Goal: Task Accomplishment & Management: Manage account settings

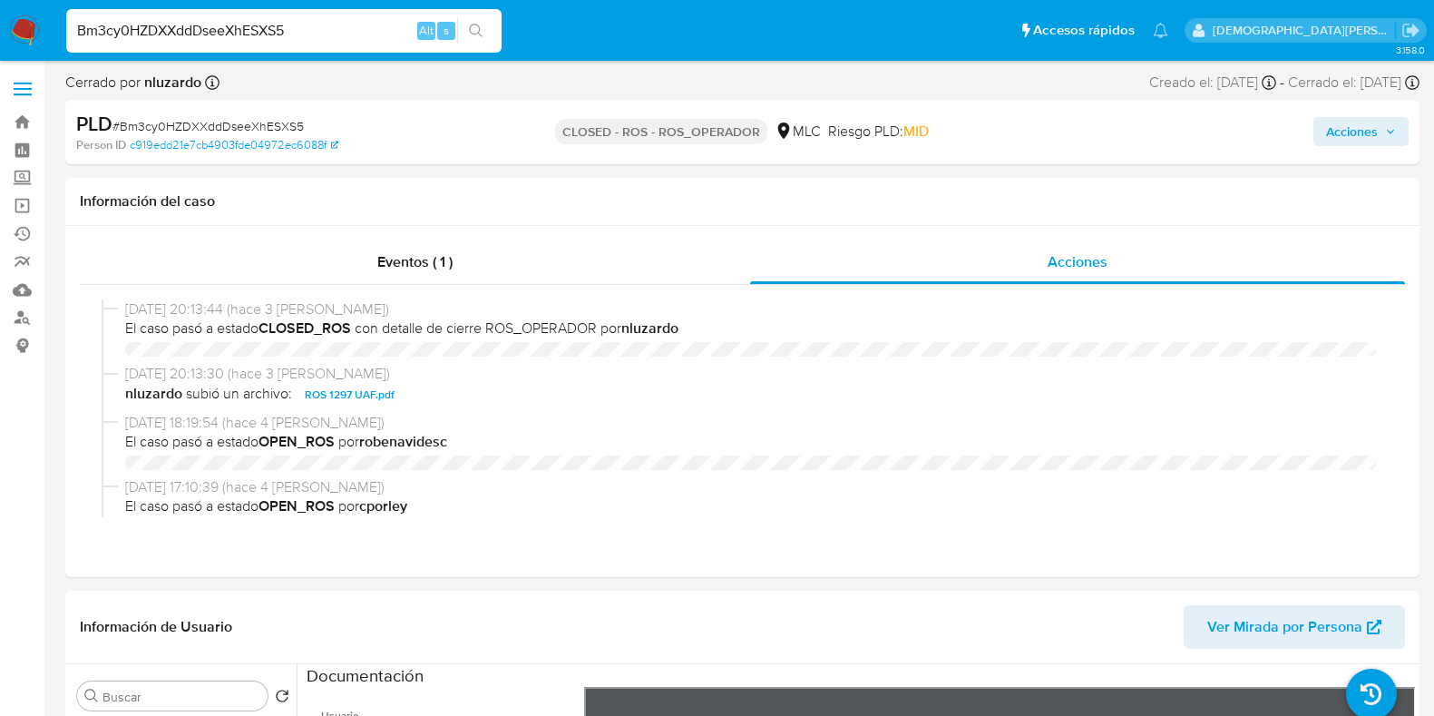
select select "10"
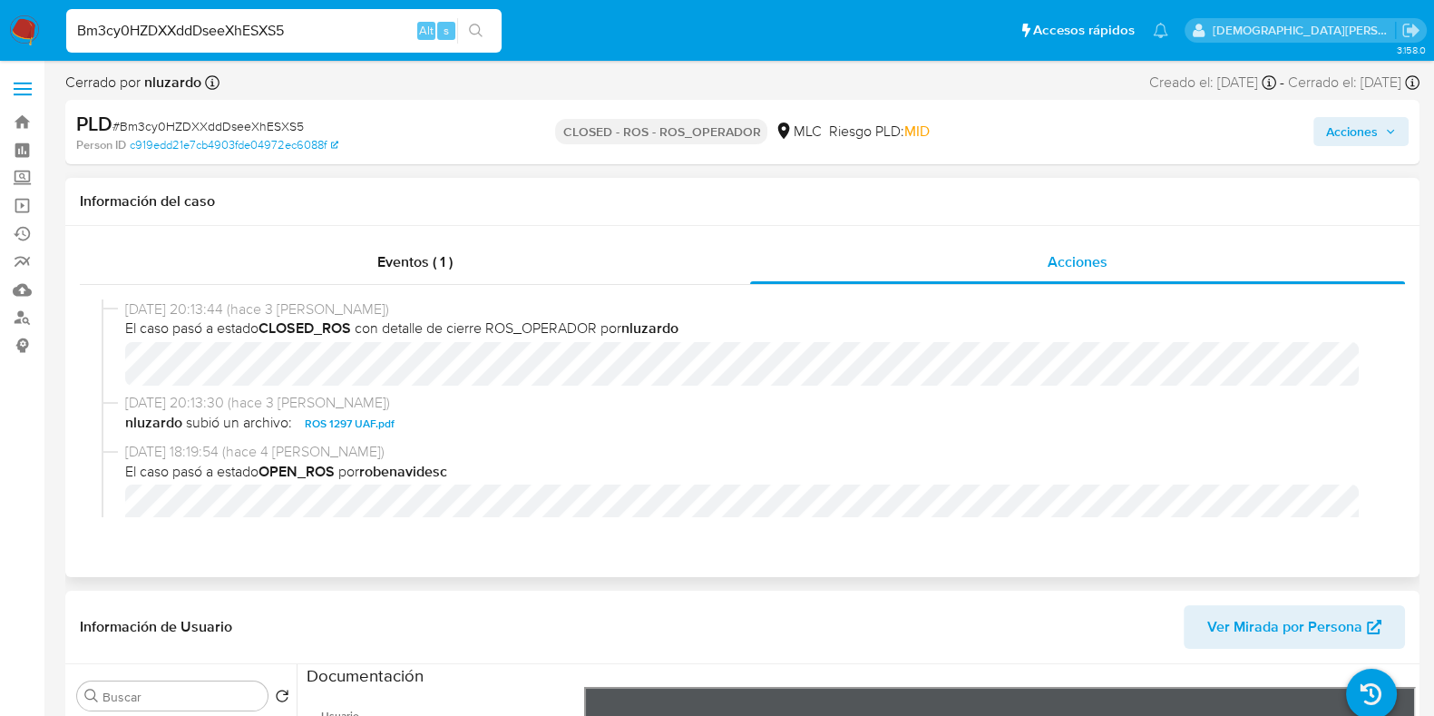
scroll to position [423, 0]
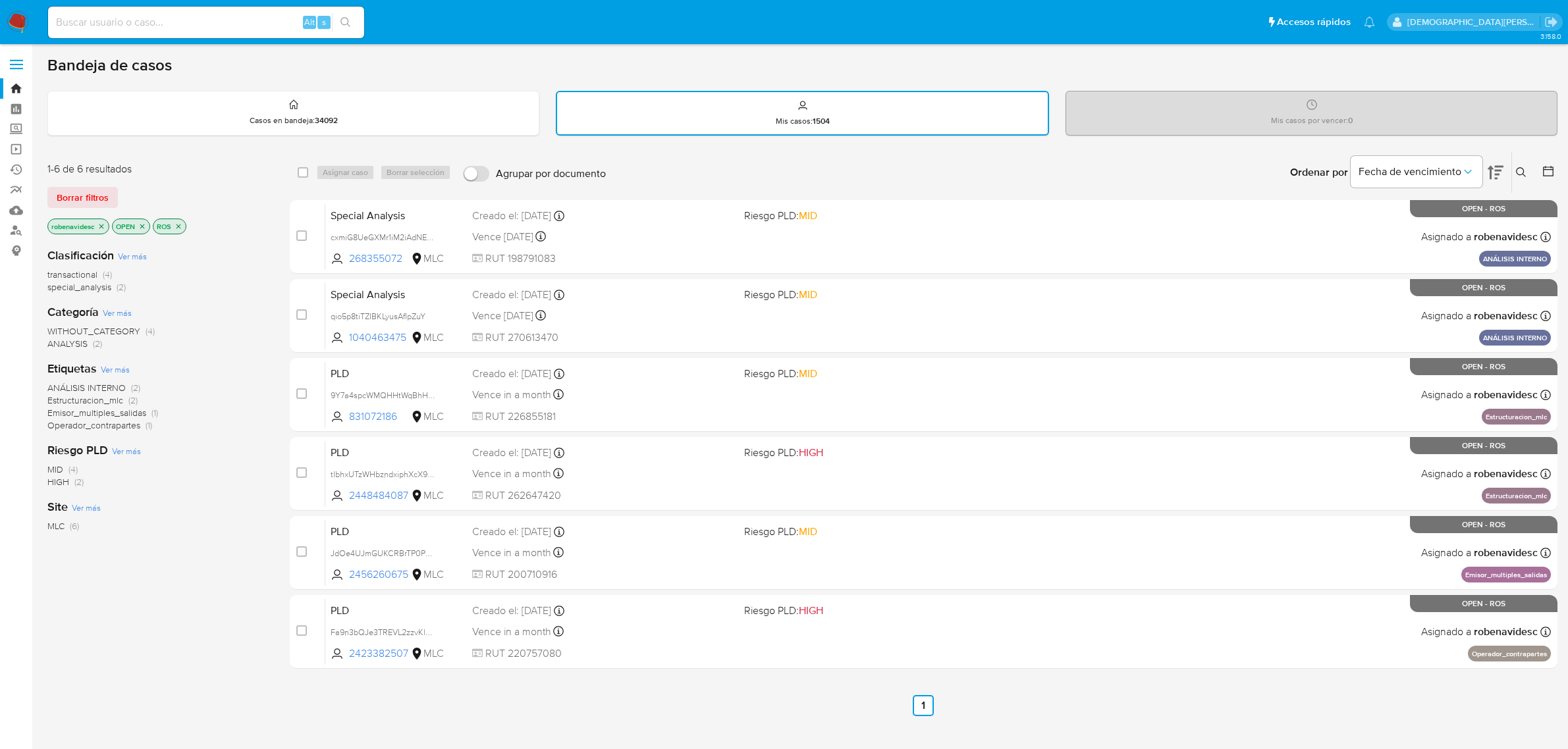
scroll to position [52, 0]
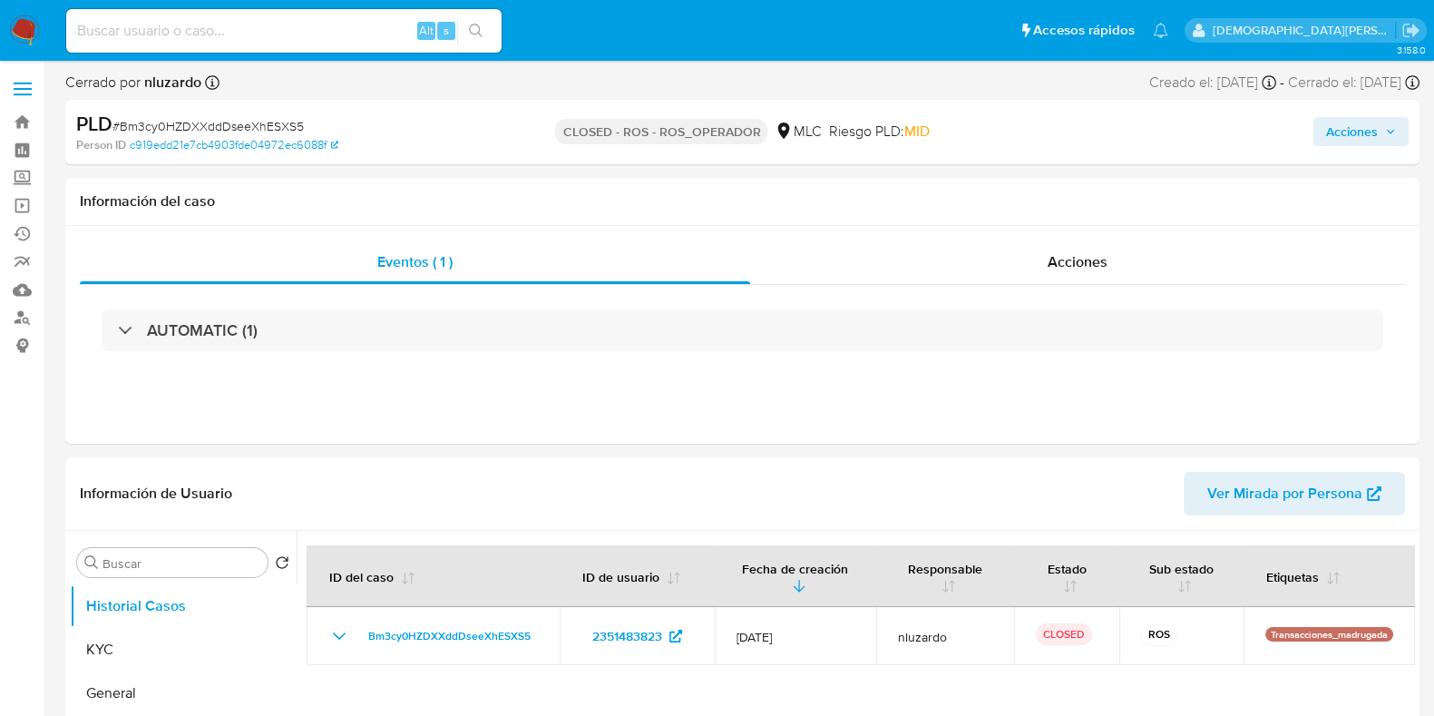
select select "10"
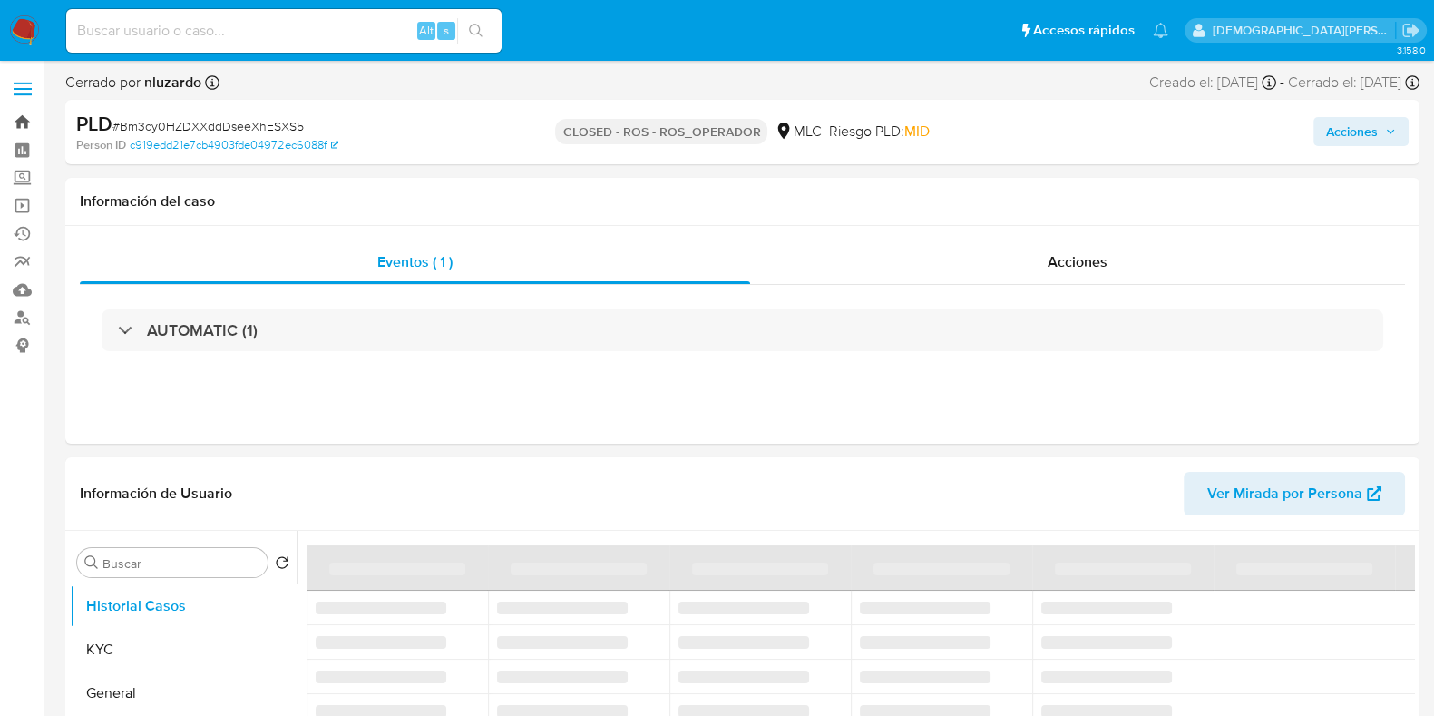
click at [18, 122] on link "Bandeja" at bounding box center [108, 122] width 216 height 28
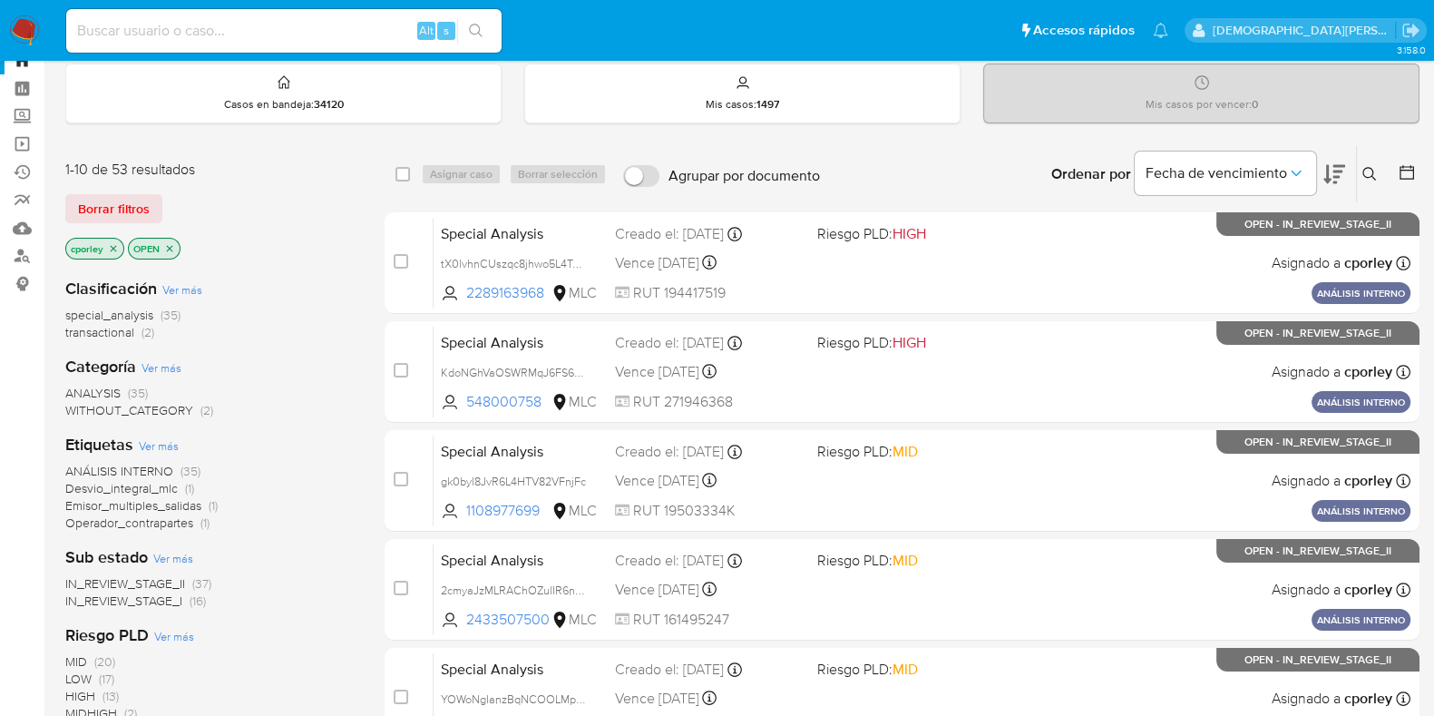
scroll to position [112, 0]
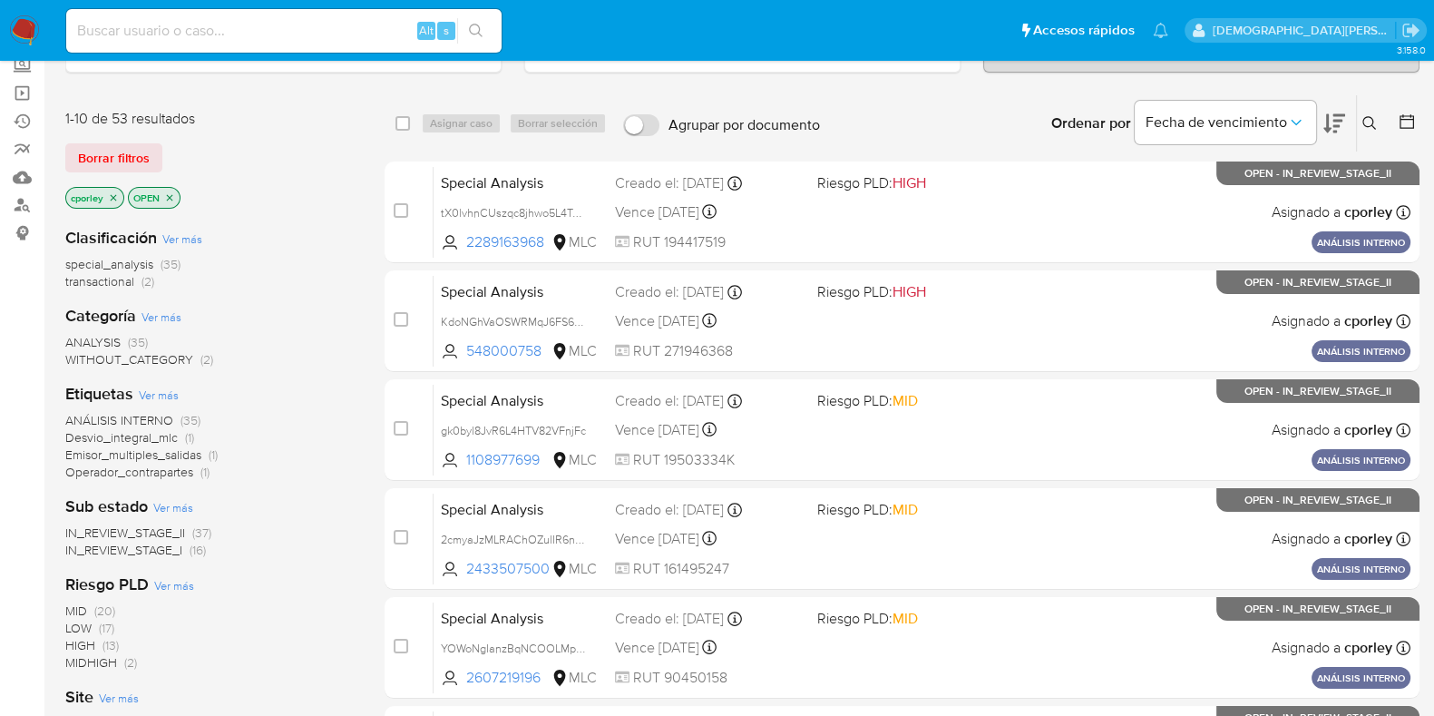
click at [164, 192] on icon "close-filter" at bounding box center [169, 197] width 11 height 11
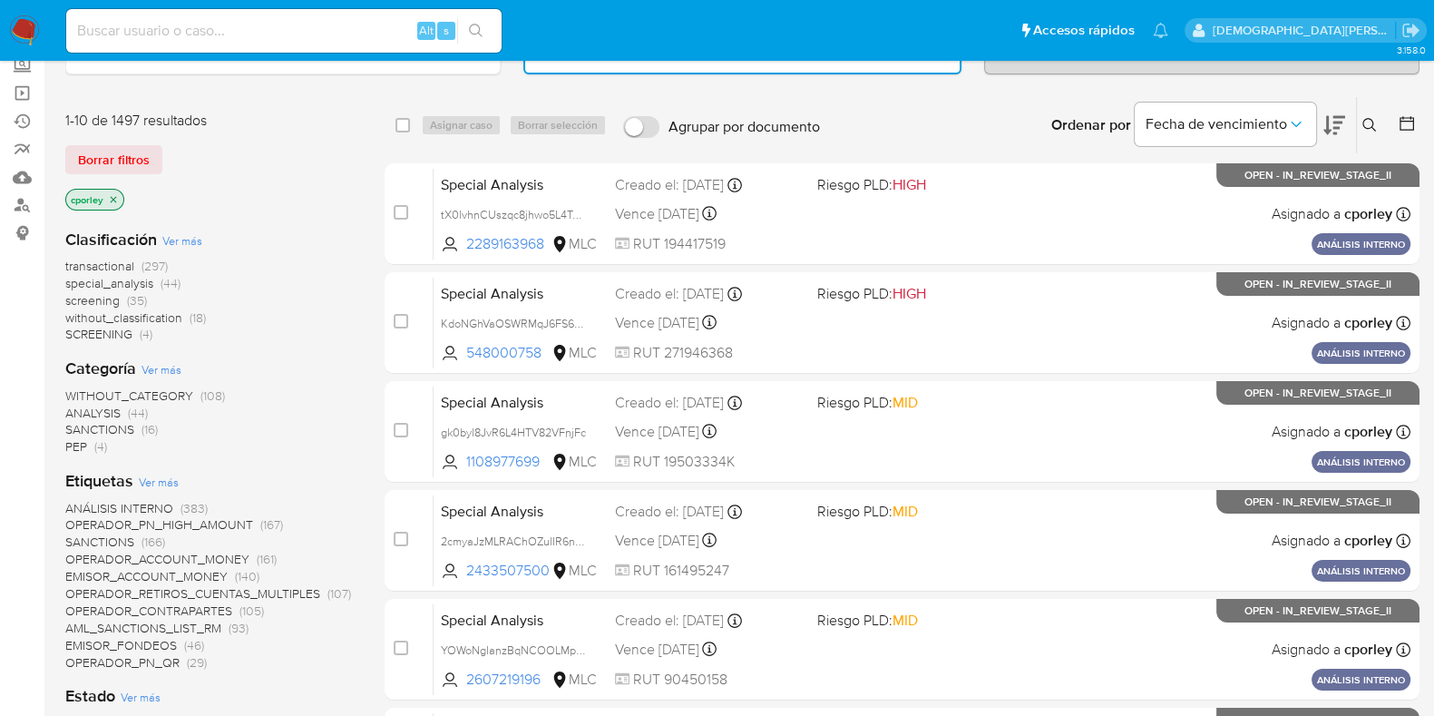
click at [109, 194] on icon "close-filter" at bounding box center [113, 199] width 11 height 11
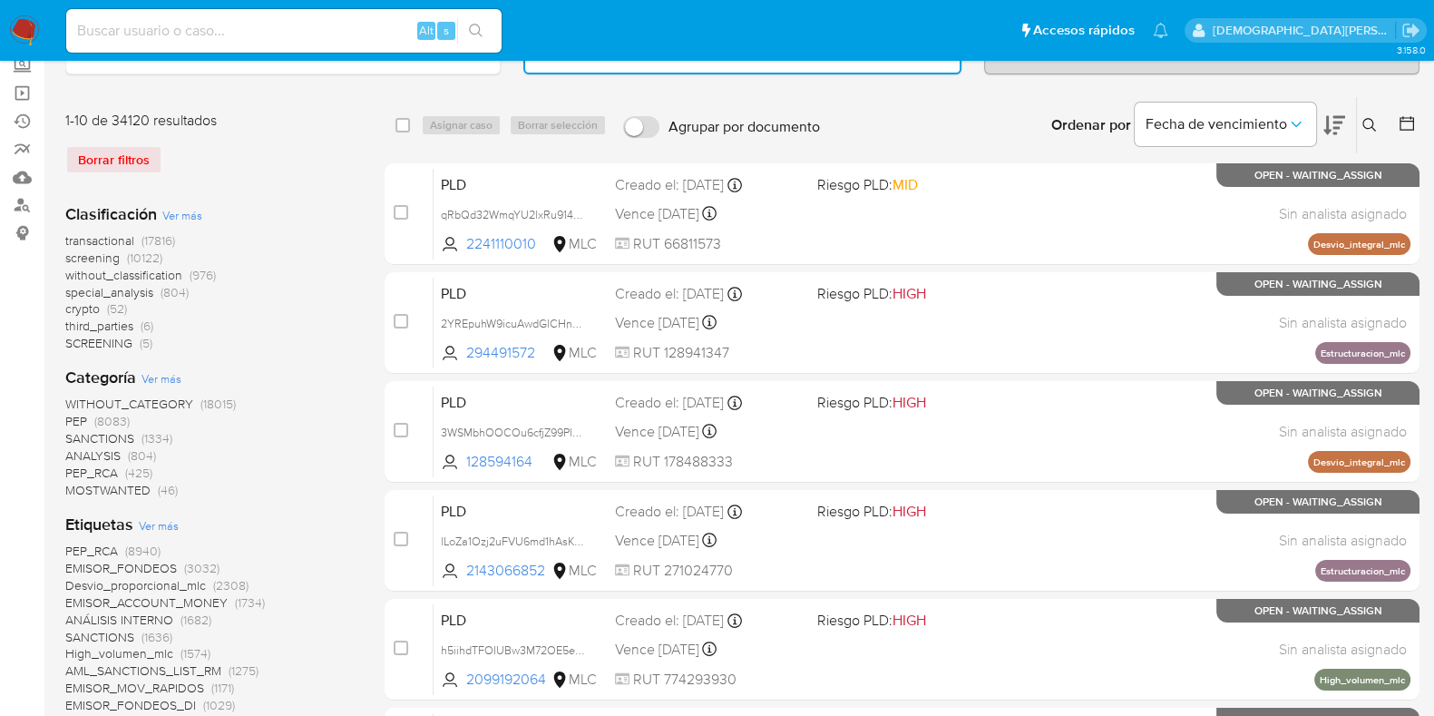
click at [1402, 120] on icon at bounding box center [1407, 123] width 18 height 18
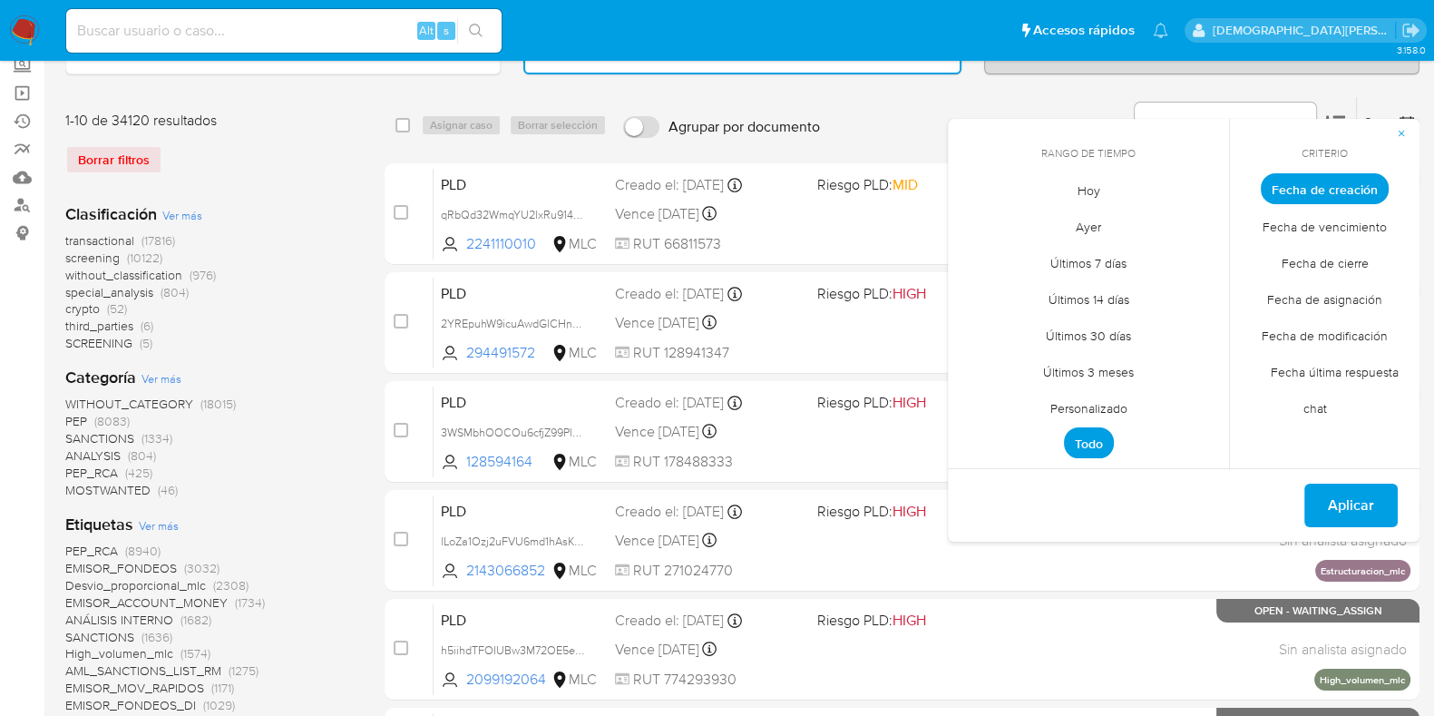
click at [1115, 392] on span "Personalizado" at bounding box center [1088, 407] width 115 height 37
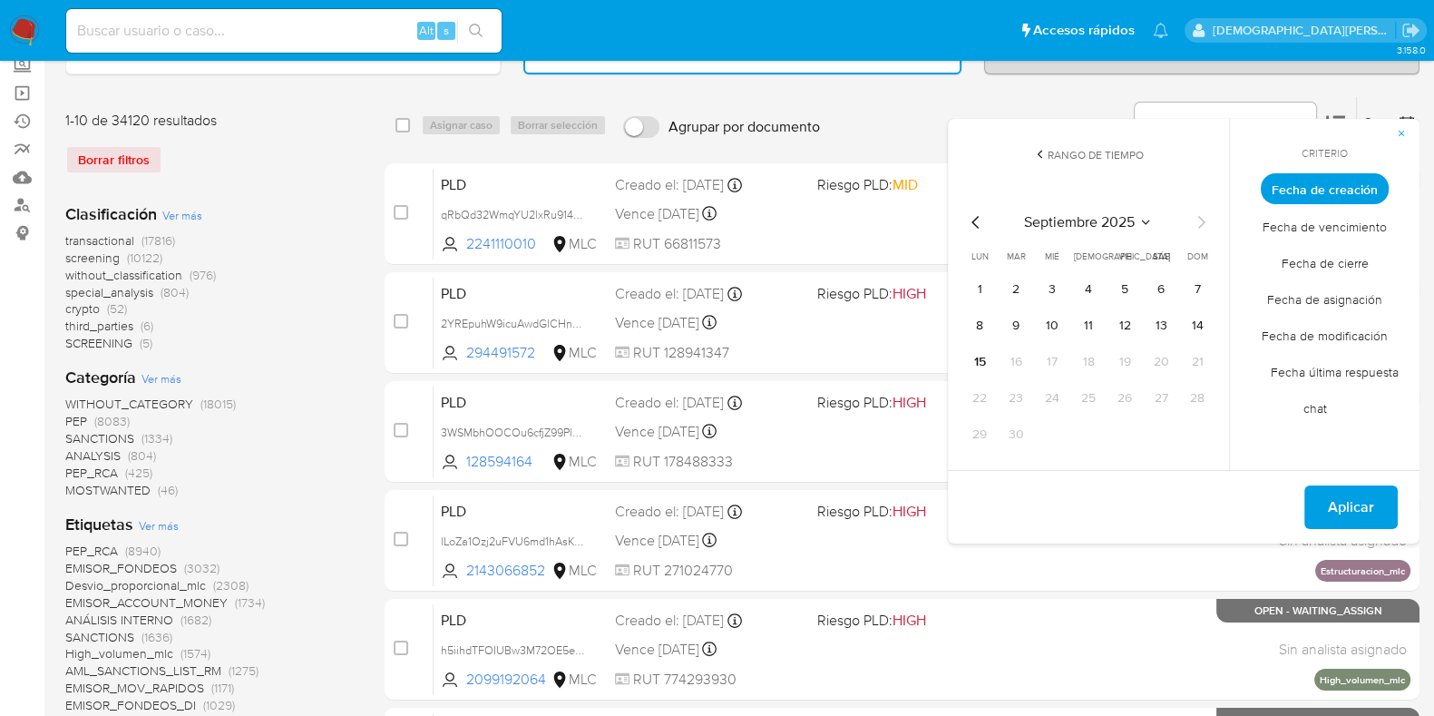
click at [1338, 259] on span "Fecha de cierre" at bounding box center [1325, 262] width 125 height 37
click at [971, 220] on icon "Mes anterior" at bounding box center [976, 222] width 22 height 22
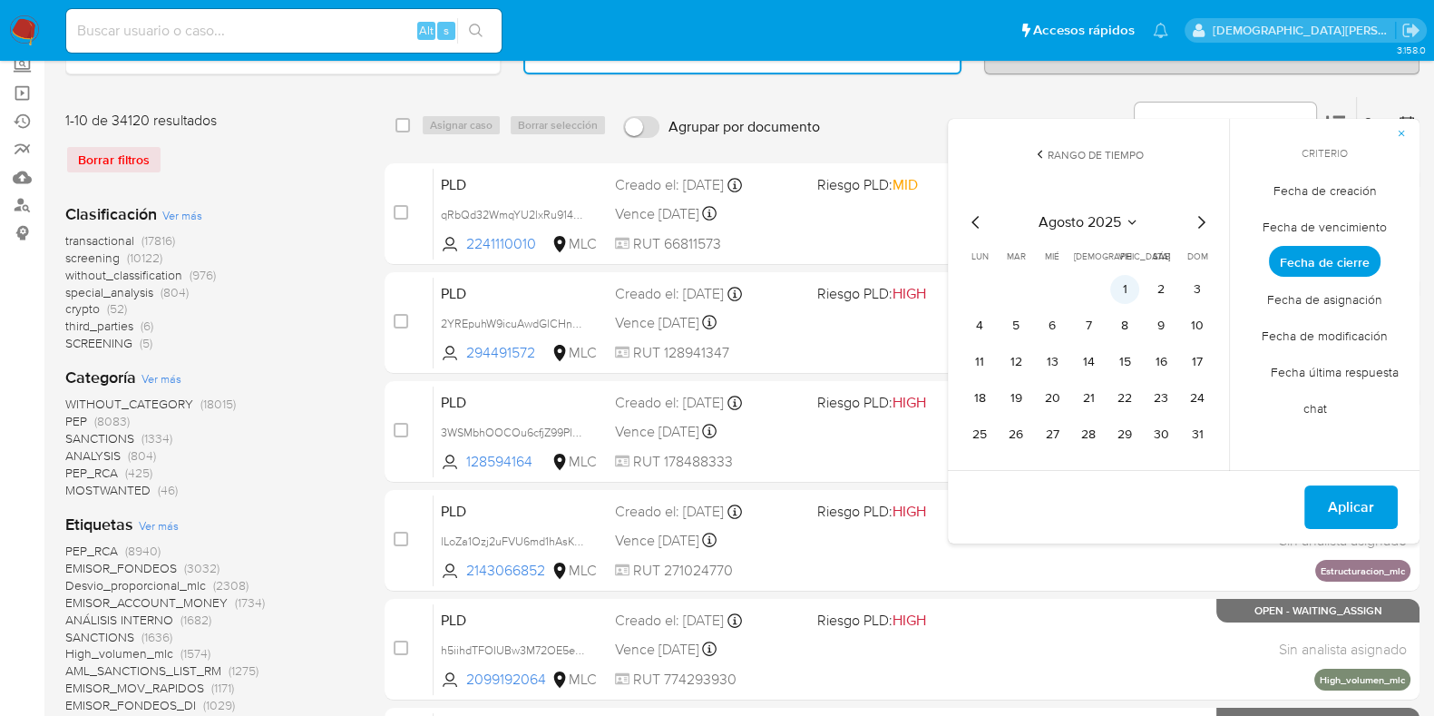
click at [1122, 286] on button "1" at bounding box center [1124, 289] width 29 height 29
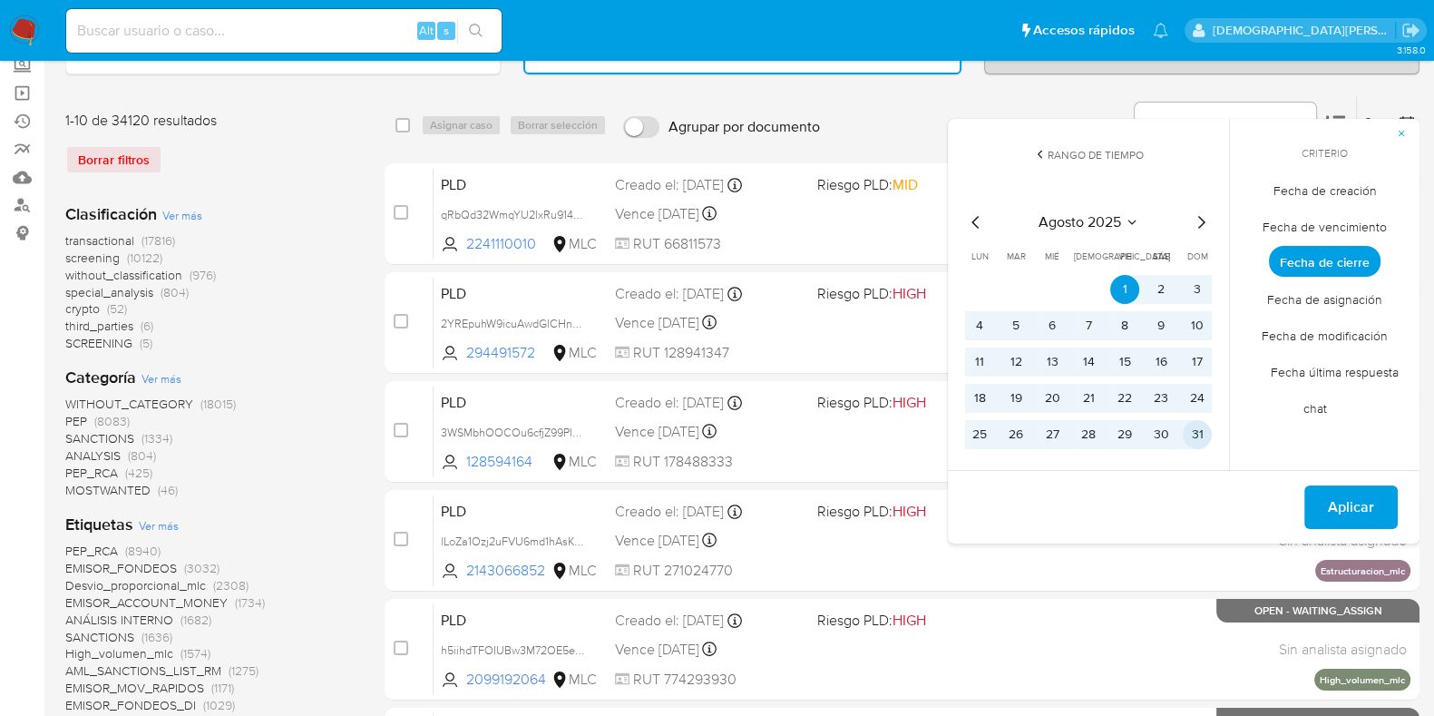
click at [1204, 436] on button "31" at bounding box center [1197, 434] width 29 height 29
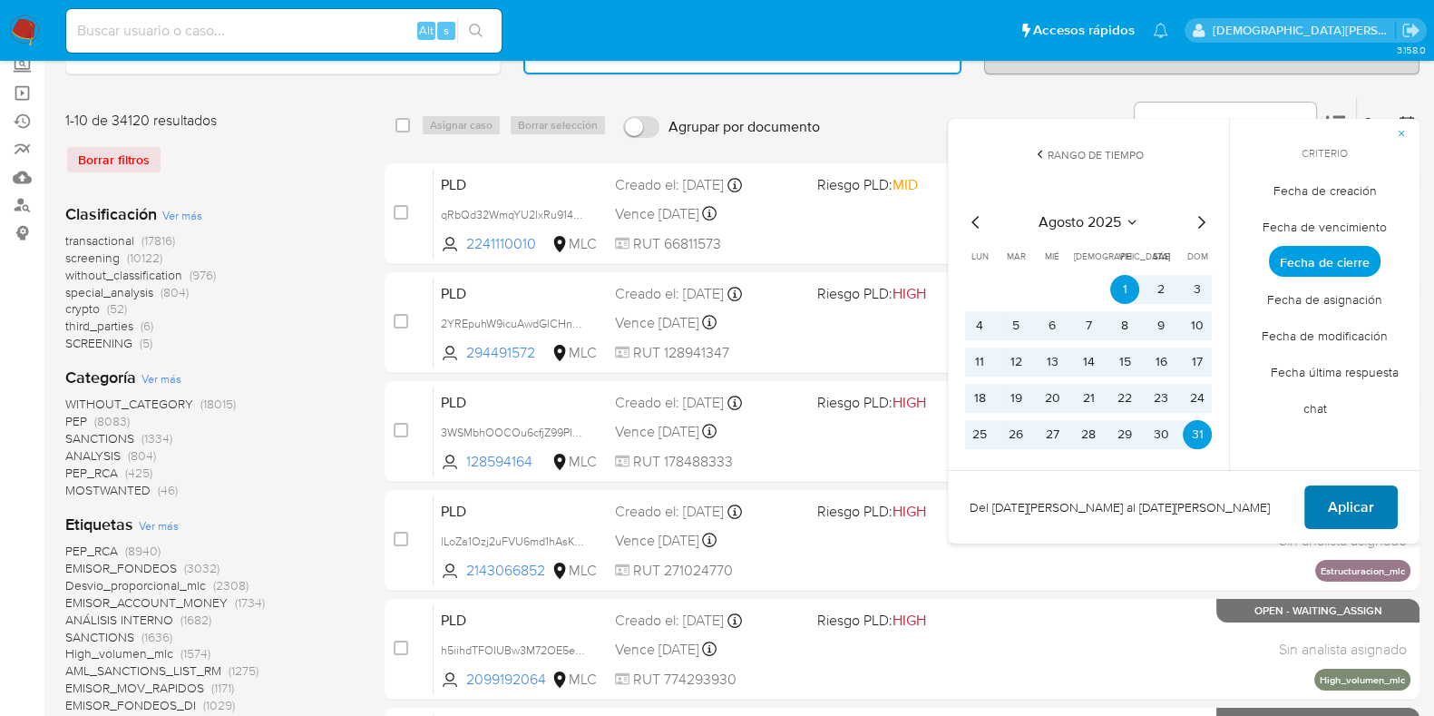
click at [1338, 508] on span "Aplicar" at bounding box center [1351, 507] width 46 height 40
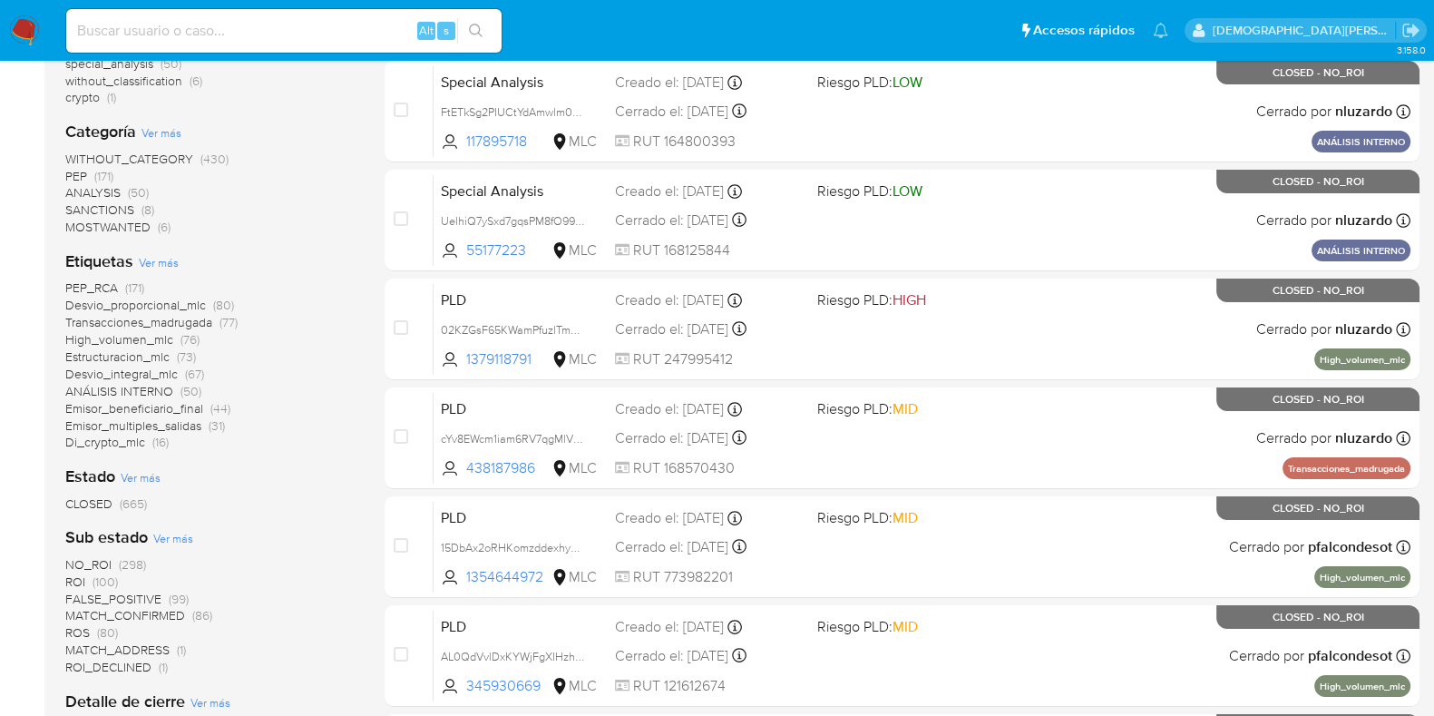
scroll to position [453, 0]
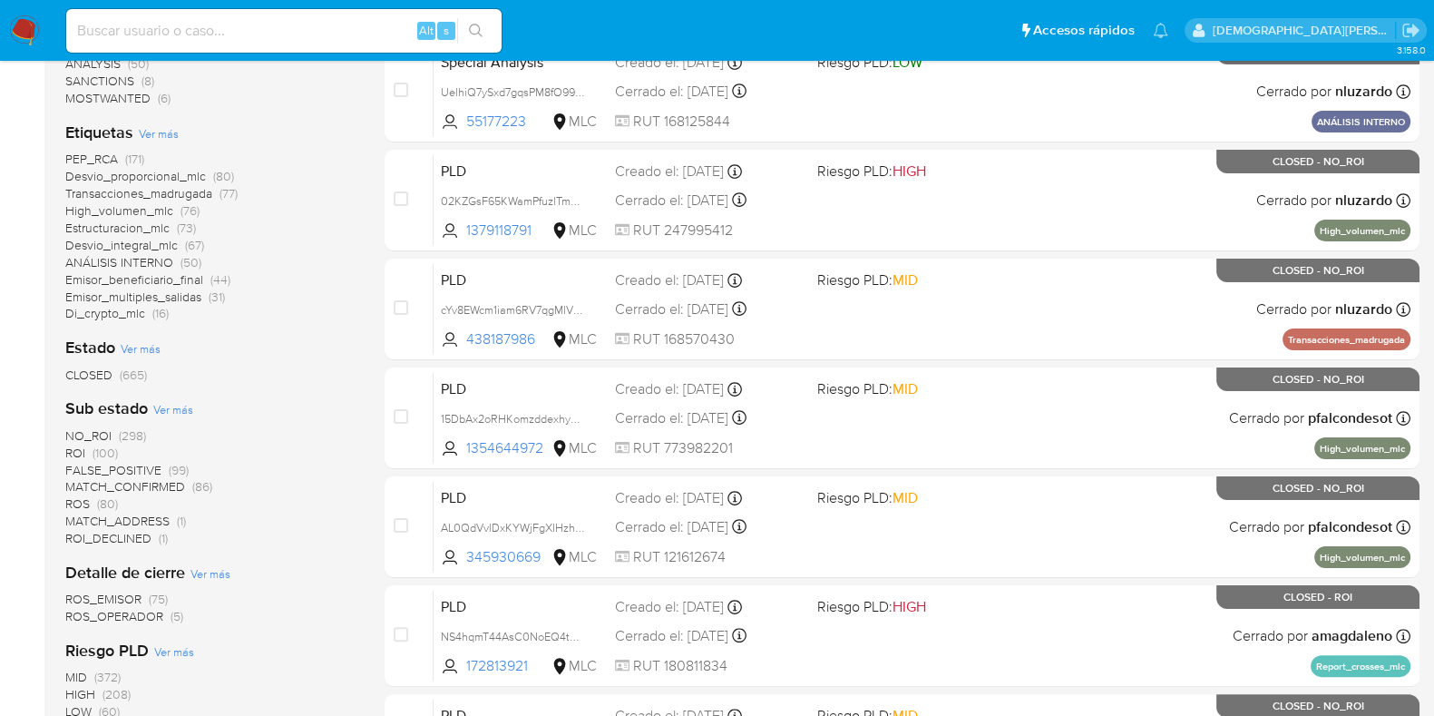
click at [78, 501] on span "ROS" at bounding box center [77, 503] width 24 height 18
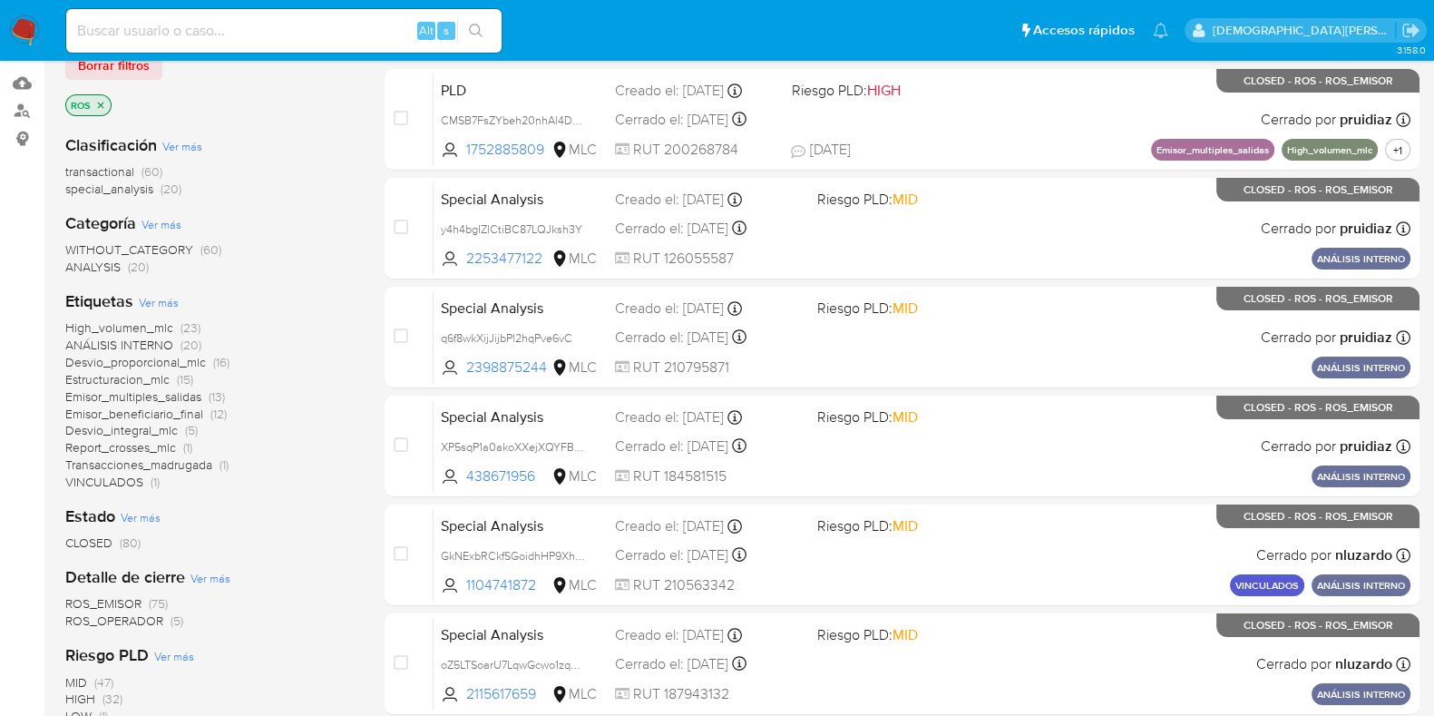
scroll to position [101, 0]
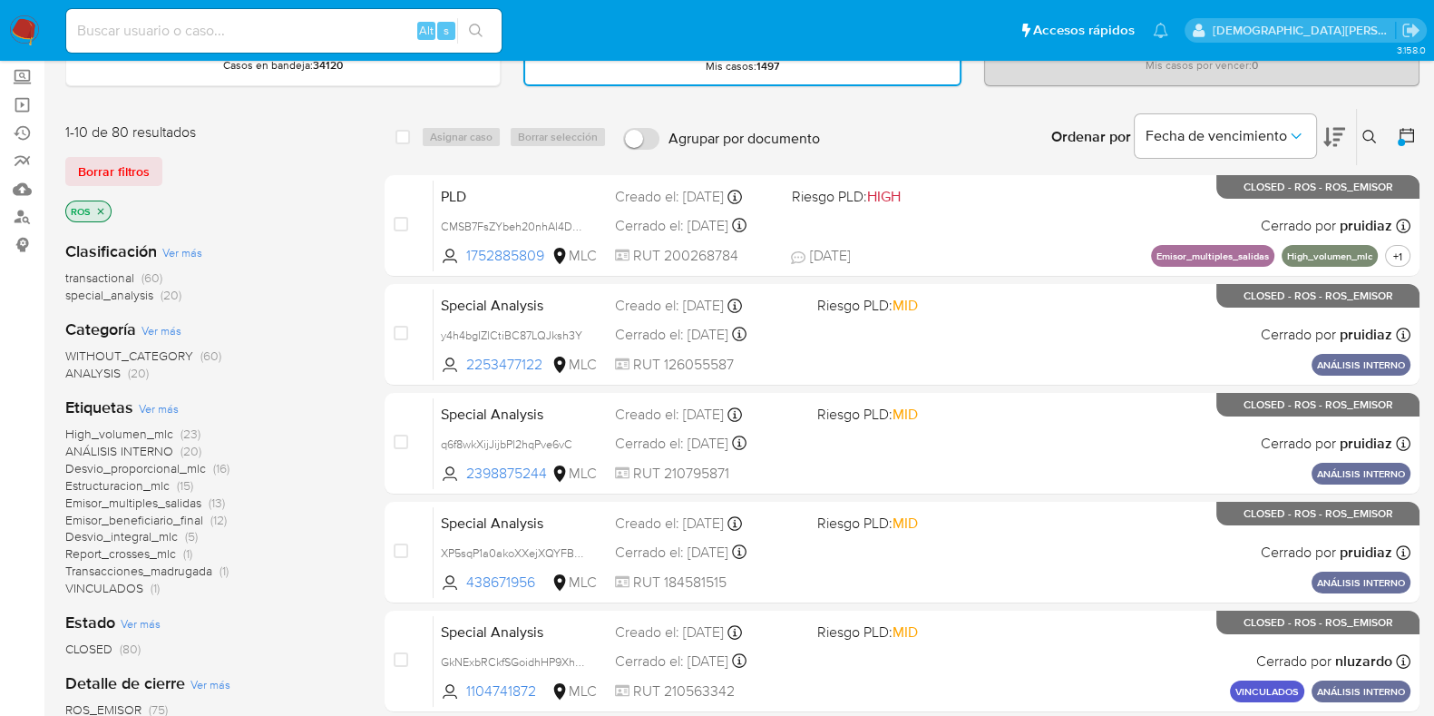
click at [1403, 135] on icon at bounding box center [1407, 135] width 18 height 18
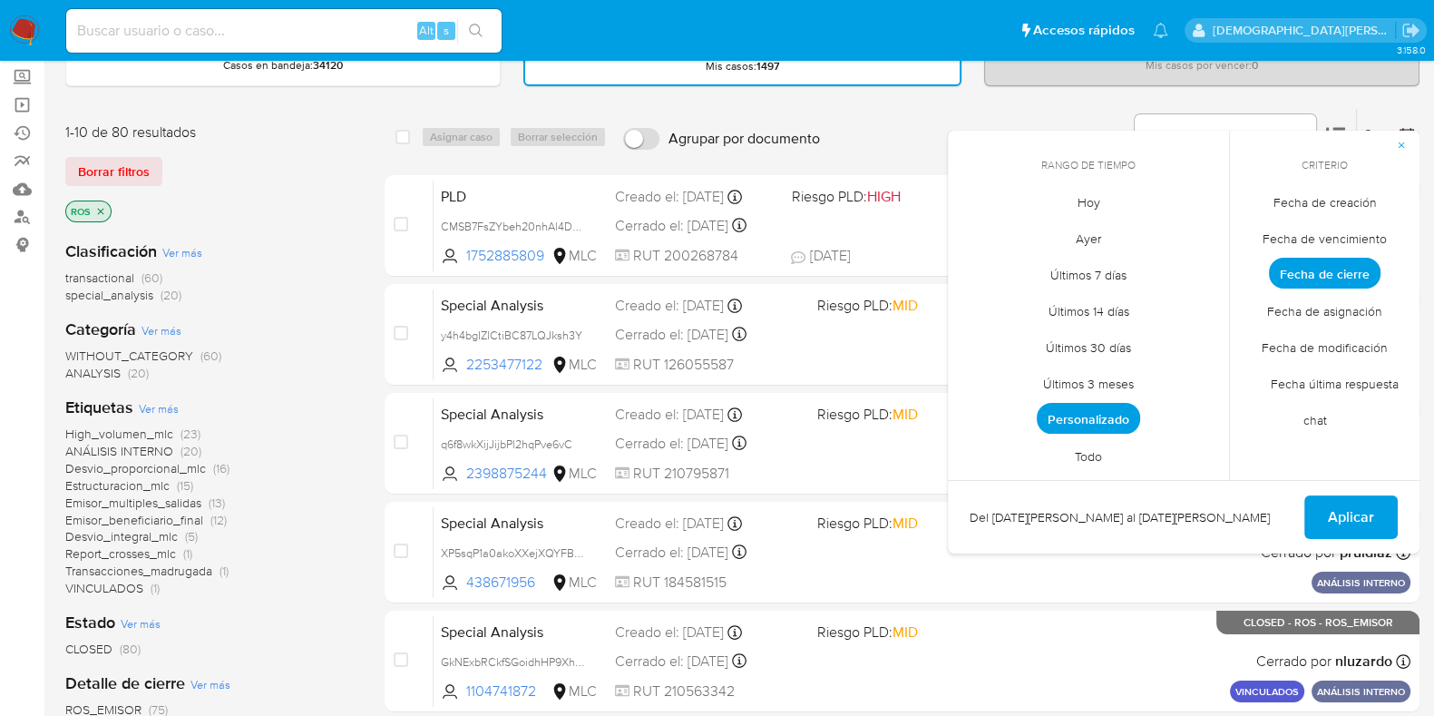
click at [1108, 407] on span "Personalizado" at bounding box center [1088, 418] width 103 height 31
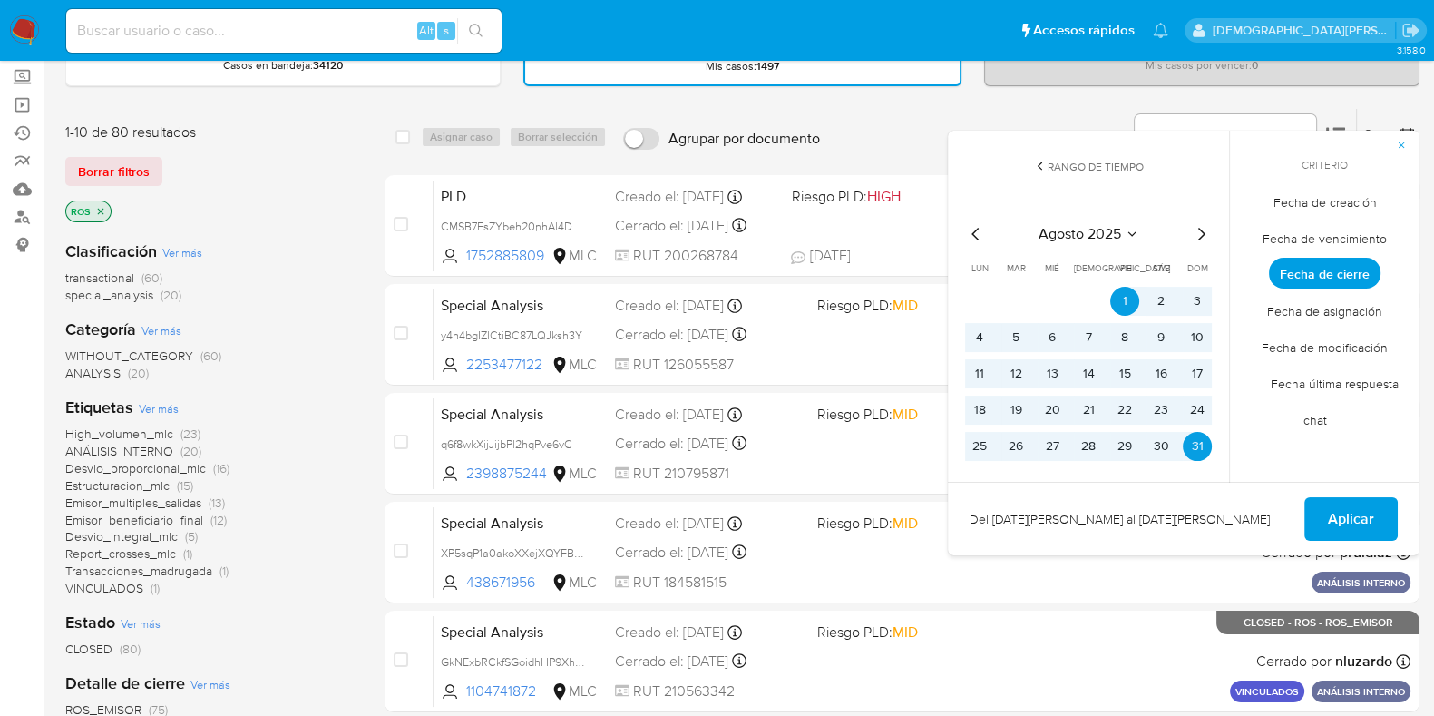
click at [966, 229] on icon "Mes anterior" at bounding box center [976, 234] width 22 height 22
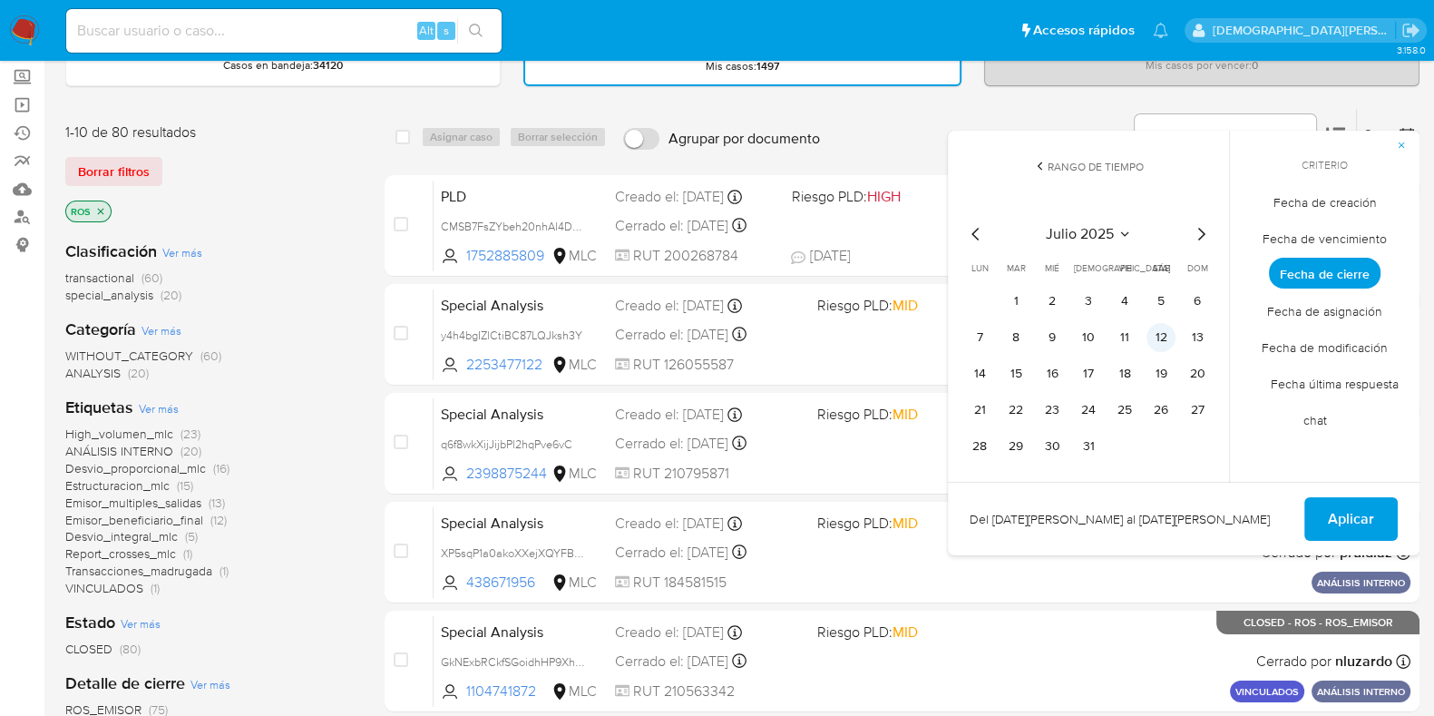
click at [1157, 338] on button "12" at bounding box center [1161, 337] width 29 height 29
click at [1324, 523] on button "Aplicar" at bounding box center [1350, 519] width 93 height 44
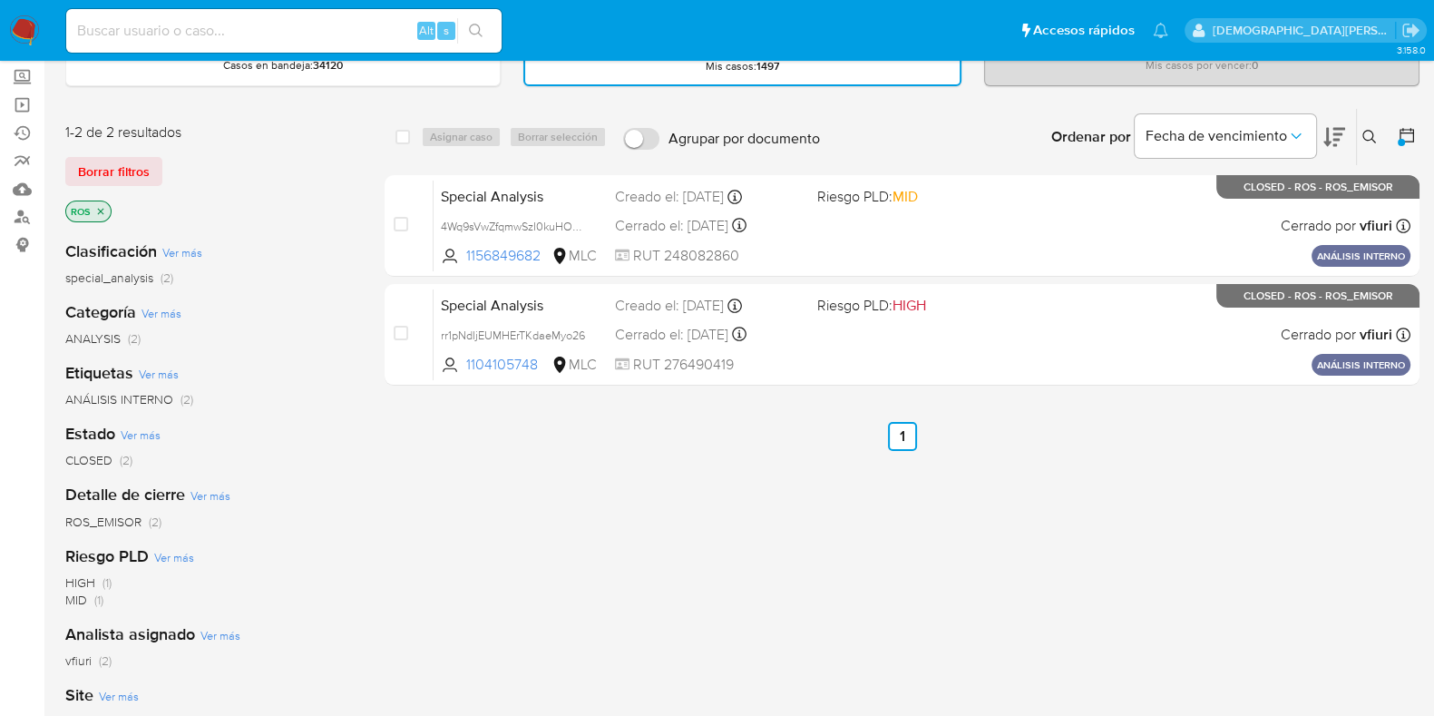
click at [98, 210] on icon "close-filter" at bounding box center [100, 211] width 11 height 11
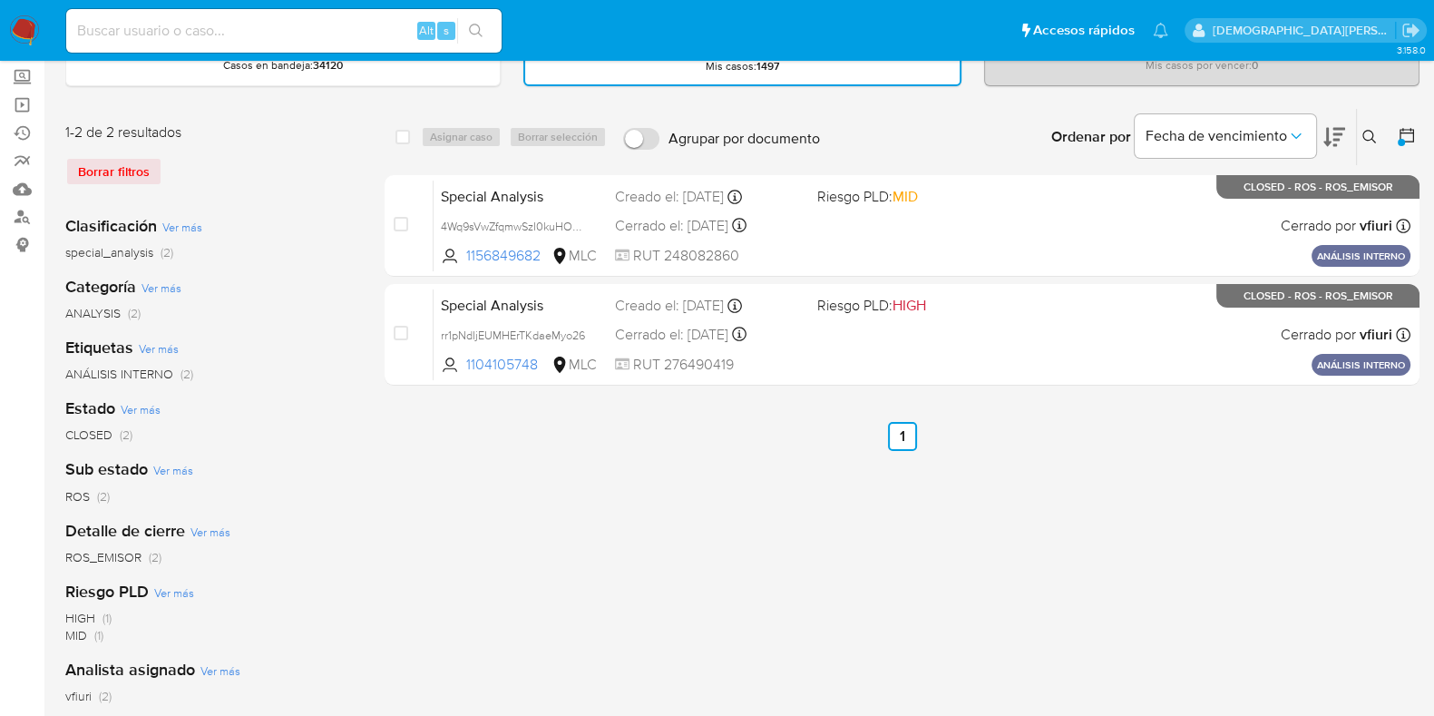
click at [1406, 128] on icon at bounding box center [1407, 135] width 15 height 15
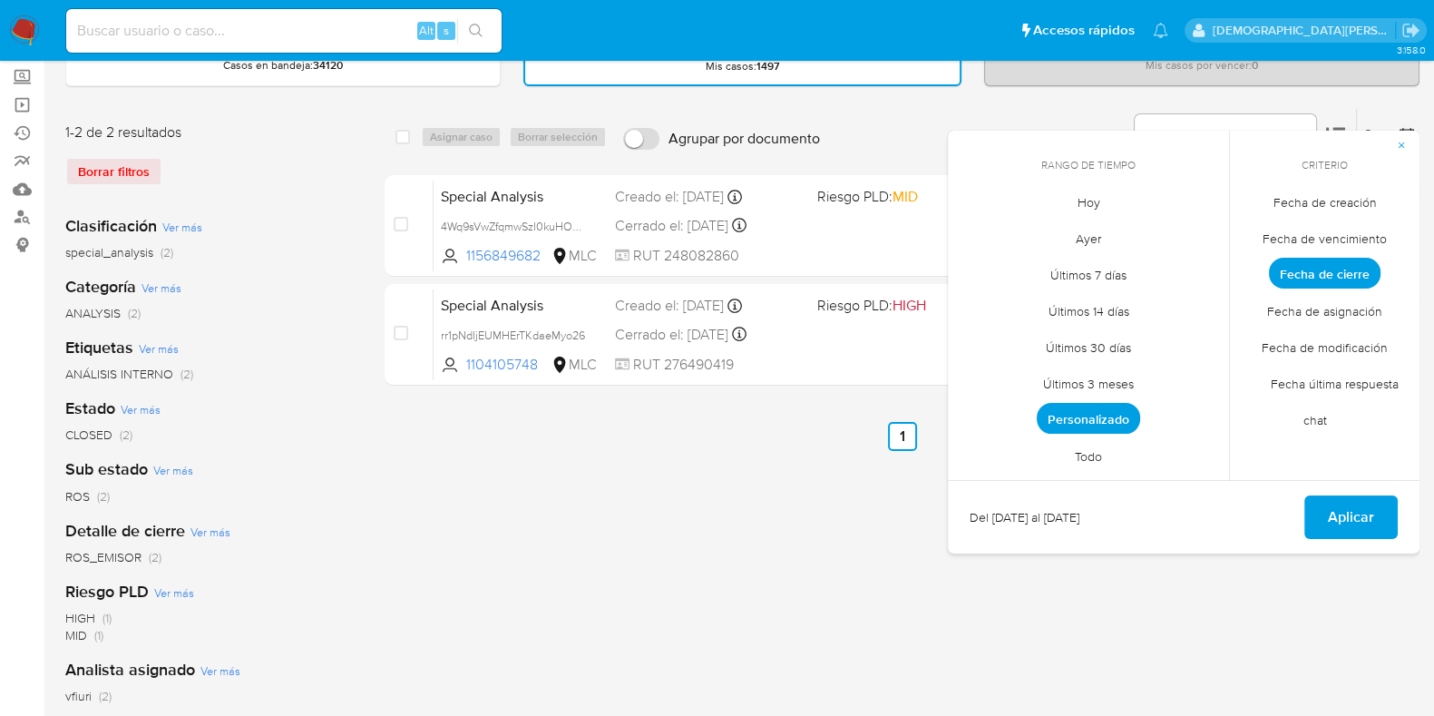
click at [1119, 421] on span "Personalizado" at bounding box center [1088, 418] width 103 height 31
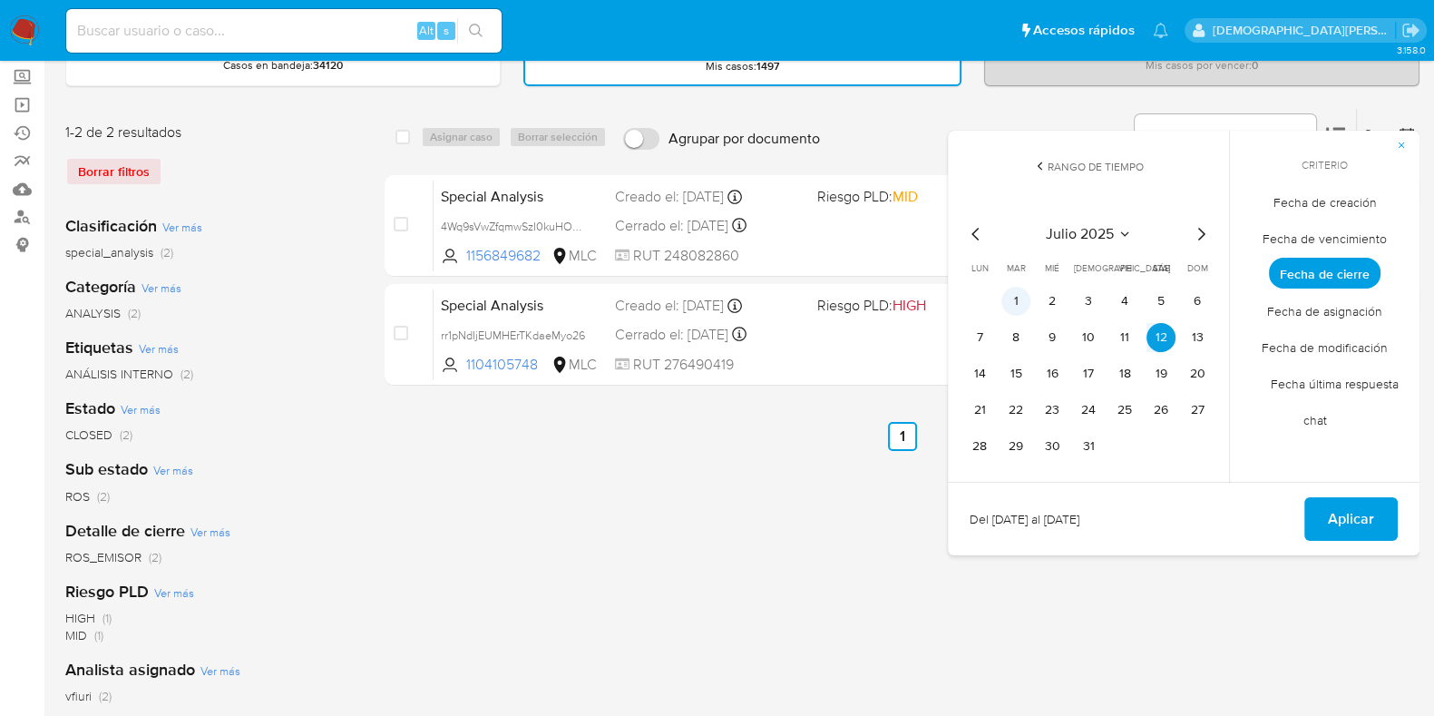
click at [1010, 294] on button "1" at bounding box center [1016, 301] width 29 height 29
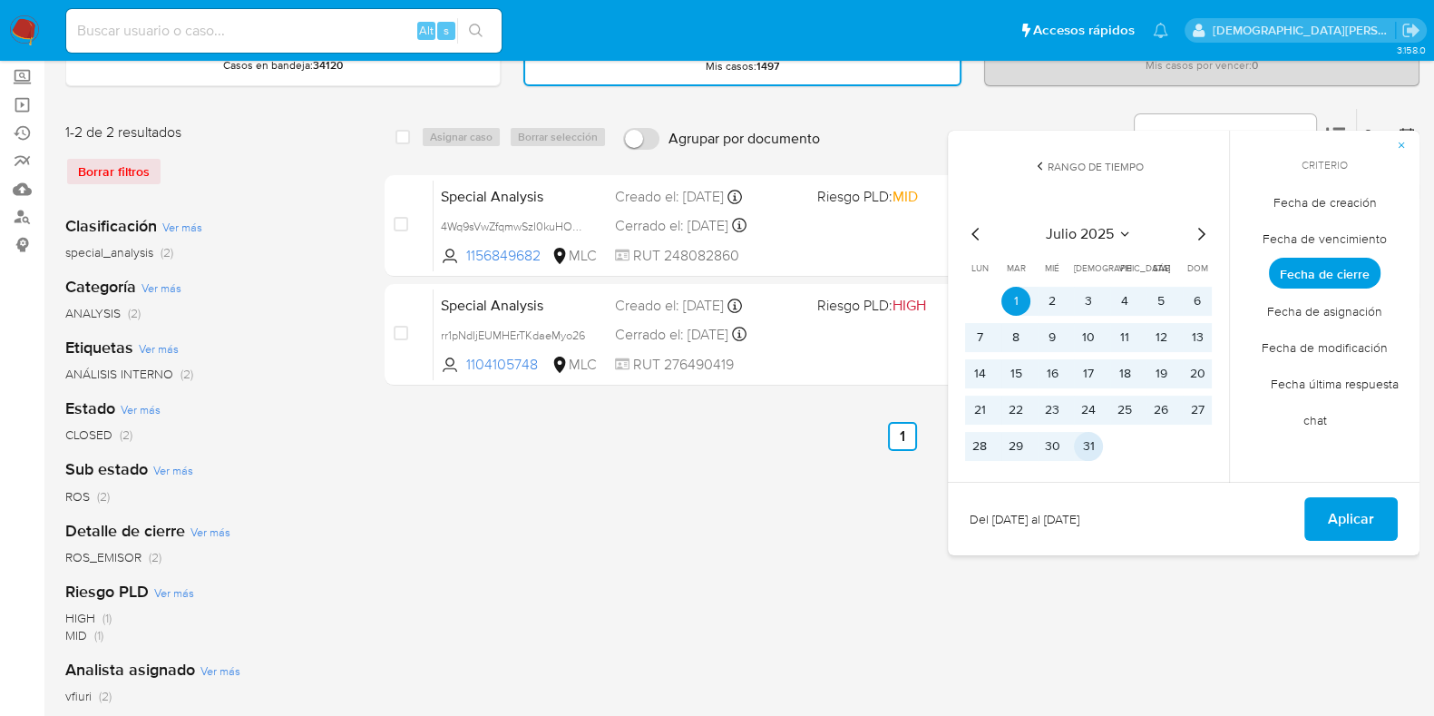
click at [1084, 440] on button "31" at bounding box center [1088, 446] width 29 height 29
click at [1305, 507] on button "Aplicar" at bounding box center [1350, 519] width 93 height 44
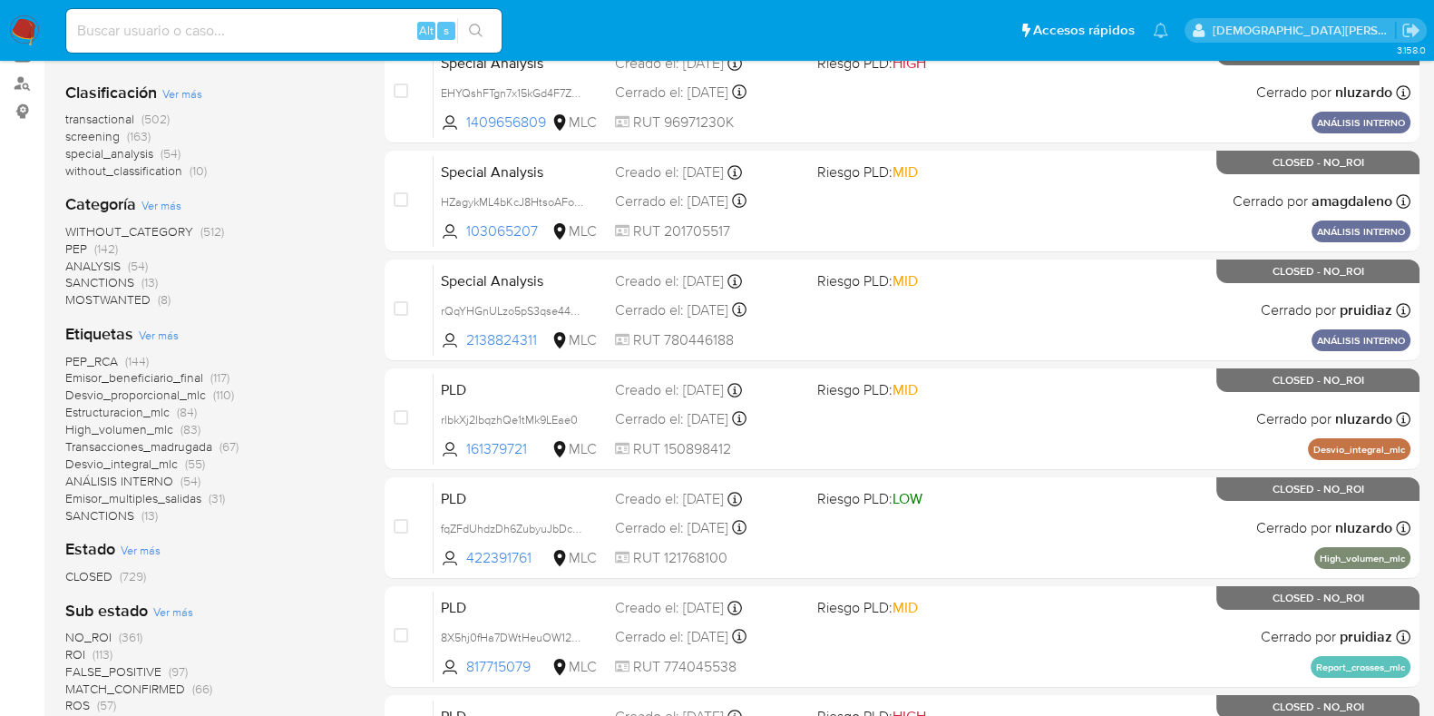
scroll to position [327, 0]
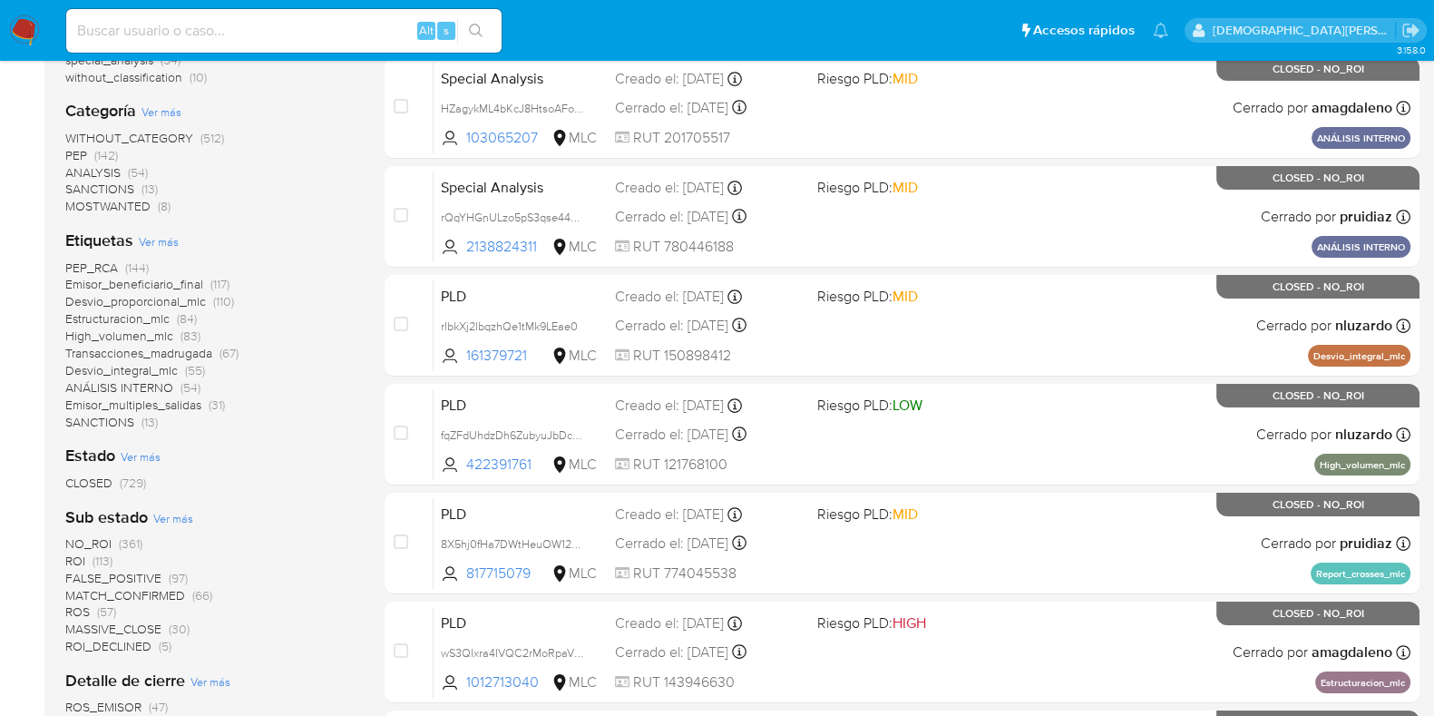
click at [86, 607] on span "ROS" at bounding box center [77, 611] width 24 height 18
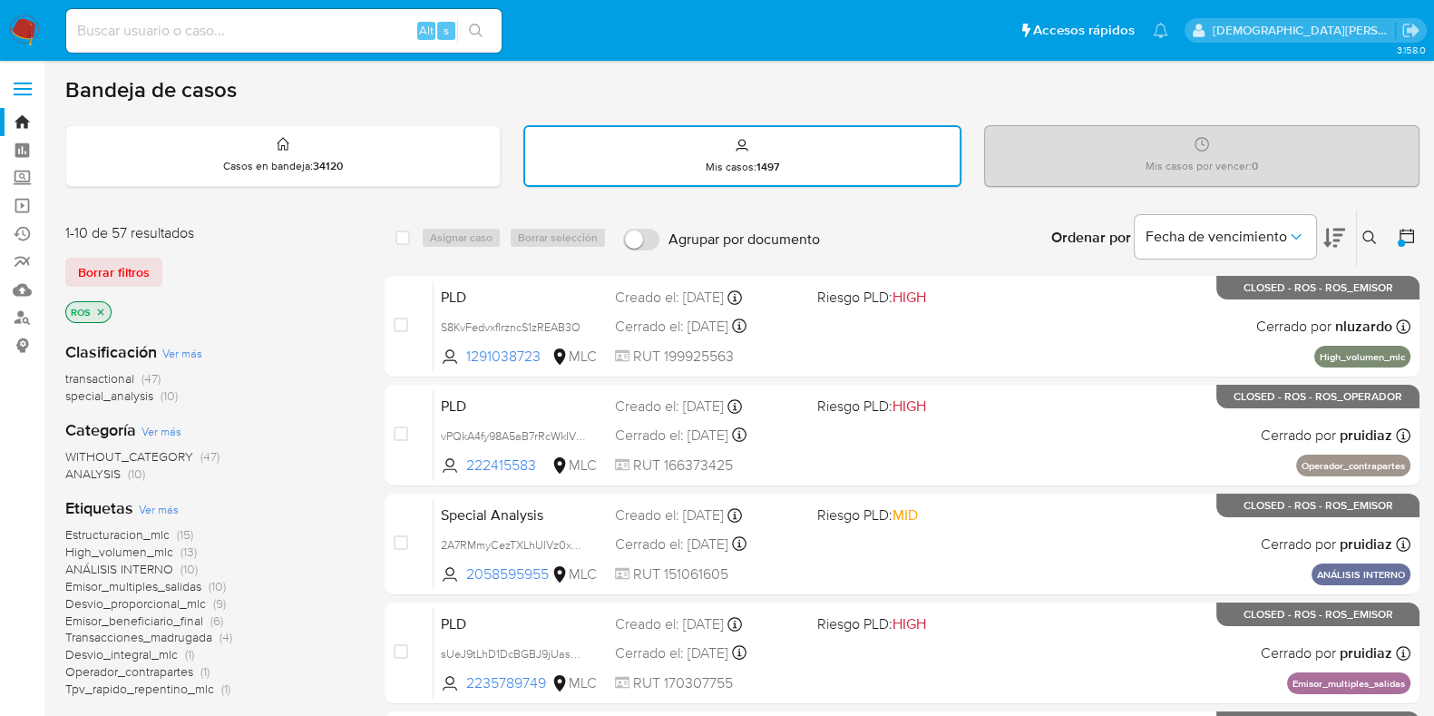
click at [1408, 237] on icon at bounding box center [1407, 236] width 18 height 18
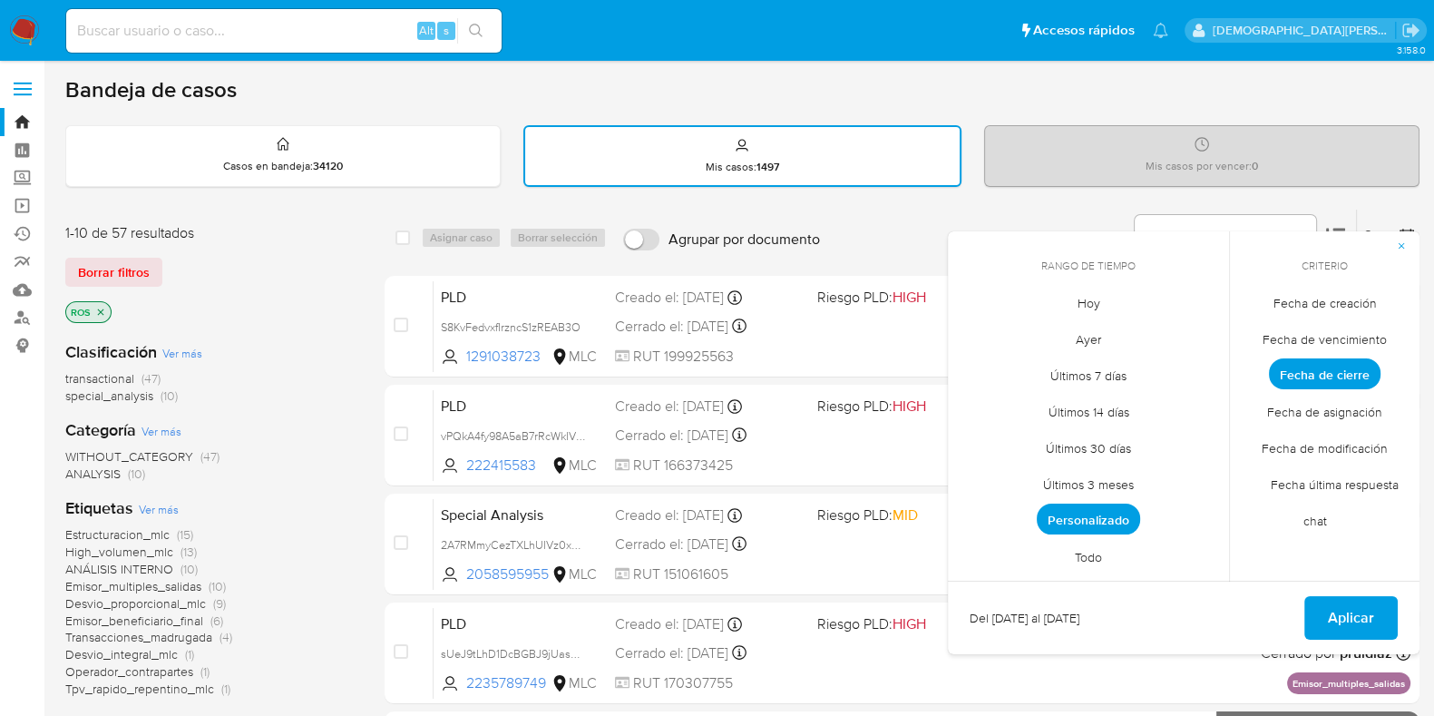
click at [1297, 371] on span "Fecha de cierre" at bounding box center [1325, 373] width 112 height 31
click at [1106, 519] on span "Personalizado" at bounding box center [1088, 518] width 103 height 31
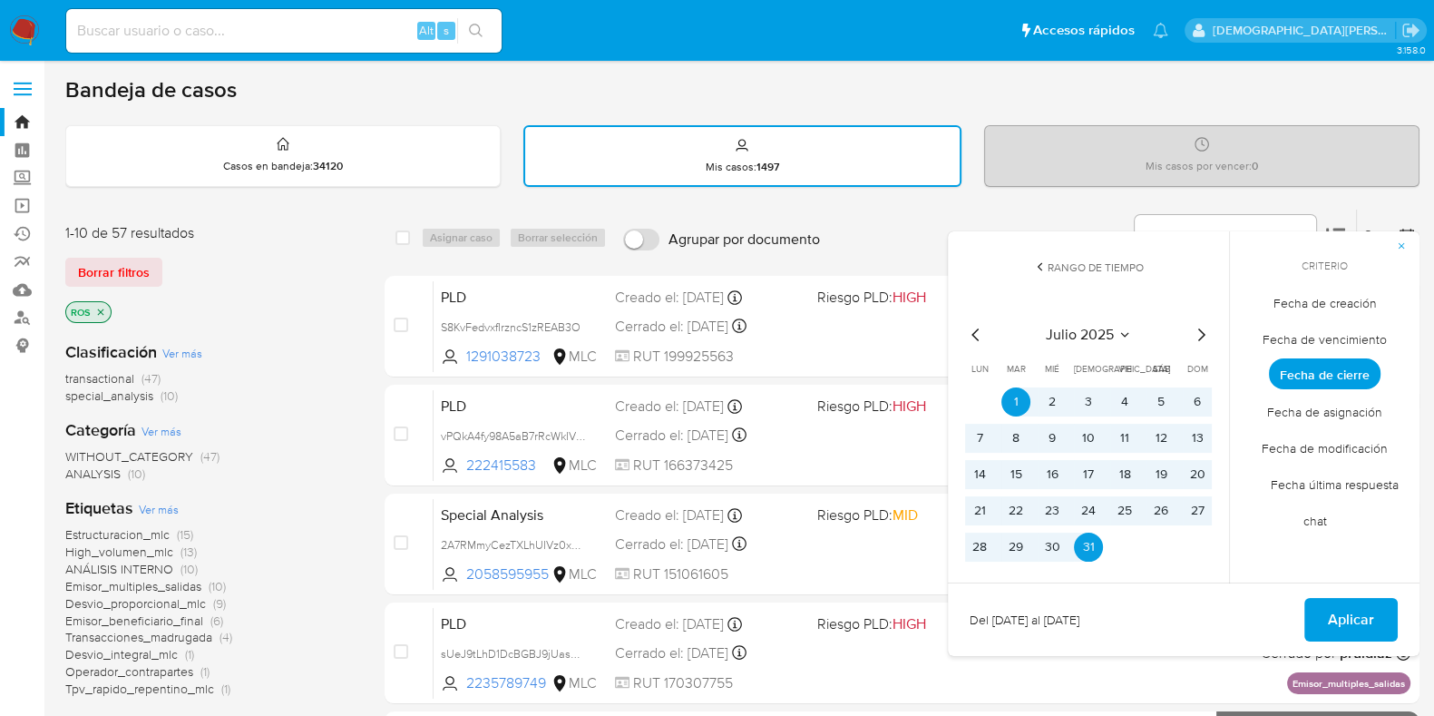
click at [973, 334] on icon "Mes anterior" at bounding box center [975, 334] width 7 height 13
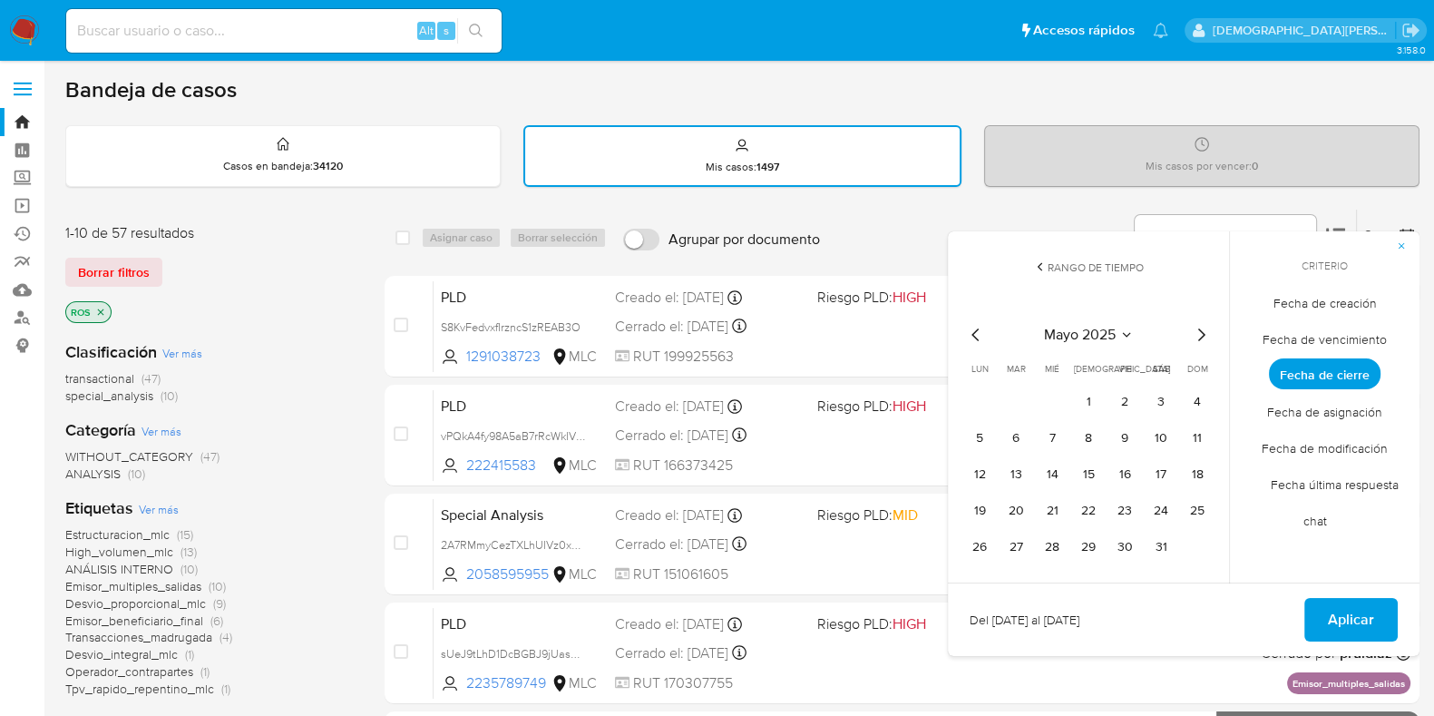
click at [973, 330] on icon "Mes anterior" at bounding box center [976, 335] width 22 height 22
click at [1058, 399] on button "1" at bounding box center [1052, 401] width 29 height 29
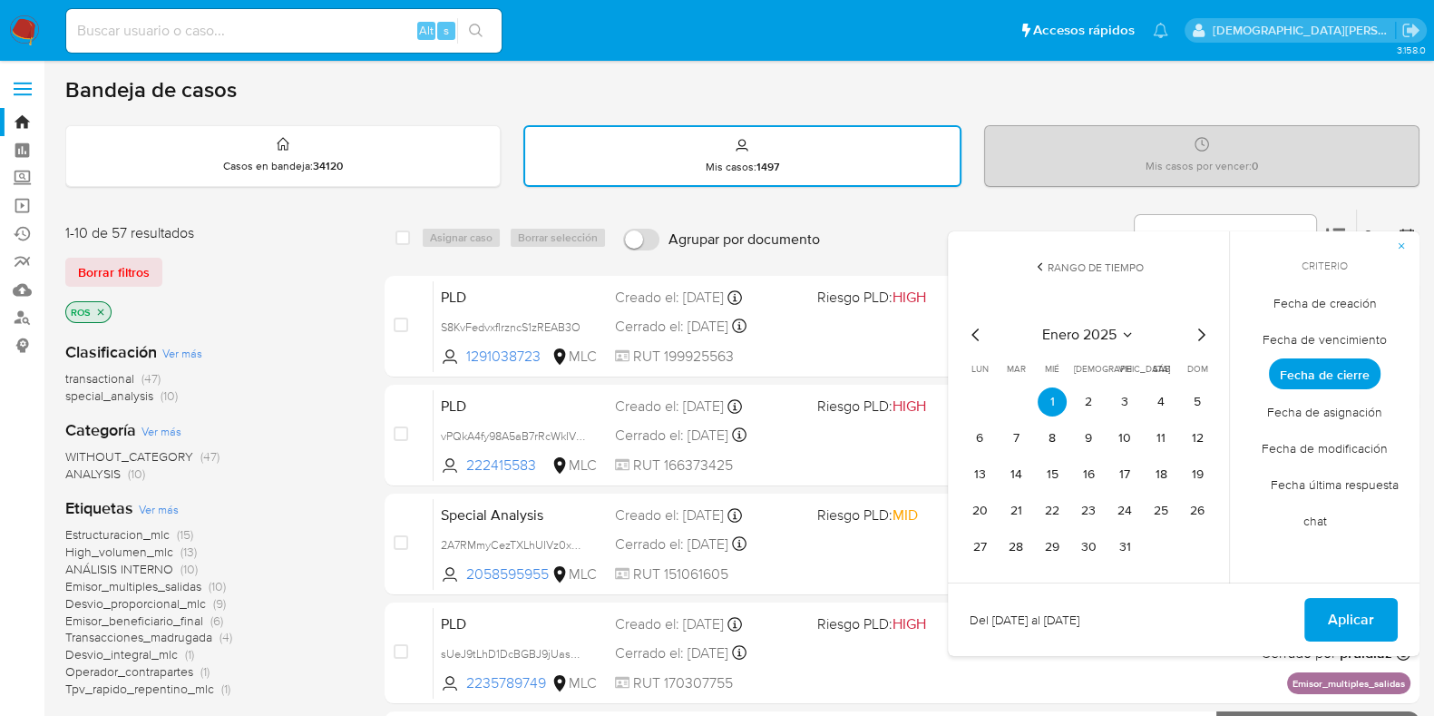
click at [1193, 337] on icon "Mes siguiente" at bounding box center [1201, 335] width 22 height 22
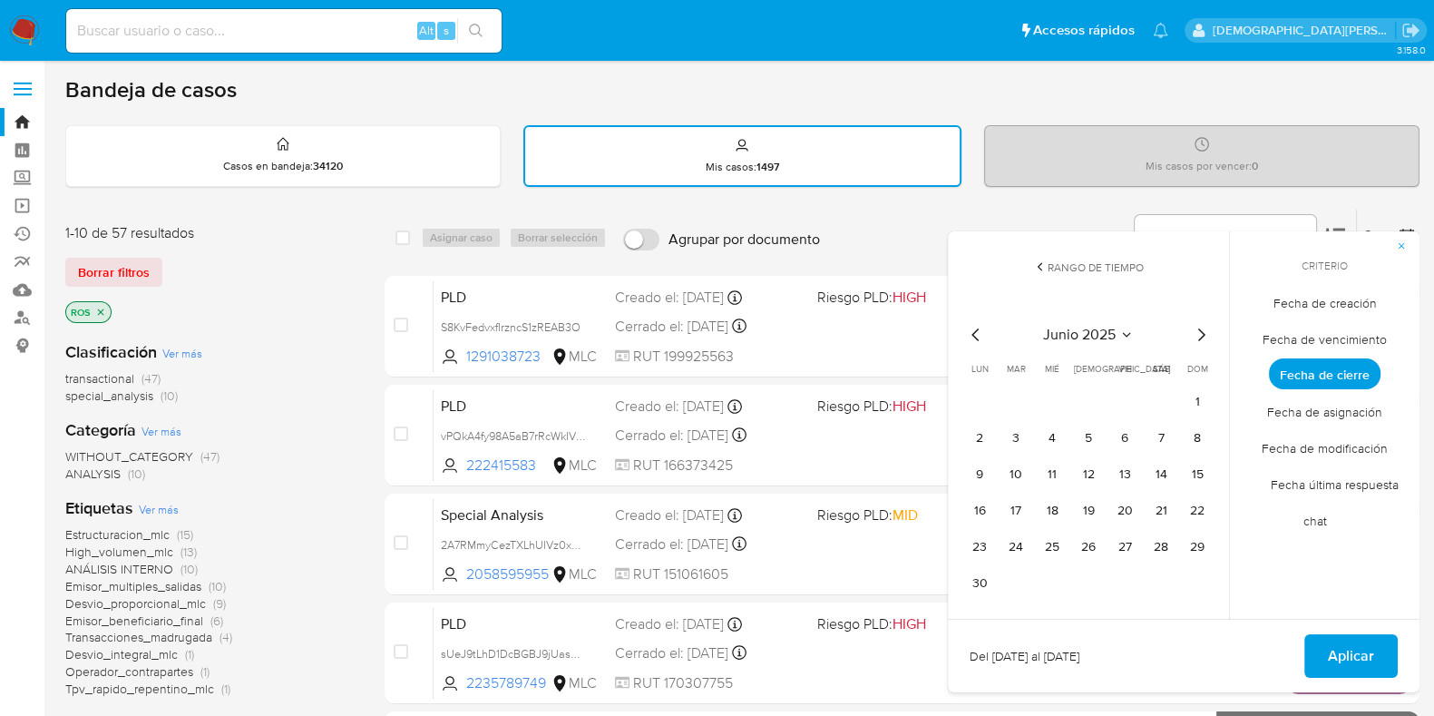
click at [1193, 337] on icon "Mes siguiente" at bounding box center [1201, 335] width 22 height 22
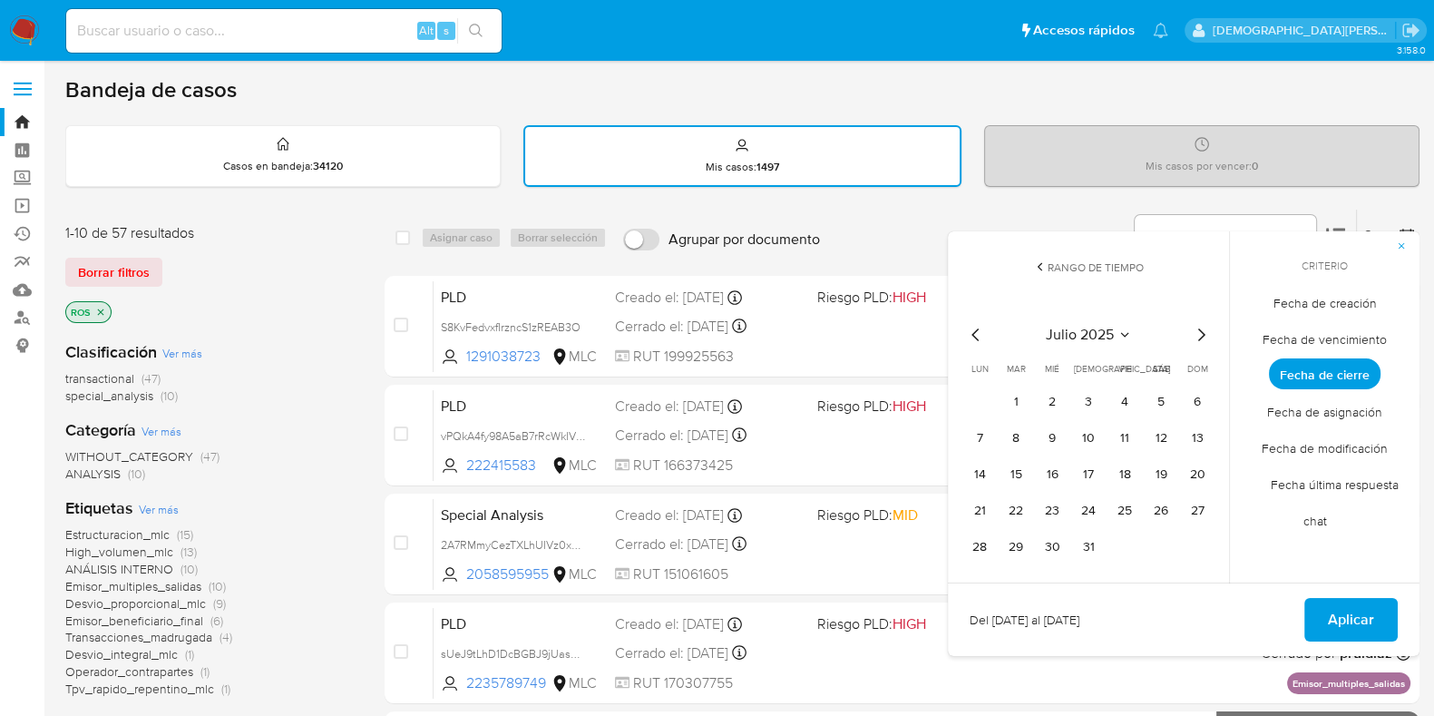
click at [1193, 337] on icon "Mes siguiente" at bounding box center [1201, 335] width 22 height 22
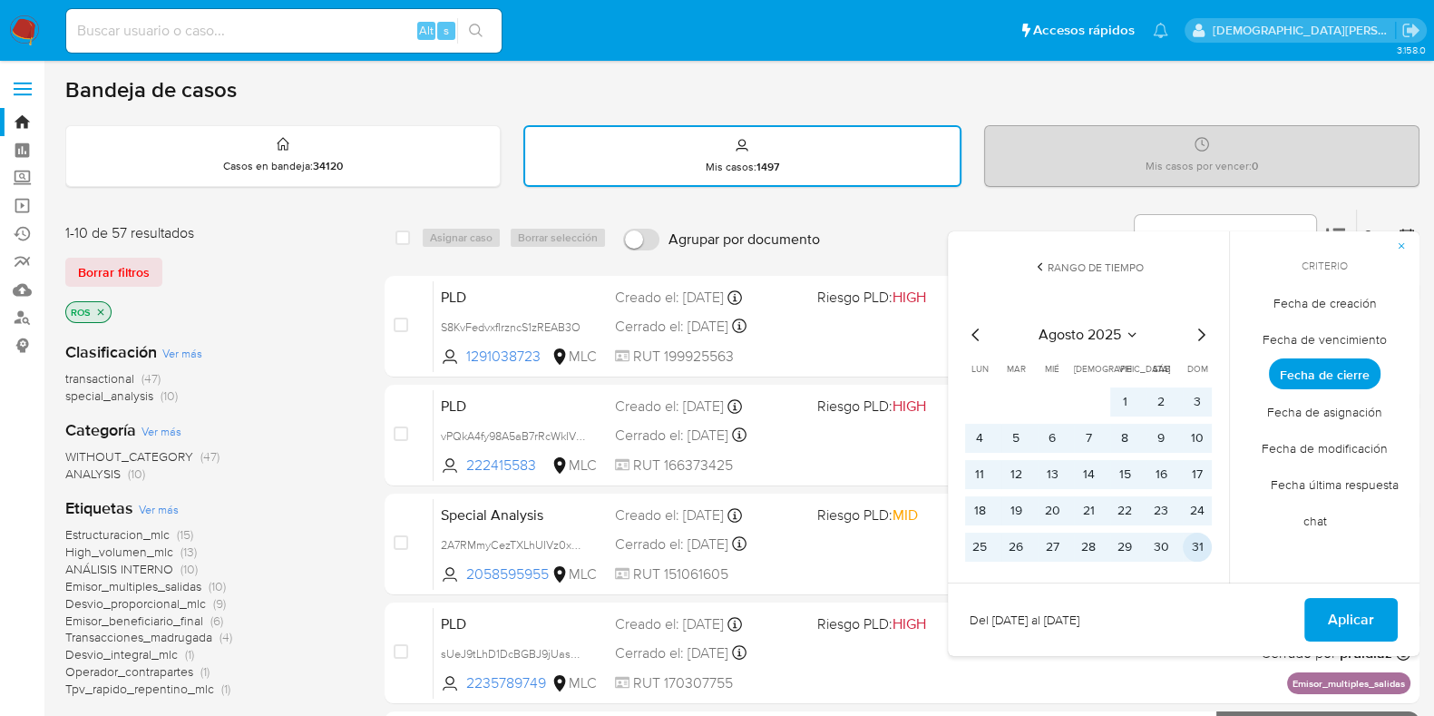
click at [1200, 545] on button "31" at bounding box center [1197, 547] width 29 height 29
click at [1352, 627] on span "Aplicar" at bounding box center [1351, 620] width 46 height 40
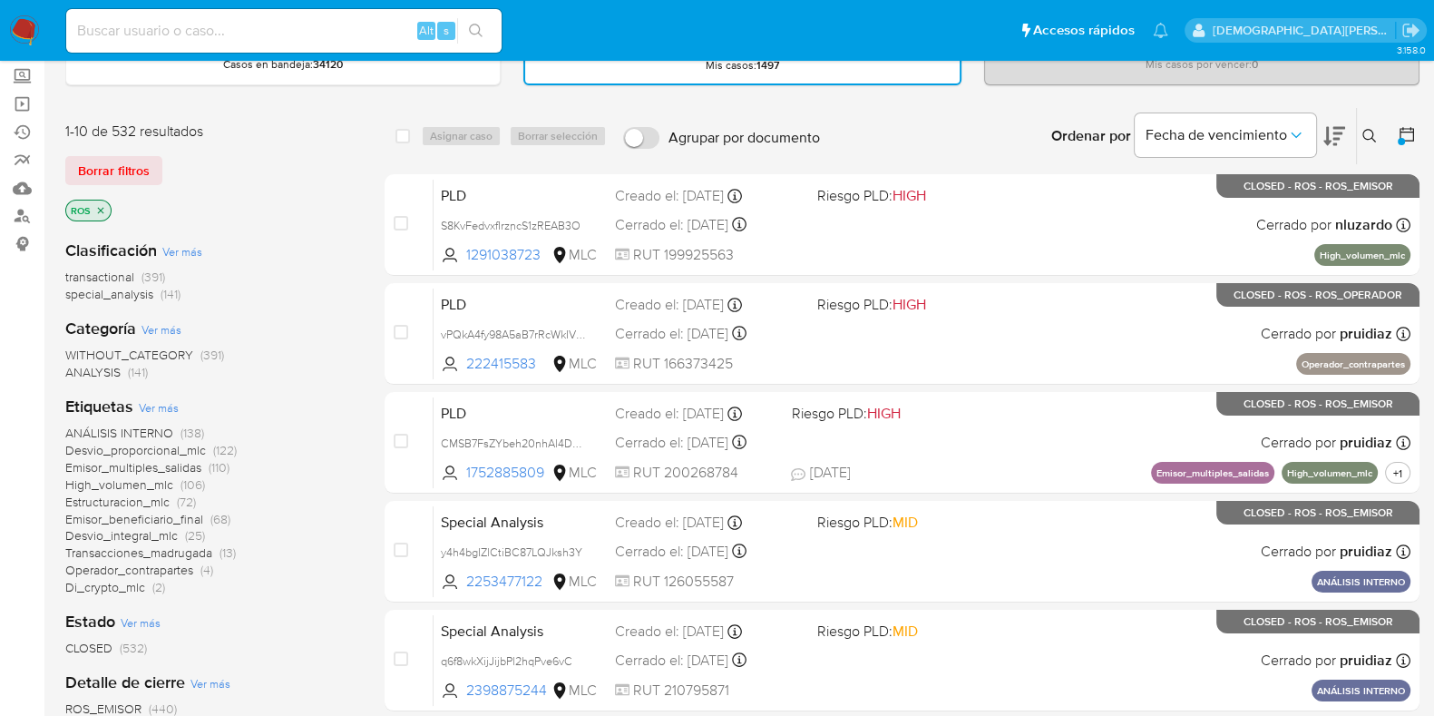
scroll to position [226, 0]
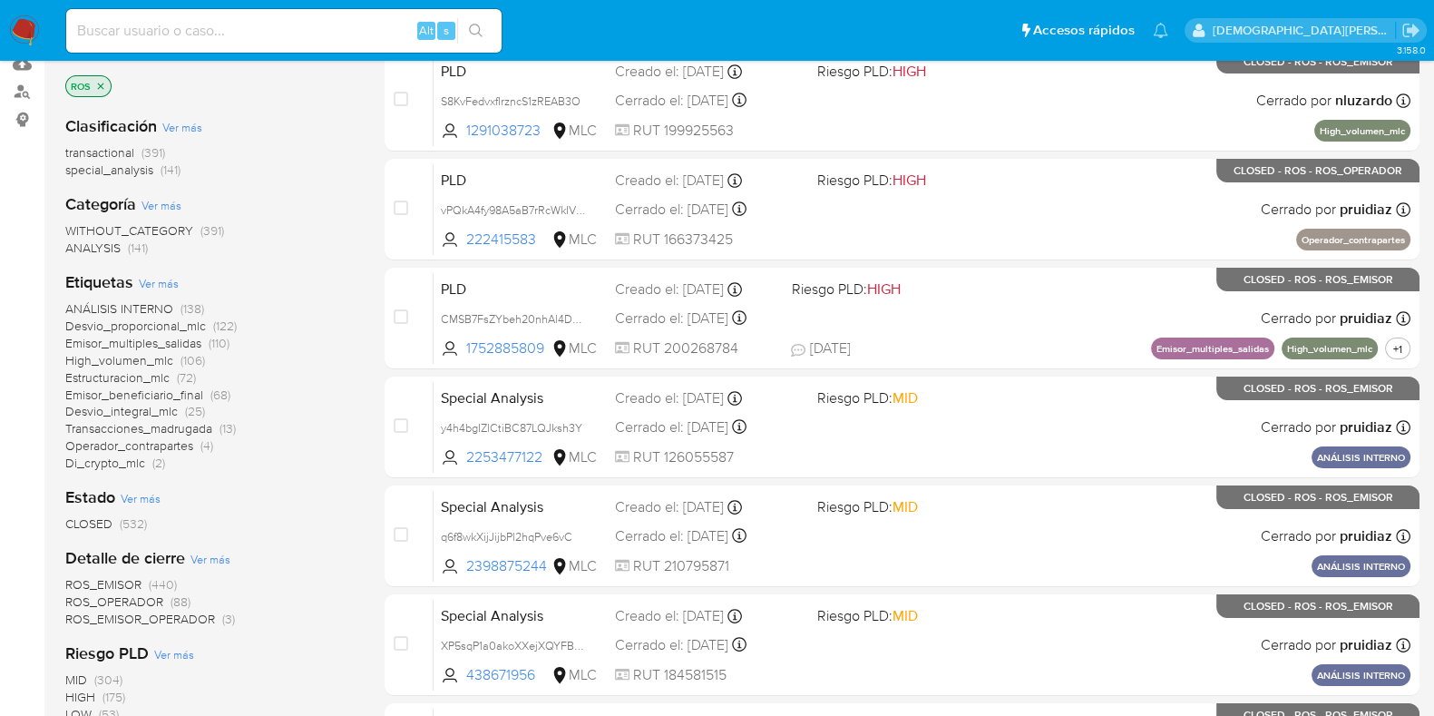
click at [108, 147] on span "transactional" at bounding box center [99, 152] width 69 height 18
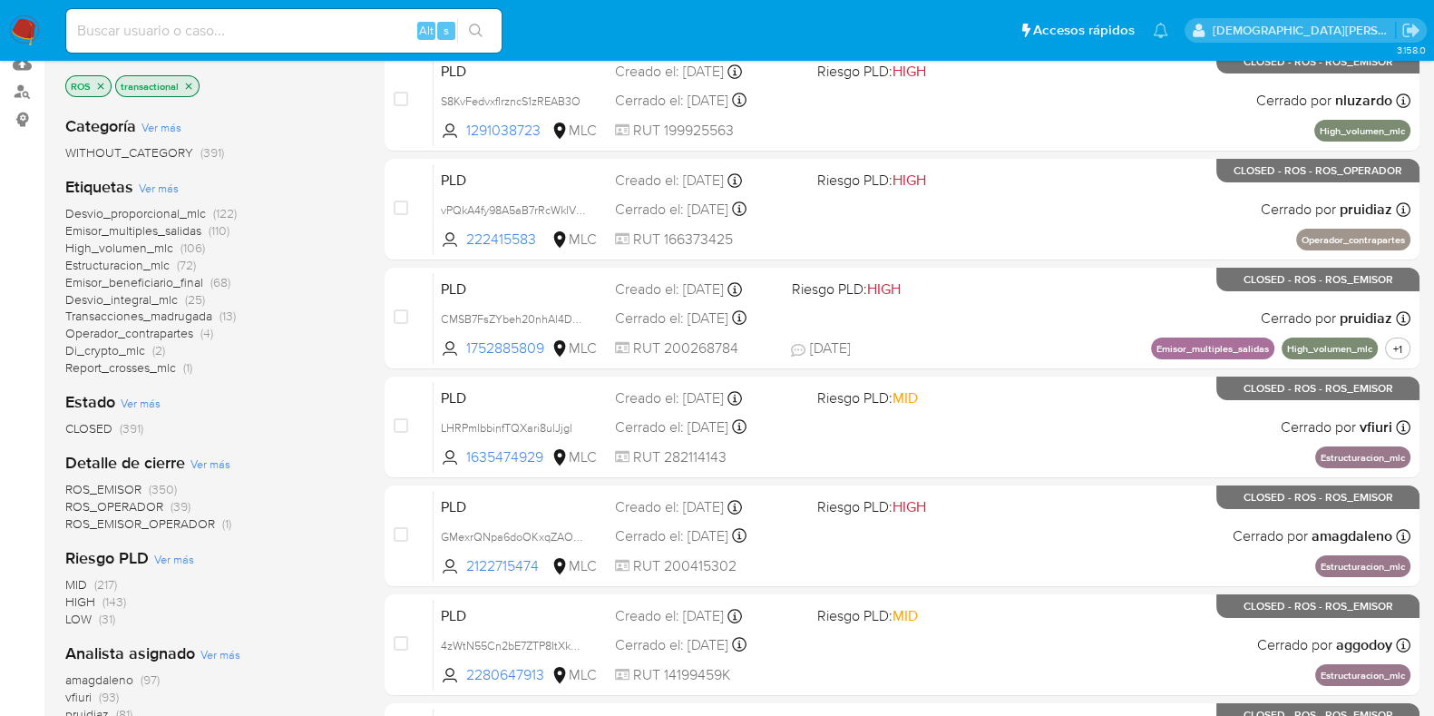
click at [161, 151] on span "WITHOUT_CATEGORY" at bounding box center [129, 152] width 128 height 18
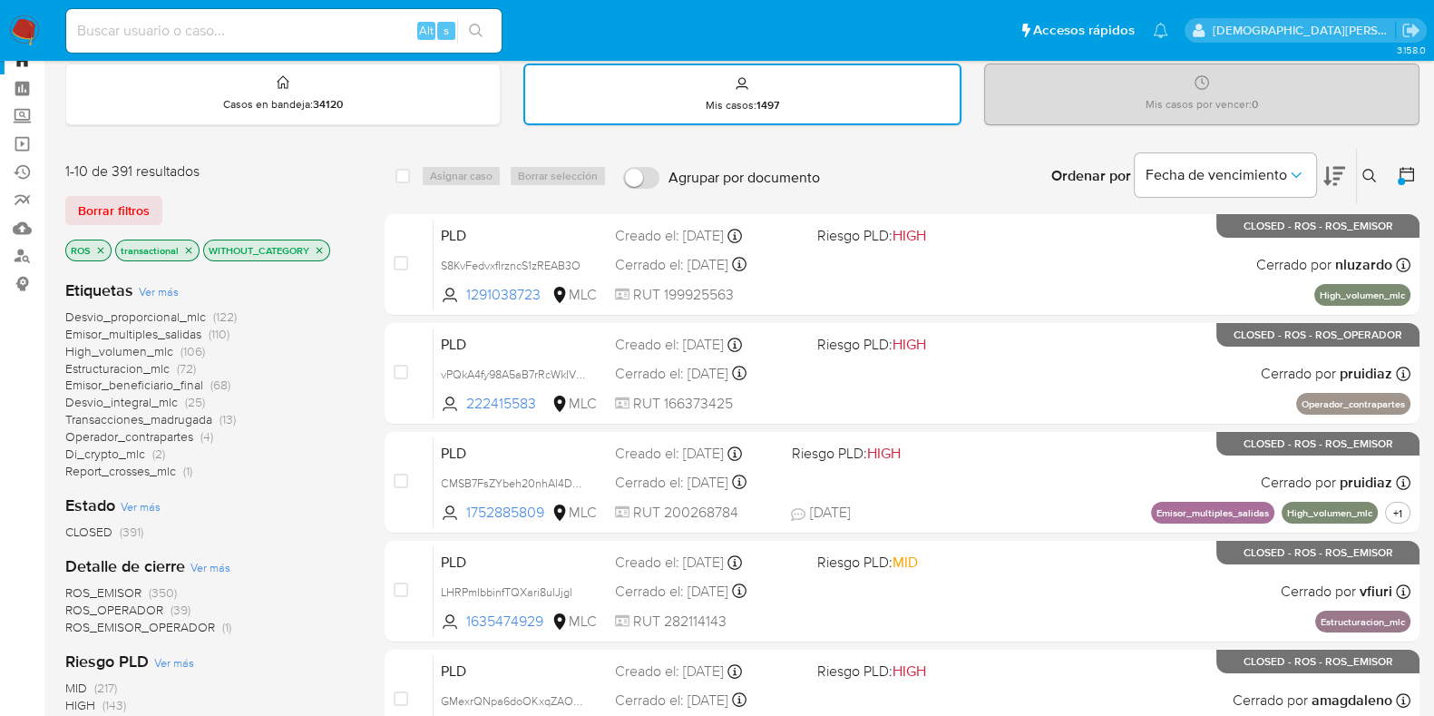
scroll to position [112, 0]
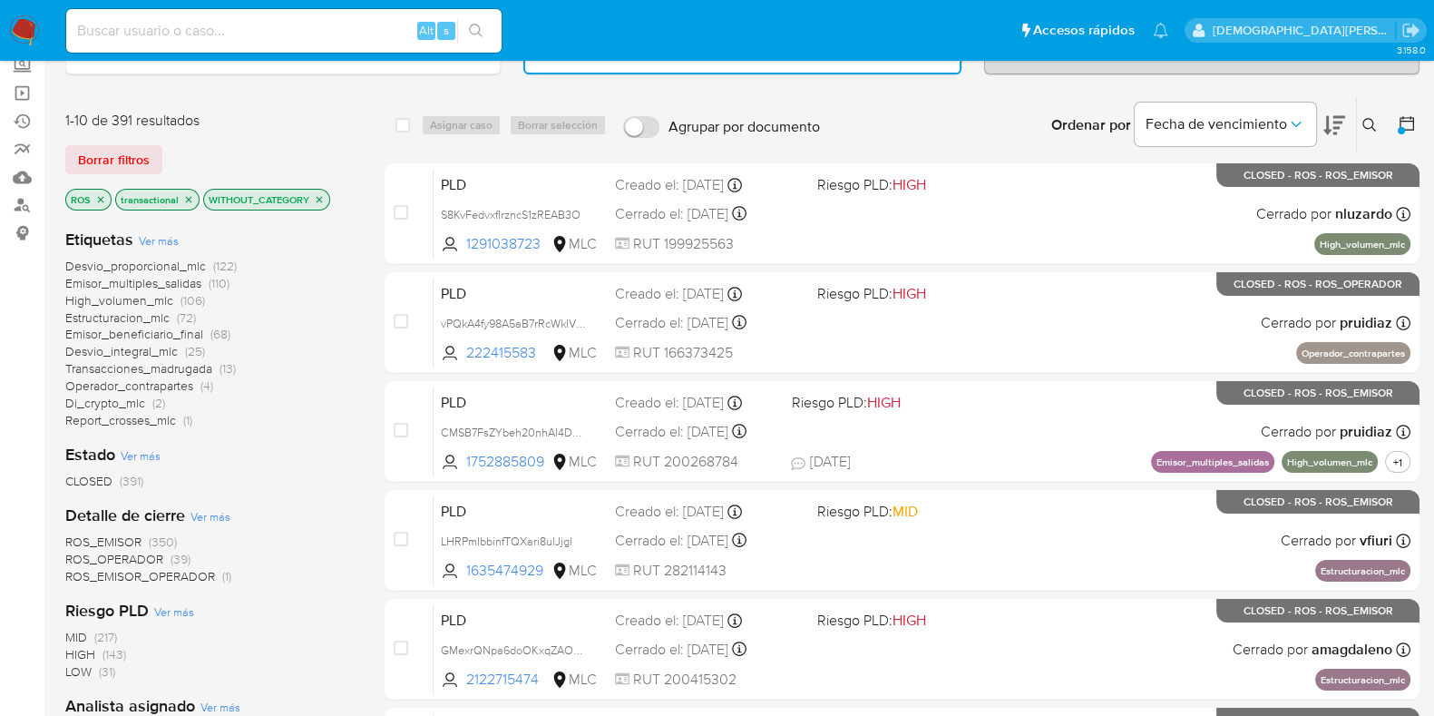
click at [317, 194] on icon "close-filter" at bounding box center [319, 199] width 11 height 11
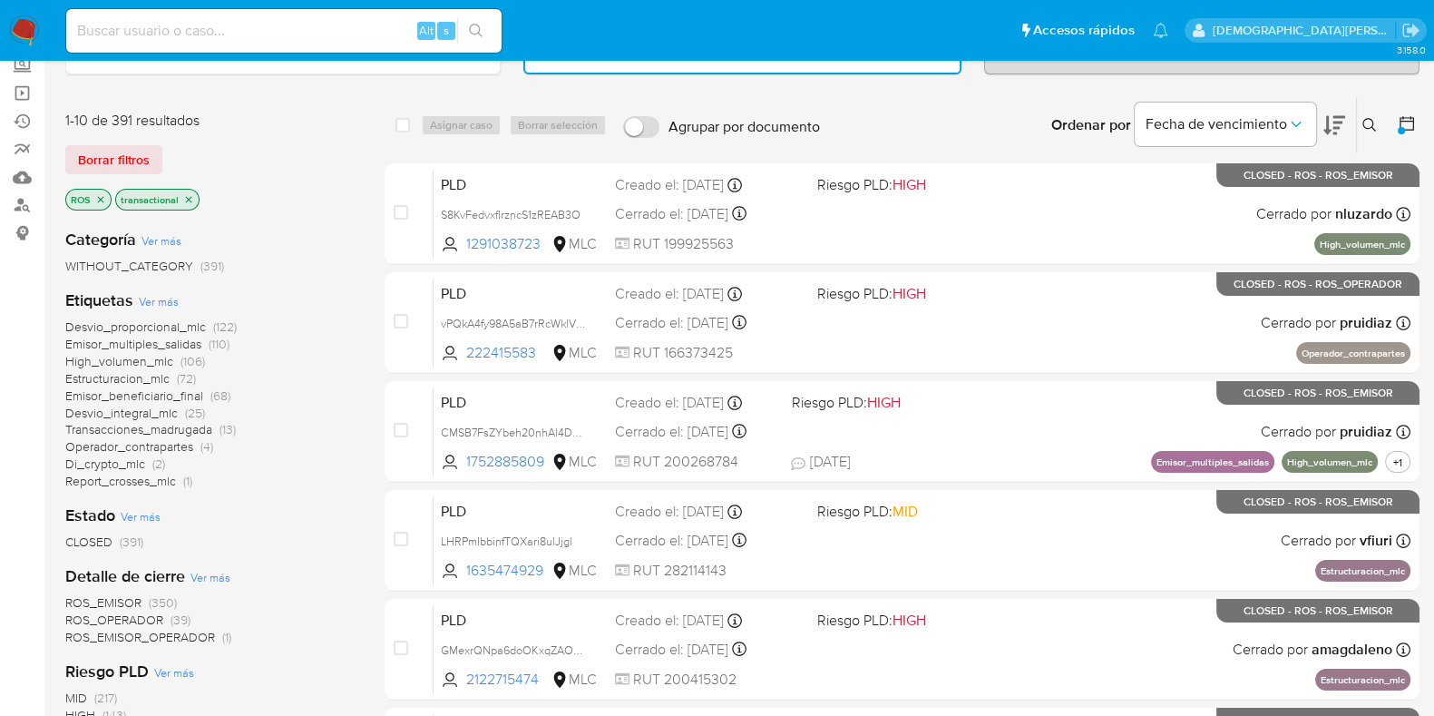
click at [191, 198] on icon "close-filter" at bounding box center [188, 199] width 11 height 11
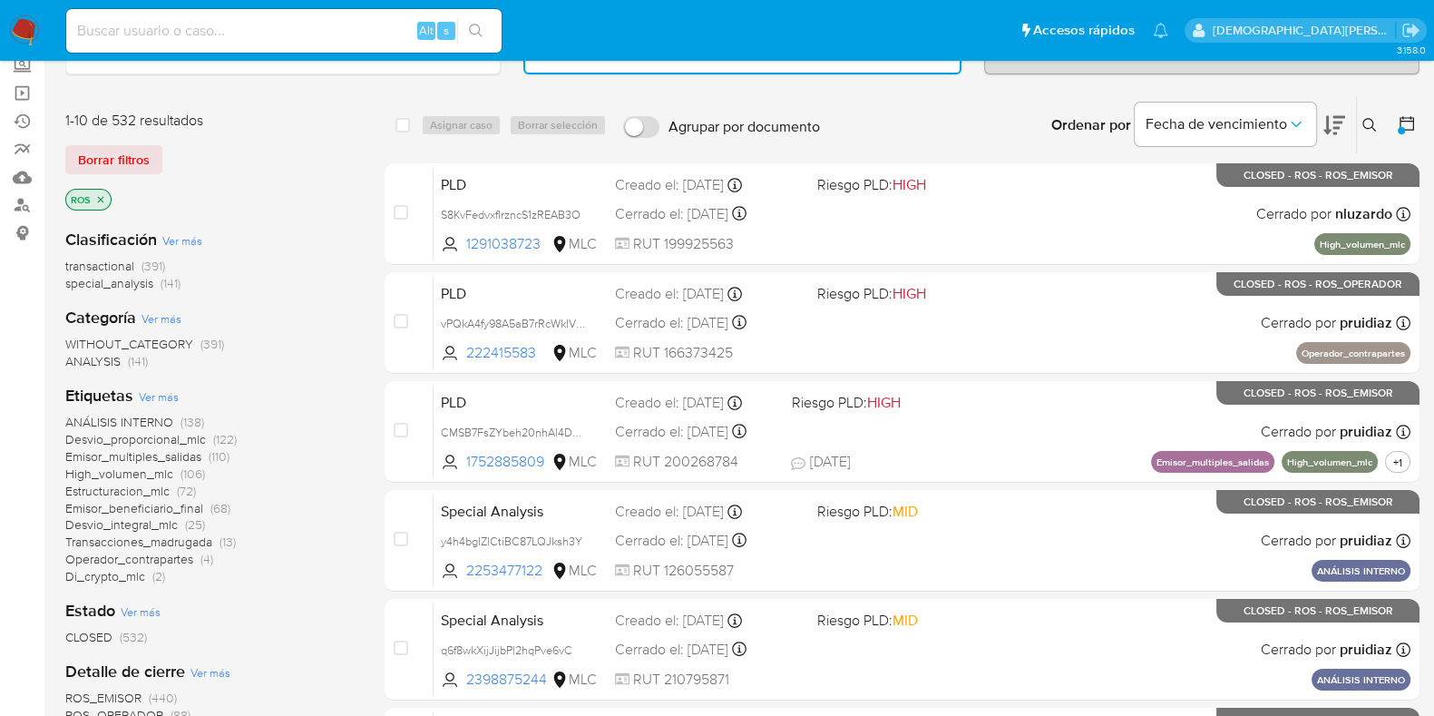
click at [117, 262] on span "transactional" at bounding box center [99, 266] width 69 height 18
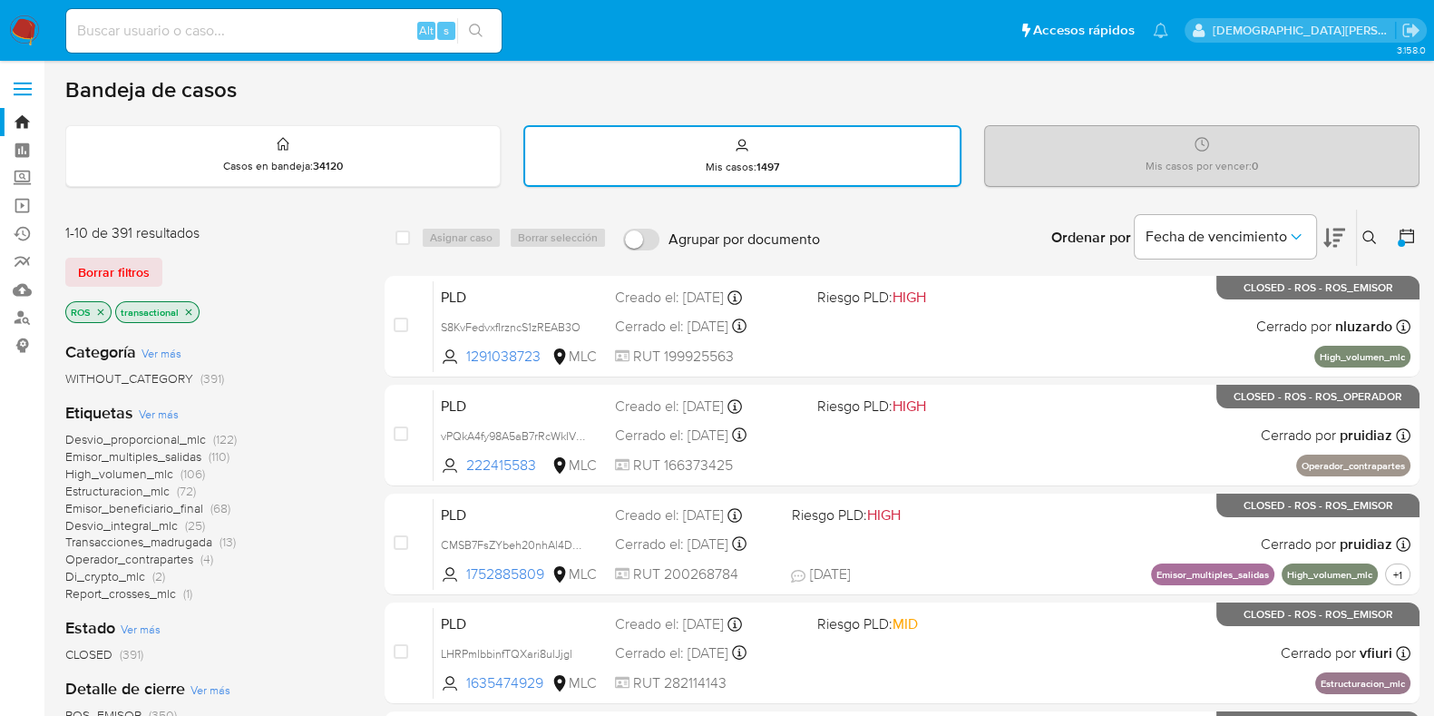
click at [186, 315] on icon "close-filter" at bounding box center [188, 312] width 11 height 11
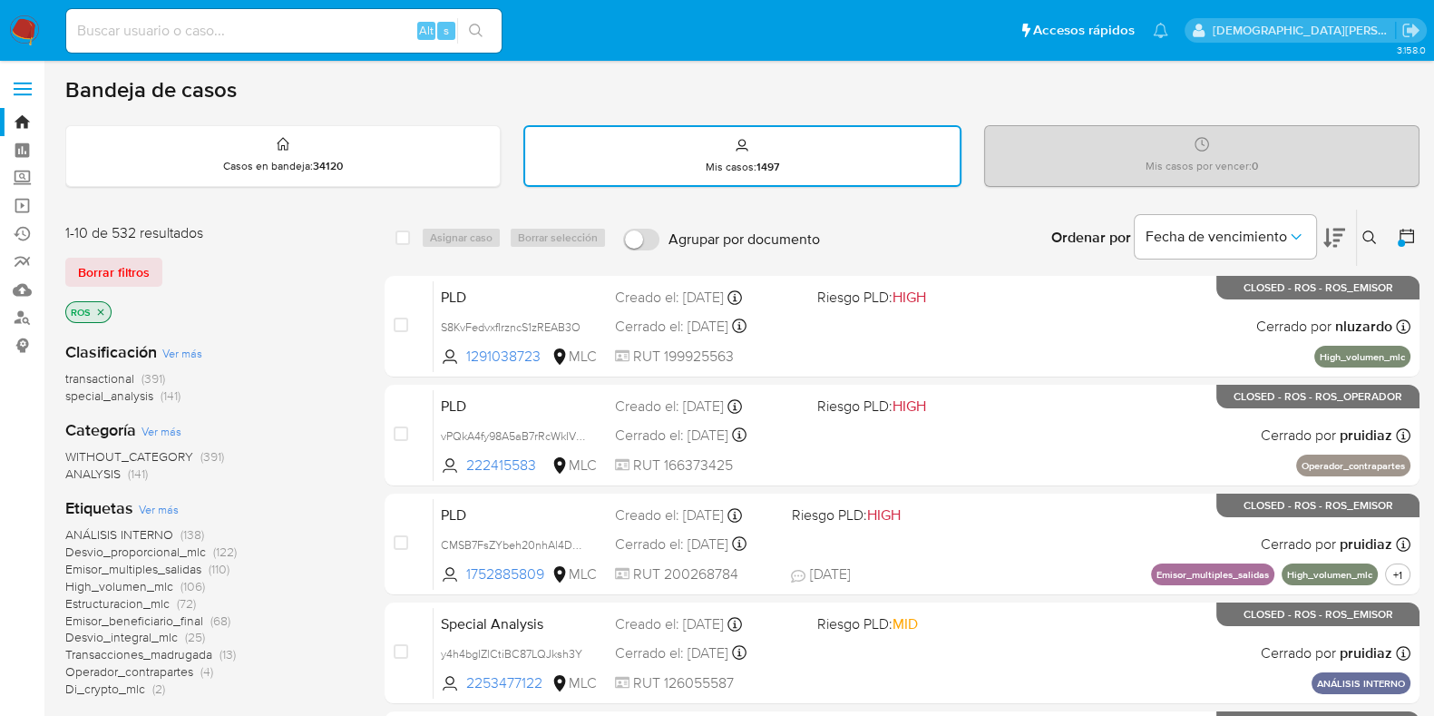
click at [98, 309] on icon "close-filter" at bounding box center [100, 312] width 11 height 11
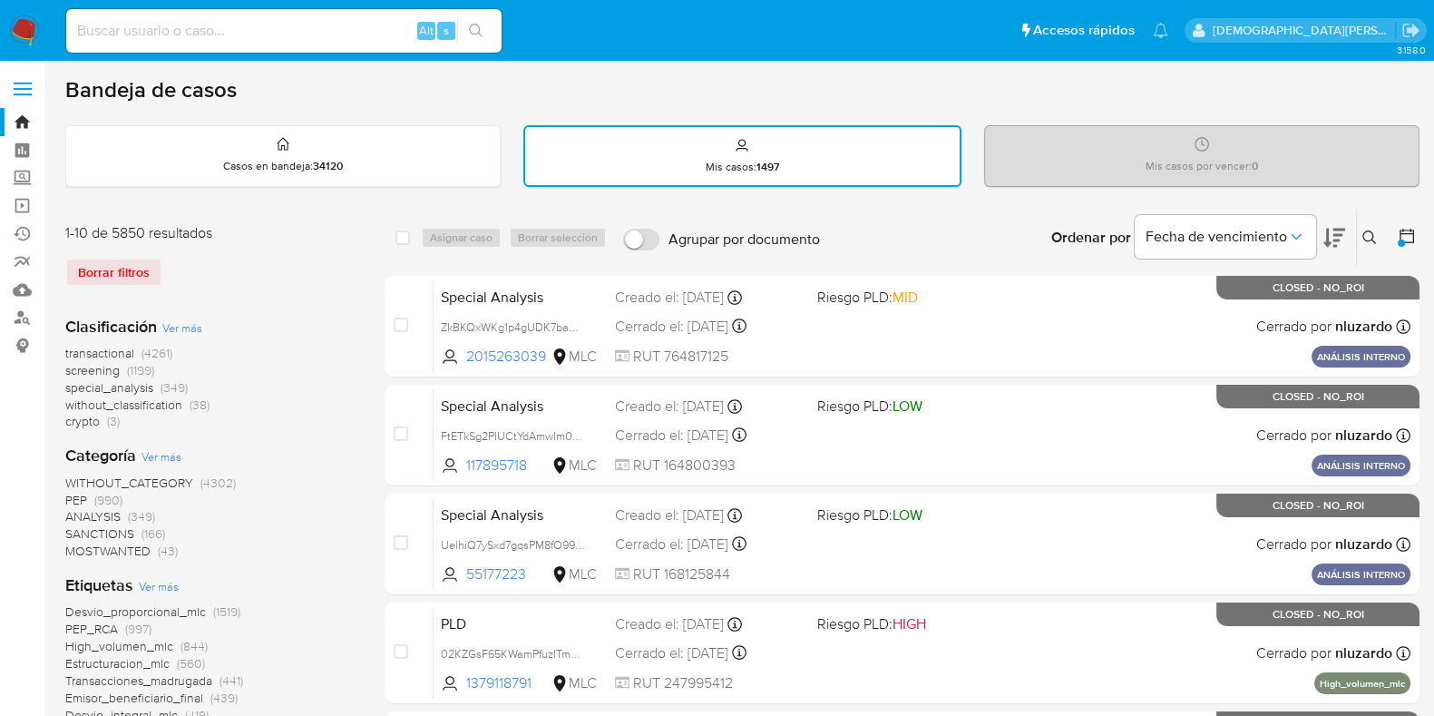
click at [1400, 231] on icon at bounding box center [1407, 236] width 18 height 18
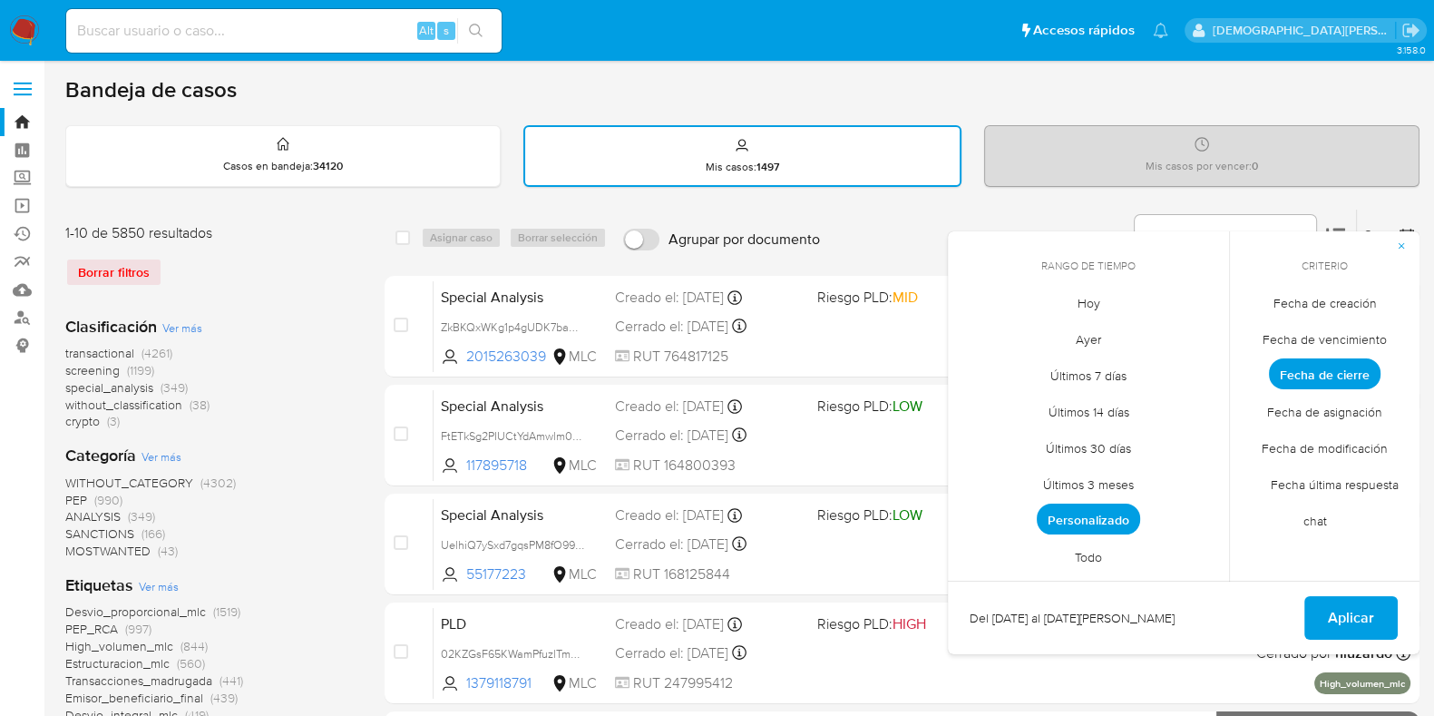
click at [1094, 513] on span "Personalizado" at bounding box center [1088, 518] width 103 height 31
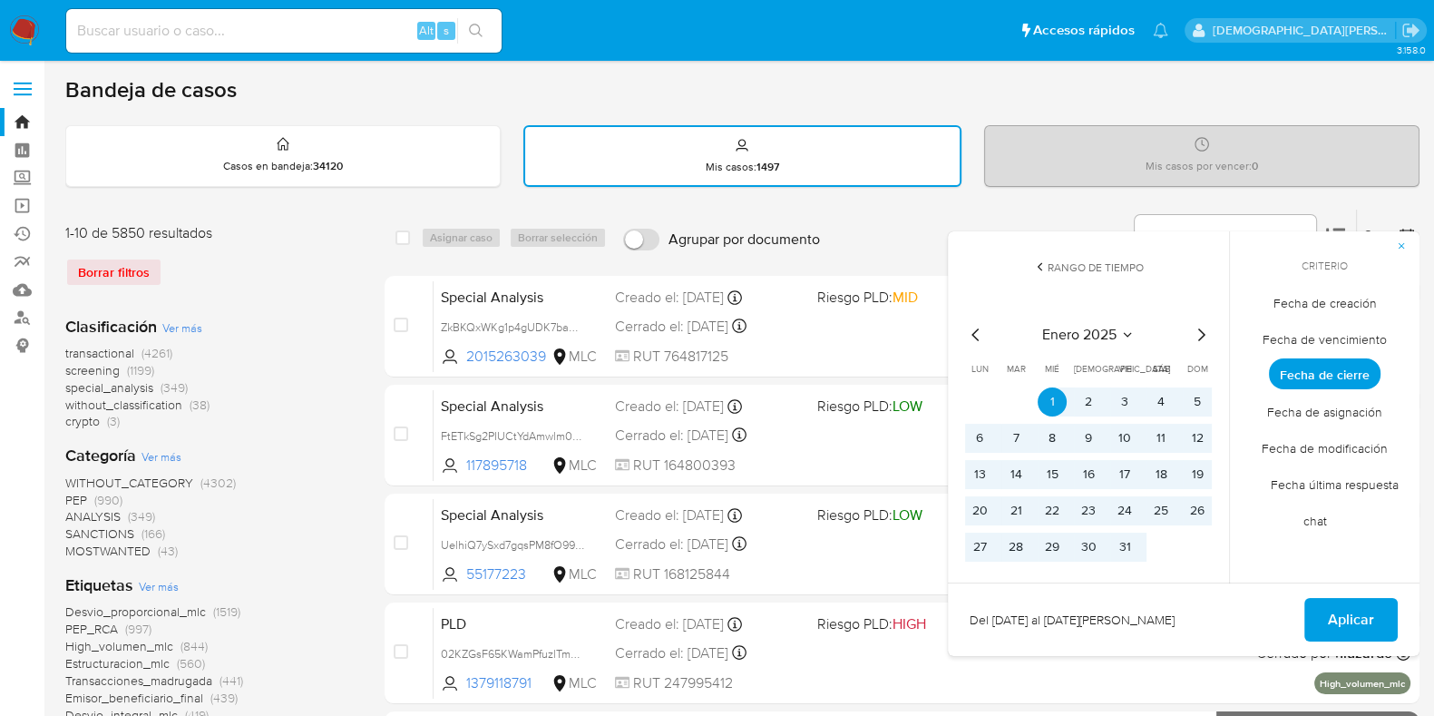
click at [1197, 329] on icon "Mes siguiente" at bounding box center [1201, 335] width 22 height 22
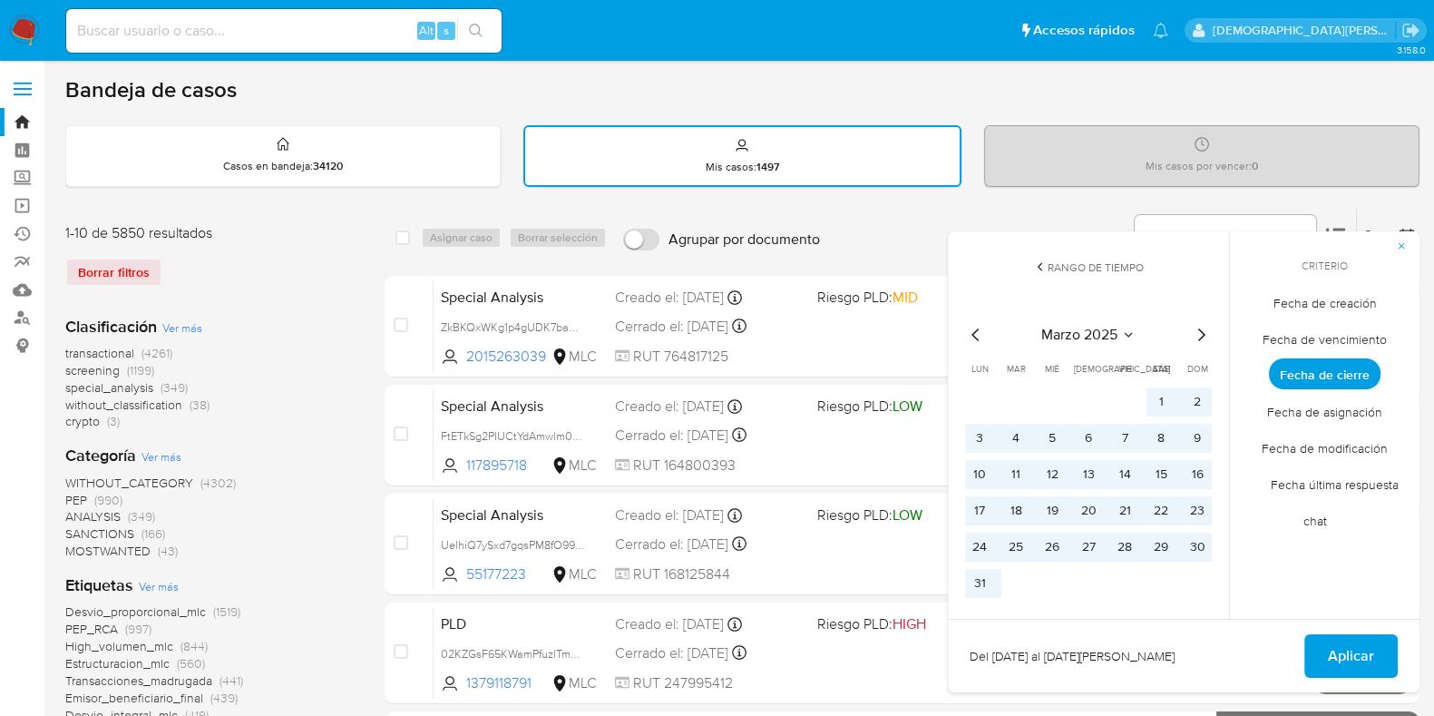
click at [1197, 329] on icon "Mes siguiente" at bounding box center [1201, 335] width 22 height 22
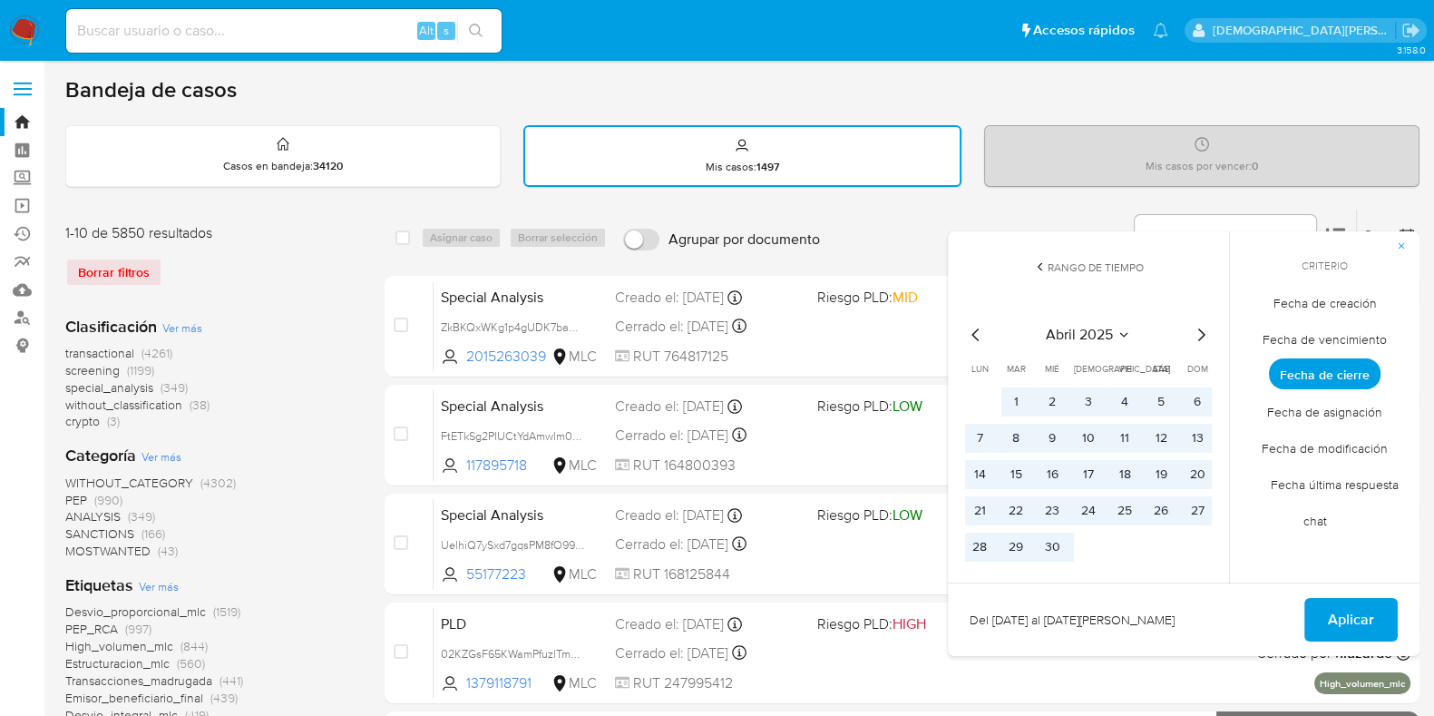
click at [1197, 329] on icon "Mes siguiente" at bounding box center [1201, 335] width 22 height 22
click at [1206, 332] on icon "Mes siguiente" at bounding box center [1201, 335] width 22 height 22
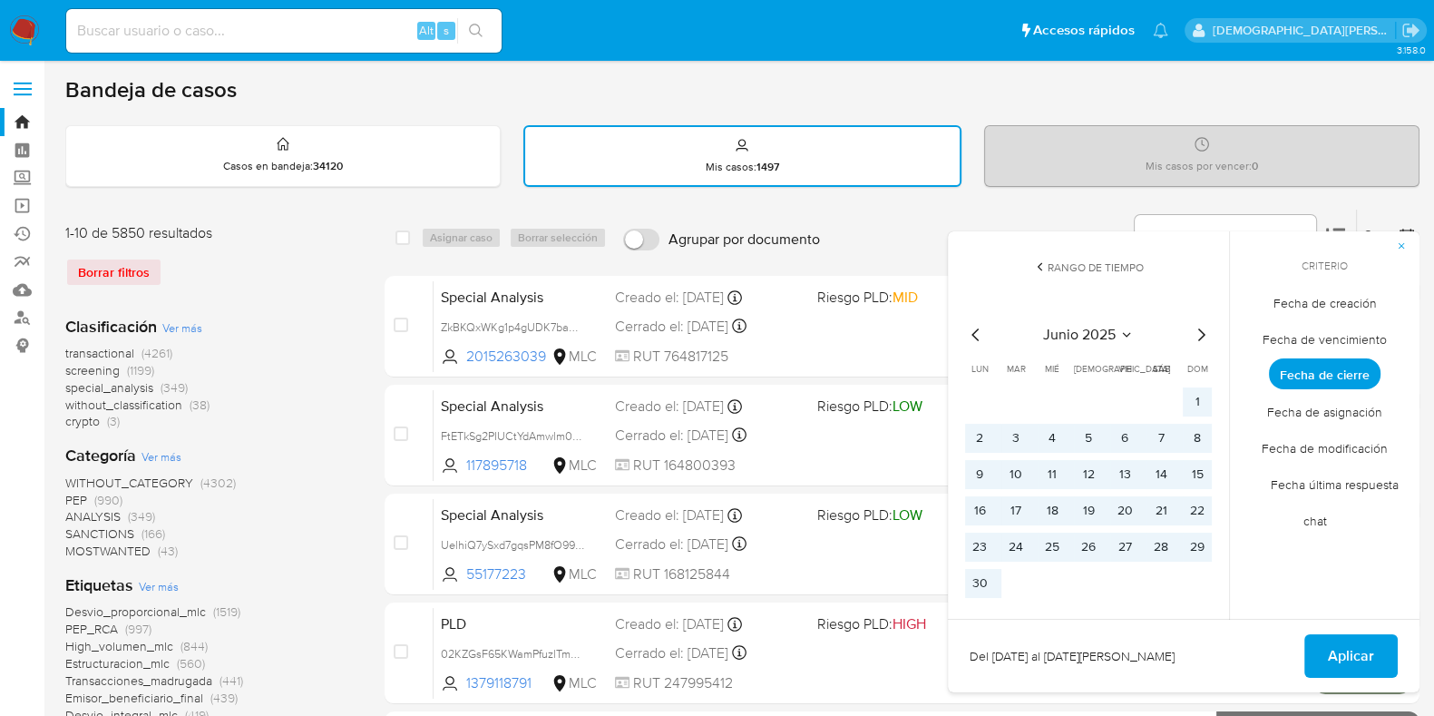
click at [1193, 337] on icon "Mes siguiente" at bounding box center [1201, 335] width 22 height 22
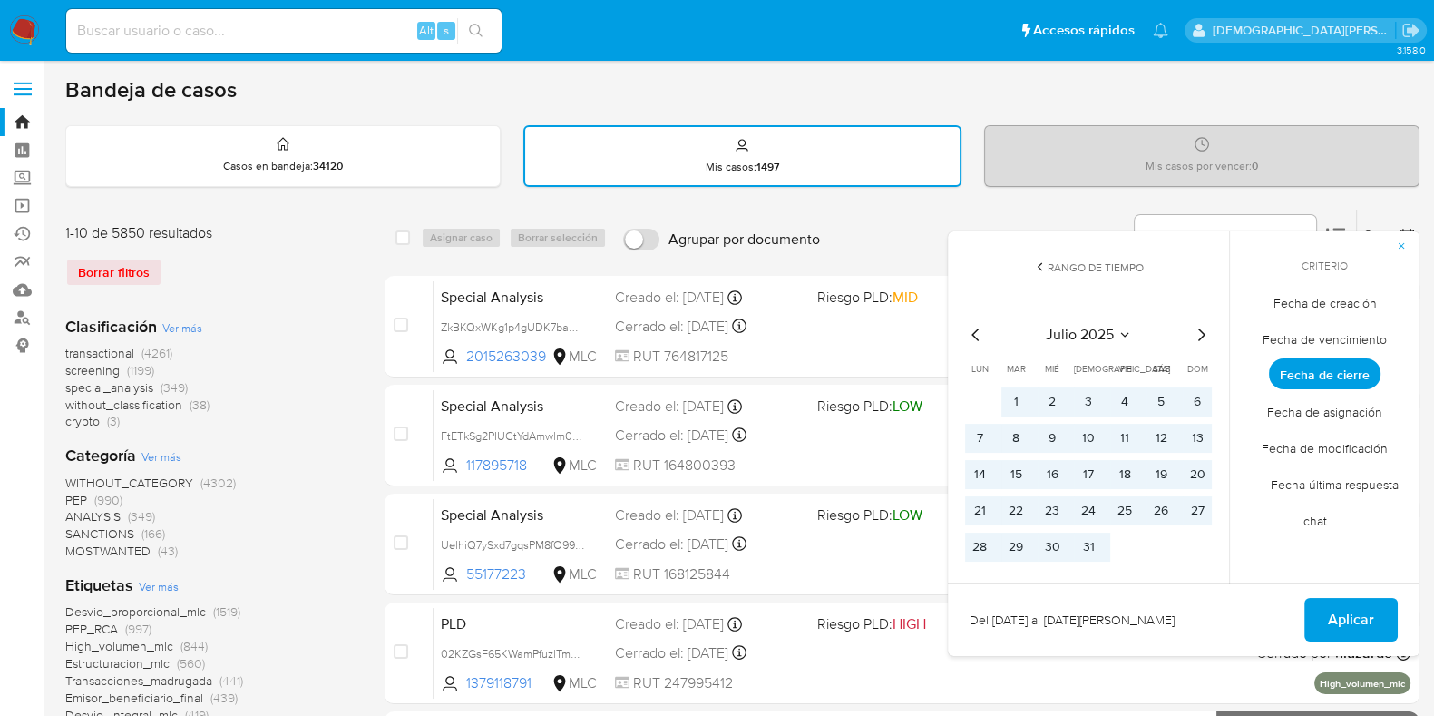
click at [1193, 337] on icon "Mes siguiente" at bounding box center [1201, 335] width 22 height 22
click at [1281, 304] on span "Fecha de creación" at bounding box center [1326, 302] width 142 height 37
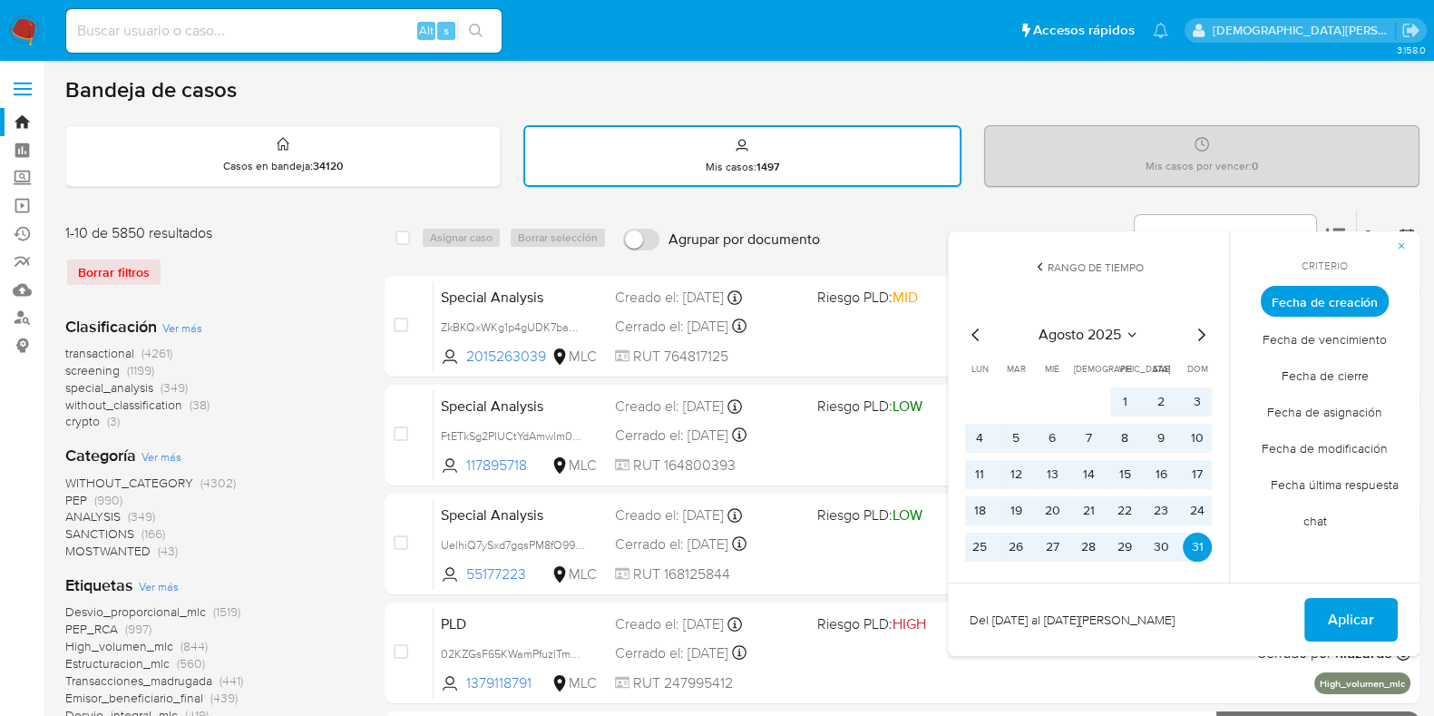
click at [1194, 344] on icon "Mes siguiente" at bounding box center [1201, 335] width 22 height 22
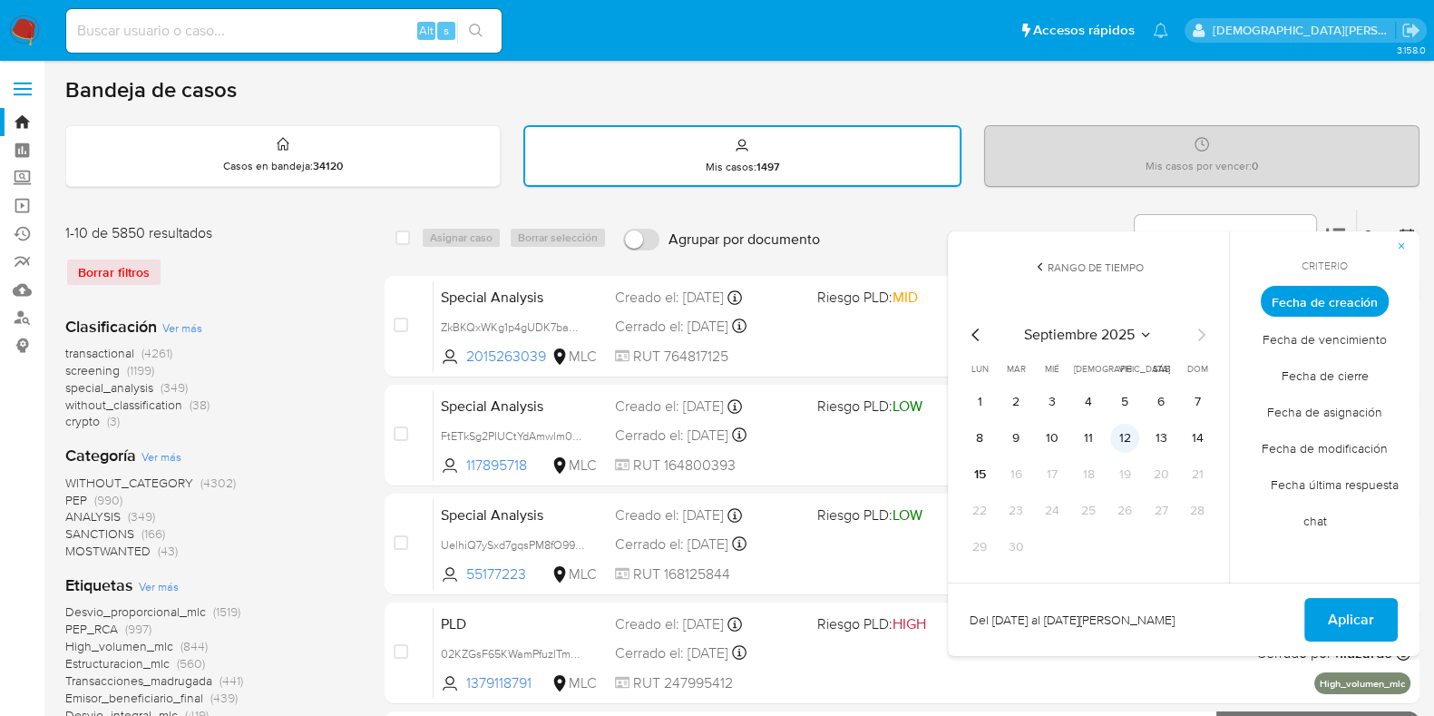
click at [1120, 435] on button "12" at bounding box center [1124, 438] width 29 height 29
click at [972, 335] on icon "Mes anterior" at bounding box center [976, 335] width 22 height 22
click at [972, 336] on icon "Mes anterior" at bounding box center [976, 335] width 22 height 22
click at [1158, 442] on button "12" at bounding box center [1161, 438] width 29 height 29
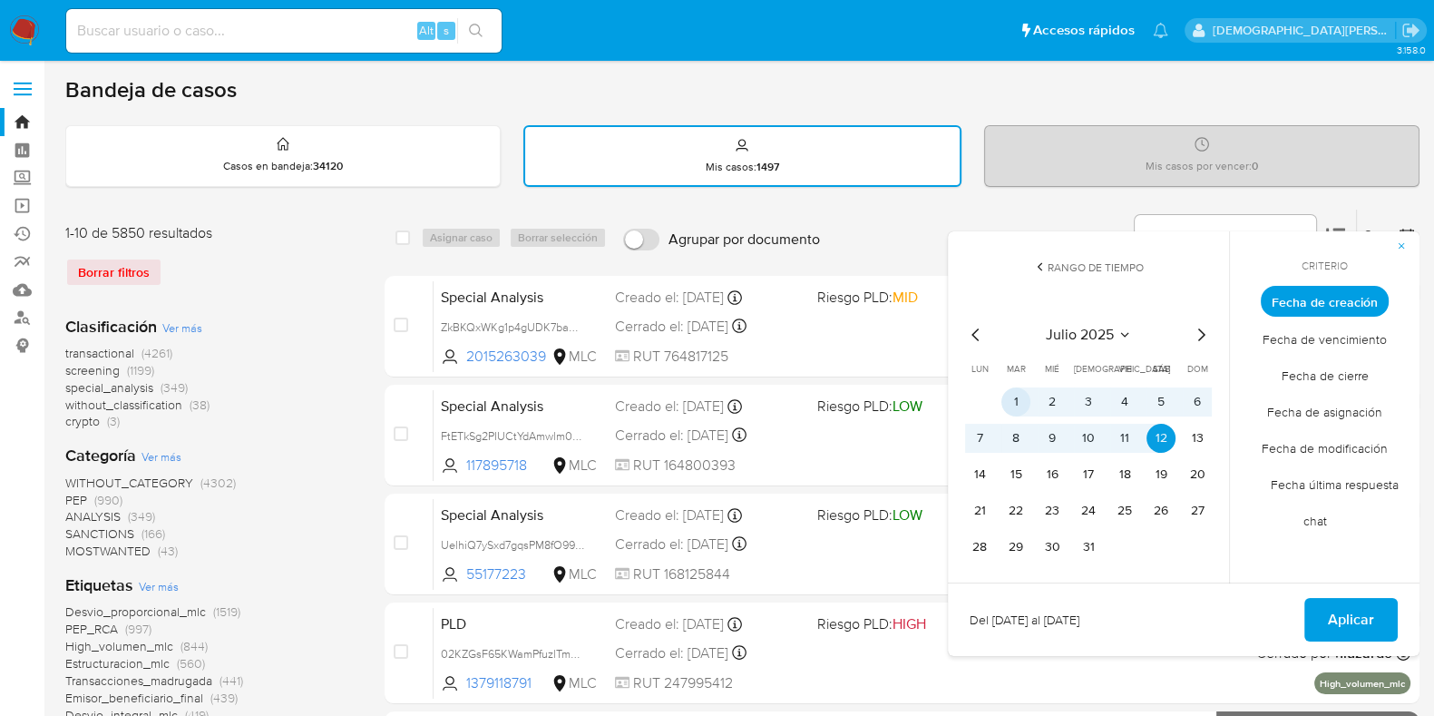
click at [1007, 407] on button "1" at bounding box center [1016, 401] width 29 height 29
click at [1084, 551] on button "31" at bounding box center [1088, 547] width 29 height 29
click at [1015, 415] on button "1" at bounding box center [1016, 401] width 29 height 29
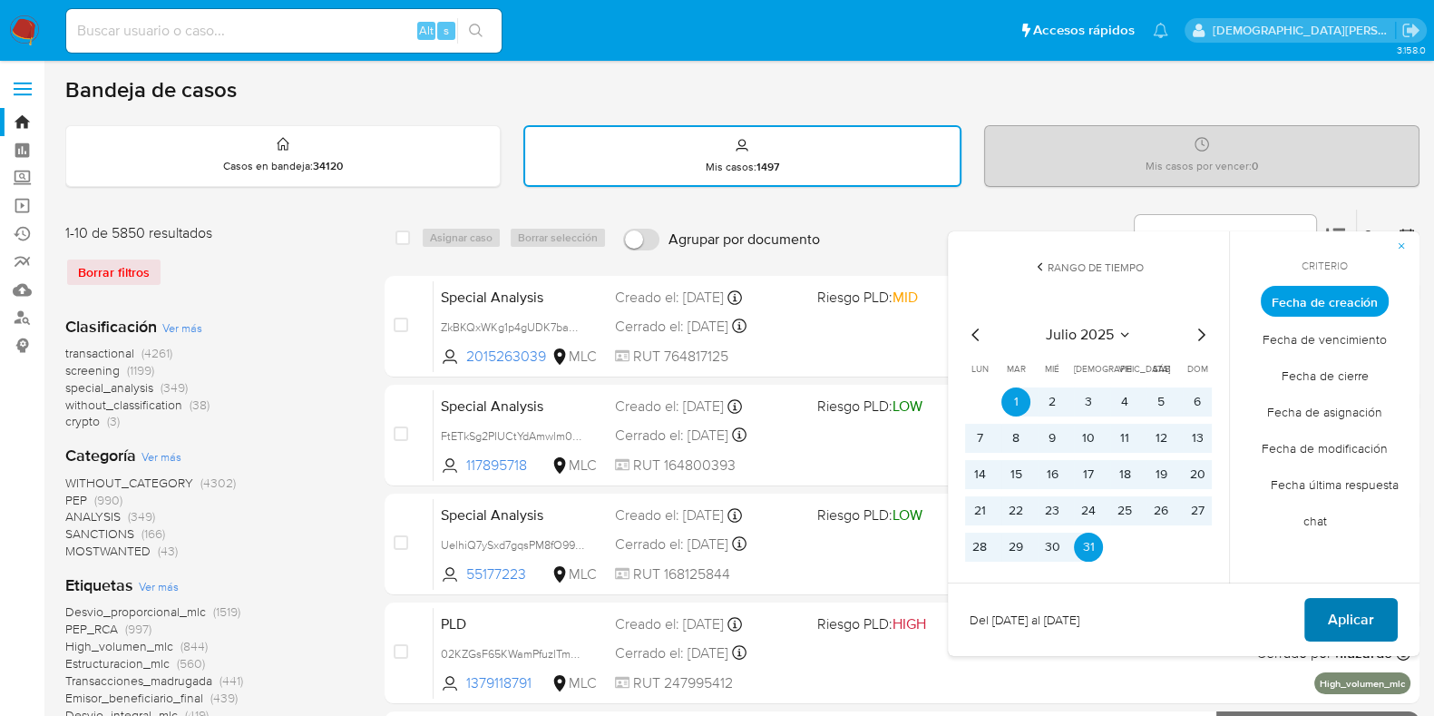
click at [1347, 626] on span "Aplicar" at bounding box center [1351, 620] width 46 height 40
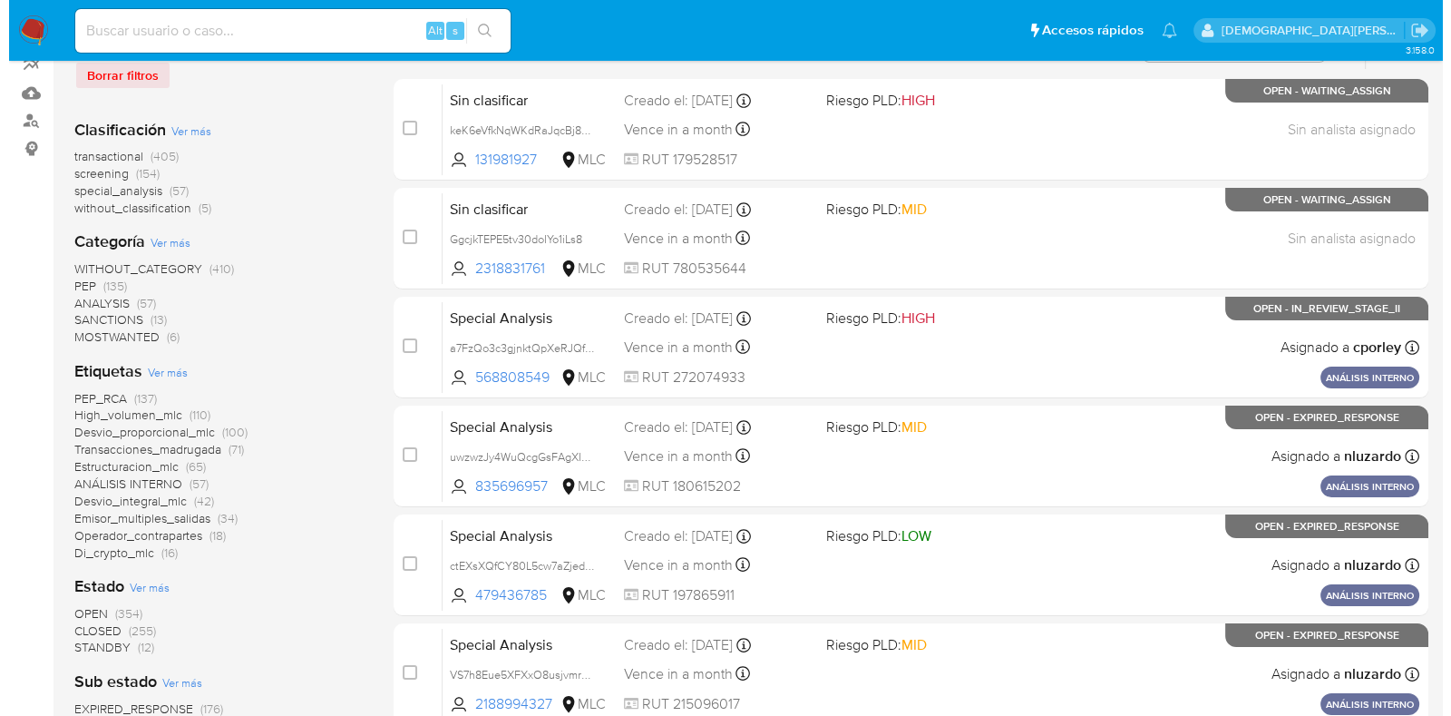
scroll to position [340, 0]
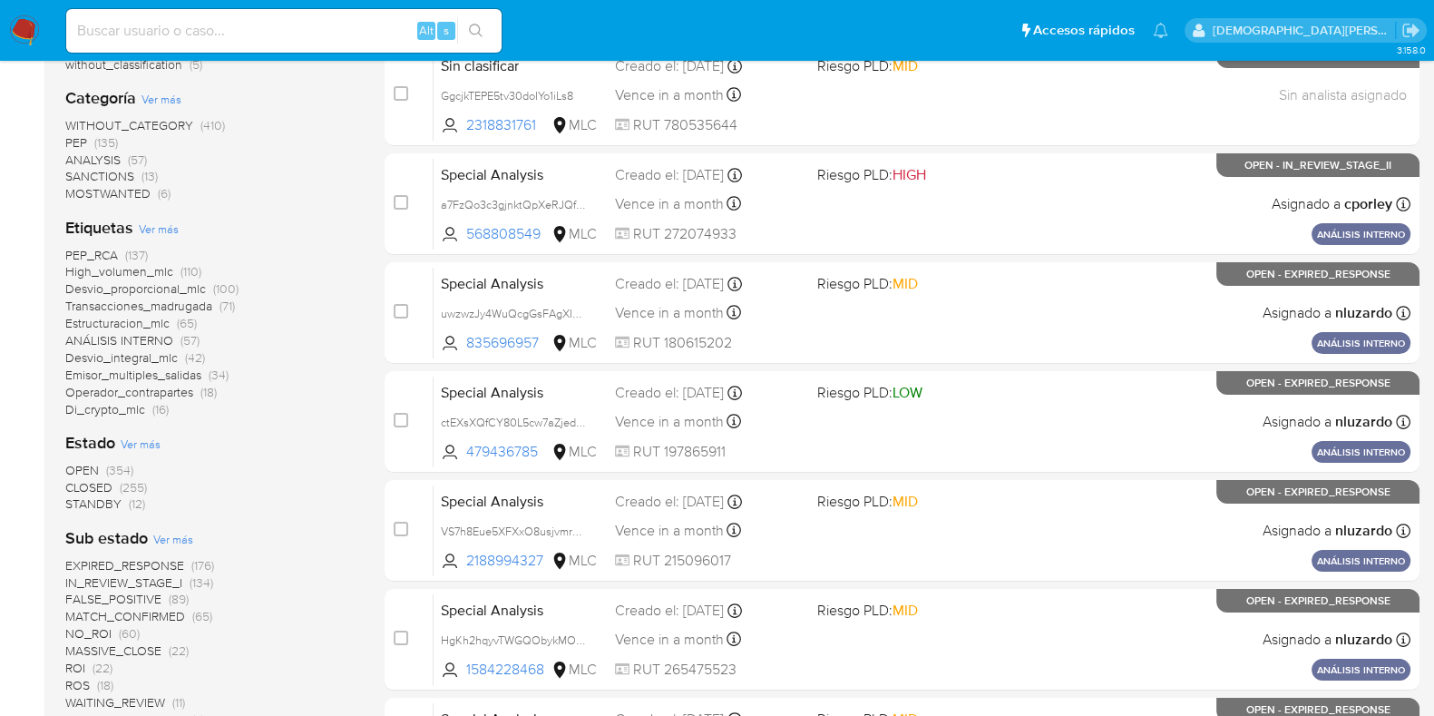
click at [149, 445] on span "Ver más" at bounding box center [141, 443] width 40 height 16
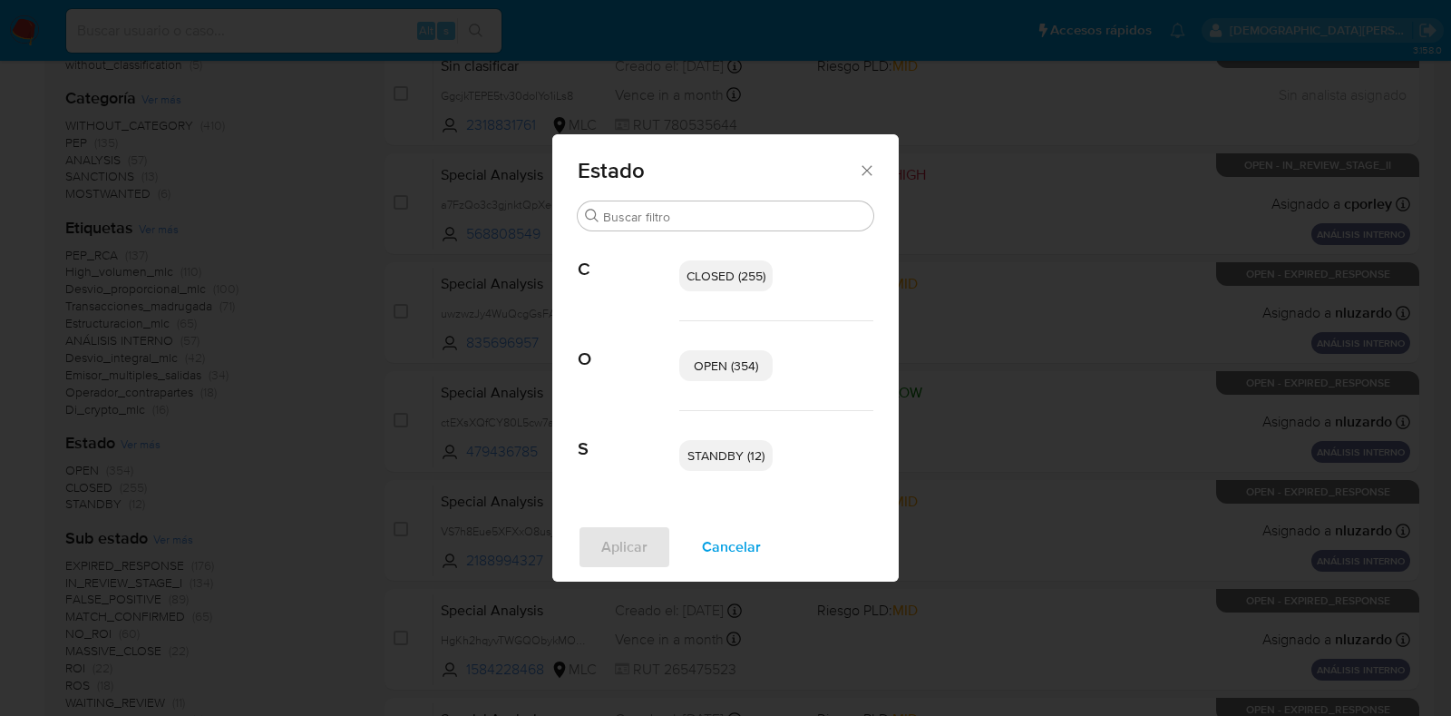
click at [721, 365] on span "OPEN (354)" at bounding box center [726, 366] width 64 height 18
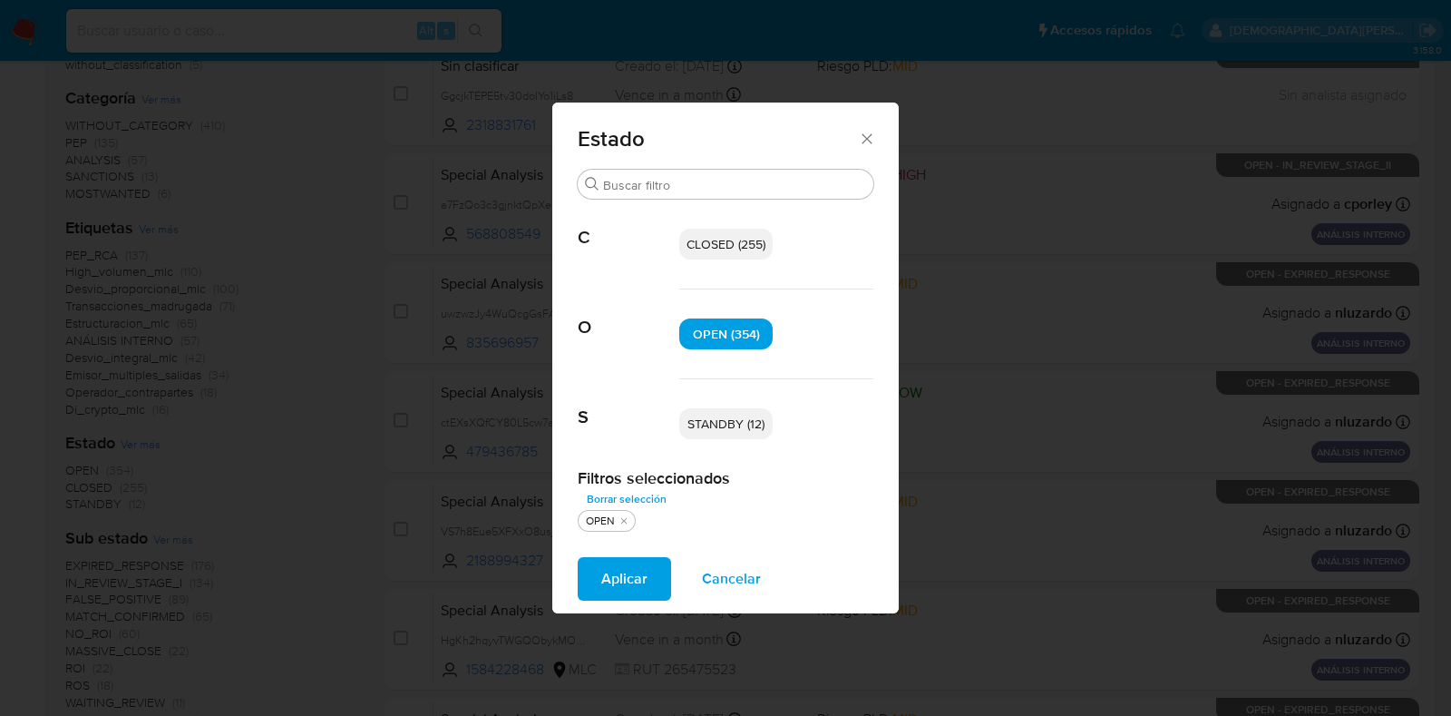
click at [740, 436] on p "STANDBY (12)" at bounding box center [725, 423] width 93 height 31
click at [609, 586] on span "Aplicar" at bounding box center [624, 579] width 46 height 40
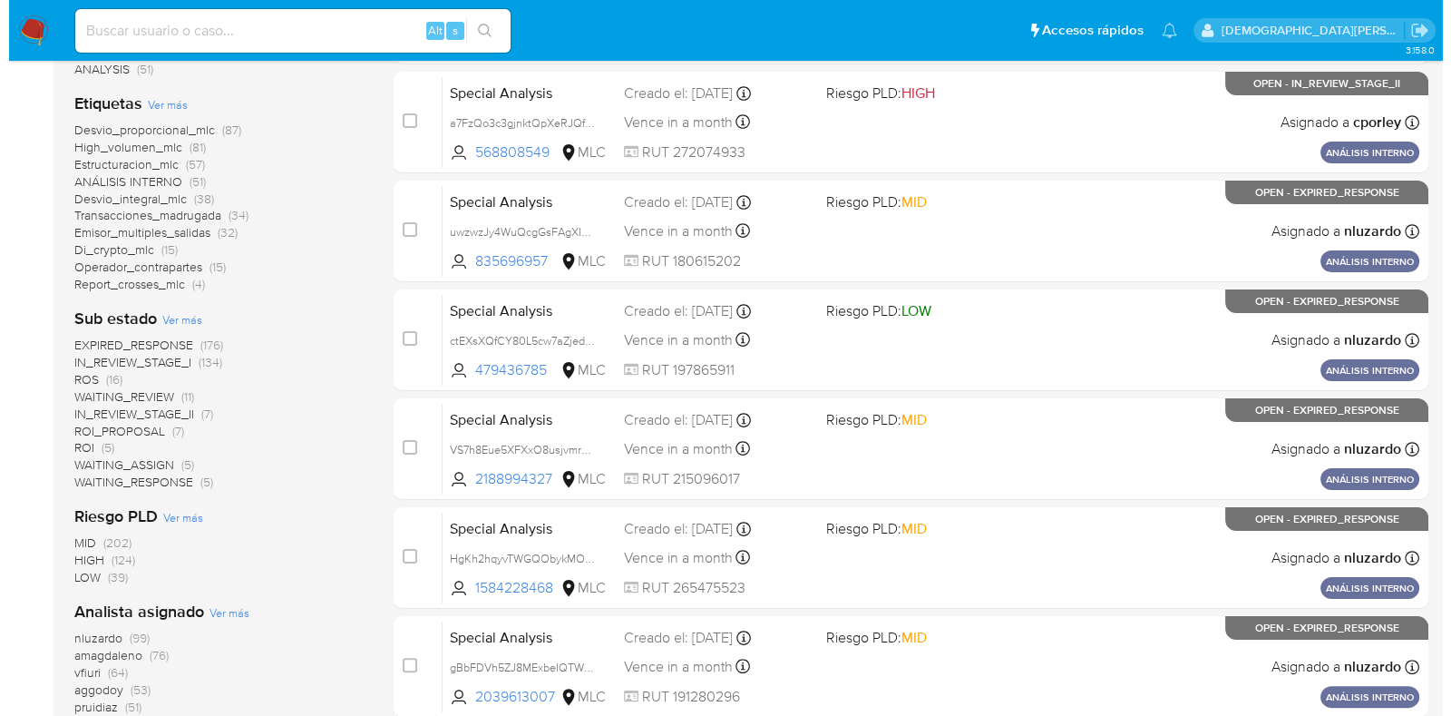
scroll to position [340, 0]
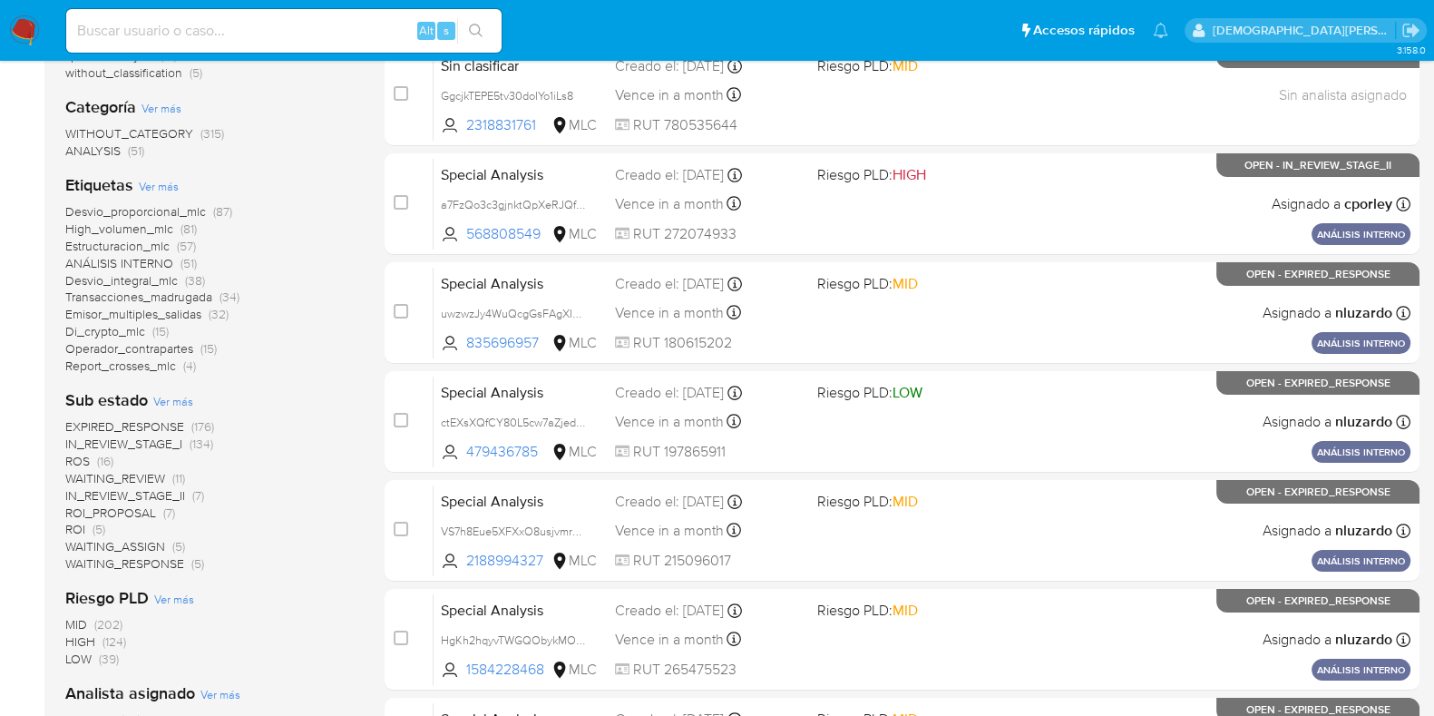
click at [180, 401] on span "Ver más" at bounding box center [173, 401] width 40 height 16
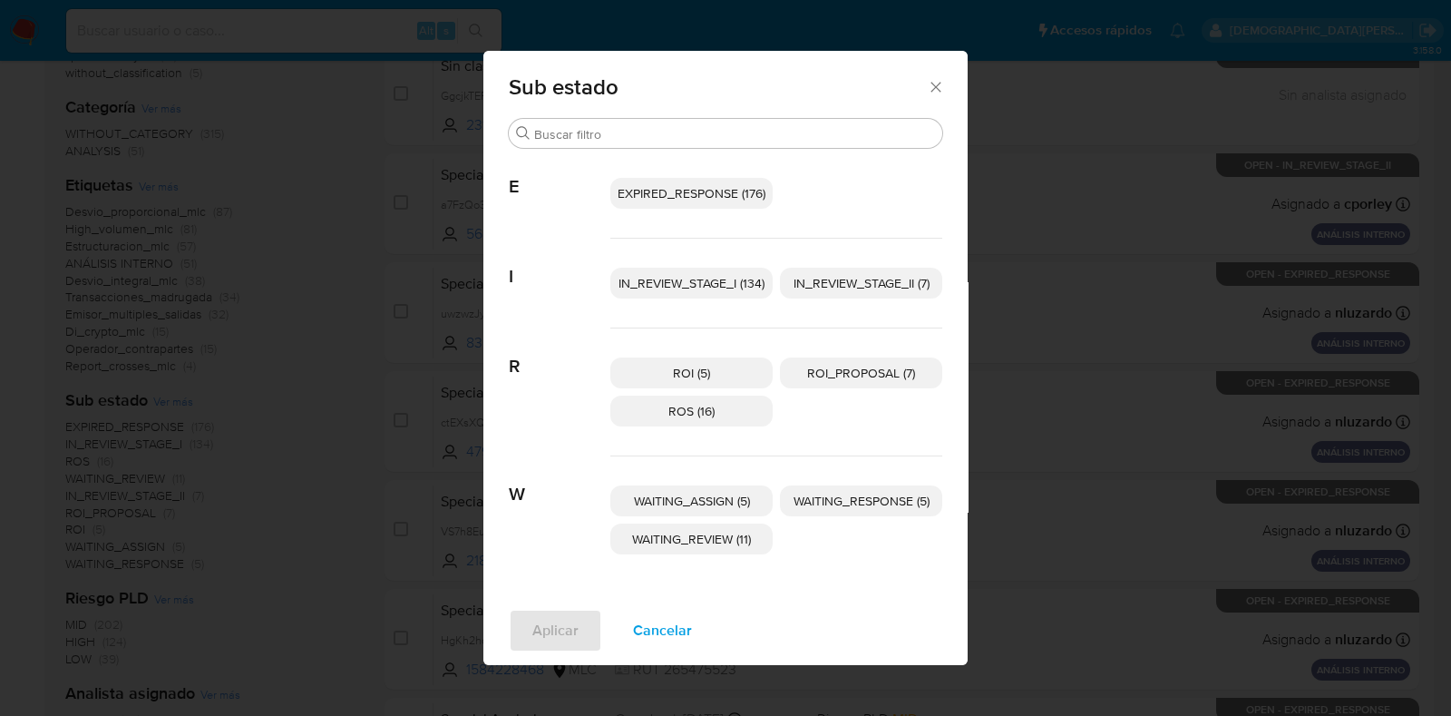
click at [808, 278] on span "IN_REVIEW_STAGE_II (7)" at bounding box center [862, 283] width 136 height 18
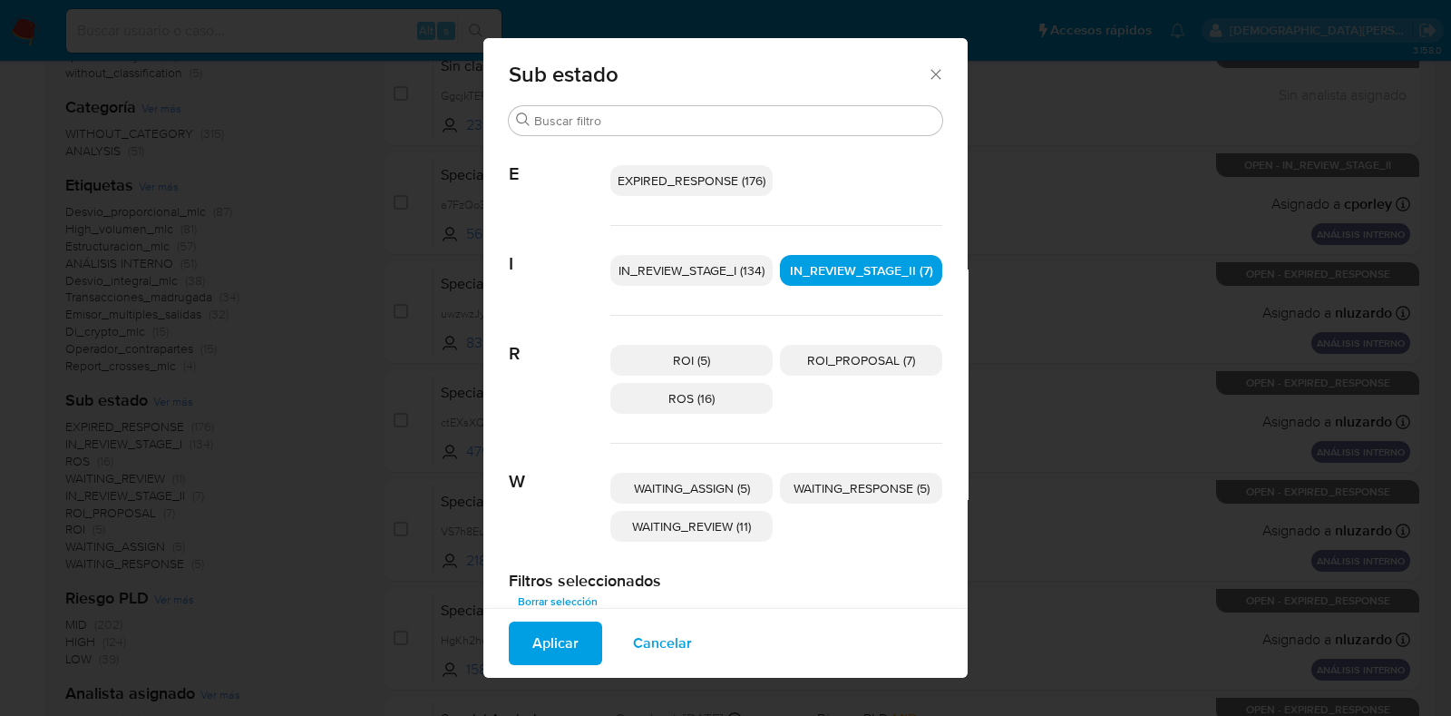
click at [813, 360] on span "ROI_PROPOSAL (7)" at bounding box center [861, 360] width 108 height 18
click at [544, 640] on span "Aplicar" at bounding box center [556, 643] width 46 height 40
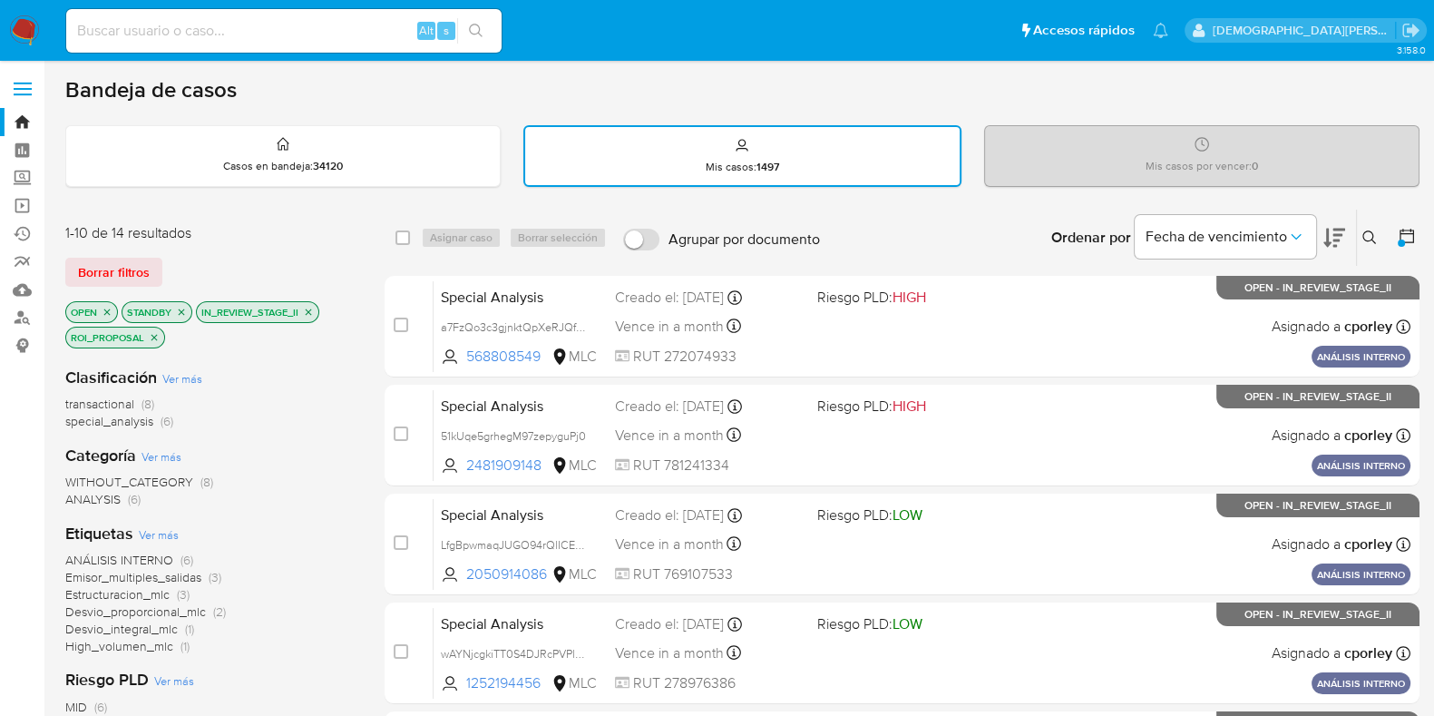
click at [151, 336] on icon "close-filter" at bounding box center [154, 337] width 11 height 11
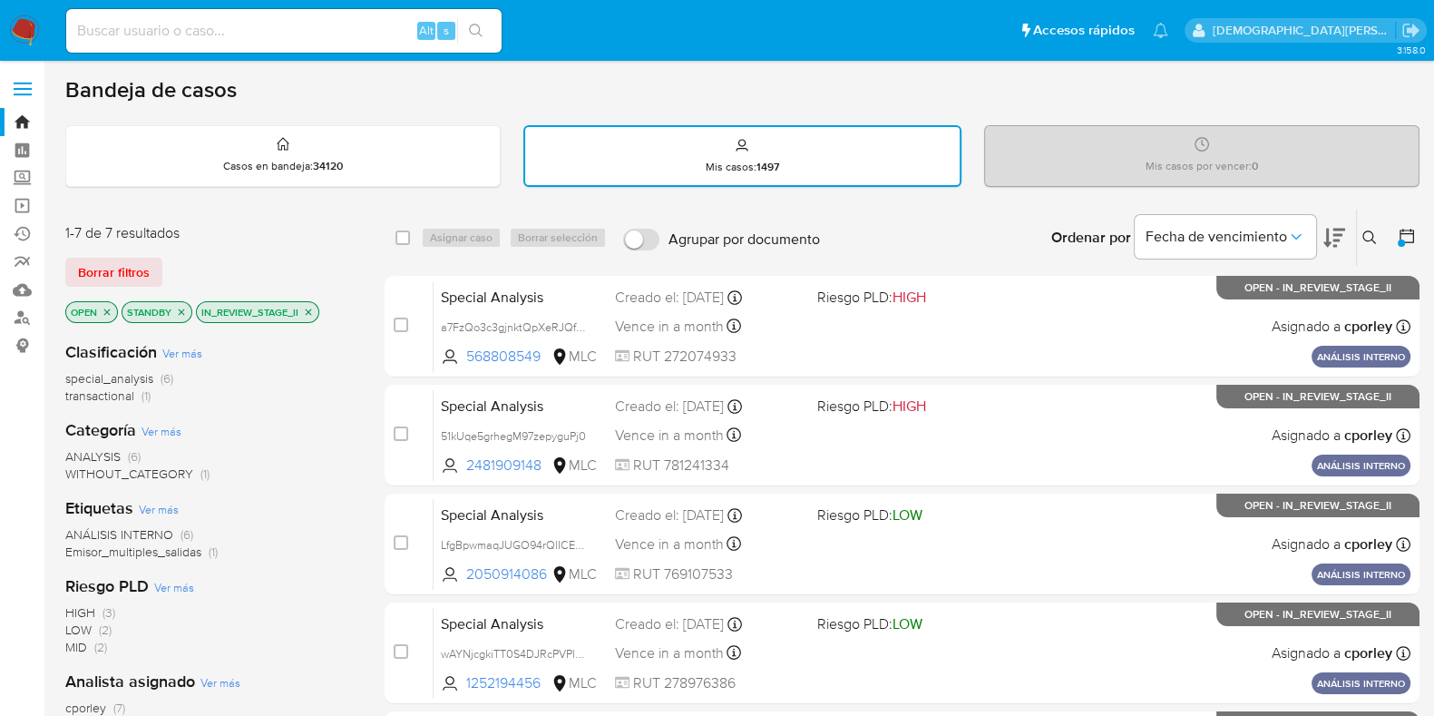
click at [306, 308] on icon "close-filter" at bounding box center [308, 312] width 11 height 11
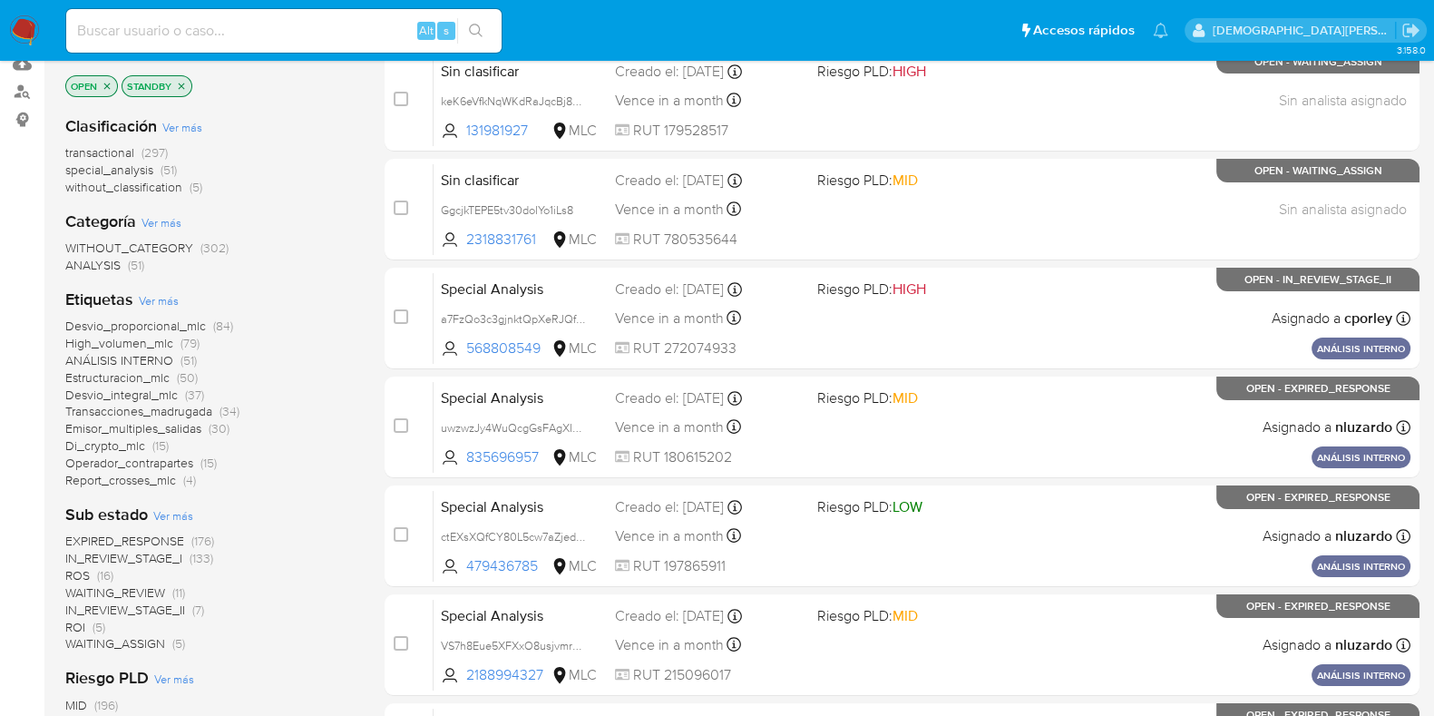
scroll to position [453, 0]
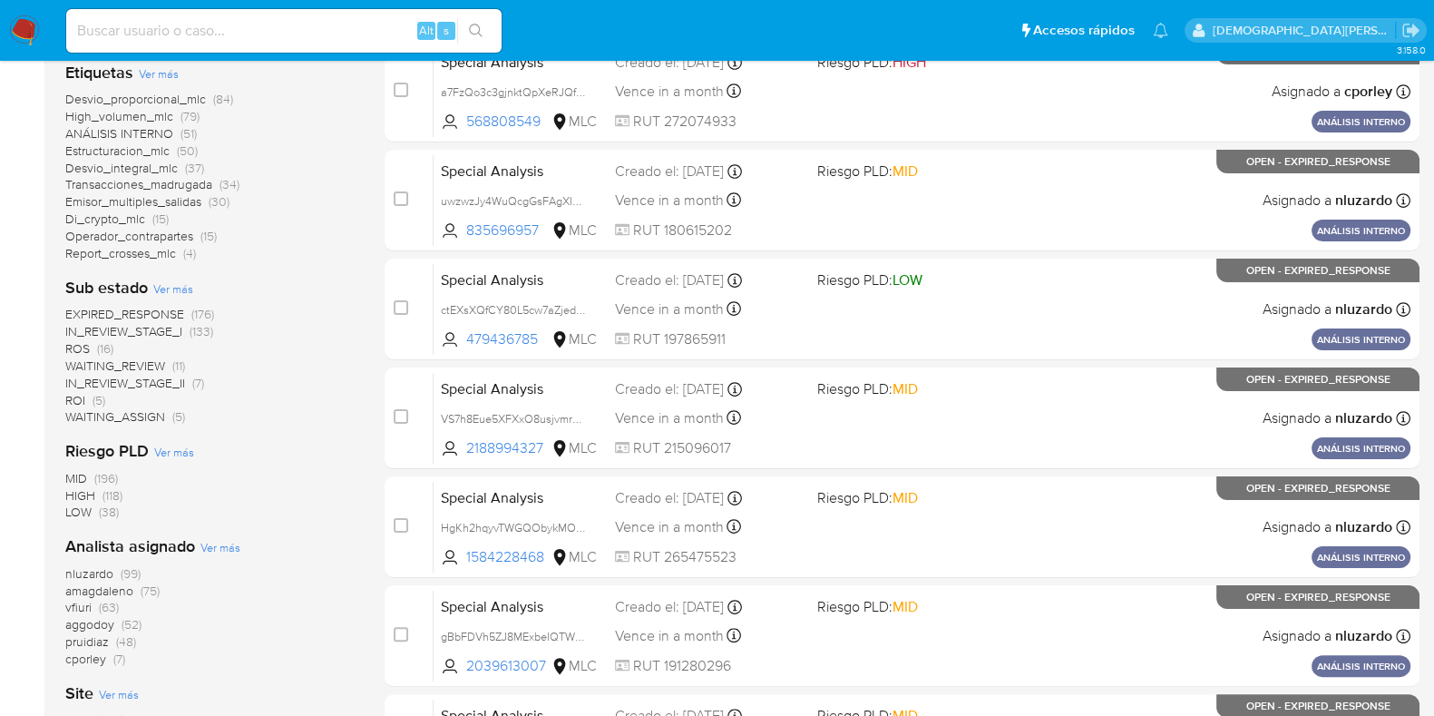
click at [181, 289] on span "Ver más" at bounding box center [173, 288] width 40 height 16
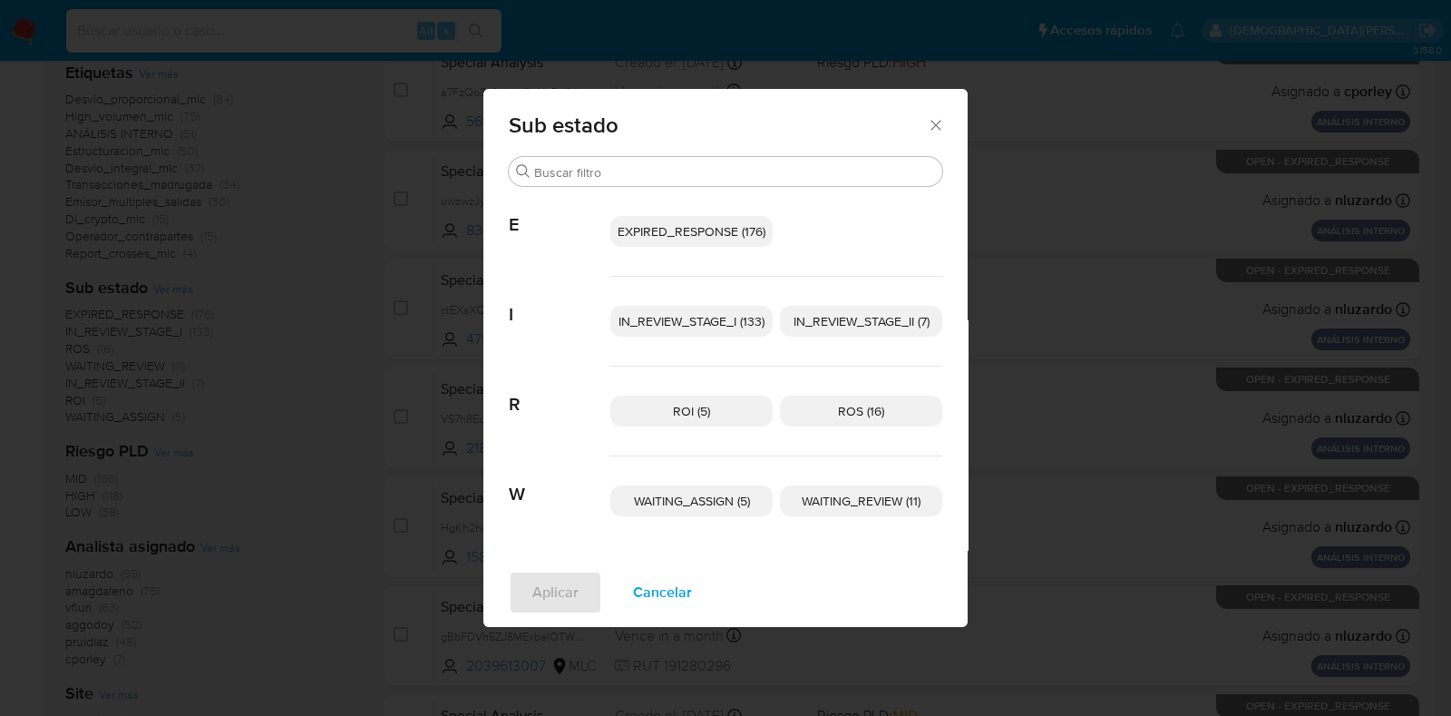
click at [839, 315] on span "IN_REVIEW_STAGE_II (7)" at bounding box center [862, 321] width 136 height 18
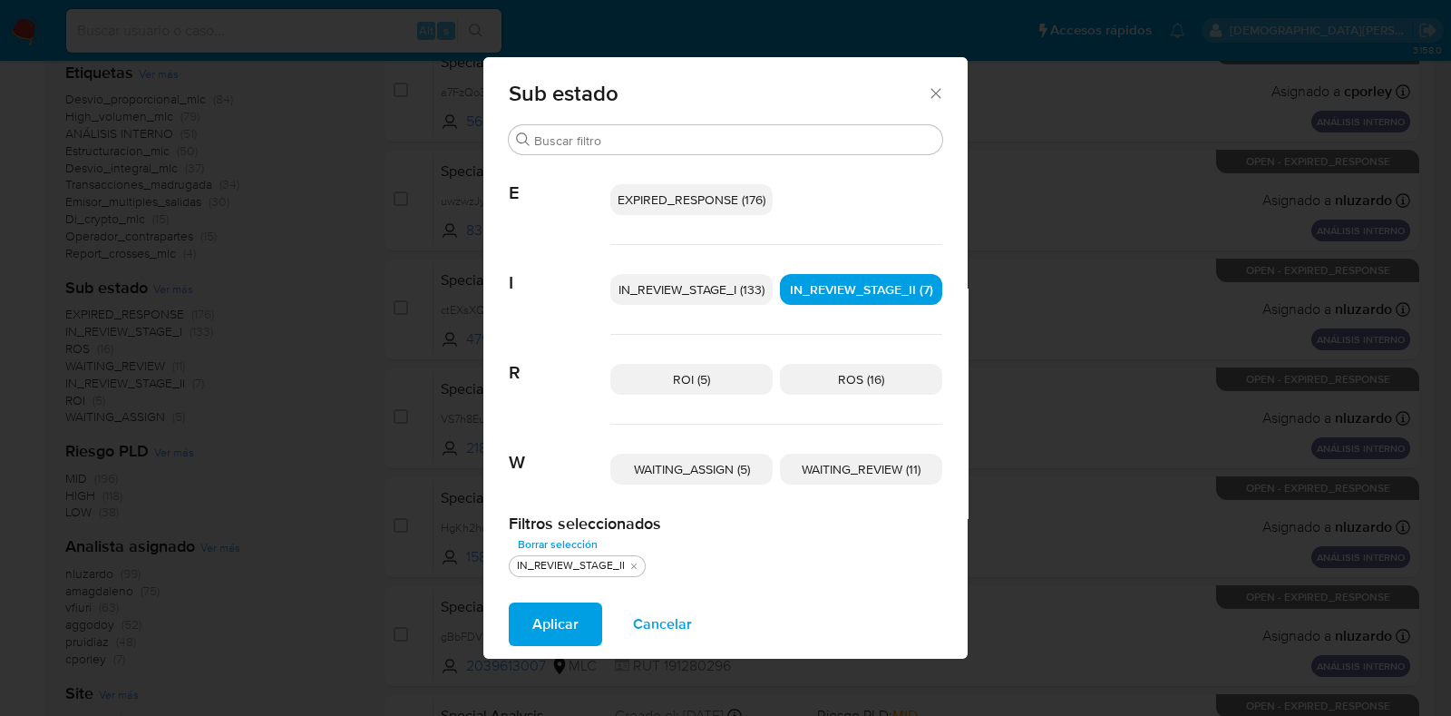
click at [666, 611] on span "Cancelar" at bounding box center [662, 624] width 59 height 40
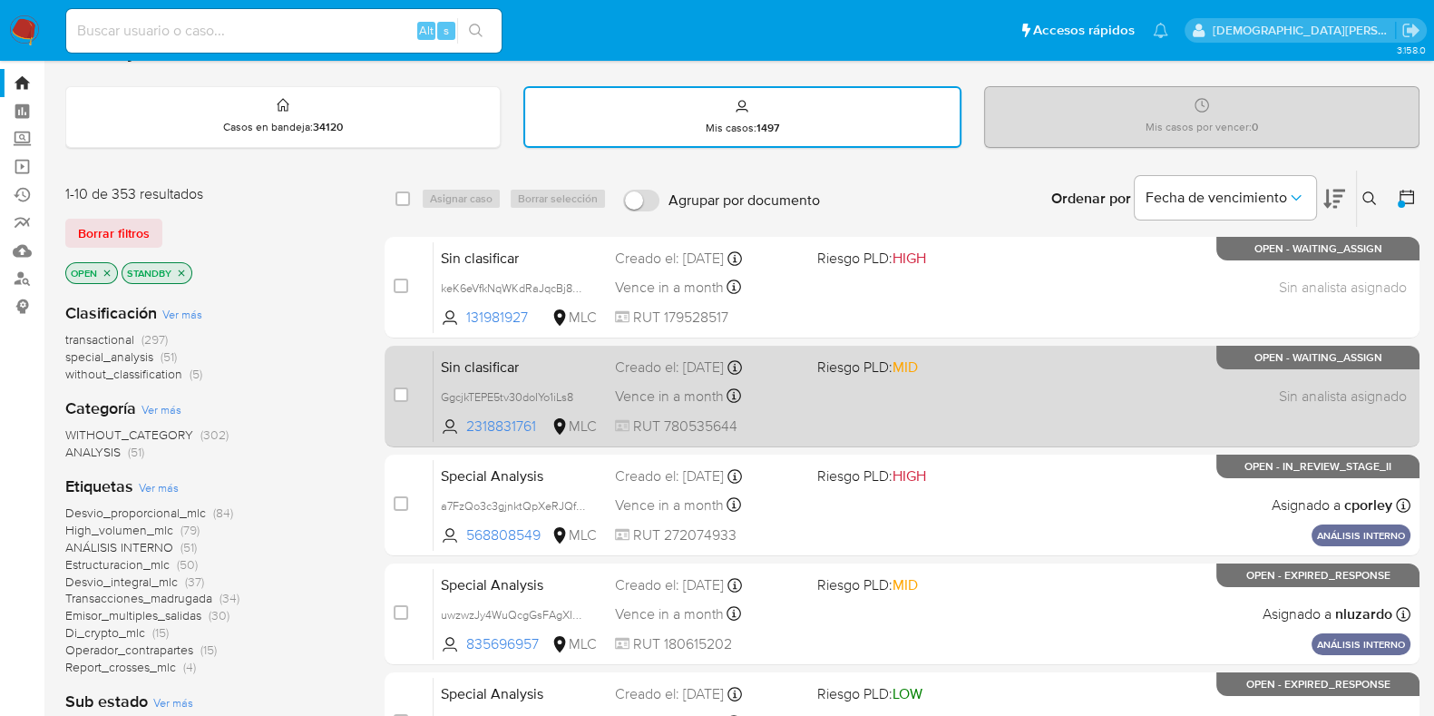
scroll to position [0, 0]
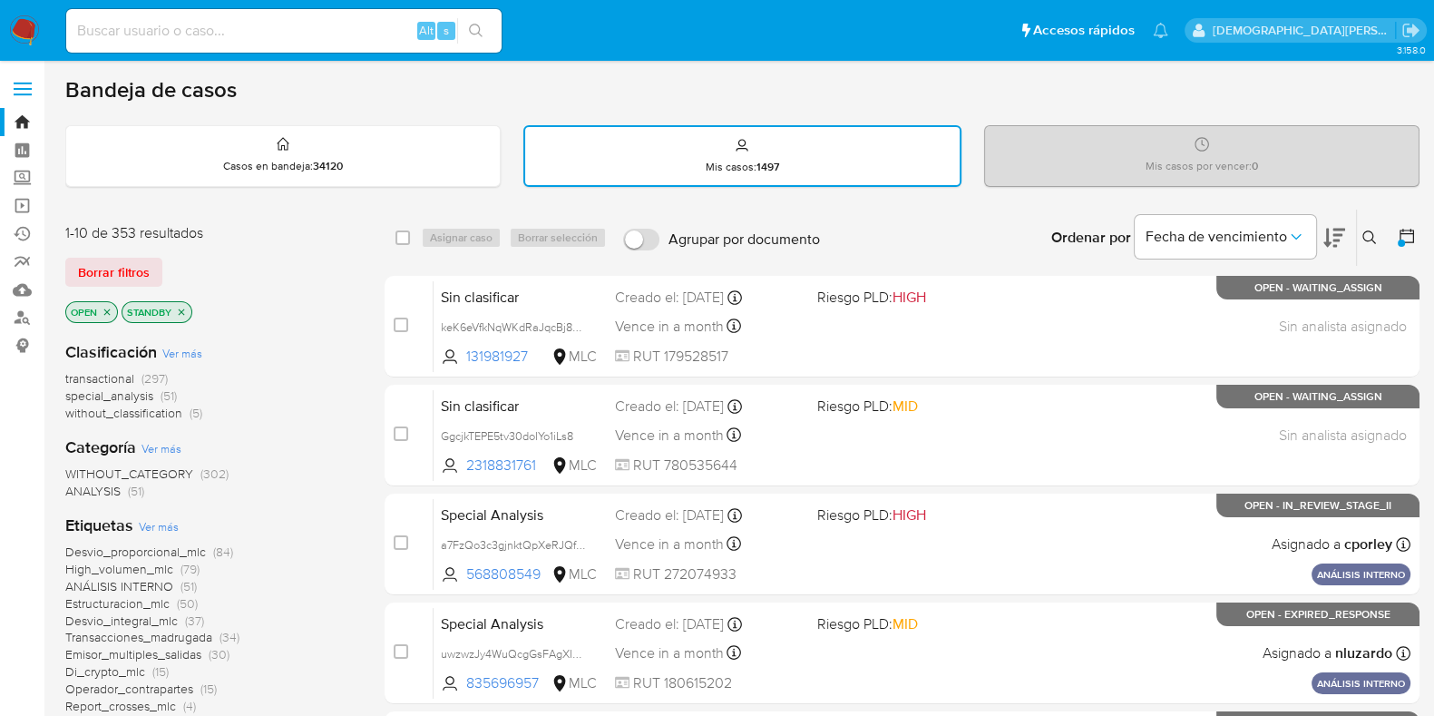
click at [183, 308] on icon "close-filter" at bounding box center [181, 312] width 11 height 11
click at [106, 314] on icon "close-filter" at bounding box center [107, 312] width 11 height 11
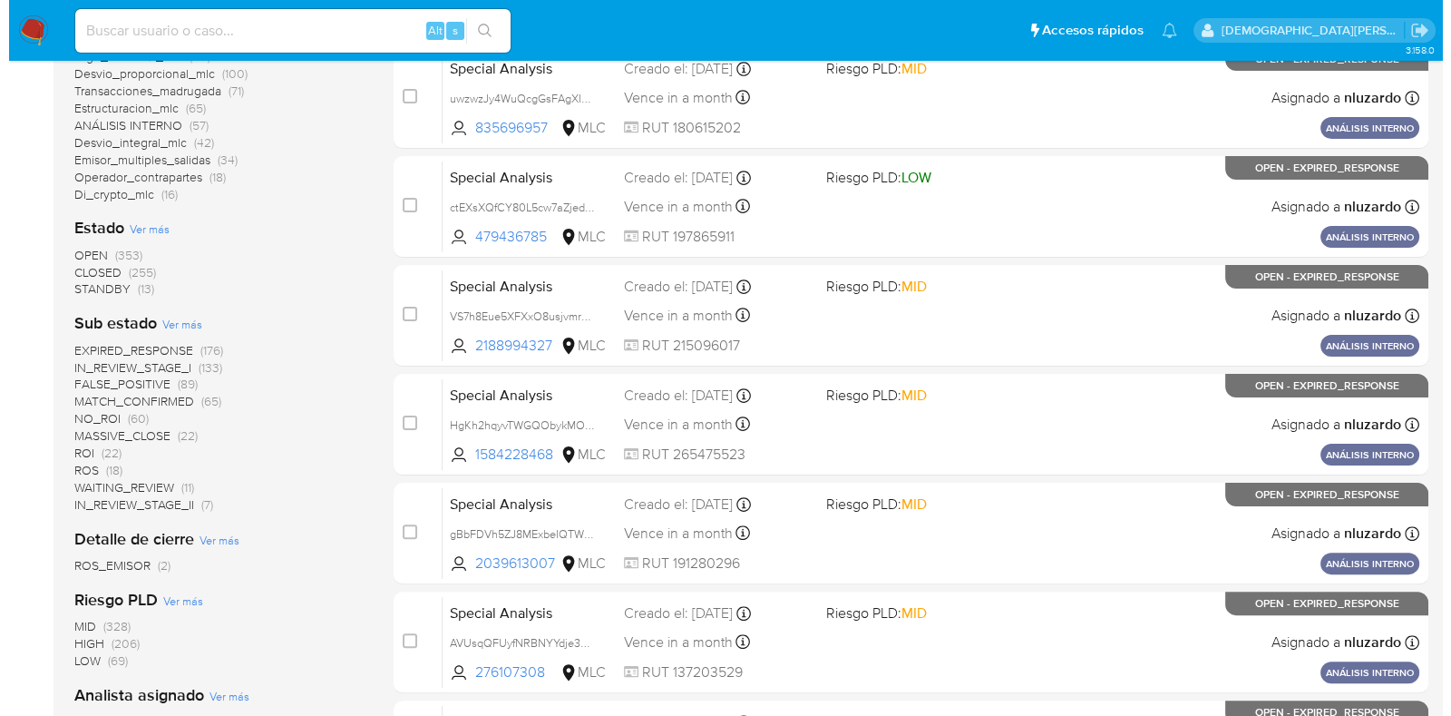
scroll to position [567, 0]
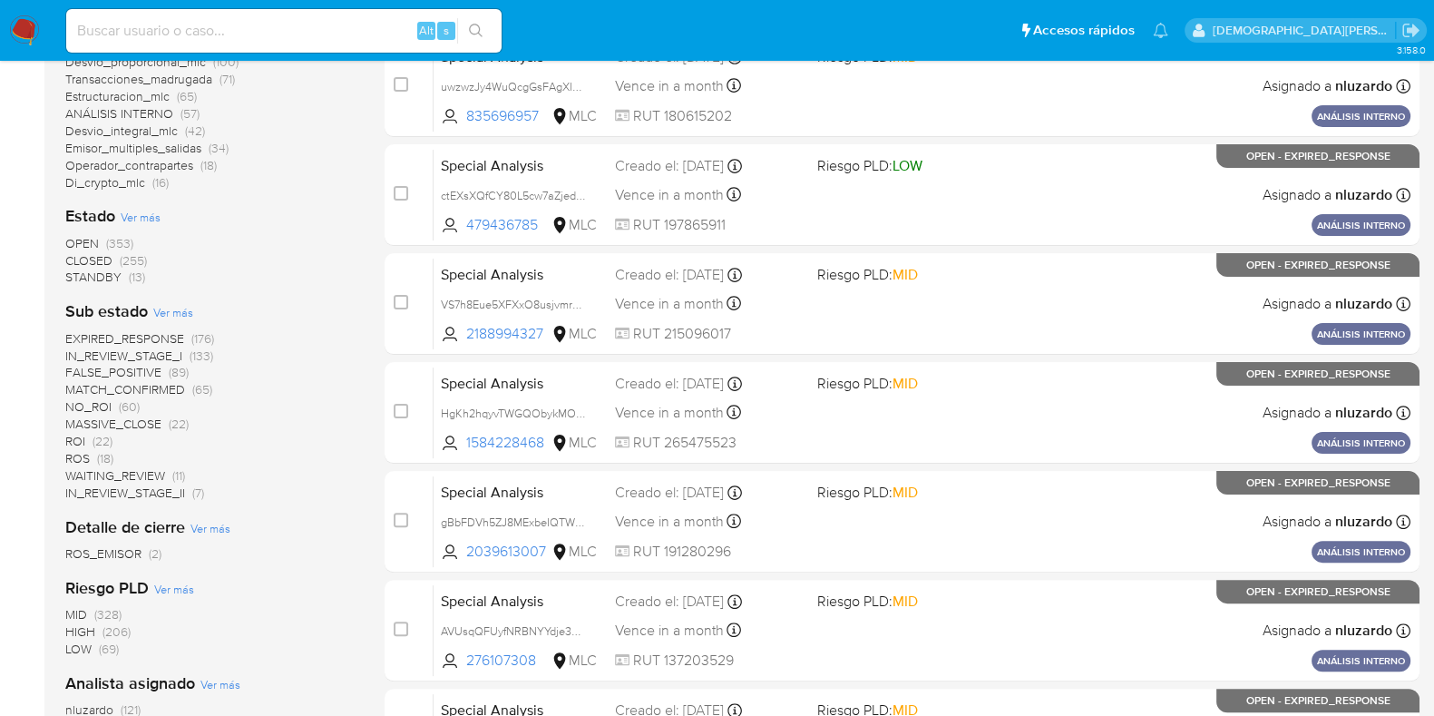
click at [172, 305] on span "Ver más" at bounding box center [173, 312] width 40 height 16
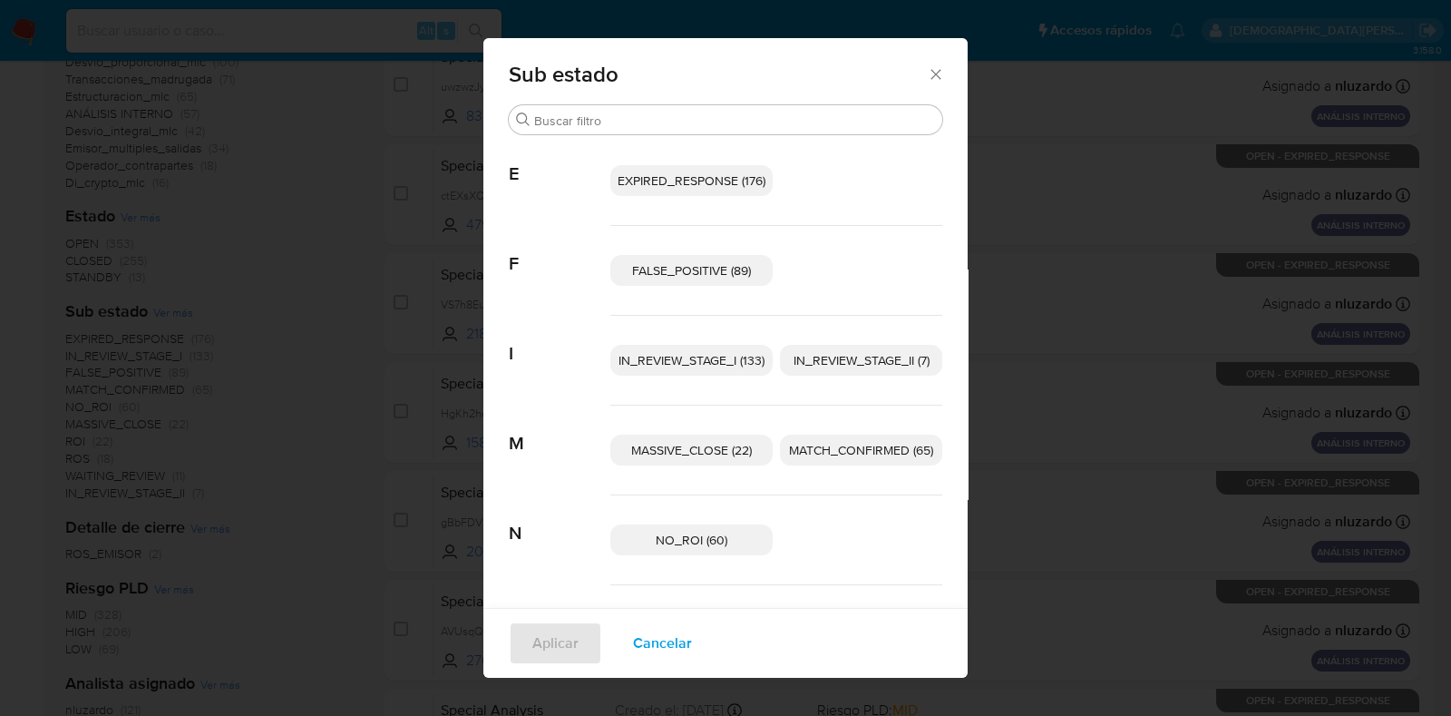
click at [815, 362] on span "IN_REVIEW_STAGE_II (7)" at bounding box center [862, 360] width 136 height 18
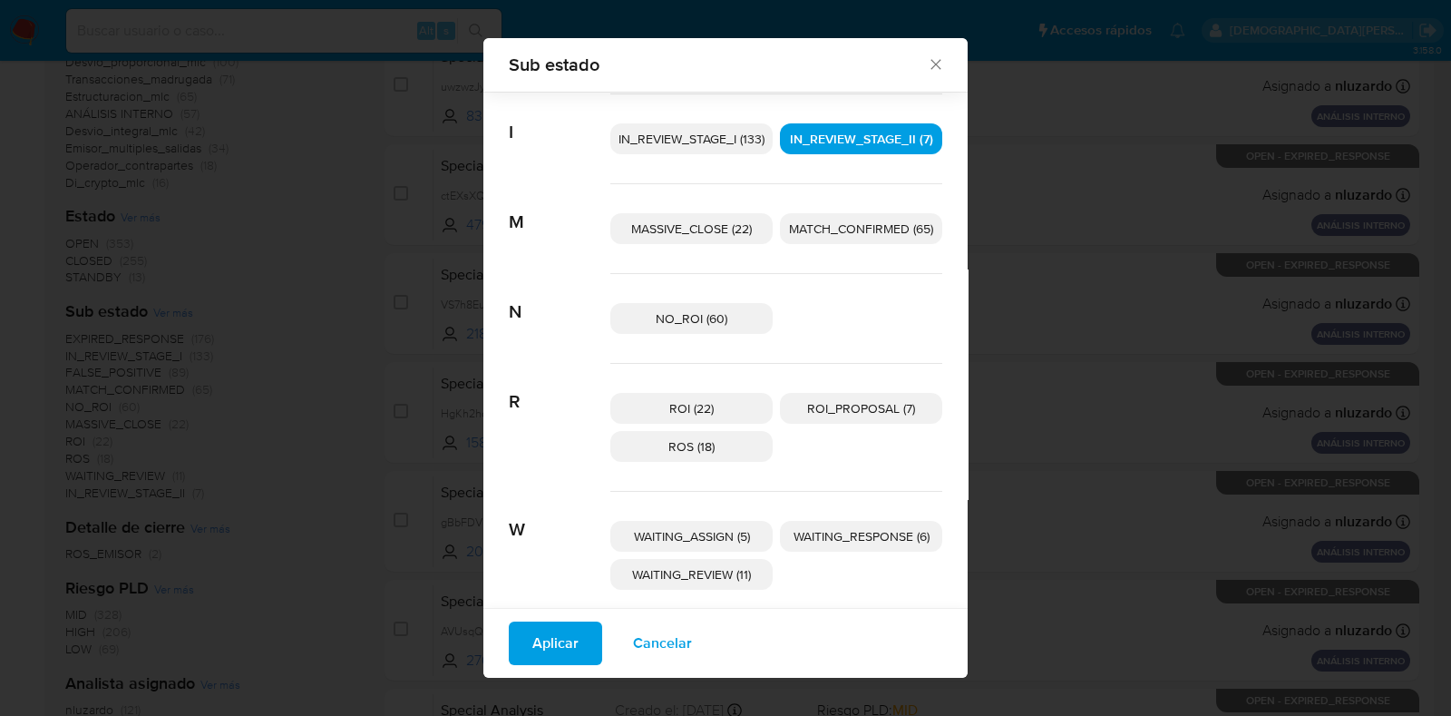
scroll to position [212, 0]
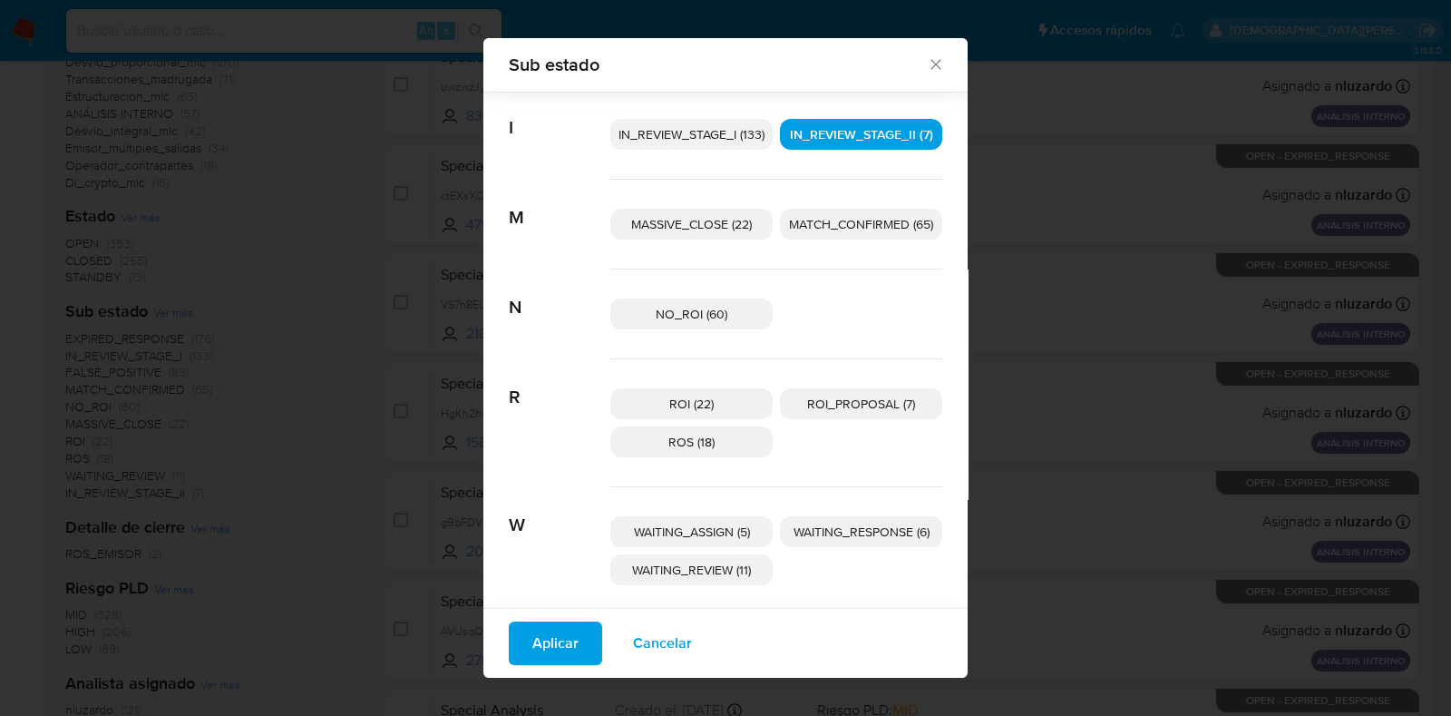
click at [812, 401] on span "ROI_PROPOSAL (7)" at bounding box center [861, 404] width 108 height 18
click at [543, 640] on span "Aplicar" at bounding box center [556, 643] width 46 height 40
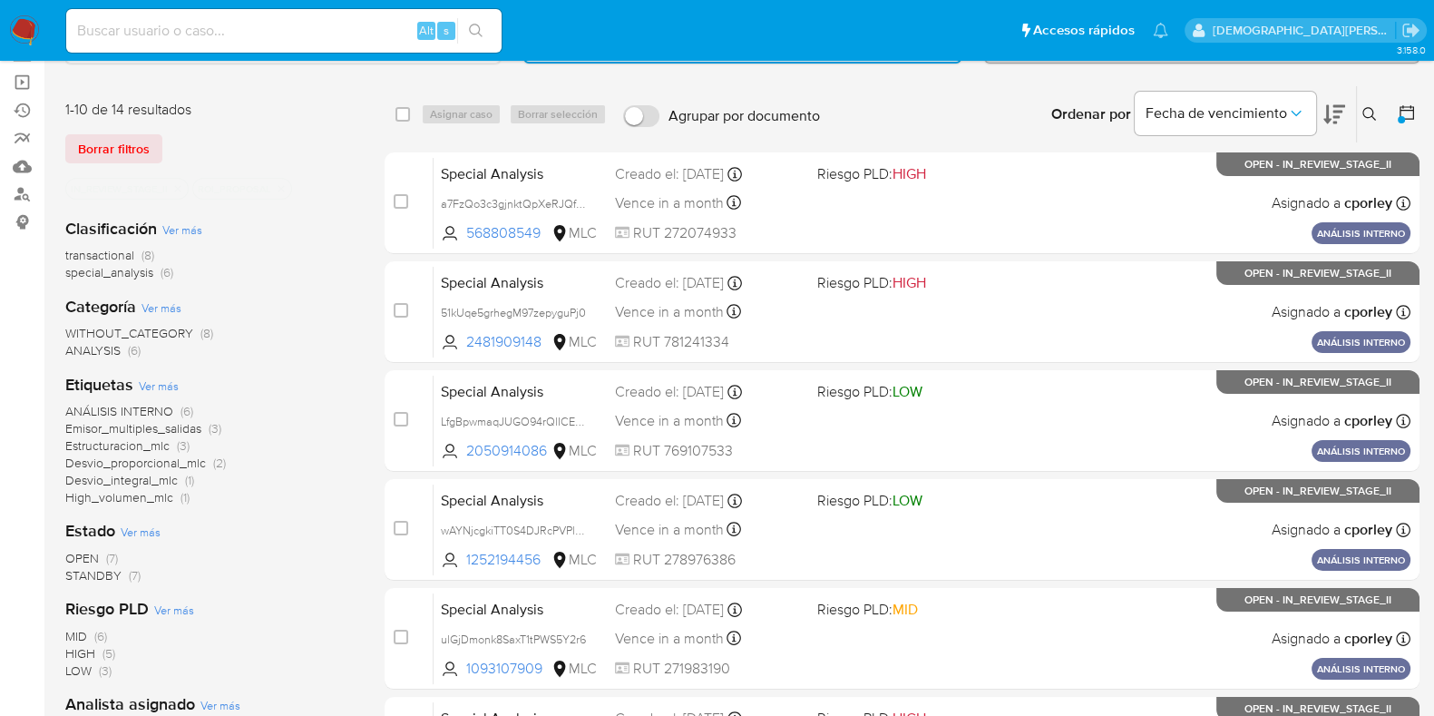
scroll to position [340, 0]
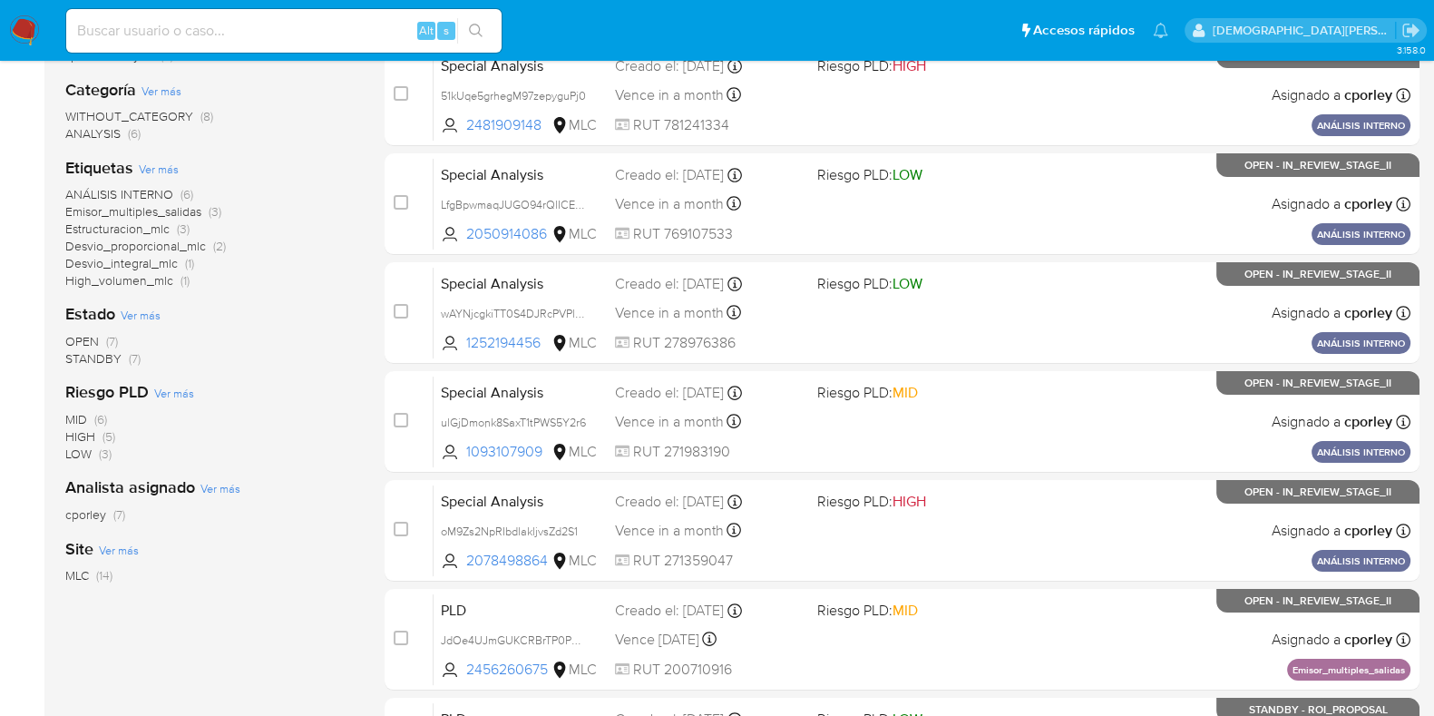
click at [100, 351] on span "STANDBY" at bounding box center [93, 358] width 56 height 18
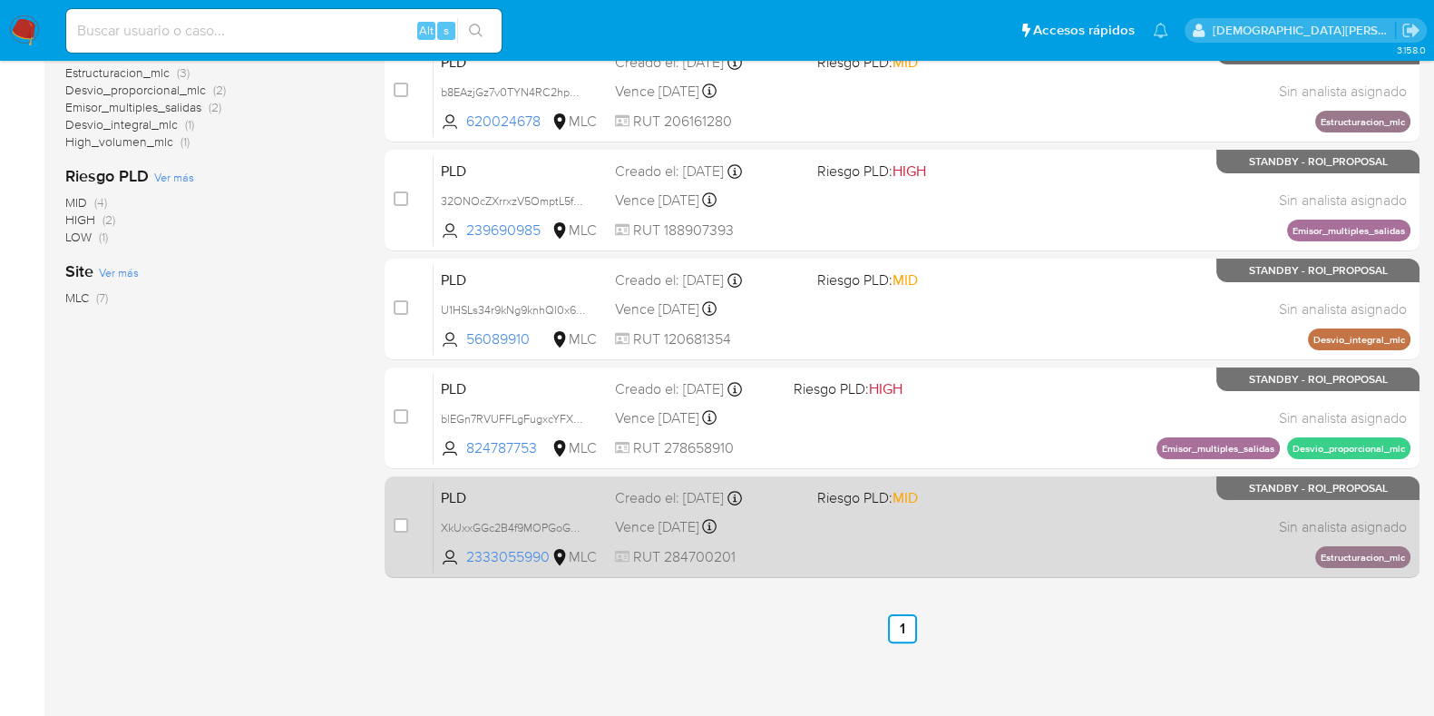
scroll to position [454, 0]
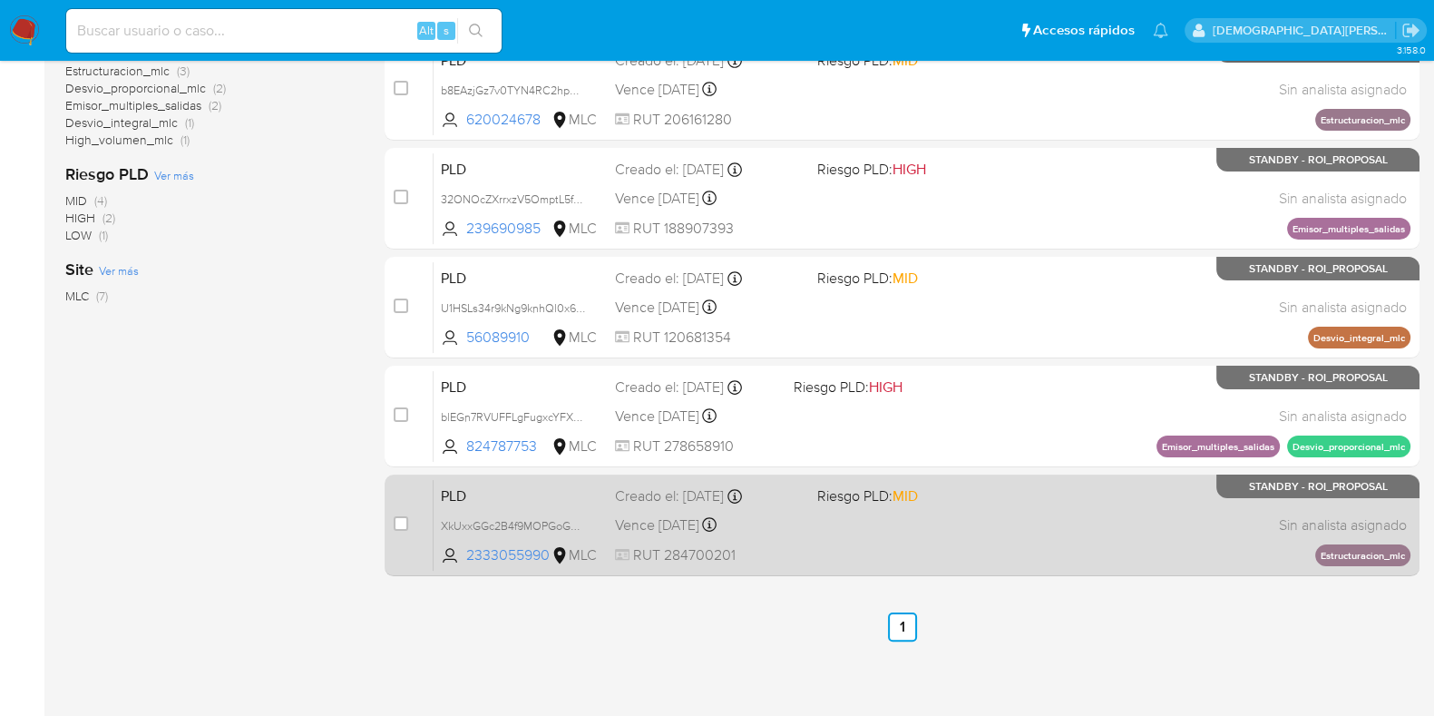
click at [941, 533] on div "PLD XkUxxGGc2B4f9MOPGoG0lv9E 2333055990 MLC Riesgo PLD: MID Creado el: 12/07/20…" at bounding box center [922, 525] width 977 height 92
click at [403, 523] on input "checkbox" at bounding box center [401, 523] width 15 height 15
checkbox input "true"
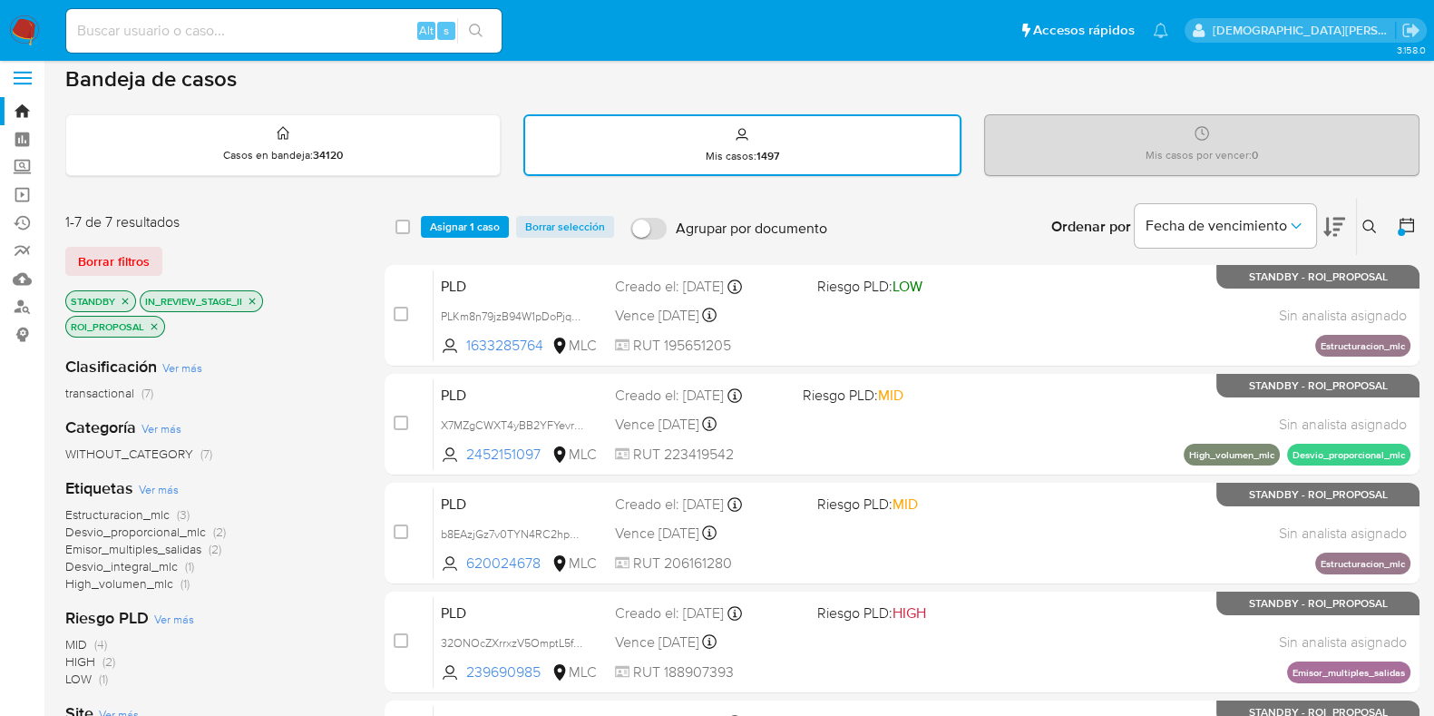
scroll to position [0, 0]
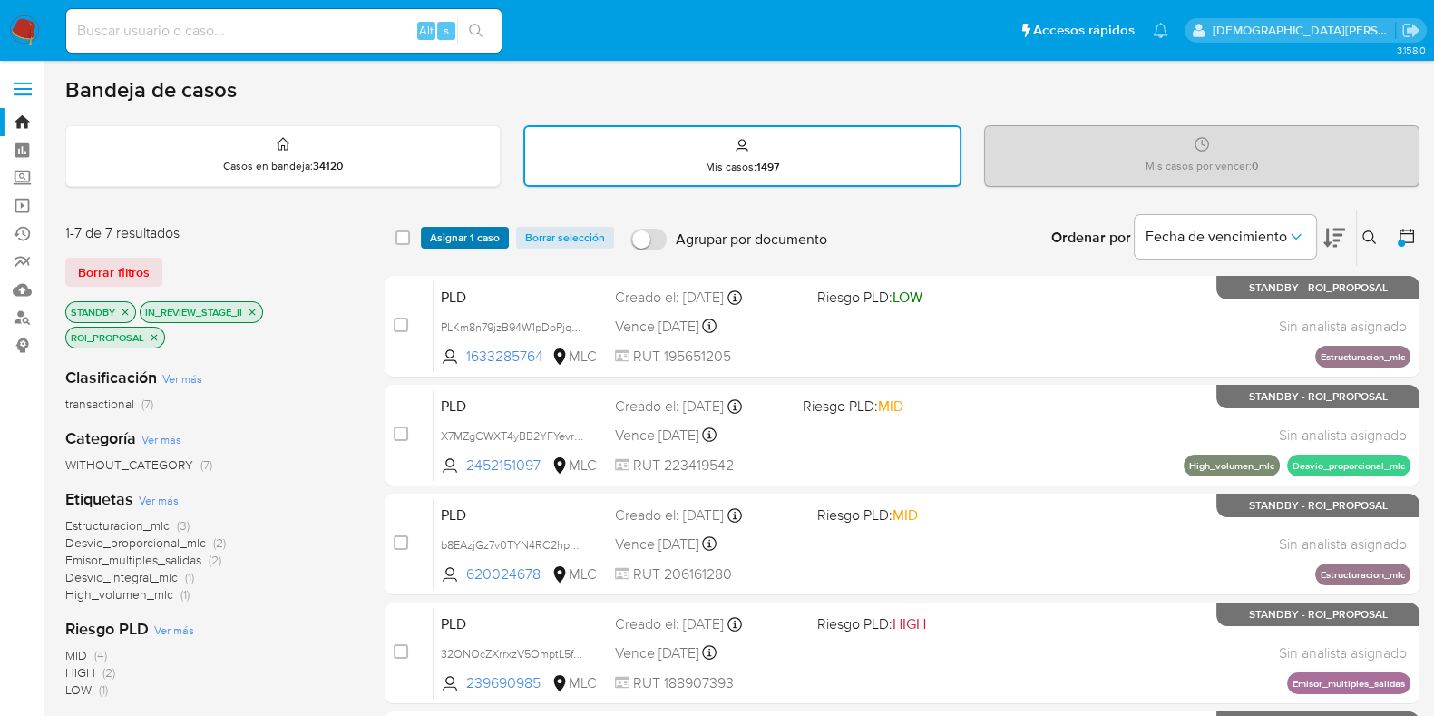
click at [485, 235] on span "Asignar 1 caso" at bounding box center [465, 238] width 70 height 18
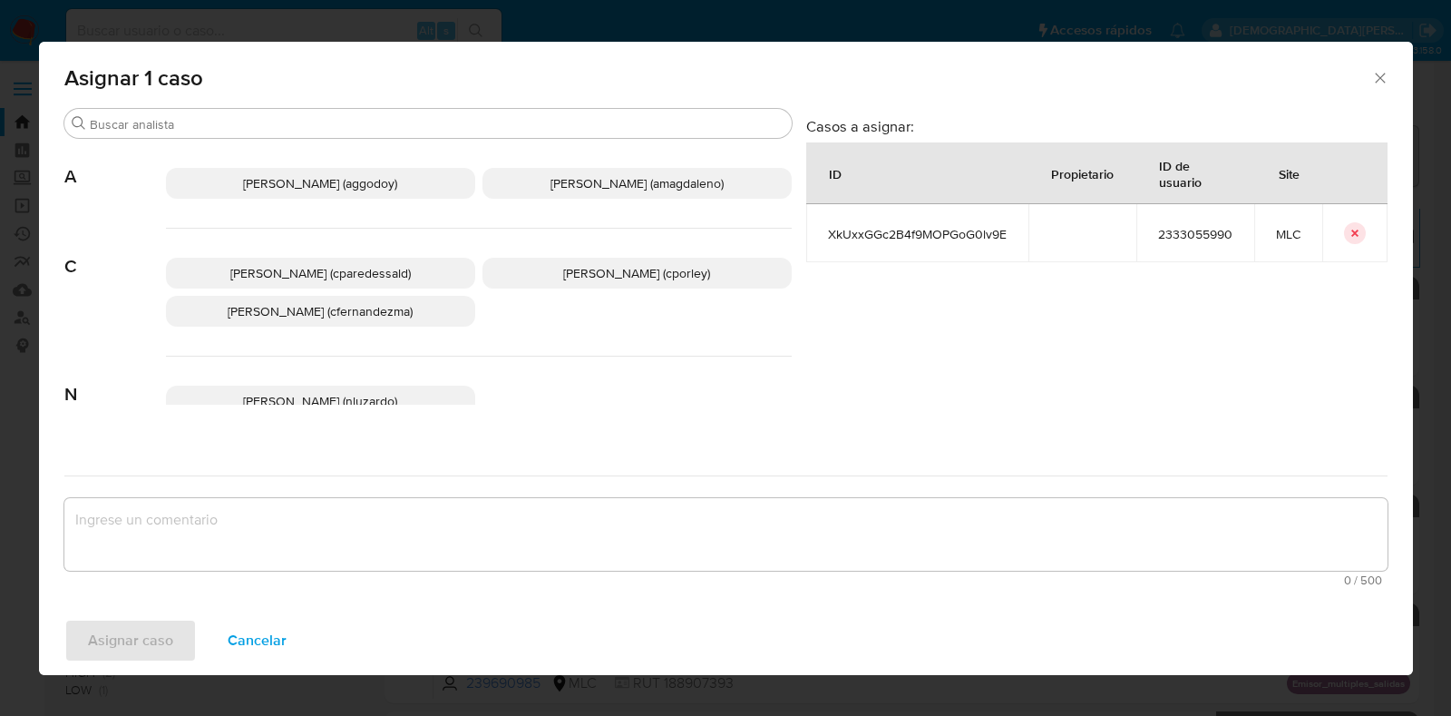
click at [527, 278] on p "Christian Porley (cporley)" at bounding box center [637, 273] width 309 height 31
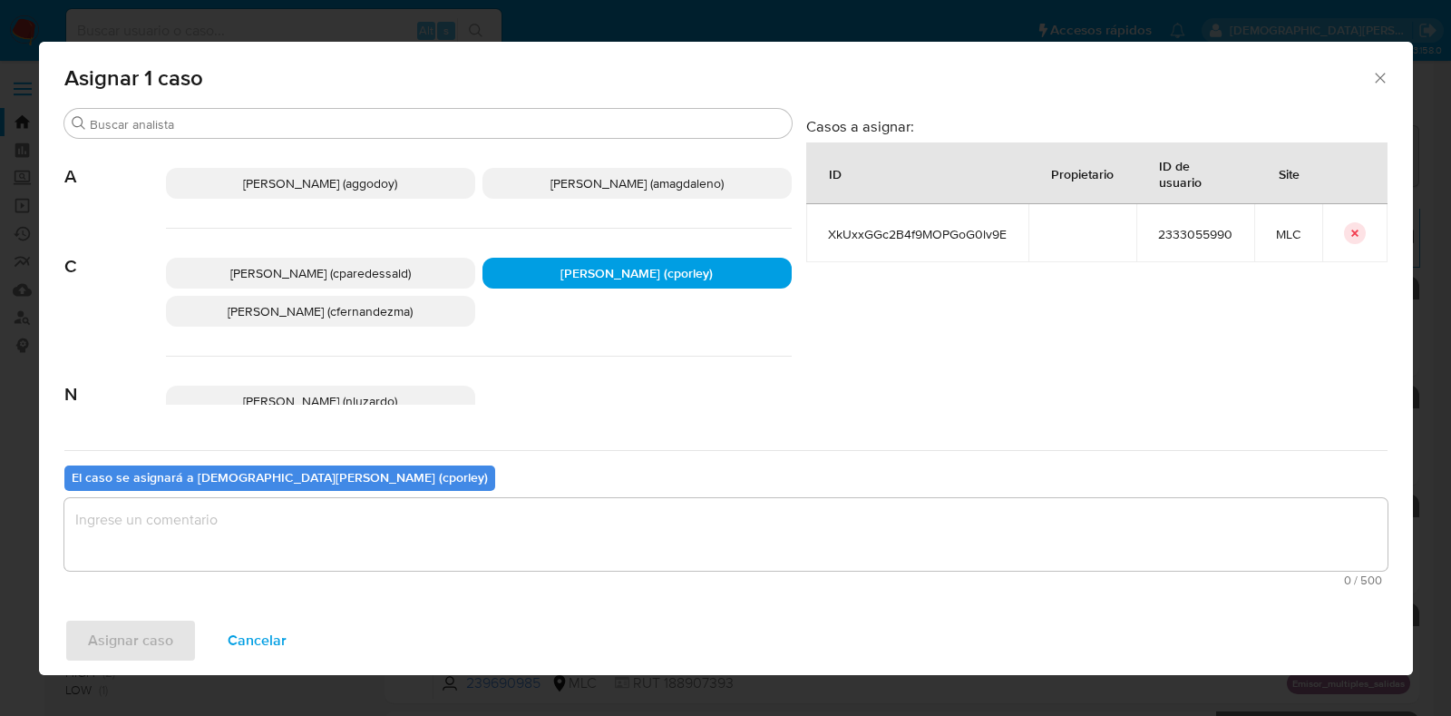
click at [473, 522] on textarea "assign-modal" at bounding box center [726, 534] width 1324 height 73
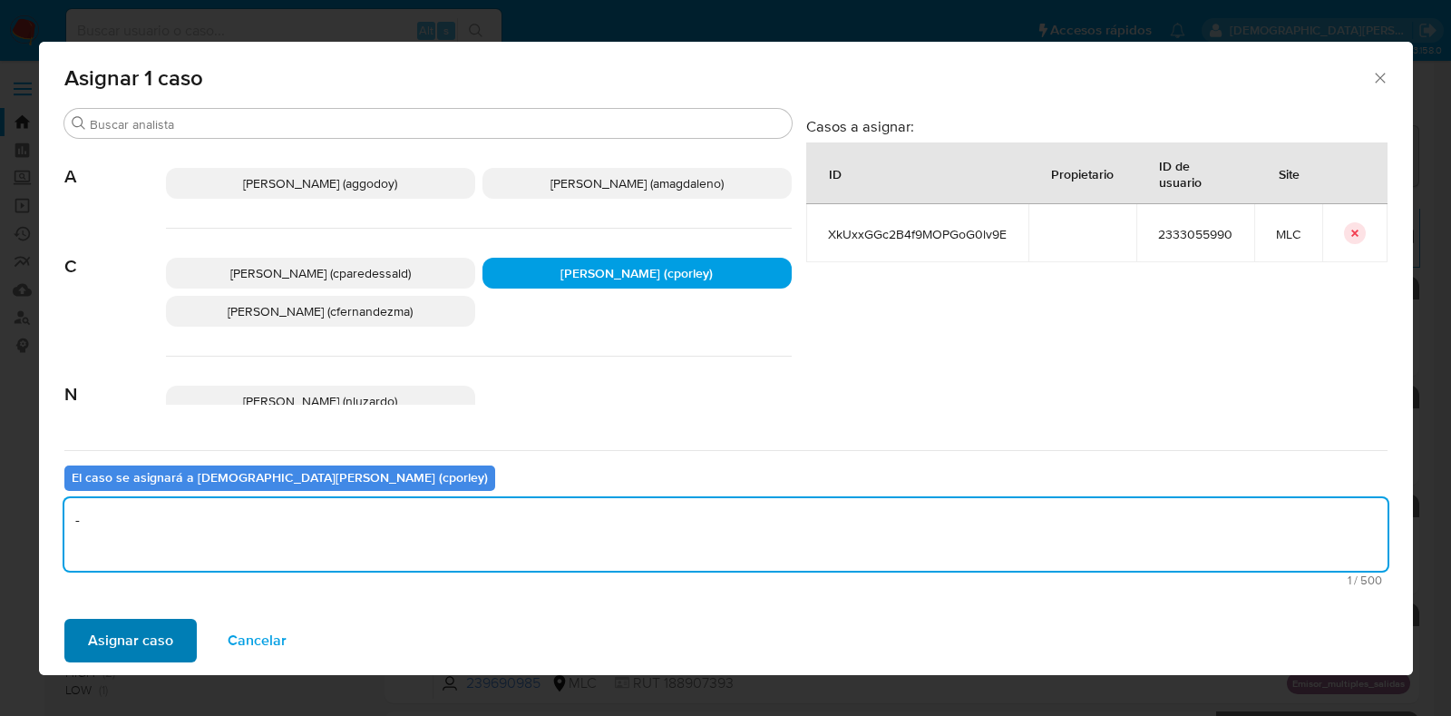
type textarea "-"
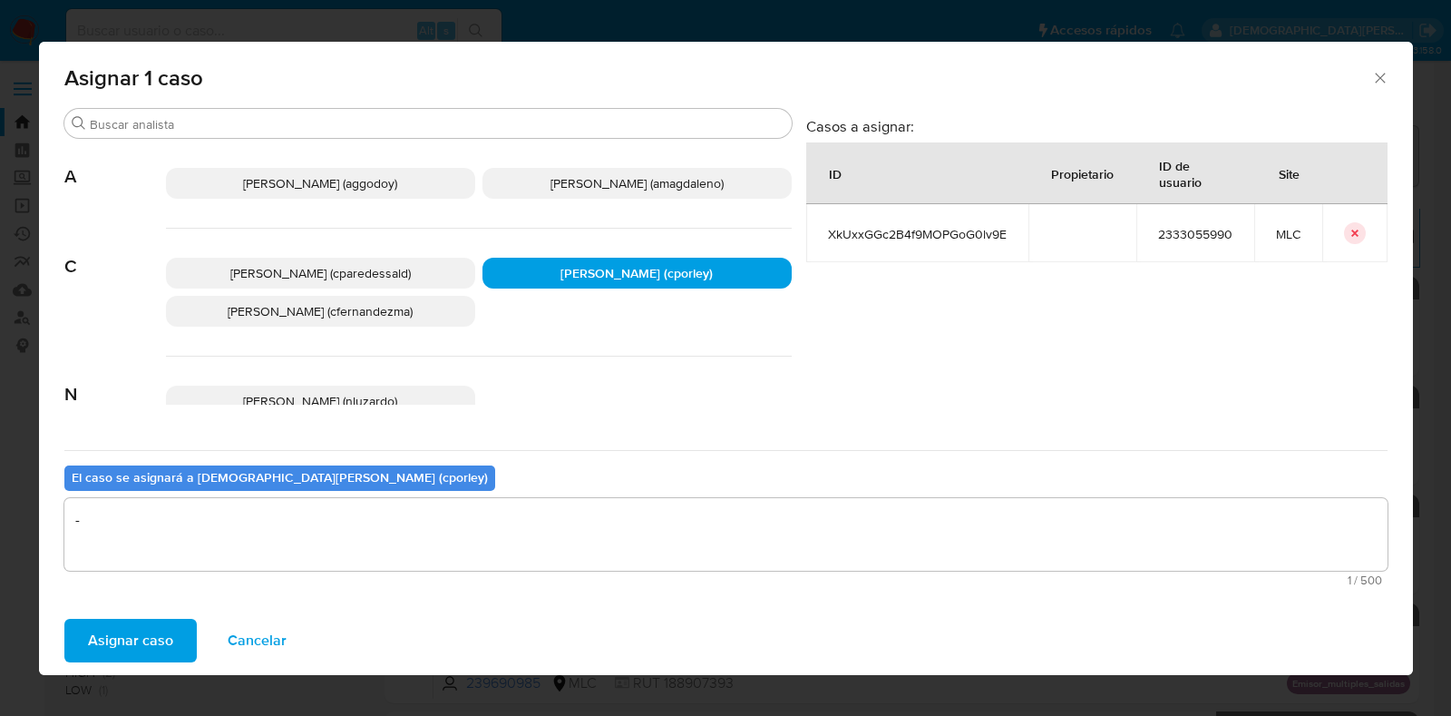
click at [155, 631] on span "Asignar caso" at bounding box center [130, 640] width 85 height 40
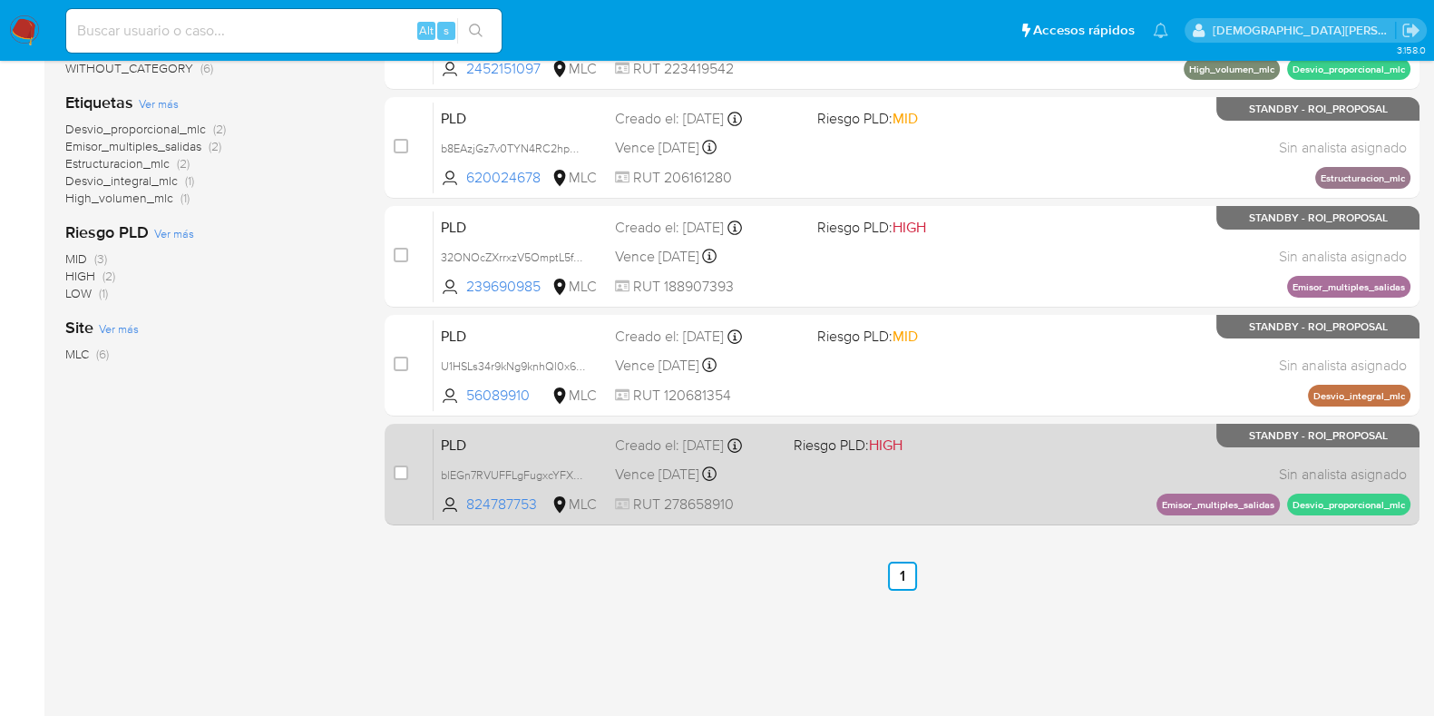
scroll to position [415, 0]
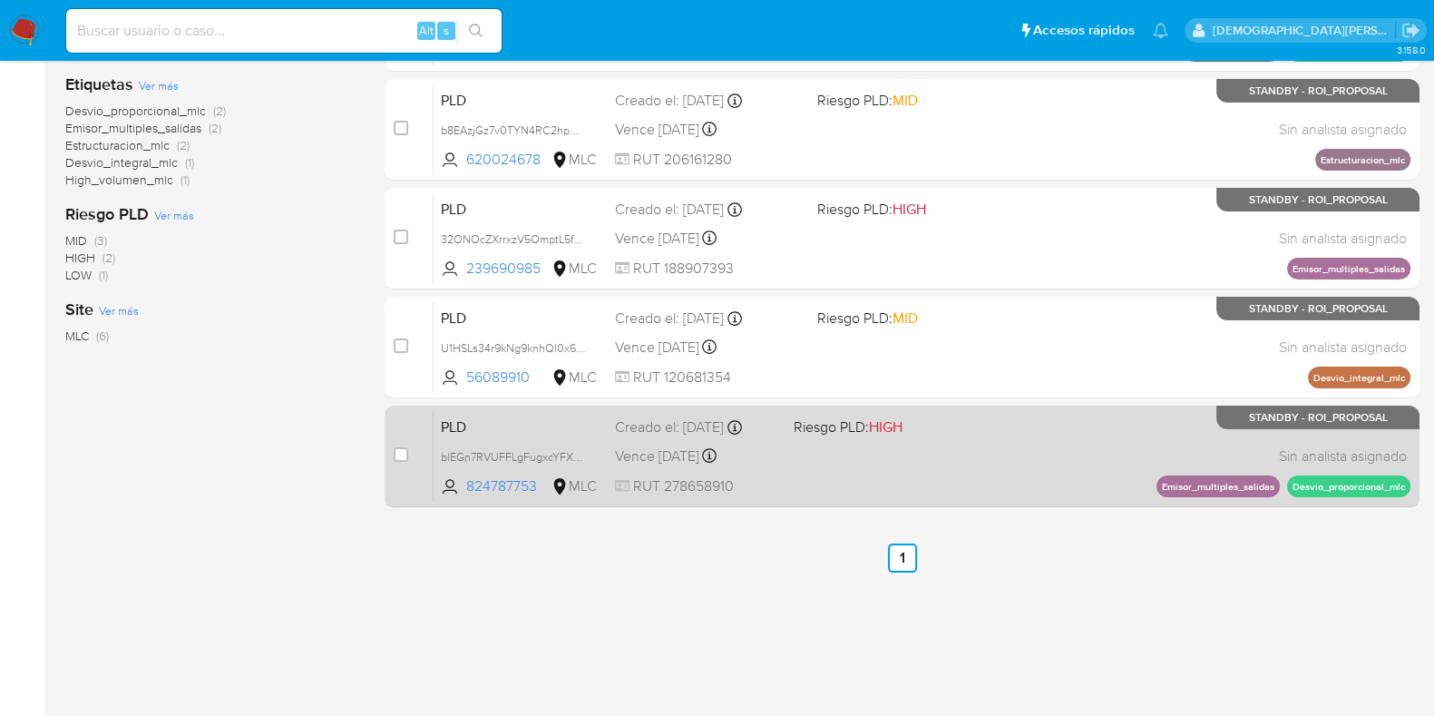
click at [921, 454] on div "PLD blEGn7RVUFFLgFugxcYFXye1 824787753 MLC Riesgo PLD: HIGH Creado el: 12/07/20…" at bounding box center [922, 456] width 977 height 92
click at [405, 451] on input "checkbox" at bounding box center [401, 454] width 15 height 15
checkbox input "true"
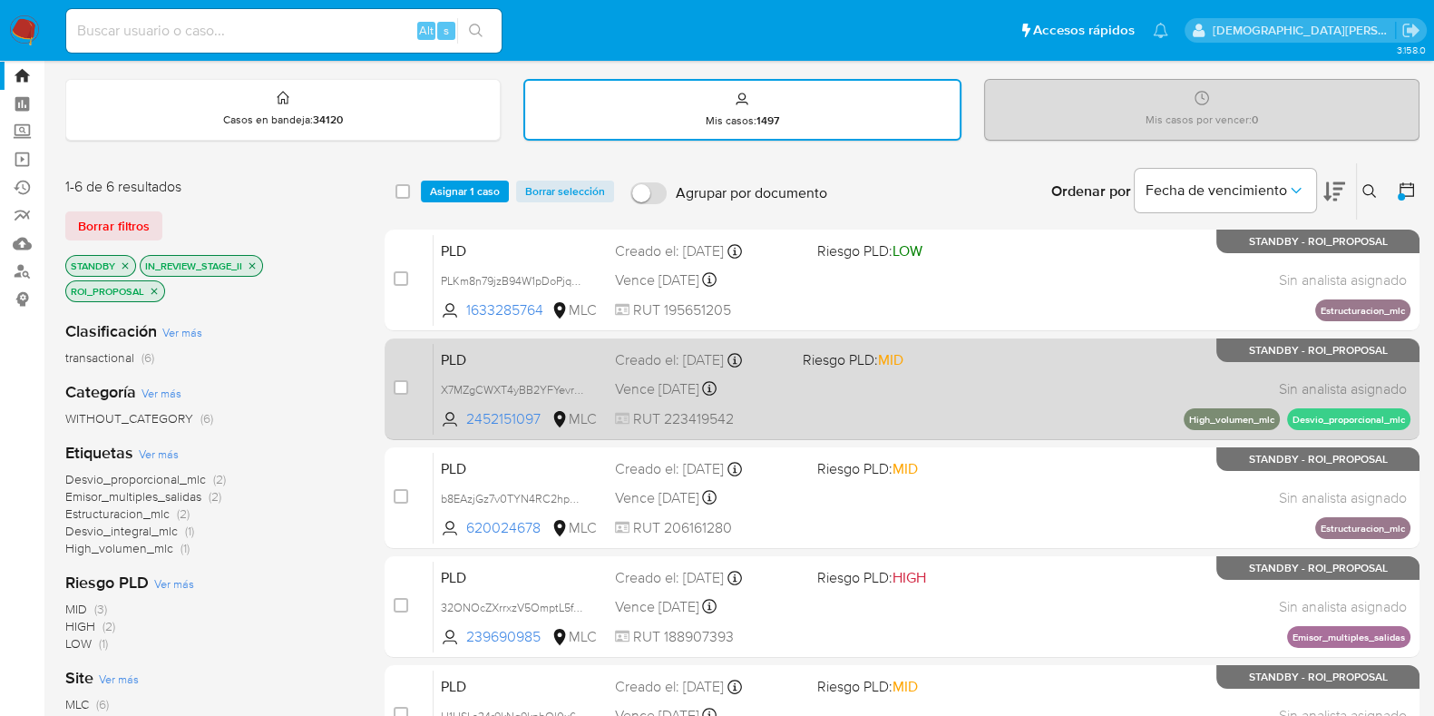
scroll to position [0, 0]
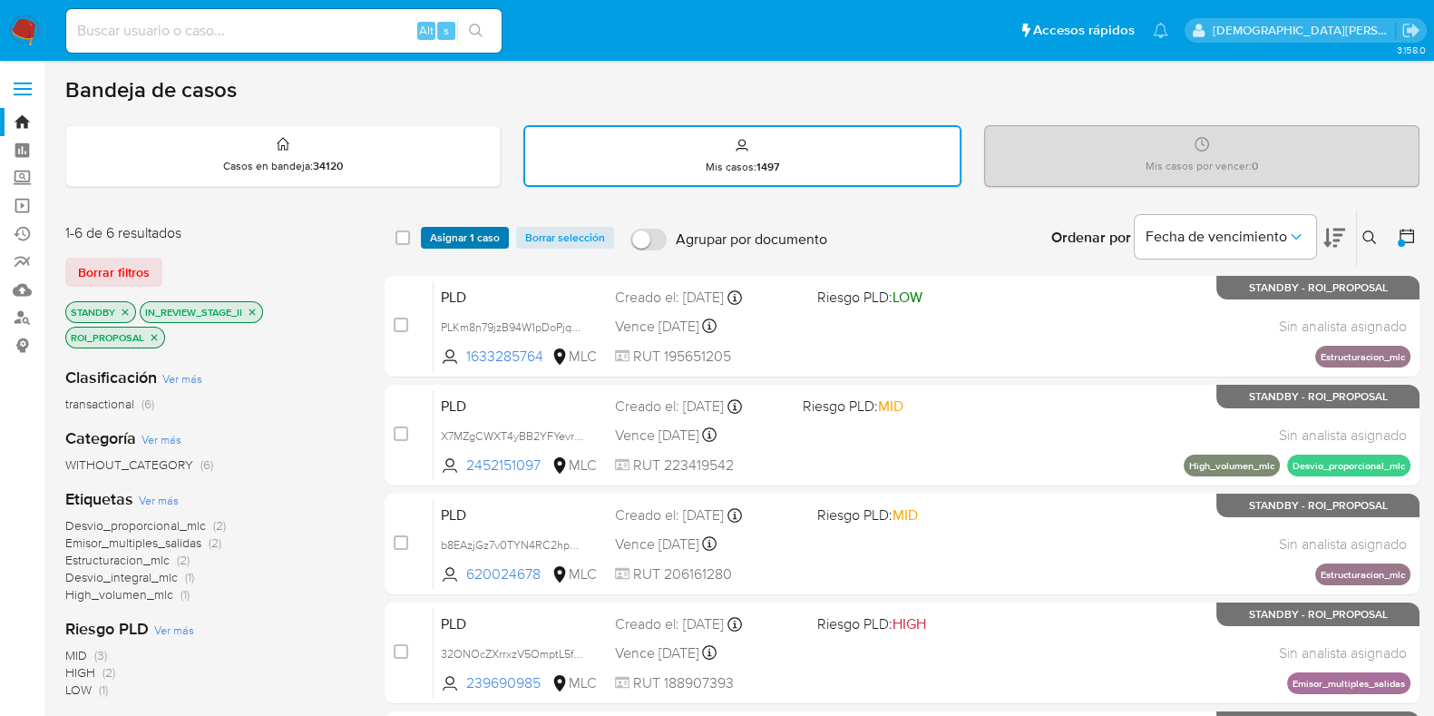
drag, startPoint x: 396, startPoint y: 231, endPoint x: 457, endPoint y: 233, distance: 61.7
click at [404, 230] on input "checkbox" at bounding box center [403, 237] width 15 height 15
checkbox input "true"
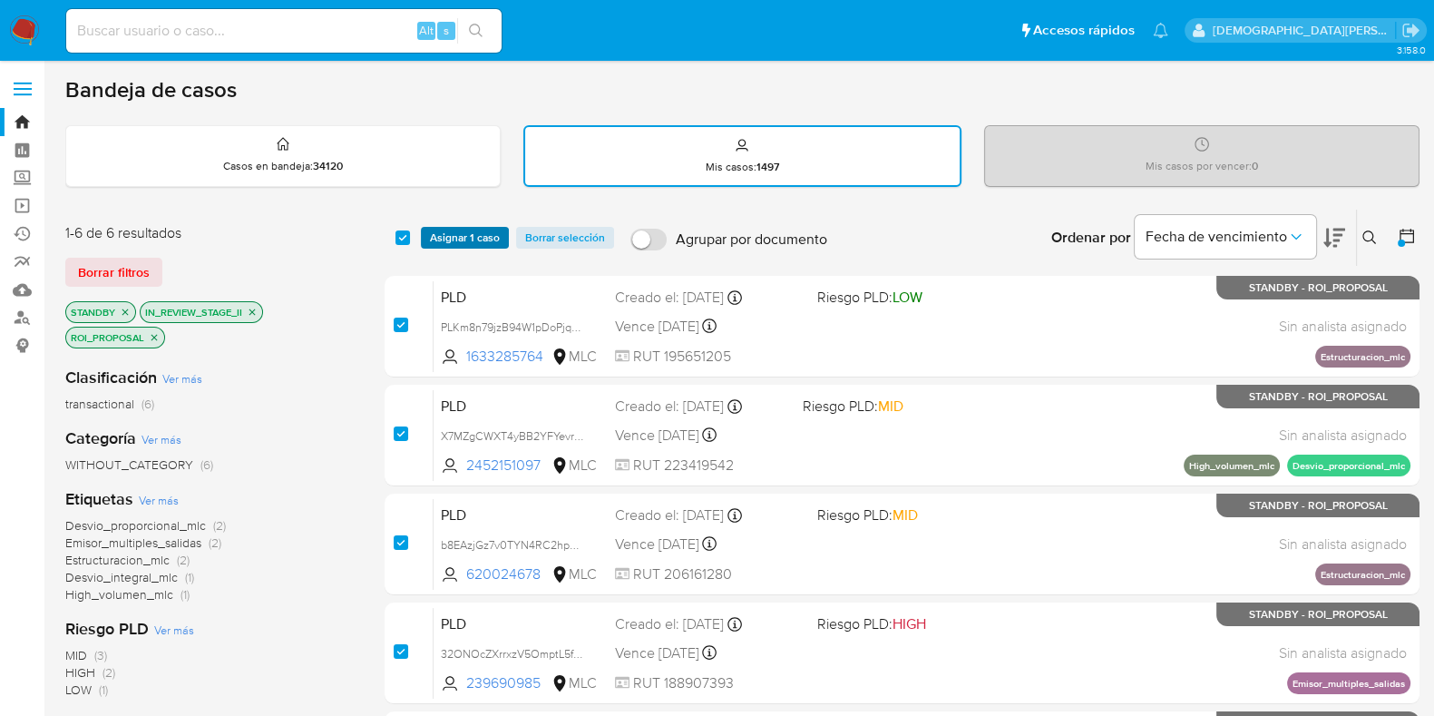
checkbox input "true"
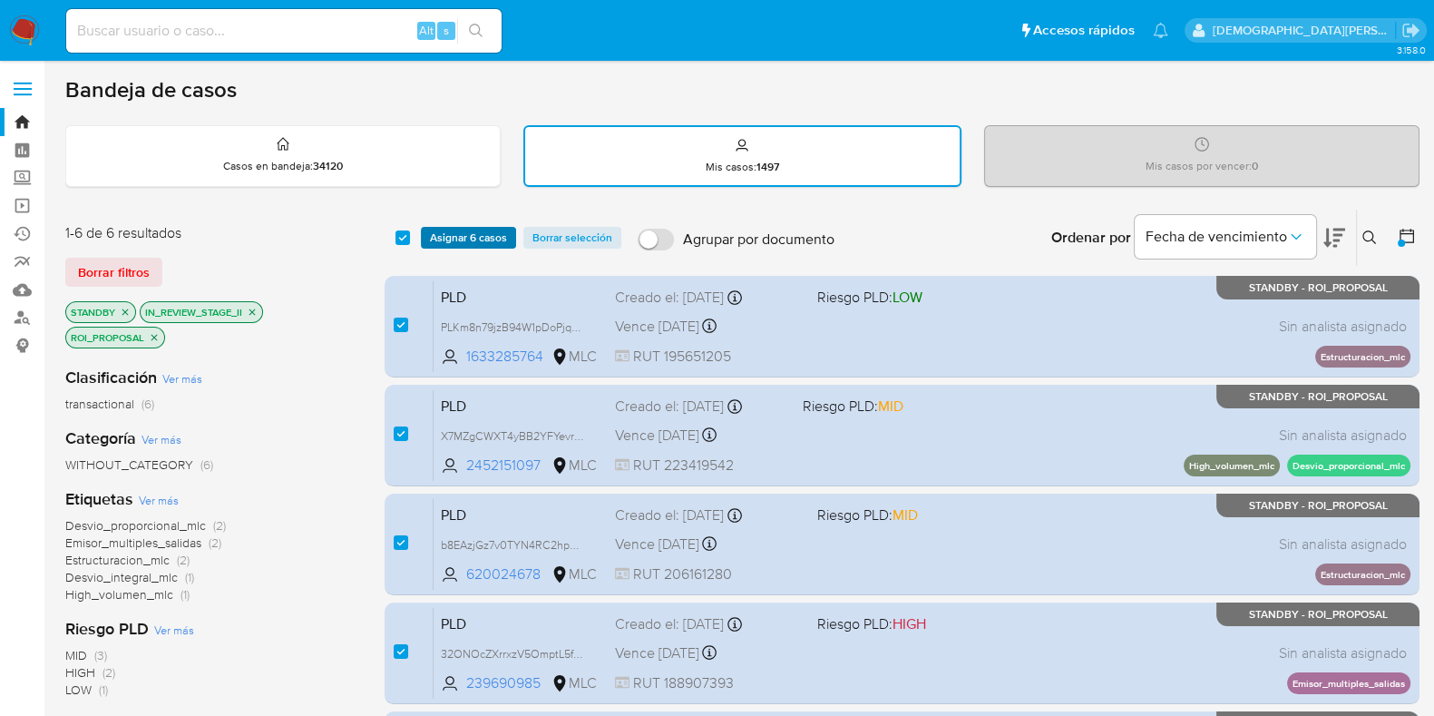
click at [472, 230] on span "Asignar 6 casos" at bounding box center [468, 238] width 77 height 18
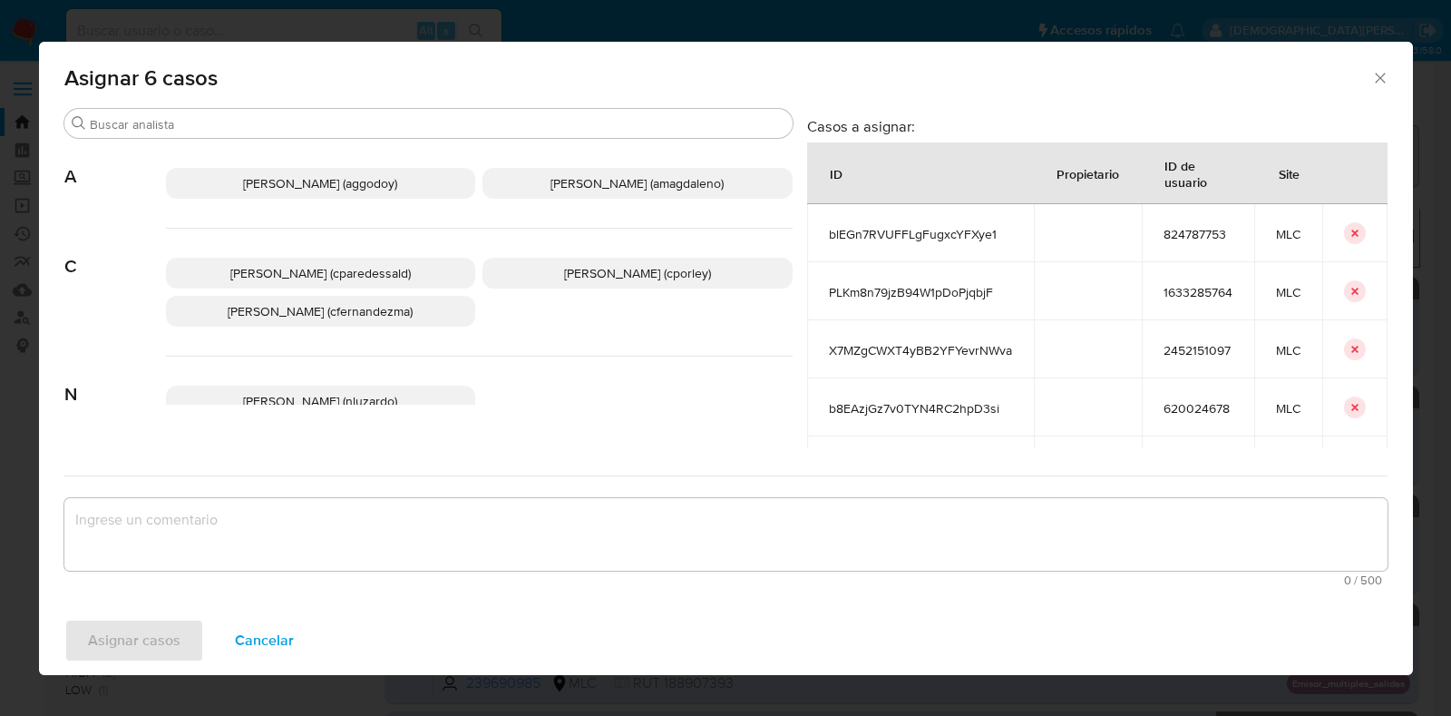
click at [263, 622] on span "Cancelar" at bounding box center [264, 640] width 59 height 40
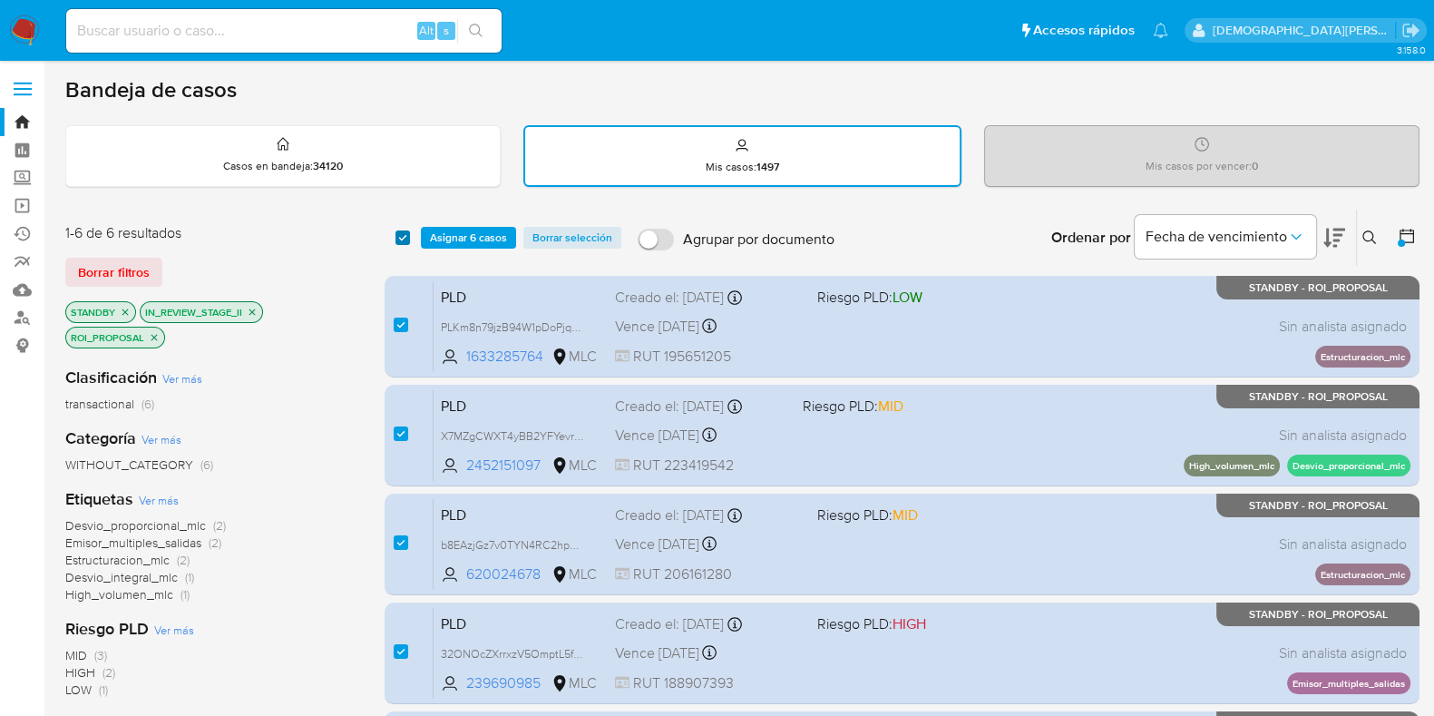
click at [401, 238] on input "checkbox" at bounding box center [403, 237] width 15 height 15
checkbox input "false"
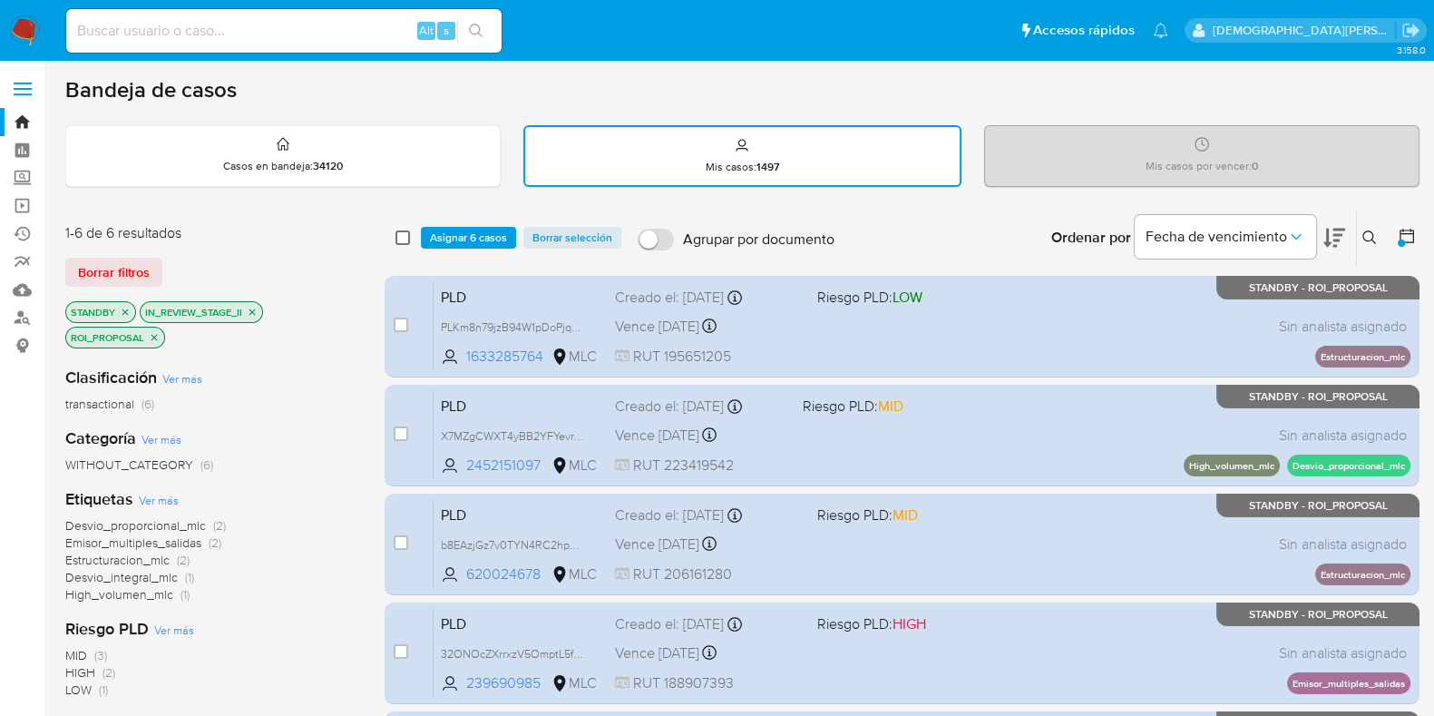
checkbox input "false"
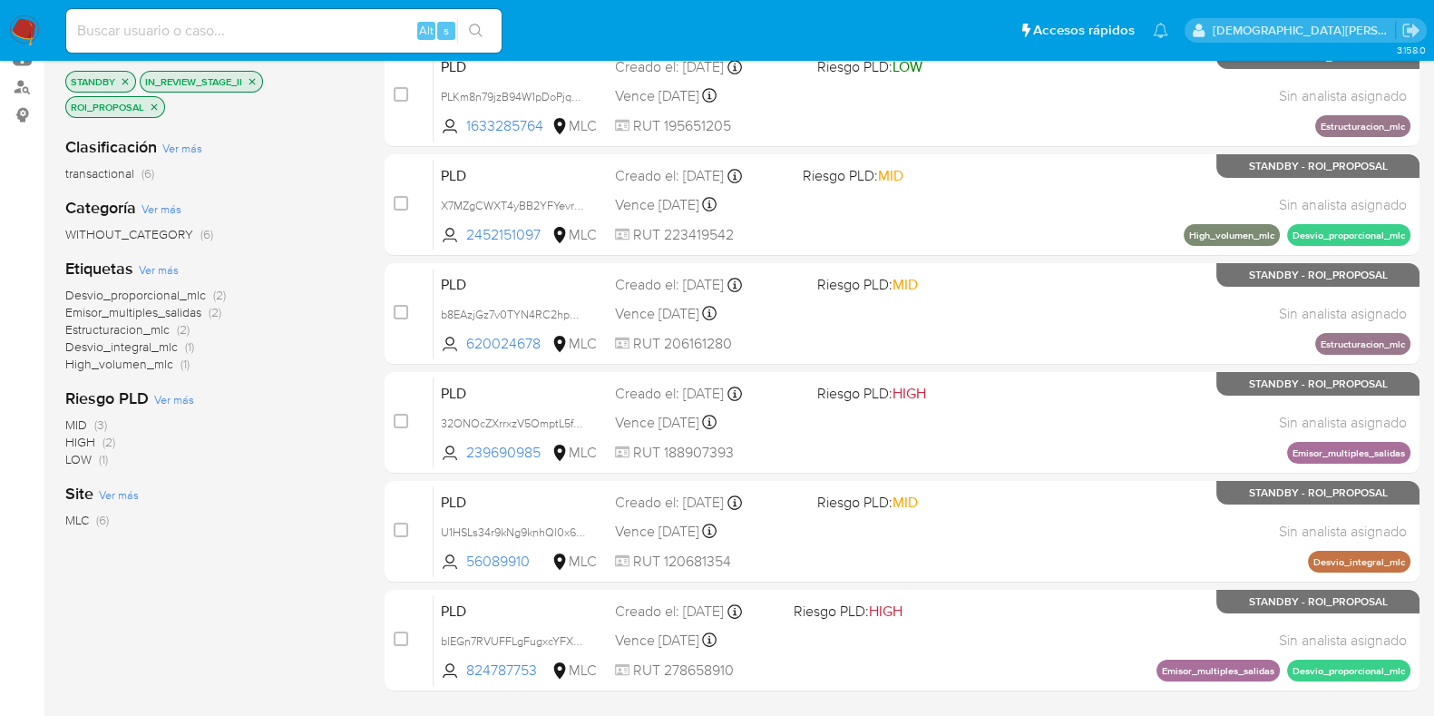
scroll to position [415, 0]
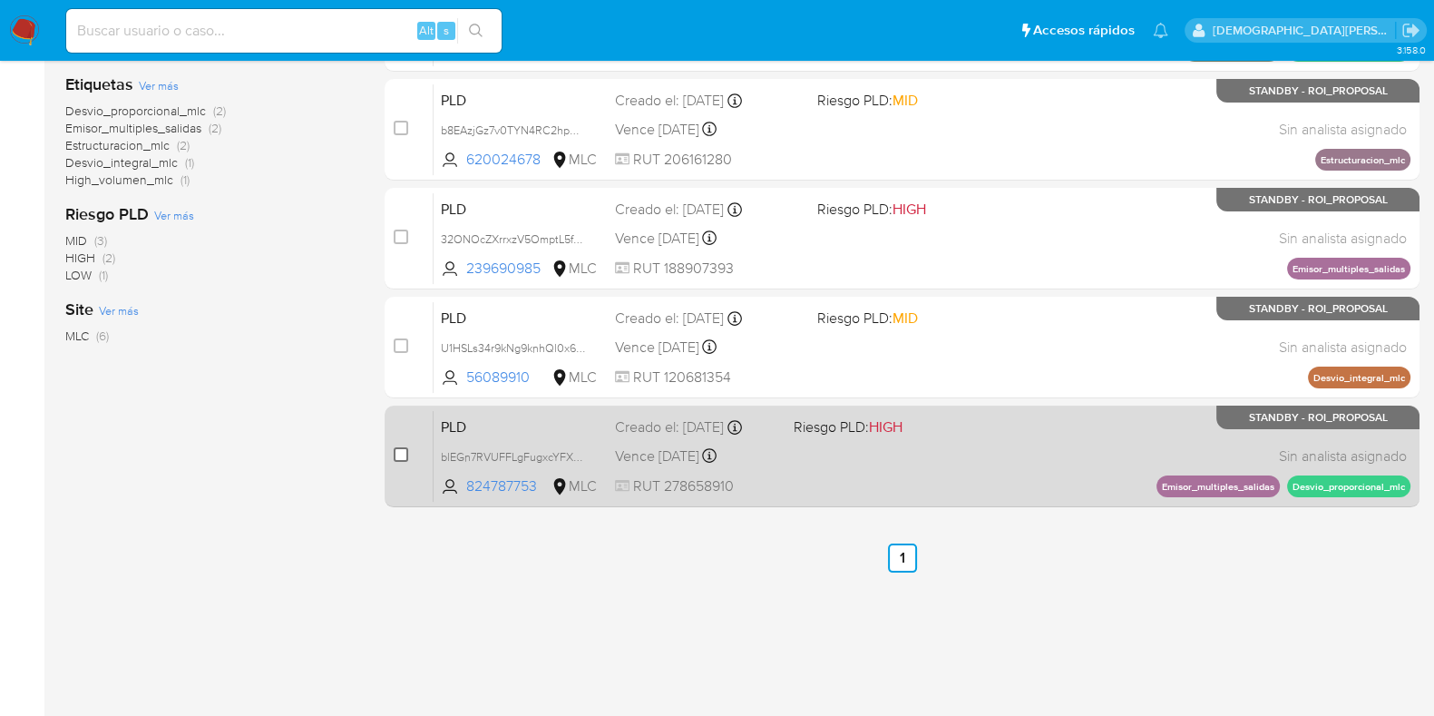
click at [396, 453] on input "checkbox" at bounding box center [401, 454] width 15 height 15
checkbox input "true"
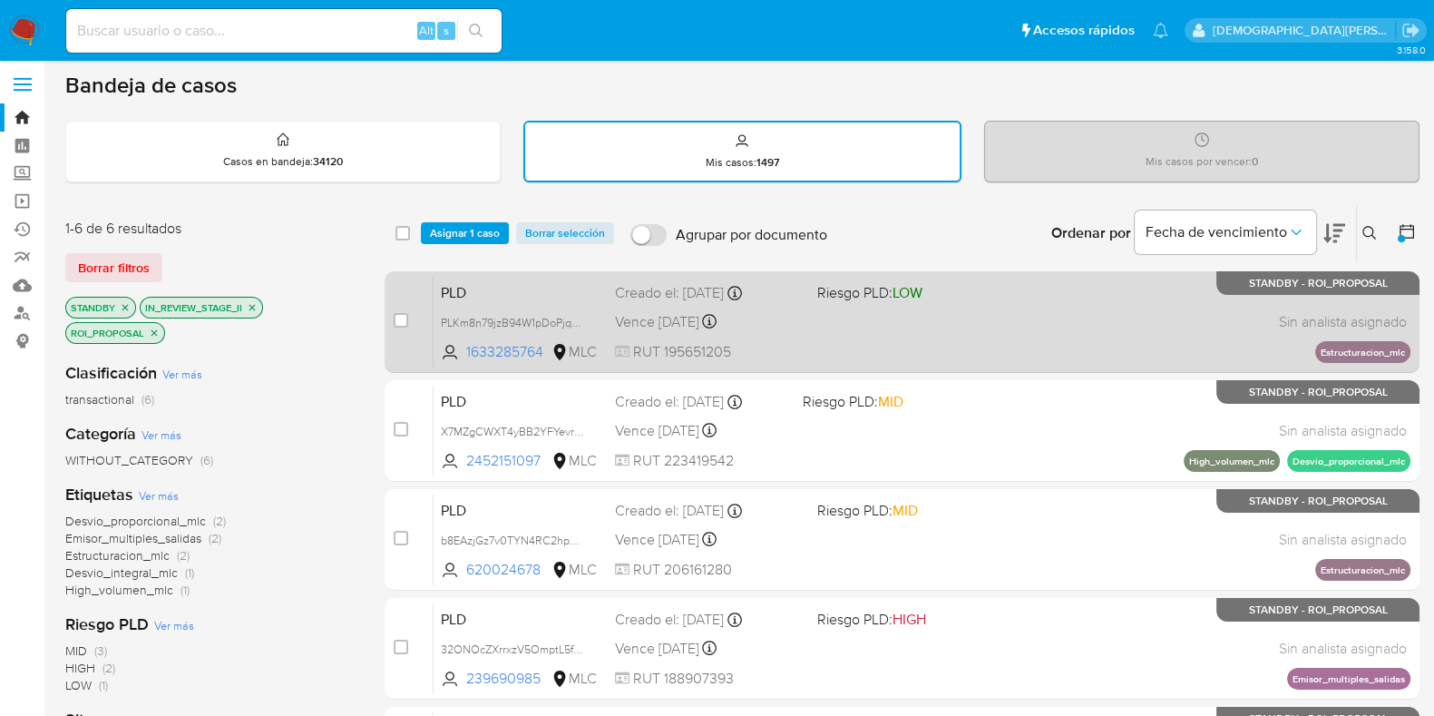
scroll to position [0, 0]
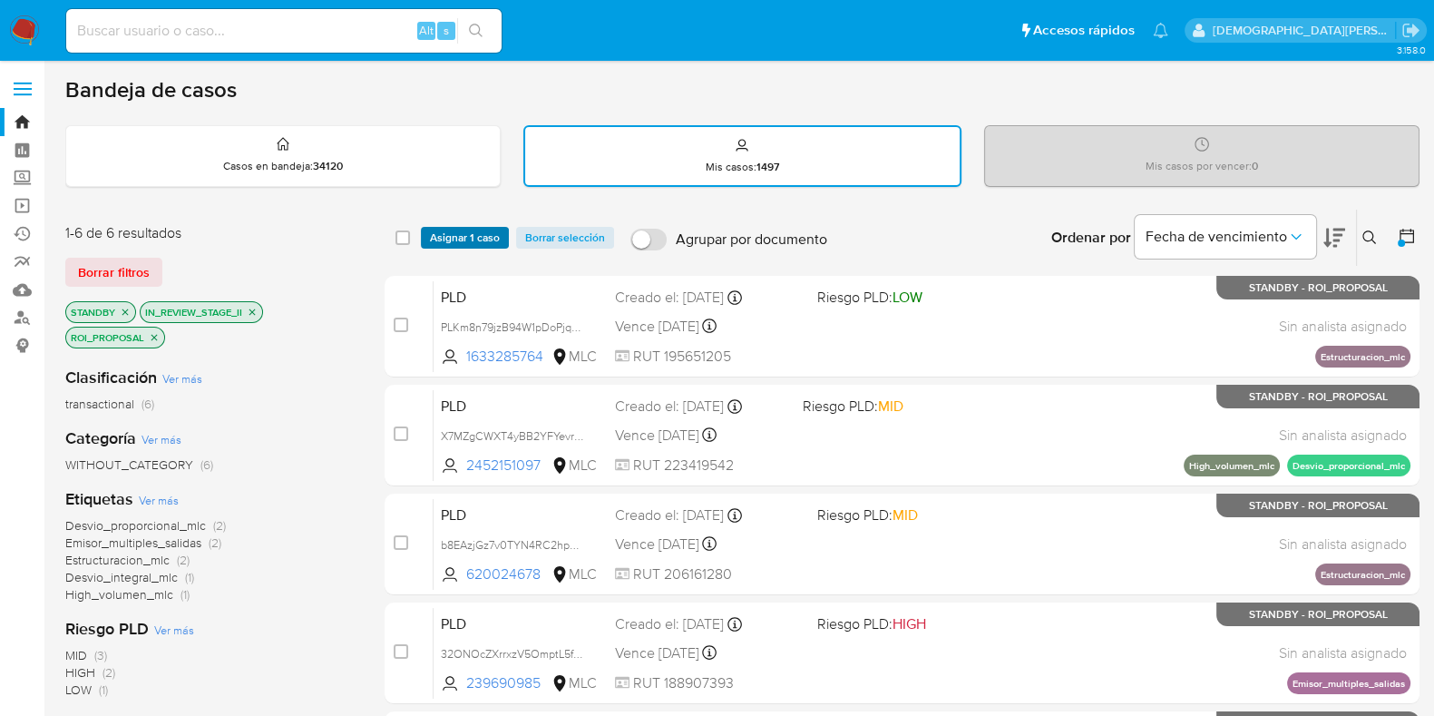
click at [476, 232] on span "Asignar 1 caso" at bounding box center [465, 238] width 70 height 18
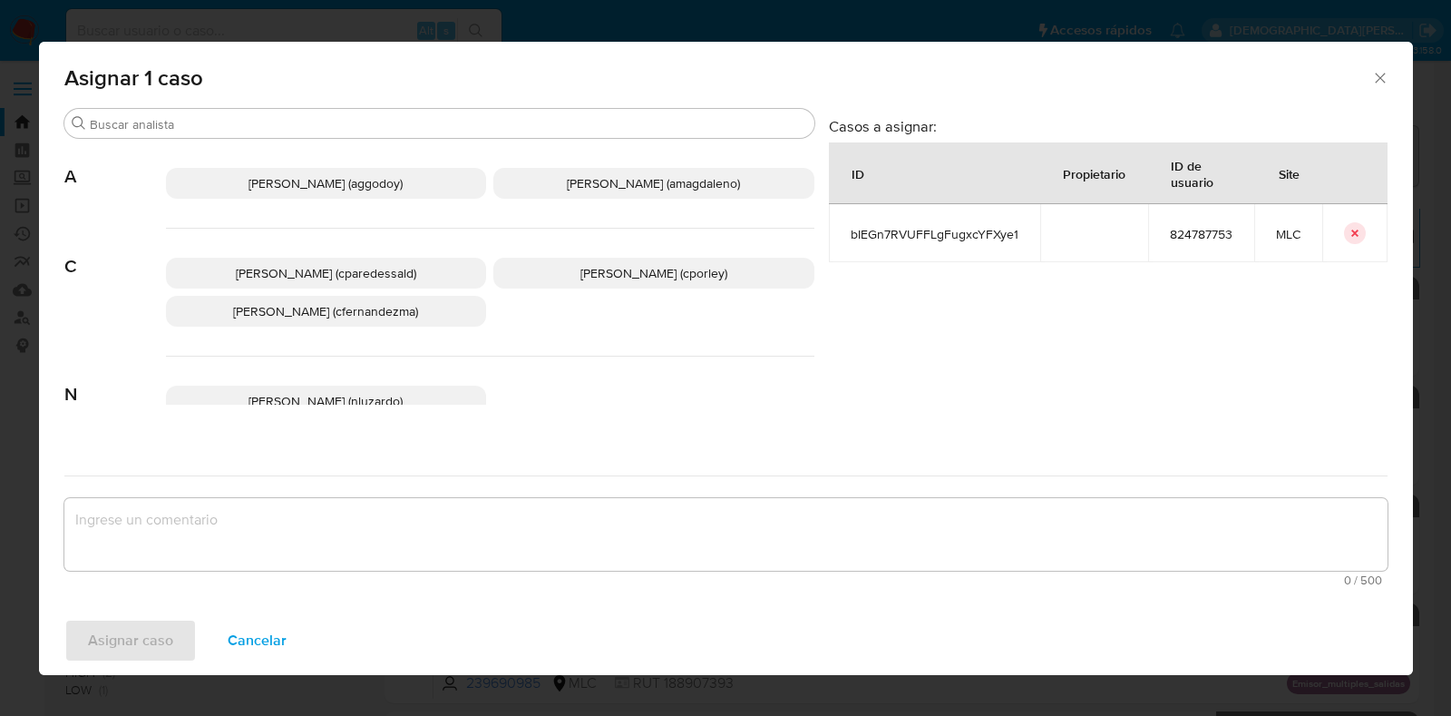
click at [615, 291] on div "Camila Fernanda Paredes Saldano (cparedessald) Christian Porley (cporley) Crist…" at bounding box center [490, 293] width 649 height 128
click at [620, 267] on span "Christian Porley (cporley)" at bounding box center [654, 273] width 147 height 18
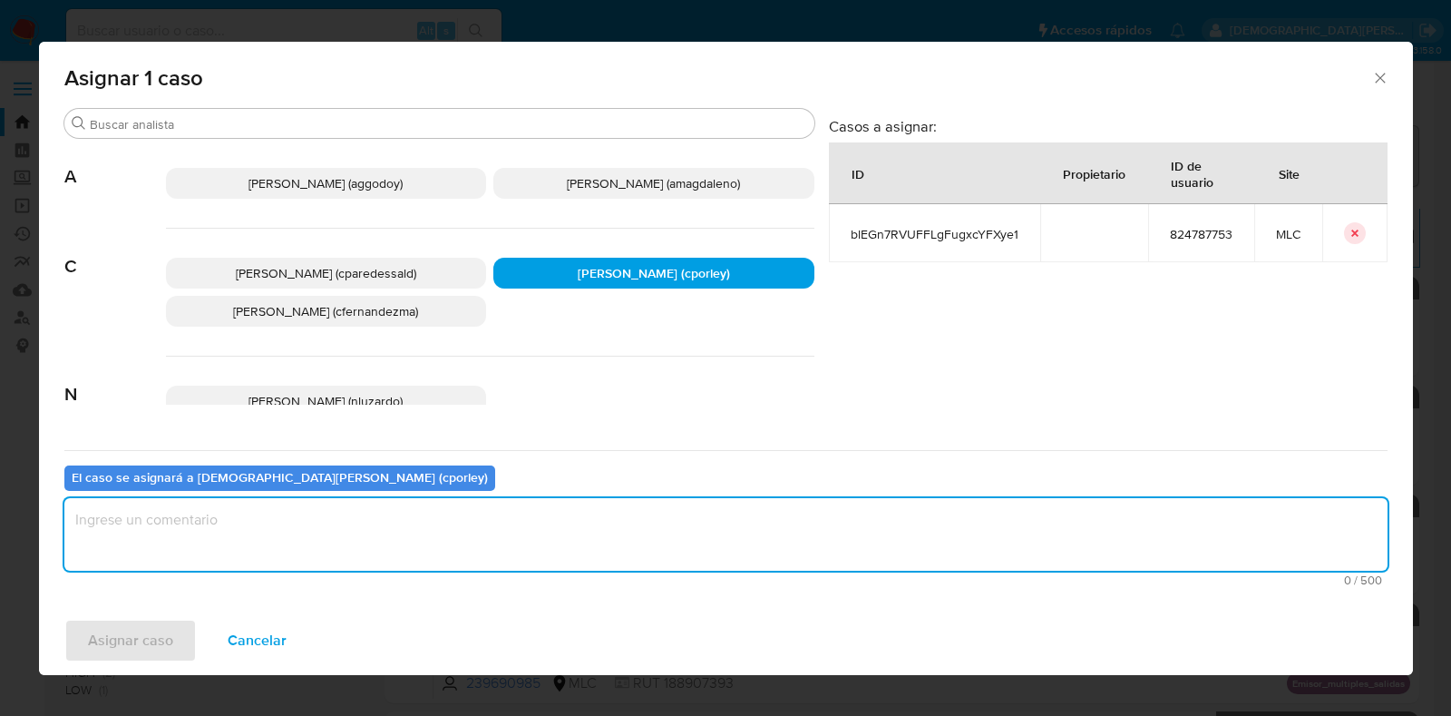
click at [446, 529] on textarea "assign-modal" at bounding box center [726, 534] width 1324 height 73
type textarea "-"
click at [151, 633] on span "Asignar caso" at bounding box center [130, 640] width 85 height 40
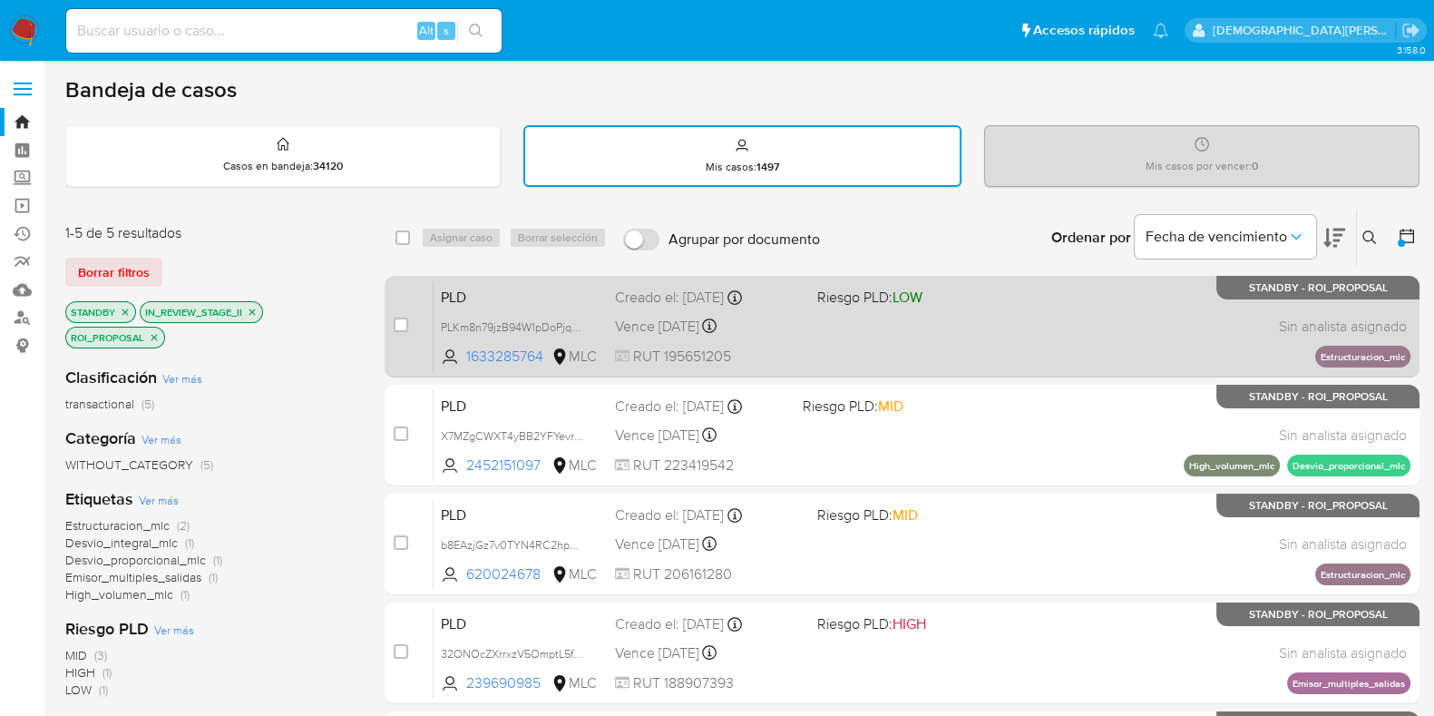
click at [938, 330] on div "PLD PLKm8n79jzB94W1pDoPjqbjF 1633285764 MLC Riesgo PLD: LOW Creado el: 12/07/20…" at bounding box center [922, 326] width 977 height 92
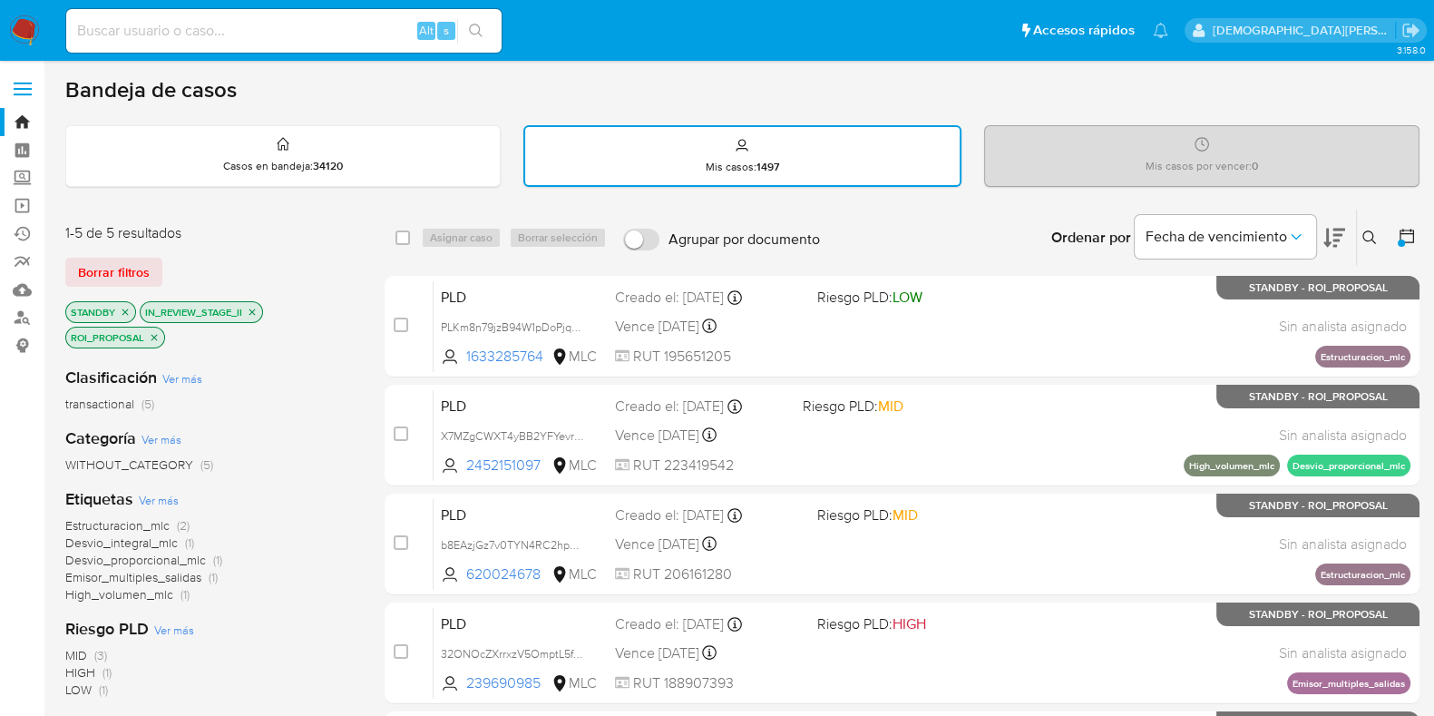
drag, startPoint x: 401, startPoint y: 323, endPoint x: 425, endPoint y: 270, distance: 58.0
click at [401, 324] on input "checkbox" at bounding box center [401, 325] width 15 height 15
checkbox input "true"
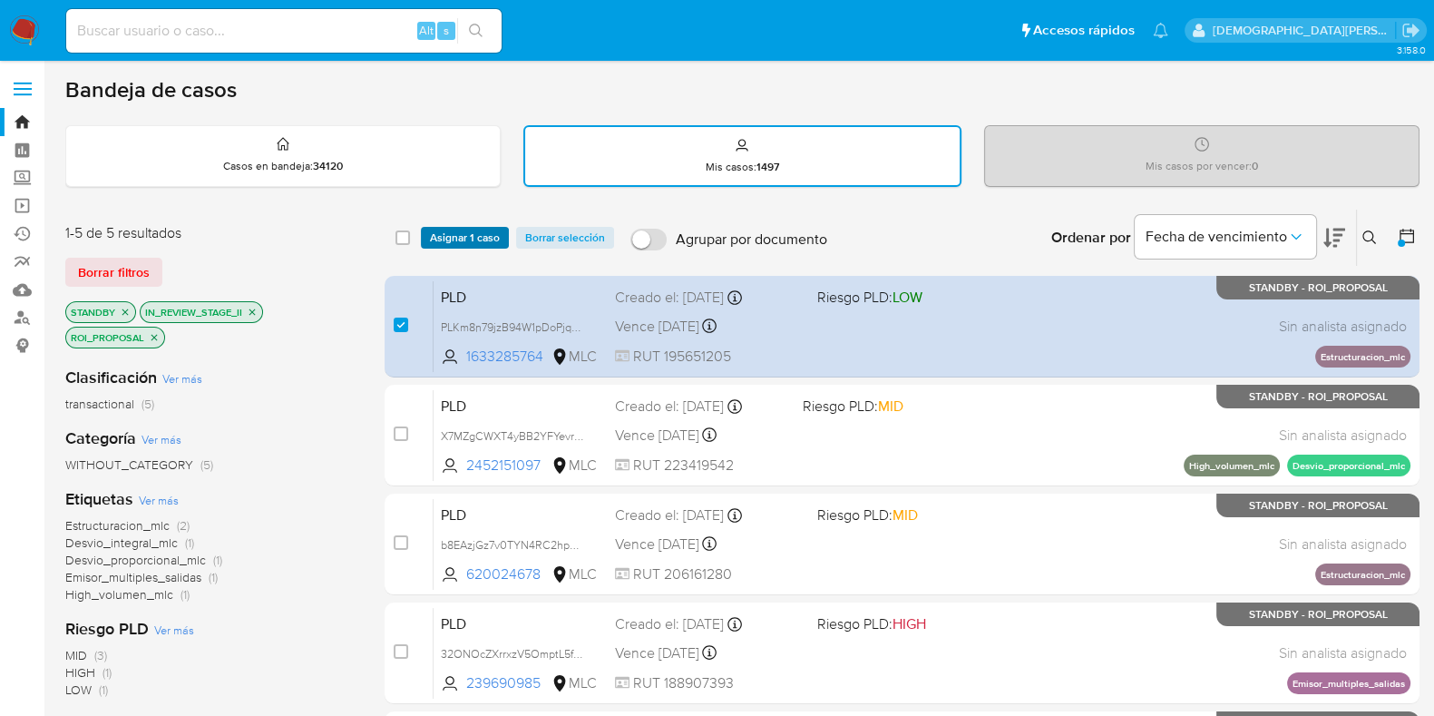
click at [451, 247] on span "Asignar 1 caso" at bounding box center [465, 238] width 70 height 18
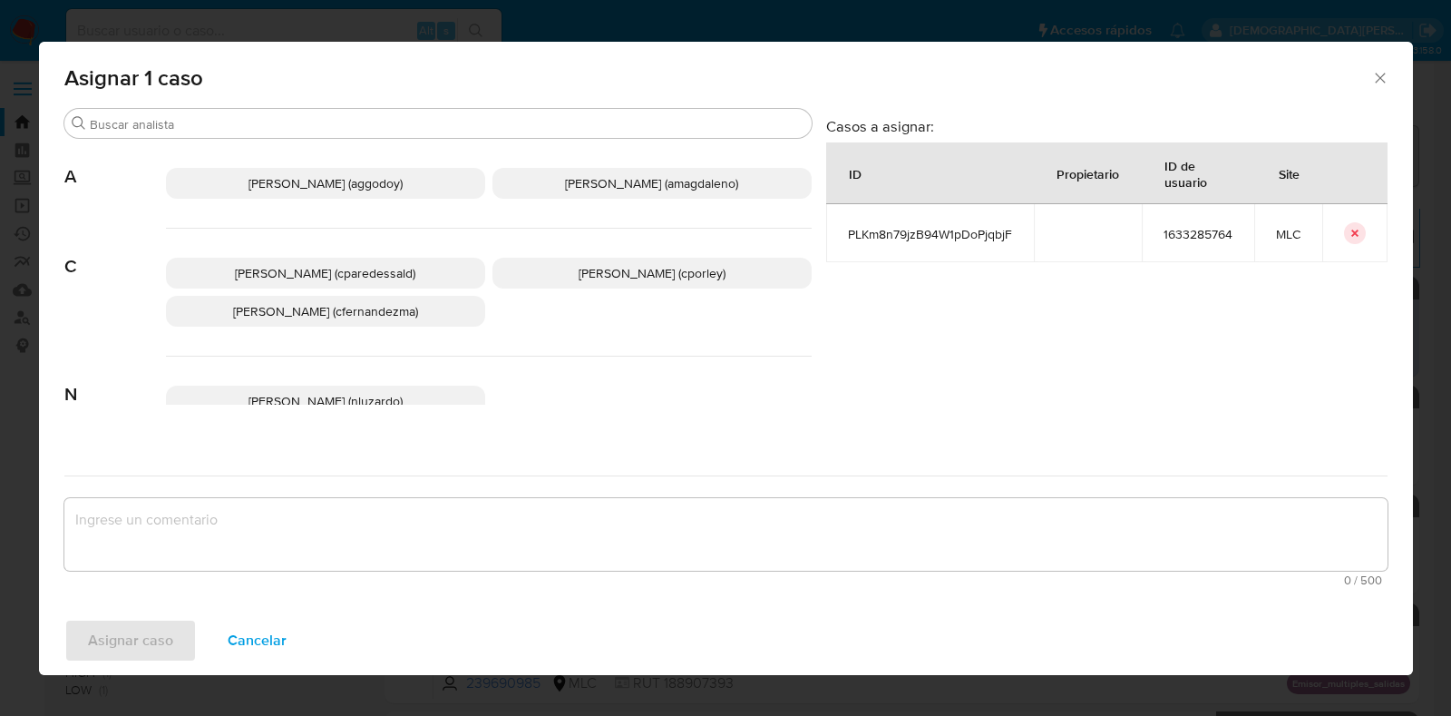
click at [600, 271] on span "Christian Porley (cporley)" at bounding box center [652, 273] width 147 height 18
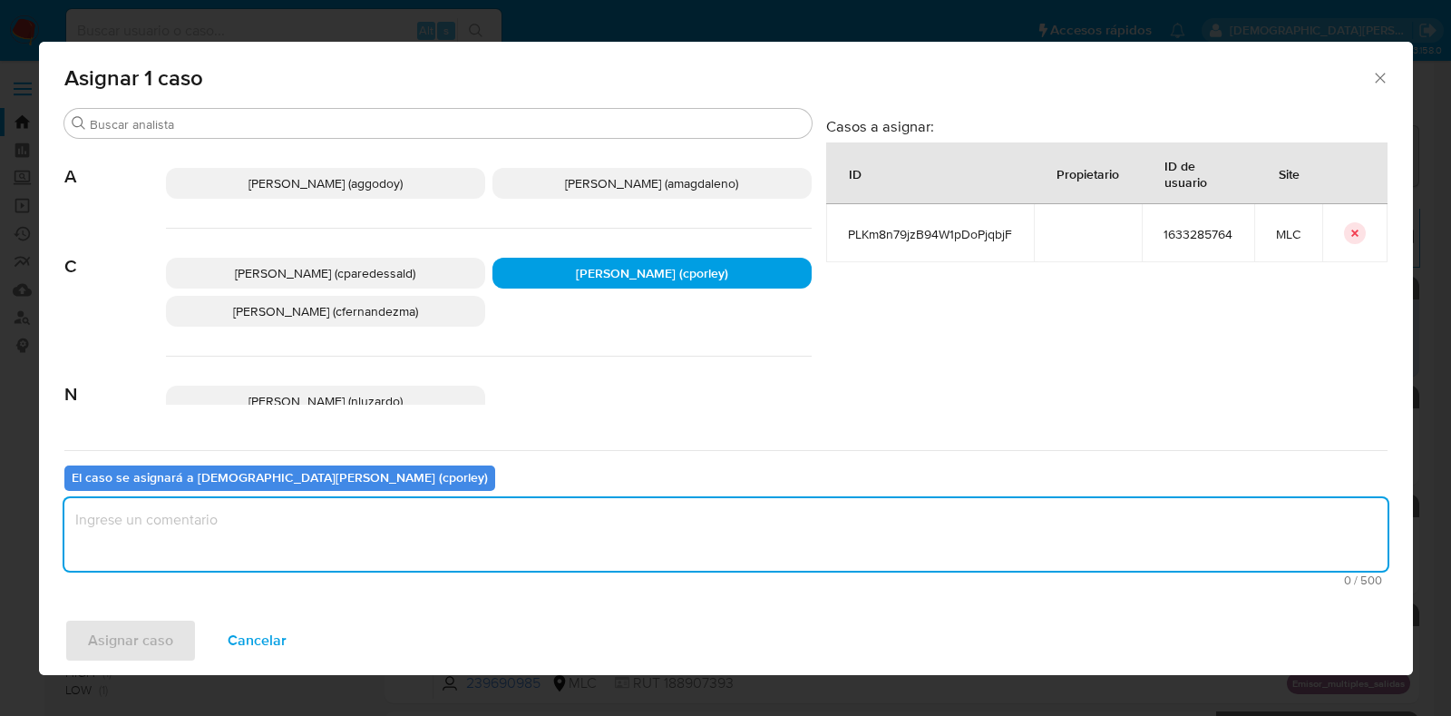
click at [539, 522] on textarea "assign-modal" at bounding box center [726, 534] width 1324 height 73
type textarea "-"
click at [1375, 72] on icon "Cerrar ventana" at bounding box center [1381, 78] width 18 height 18
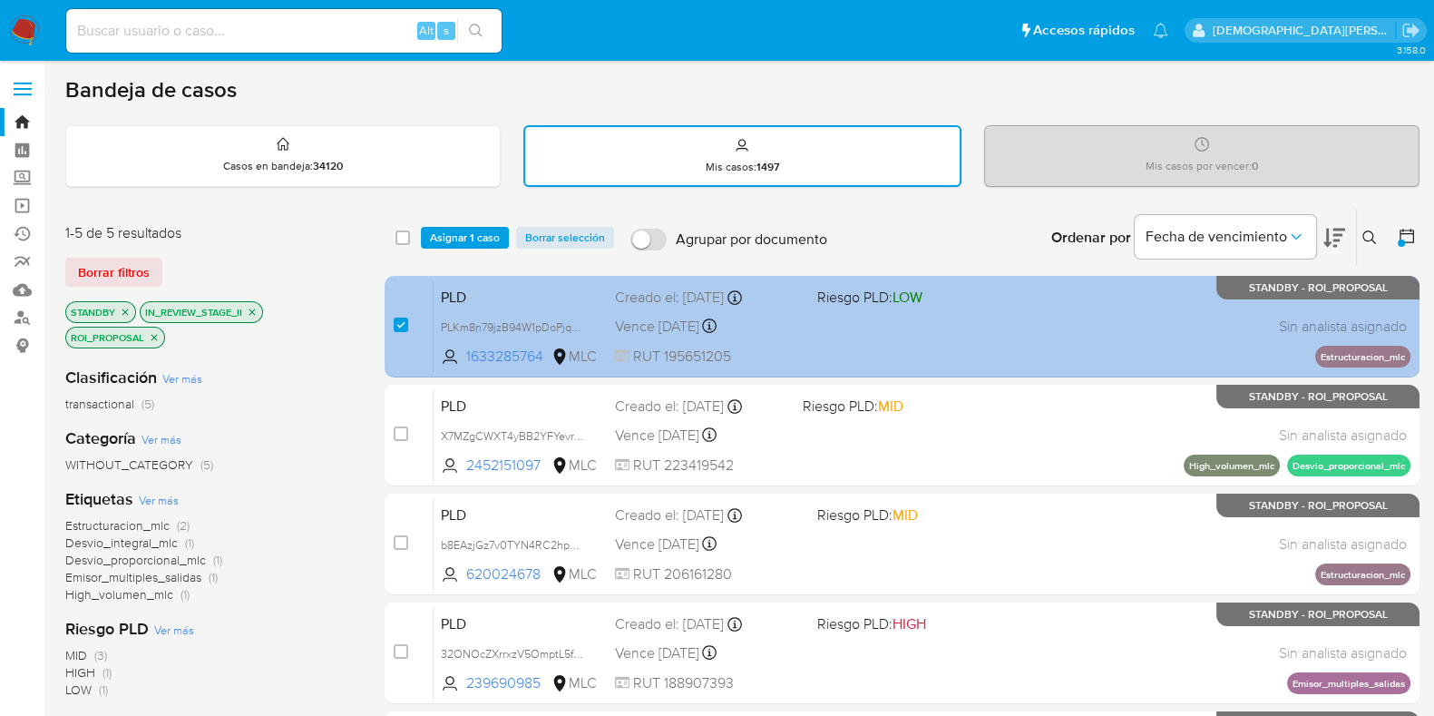
click at [857, 320] on div "PLD PLKm8n79jzB94W1pDoPjqbjF 1633285764 MLC Riesgo PLD: LOW Creado el: 12/07/20…" at bounding box center [922, 326] width 977 height 92
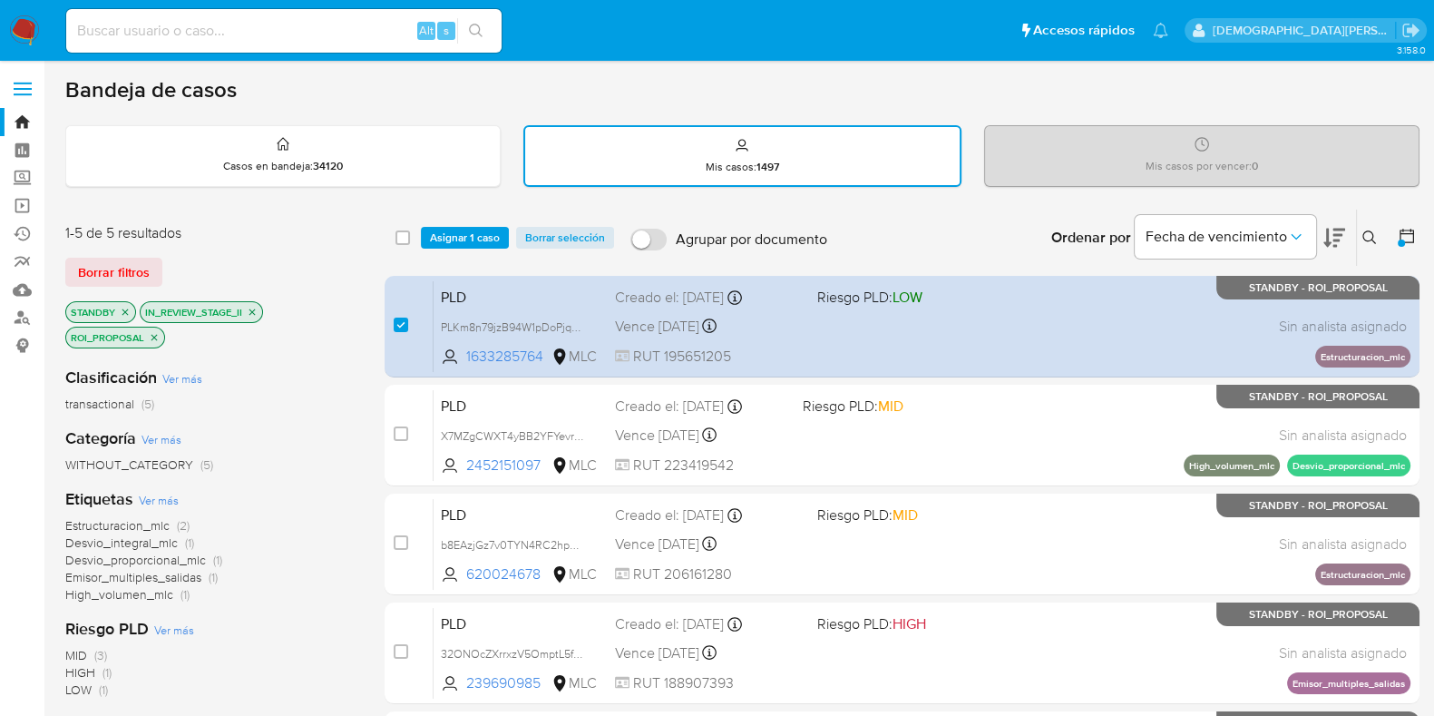
click at [484, 239] on span "Asignar 1 caso" at bounding box center [465, 238] width 70 height 18
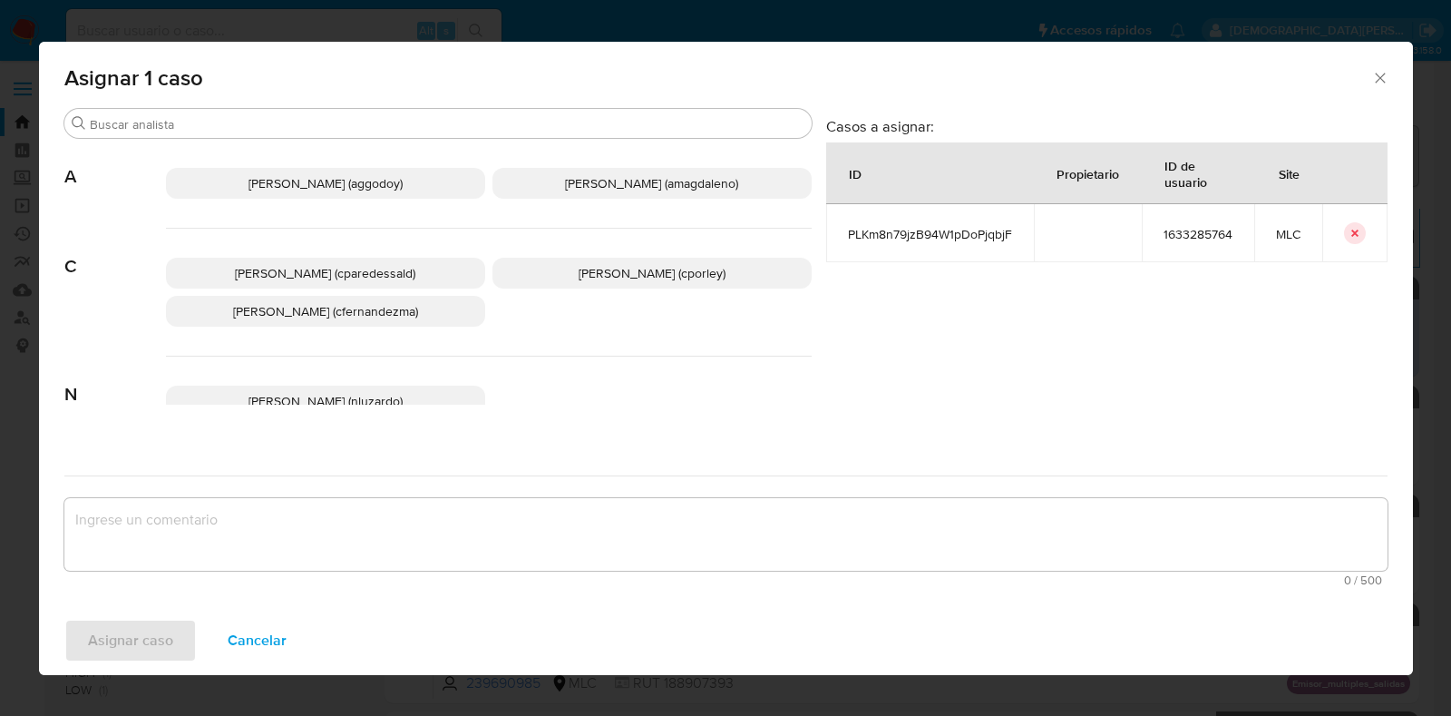
click at [639, 266] on span "Christian Porley (cporley)" at bounding box center [652, 273] width 147 height 18
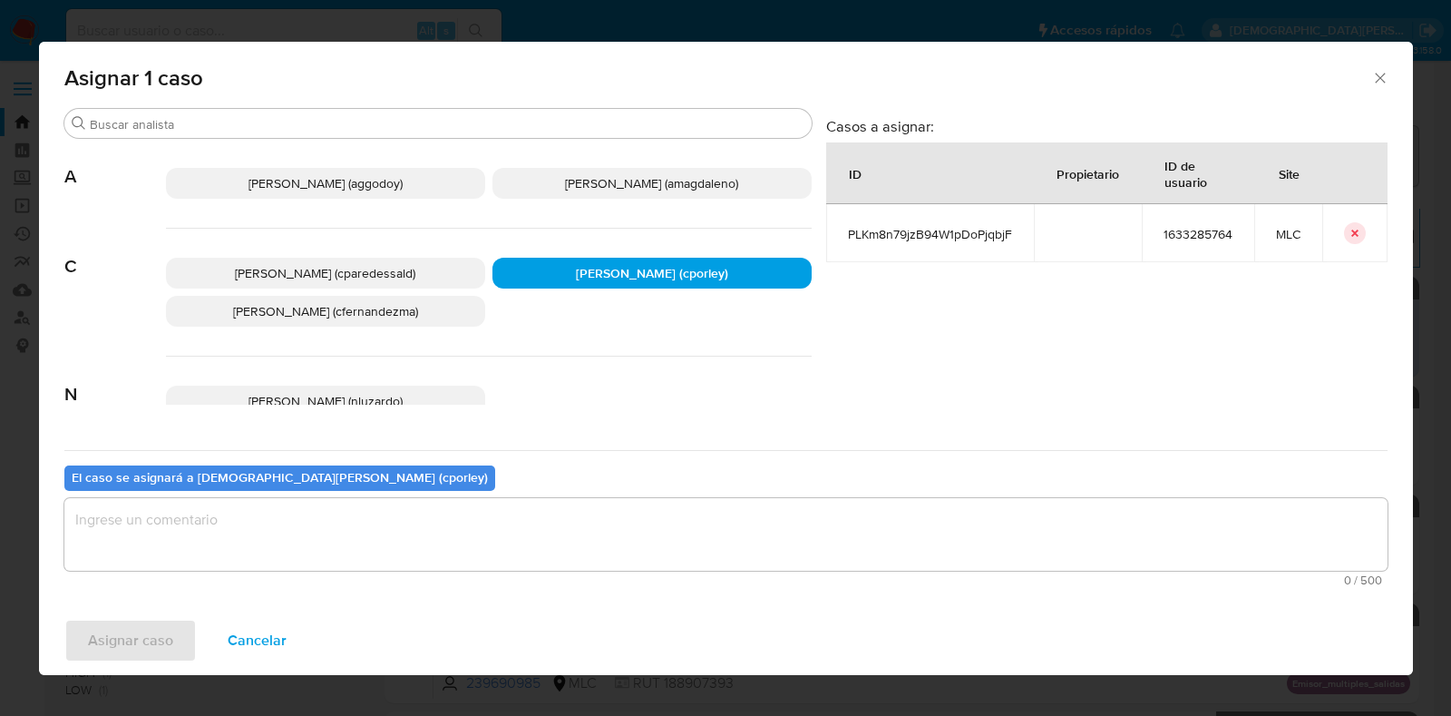
click at [481, 538] on textarea "assign-modal" at bounding box center [726, 534] width 1324 height 73
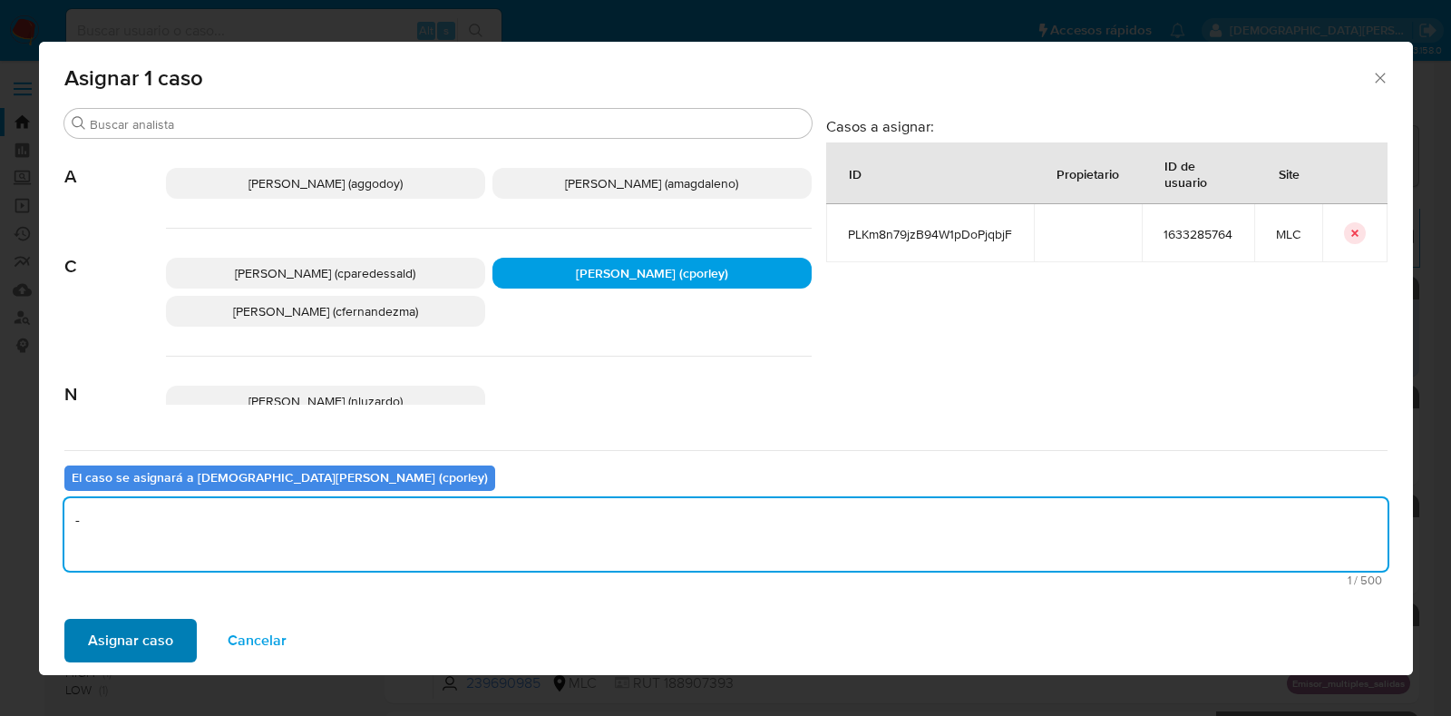
type textarea "-"
click at [163, 639] on span "Asignar caso" at bounding box center [130, 640] width 85 height 40
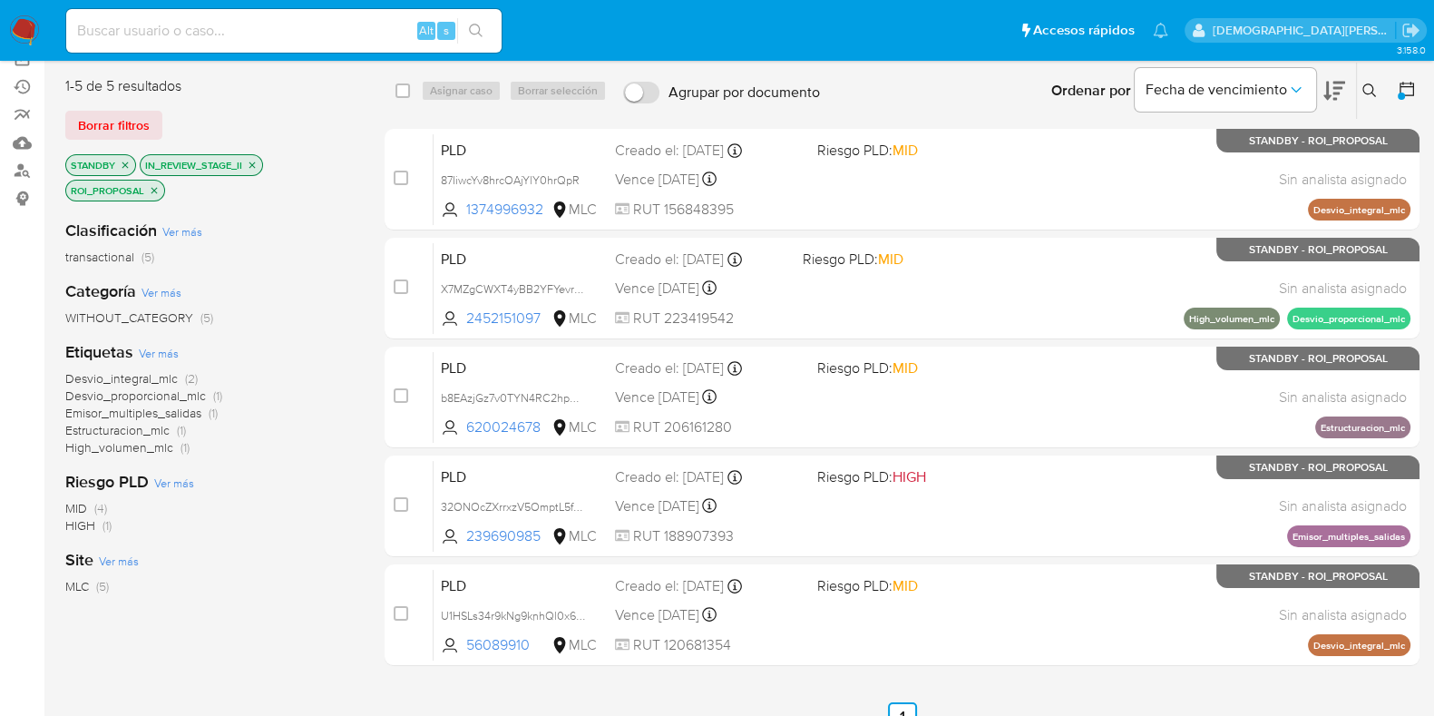
scroll to position [112, 0]
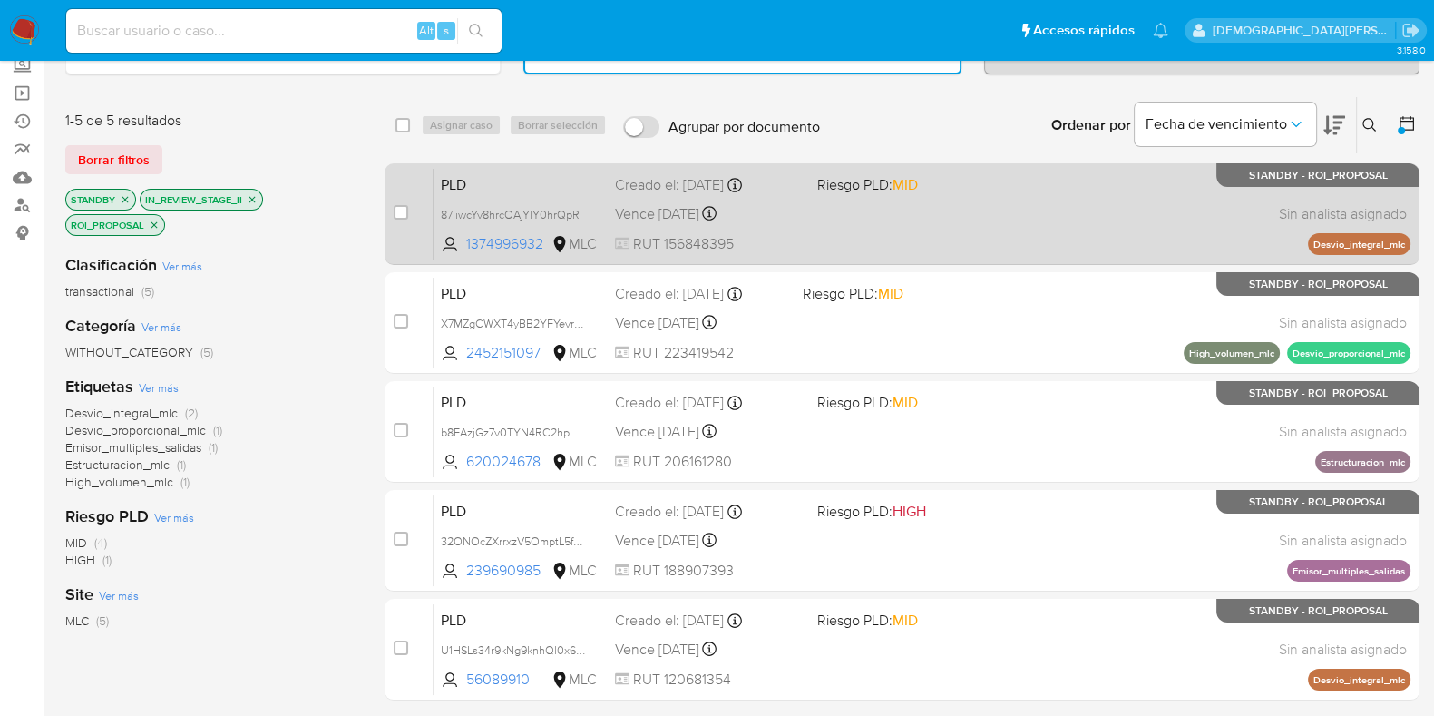
click at [980, 220] on div "PLD 87IiwcYv8hrcOAjYlY0hrQpR 1374996932 MLC Riesgo PLD: MID Creado el: 12/07/20…" at bounding box center [922, 214] width 977 height 92
click at [403, 216] on input "checkbox" at bounding box center [401, 212] width 15 height 15
checkbox input "true"
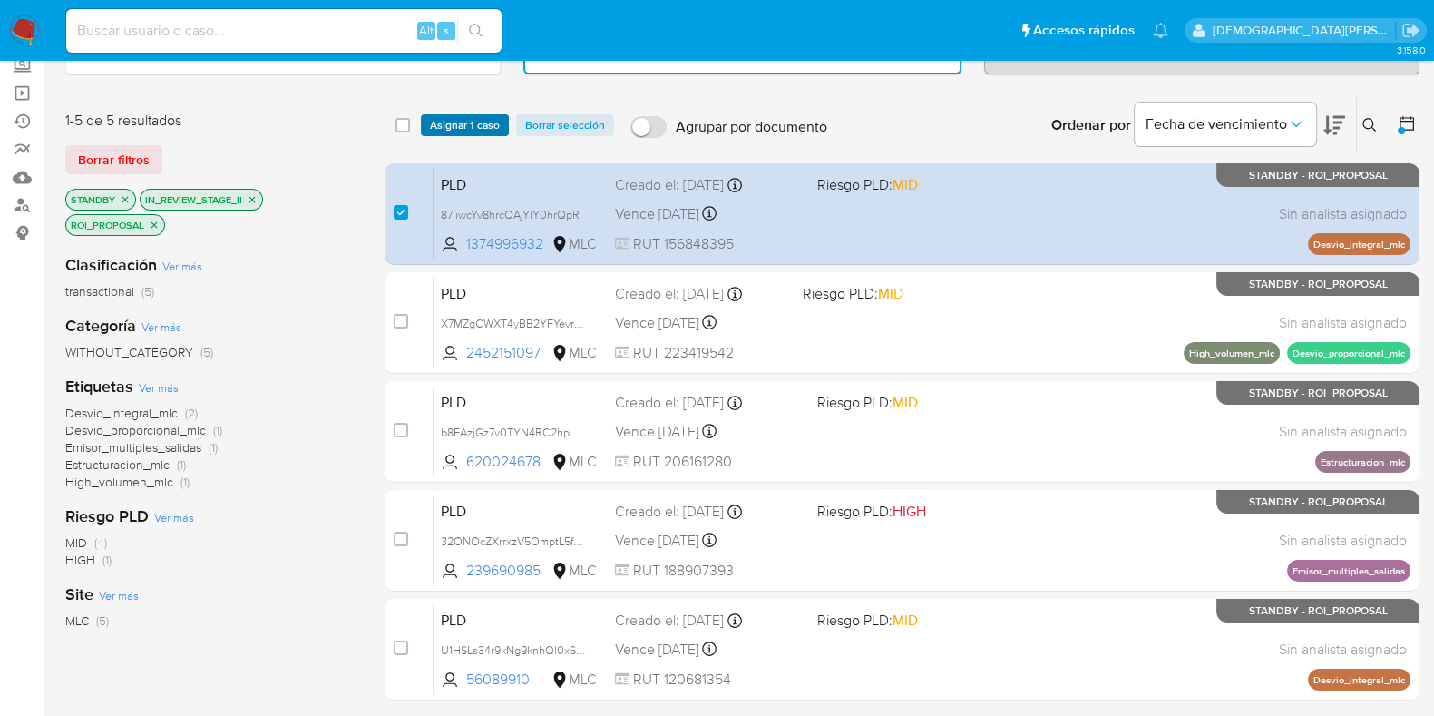
click at [464, 116] on span "Asignar 1 caso" at bounding box center [465, 125] width 70 height 18
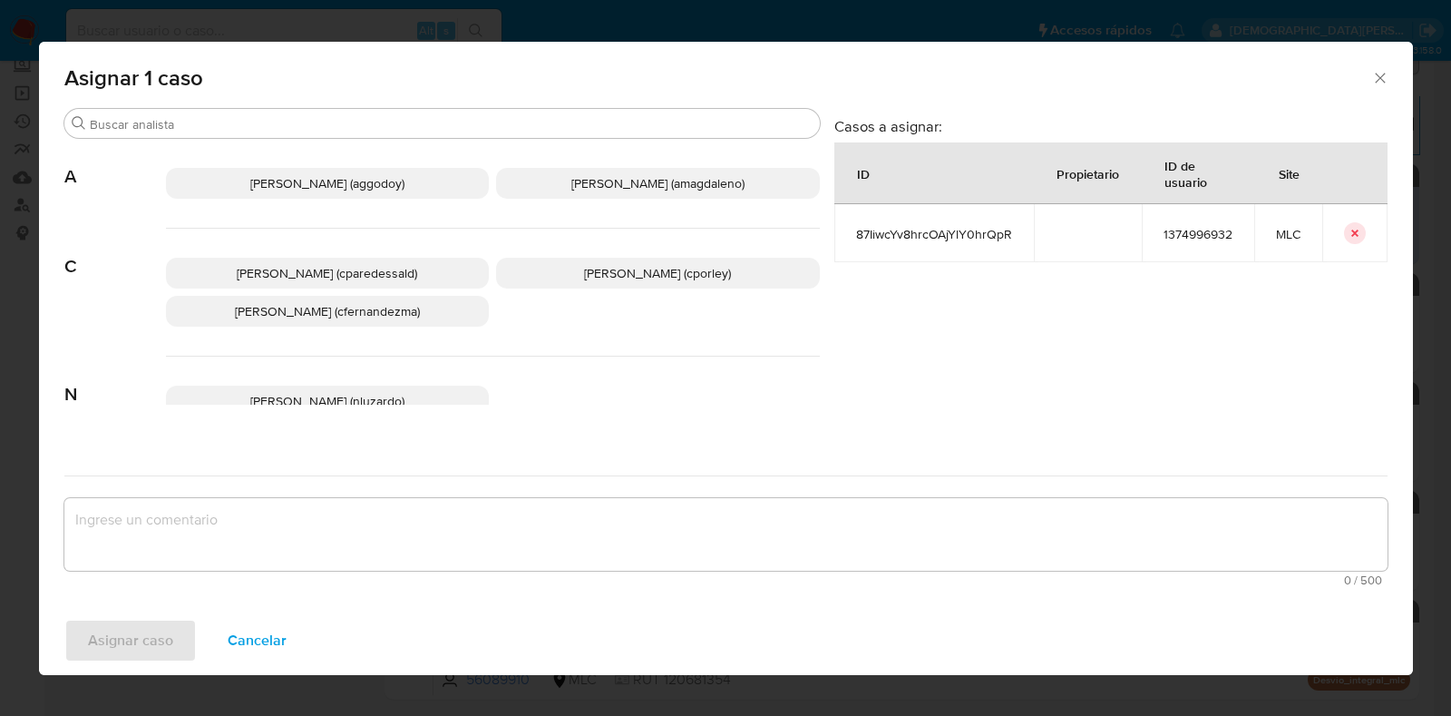
drag, startPoint x: 633, startPoint y: 279, endPoint x: 506, endPoint y: 498, distance: 252.8
click at [631, 282] on p "Christian Porley (cporley)" at bounding box center [658, 273] width 324 height 31
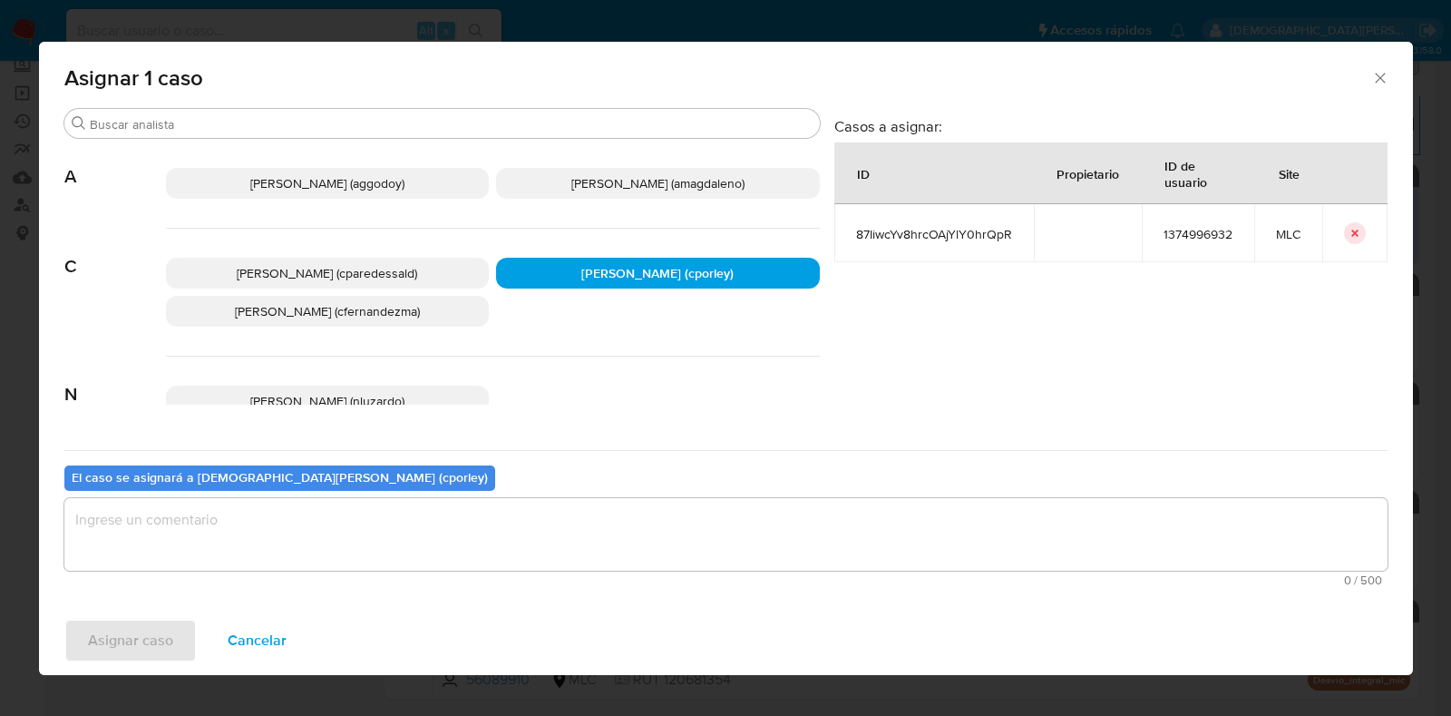
click at [489, 557] on textarea "assign-modal" at bounding box center [726, 534] width 1324 height 73
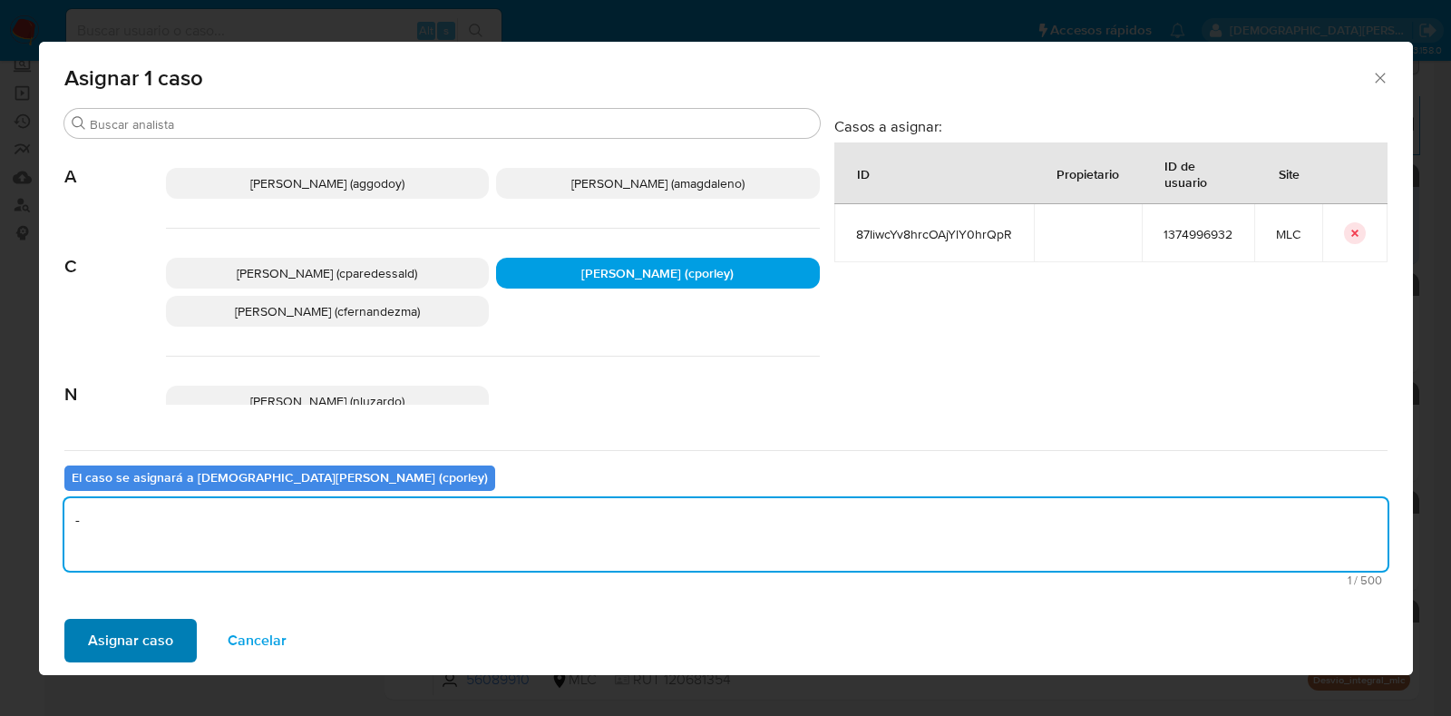
type textarea "-"
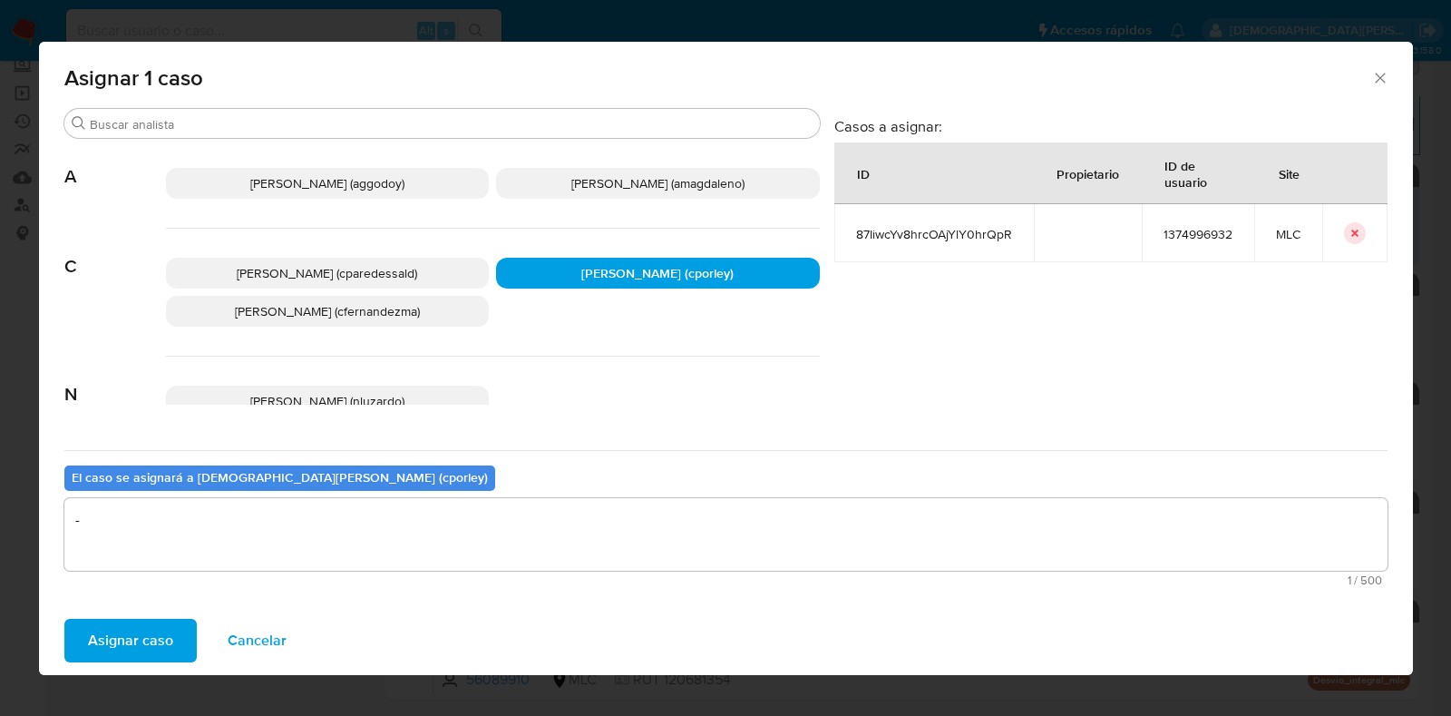
click at [179, 630] on button "Asignar caso" at bounding box center [130, 641] width 132 height 44
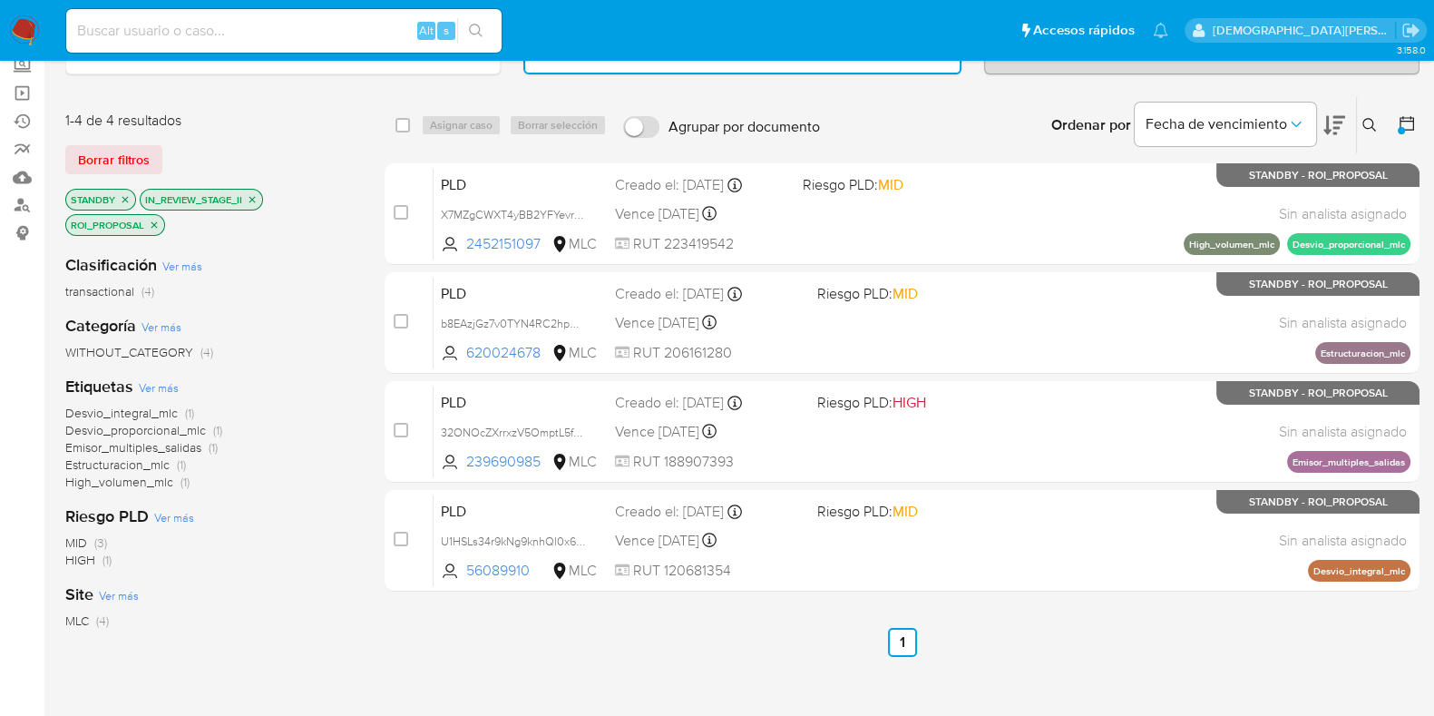
click at [147, 229] on p "ROI_PROPOSAL" at bounding box center [115, 225] width 98 height 20
click at [154, 220] on icon "close-filter" at bounding box center [154, 225] width 11 height 11
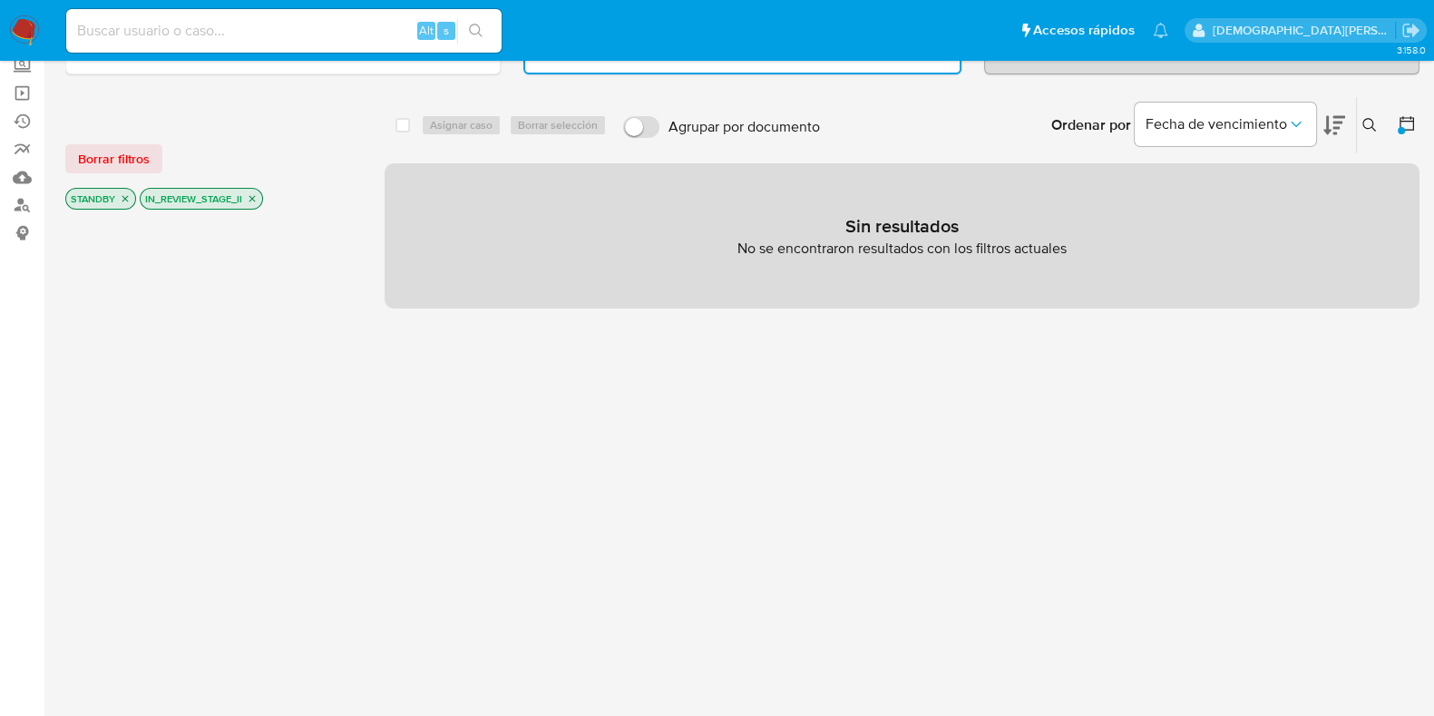
click at [253, 196] on icon "close-filter" at bounding box center [252, 199] width 6 height 6
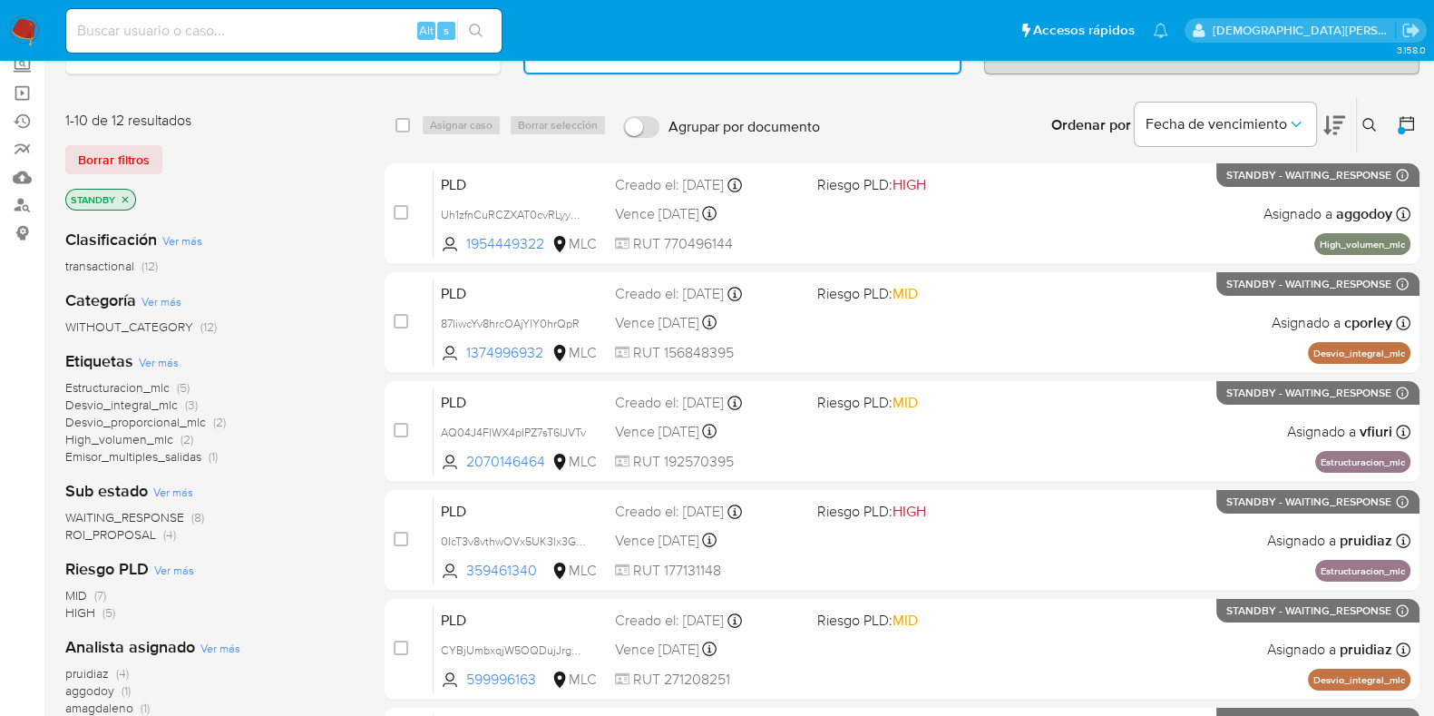
click at [125, 201] on icon "close-filter" at bounding box center [125, 199] width 11 height 11
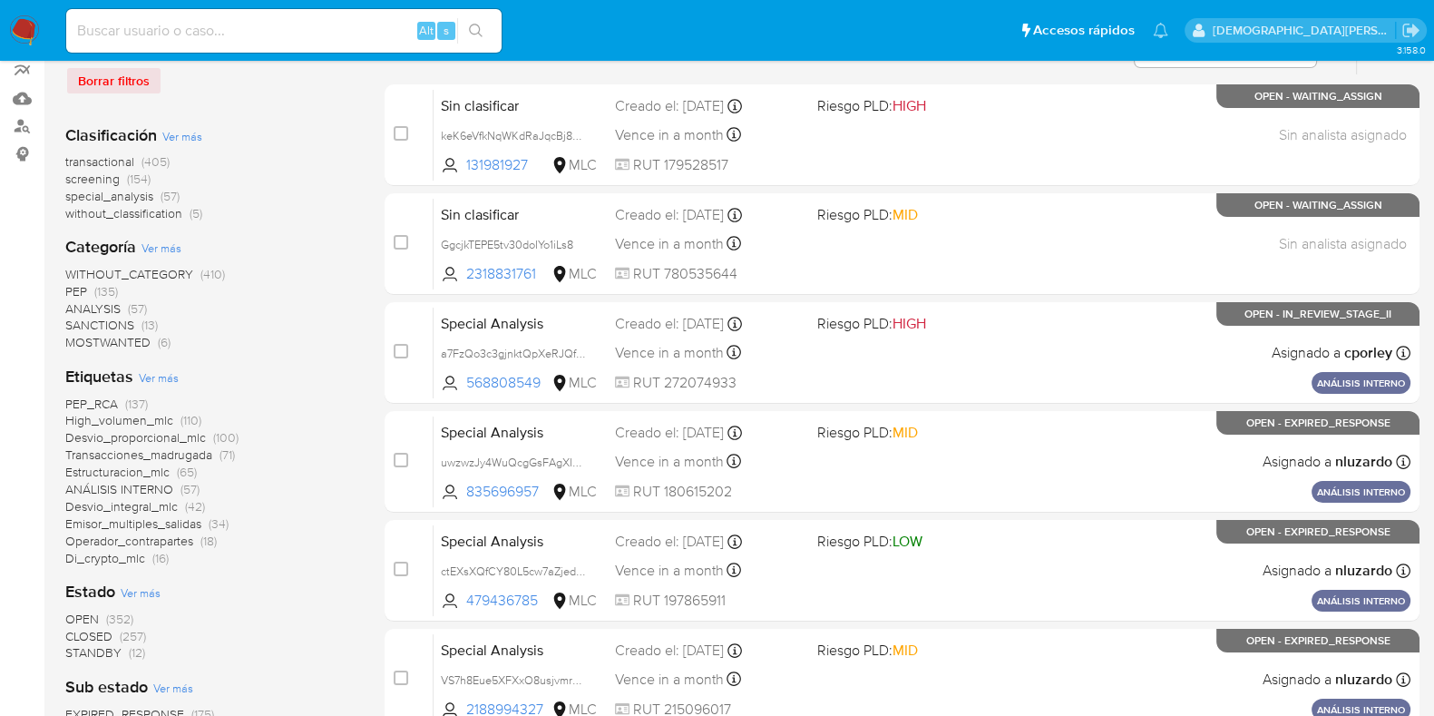
scroll to position [226, 0]
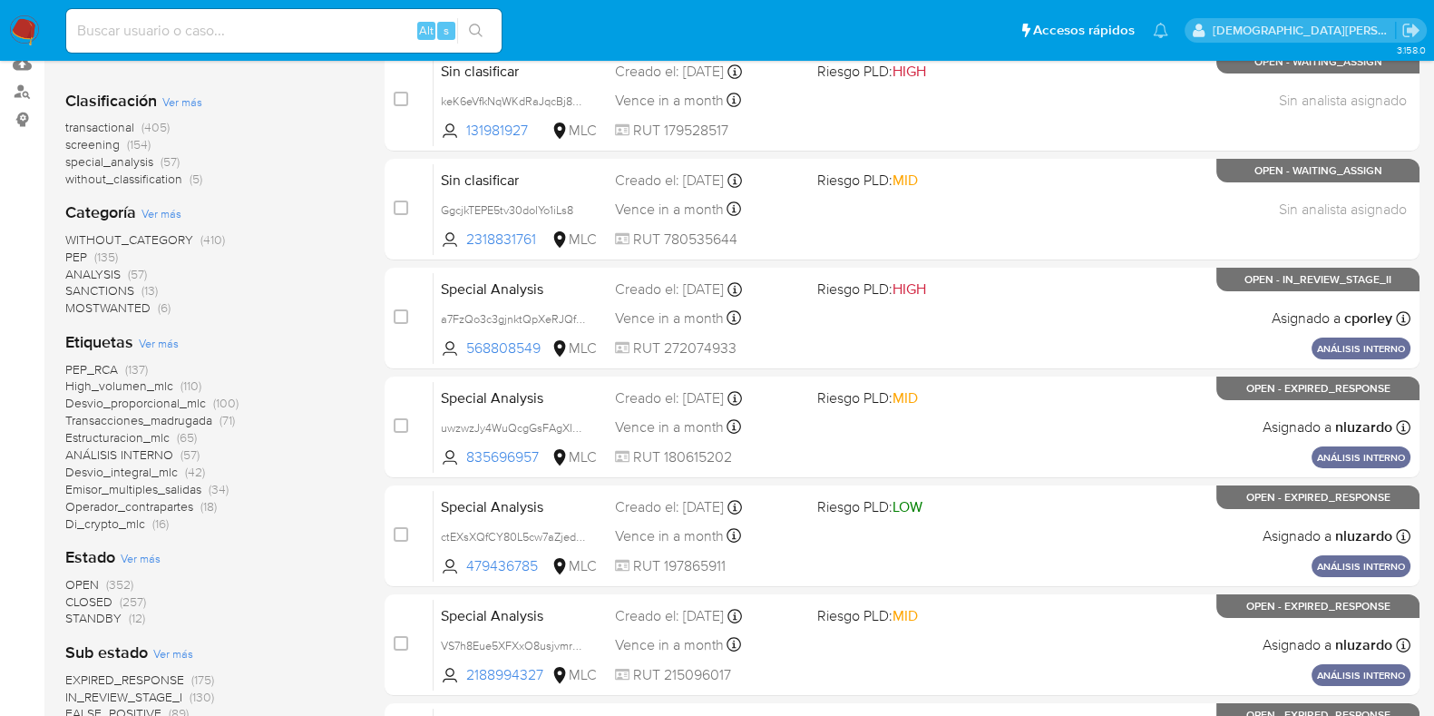
click at [150, 552] on span "Ver más" at bounding box center [141, 558] width 40 height 16
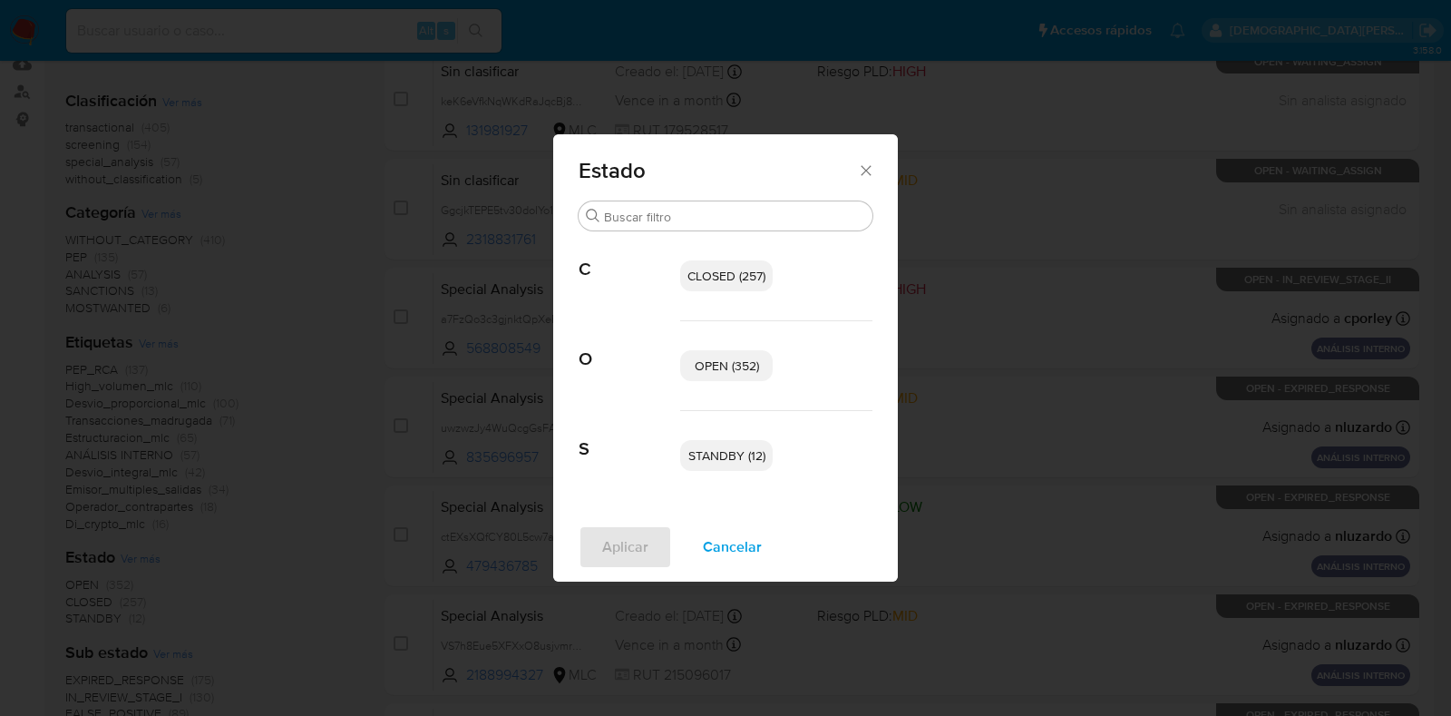
click at [871, 160] on div "Estado" at bounding box center [725, 167] width 345 height 66
click at [863, 177] on icon "Cerrar" at bounding box center [866, 170] width 18 height 18
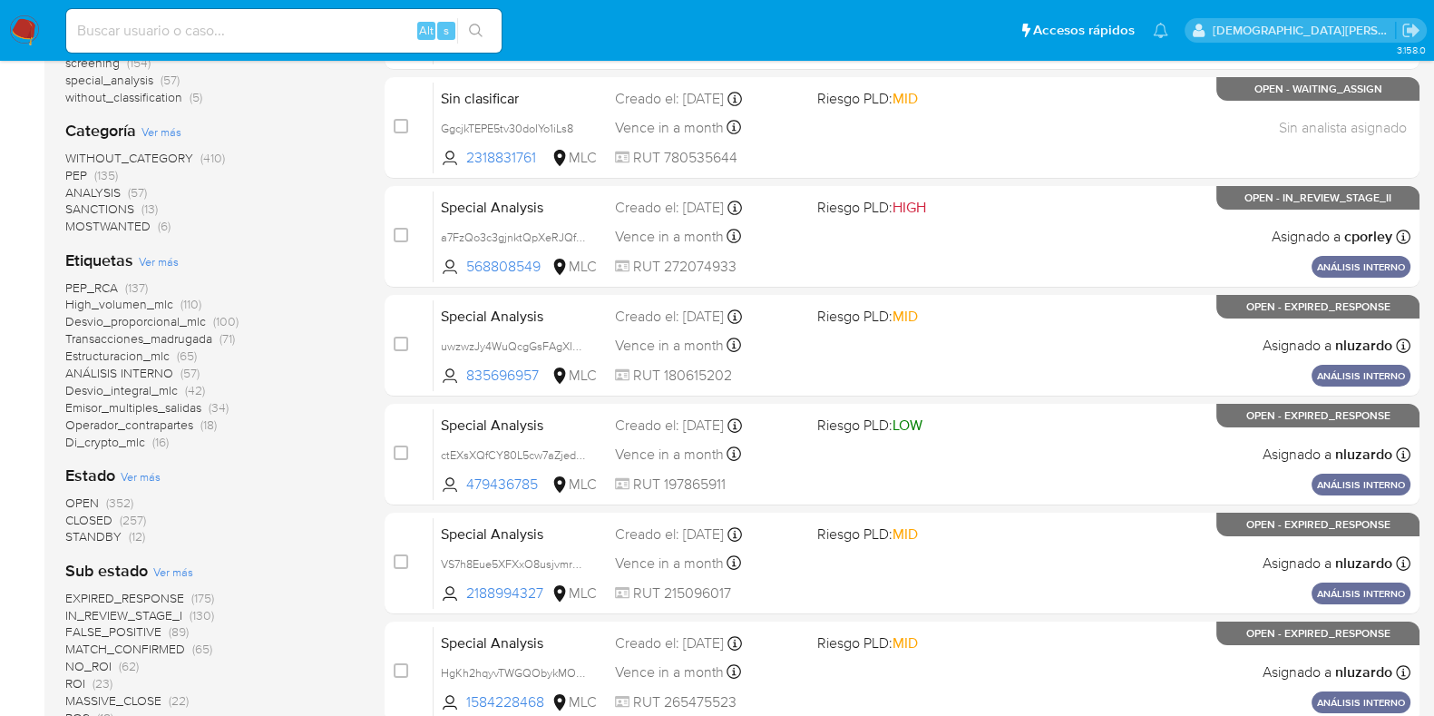
scroll to position [340, 0]
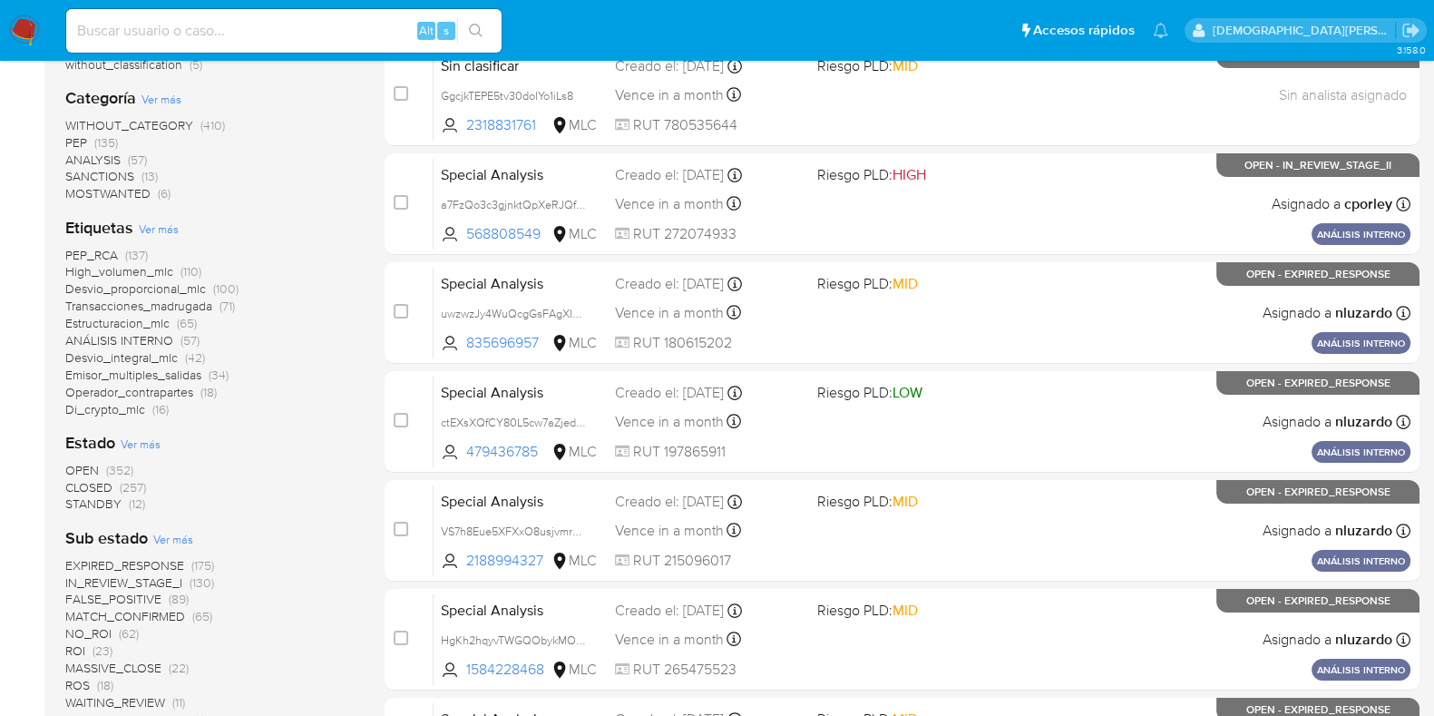
click at [103, 502] on span "STANDBY" at bounding box center [93, 503] width 56 height 18
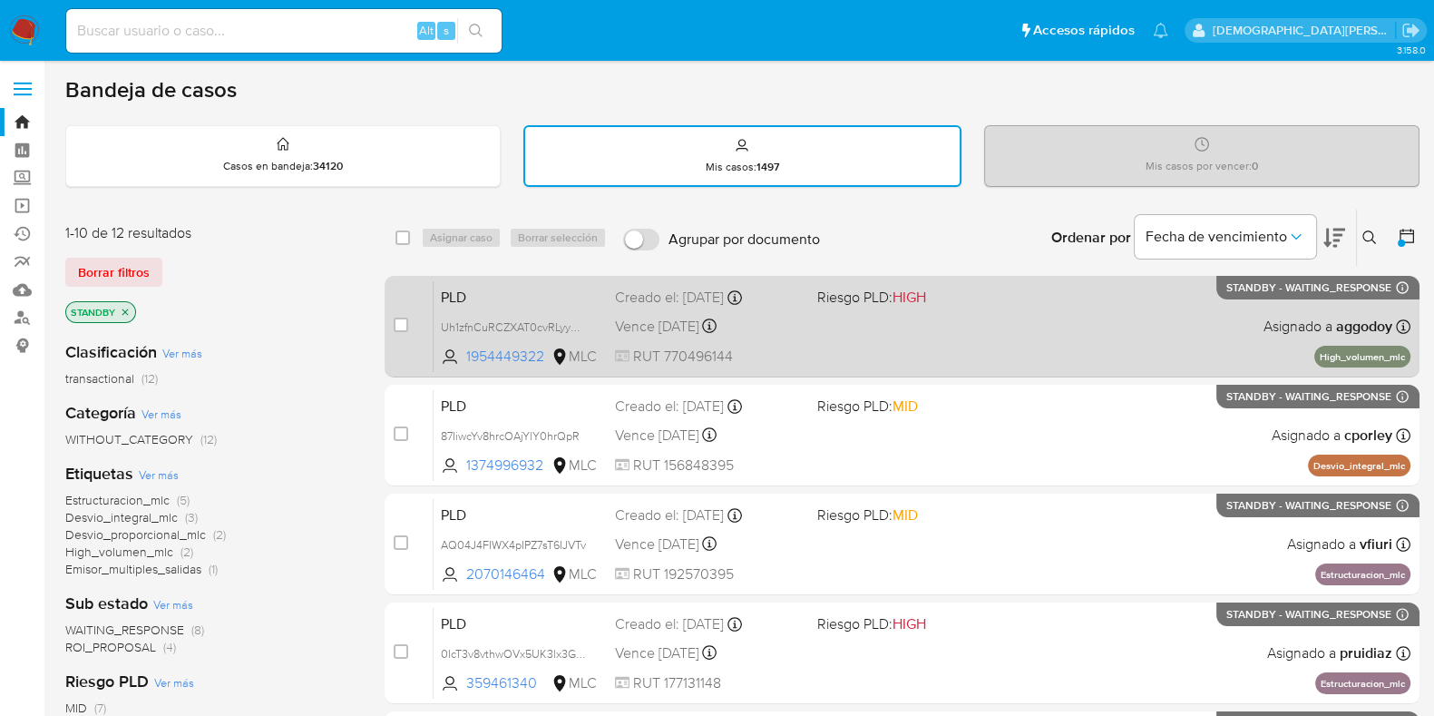
click at [1005, 327] on div "PLD Uh1zfnCuRCZXAT0cvRLyyXP5 1954449322 MLC Riesgo PLD: HIGH Creado el: 12/07/2…" at bounding box center [922, 326] width 977 height 92
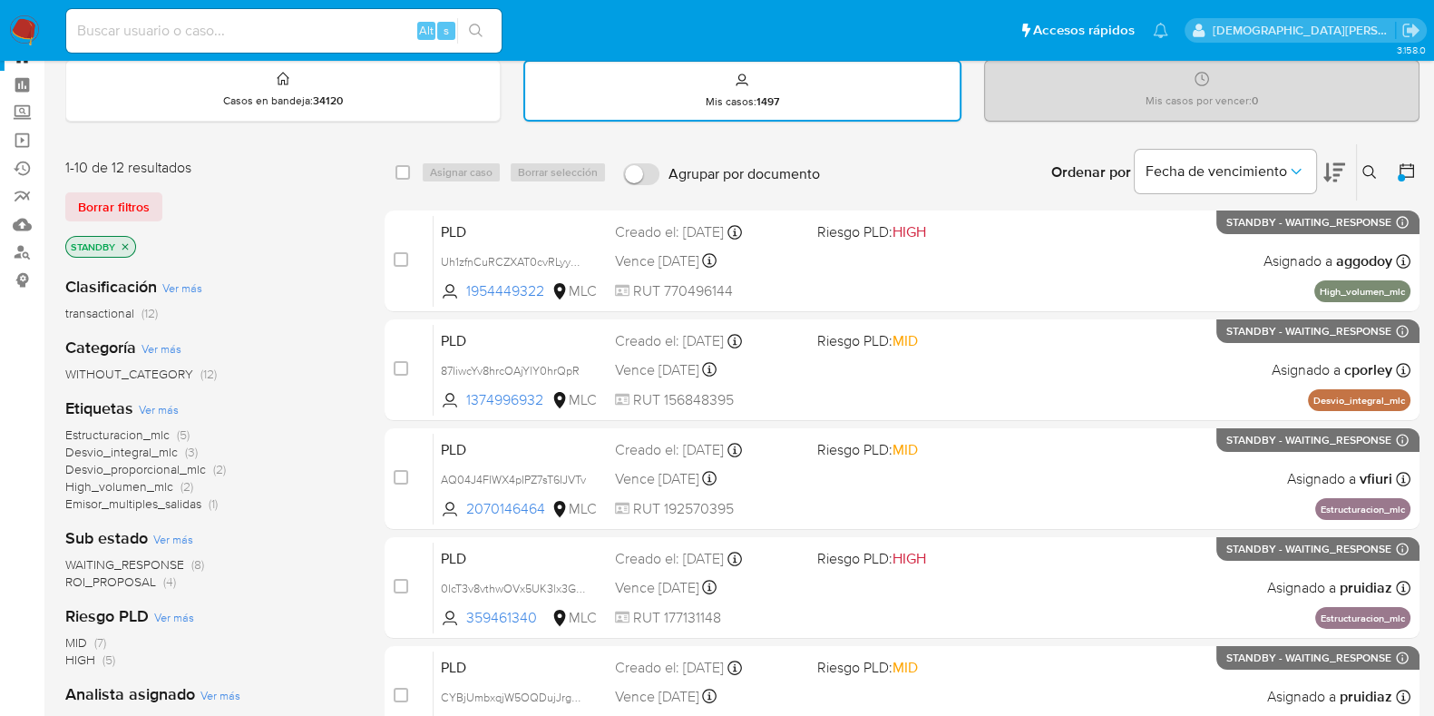
scroll to position [112, 0]
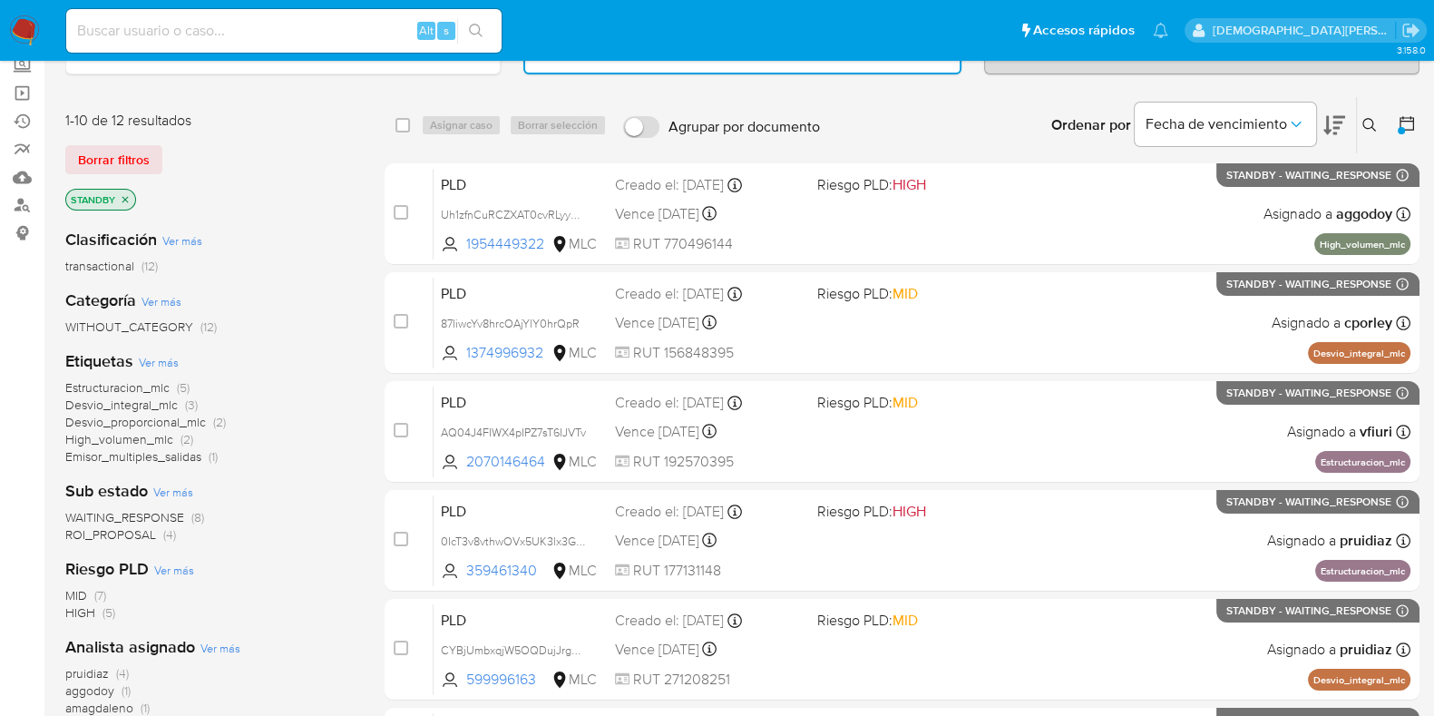
click at [112, 533] on span "ROI_PROPOSAL" at bounding box center [110, 534] width 91 height 18
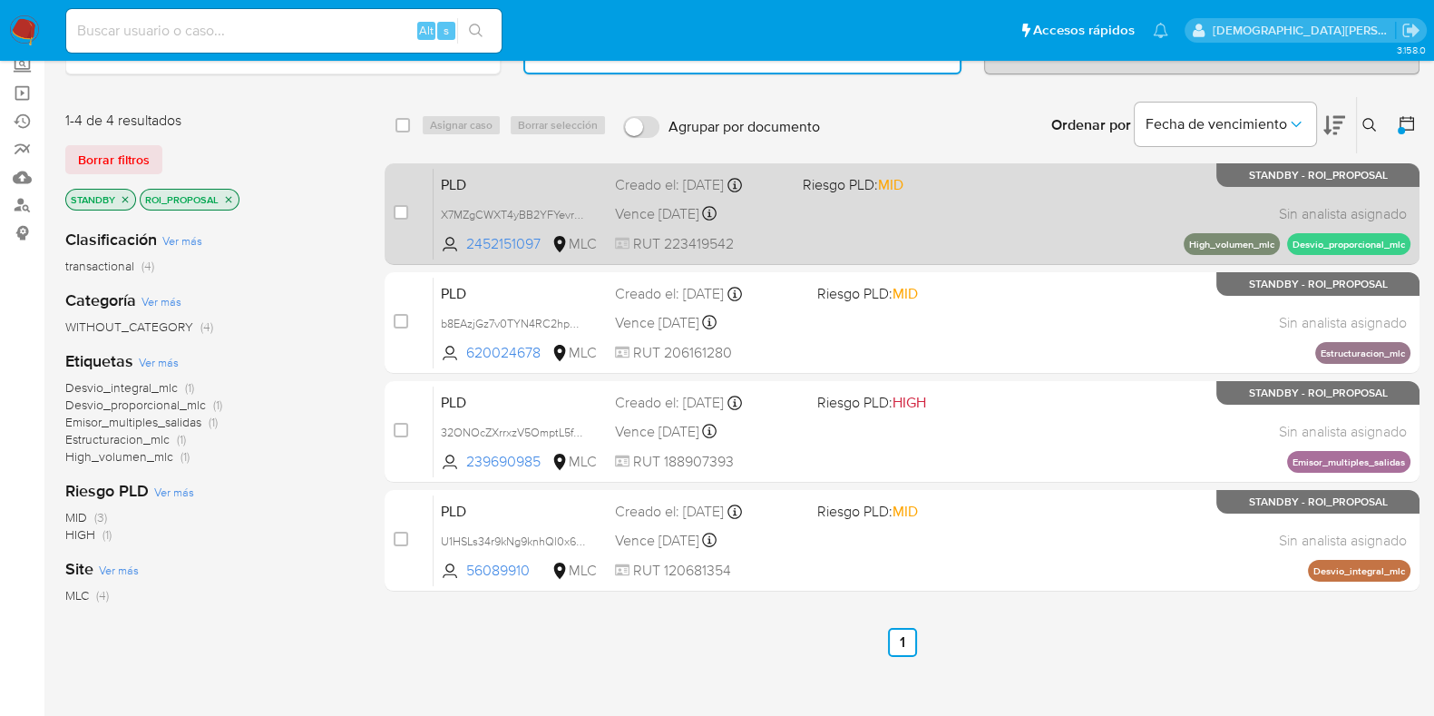
click at [1031, 220] on div "PLD X7MZgCWXT4yBB2YFYevrNWva 2452151097 MLC Riesgo PLD: MID Creado el: 12/07/20…" at bounding box center [922, 214] width 977 height 92
click at [404, 210] on input "checkbox" at bounding box center [401, 212] width 15 height 15
checkbox input "true"
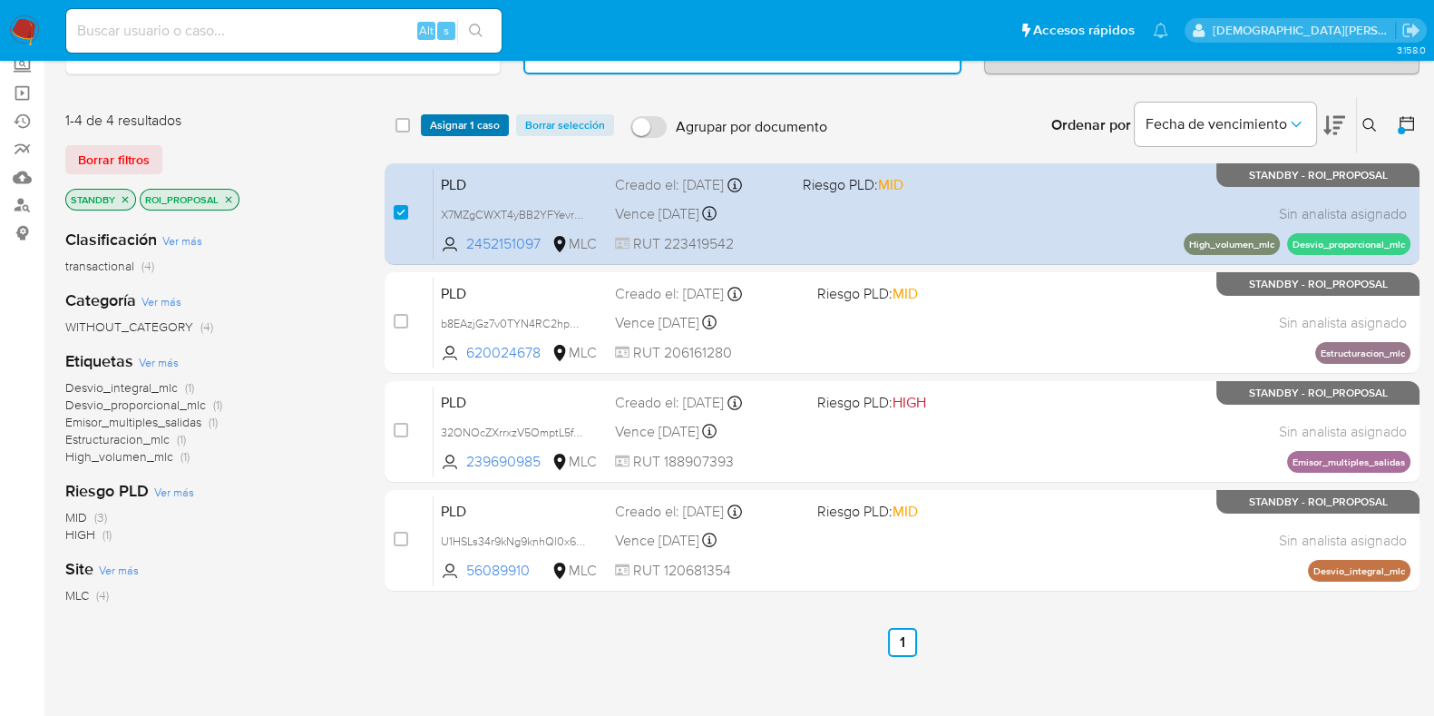
click at [476, 126] on span "Asignar 1 caso" at bounding box center [465, 125] width 70 height 18
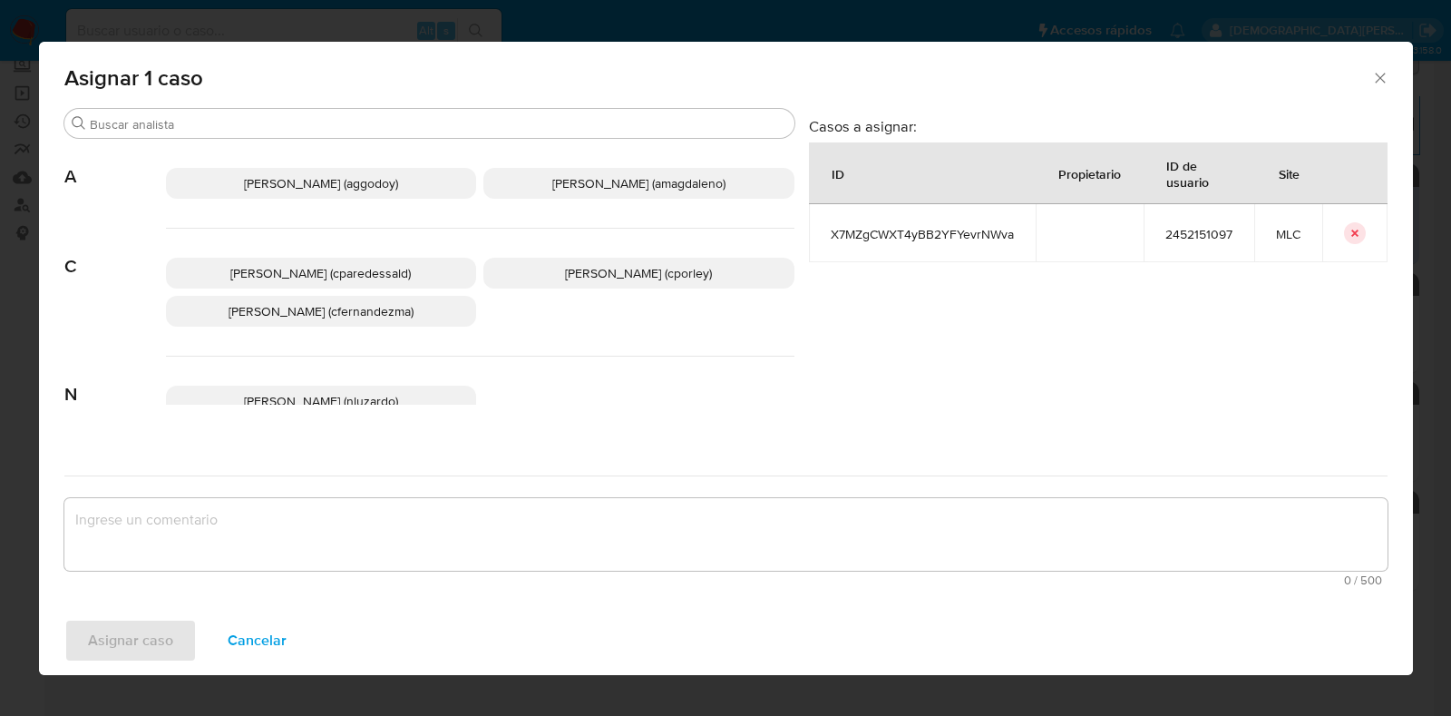
click at [648, 287] on p "Christian Porley (cporley)" at bounding box center [639, 273] width 311 height 31
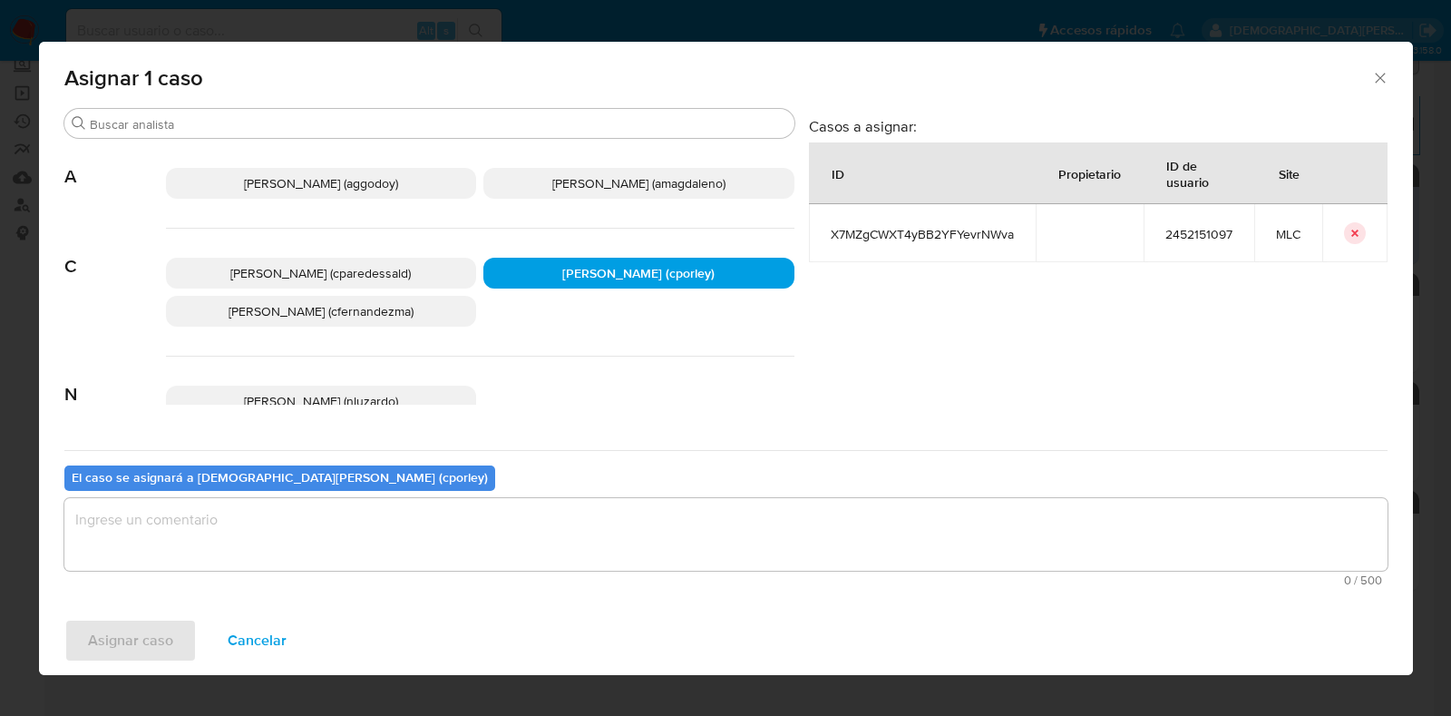
click at [499, 537] on textarea "assign-modal" at bounding box center [726, 534] width 1324 height 73
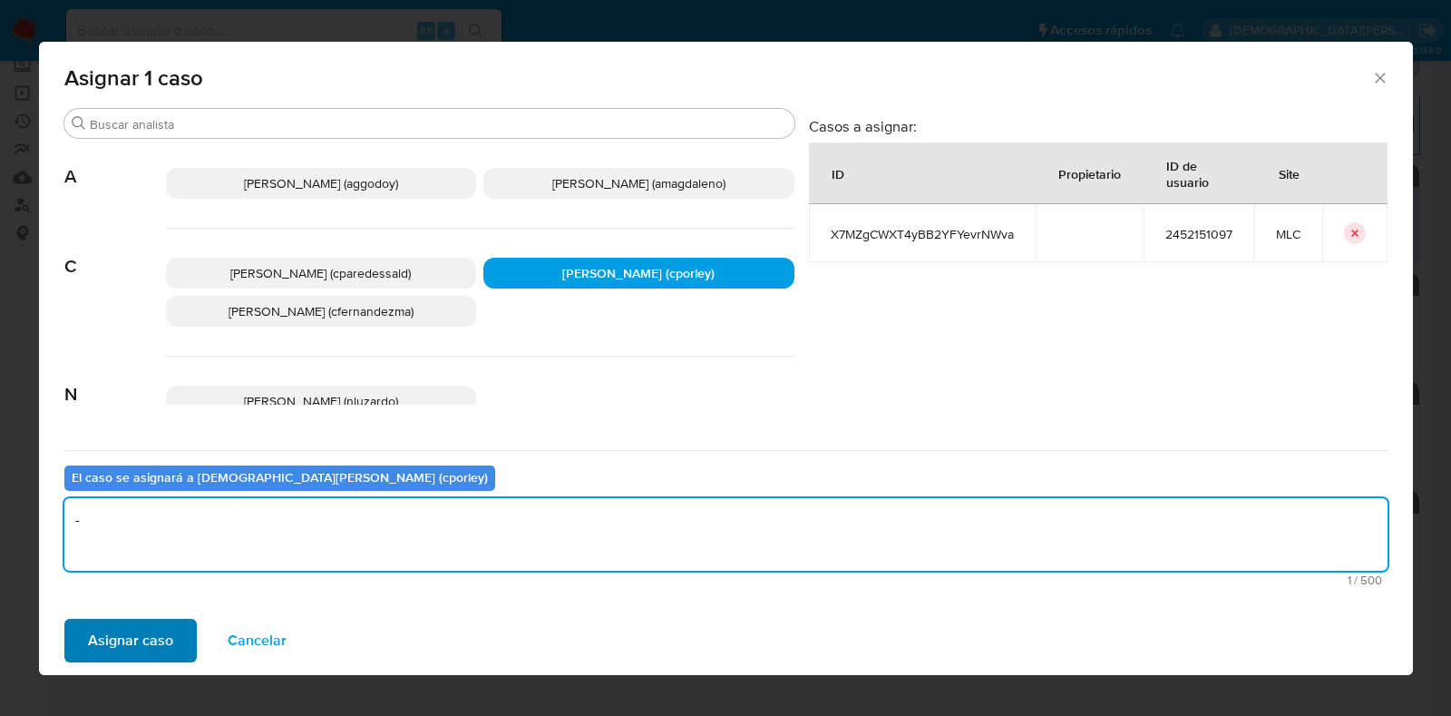
type textarea "-"
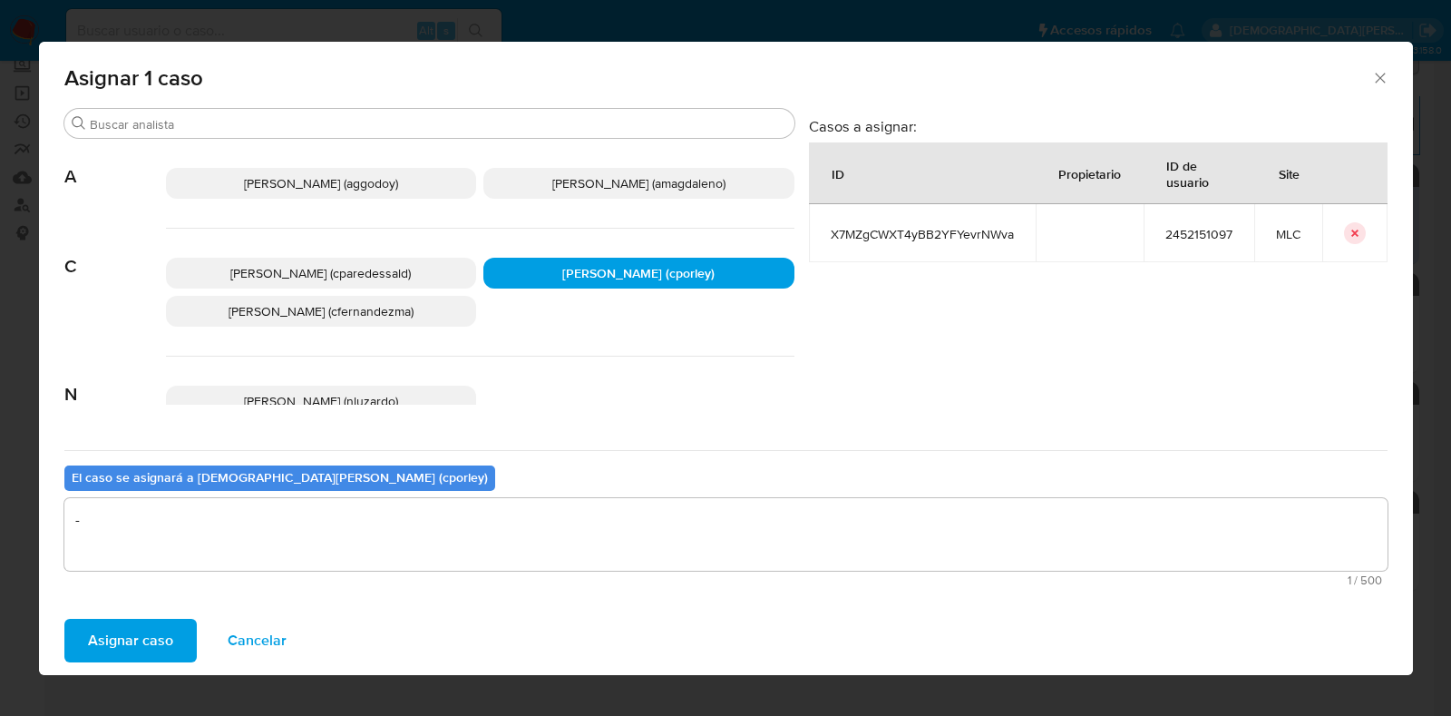
click at [179, 637] on button "Asignar caso" at bounding box center [130, 641] width 132 height 44
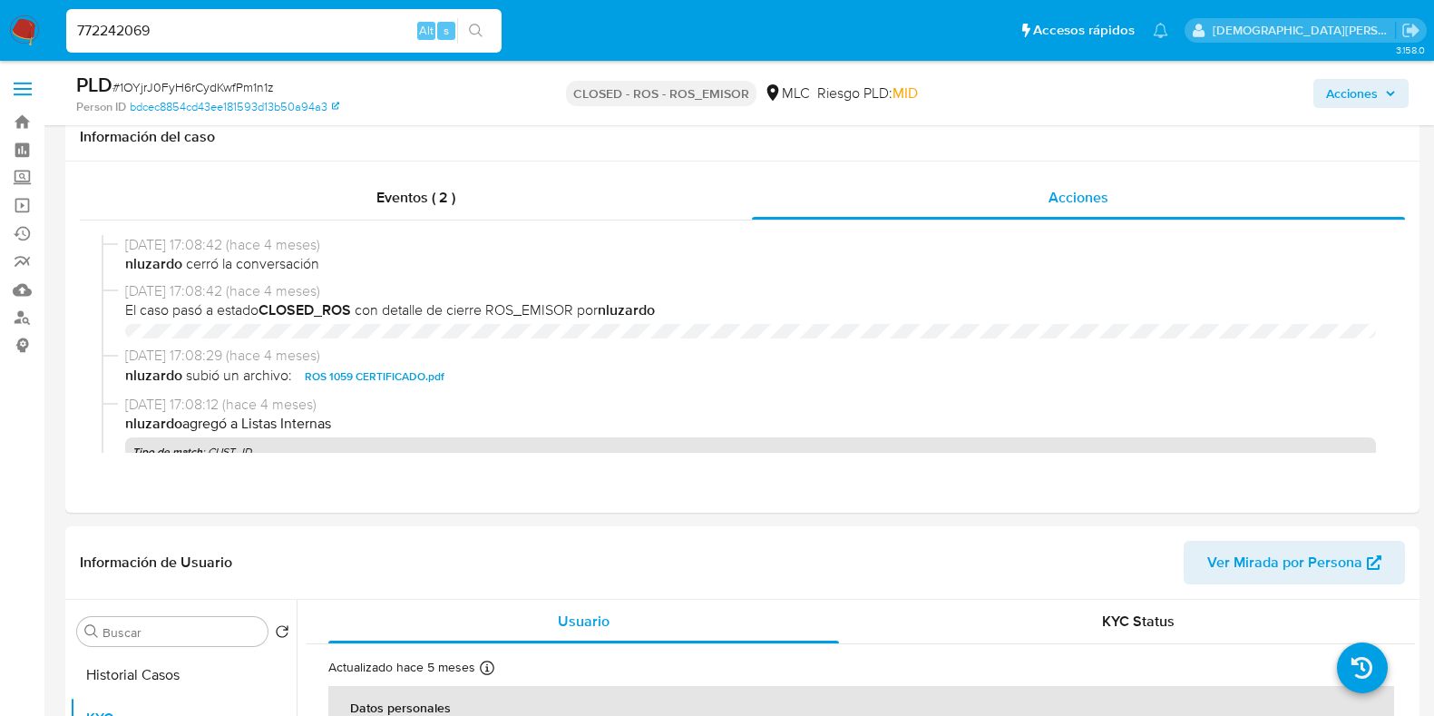
click at [297, 34] on input "772242069" at bounding box center [283, 31] width 435 height 24
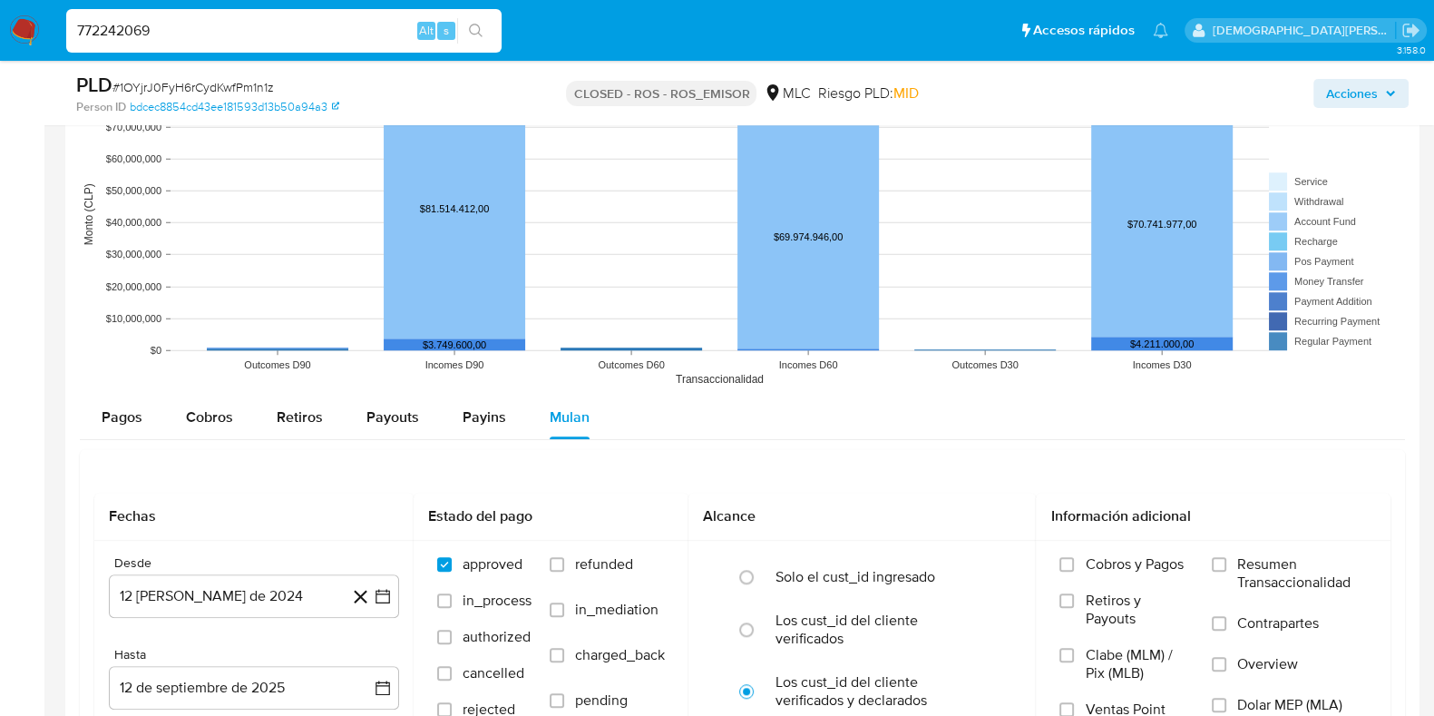
scroll to position [1001, 0]
click at [297, 34] on input "772242069" at bounding box center [283, 31] width 435 height 24
click at [479, 31] on icon "search-icon" at bounding box center [476, 31] width 14 height 14
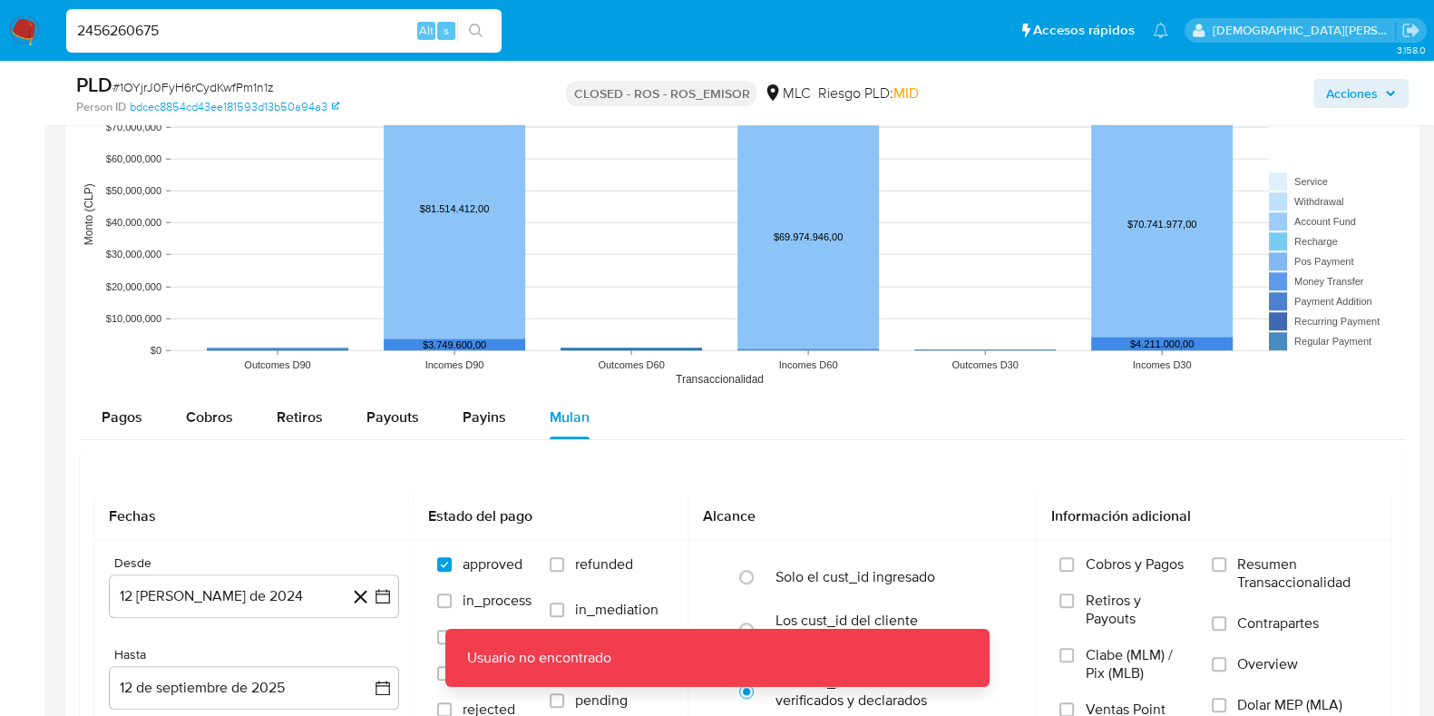
click at [200, 31] on input "2456260675" at bounding box center [283, 31] width 435 height 24
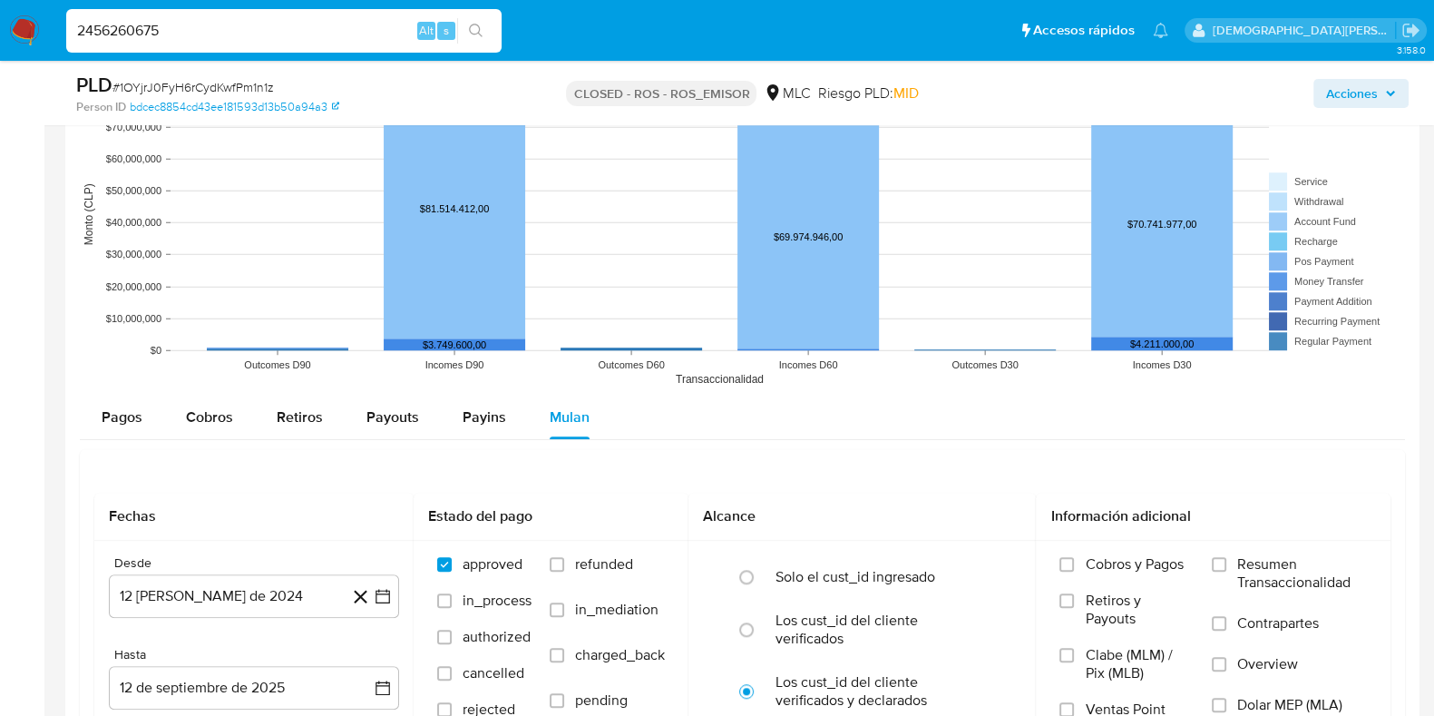
type input "2456260675"
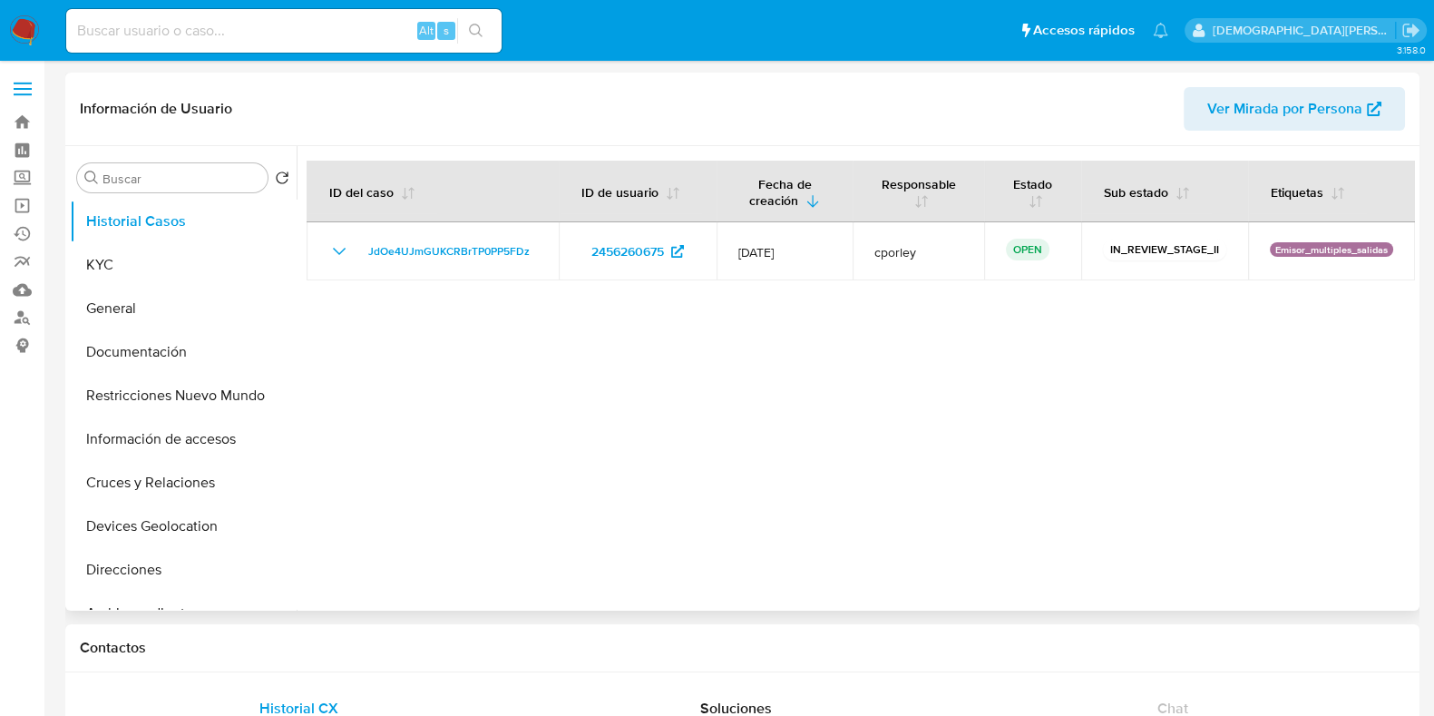
select select "10"
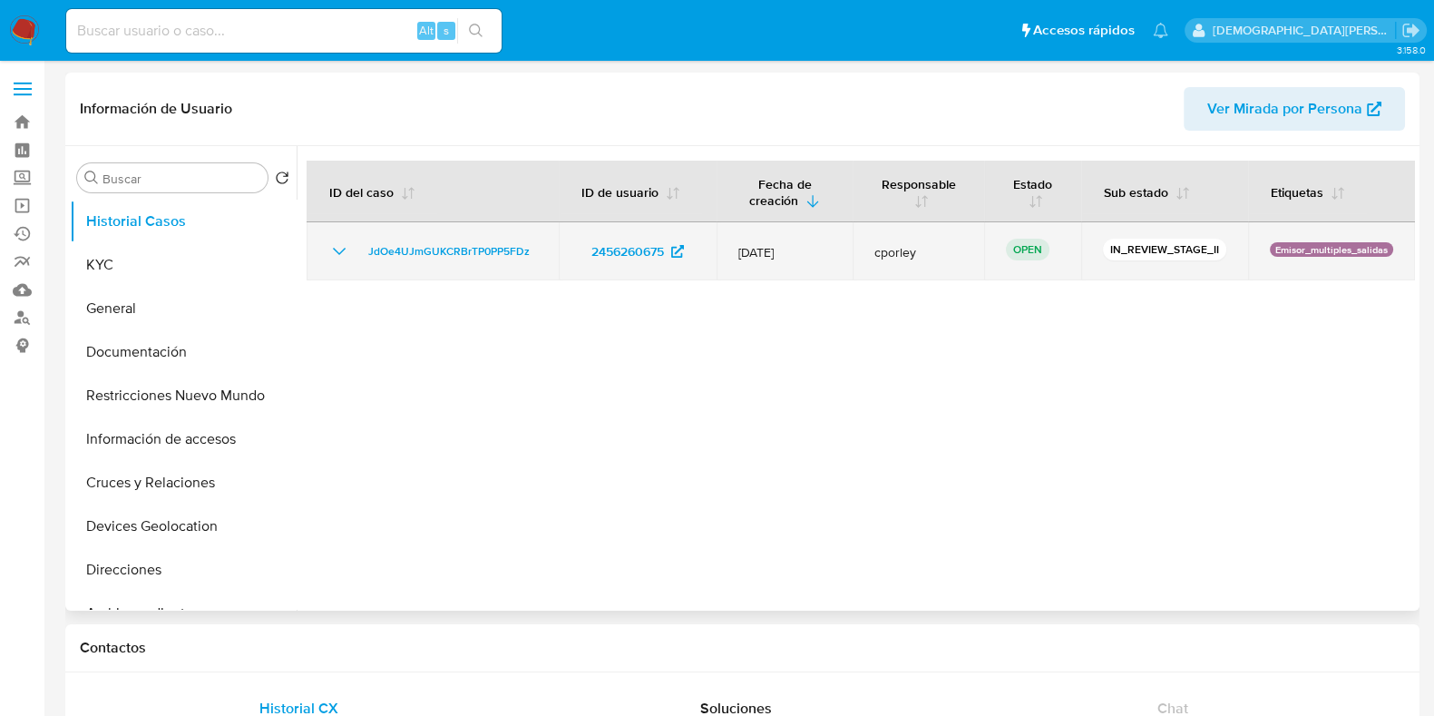
click at [347, 251] on icon "Mostrar/Ocultar" at bounding box center [339, 251] width 22 height 22
click at [340, 253] on icon "Mostrar/Ocultar" at bounding box center [339, 251] width 22 height 22
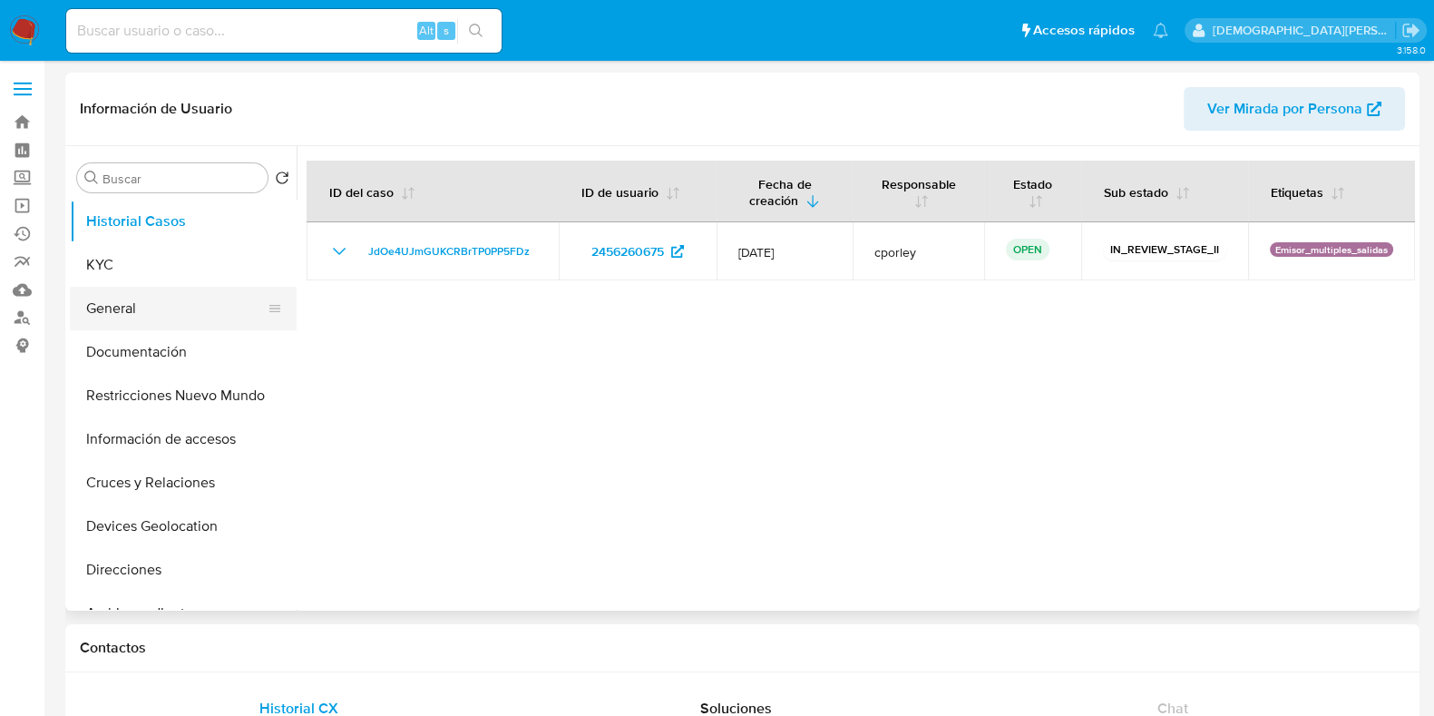
click at [161, 296] on button "General" at bounding box center [176, 309] width 212 height 44
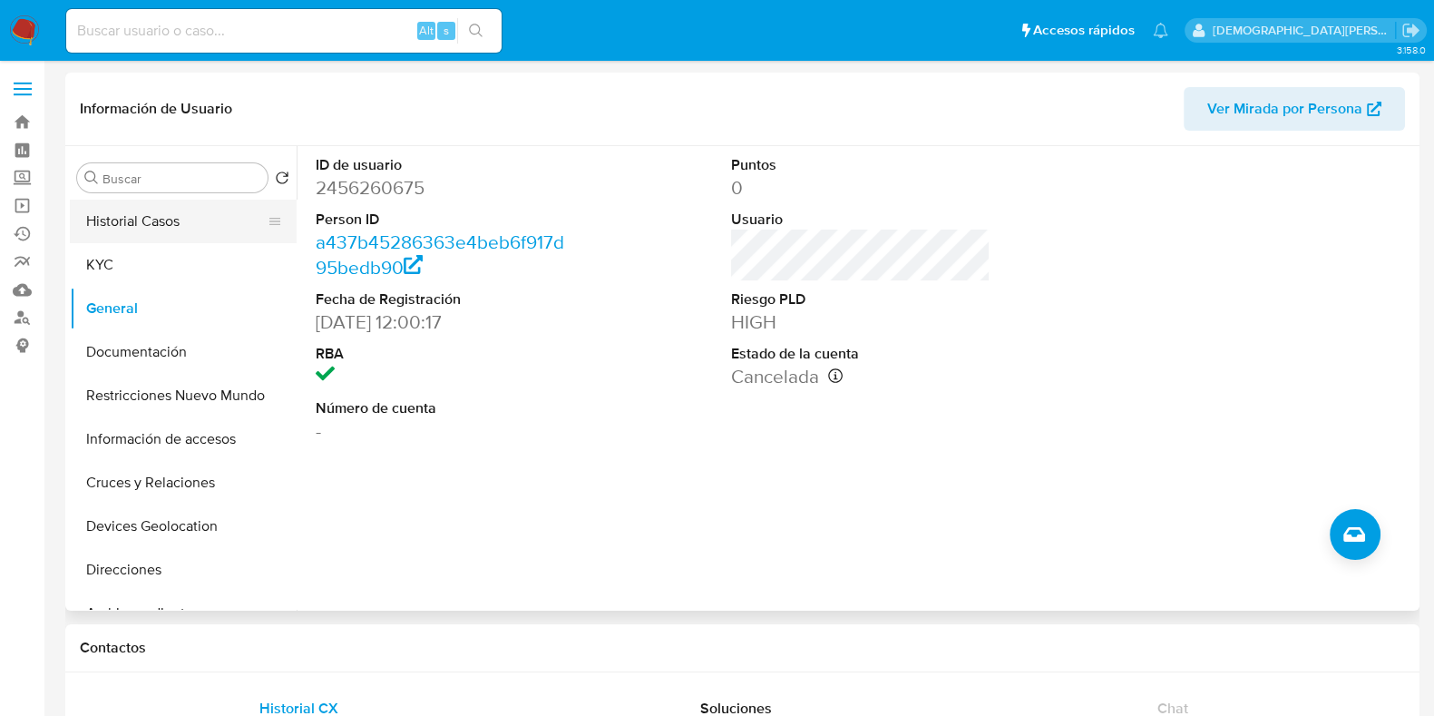
click at [180, 212] on button "Historial Casos" at bounding box center [176, 222] width 212 height 44
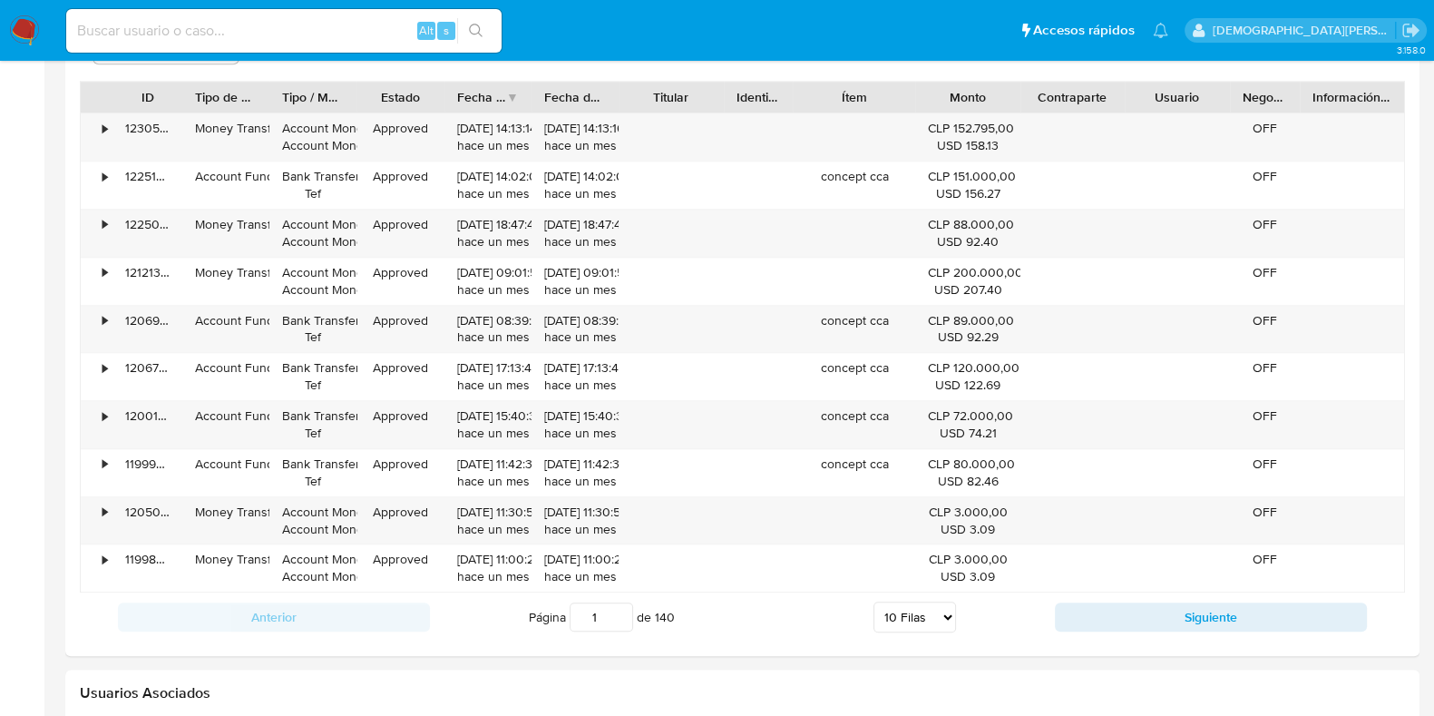
scroll to position [2154, 0]
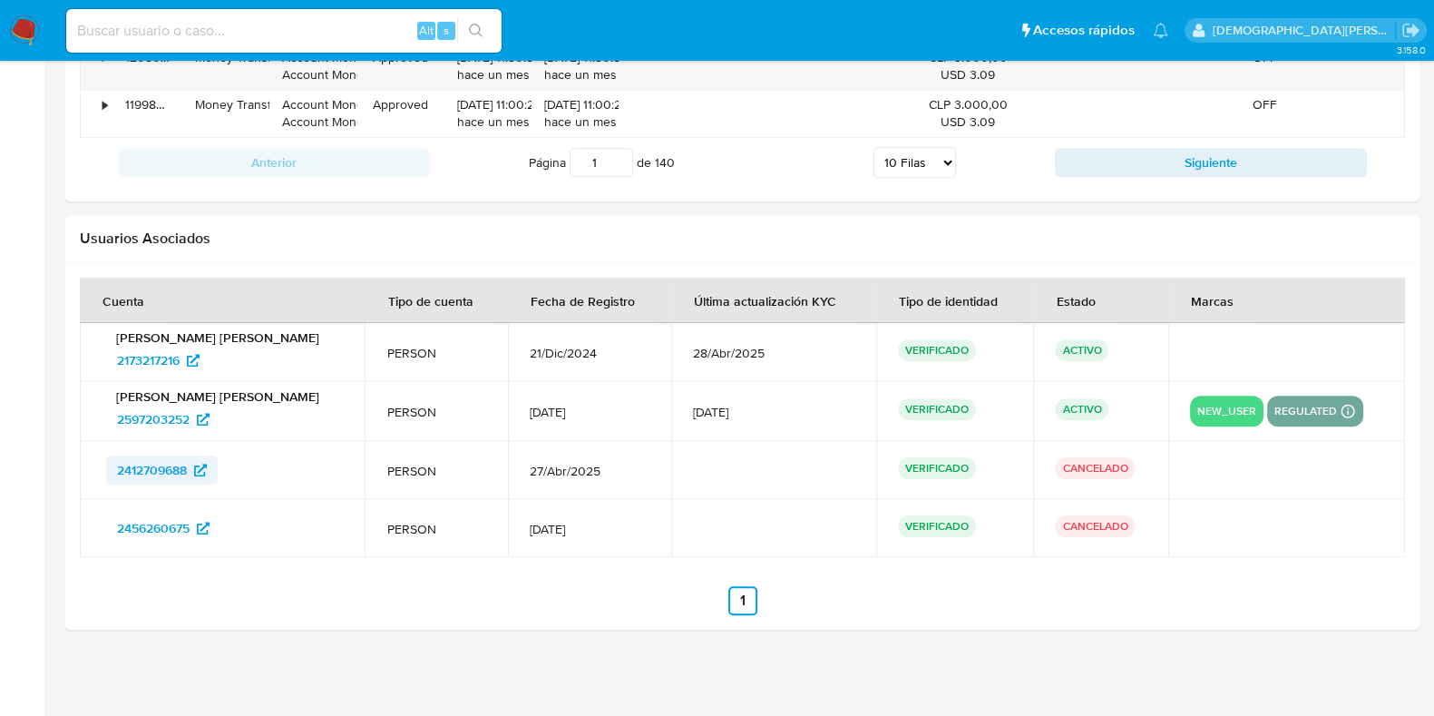
click at [151, 466] on span "2412709688" at bounding box center [152, 469] width 70 height 29
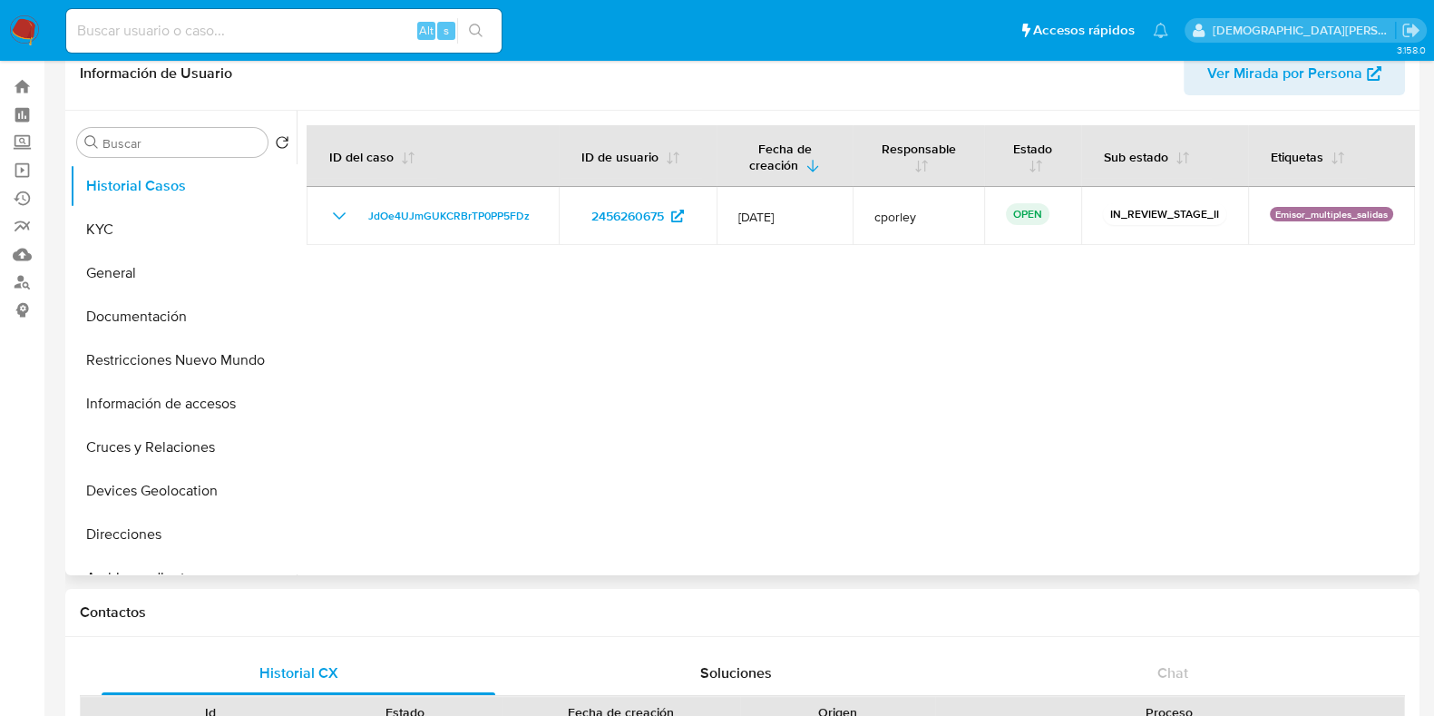
scroll to position [0, 0]
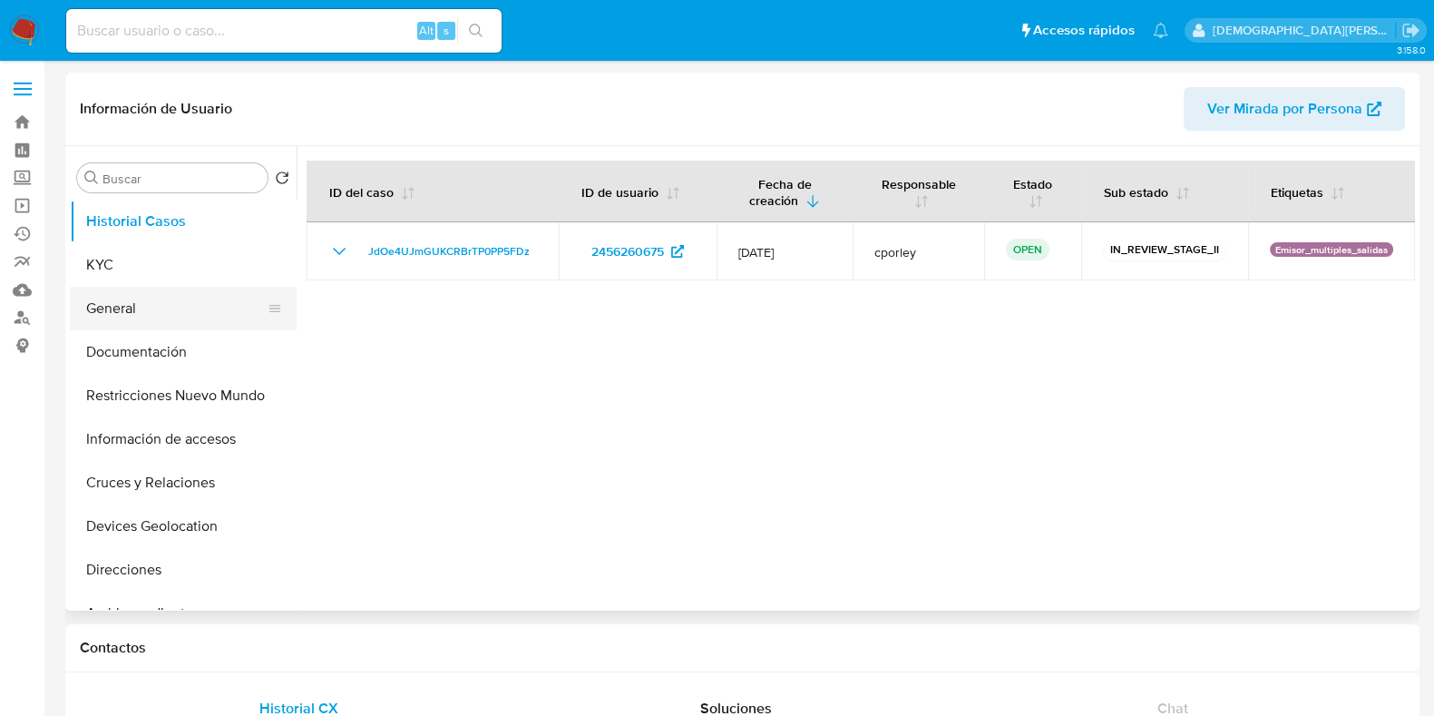
click at [177, 307] on button "General" at bounding box center [176, 309] width 212 height 44
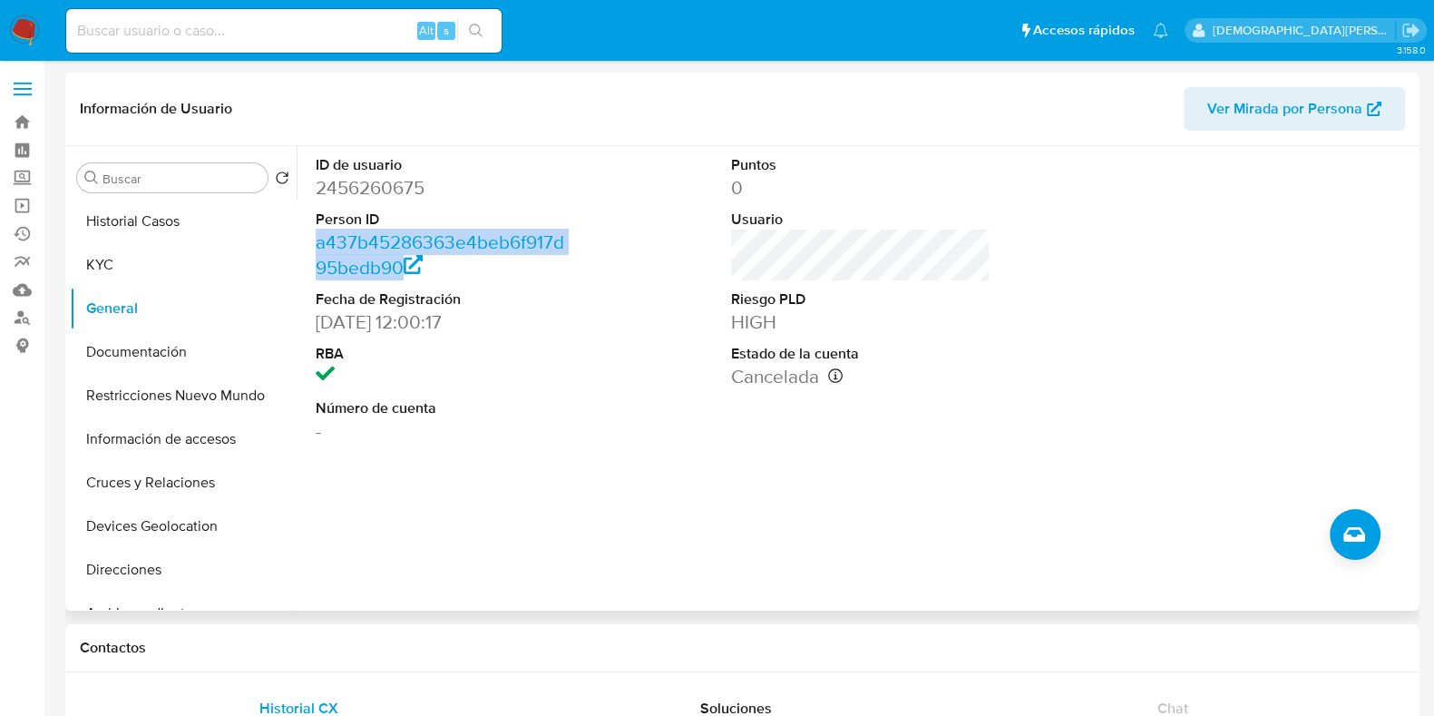
drag, startPoint x: 494, startPoint y: 269, endPoint x: 303, endPoint y: 249, distance: 192.4
click at [303, 249] on div "ID de usuario 2456260675 Person ID a437b45286363e4beb6f917d95bedb90 Fecha de Re…" at bounding box center [856, 378] width 1119 height 464
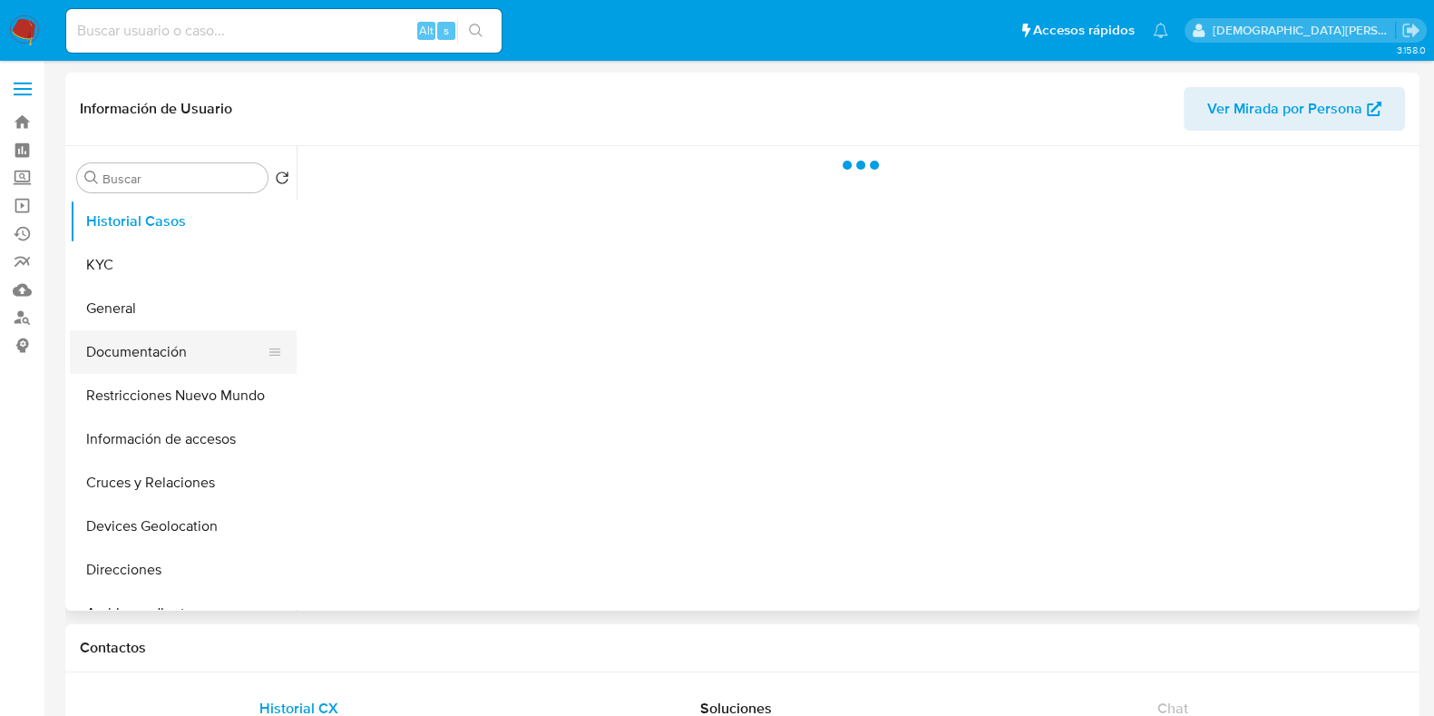
click at [152, 330] on button "Documentación" at bounding box center [176, 352] width 212 height 44
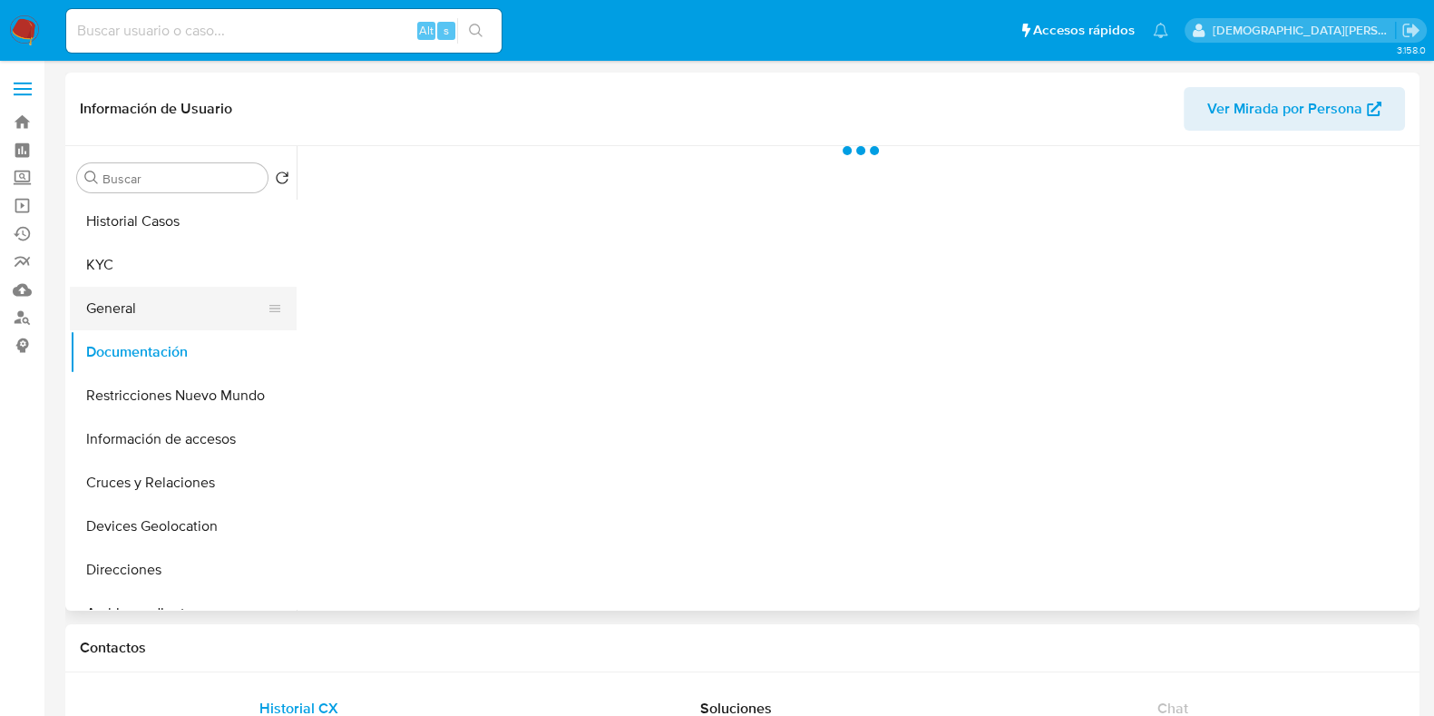
click at [166, 310] on button "General" at bounding box center [176, 309] width 212 height 44
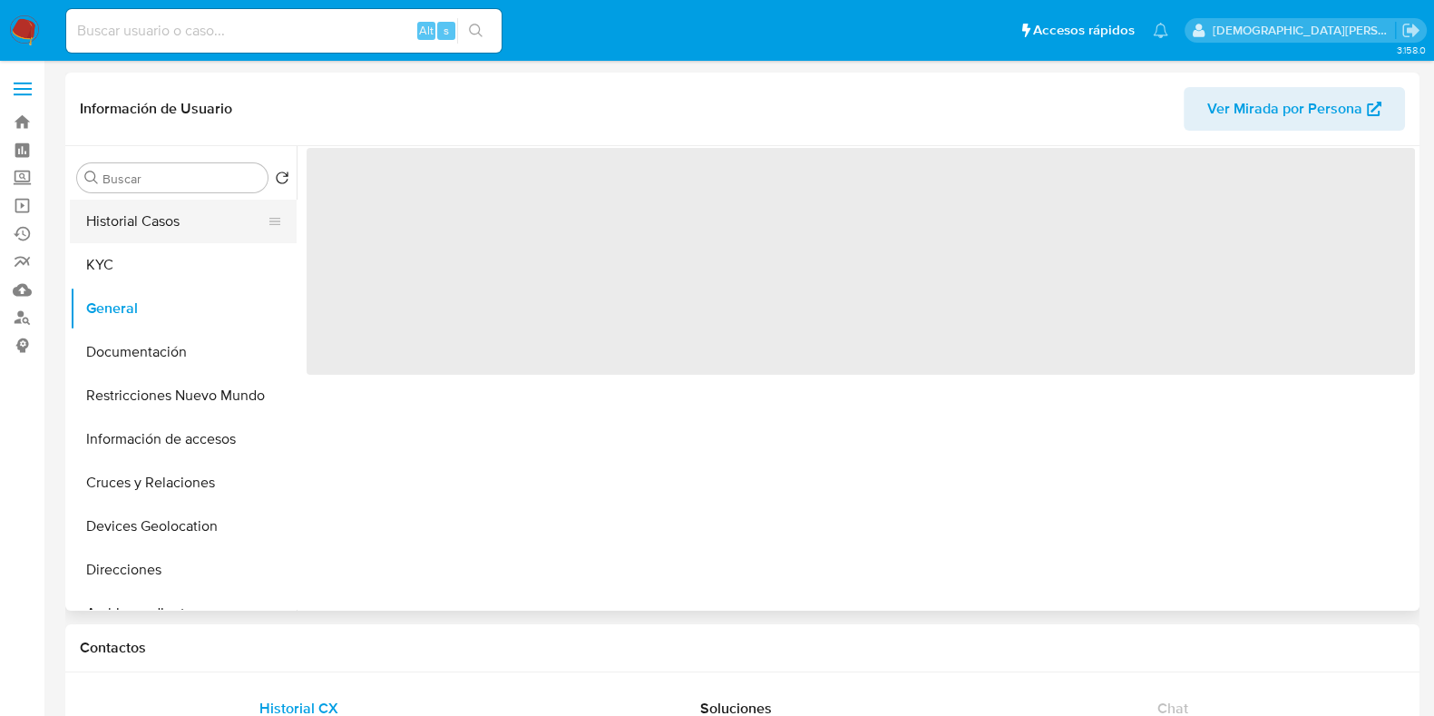
select select "10"
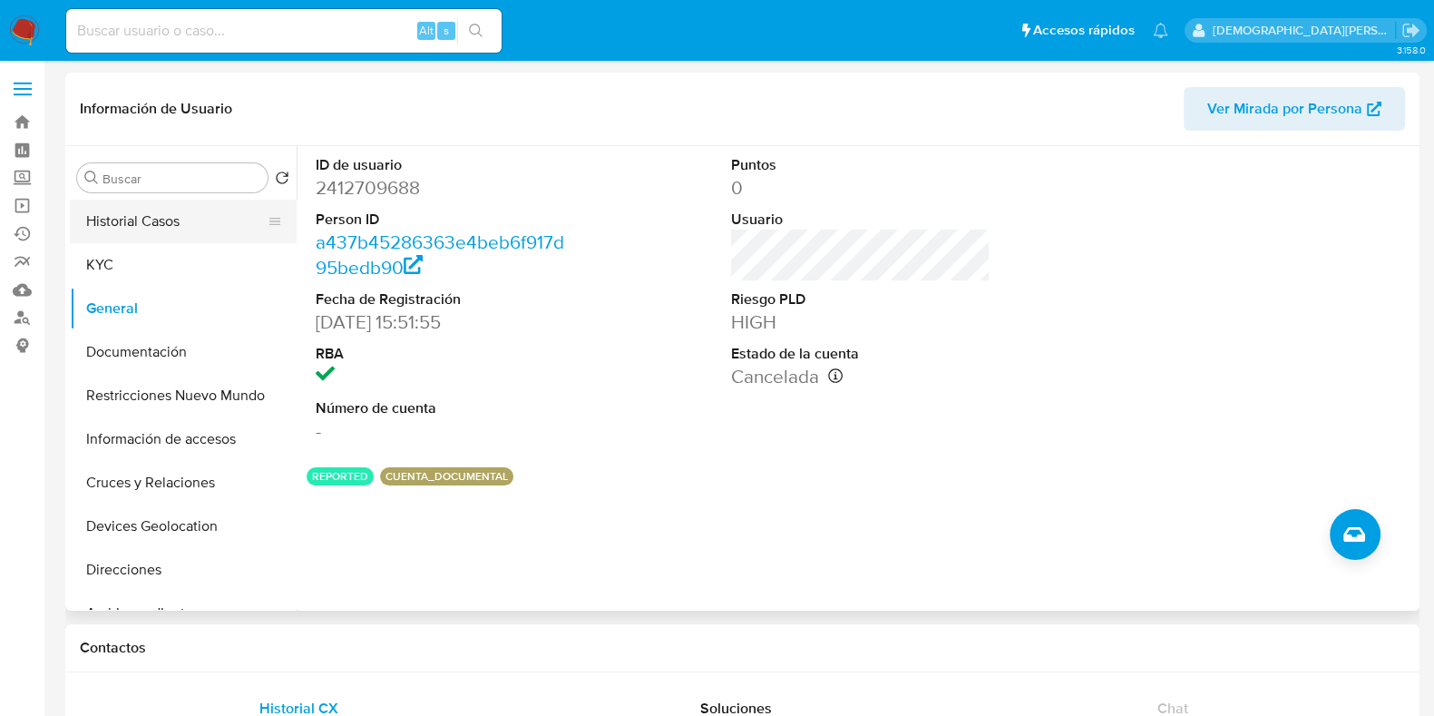
click at [173, 220] on button "Historial Casos" at bounding box center [176, 222] width 212 height 44
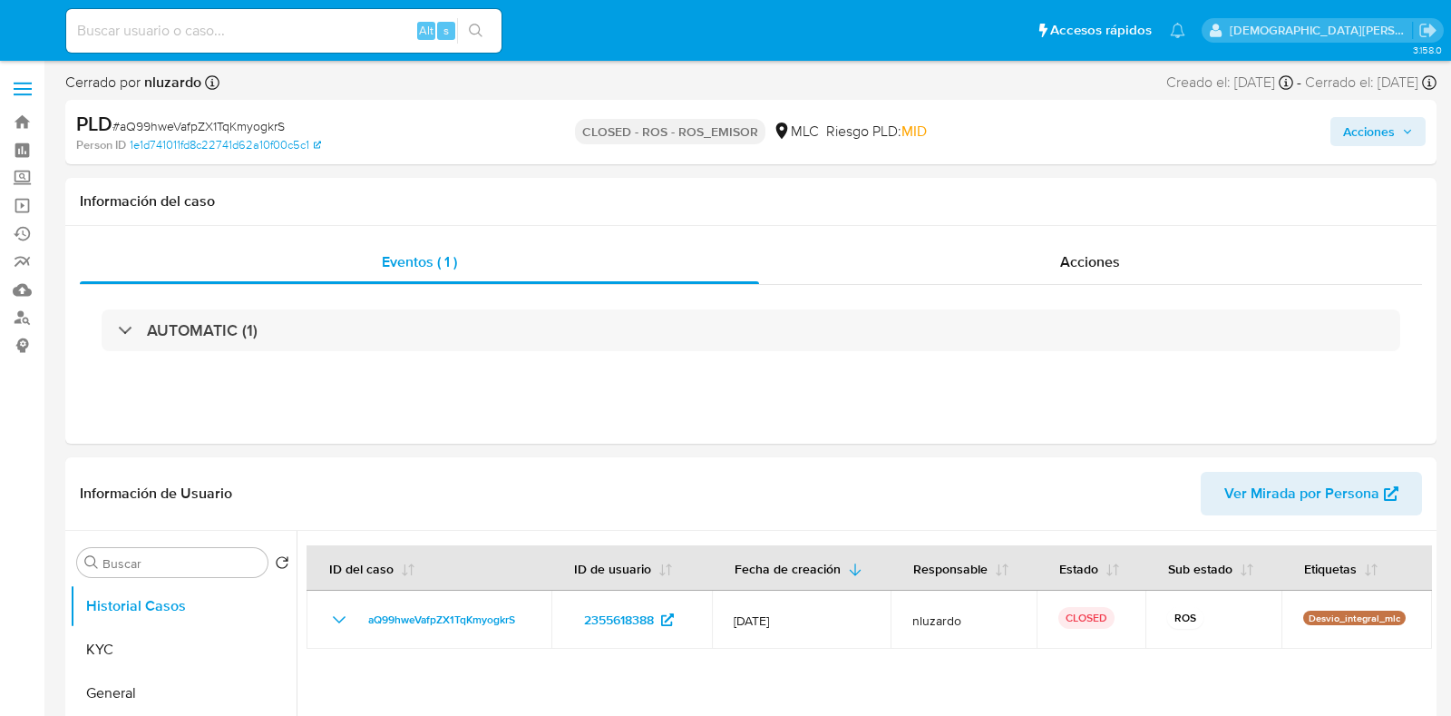
select select "10"
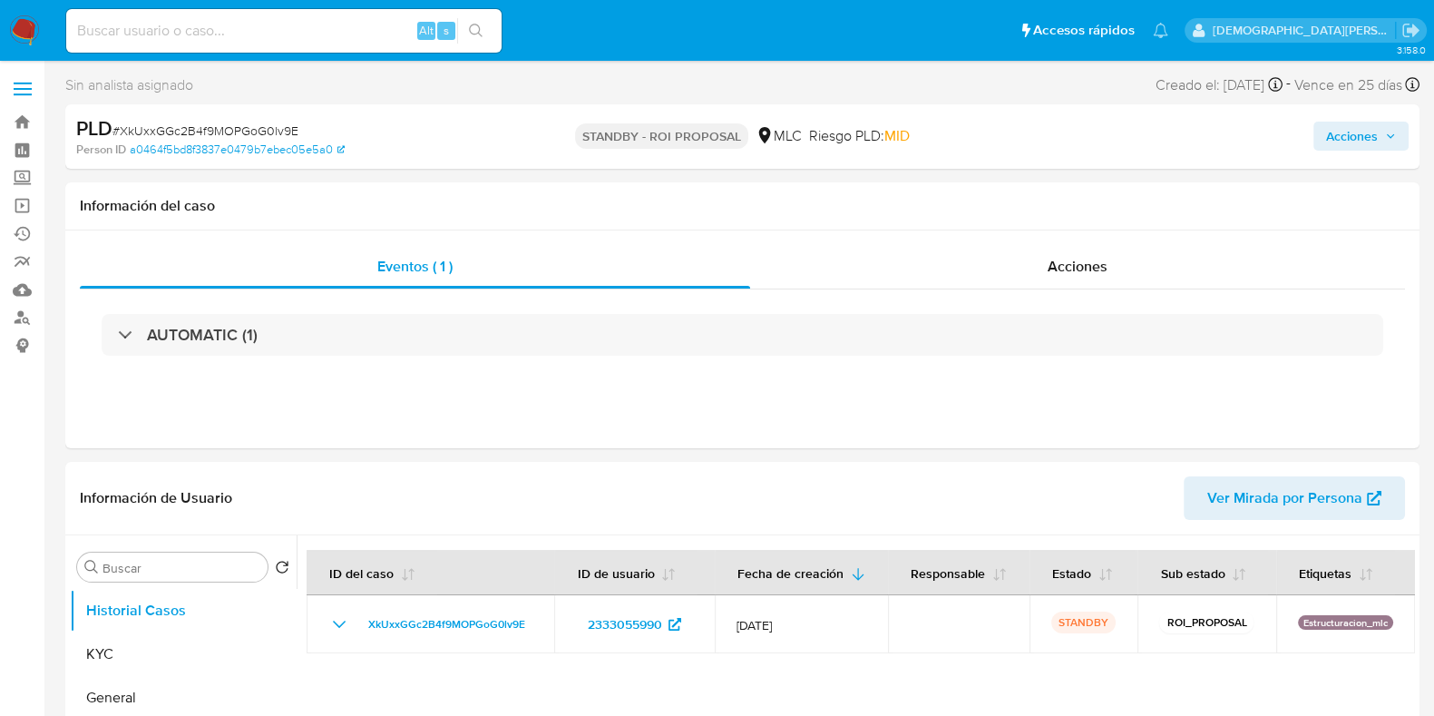
select select "10"
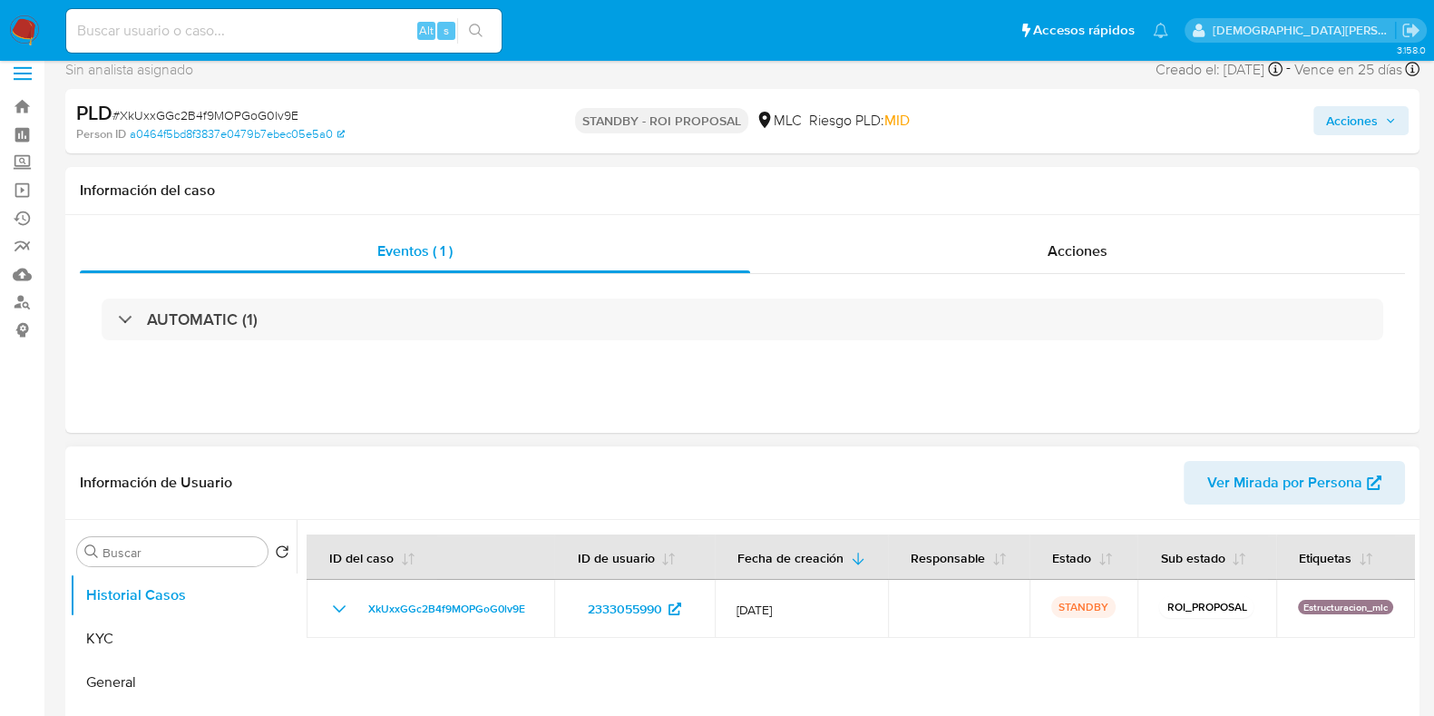
scroll to position [226, 0]
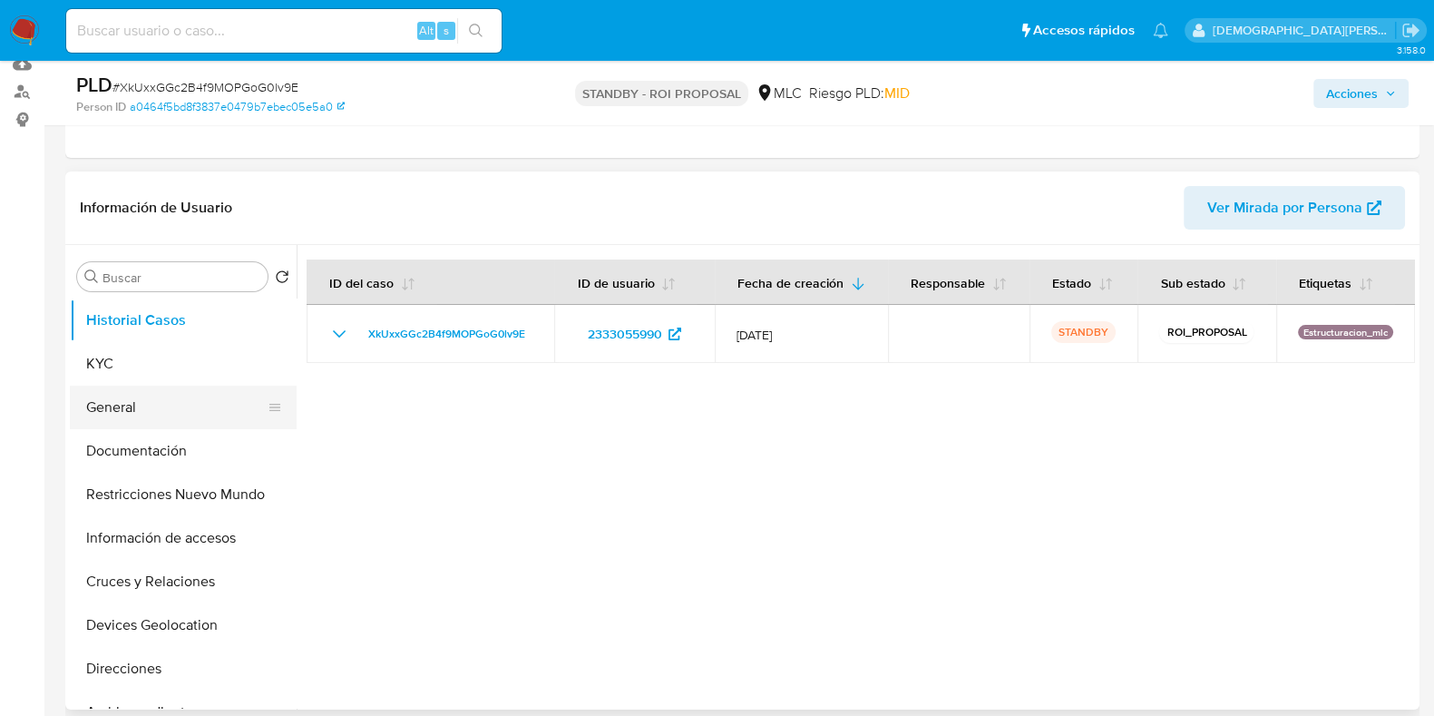
click at [151, 415] on button "General" at bounding box center [176, 408] width 212 height 44
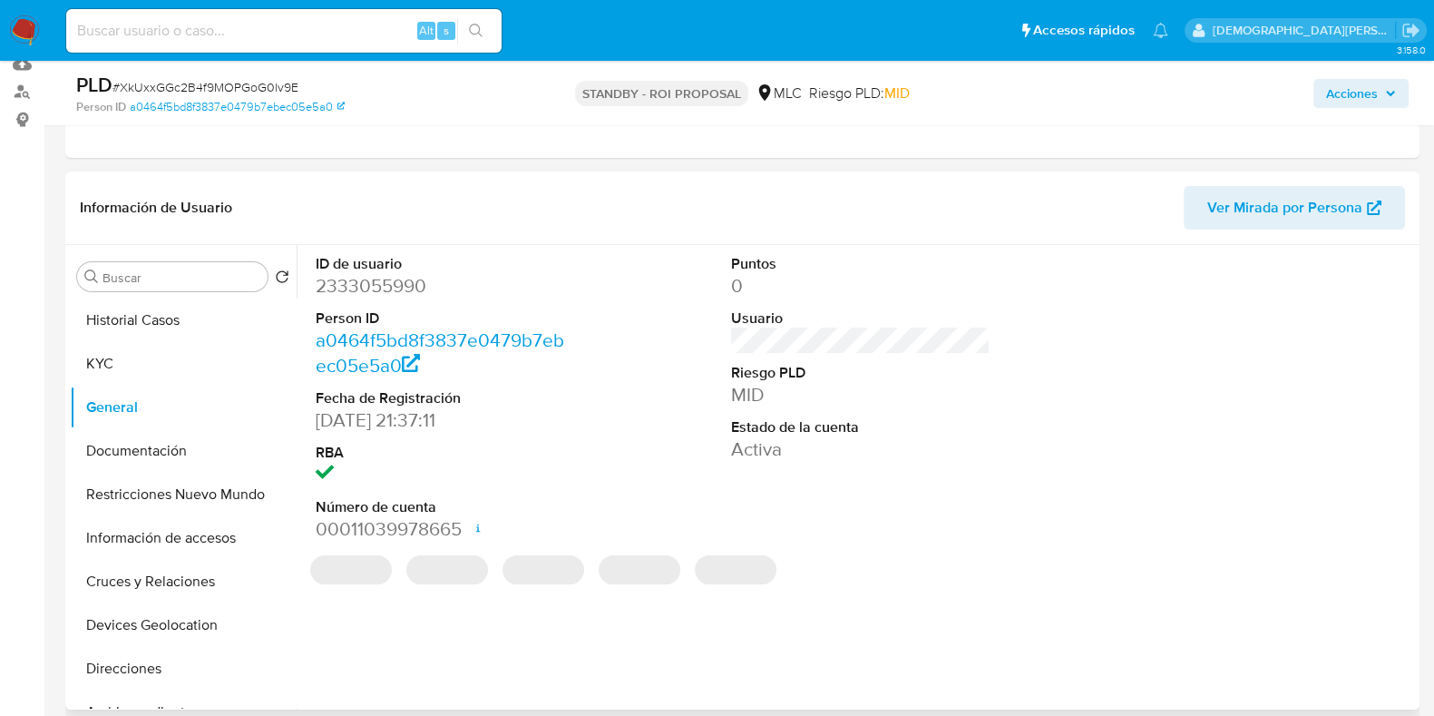
click at [376, 291] on dd "2333055990" at bounding box center [445, 285] width 259 height 25
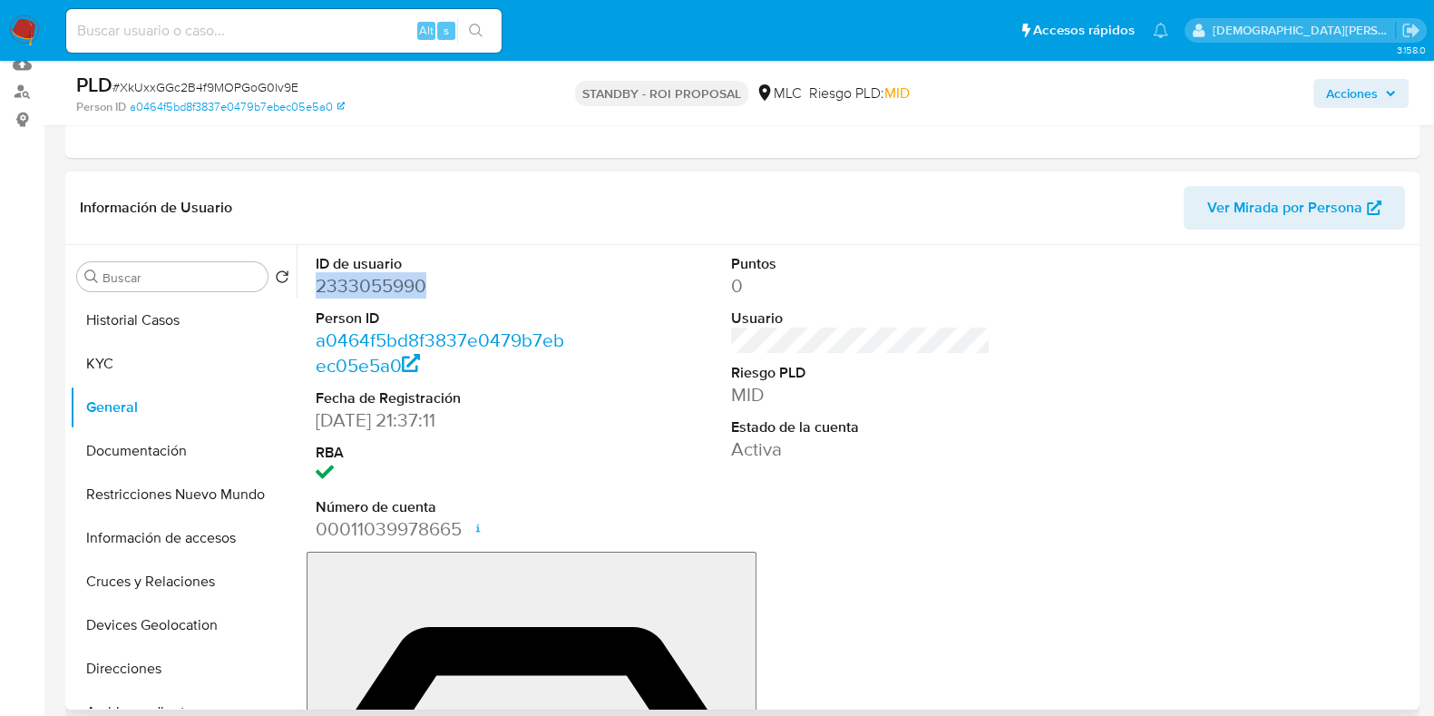
copy dd "2333055990"
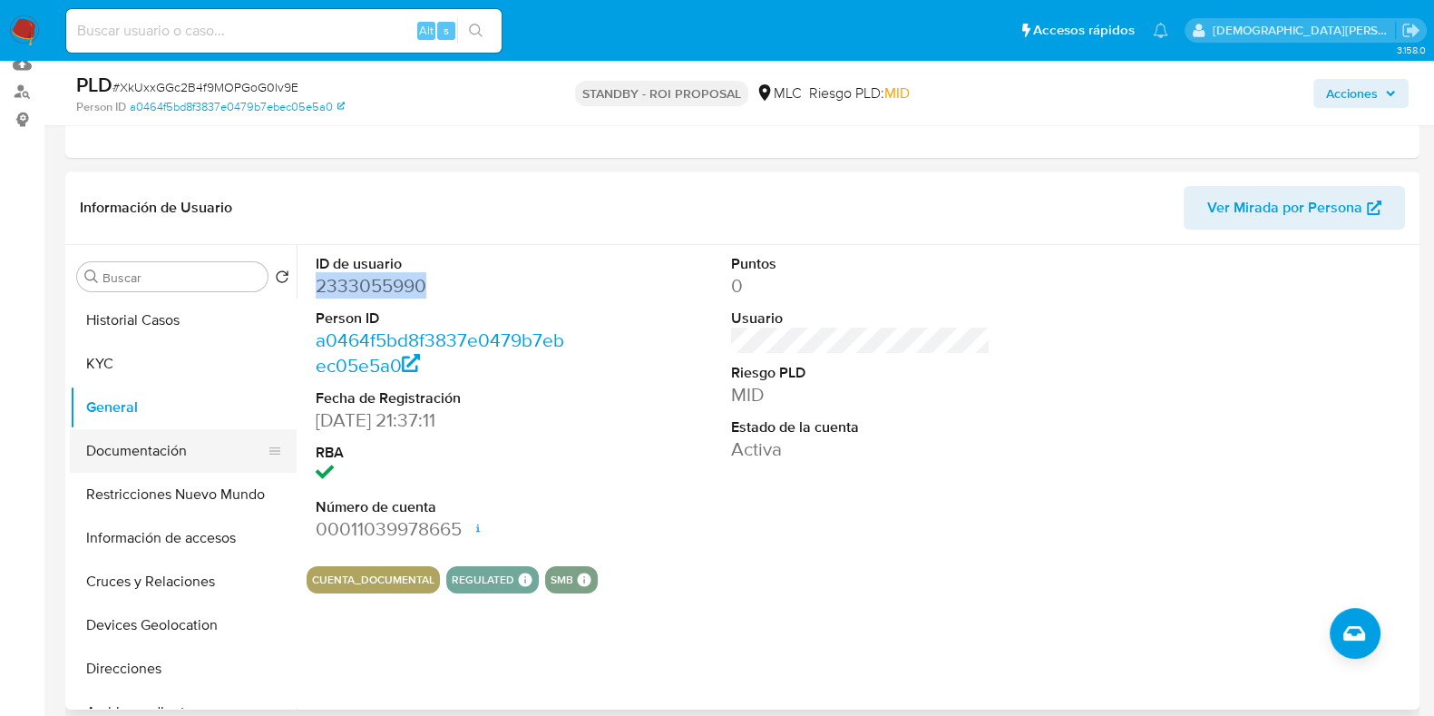
click at [154, 450] on button "Documentación" at bounding box center [176, 451] width 212 height 44
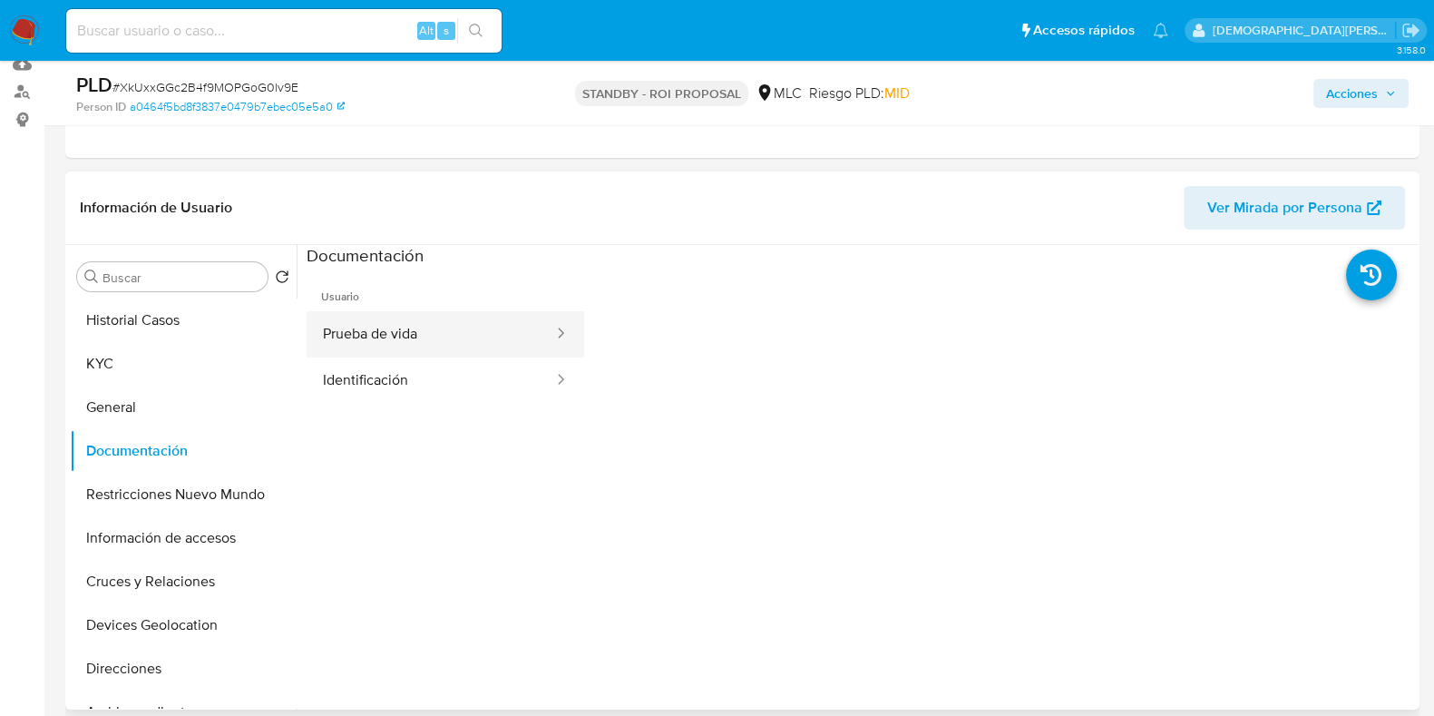
click at [416, 321] on button "Prueba de vida" at bounding box center [431, 334] width 249 height 46
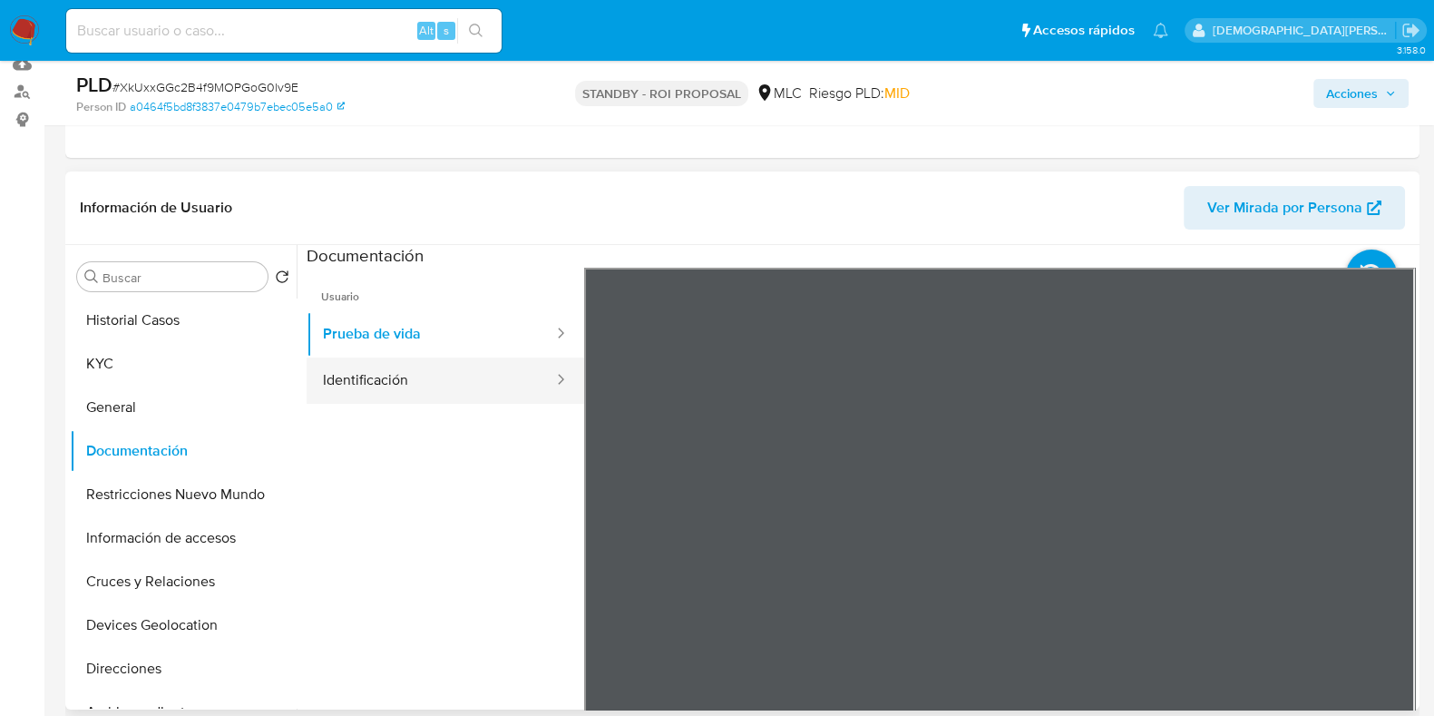
click at [454, 372] on button "Identificación" at bounding box center [431, 380] width 249 height 46
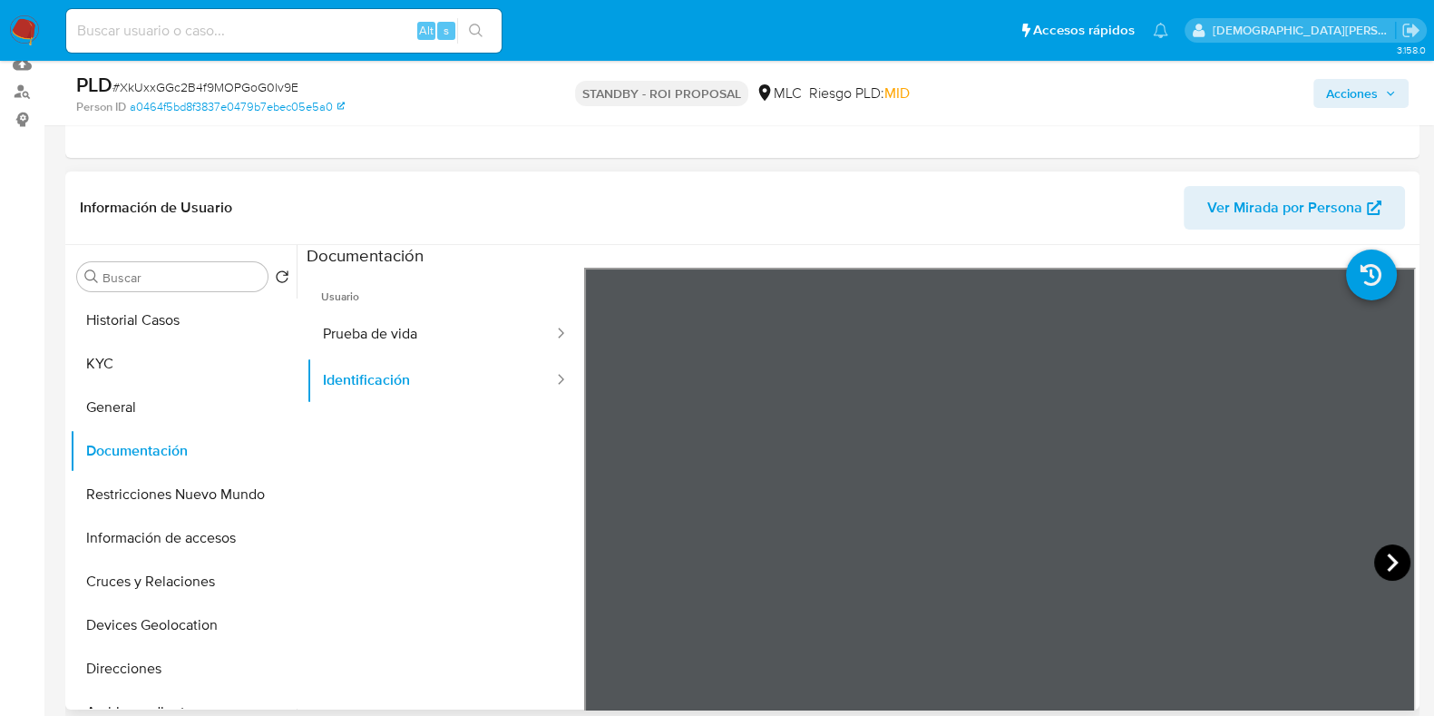
click at [1383, 559] on icon at bounding box center [1392, 562] width 36 height 36
click at [145, 543] on button "Información de accesos" at bounding box center [176, 538] width 212 height 44
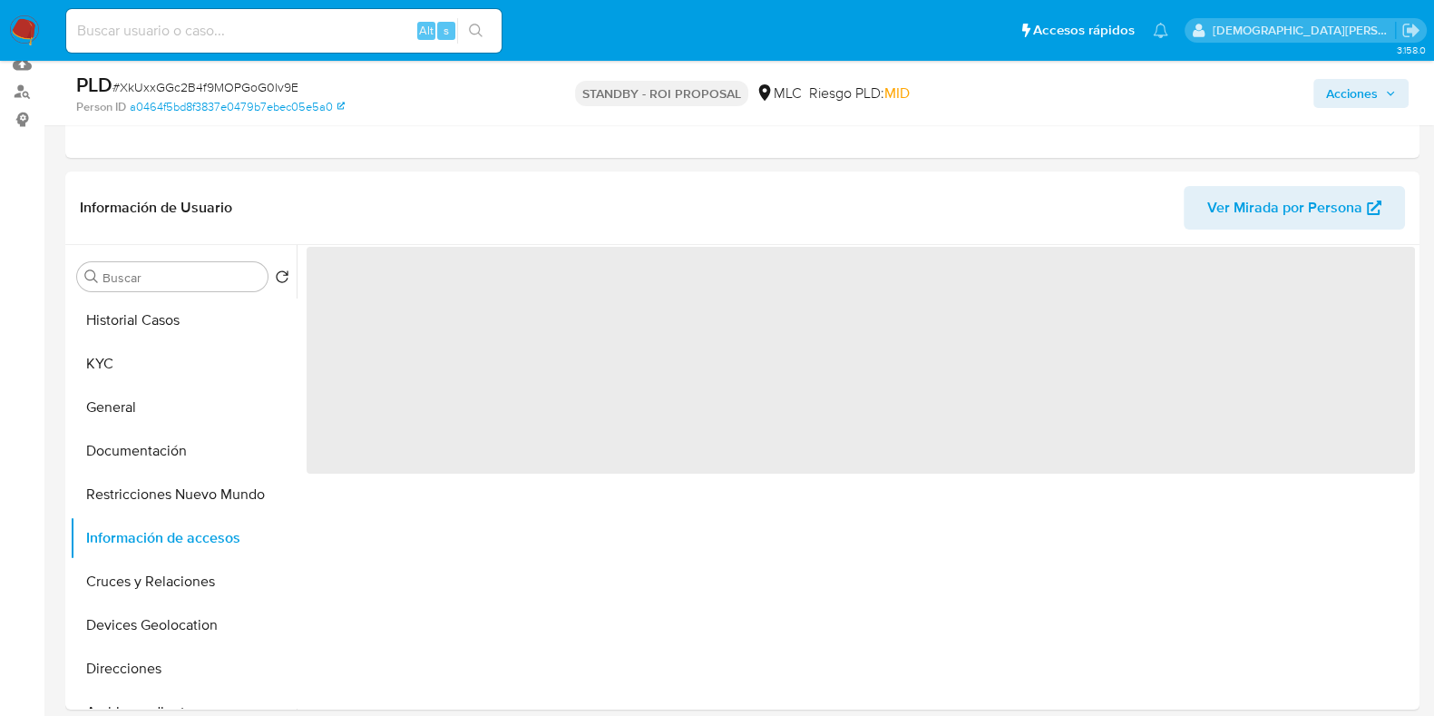
click at [494, 310] on span "‌" at bounding box center [861, 360] width 1109 height 227
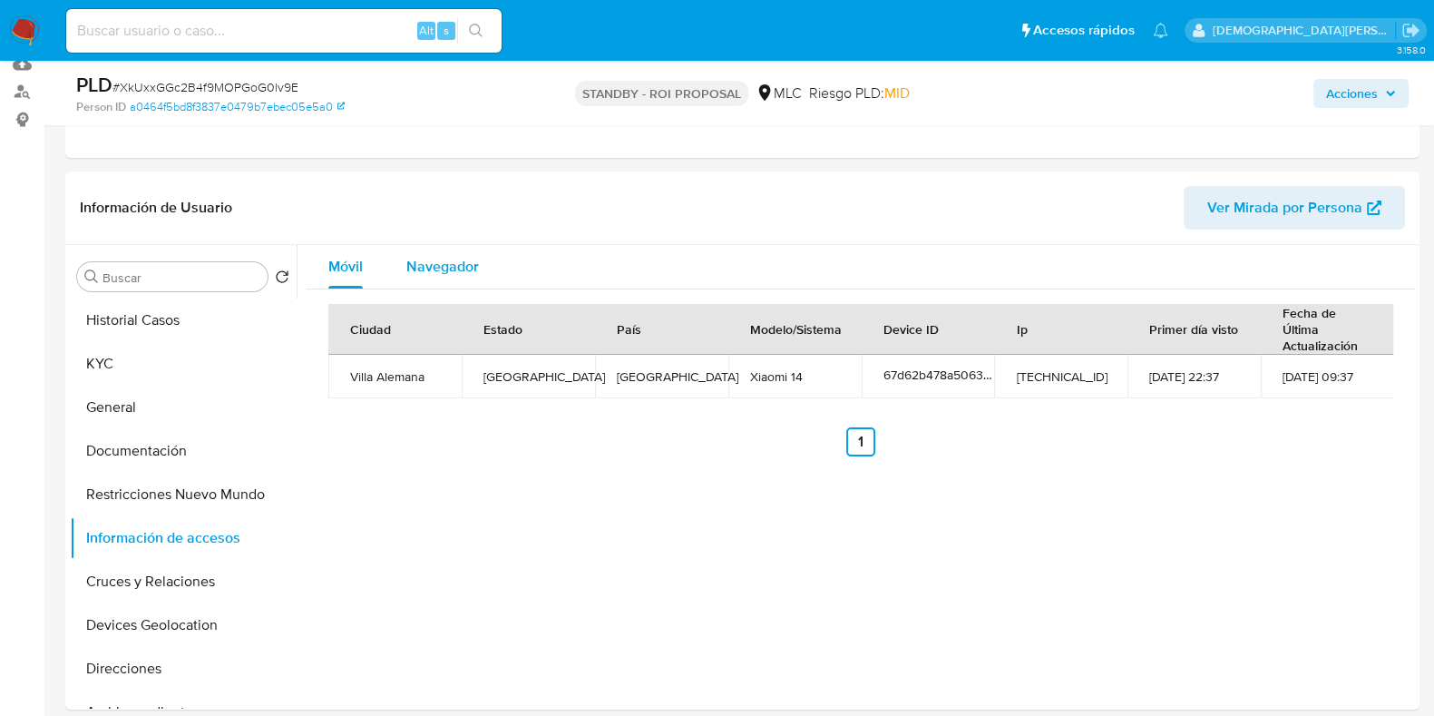
click at [458, 260] on span "Navegador" at bounding box center [442, 266] width 73 height 21
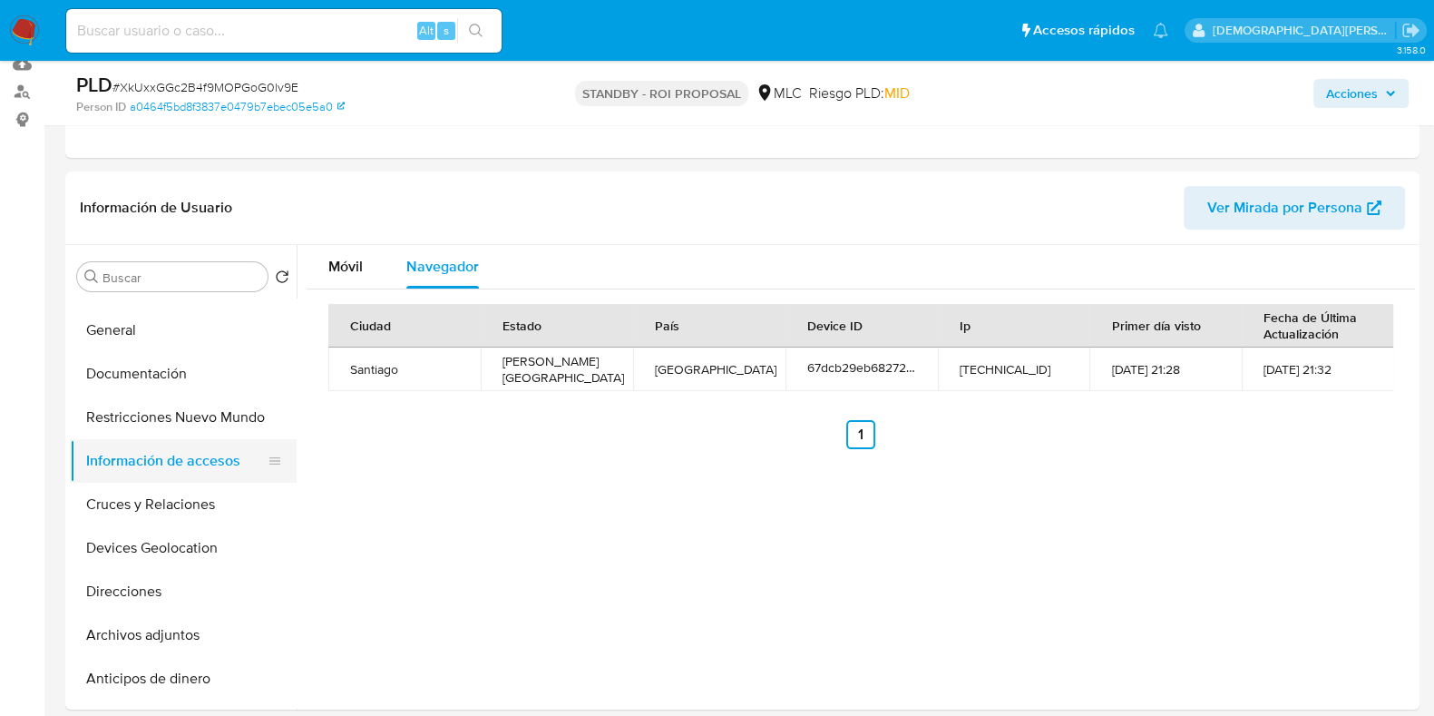
scroll to position [112, 0]
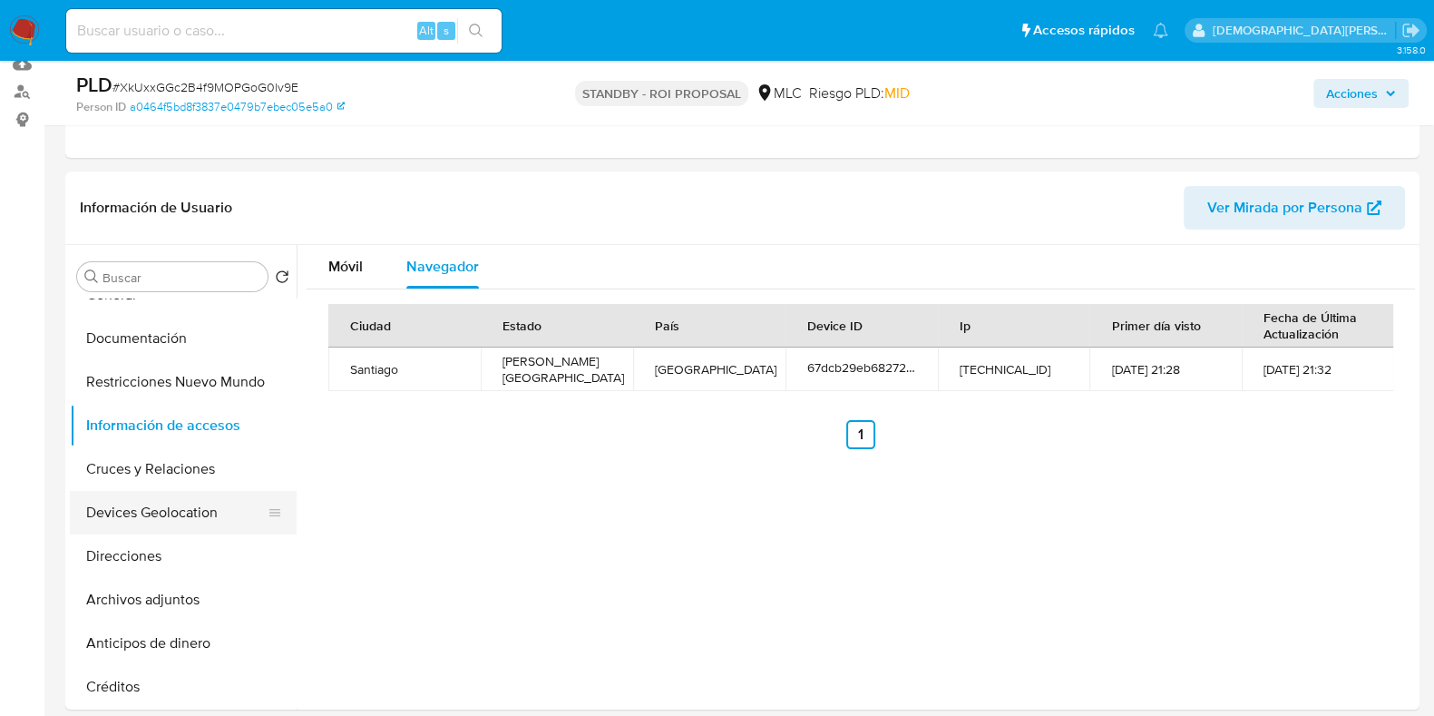
click at [163, 506] on button "Devices Geolocation" at bounding box center [176, 513] width 212 height 44
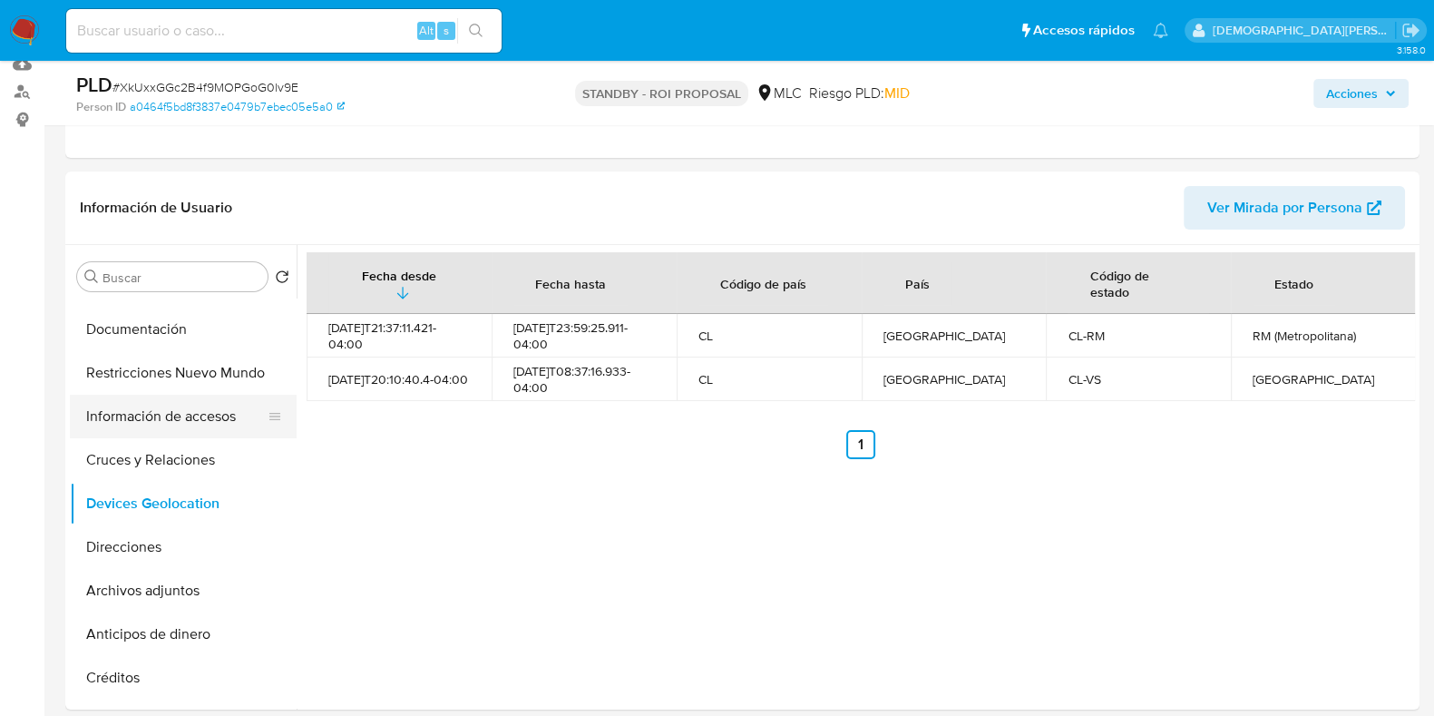
scroll to position [86, 0]
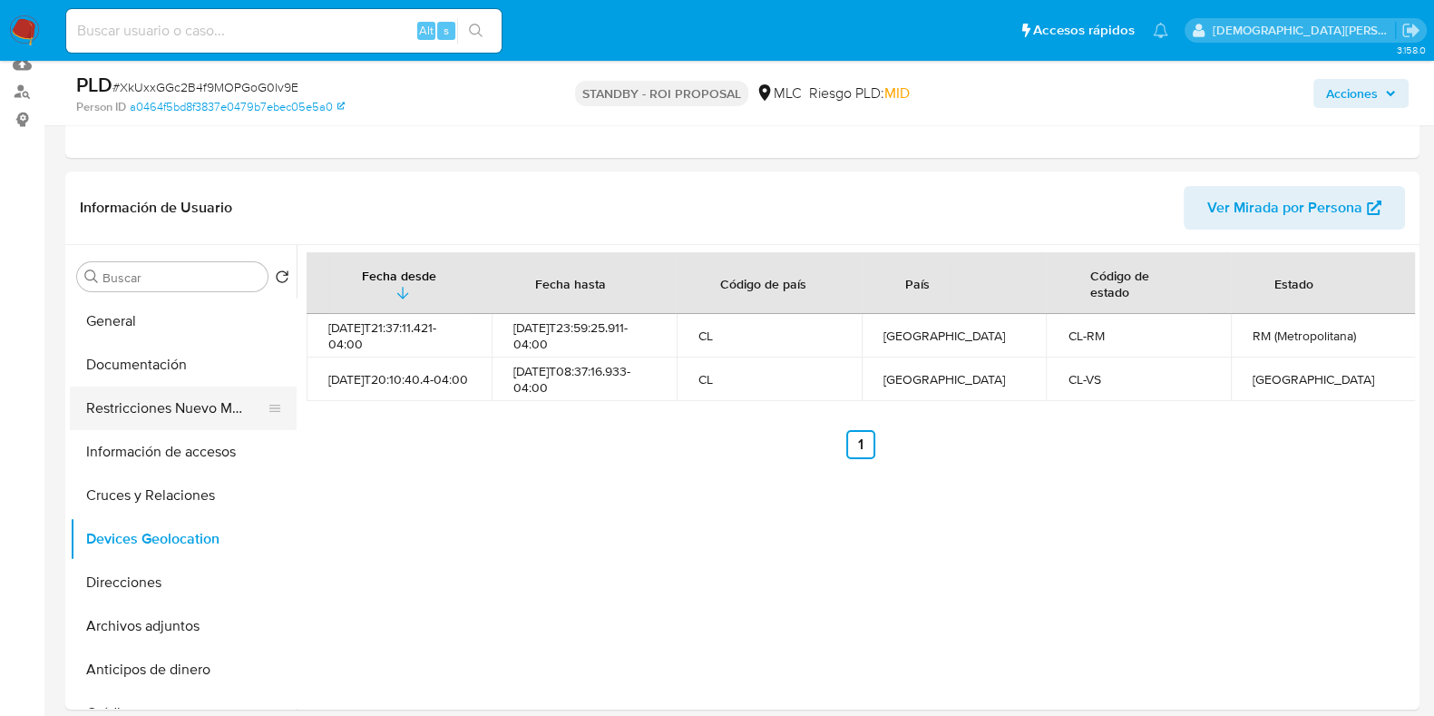
click at [192, 407] on button "Restricciones Nuevo Mundo" at bounding box center [176, 408] width 212 height 44
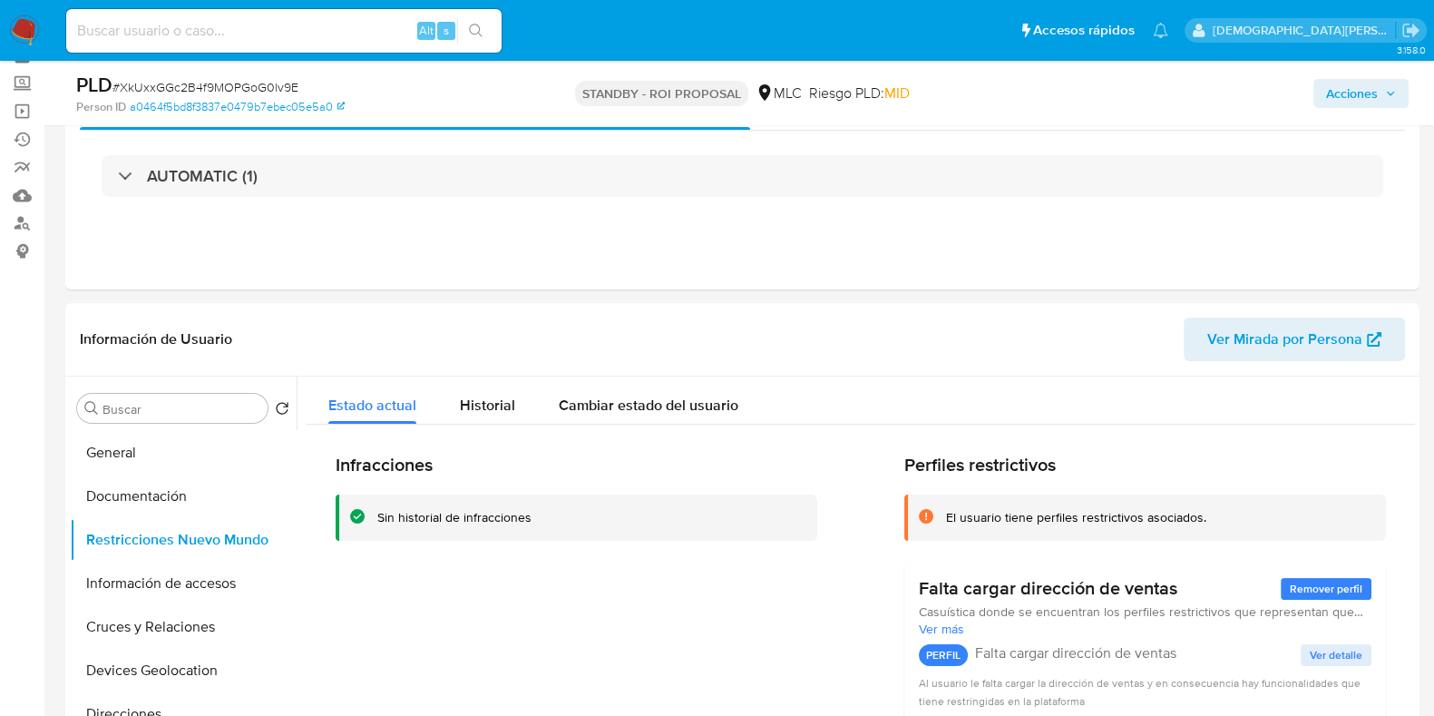
scroll to position [0, 0]
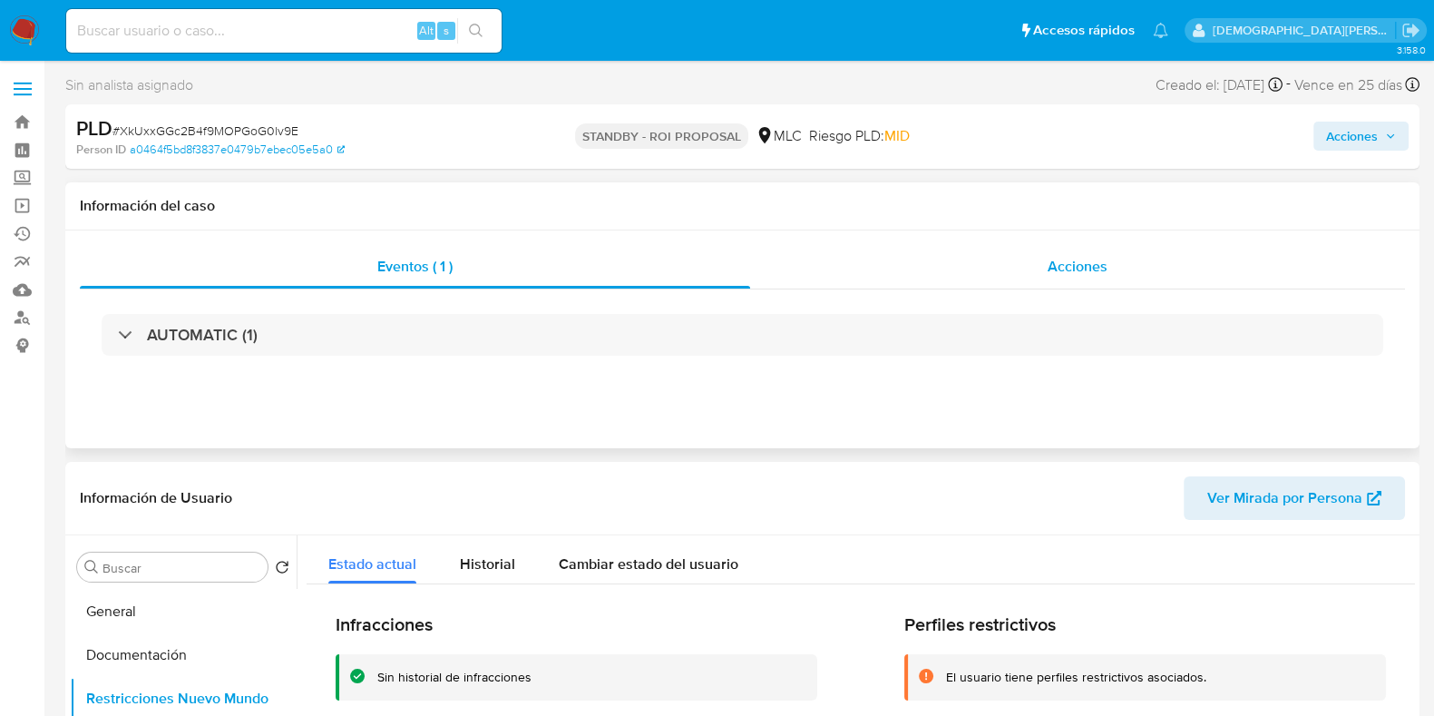
click at [962, 258] on div "Acciones" at bounding box center [1077, 267] width 655 height 44
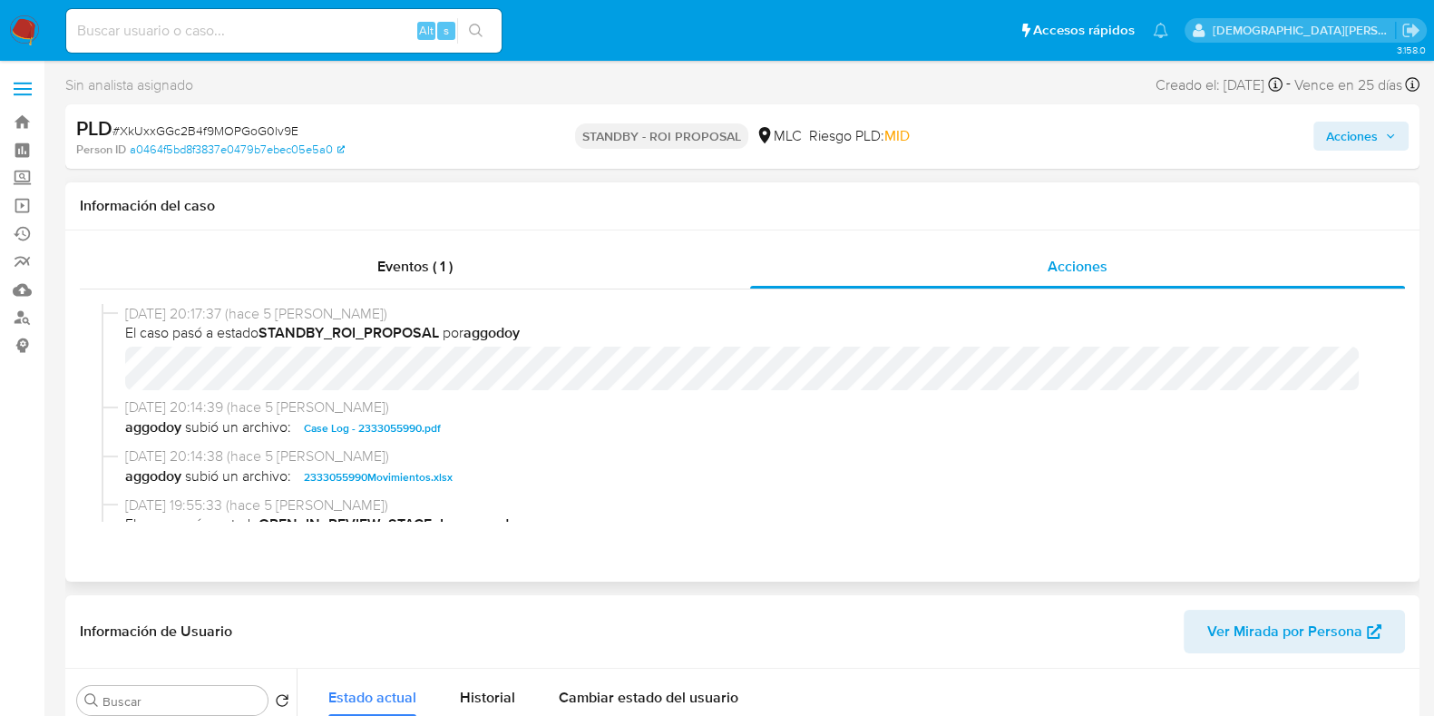
click at [1022, 478] on span "aggodoy subió un archivo: 2333055990Movimientos.xlsx" at bounding box center [750, 477] width 1251 height 22
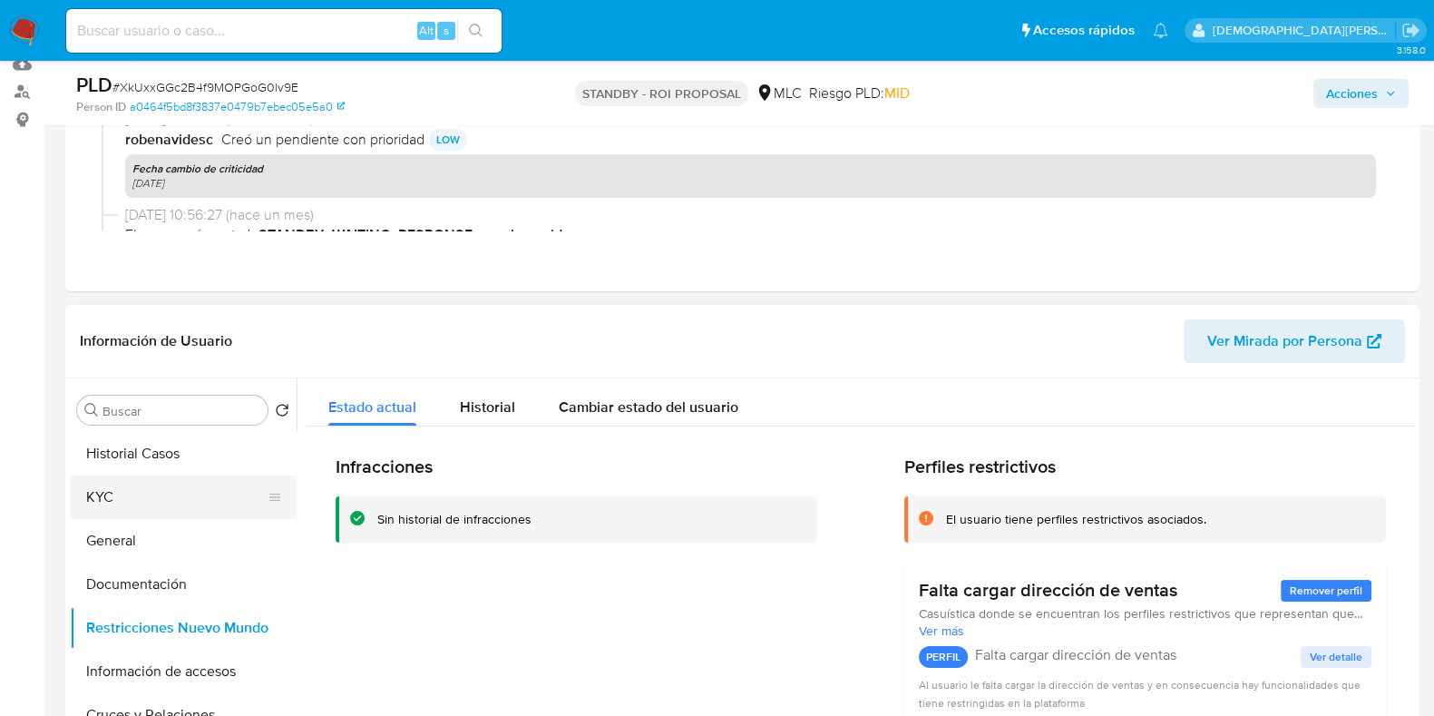
click at [153, 508] on button "KYC" at bounding box center [176, 497] width 212 height 44
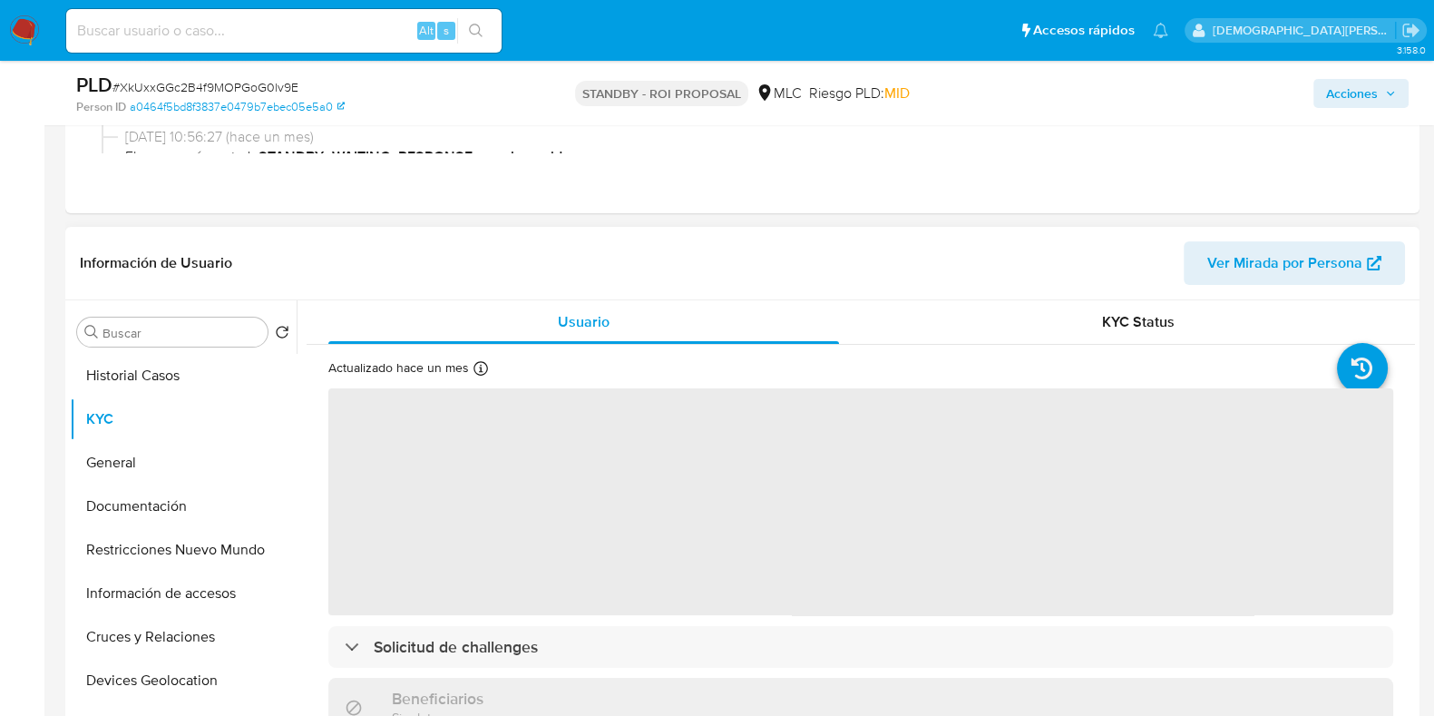
scroll to position [340, 0]
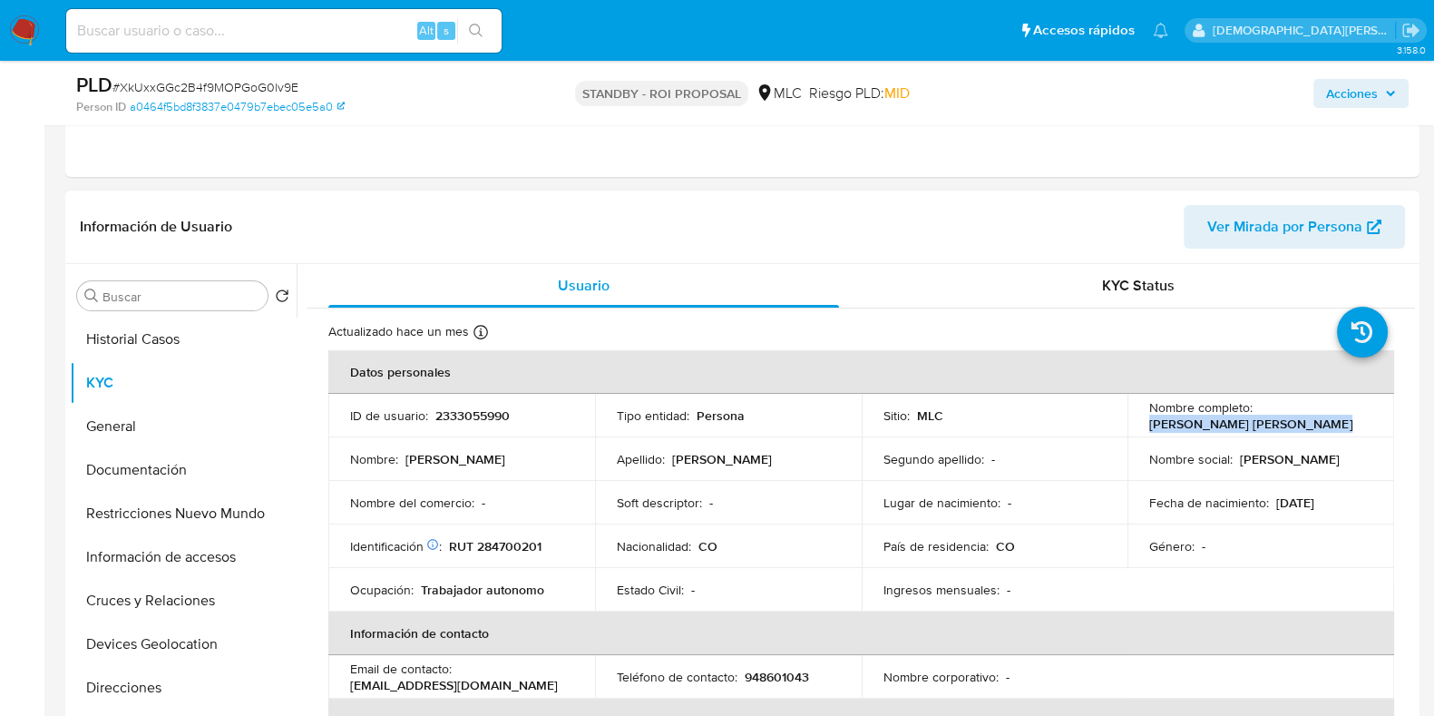
drag, startPoint x: 1315, startPoint y: 427, endPoint x: 1124, endPoint y: 429, distance: 191.4
click at [1128, 429] on td "Nombre completo : [PERSON_NAME] [PERSON_NAME]" at bounding box center [1261, 416] width 267 height 44
copy p "[PERSON_NAME] [PERSON_NAME]"
click at [521, 546] on p "RUT 284700201" at bounding box center [495, 546] width 93 height 16
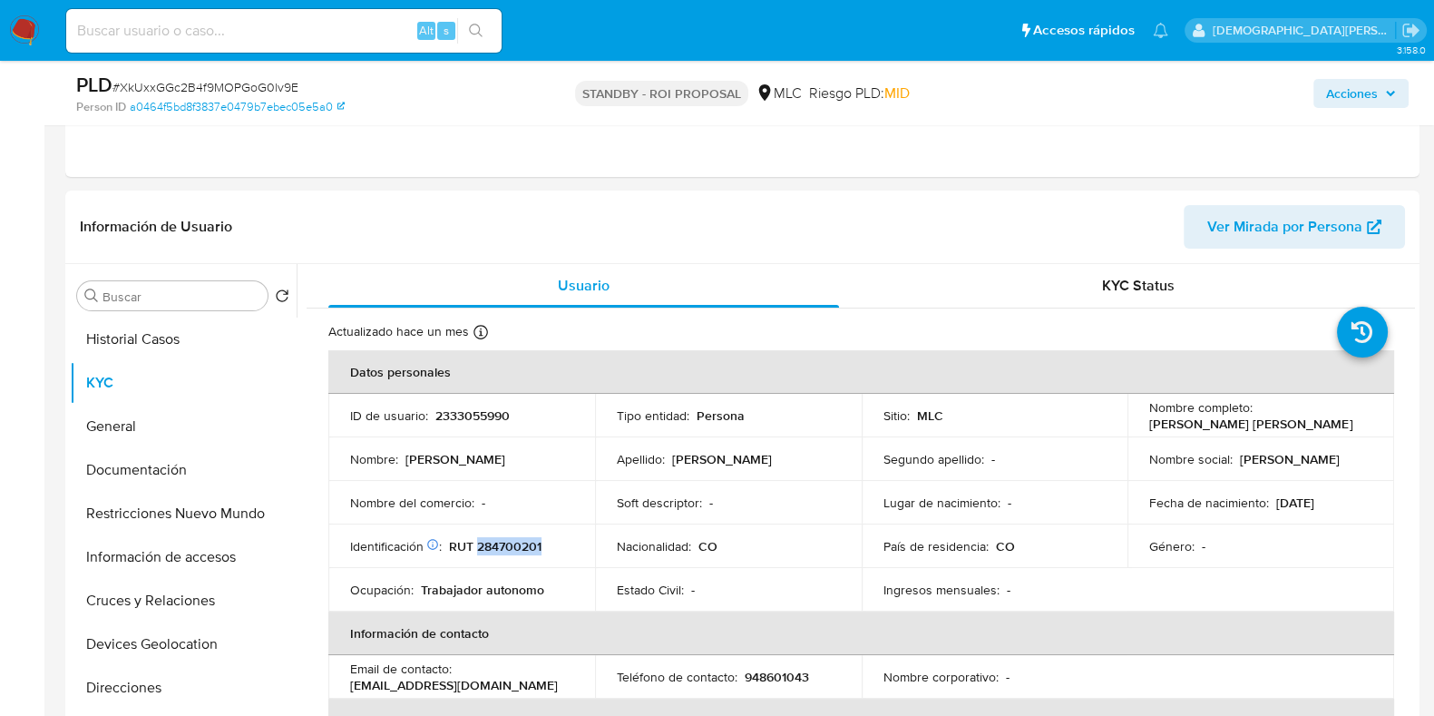
copy p "284700201"
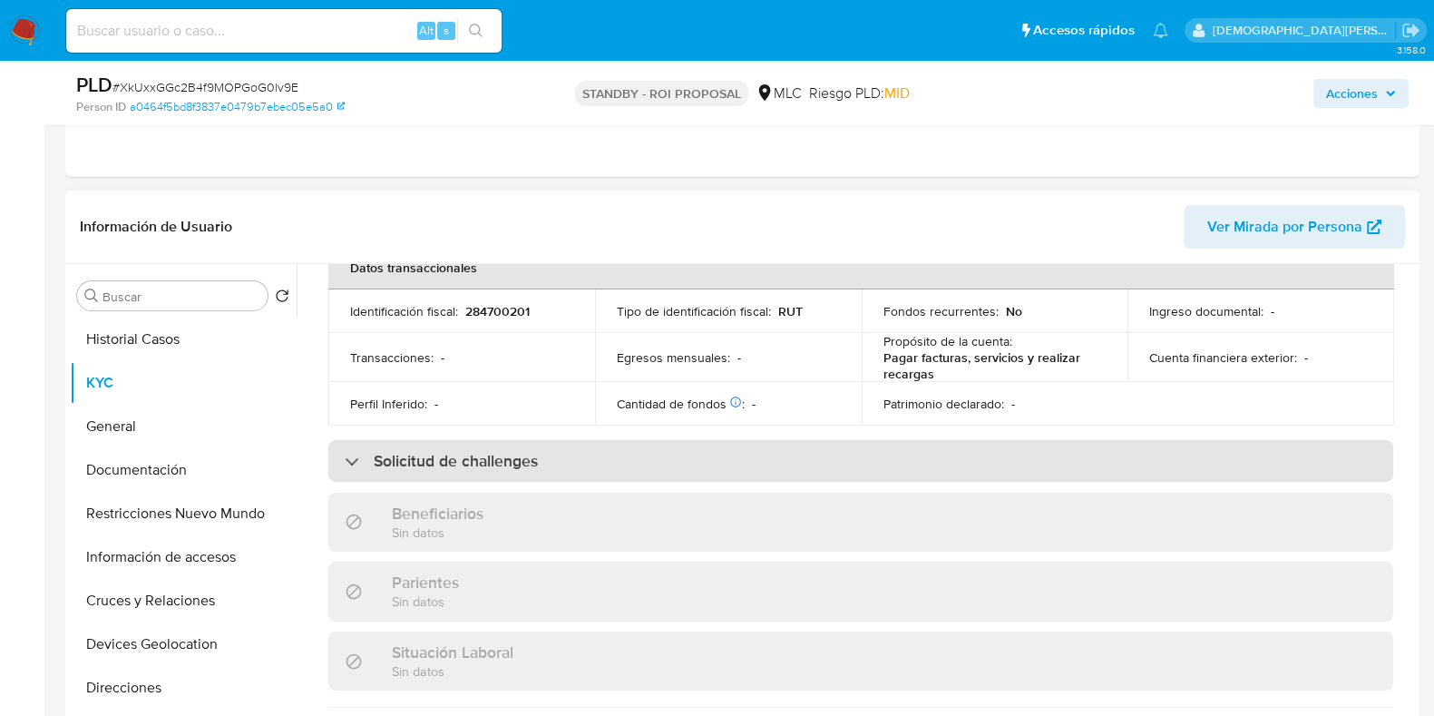
scroll to position [453, 0]
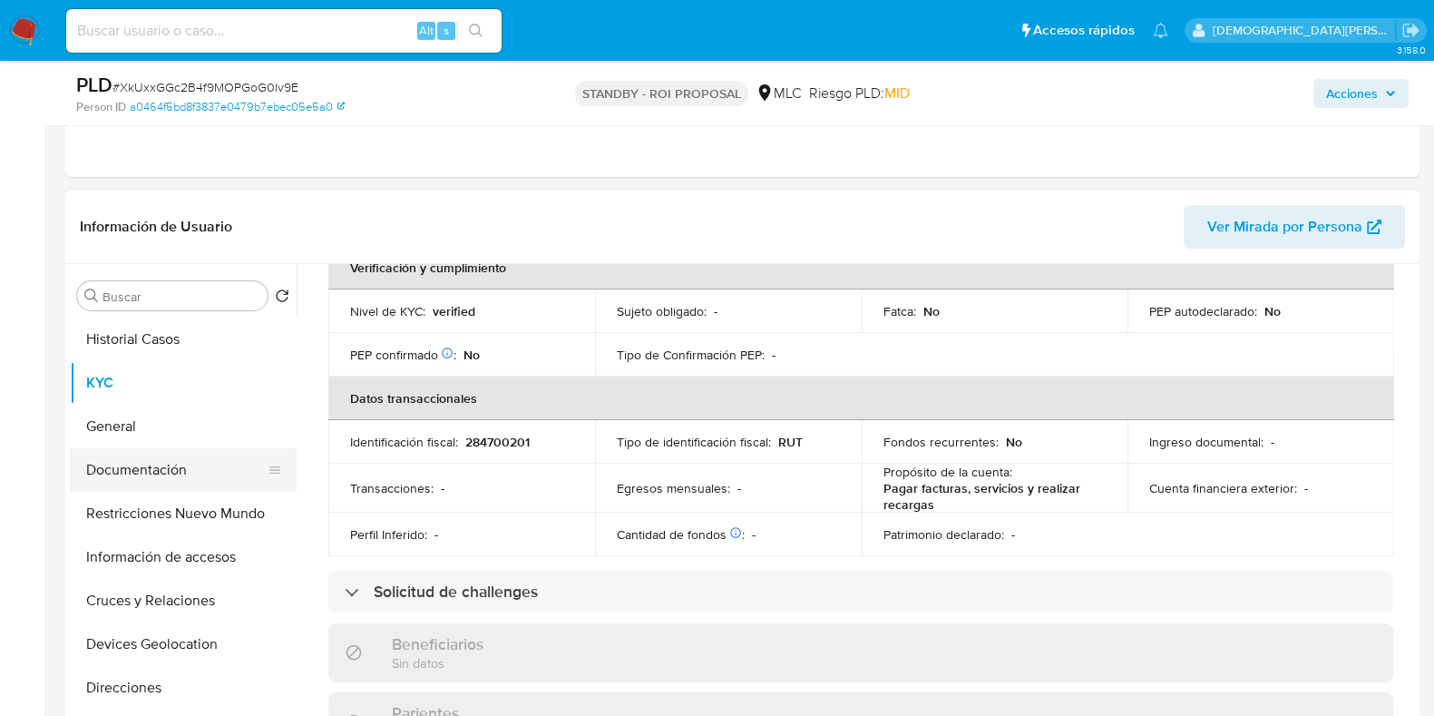
click at [150, 474] on button "Documentación" at bounding box center [176, 470] width 212 height 44
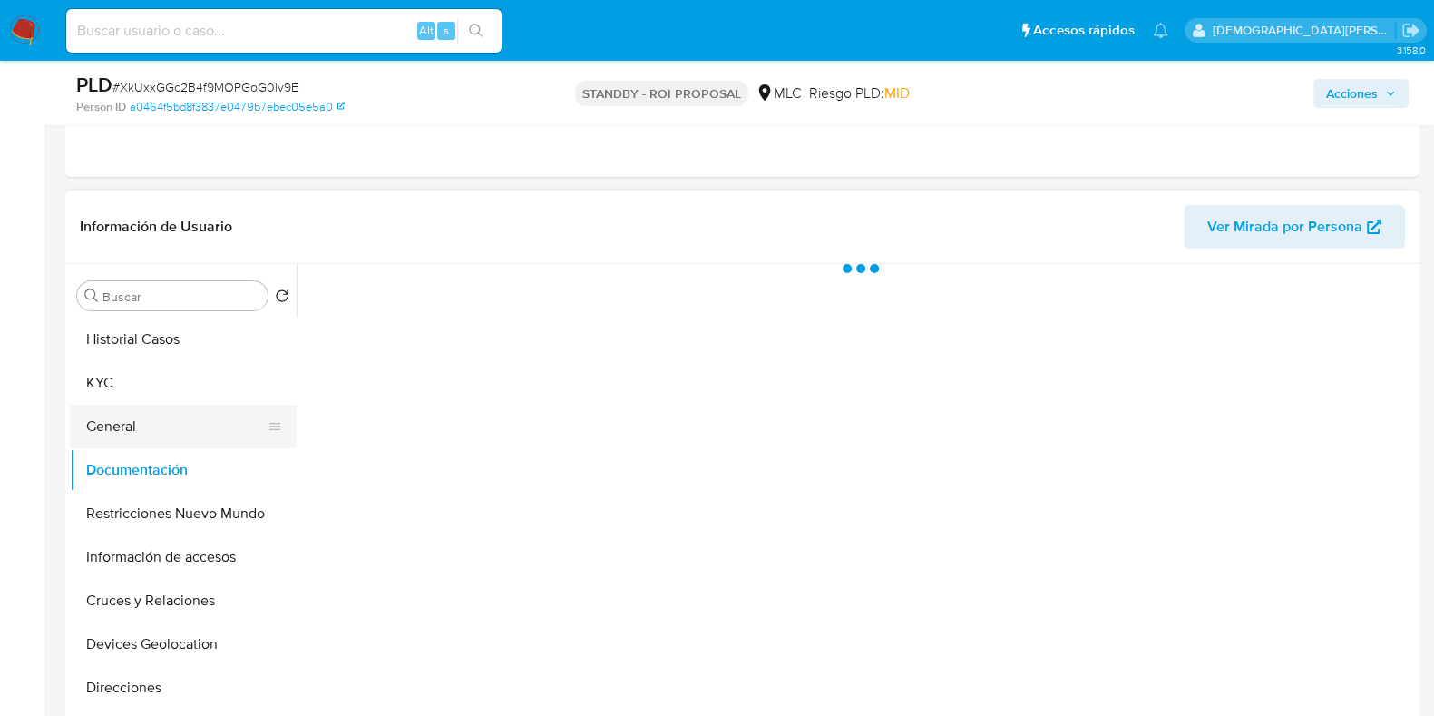
scroll to position [0, 0]
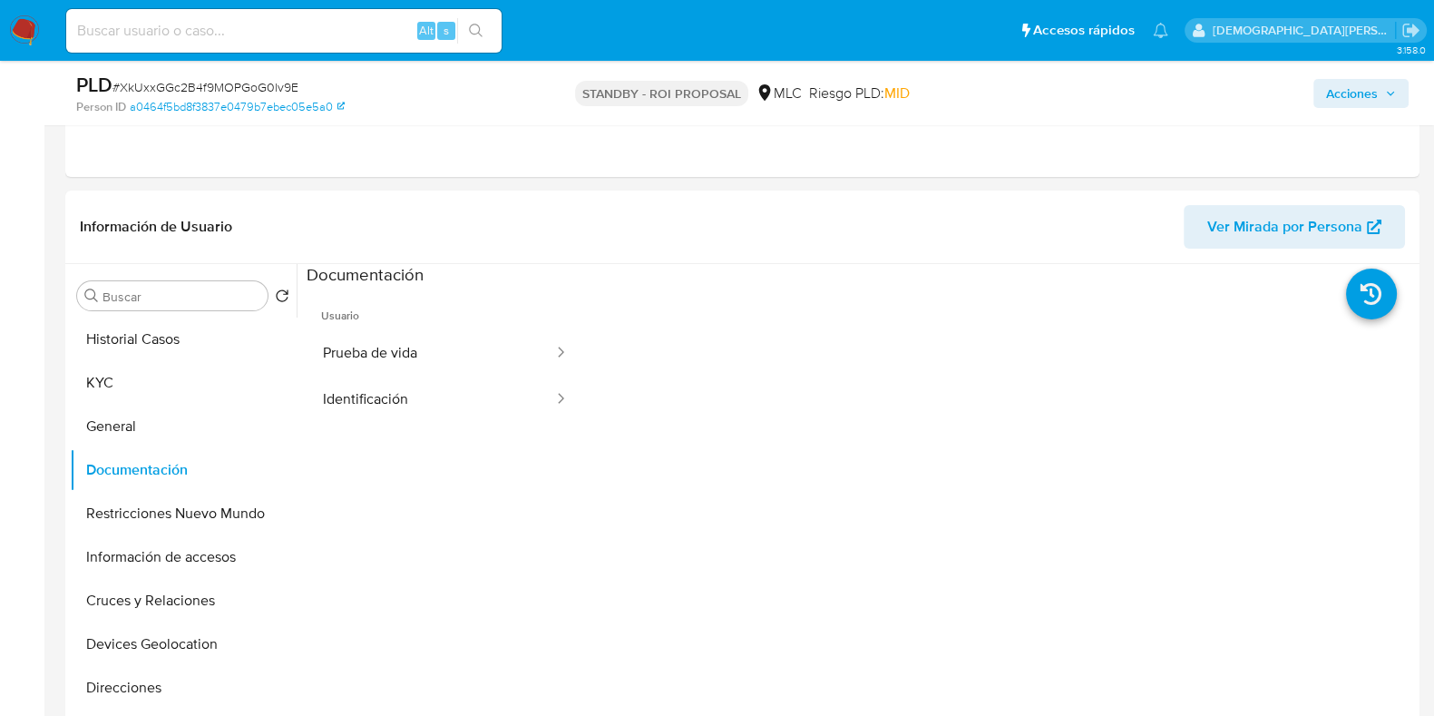
click at [456, 359] on button "Prueba de vida" at bounding box center [431, 353] width 249 height 46
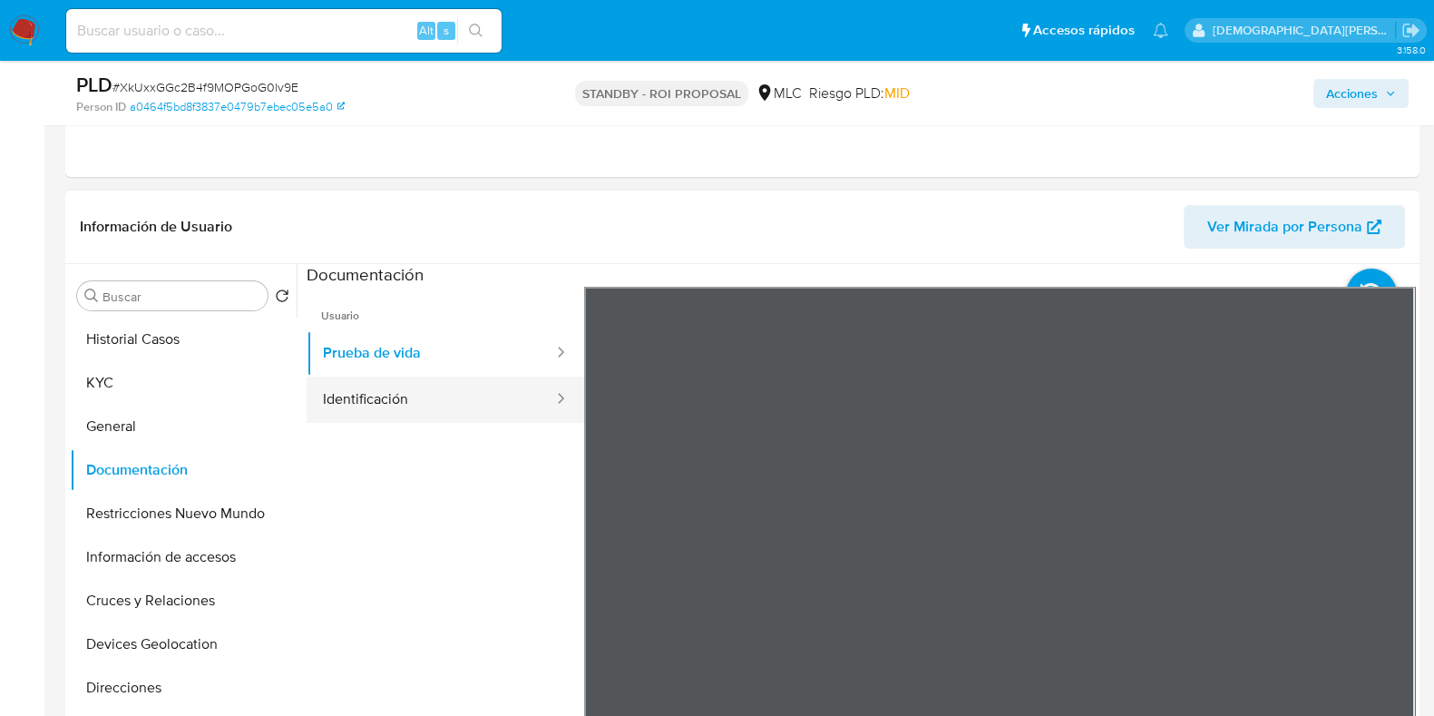
click at [429, 397] on button "Identificación" at bounding box center [431, 399] width 249 height 46
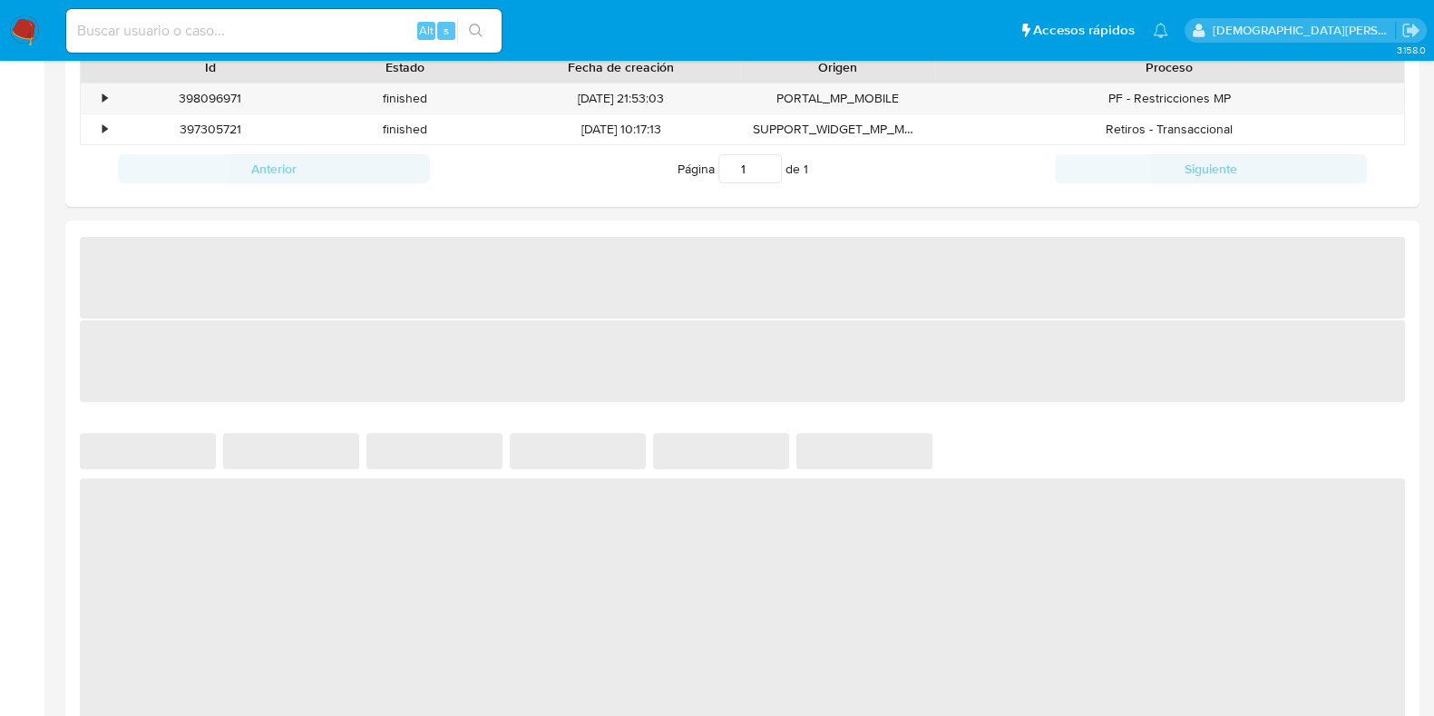
scroll to position [1256, 0]
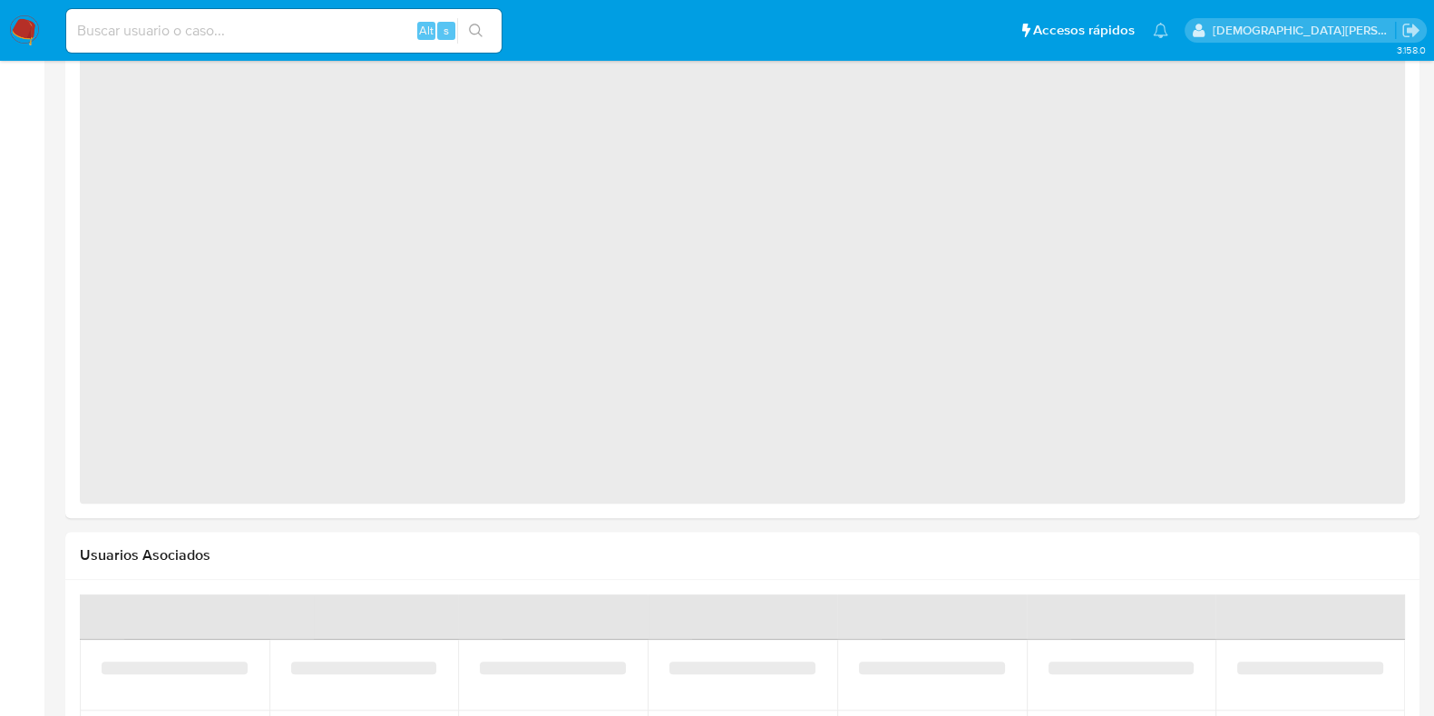
select select "10"
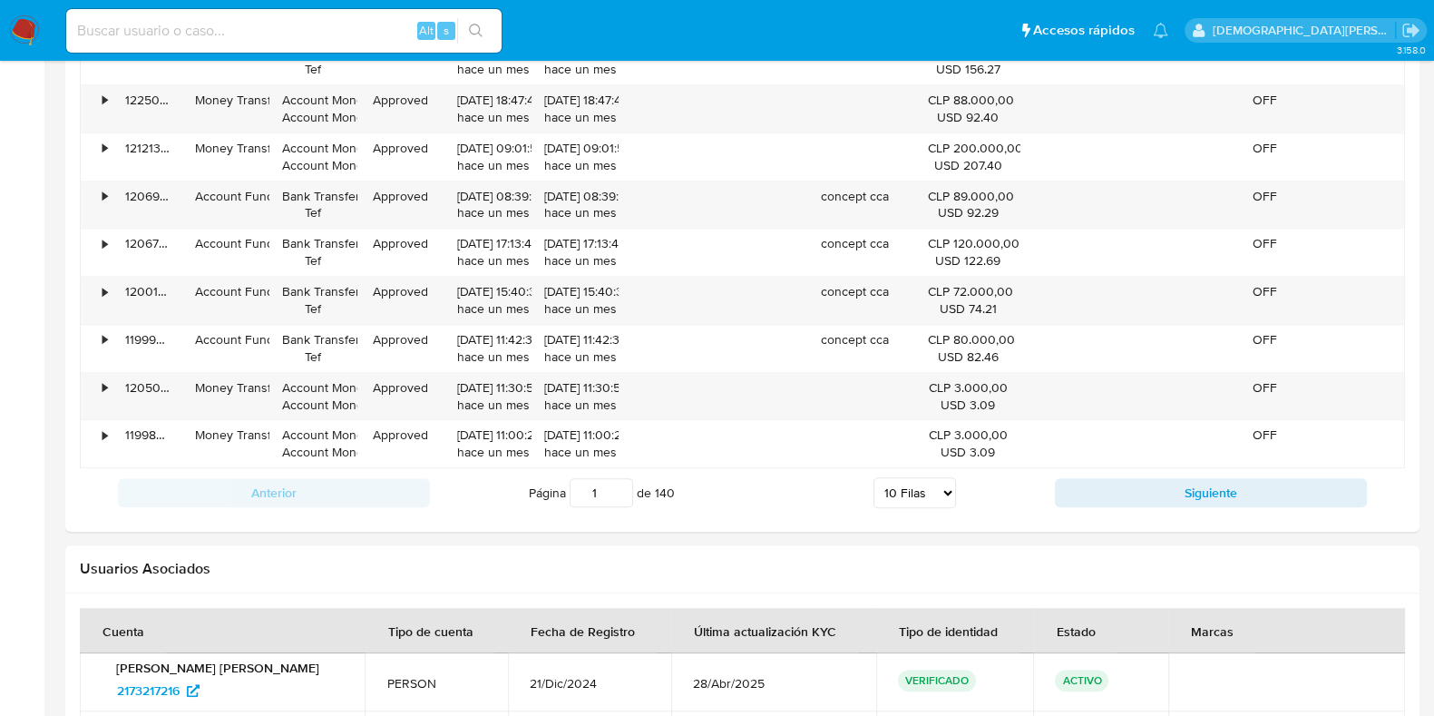
scroll to position [2154, 0]
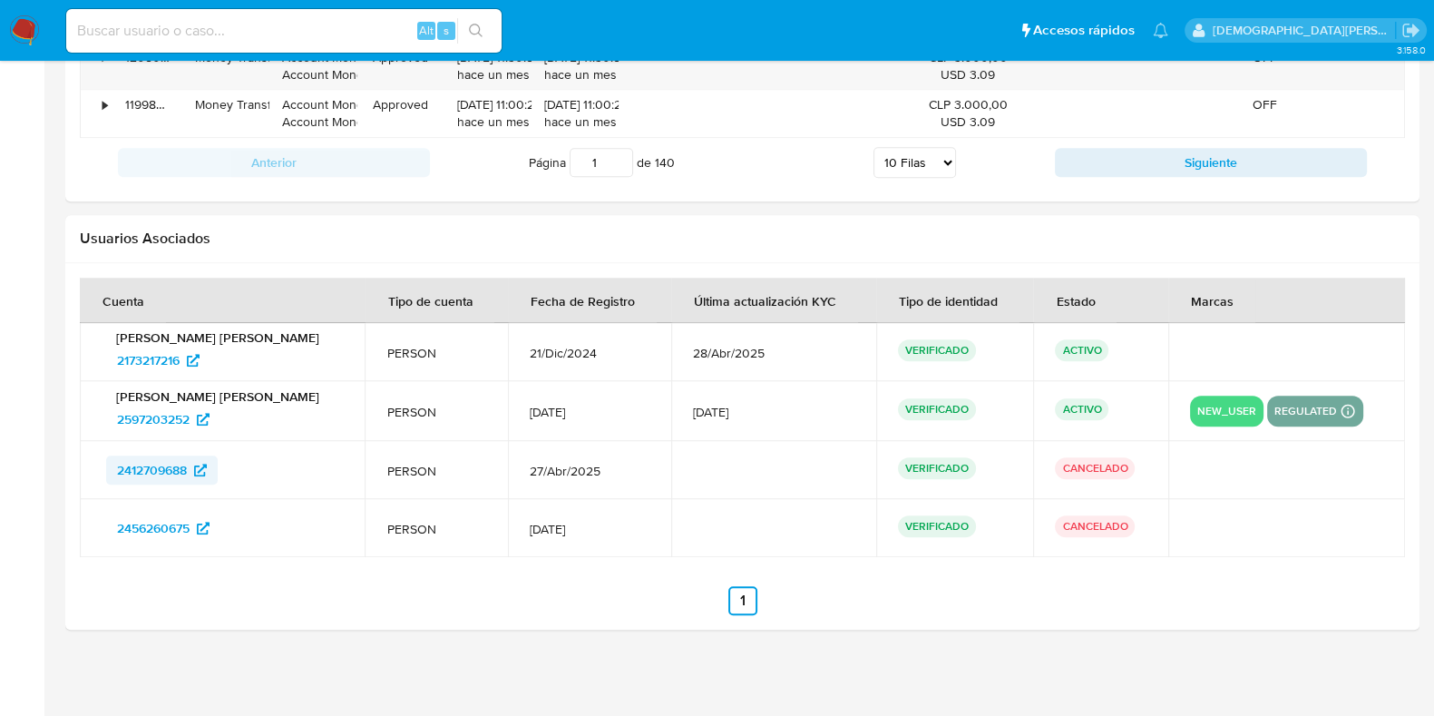
click at [161, 469] on span "2412709688" at bounding box center [152, 469] width 70 height 29
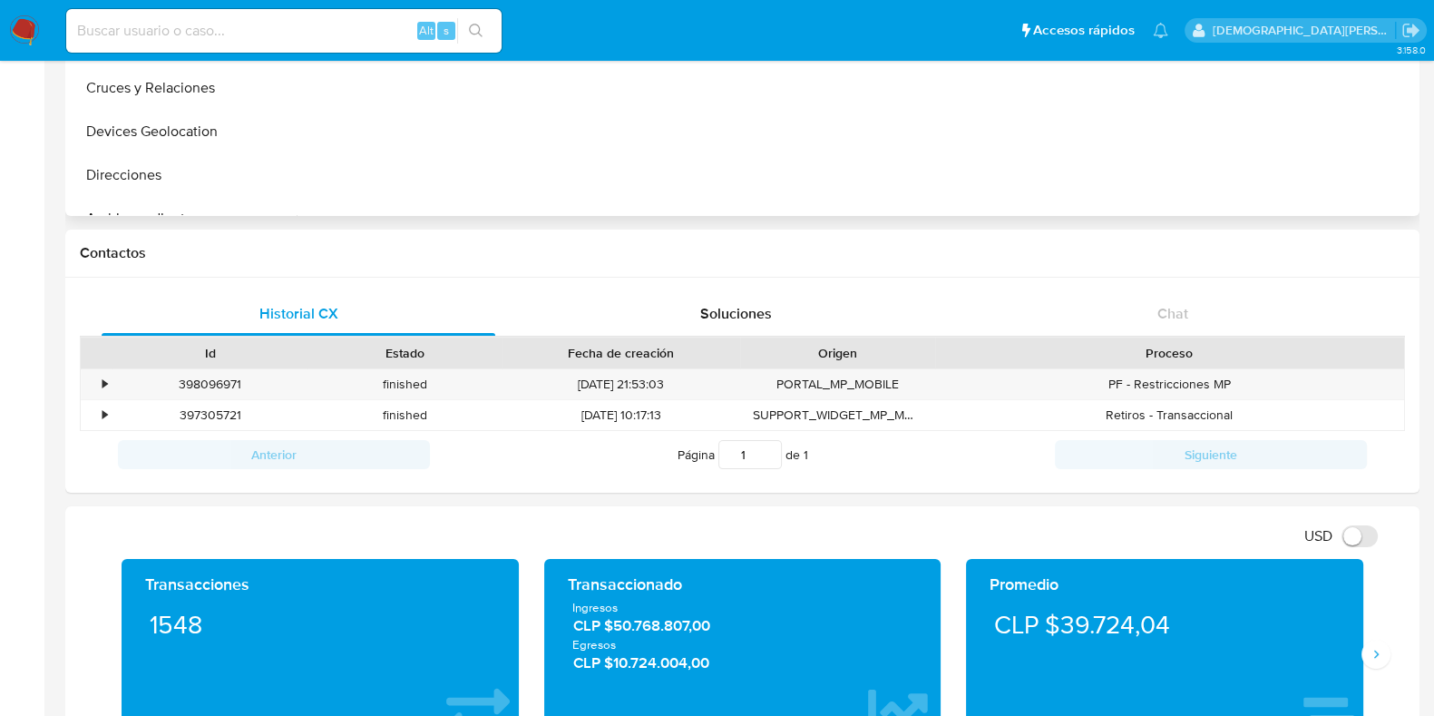
scroll to position [0, 0]
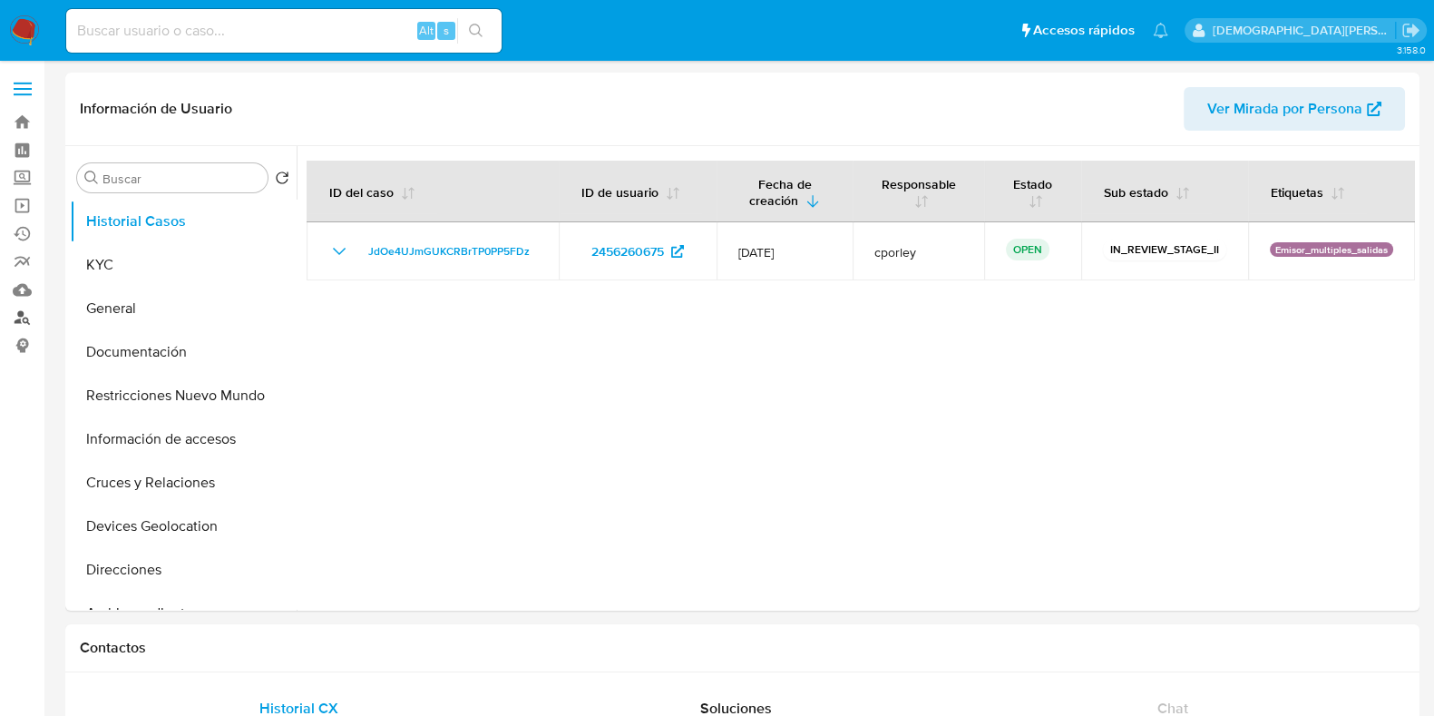
click at [27, 318] on link "Buscador de personas" at bounding box center [108, 318] width 216 height 28
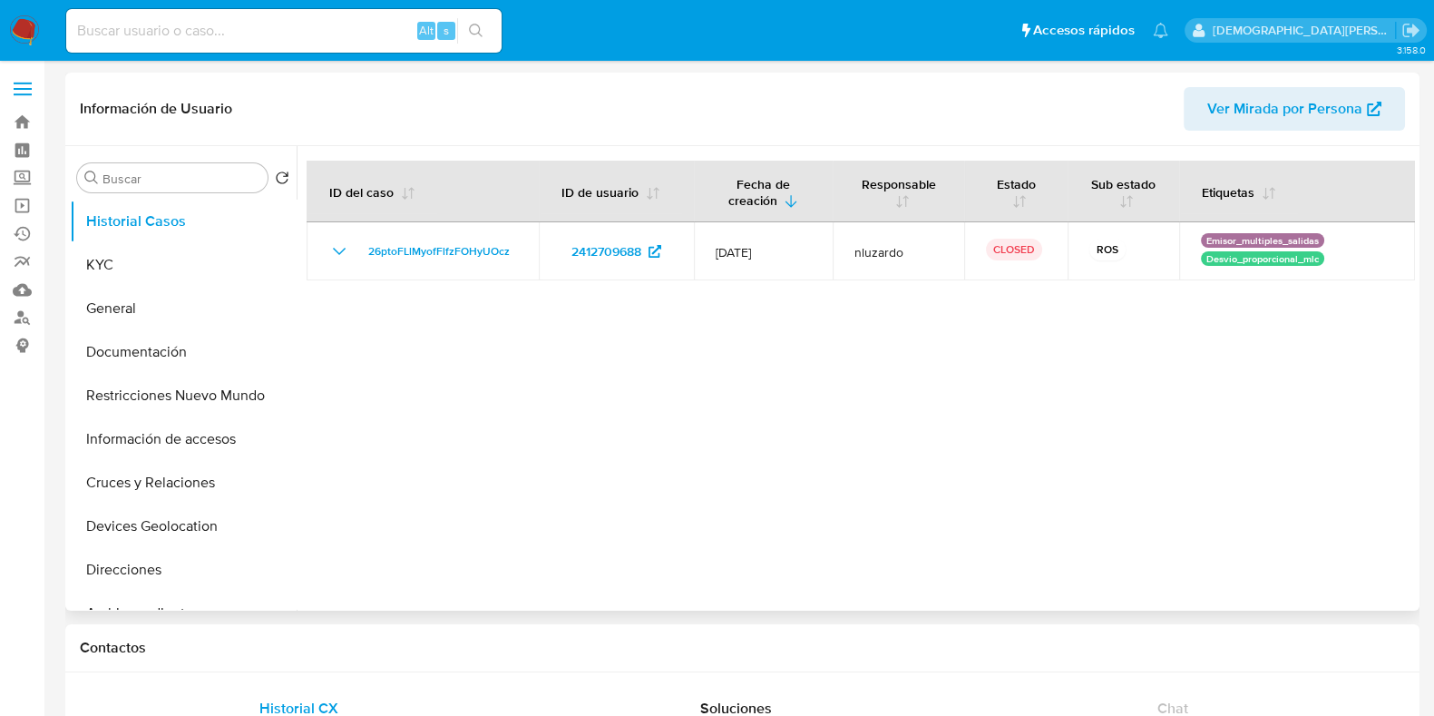
select select "10"
click at [155, 310] on button "General" at bounding box center [176, 309] width 212 height 44
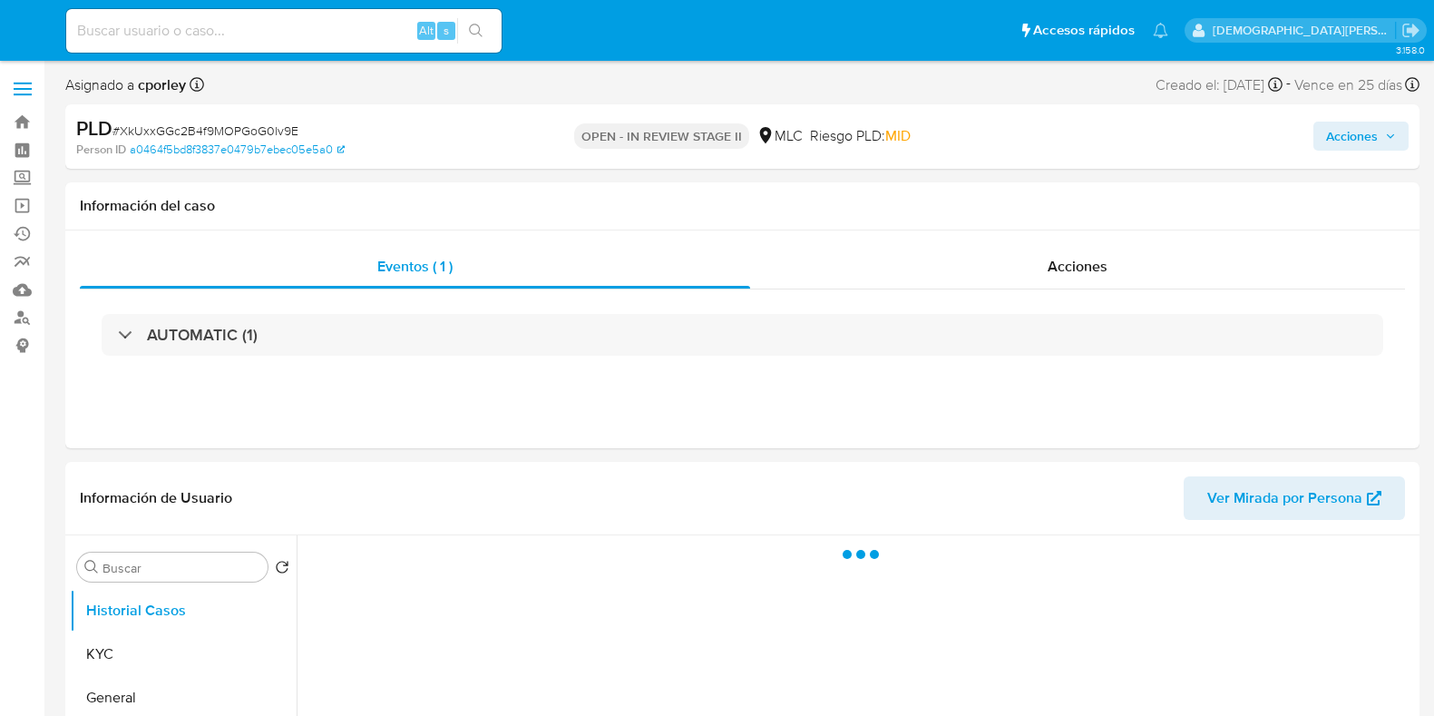
select select "10"
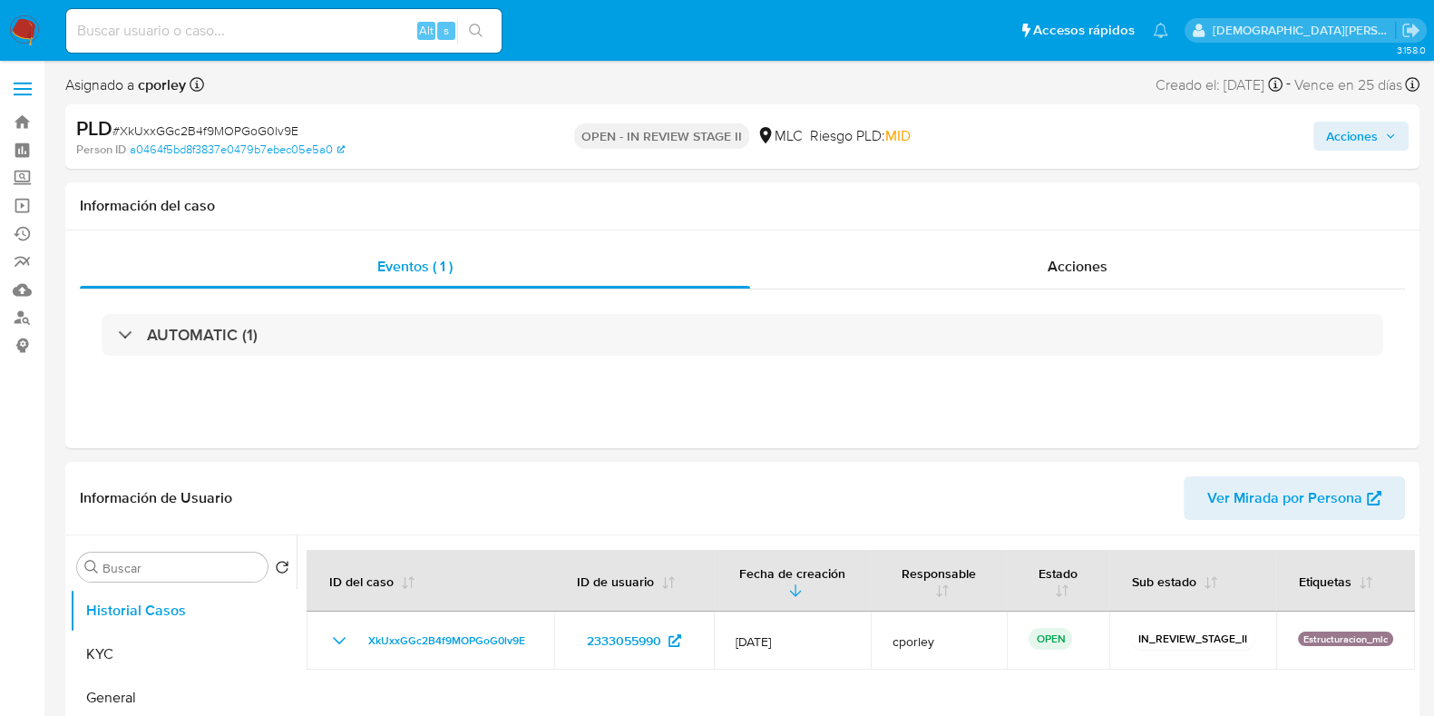
click at [1336, 132] on span "Acciones" at bounding box center [1352, 136] width 52 height 29
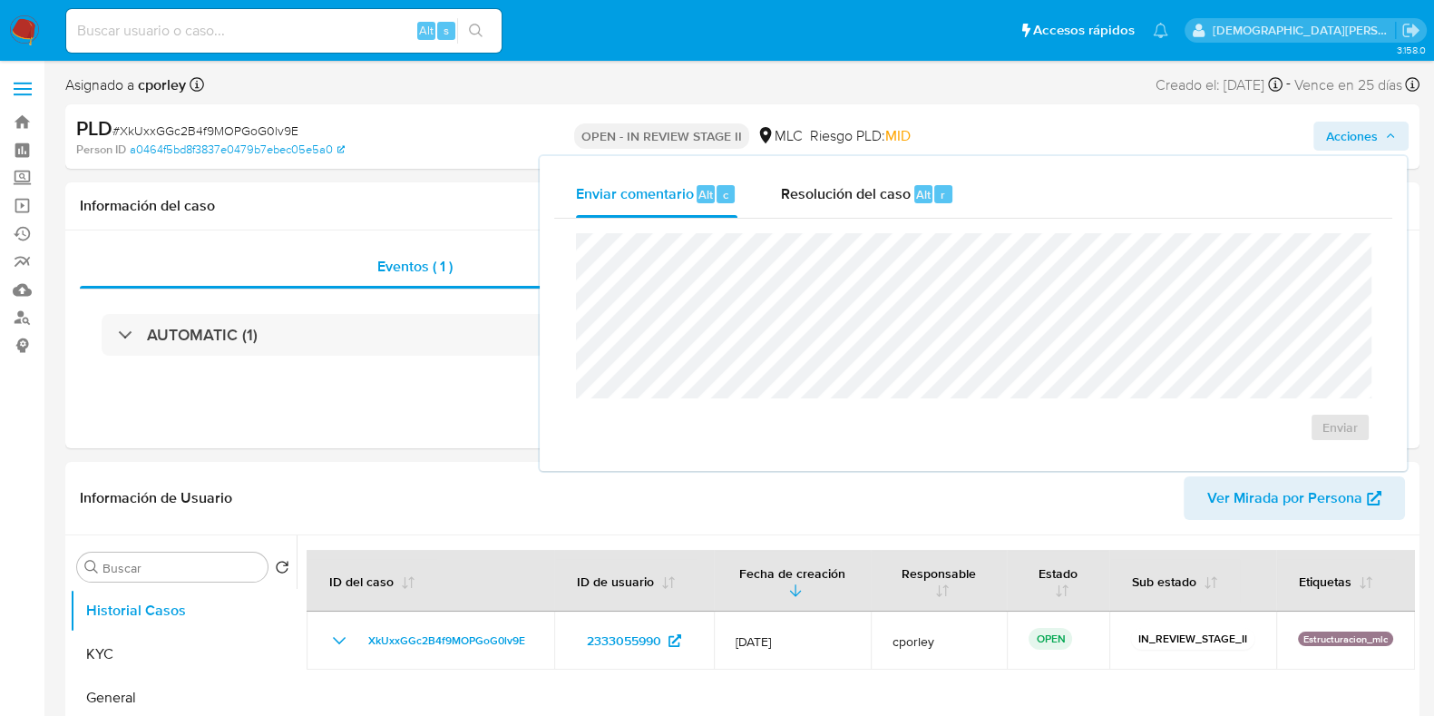
drag, startPoint x: 905, startPoint y: 191, endPoint x: 827, endPoint y: 229, distance: 86.4
click at [903, 192] on span "Resolución del caso" at bounding box center [846, 193] width 130 height 21
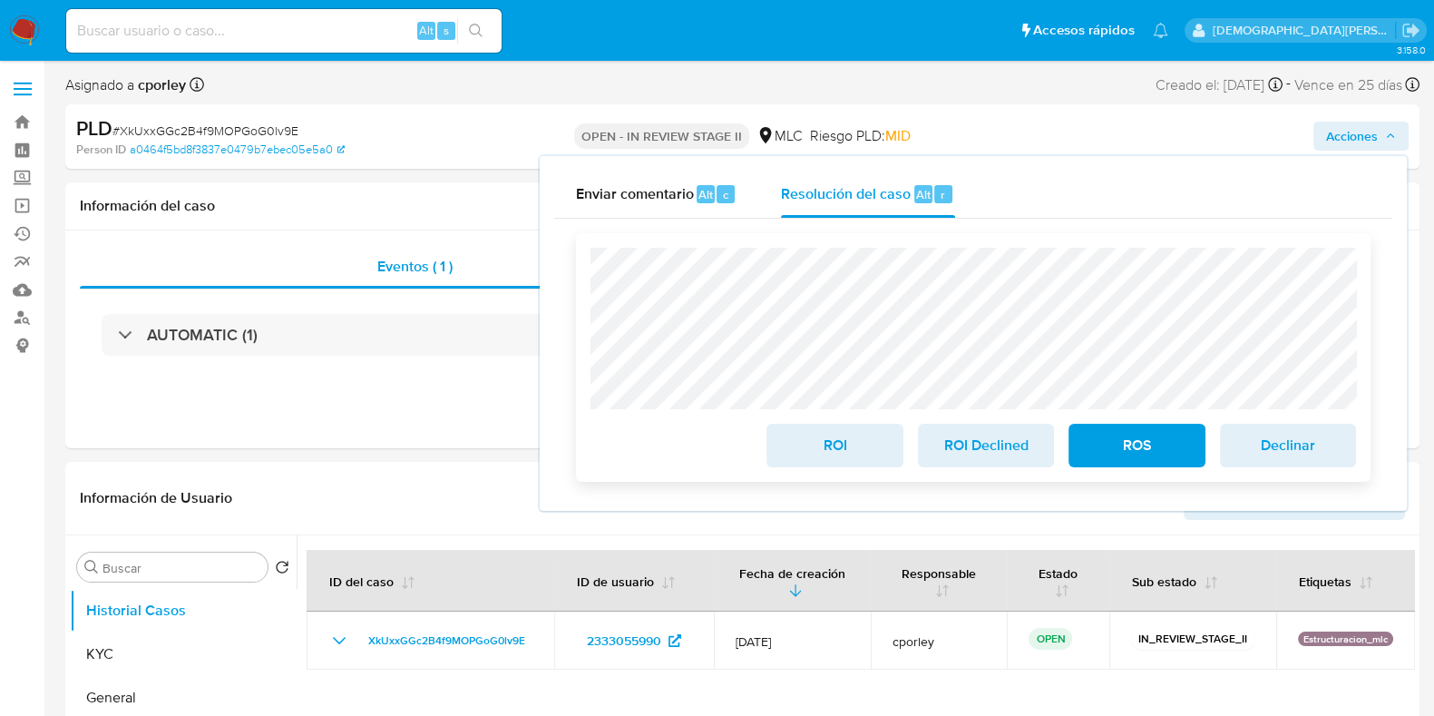
click at [1125, 443] on span "ROS" at bounding box center [1136, 445] width 89 height 40
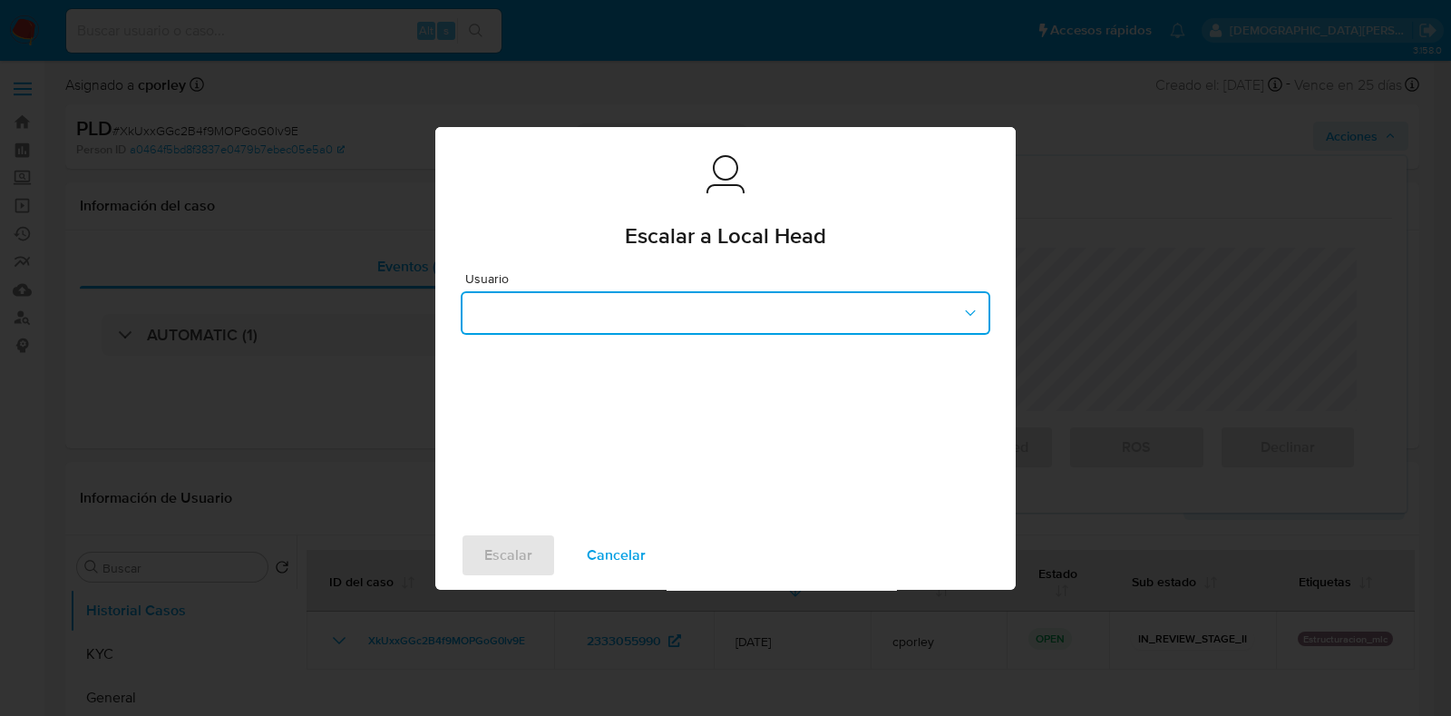
click at [608, 297] on button "button" at bounding box center [726, 313] width 530 height 44
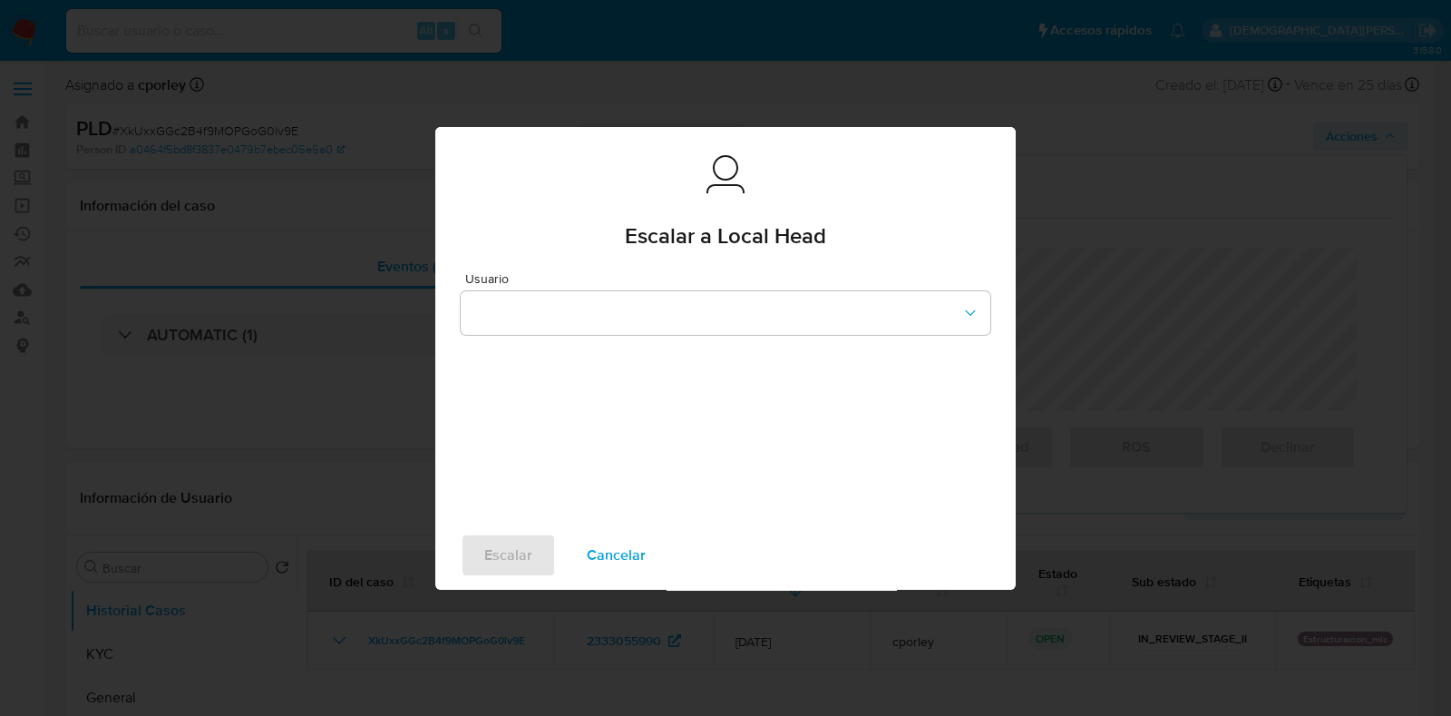
click at [603, 261] on div "Usuario" at bounding box center [725, 389] width 581 height 261
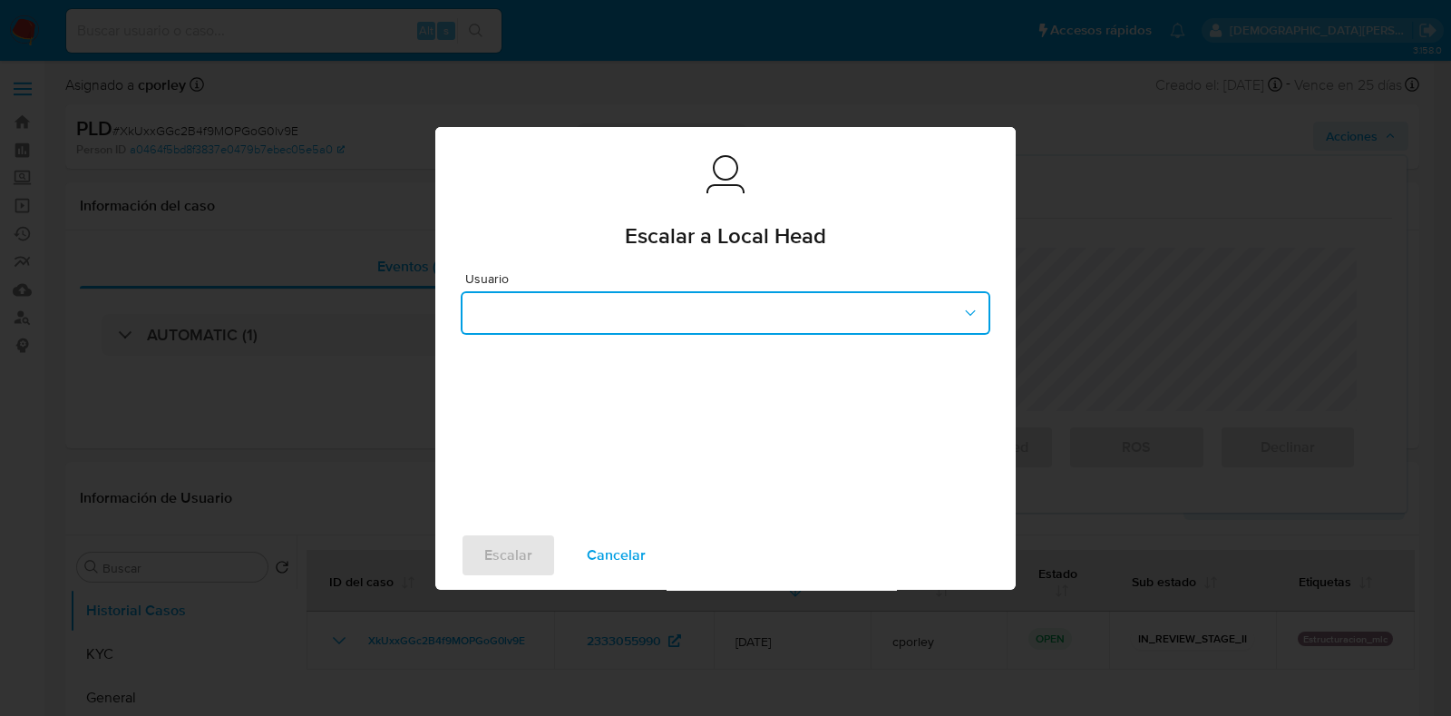
click at [669, 317] on button "button" at bounding box center [726, 313] width 530 height 44
click at [610, 465] on div "Usuario gschmiegelow" at bounding box center [725, 389] width 581 height 261
click at [637, 306] on button "button" at bounding box center [726, 313] width 530 height 44
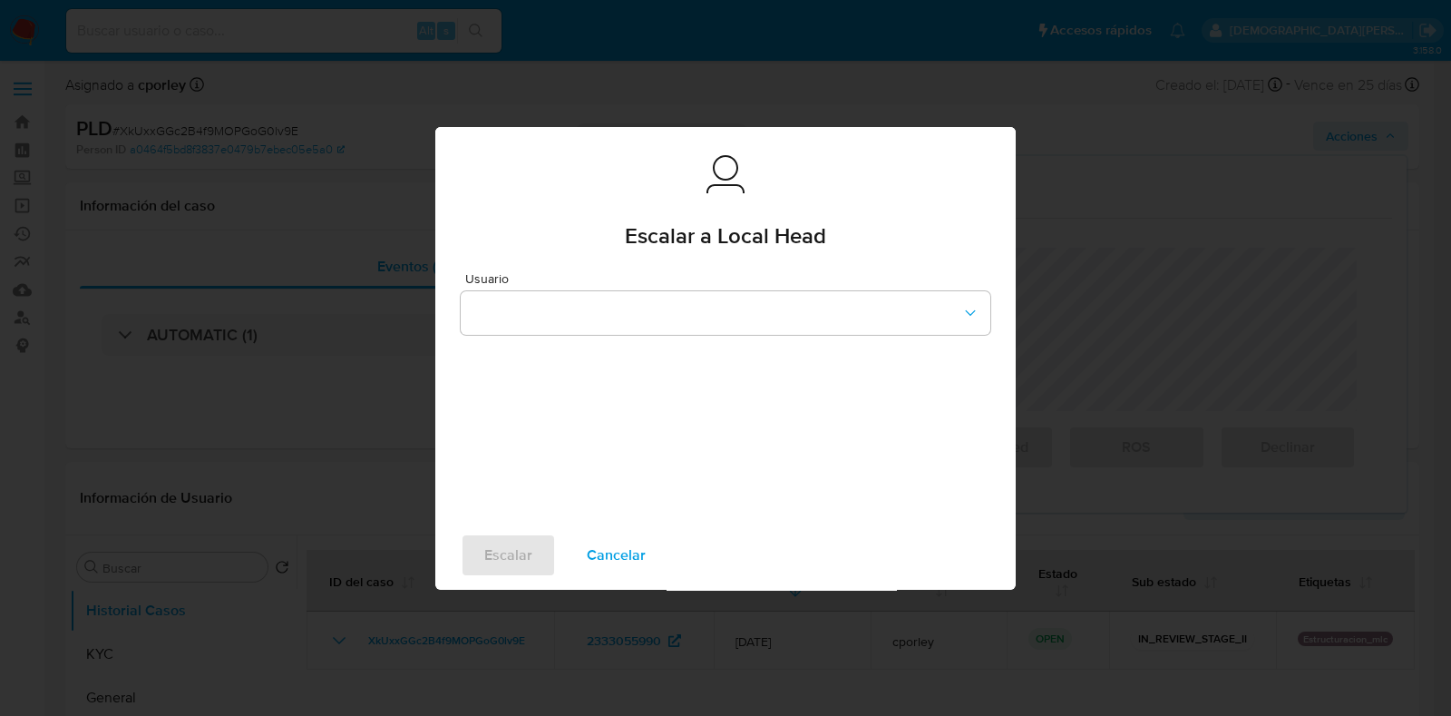
click at [577, 252] on div "Escalar a Local Head" at bounding box center [725, 193] width 581 height 132
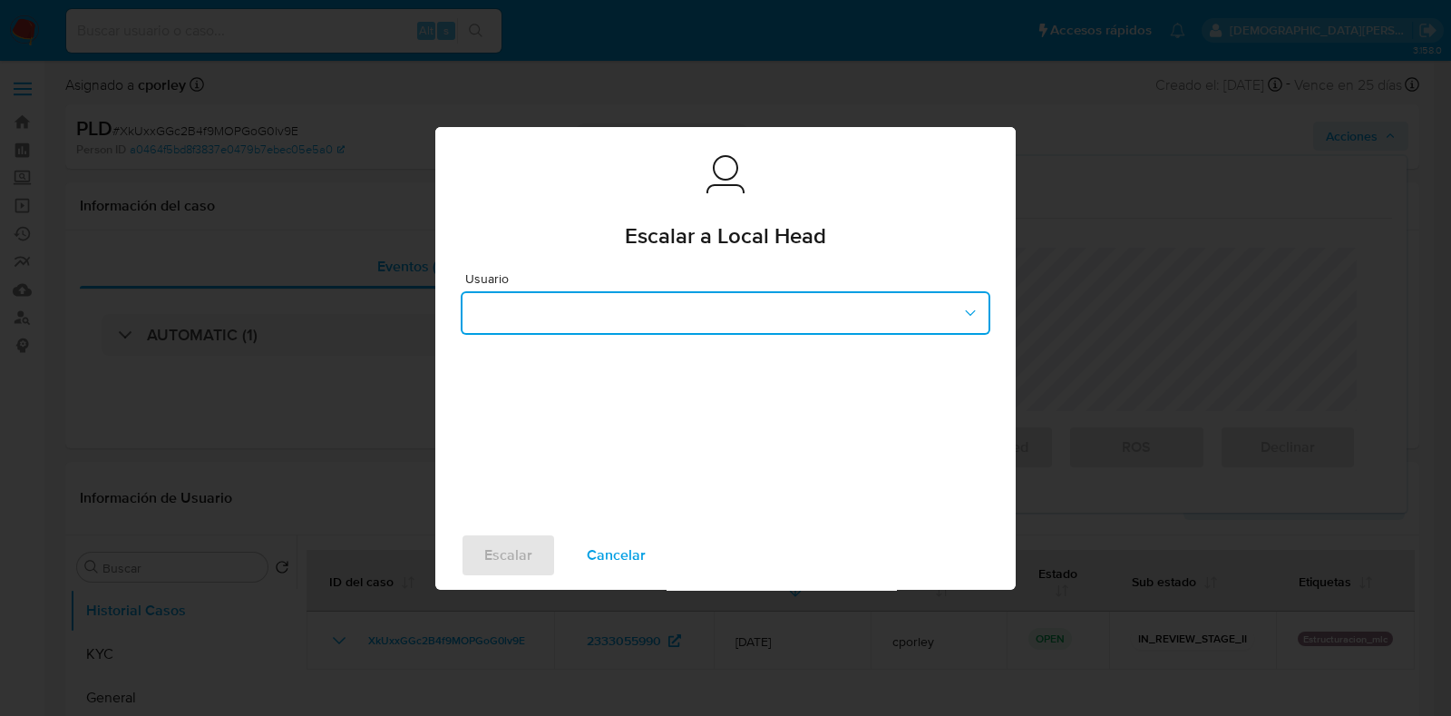
click at [614, 332] on button "button" at bounding box center [726, 313] width 530 height 44
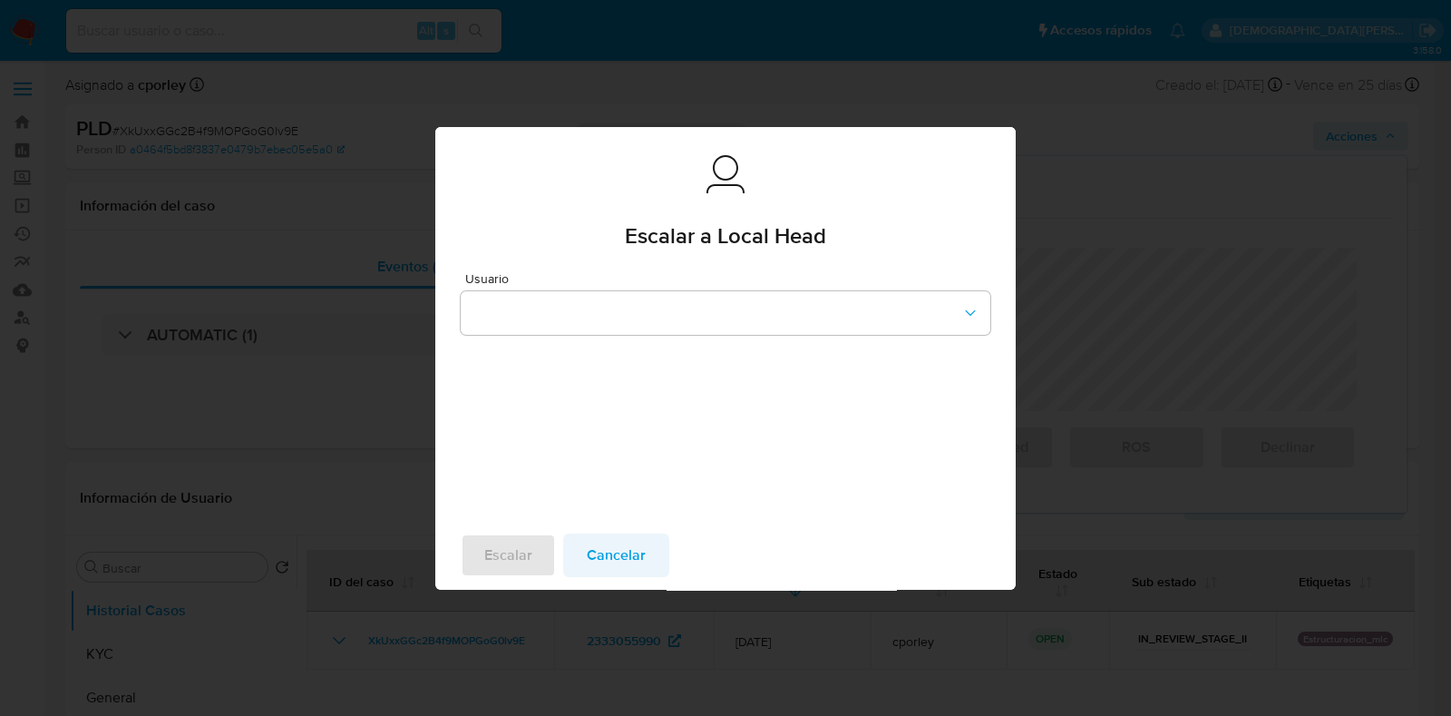
click at [615, 550] on span "Cancelar" at bounding box center [616, 555] width 59 height 40
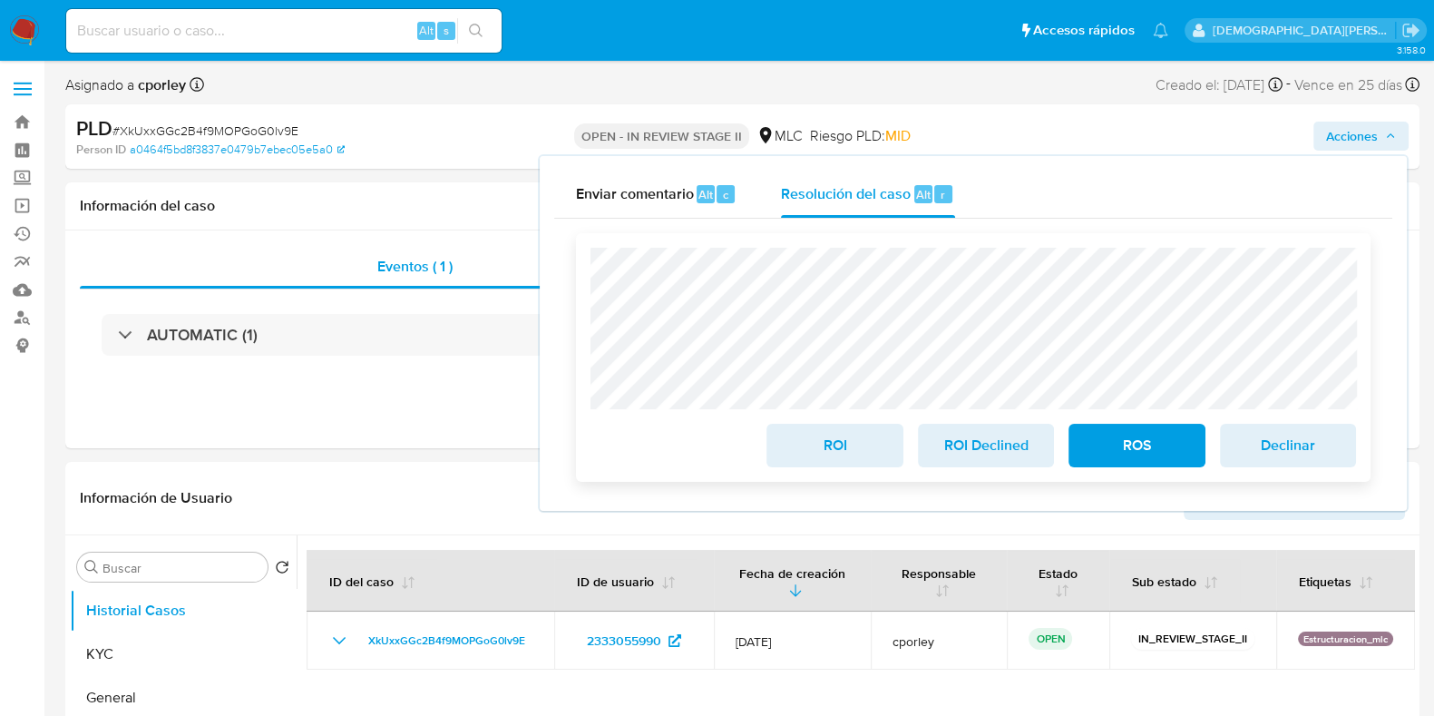
click at [1125, 450] on span "ROS" at bounding box center [1136, 445] width 89 height 40
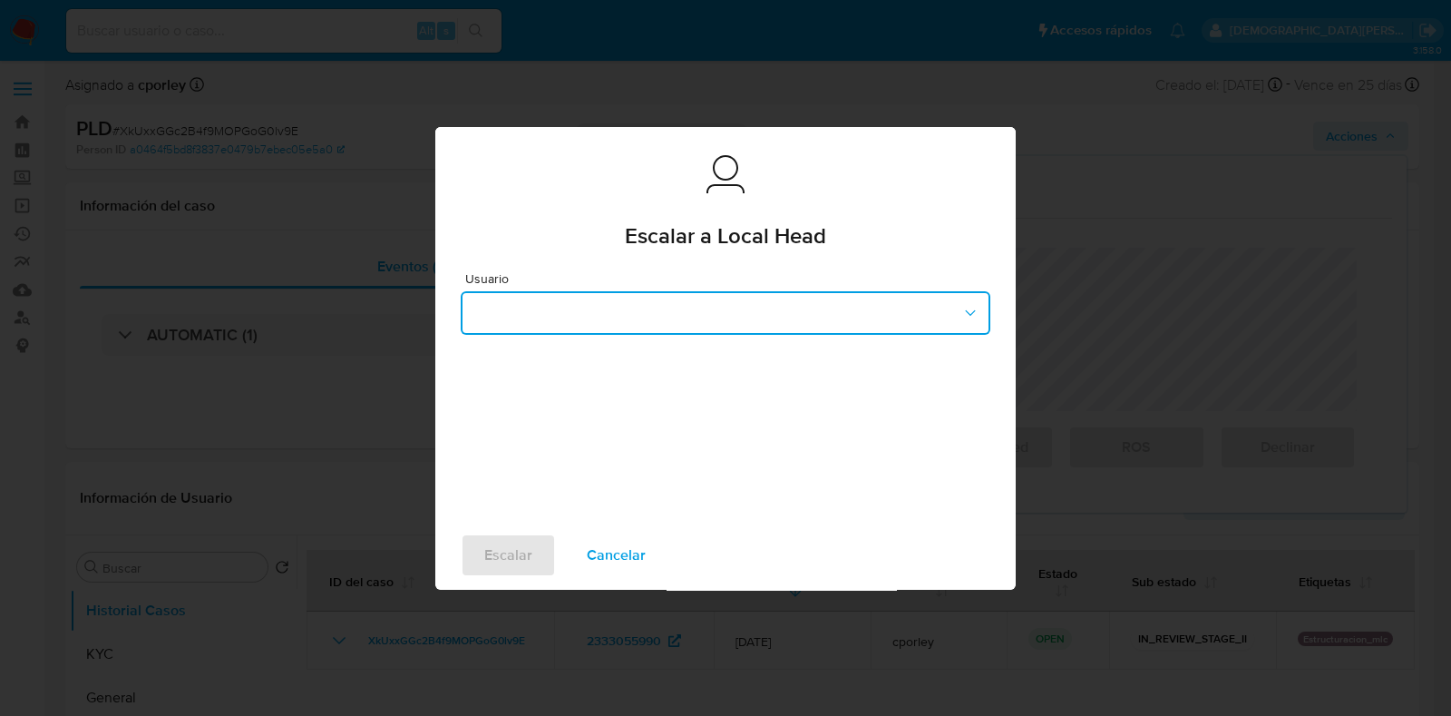
click at [623, 310] on button "button" at bounding box center [726, 313] width 530 height 44
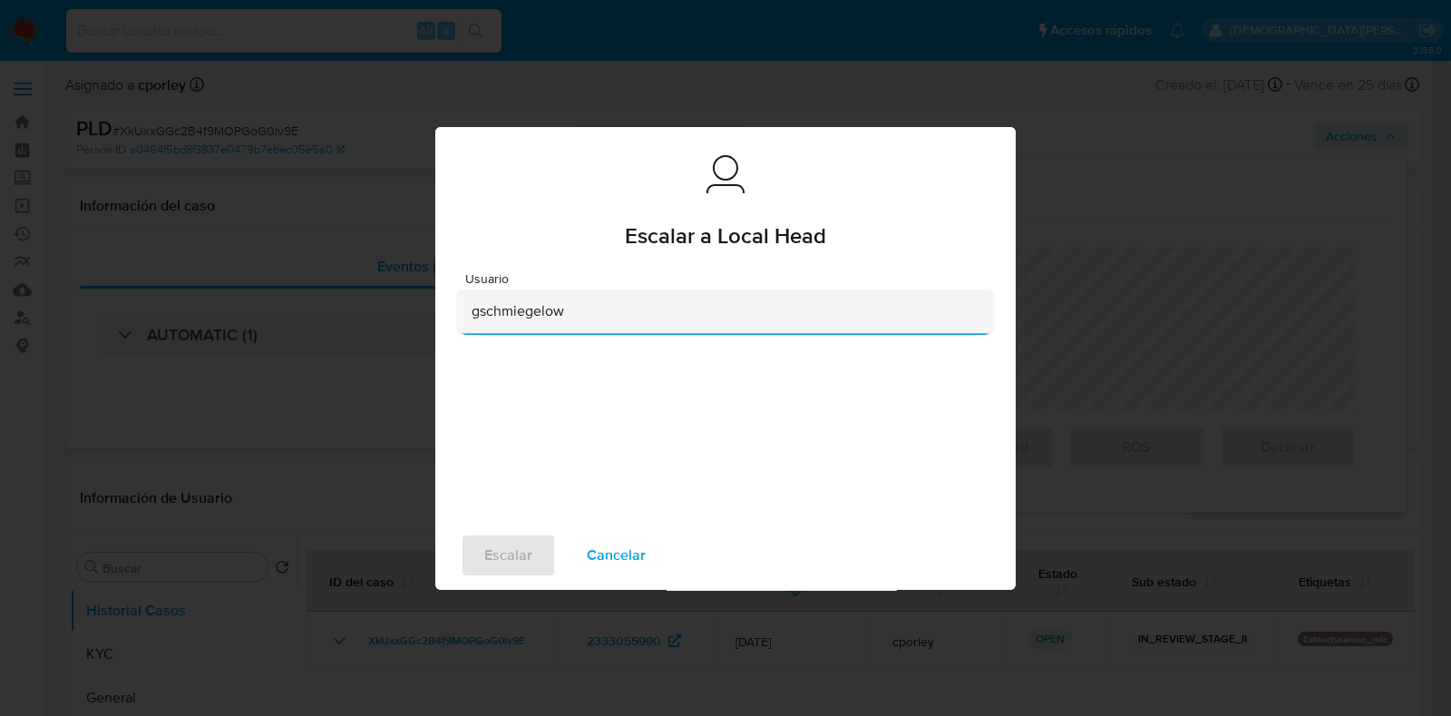
click at [579, 318] on div "gschmiegelow" at bounding box center [720, 311] width 497 height 44
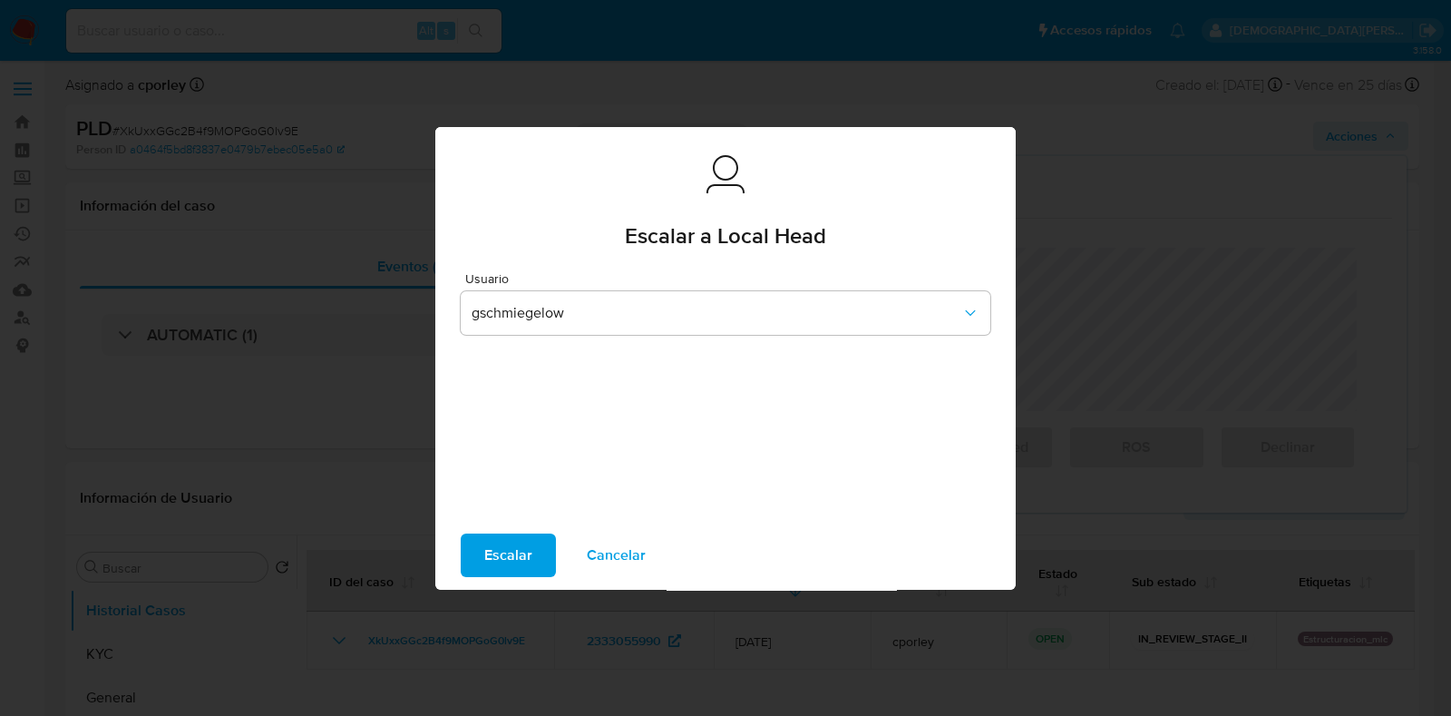
click at [611, 546] on span "Cancelar" at bounding box center [616, 555] width 59 height 40
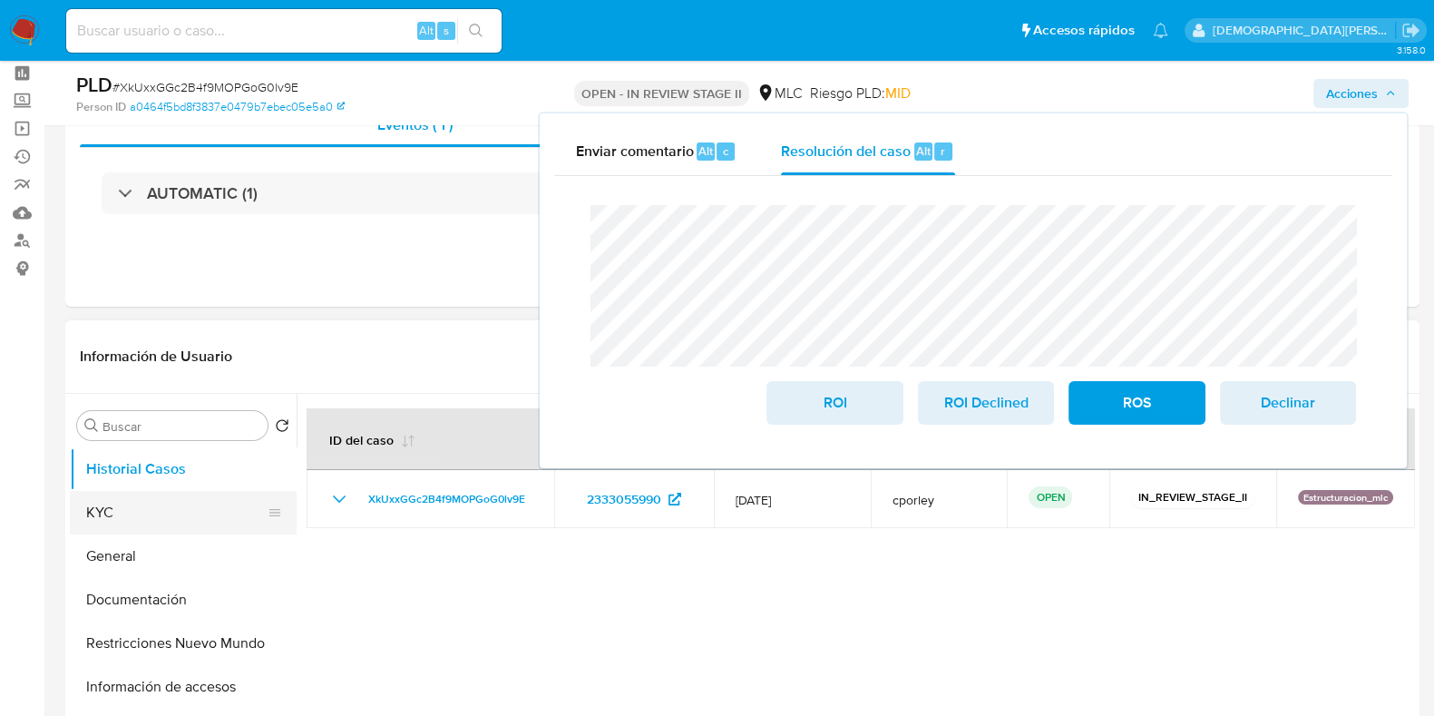
scroll to position [112, 0]
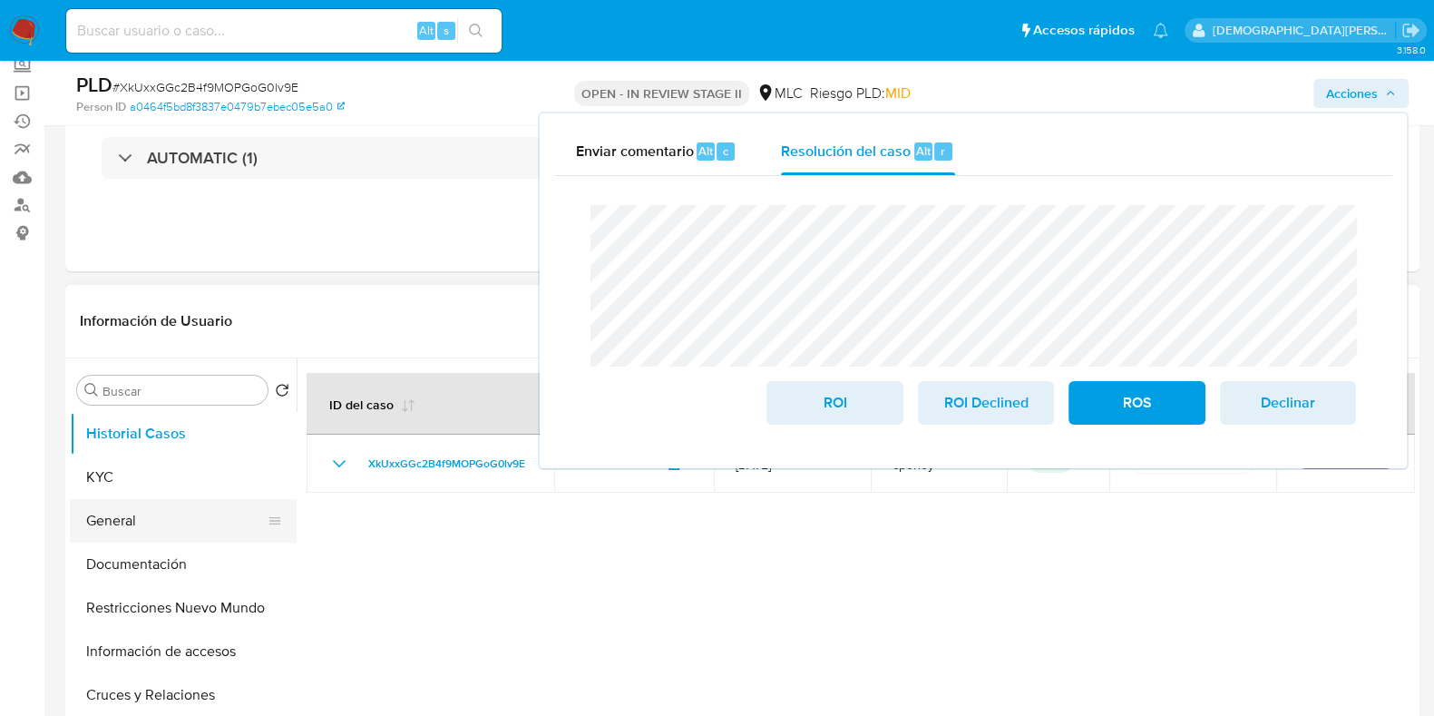
click at [105, 524] on button "General" at bounding box center [176, 521] width 212 height 44
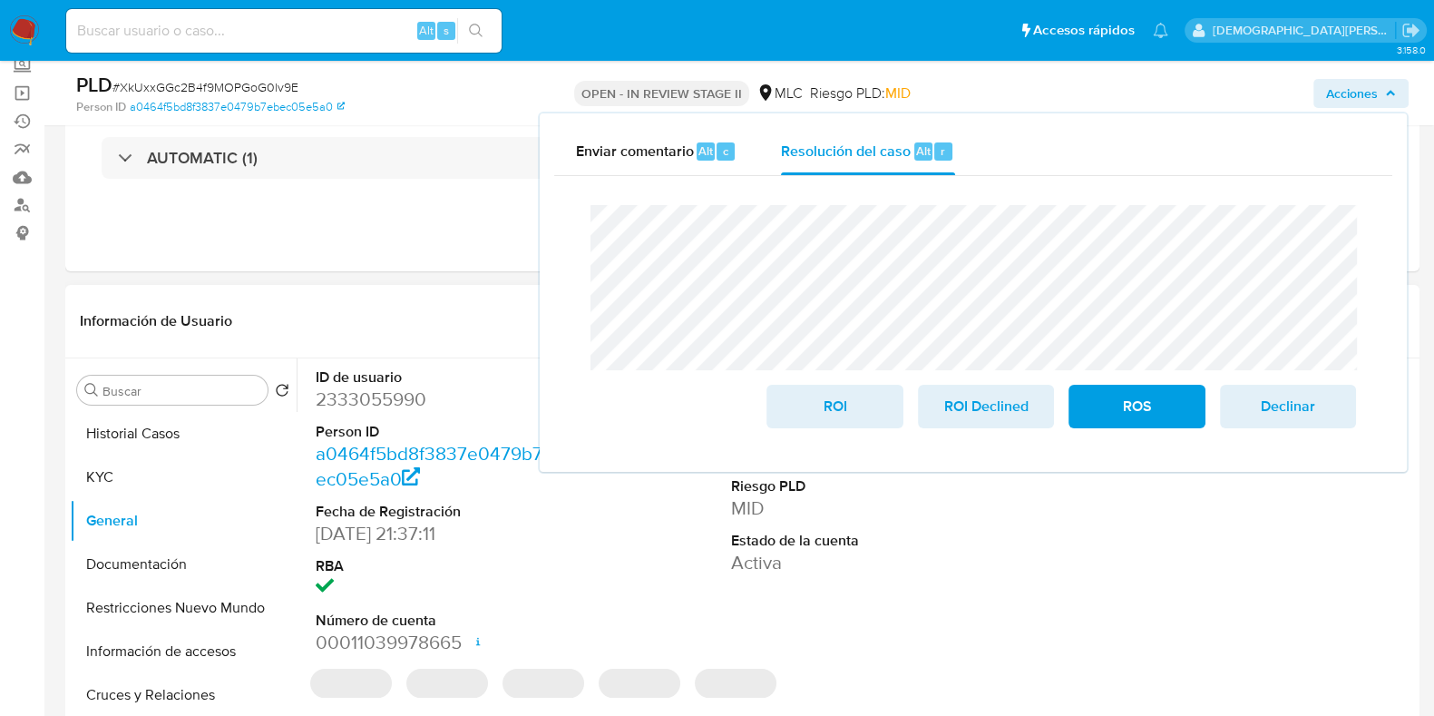
click at [411, 405] on dd "2333055990" at bounding box center [445, 398] width 259 height 25
copy dd "2333055990"
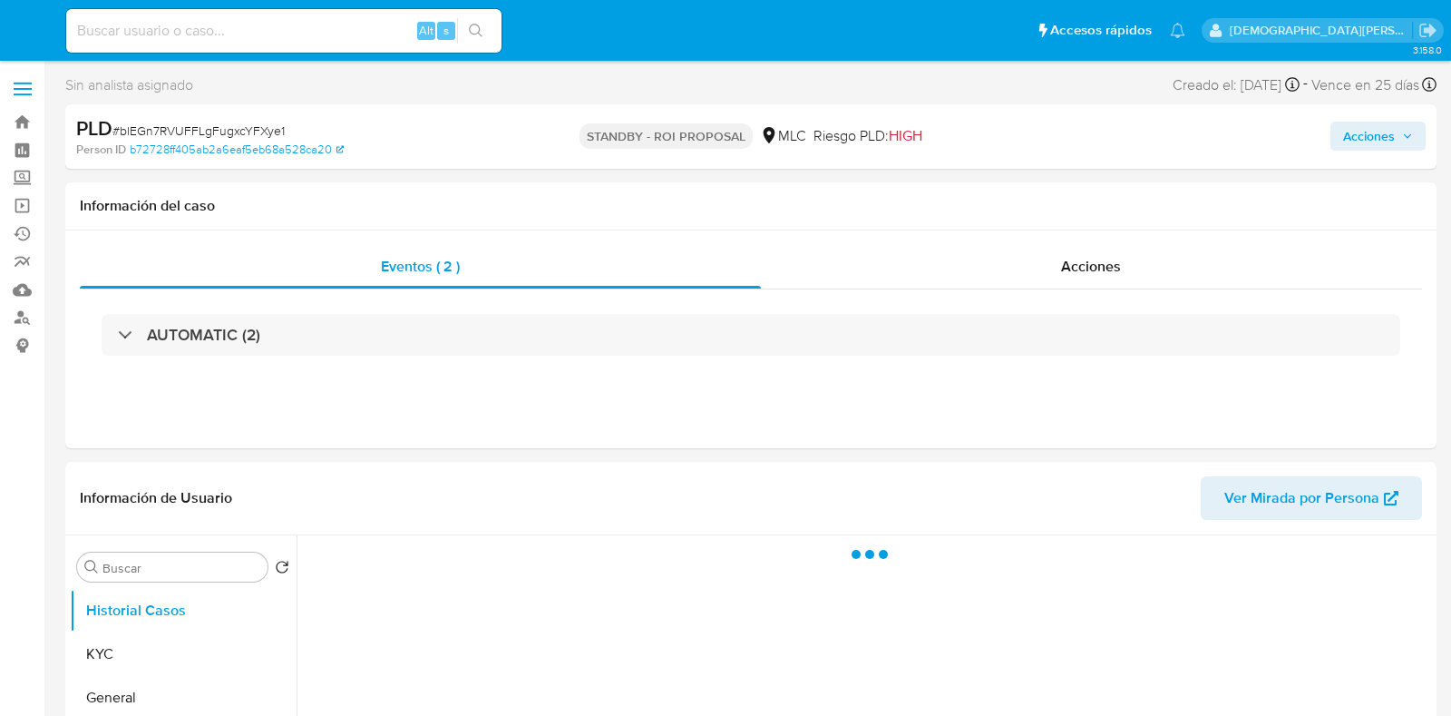
select select "10"
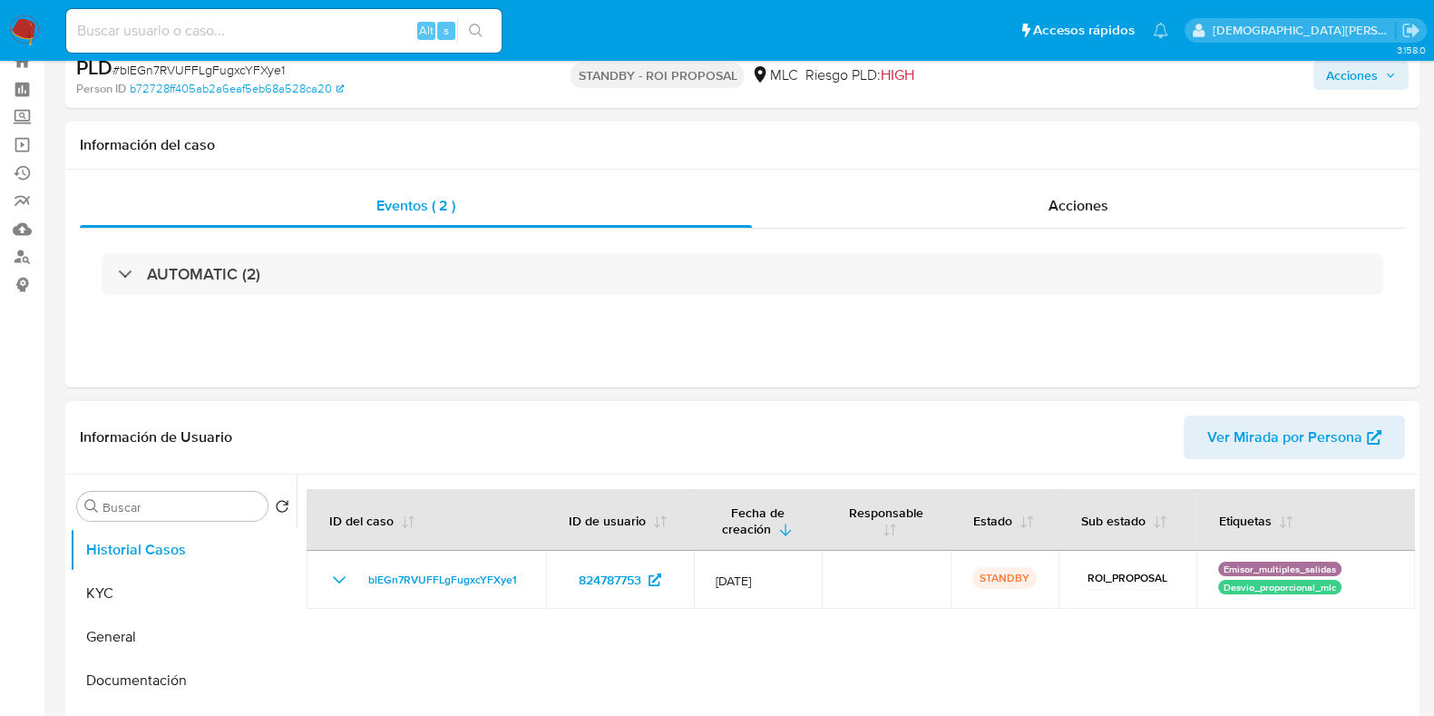
scroll to position [112, 0]
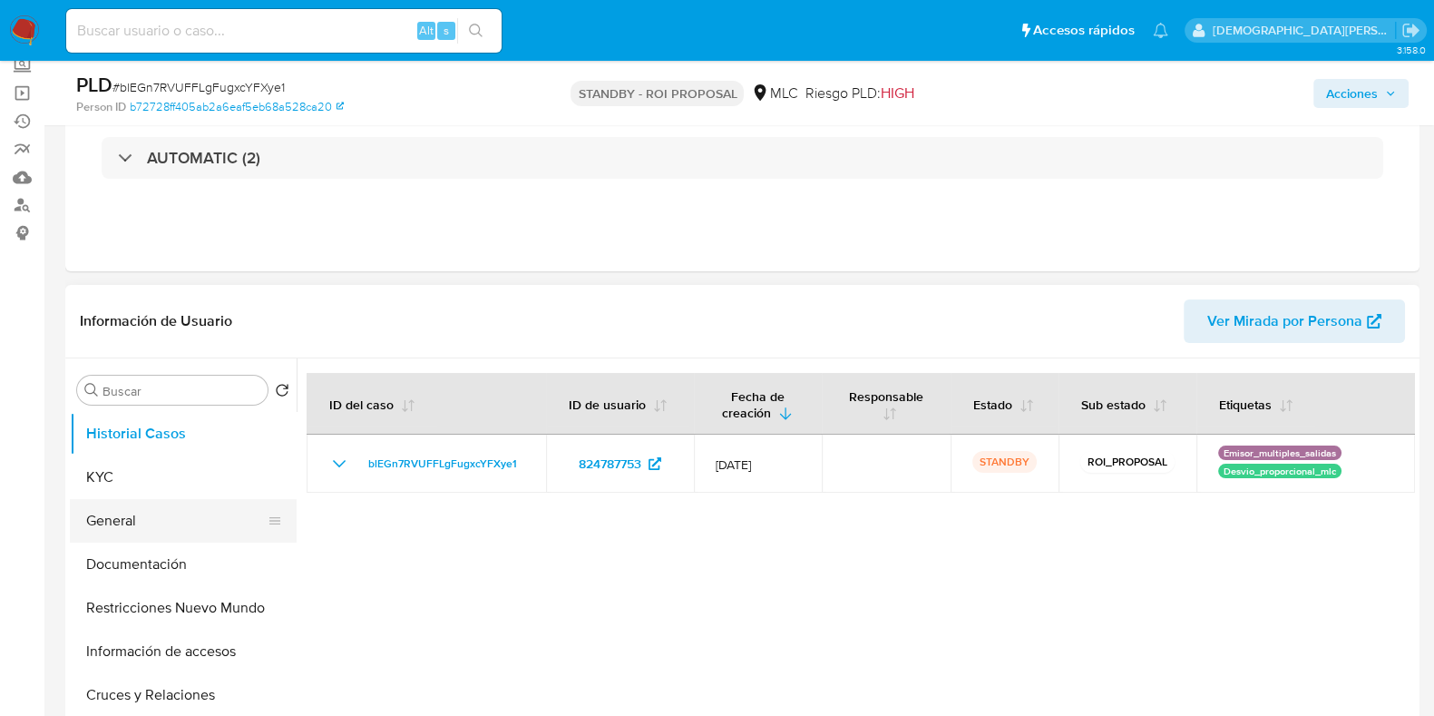
click at [145, 528] on button "General" at bounding box center [176, 521] width 212 height 44
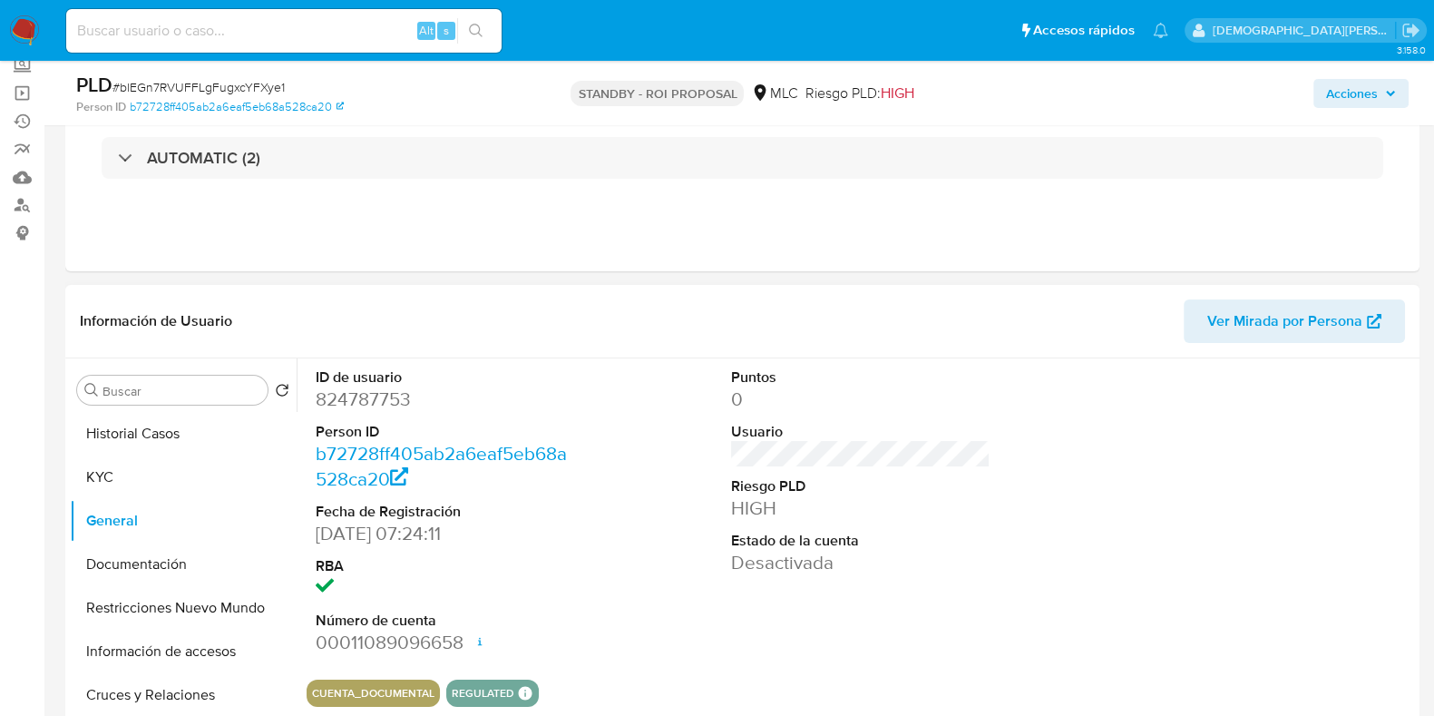
click at [334, 404] on dd "824787753" at bounding box center [445, 398] width 259 height 25
click at [334, 402] on dd "824787753" at bounding box center [445, 398] width 259 height 25
copy dd "824787753"
click at [174, 554] on button "Documentación" at bounding box center [176, 564] width 212 height 44
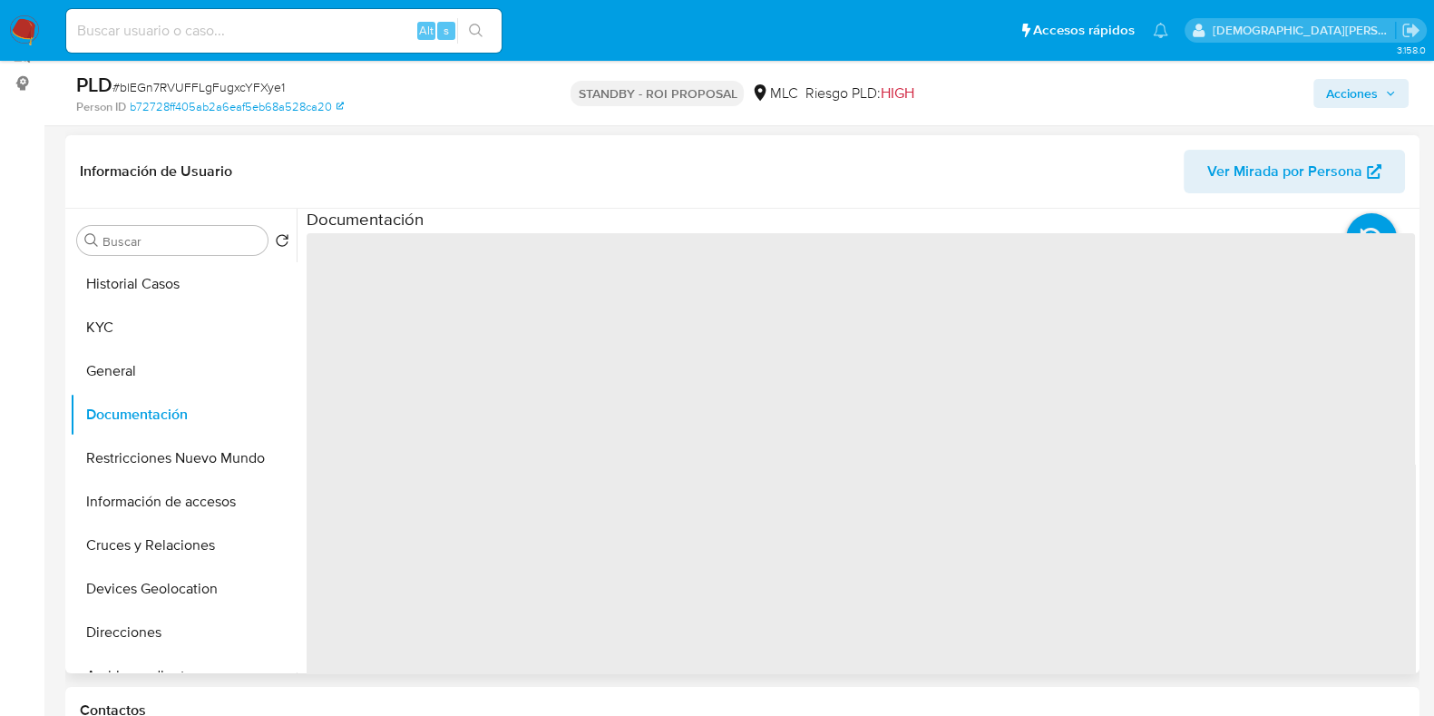
scroll to position [226, 0]
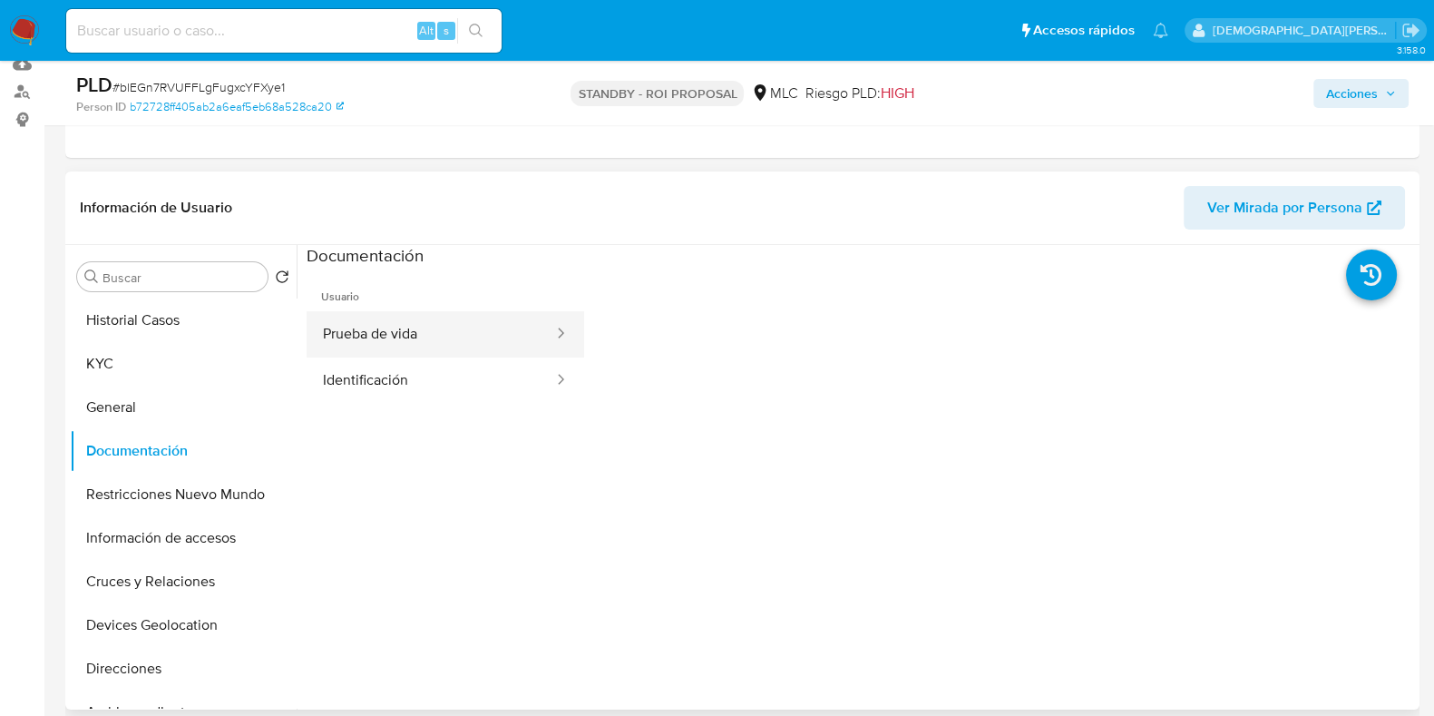
click at [445, 328] on button "Prueba de vida" at bounding box center [431, 334] width 249 height 46
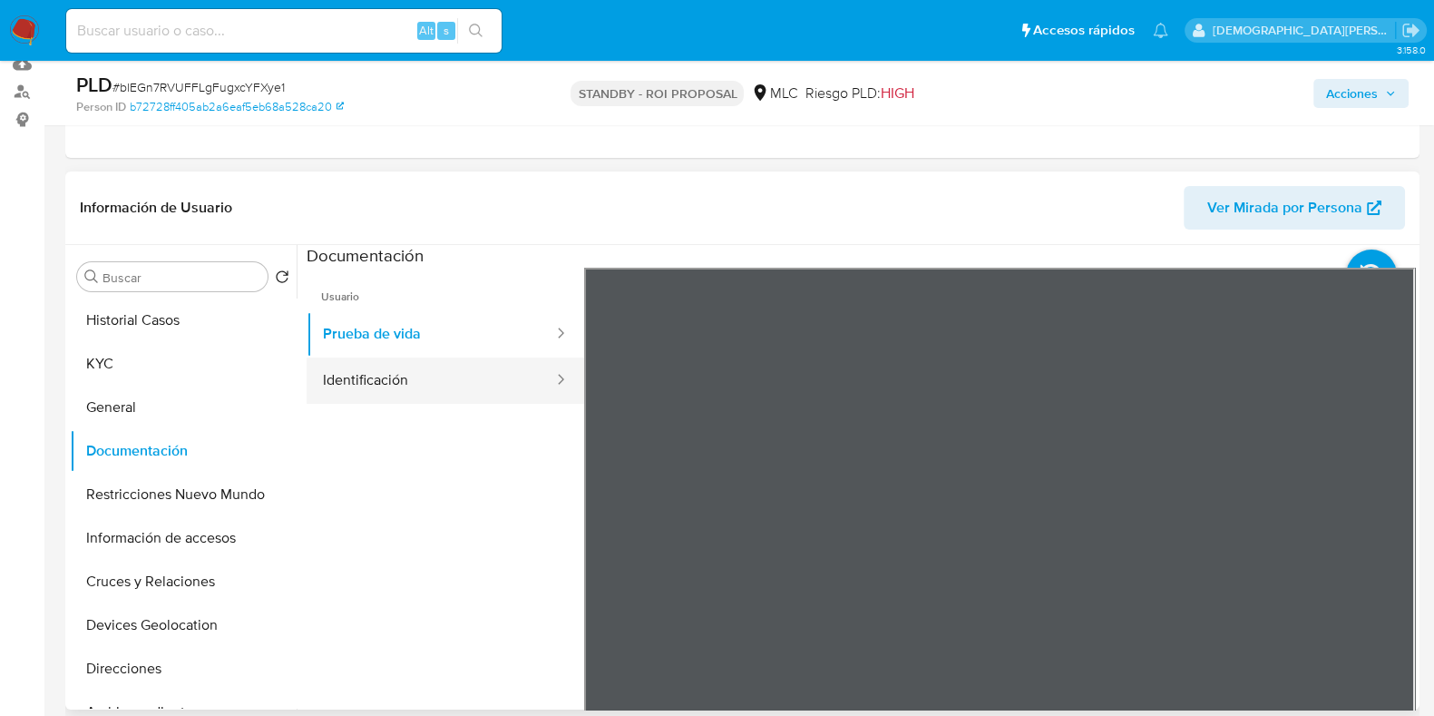
click at [484, 392] on button "Identificación" at bounding box center [431, 380] width 249 height 46
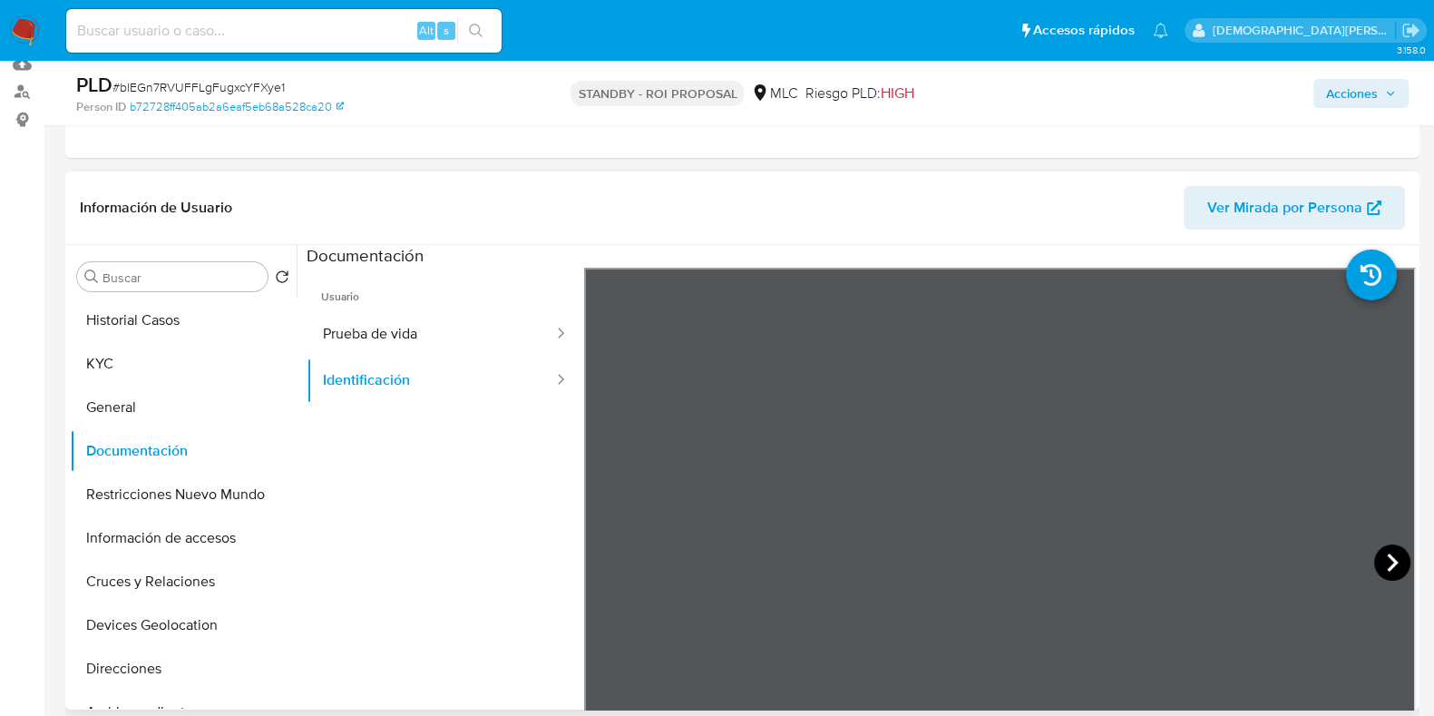
click at [1389, 562] on icon at bounding box center [1392, 562] width 11 height 18
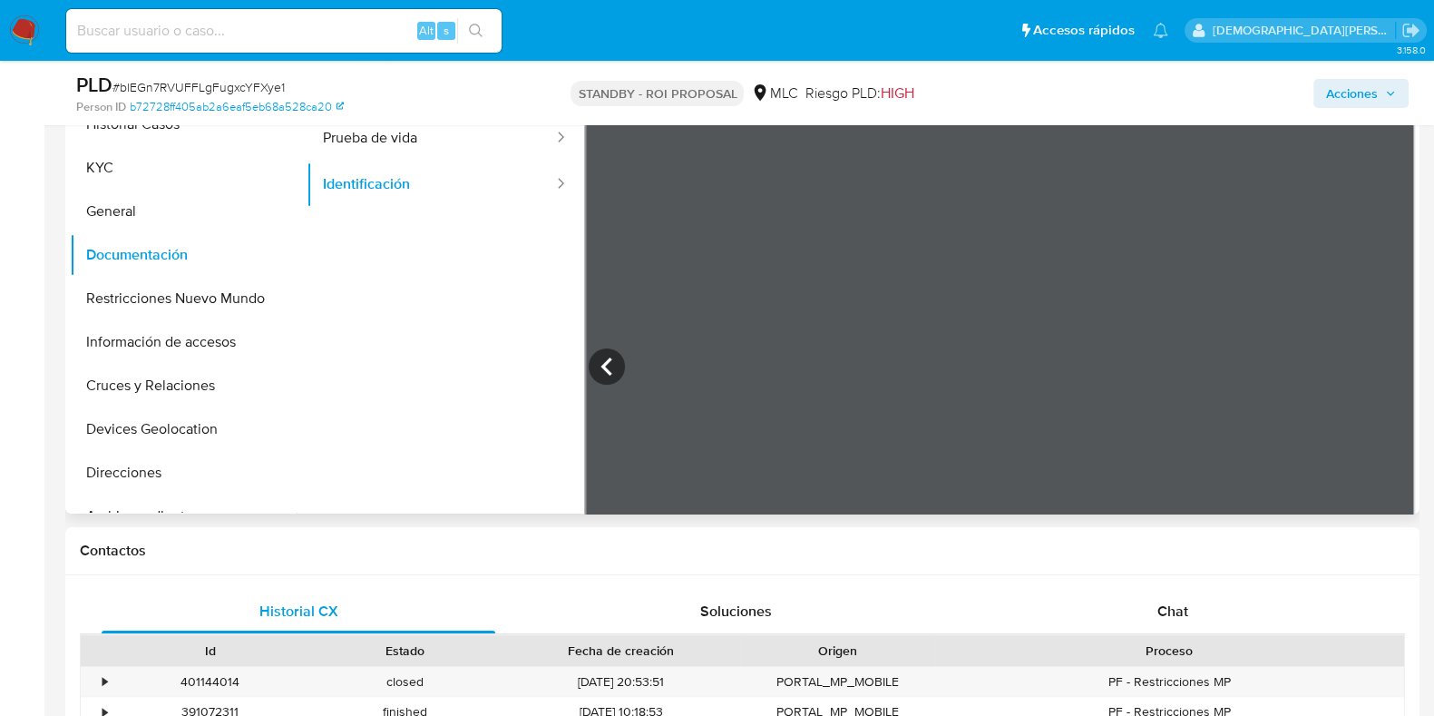
scroll to position [340, 0]
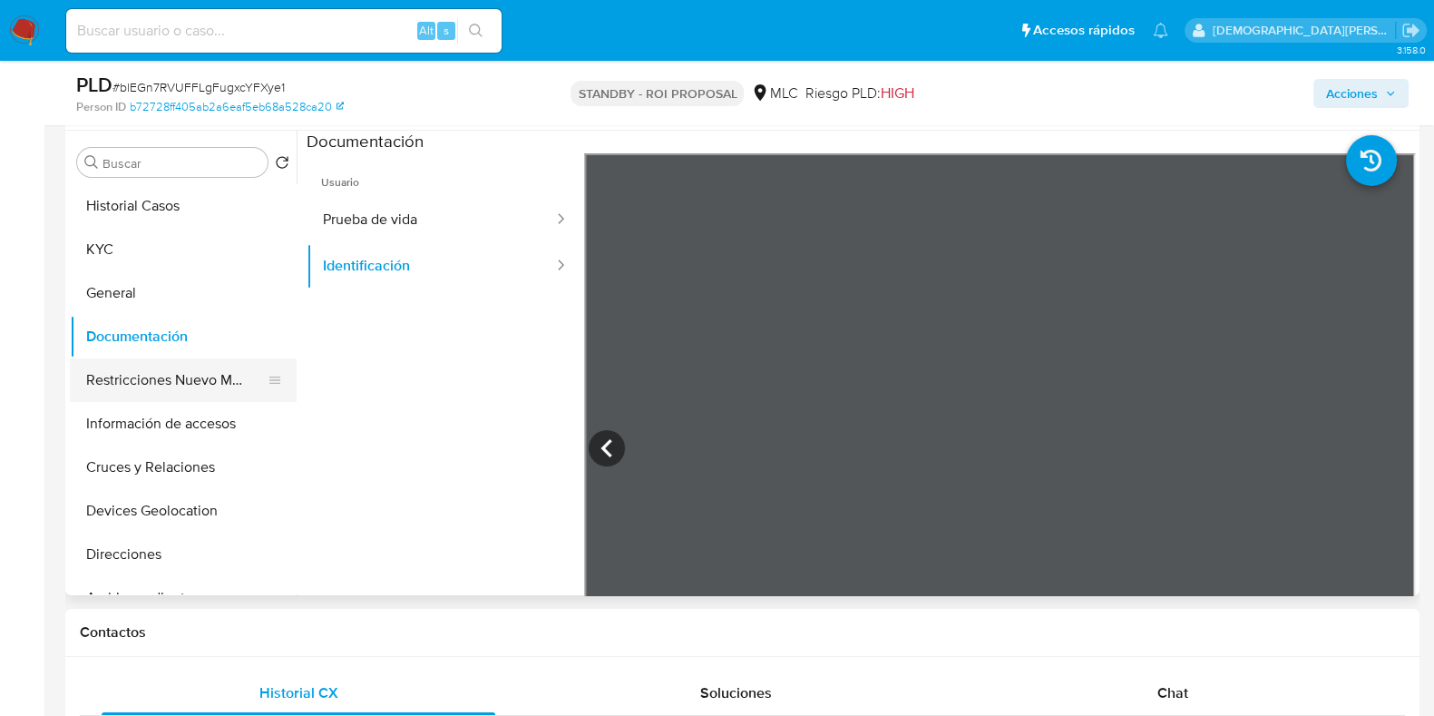
click at [149, 384] on button "Restricciones Nuevo Mundo" at bounding box center [176, 380] width 212 height 44
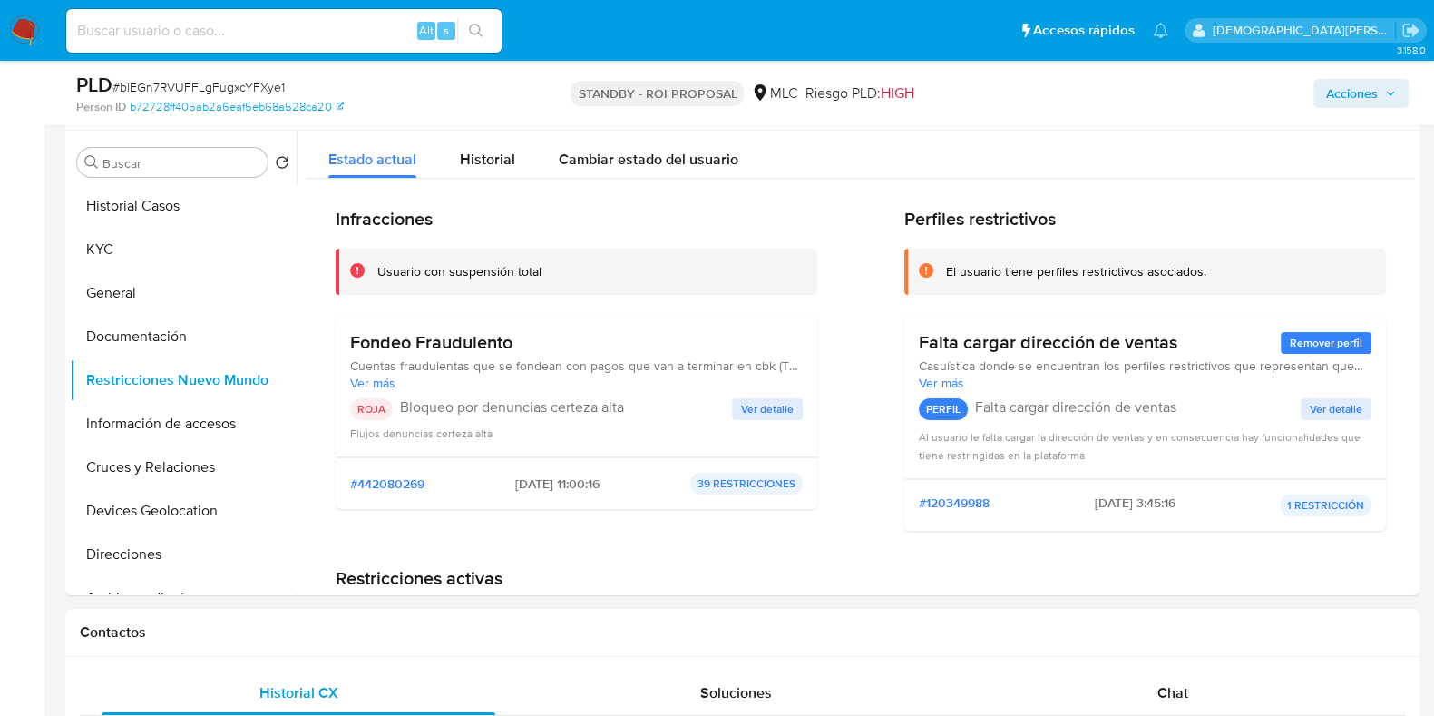
click at [771, 410] on span "Ver detalle" at bounding box center [767, 409] width 53 height 18
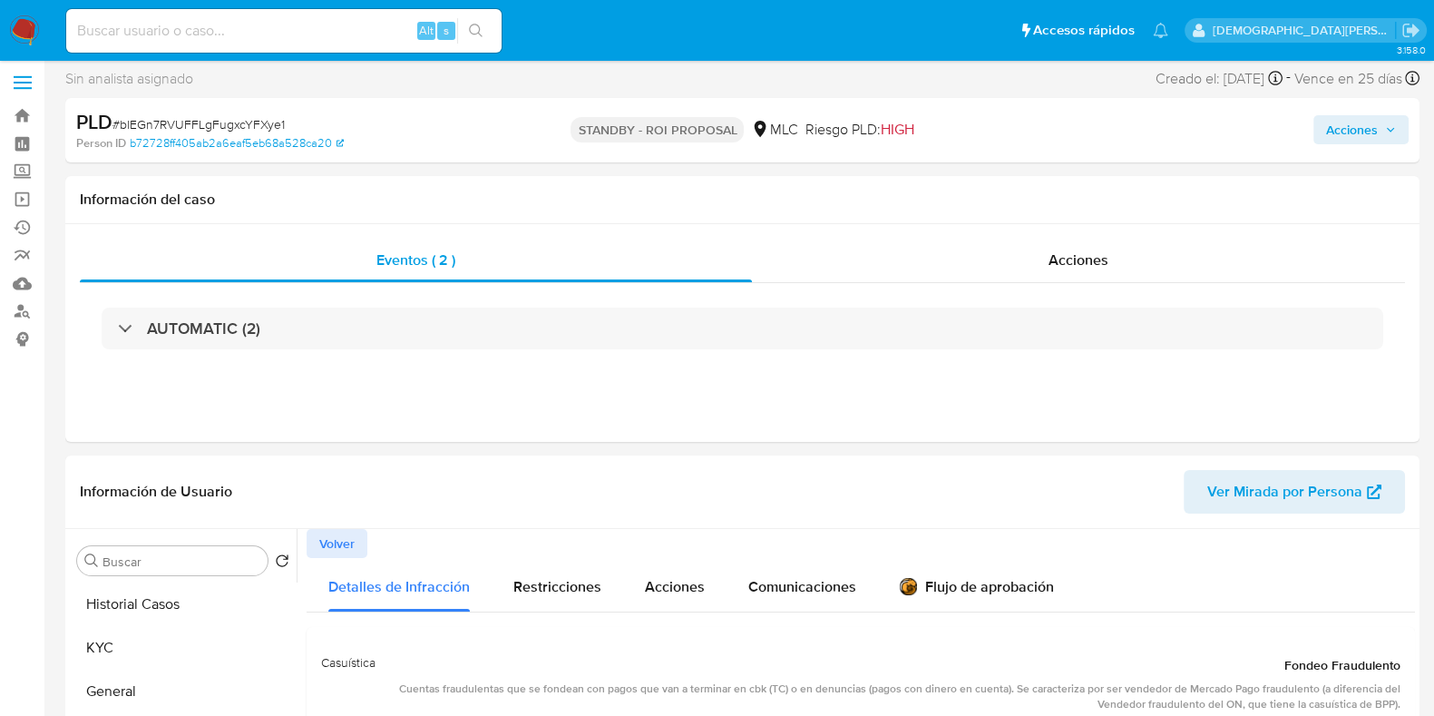
scroll to position [0, 0]
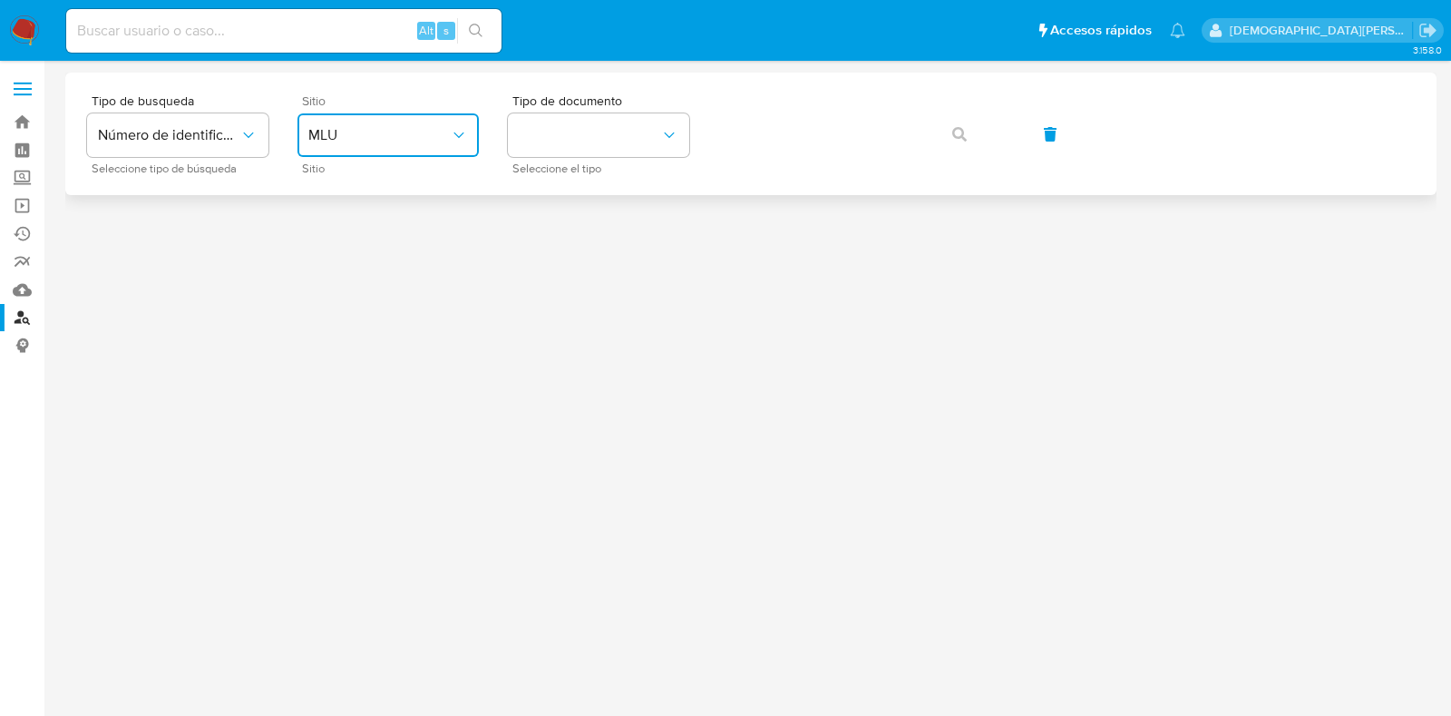
click at [435, 142] on span "MLU" at bounding box center [379, 135] width 142 height 18
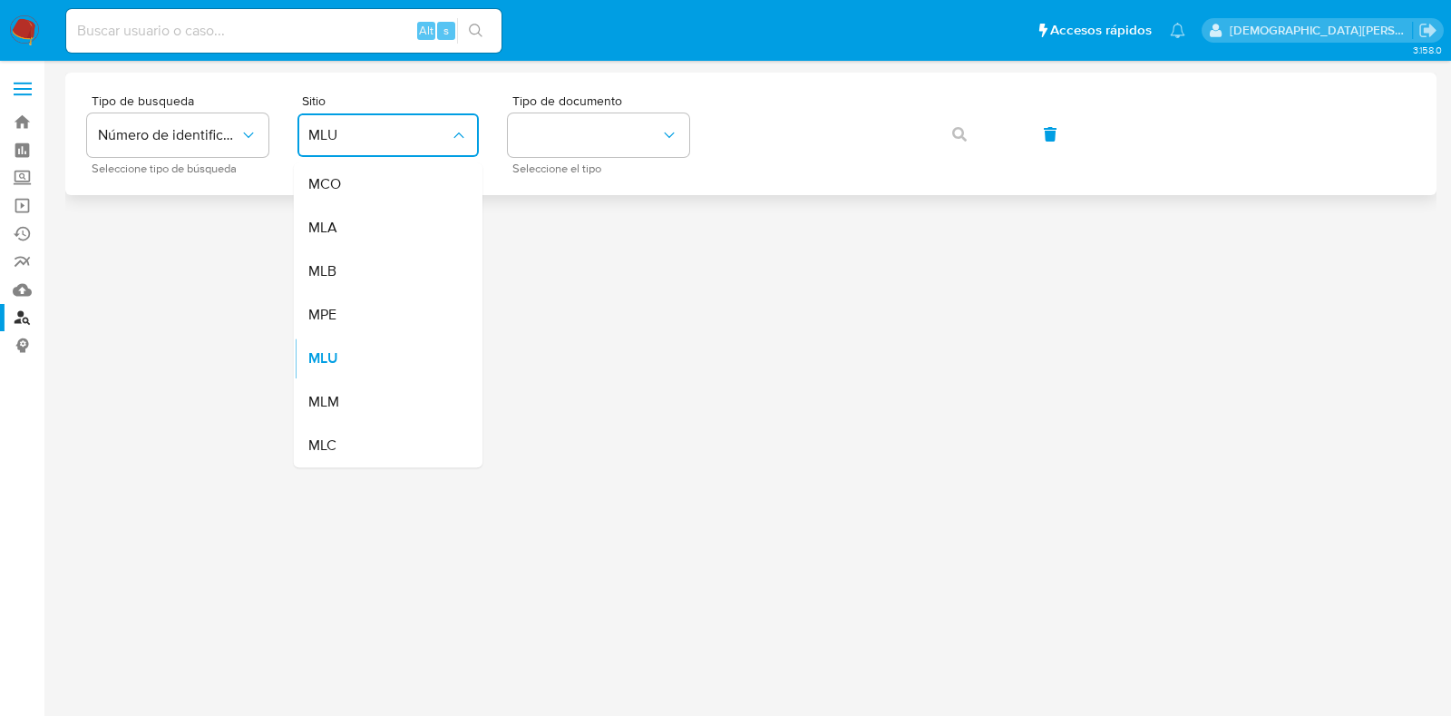
drag, startPoint x: 384, startPoint y: 434, endPoint x: 565, endPoint y: 181, distance: 311.4
click at [386, 427] on div "MLC" at bounding box center [382, 446] width 149 height 44
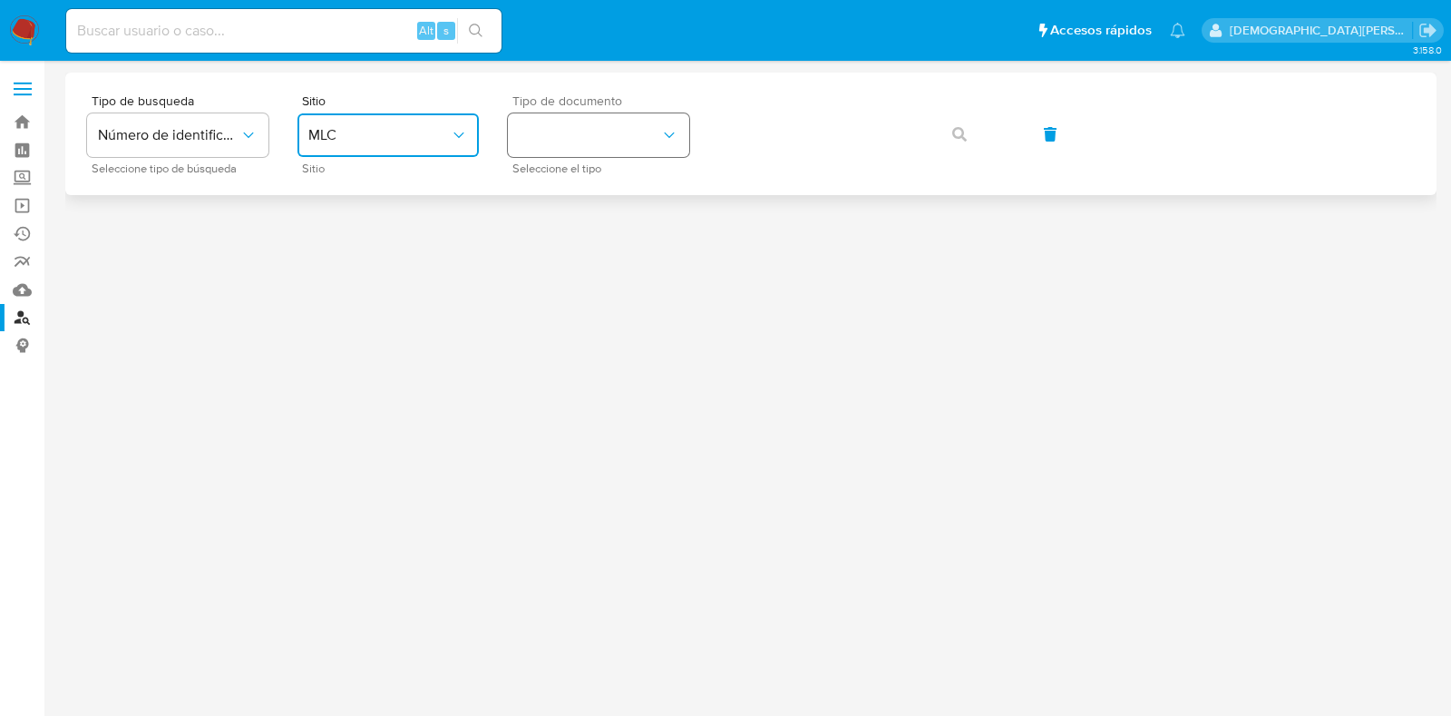
click at [621, 138] on button "identificationType" at bounding box center [598, 135] width 181 height 44
click at [658, 196] on div "RUT RUT" at bounding box center [593, 193] width 149 height 62
click at [958, 138] on icon "button" at bounding box center [960, 134] width 15 height 15
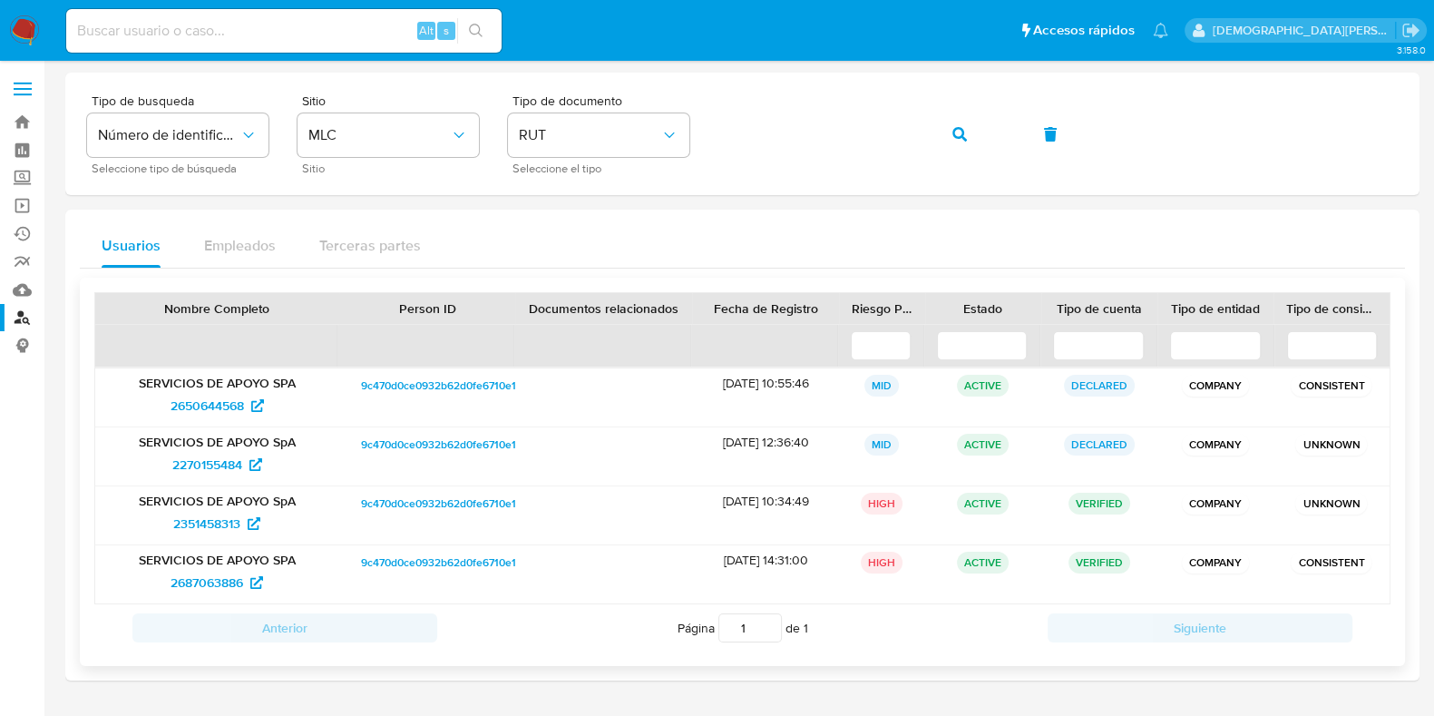
click at [397, 376] on span "9c470d0ce0932b62d0fe6710e1d65cb8" at bounding box center [457, 386] width 192 height 22
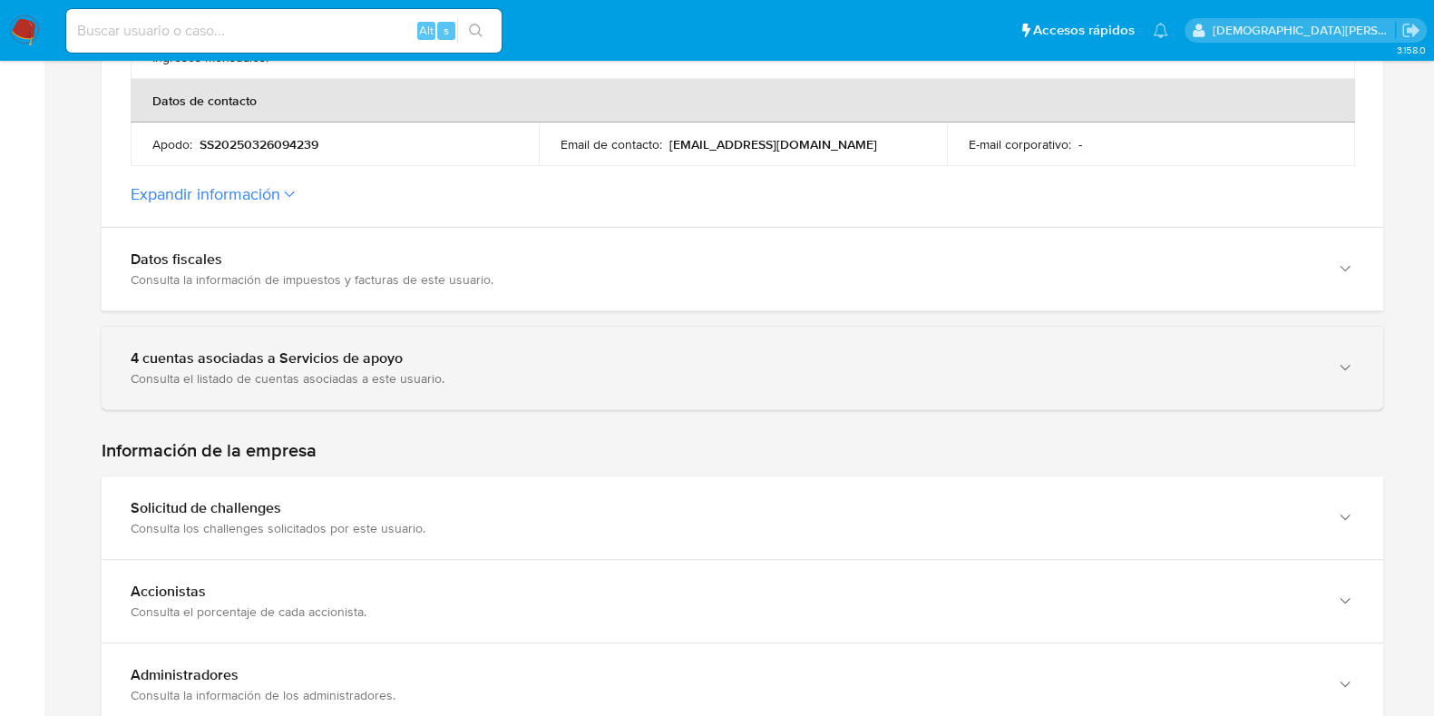
scroll to position [793, 0]
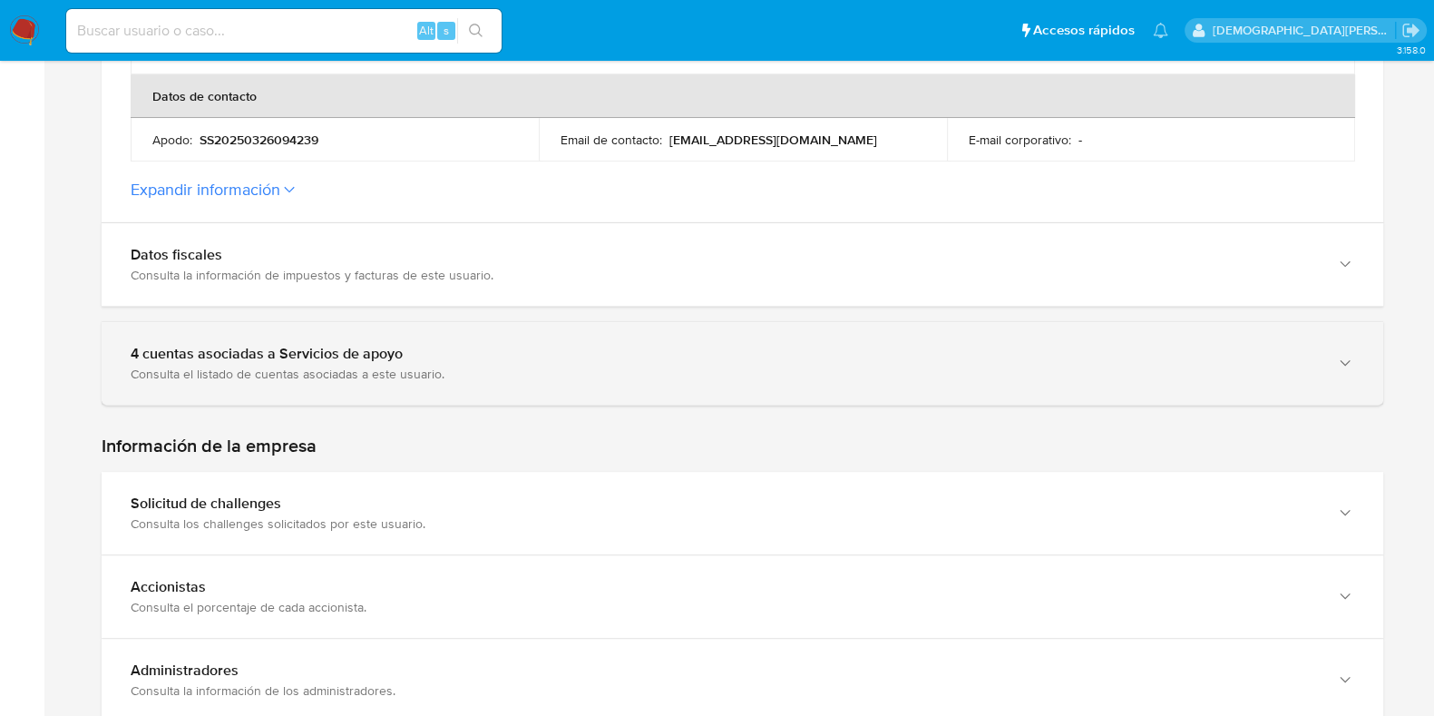
click at [363, 378] on div "Consulta el listado de cuentas asociadas a este usuario." at bounding box center [724, 374] width 1187 height 16
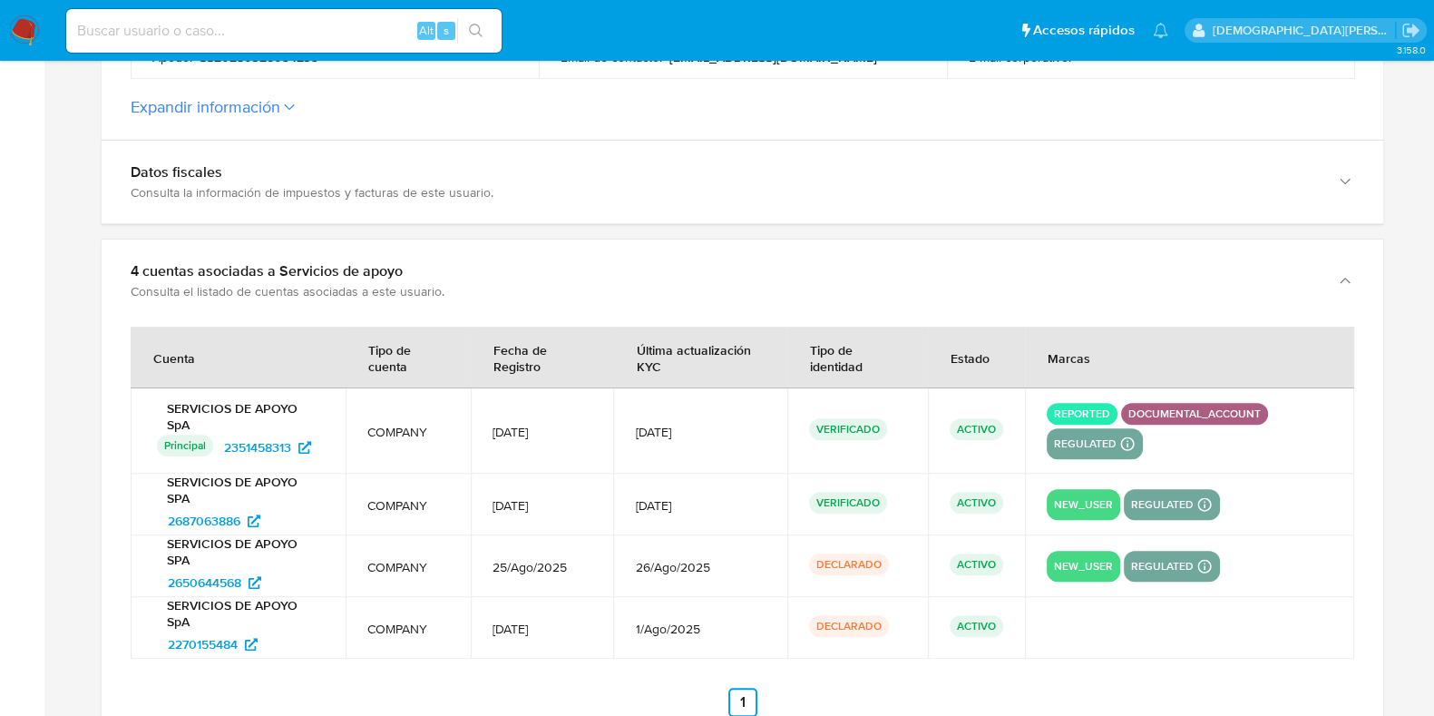
scroll to position [1021, 0]
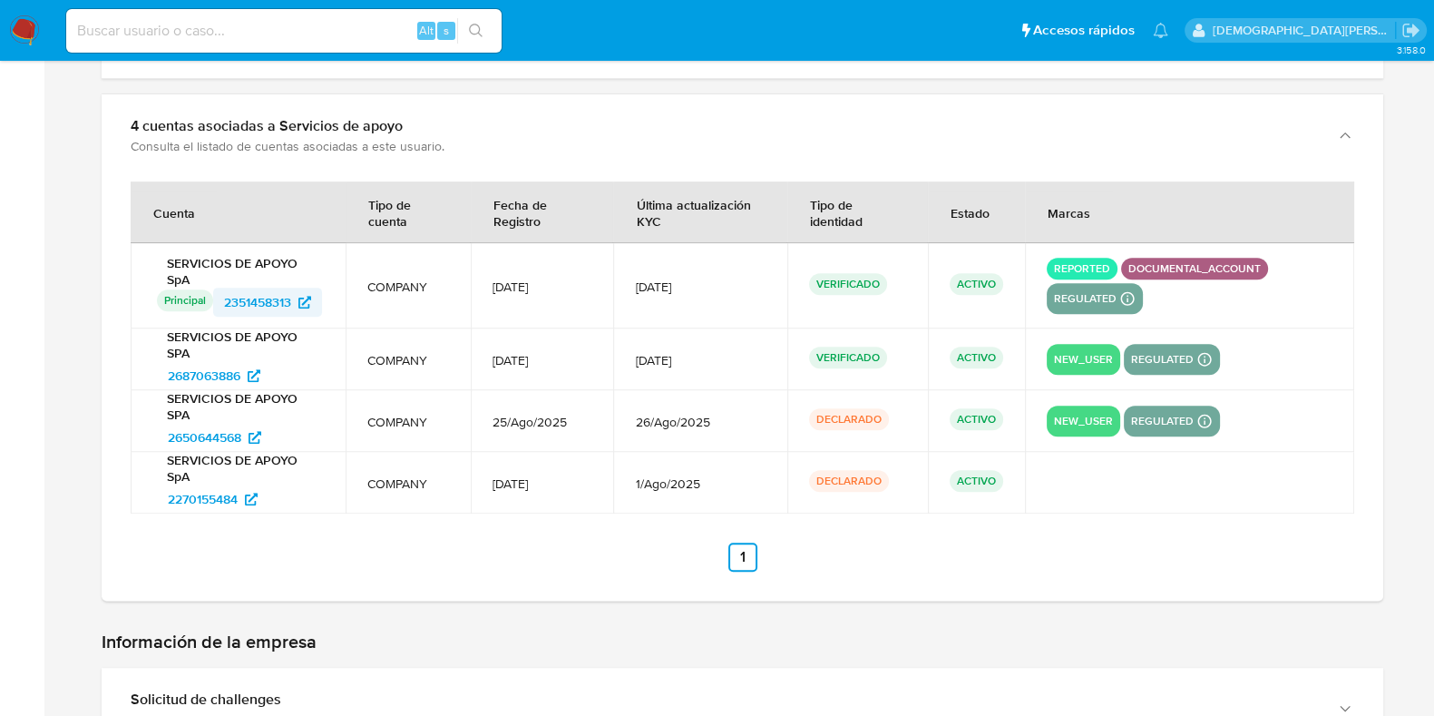
click at [254, 296] on span "2351458313" at bounding box center [257, 302] width 67 height 29
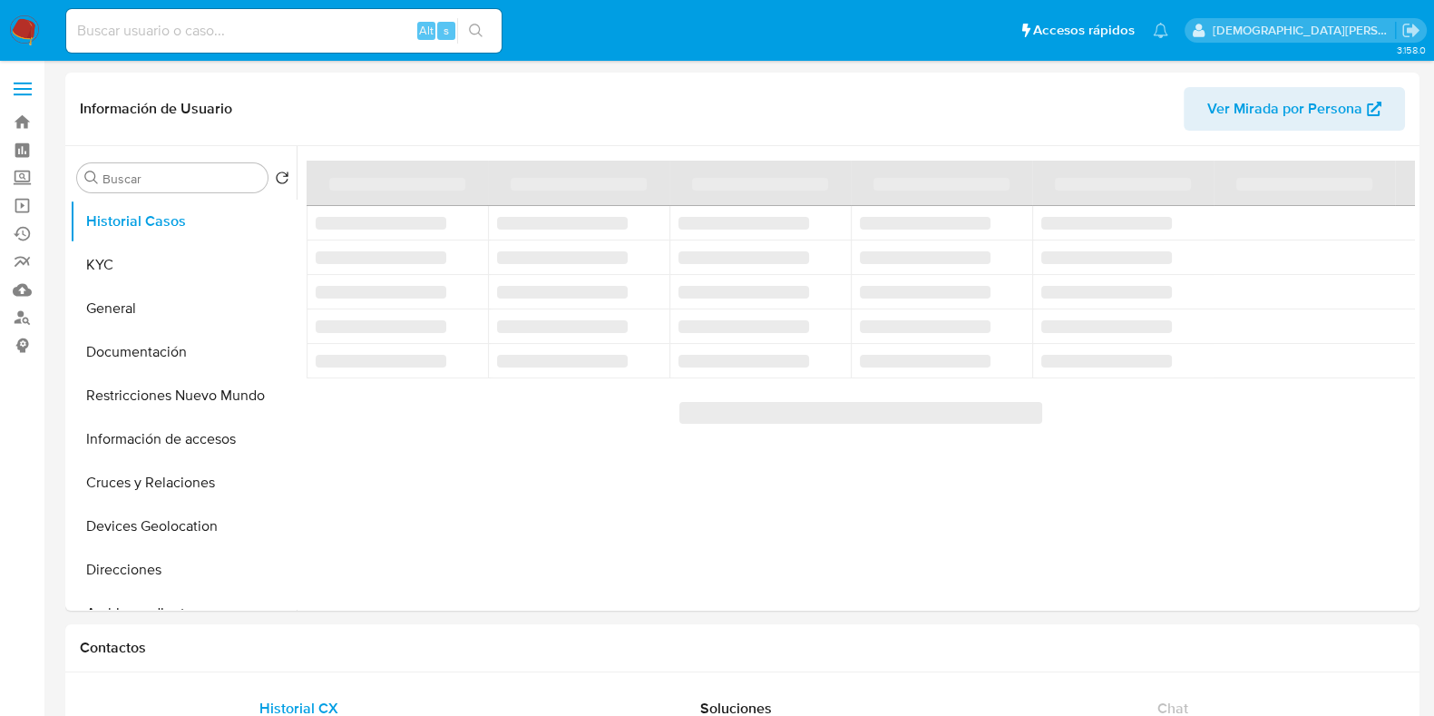
select select "10"
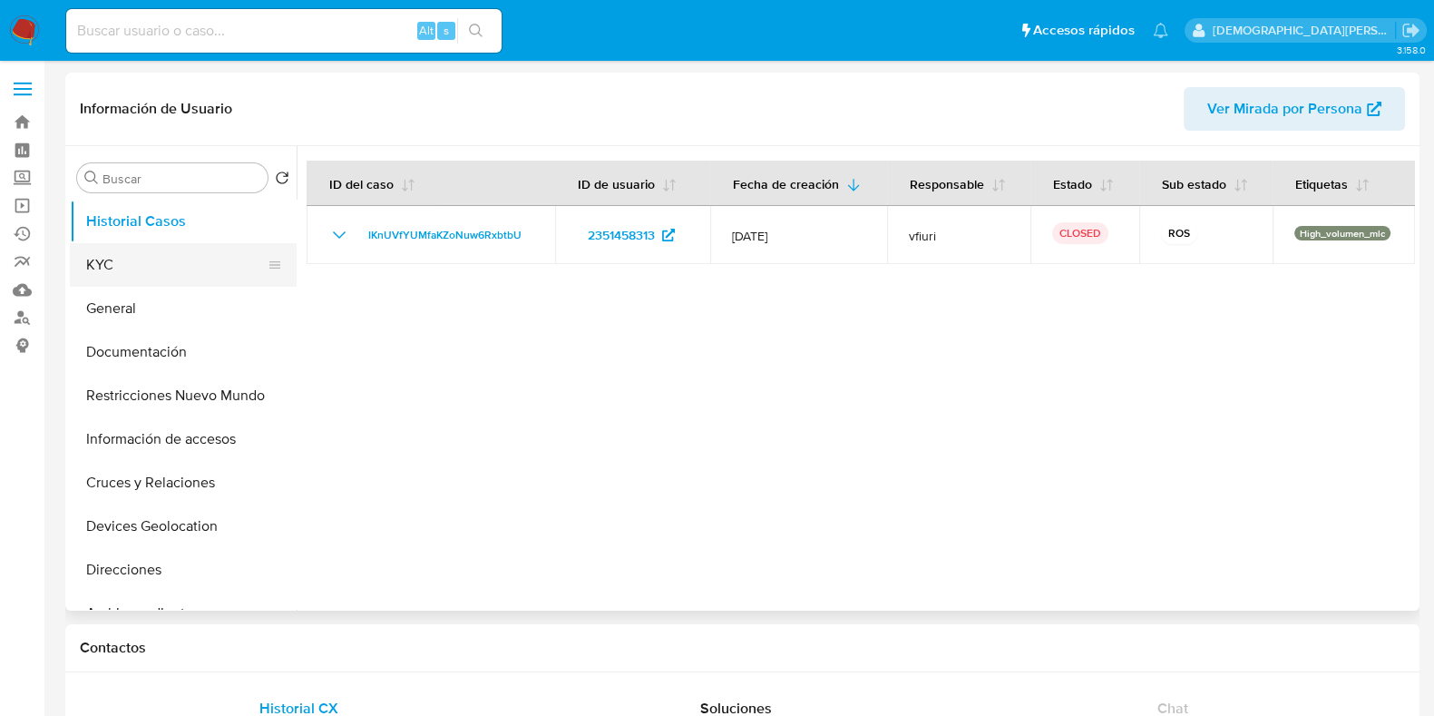
click at [134, 261] on button "KYC" at bounding box center [176, 265] width 212 height 44
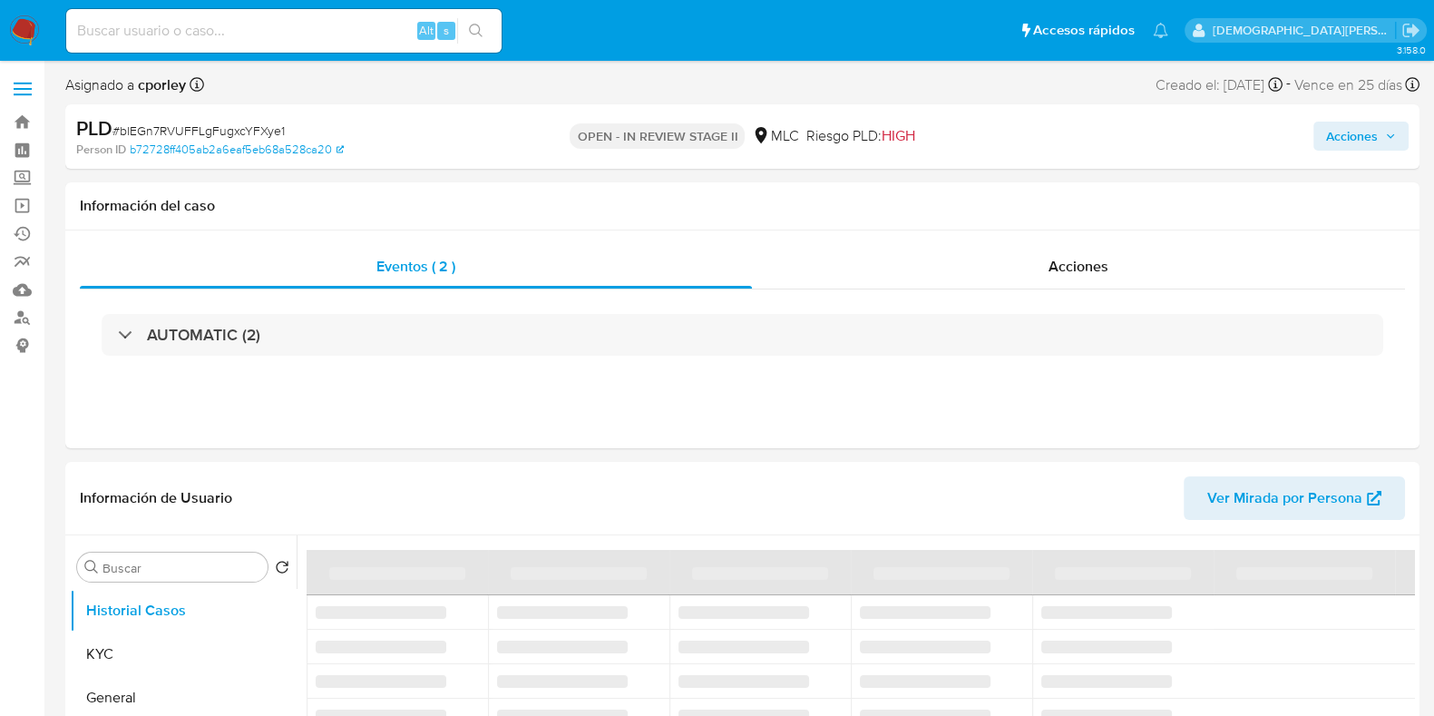
select select "10"
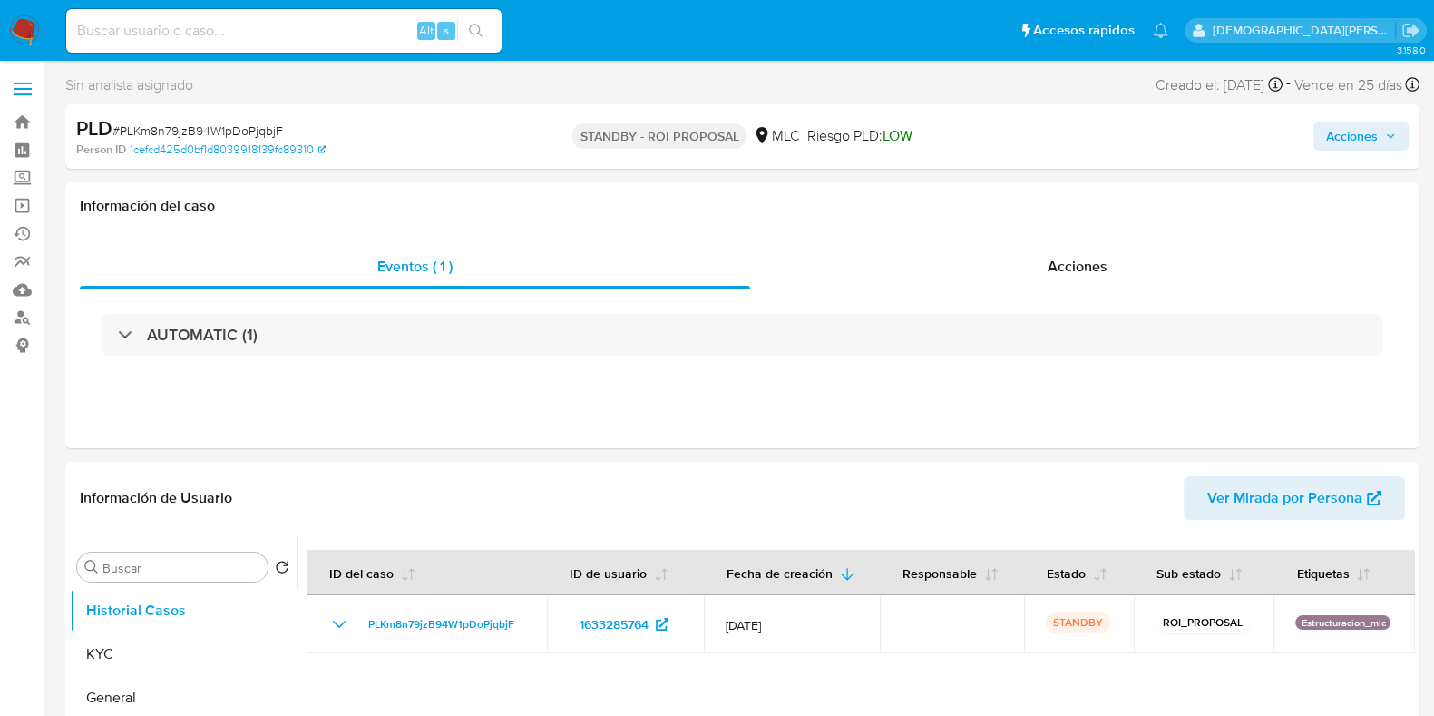
select select "10"
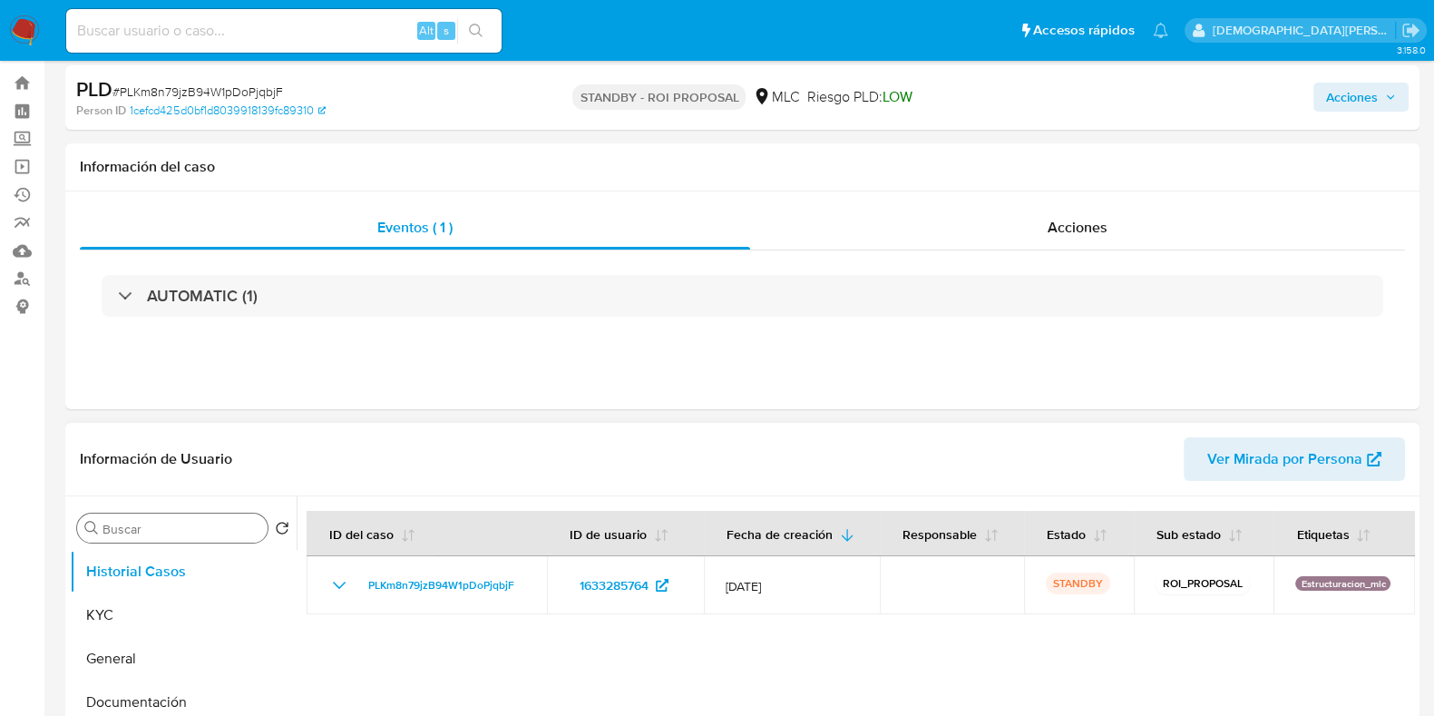
scroll to position [226, 0]
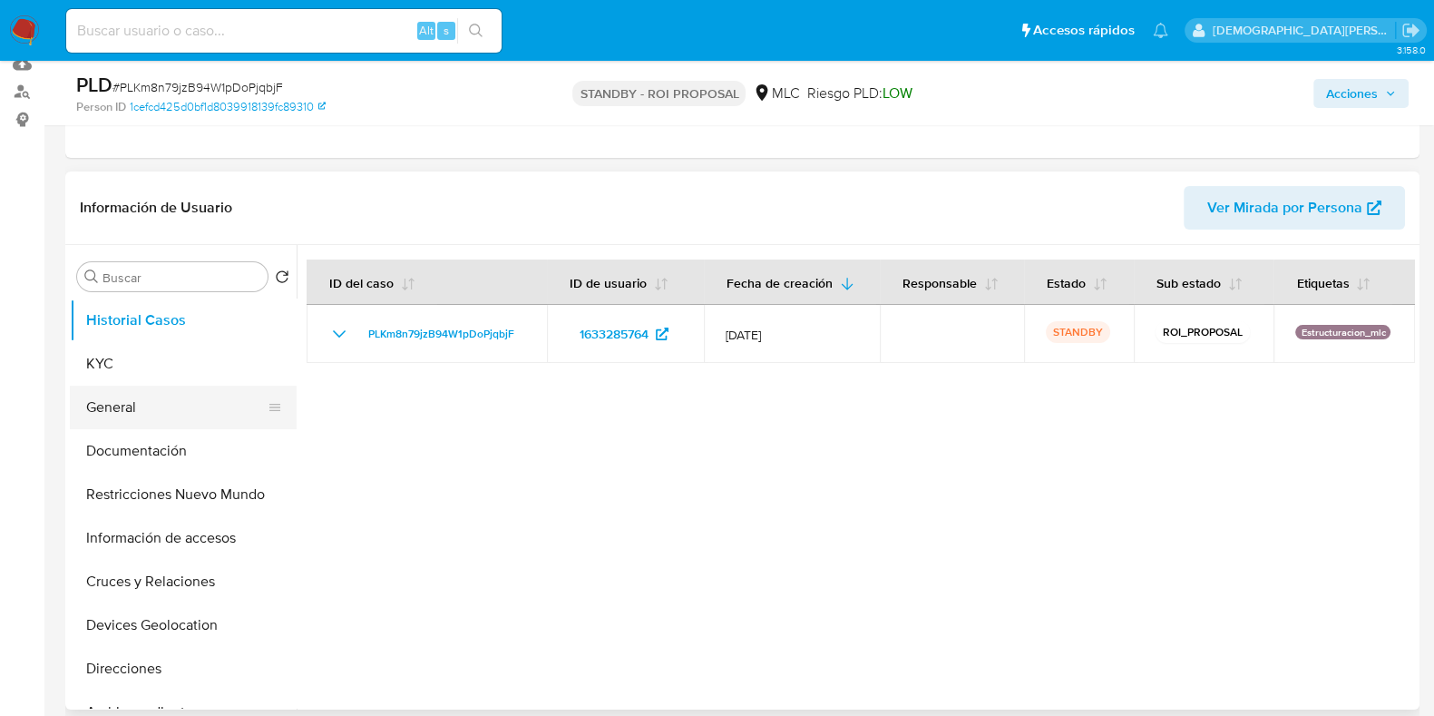
click at [172, 412] on button "General" at bounding box center [176, 408] width 212 height 44
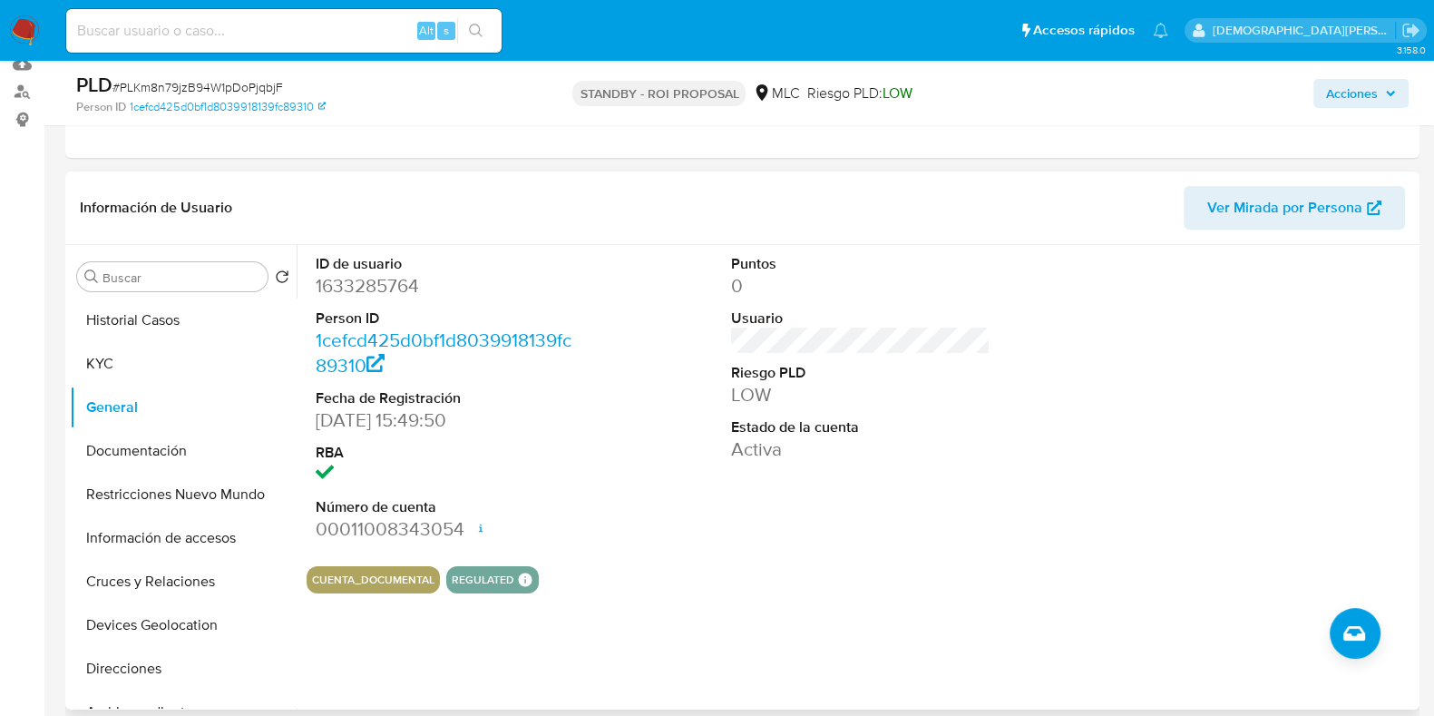
click at [376, 291] on dd "1633285764" at bounding box center [445, 285] width 259 height 25
copy dd "1633285764"
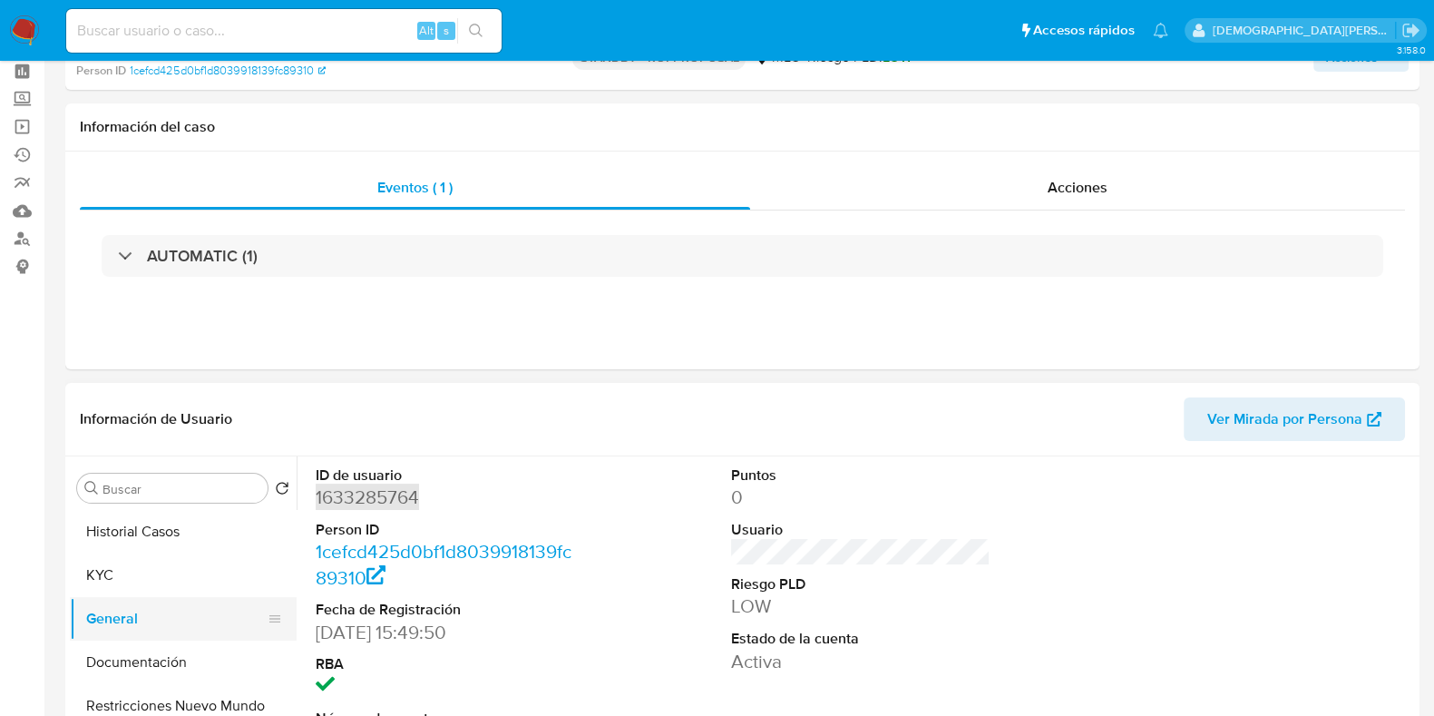
scroll to position [112, 0]
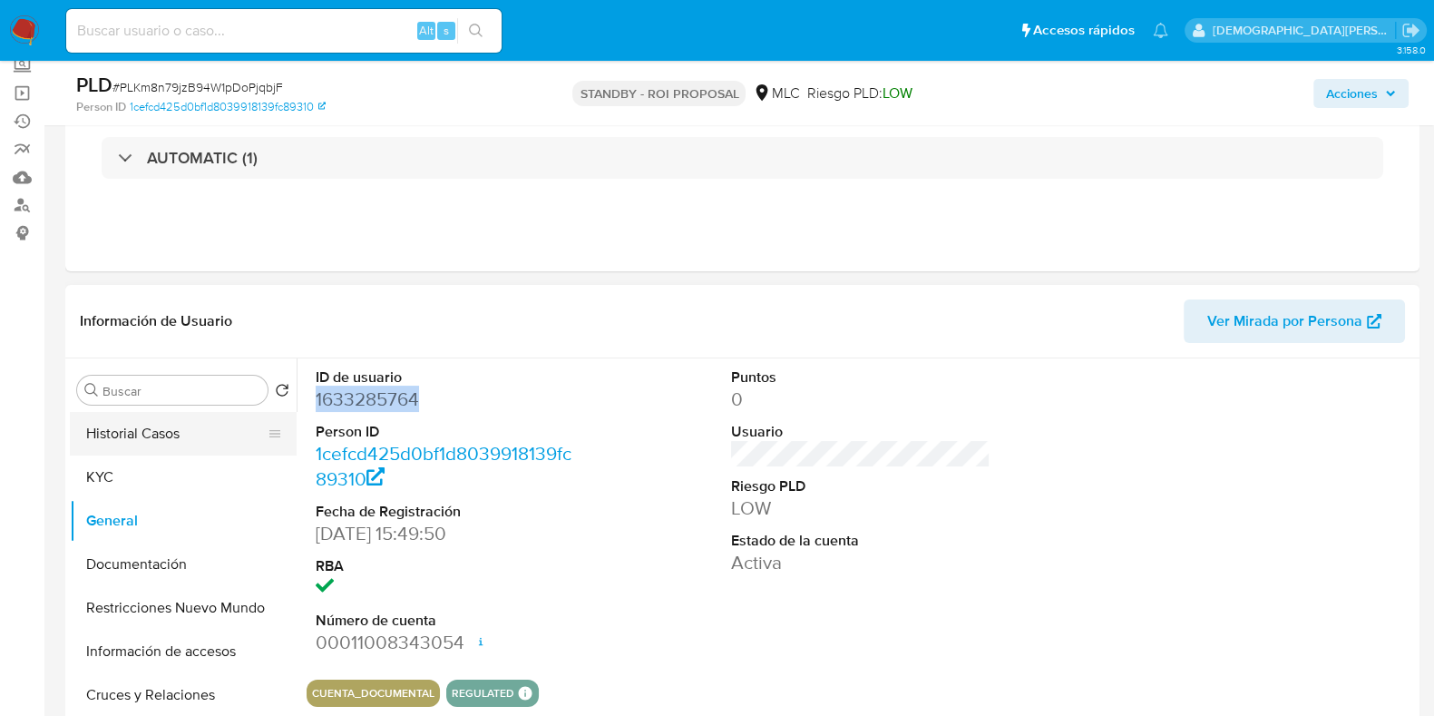
click at [139, 446] on button "Historial Casos" at bounding box center [176, 434] width 212 height 44
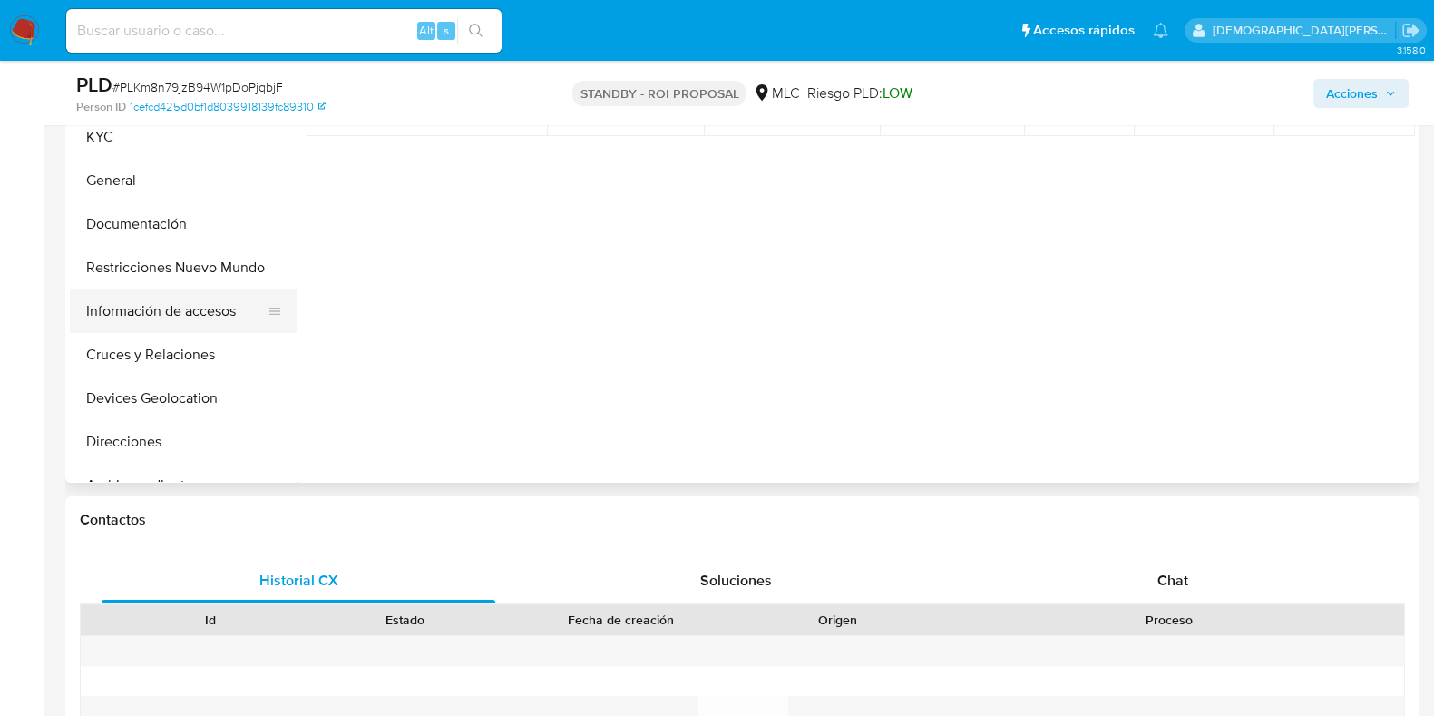
scroll to position [226, 0]
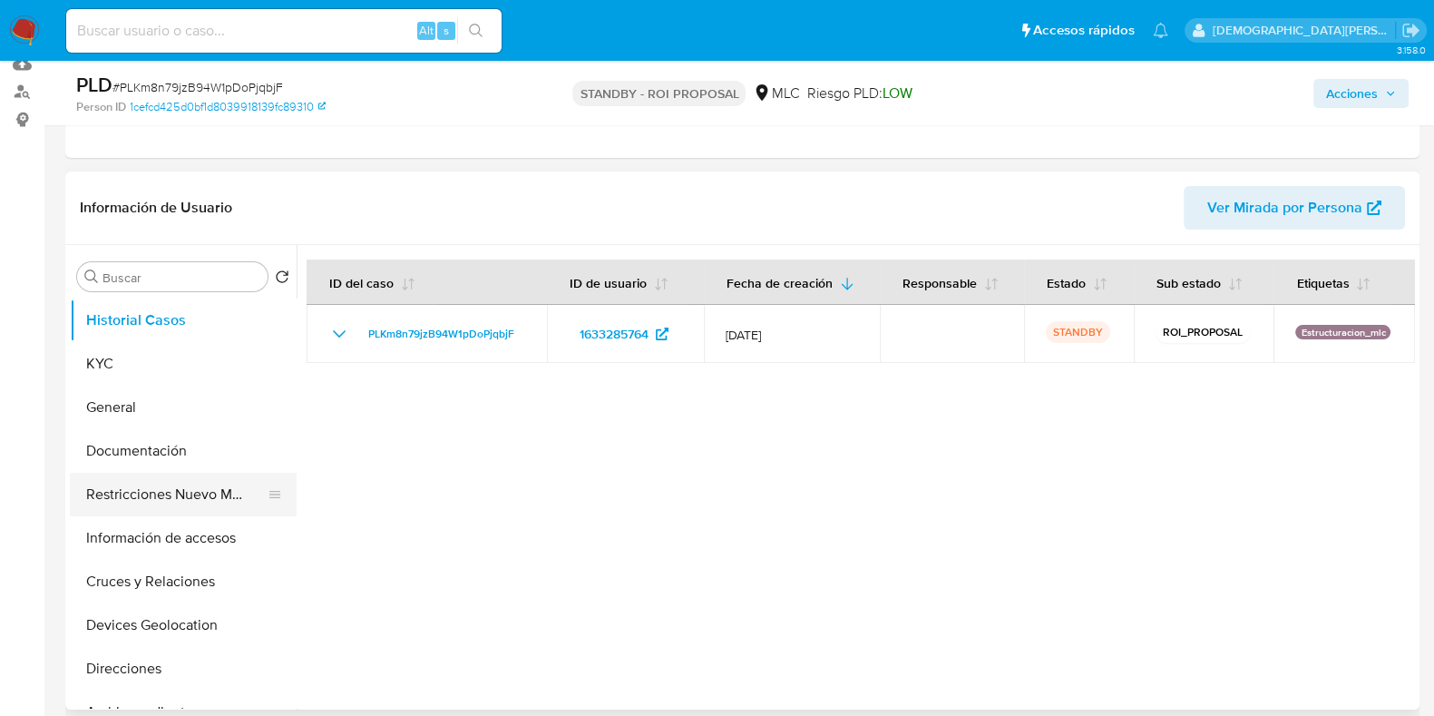
click at [177, 503] on button "Restricciones Nuevo Mundo" at bounding box center [176, 495] width 212 height 44
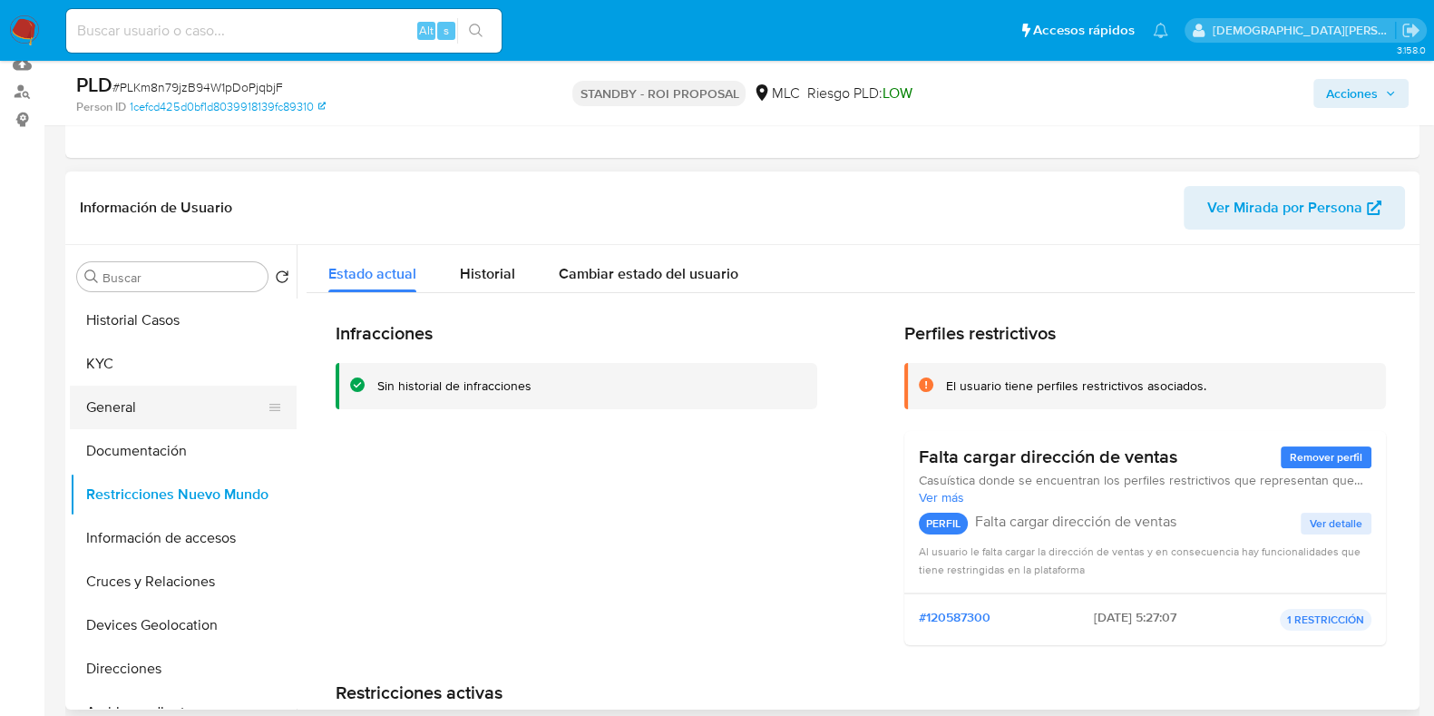
click at [155, 409] on button "General" at bounding box center [176, 408] width 212 height 44
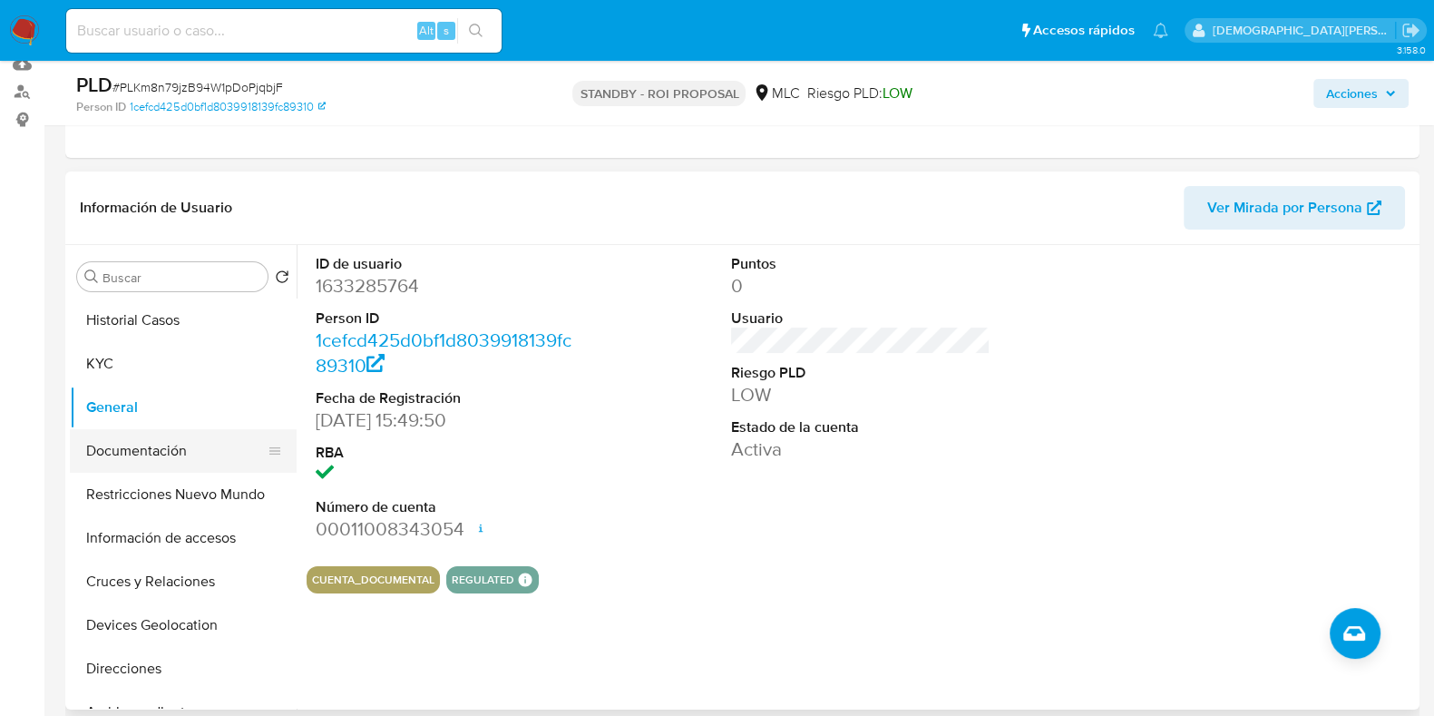
click at [150, 448] on button "Documentación" at bounding box center [176, 451] width 212 height 44
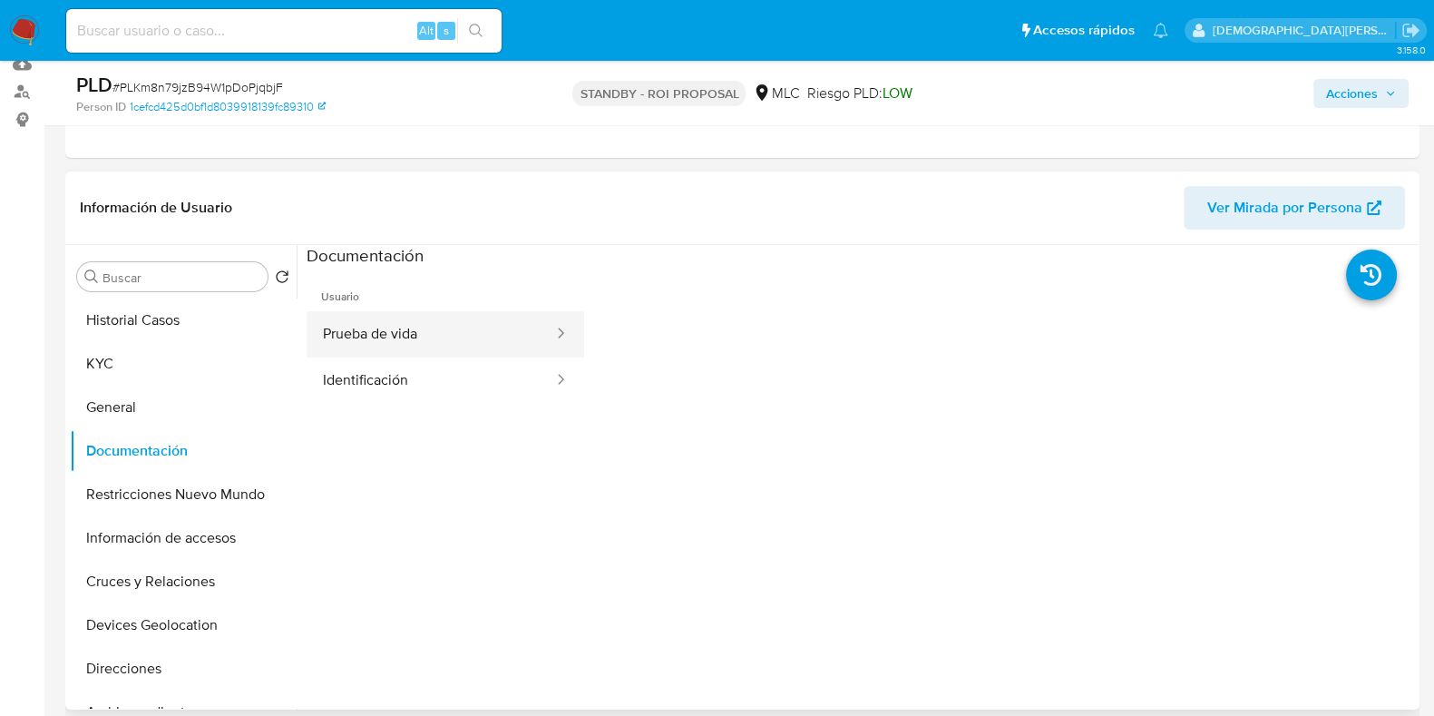
click at [455, 334] on button "Prueba de vida" at bounding box center [431, 334] width 249 height 46
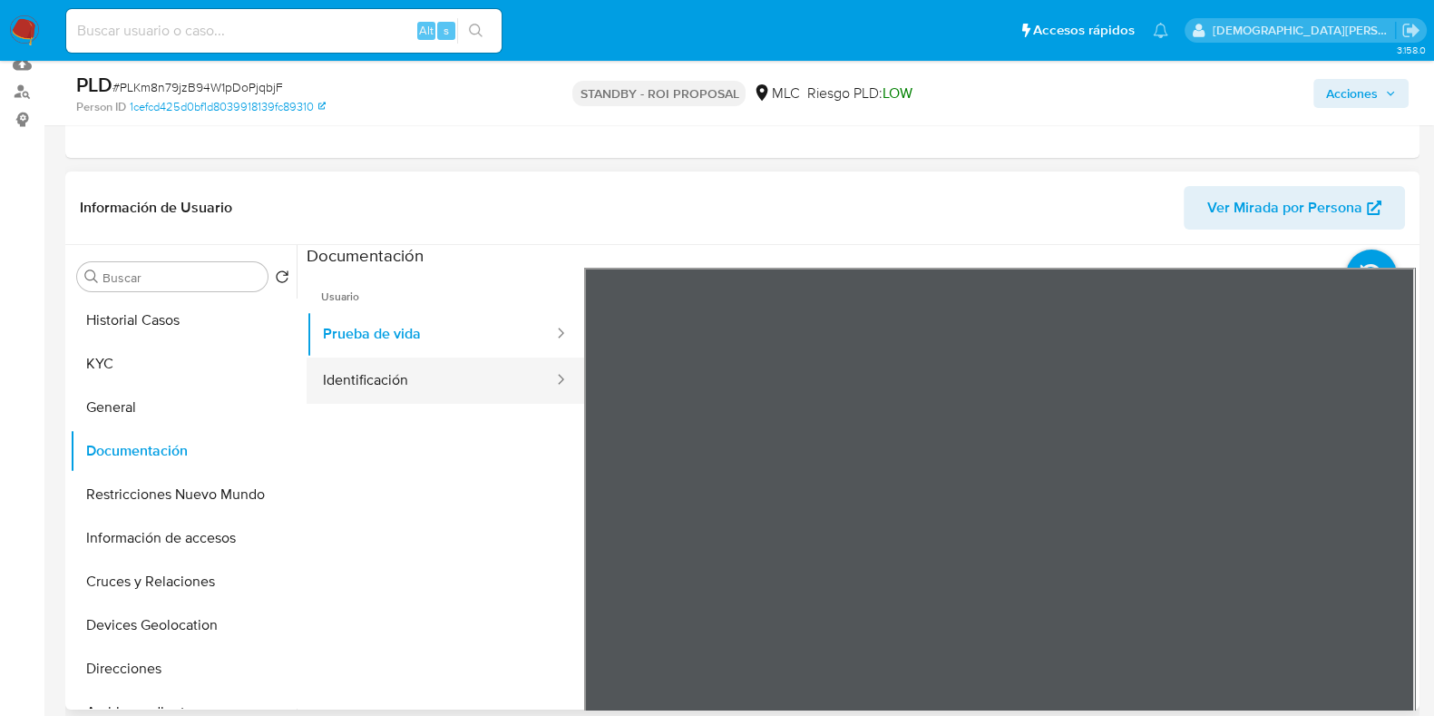
click at [476, 380] on button "Identificación" at bounding box center [431, 380] width 249 height 46
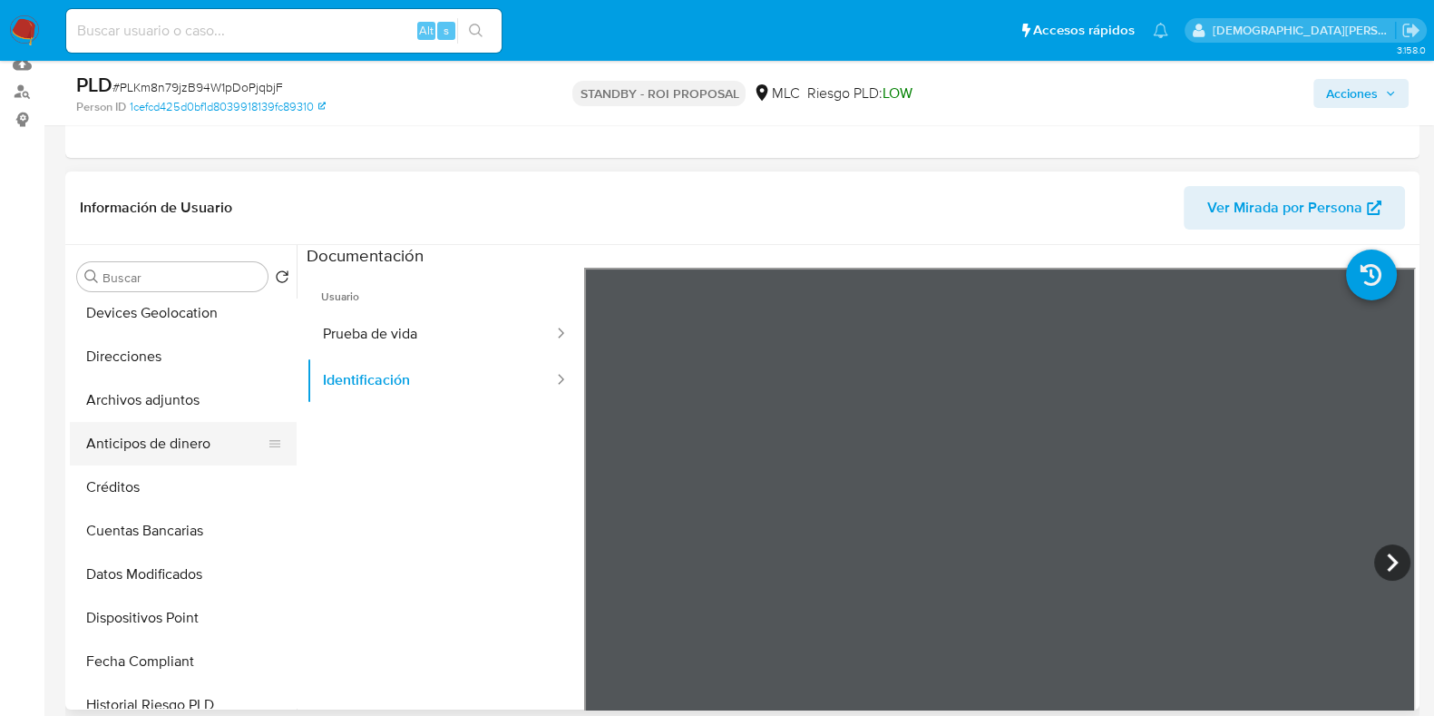
scroll to position [0, 0]
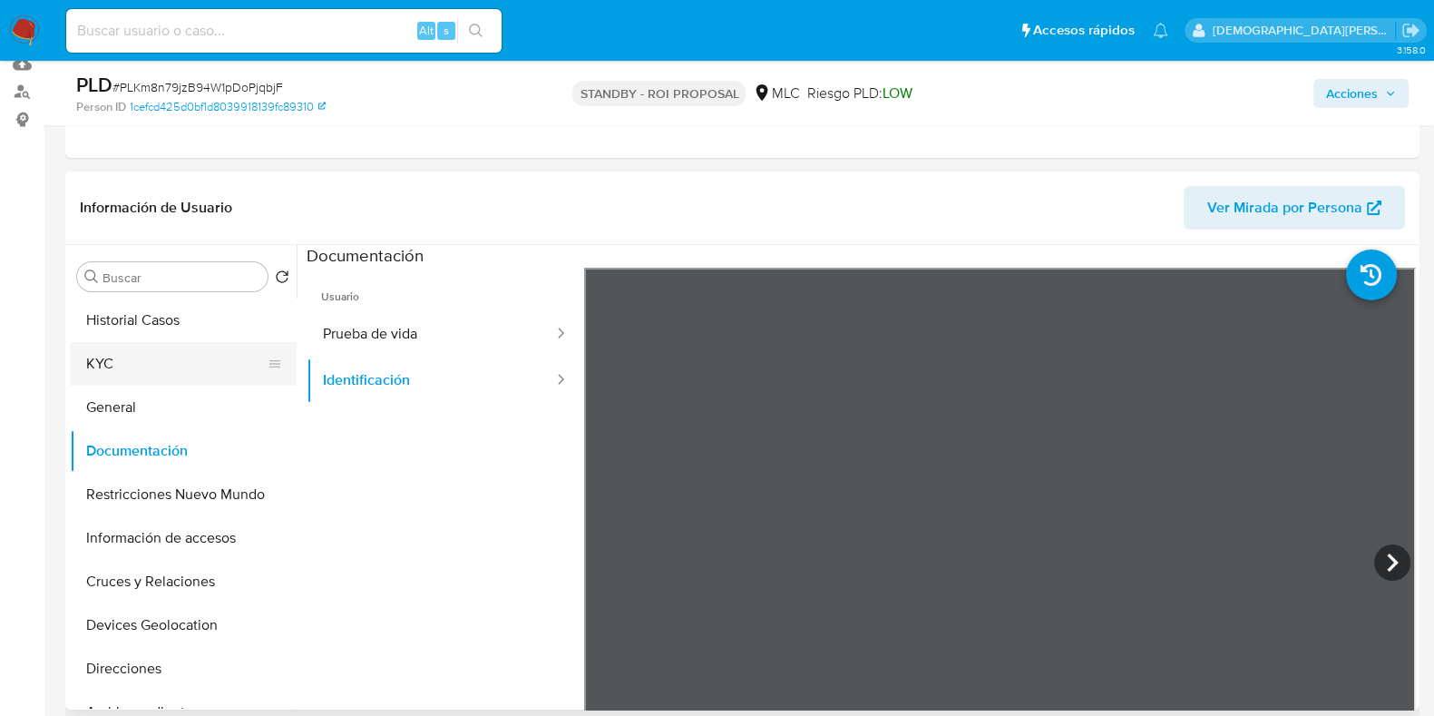
click at [172, 362] on button "KYC" at bounding box center [176, 364] width 212 height 44
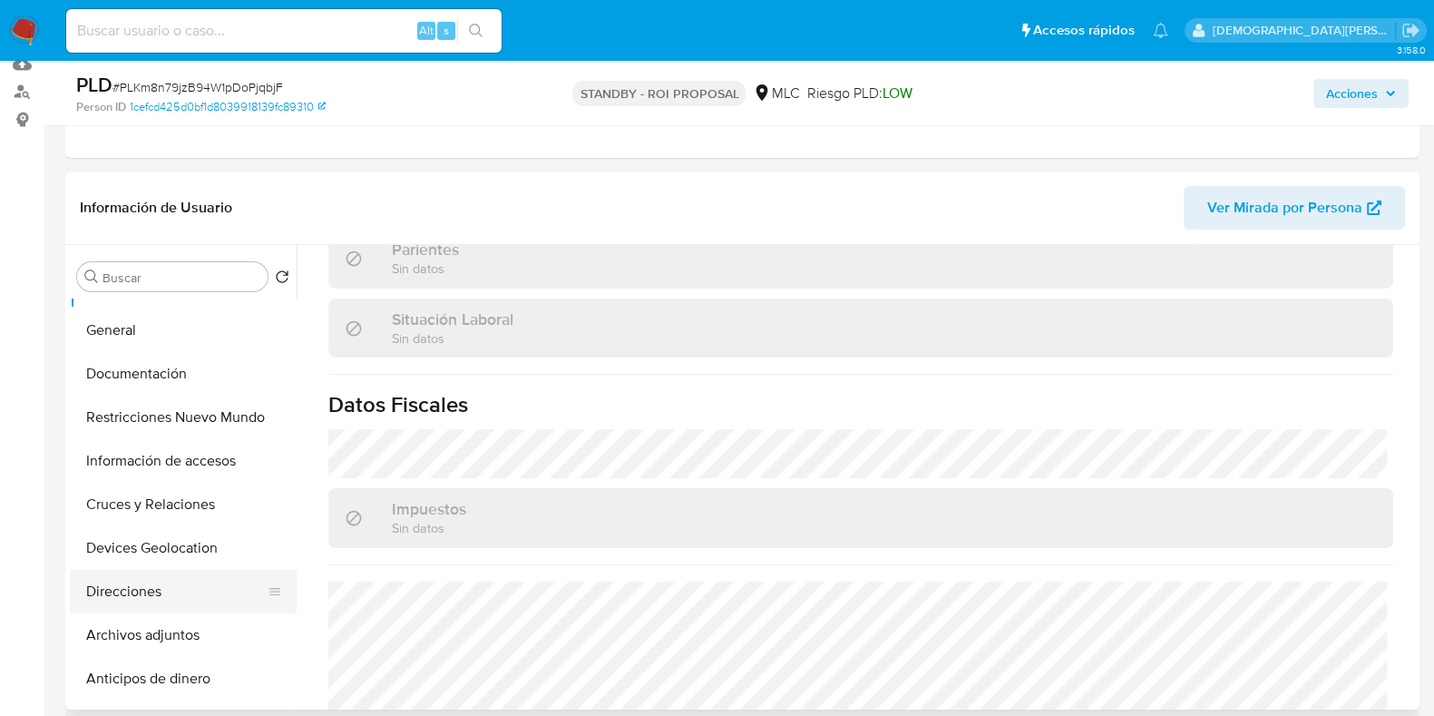
scroll to position [112, 0]
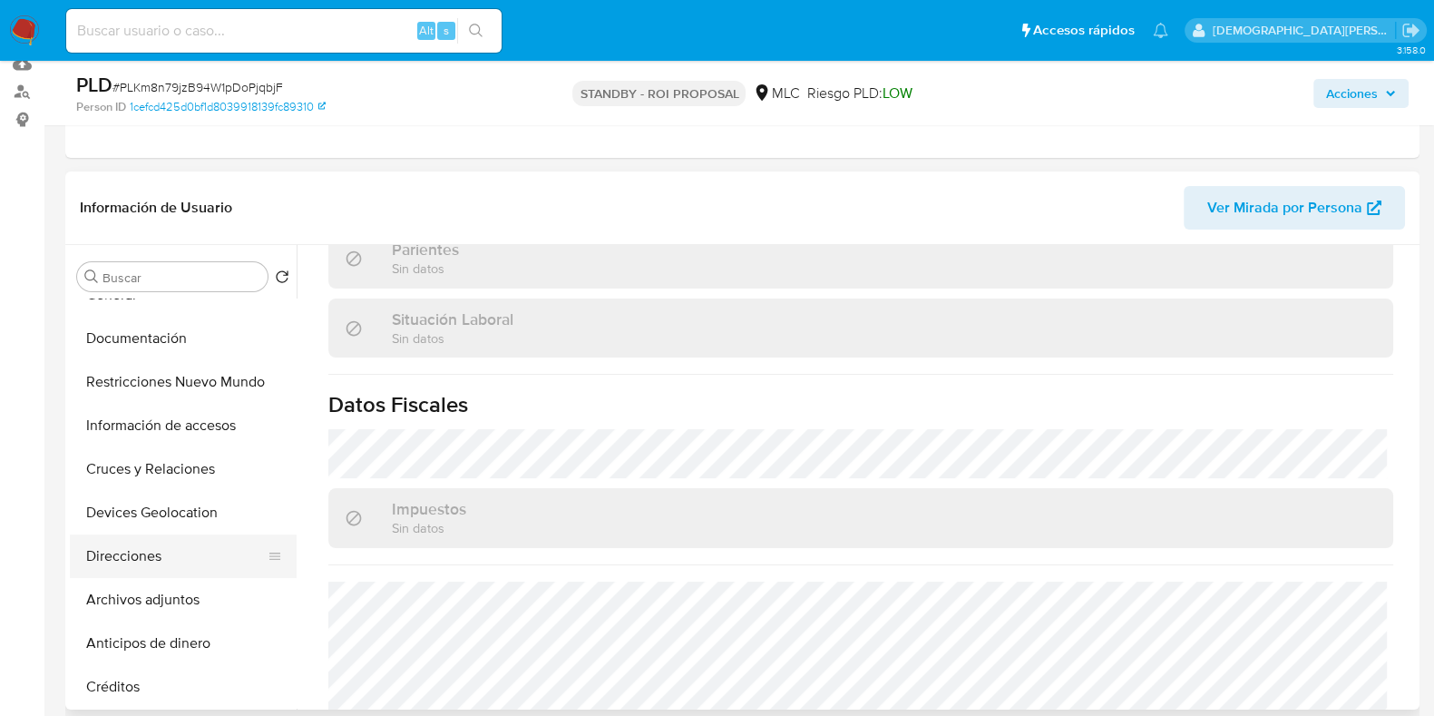
click at [150, 556] on button "Direcciones" at bounding box center [176, 556] width 212 height 44
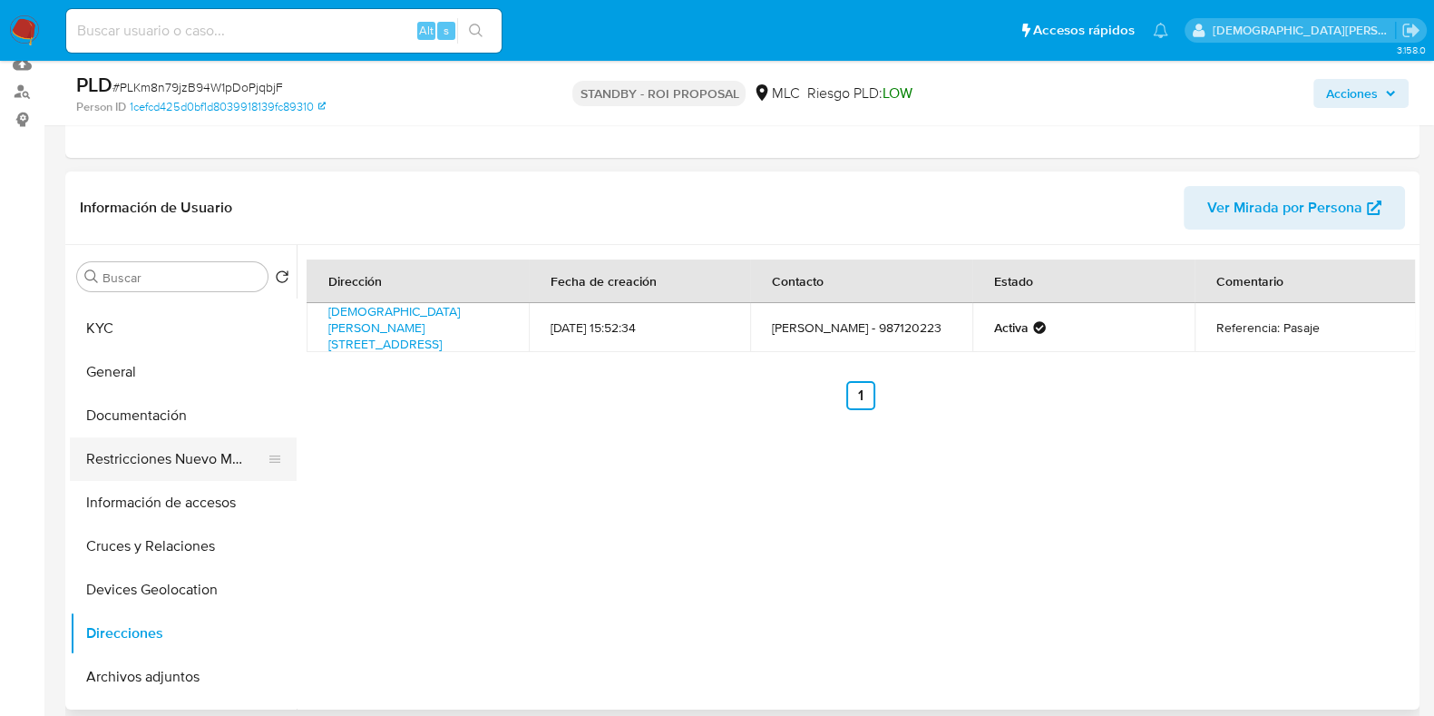
scroll to position [0, 0]
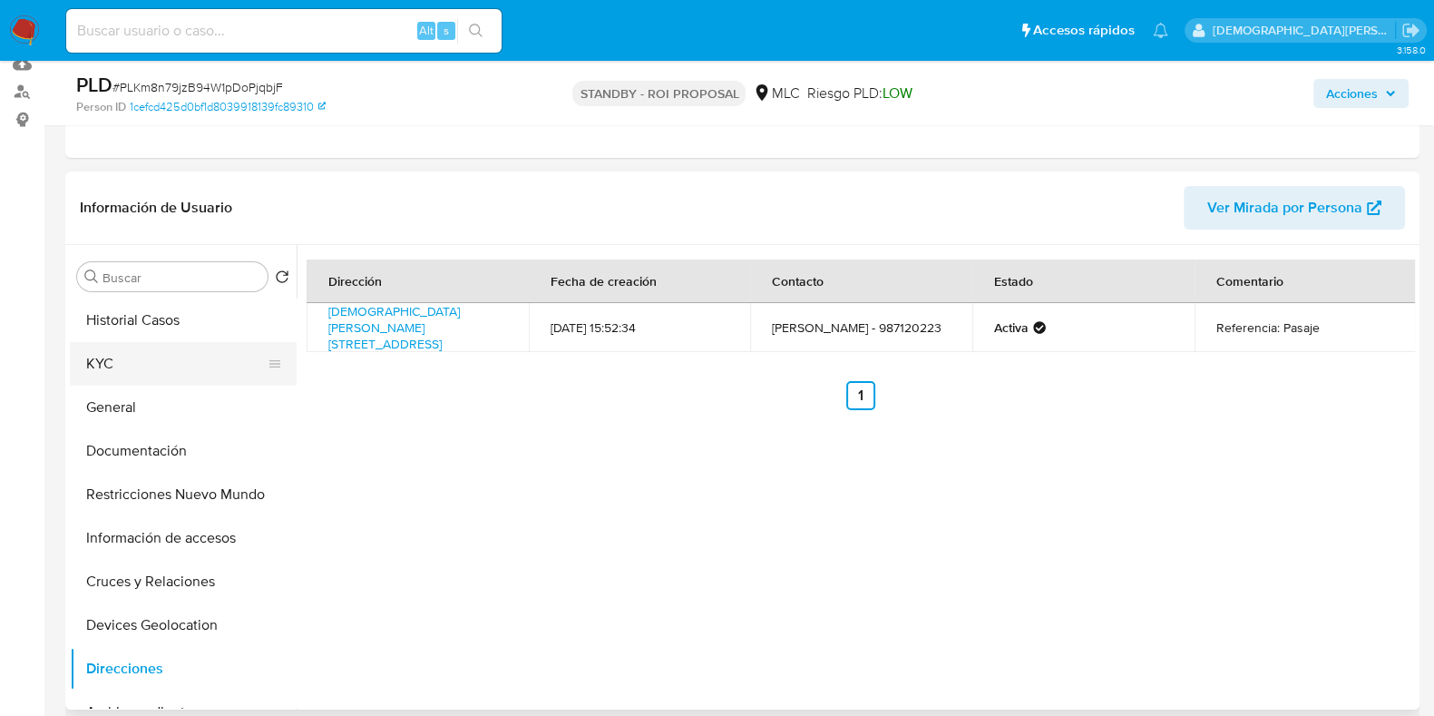
click at [181, 375] on button "KYC" at bounding box center [176, 364] width 212 height 44
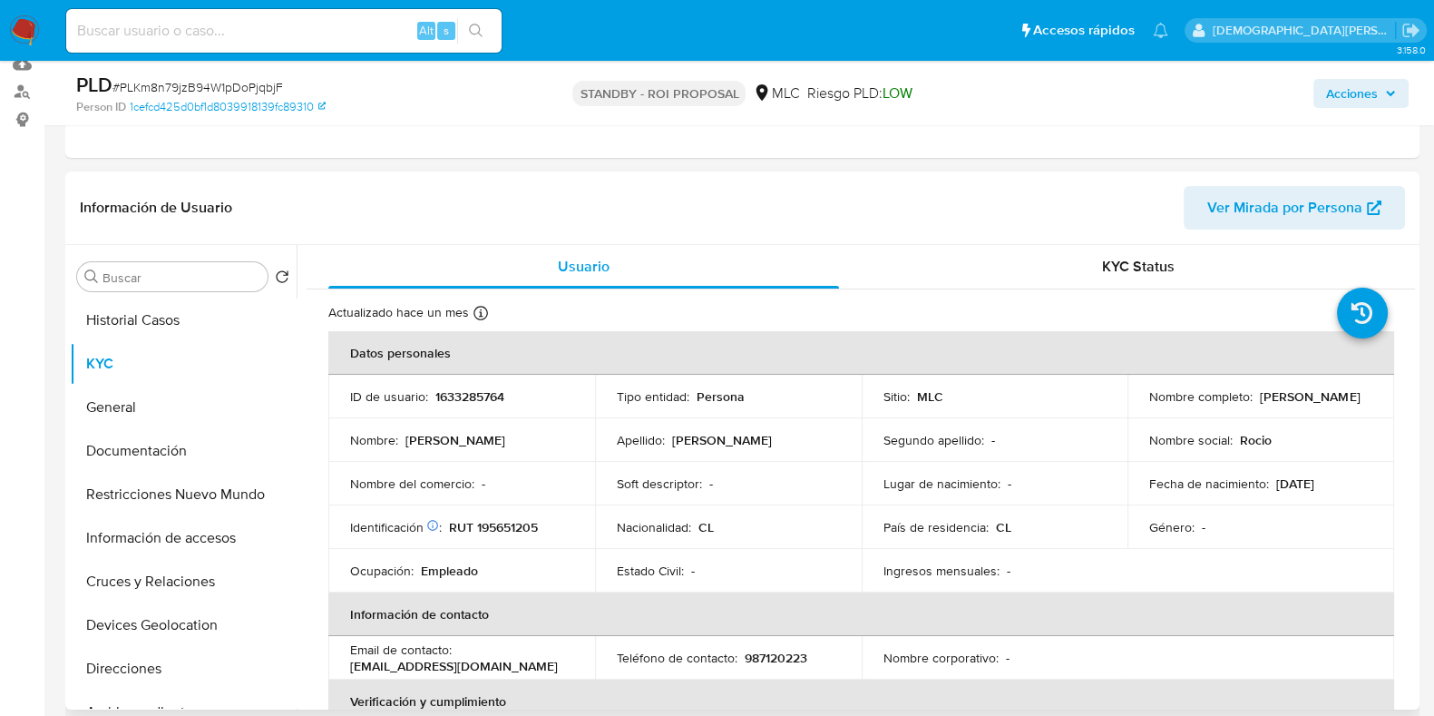
click at [508, 529] on p "RUT 195651205" at bounding box center [493, 527] width 89 height 16
copy p "195651205"
click at [104, 583] on button "Cruces y Relaciones" at bounding box center [176, 582] width 212 height 44
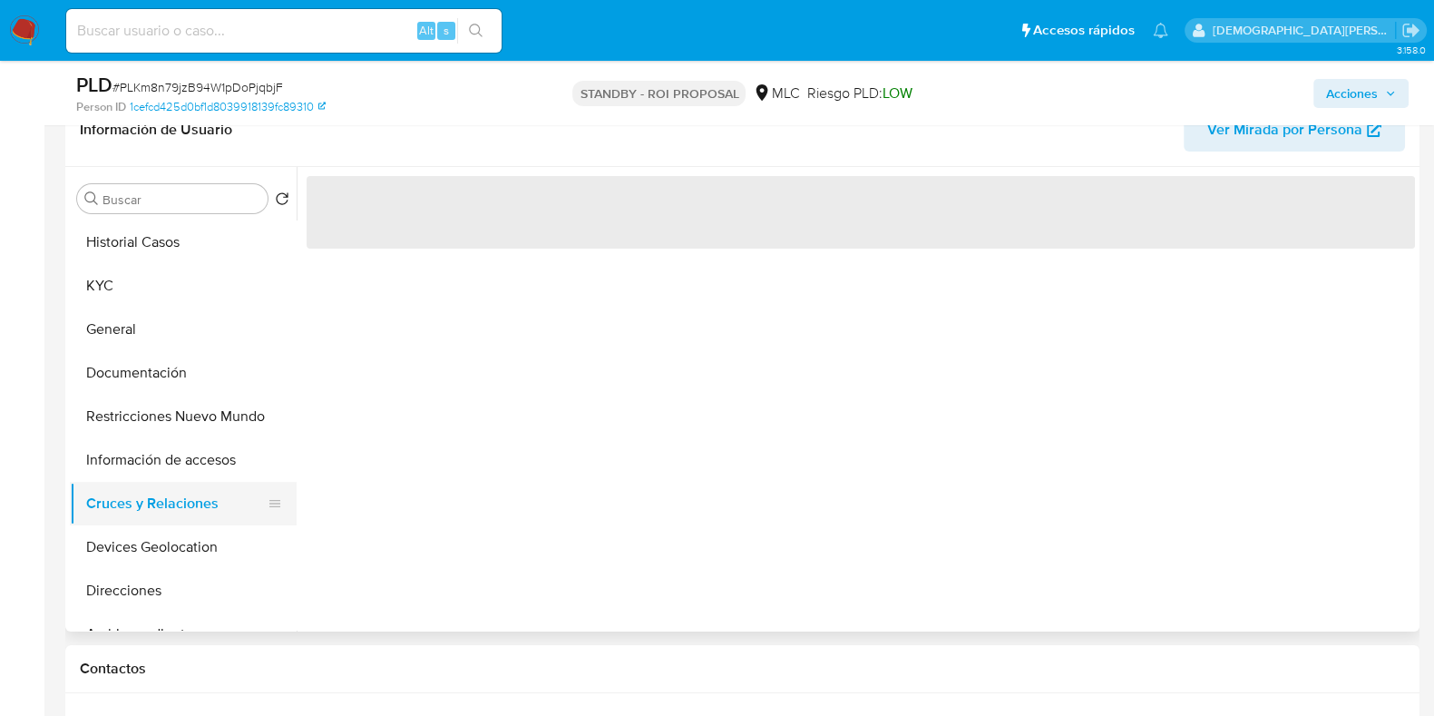
scroll to position [340, 0]
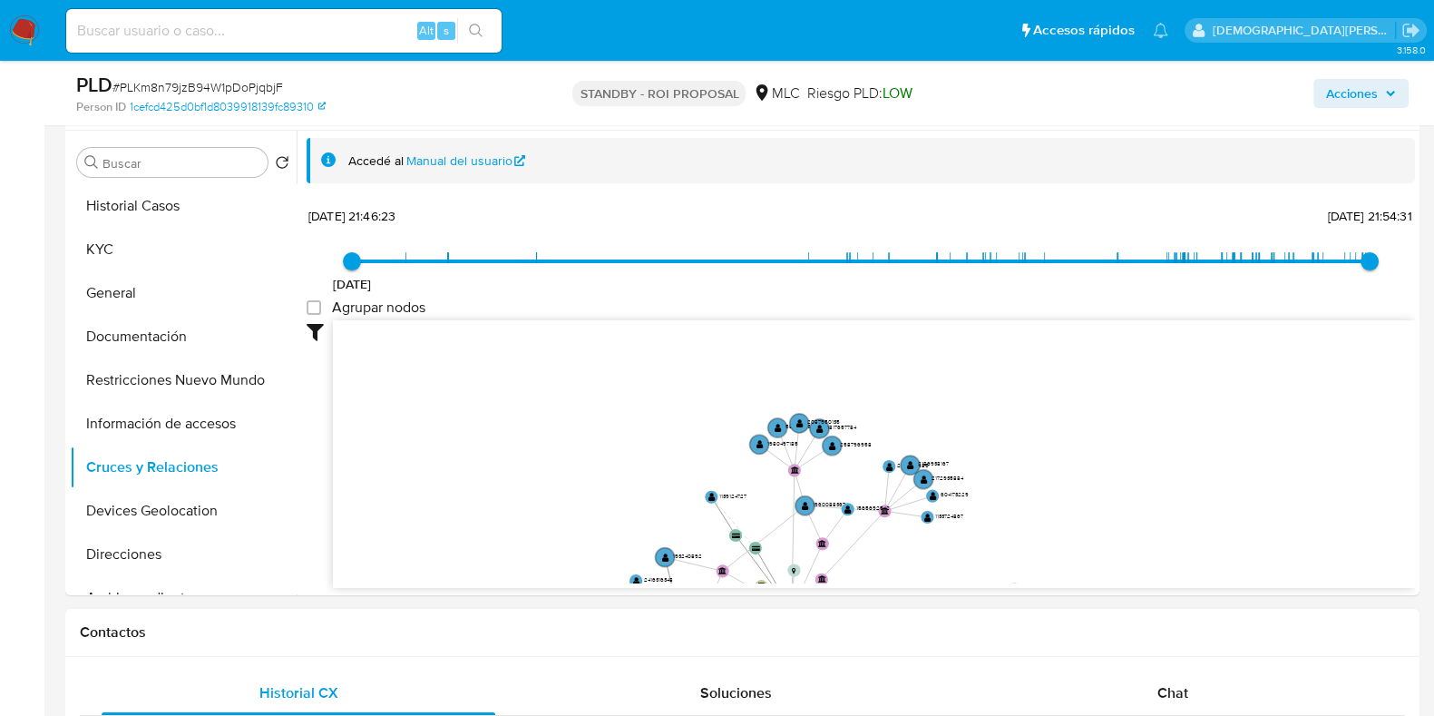
drag, startPoint x: 832, startPoint y: 381, endPoint x: 815, endPoint y: 622, distance: 241.9
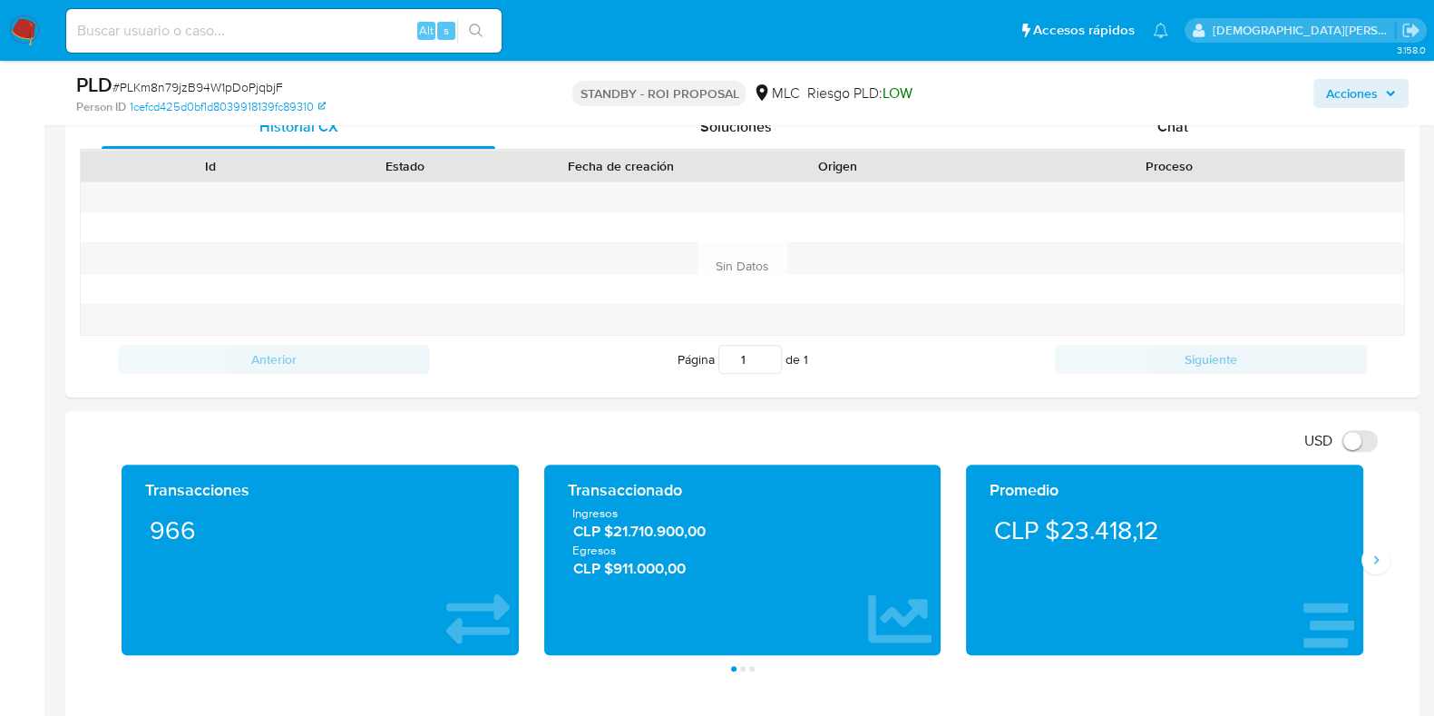
scroll to position [453, 0]
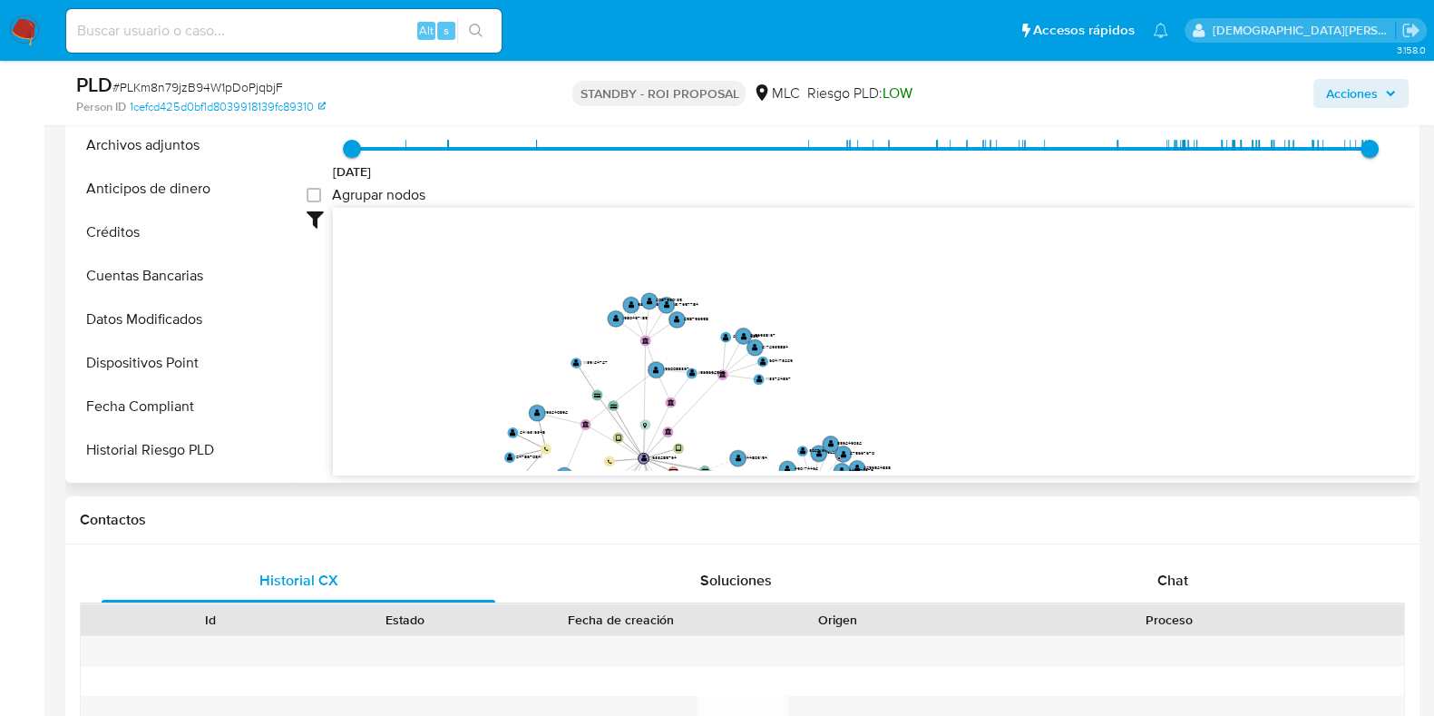
drag, startPoint x: 685, startPoint y: 387, endPoint x: 886, endPoint y: 269, distance: 233.8
click at [886, 269] on icon "device-659ef829ec52b7e36bf16a3b  user-1633285764  1633285764 device-681ed81c3…" at bounding box center [874, 339] width 1082 height 263
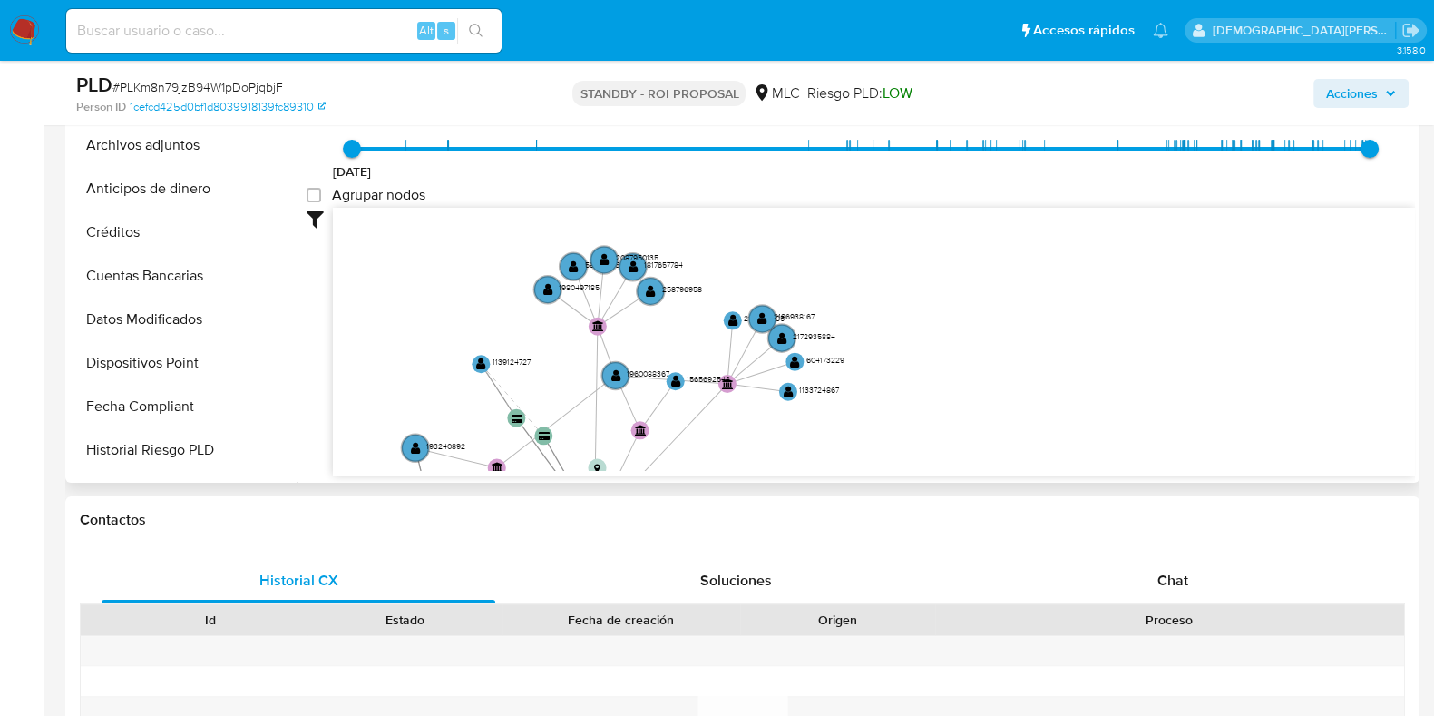
drag, startPoint x: 857, startPoint y: 362, endPoint x: 830, endPoint y: 268, distance: 98.2
click at [993, 262] on icon "device-659ef829ec52b7e36bf16a3b  user-1633285764  1633285764 device-681ed81c3…" at bounding box center [874, 339] width 1082 height 263
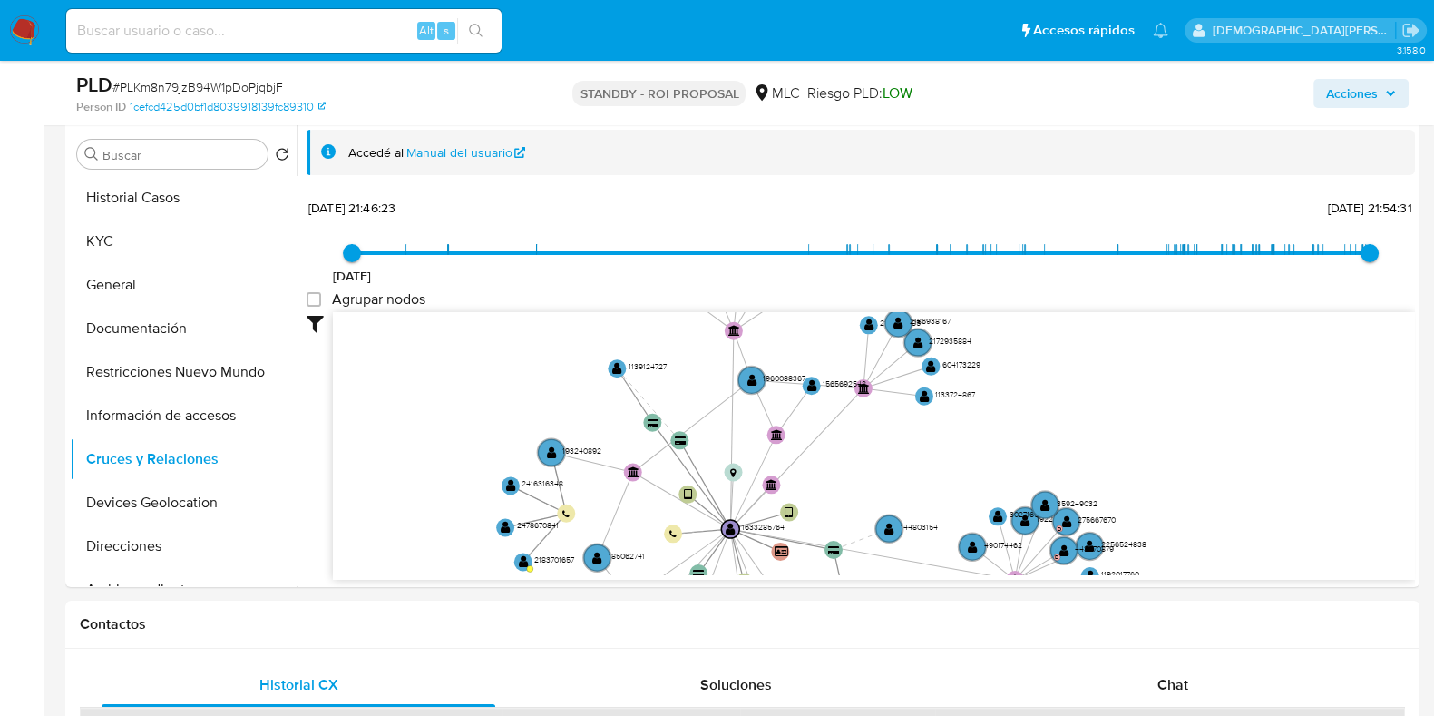
scroll to position [226, 0]
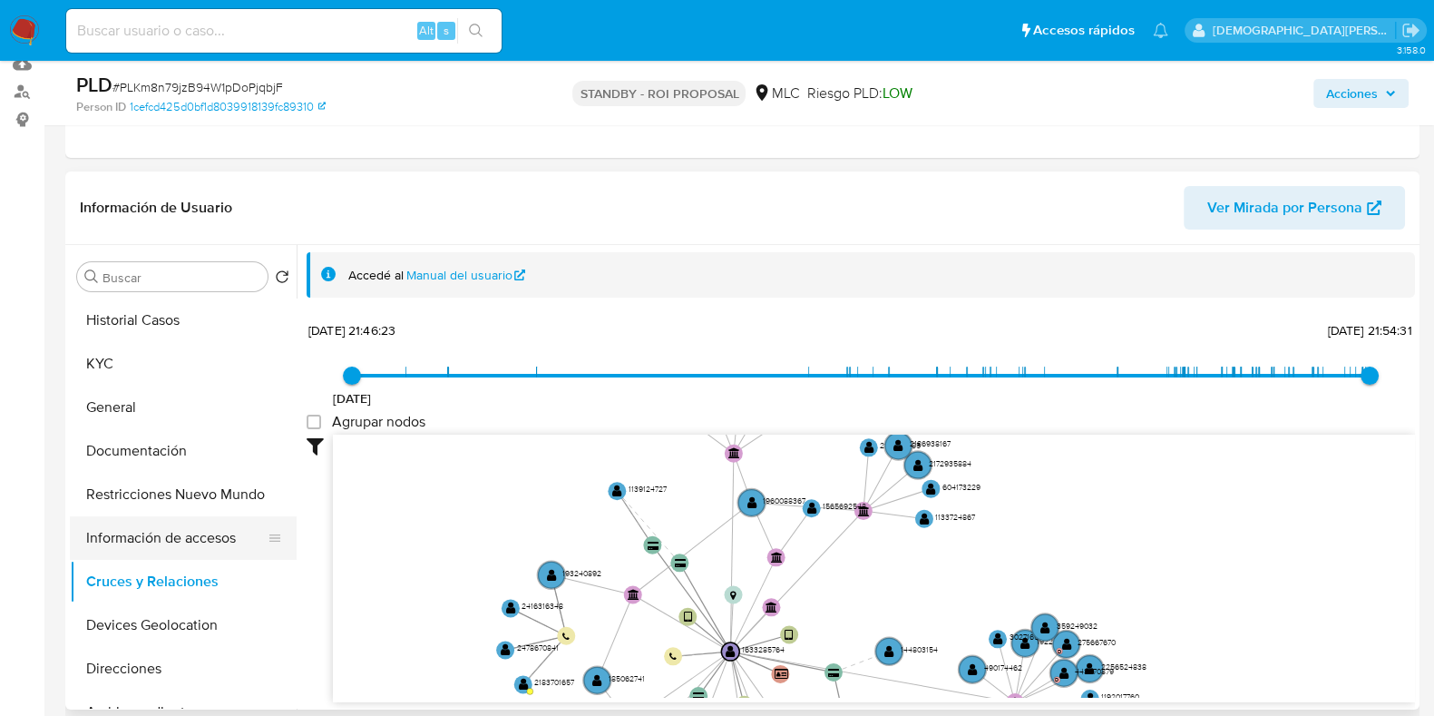
click at [111, 534] on button "Información de accesos" at bounding box center [176, 538] width 212 height 44
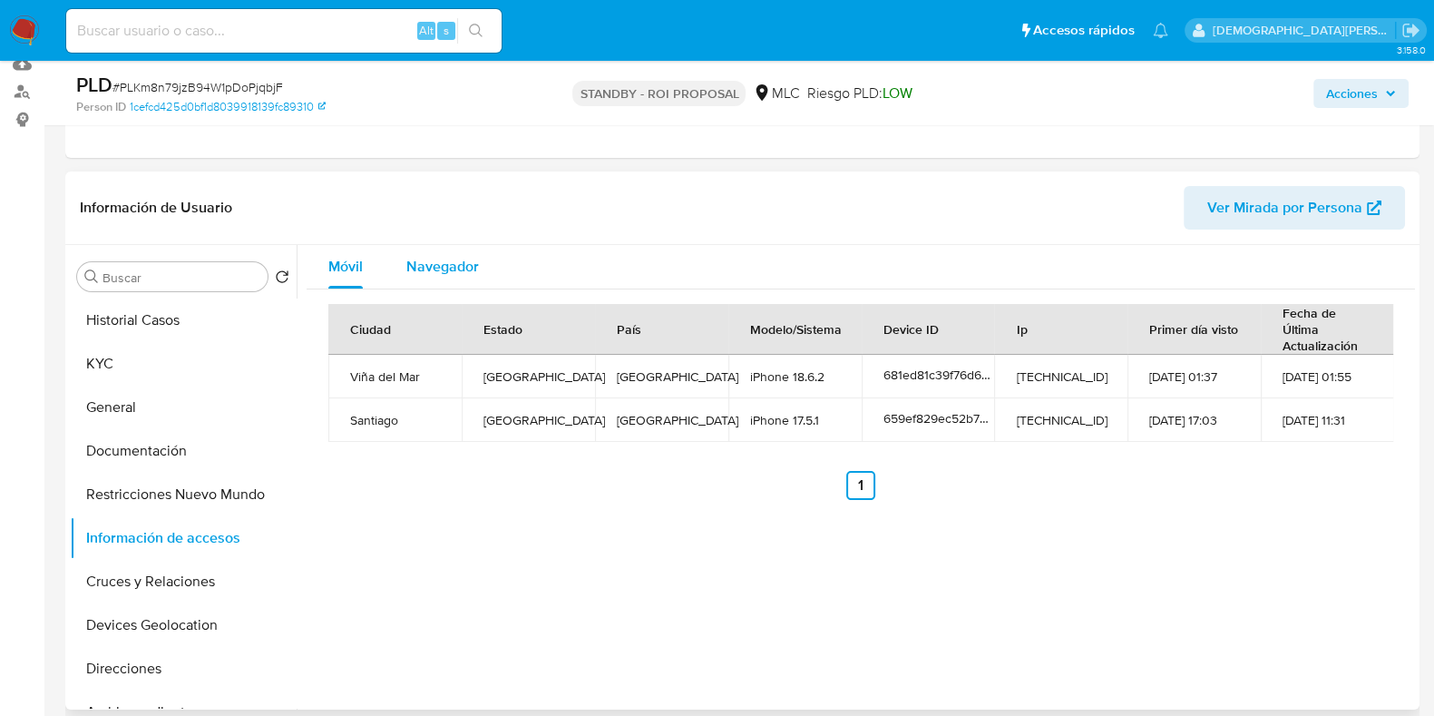
click at [435, 265] on span "Navegador" at bounding box center [442, 266] width 73 height 21
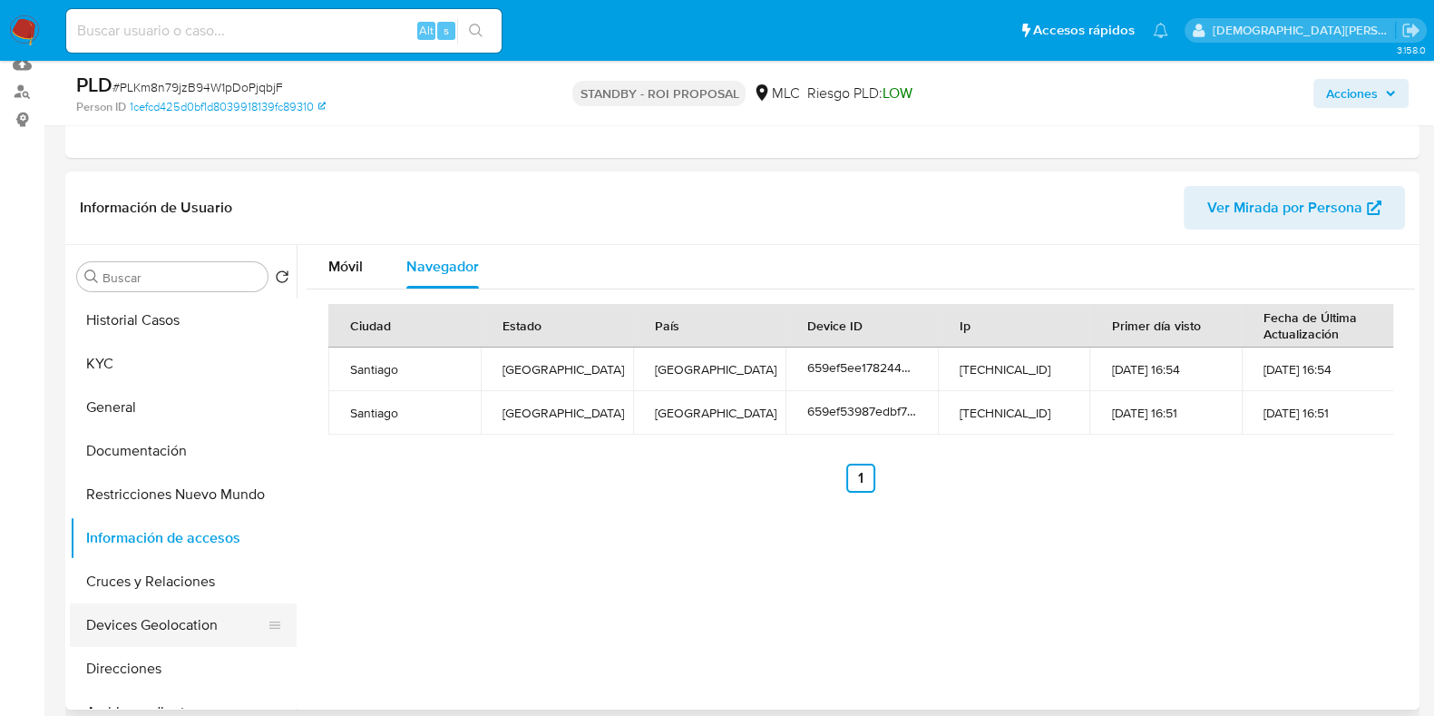
click at [166, 623] on button "Devices Geolocation" at bounding box center [176, 625] width 212 height 44
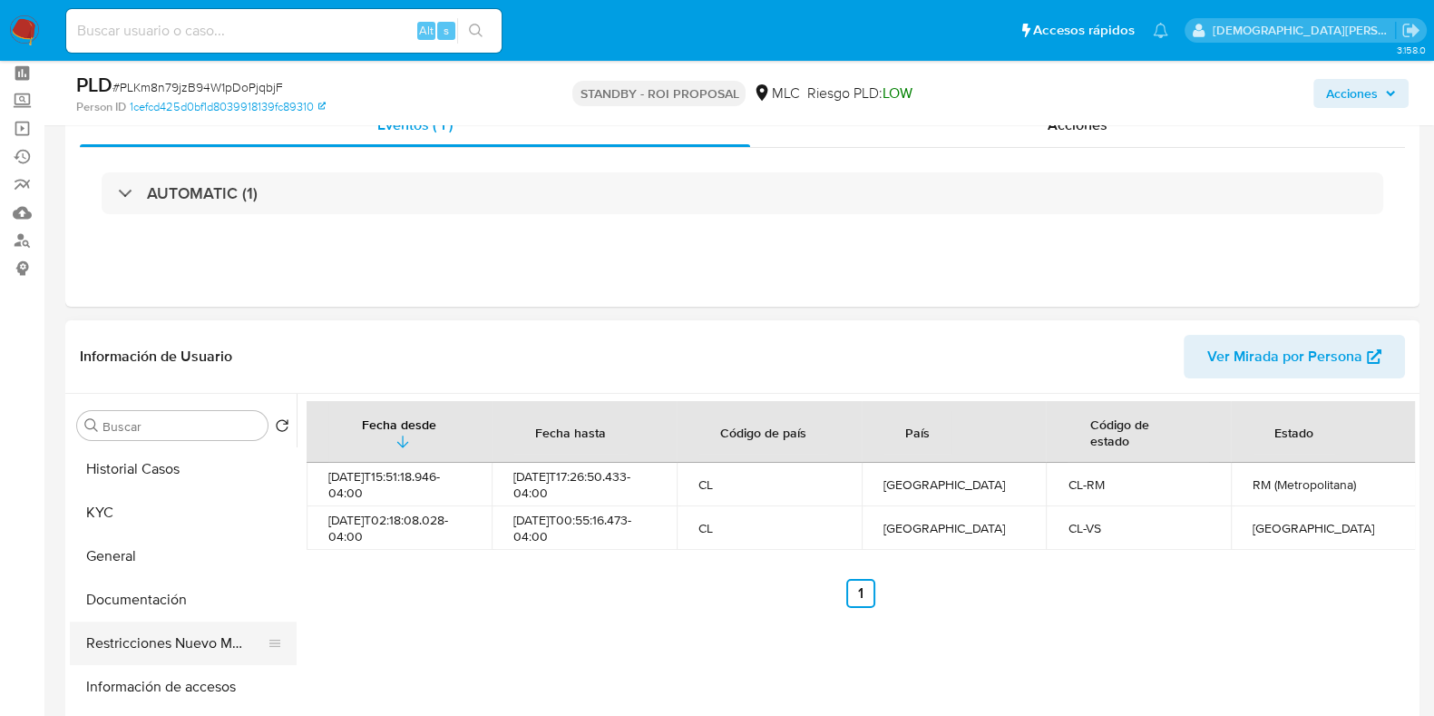
scroll to position [112, 0]
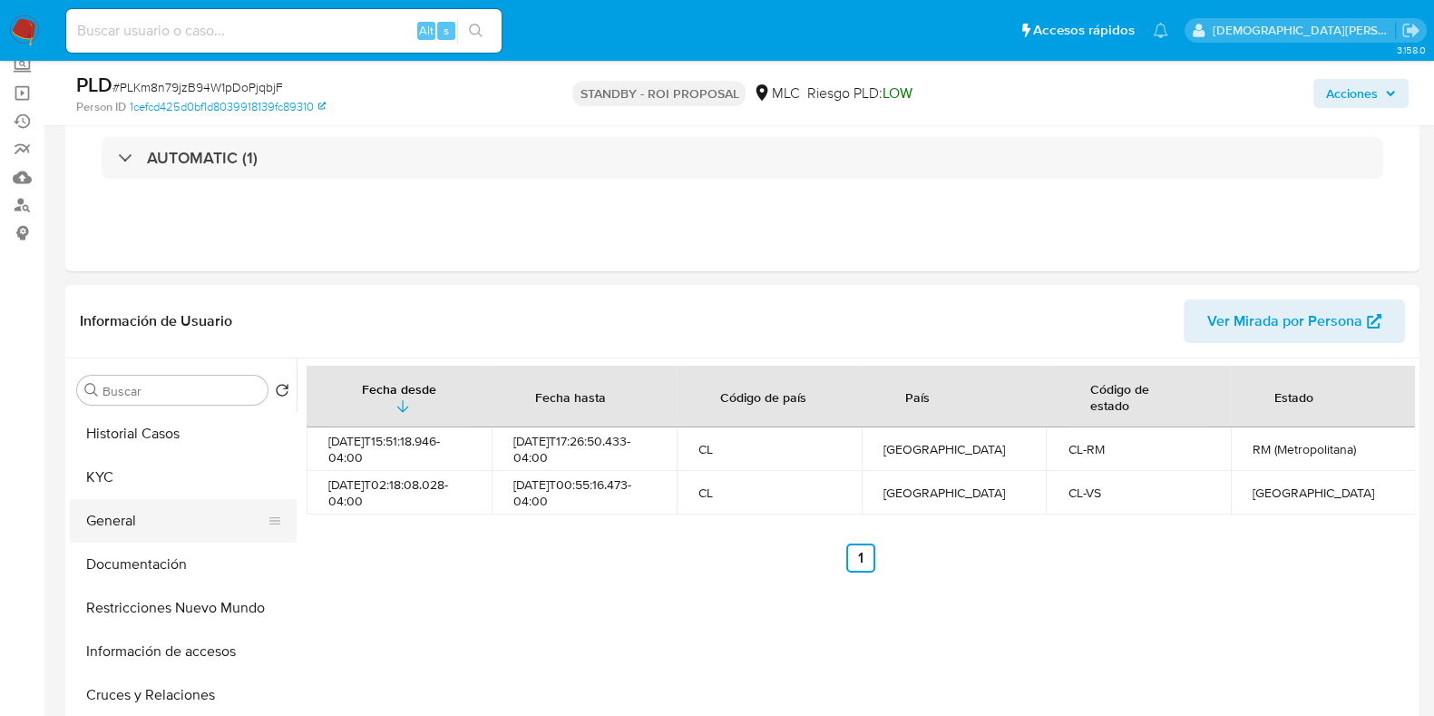
click at [172, 527] on button "General" at bounding box center [176, 521] width 212 height 44
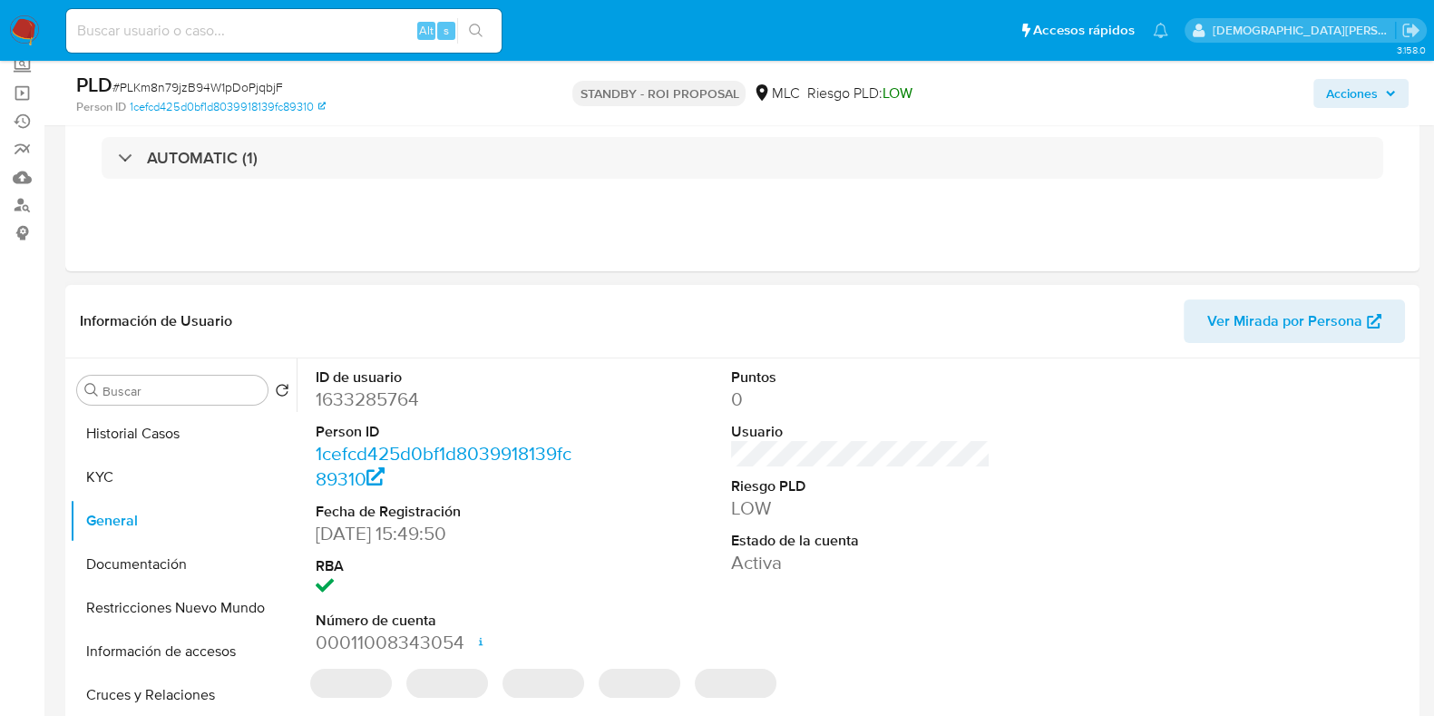
click at [368, 402] on dd "1633285764" at bounding box center [445, 398] width 259 height 25
copy dd "1633285764"
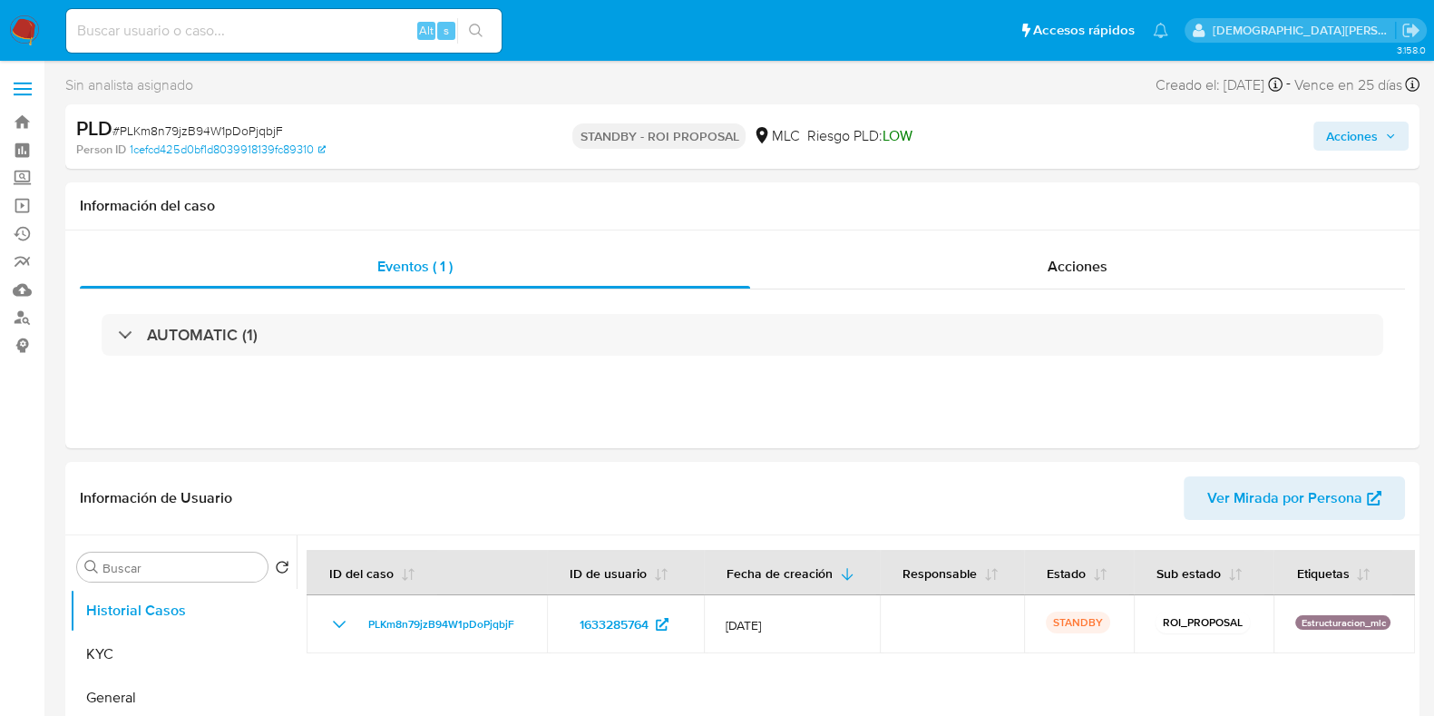
select select "10"
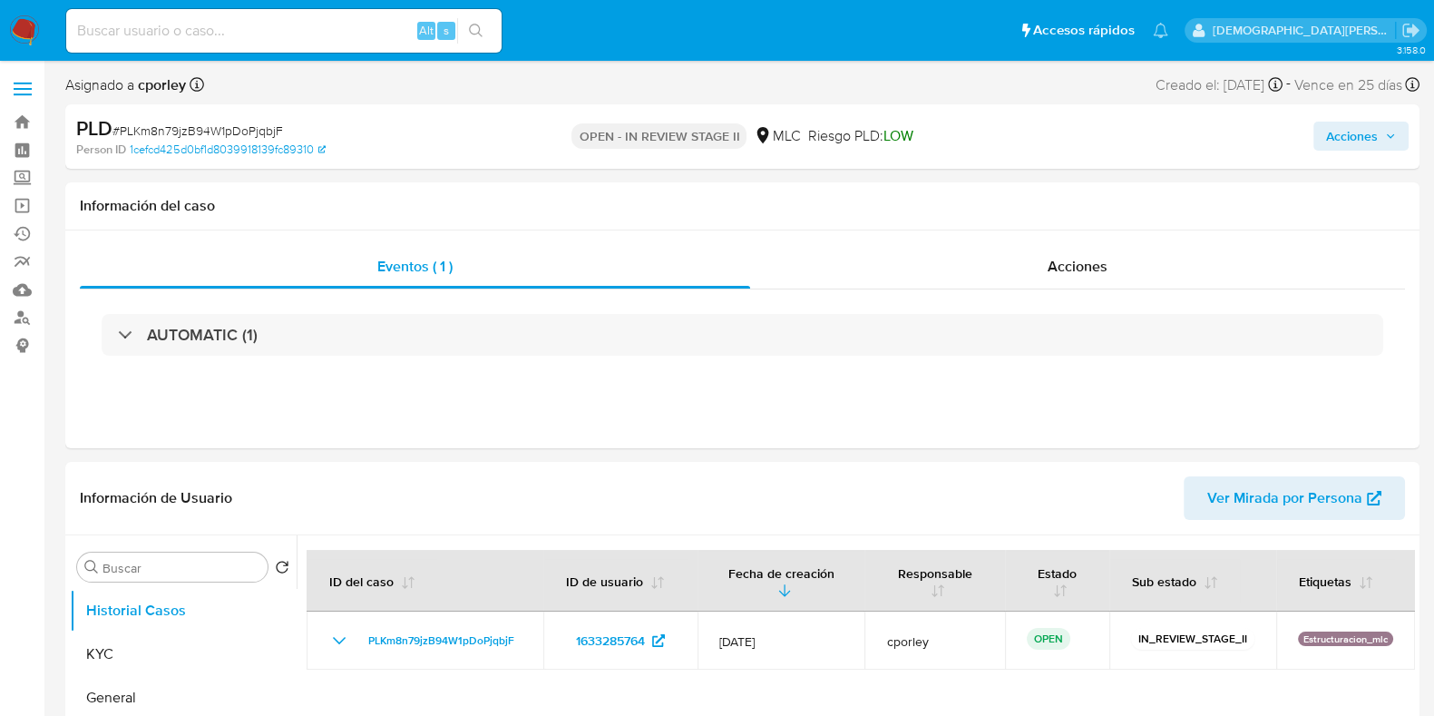
select select "10"
drag, startPoint x: 1370, startPoint y: 140, endPoint x: 1245, endPoint y: 149, distance: 125.5
click at [1368, 138] on span "Acciones" at bounding box center [1352, 136] width 52 height 29
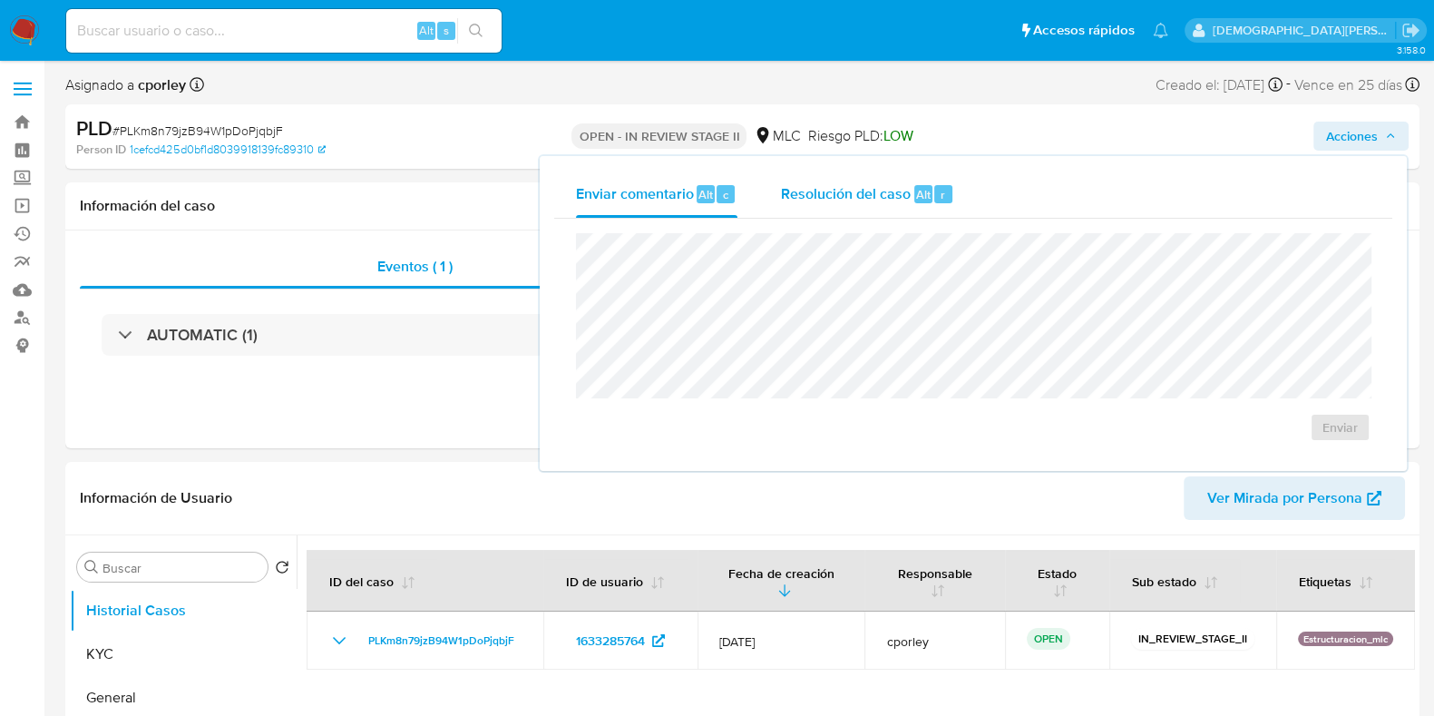
click at [834, 190] on span "Resolución del caso" at bounding box center [846, 193] width 130 height 21
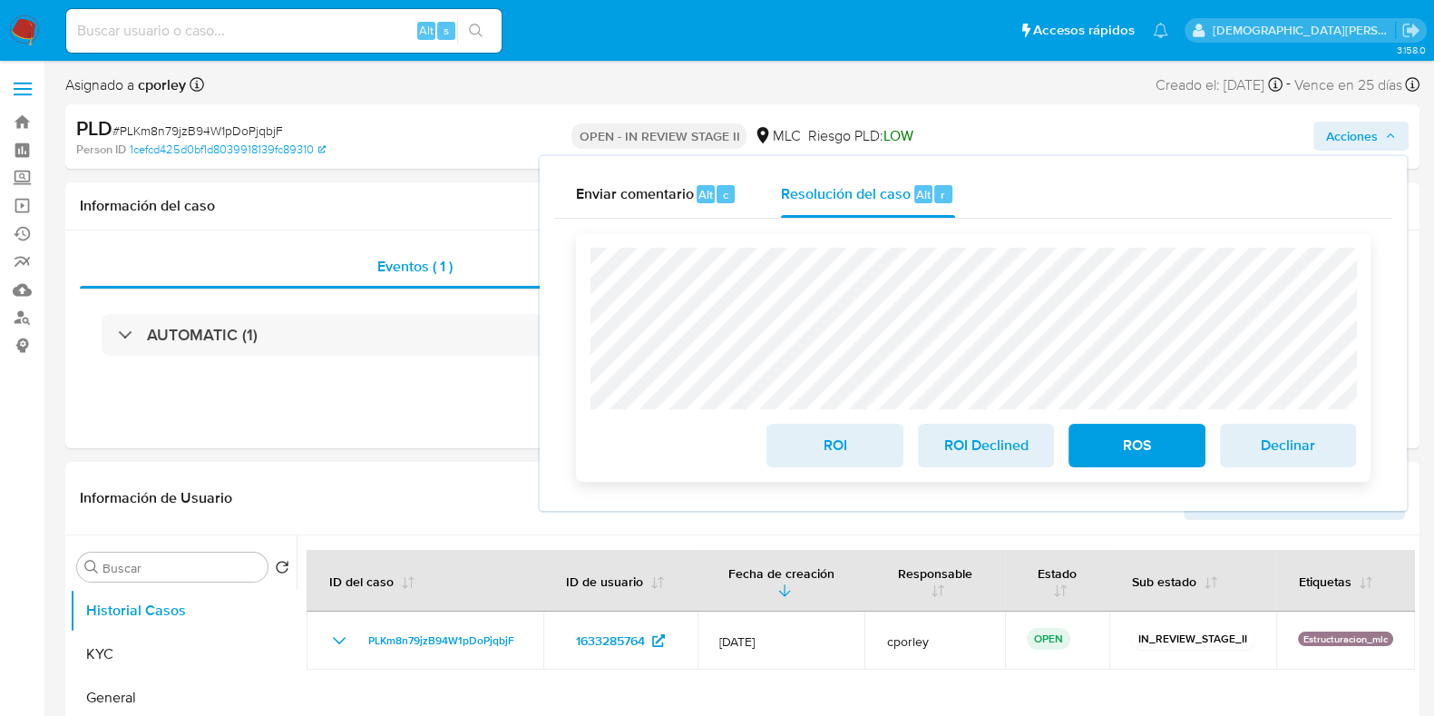
click at [813, 458] on span "ROI" at bounding box center [834, 445] width 89 height 40
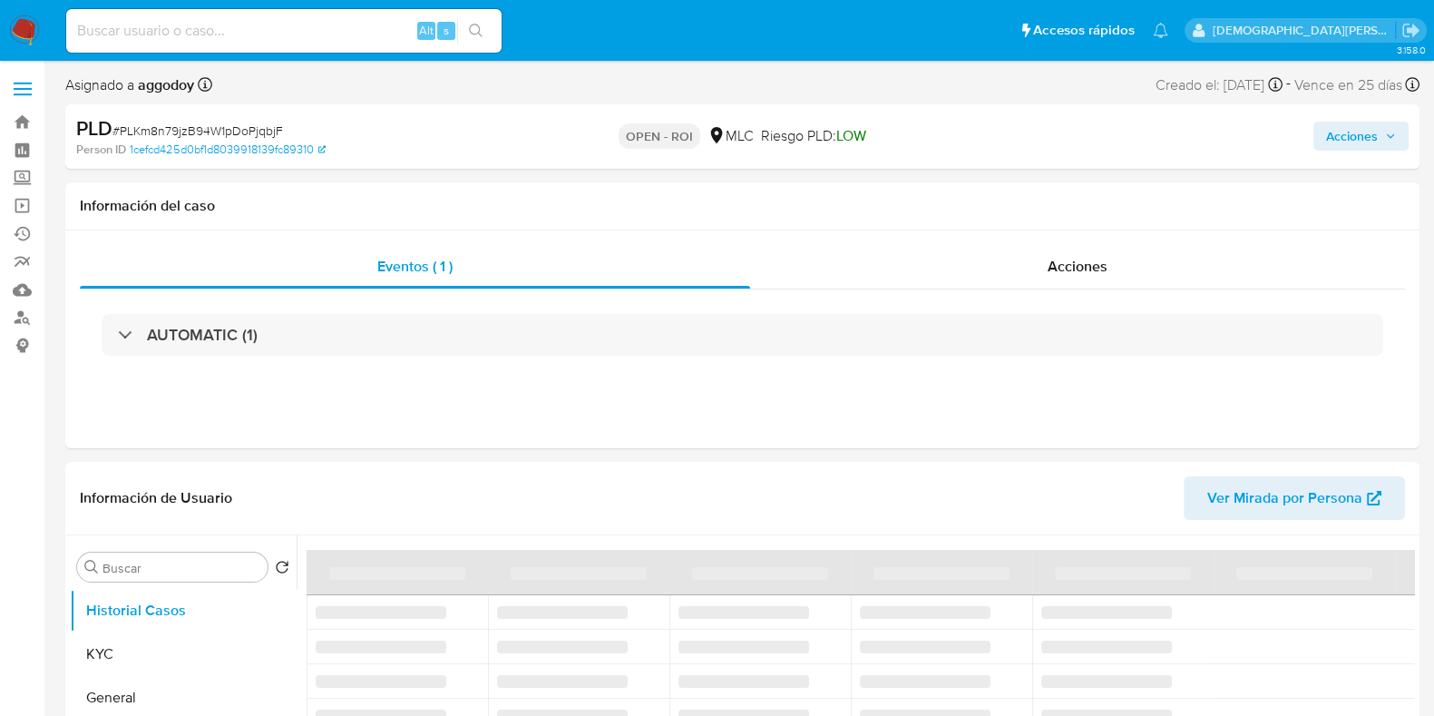
select select "10"
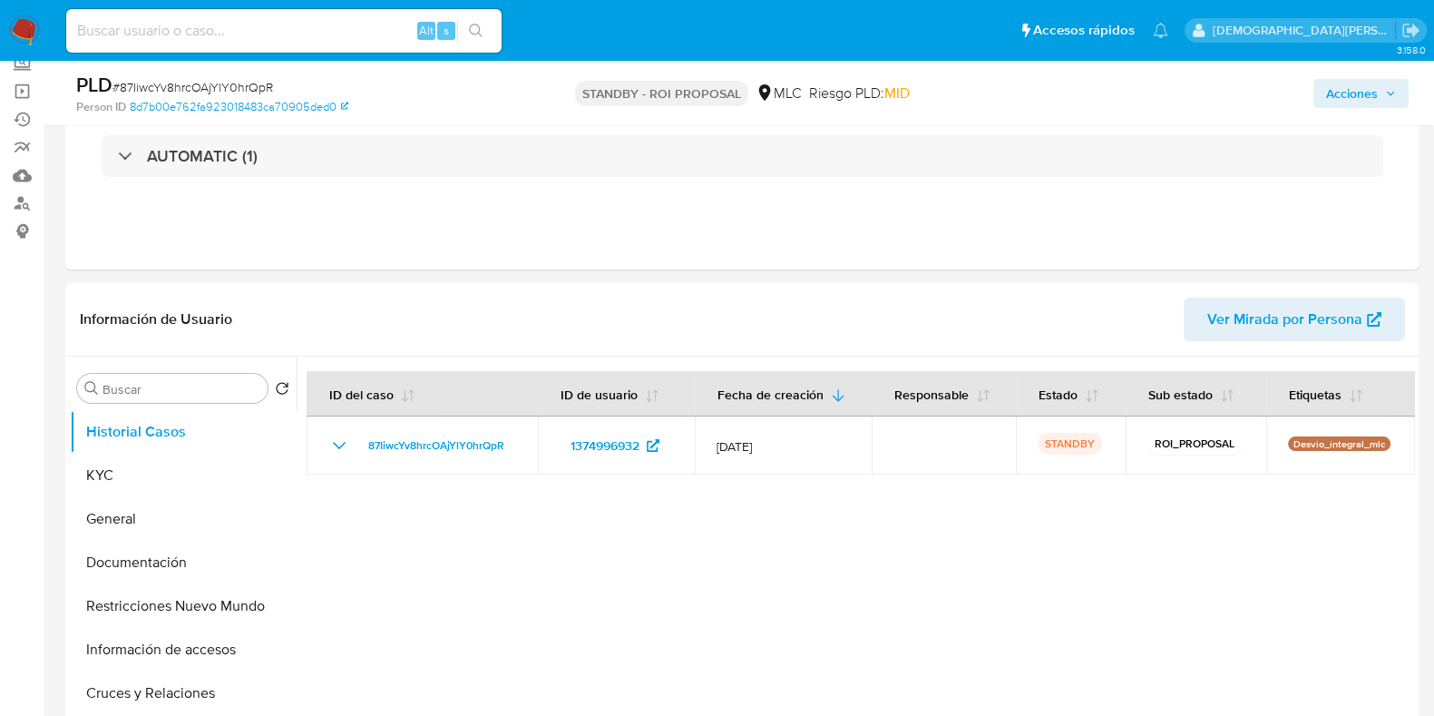
scroll to position [226, 0]
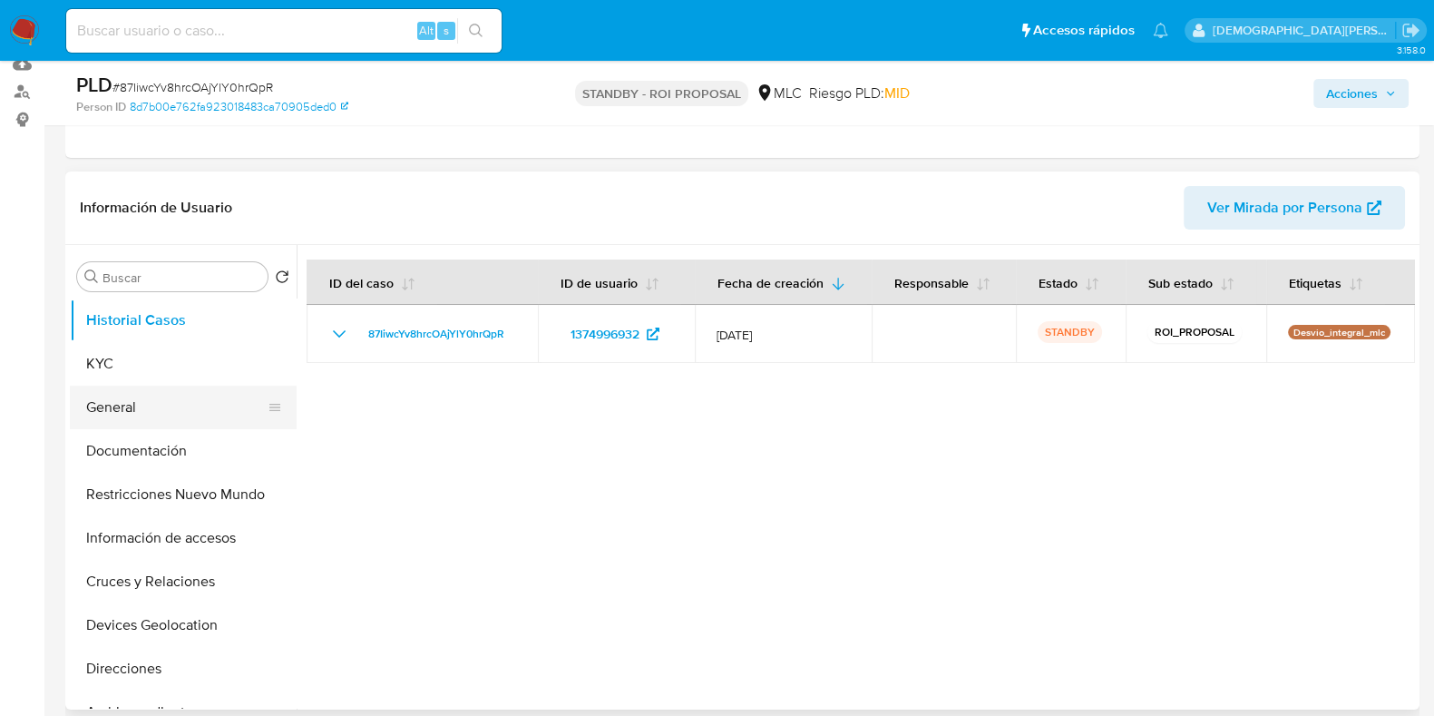
click at [145, 415] on button "General" at bounding box center [176, 408] width 212 height 44
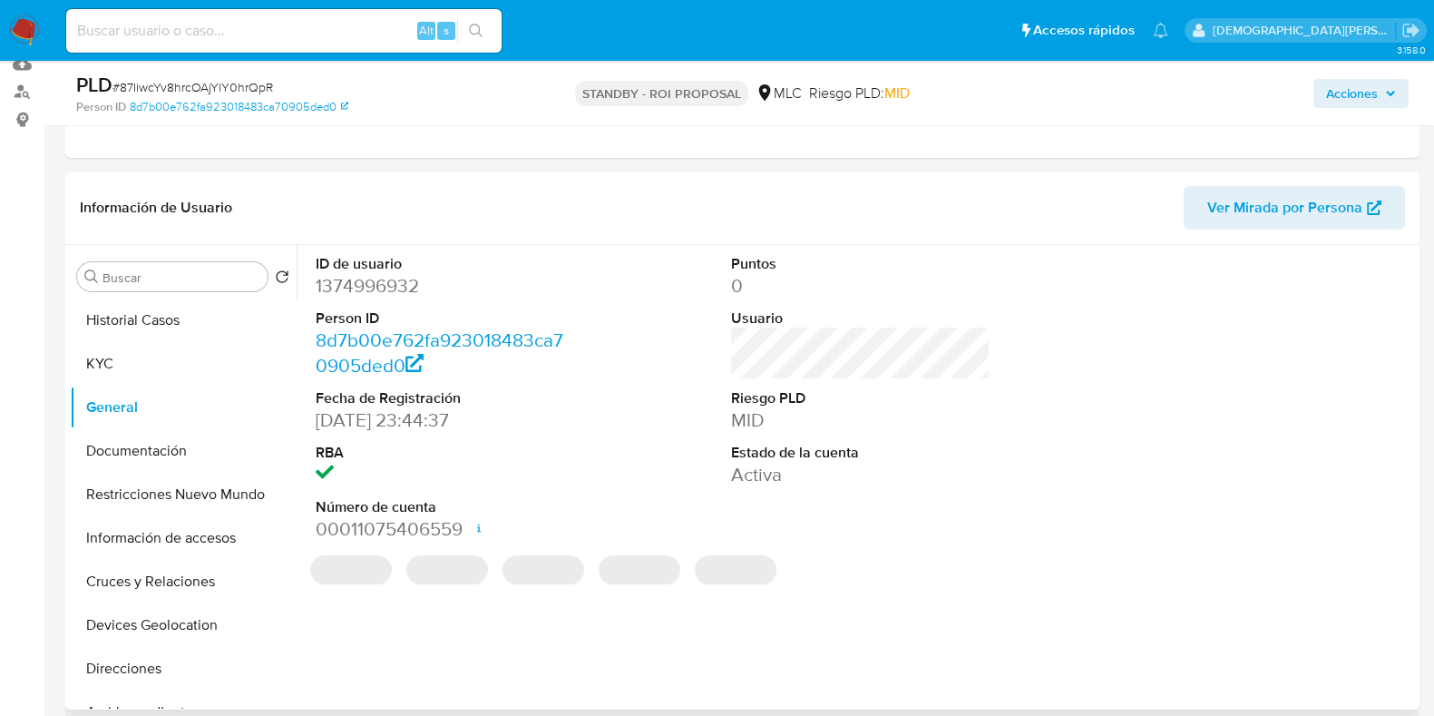
click at [366, 288] on dd "1374996932" at bounding box center [445, 285] width 259 height 25
copy dd "1374996932"
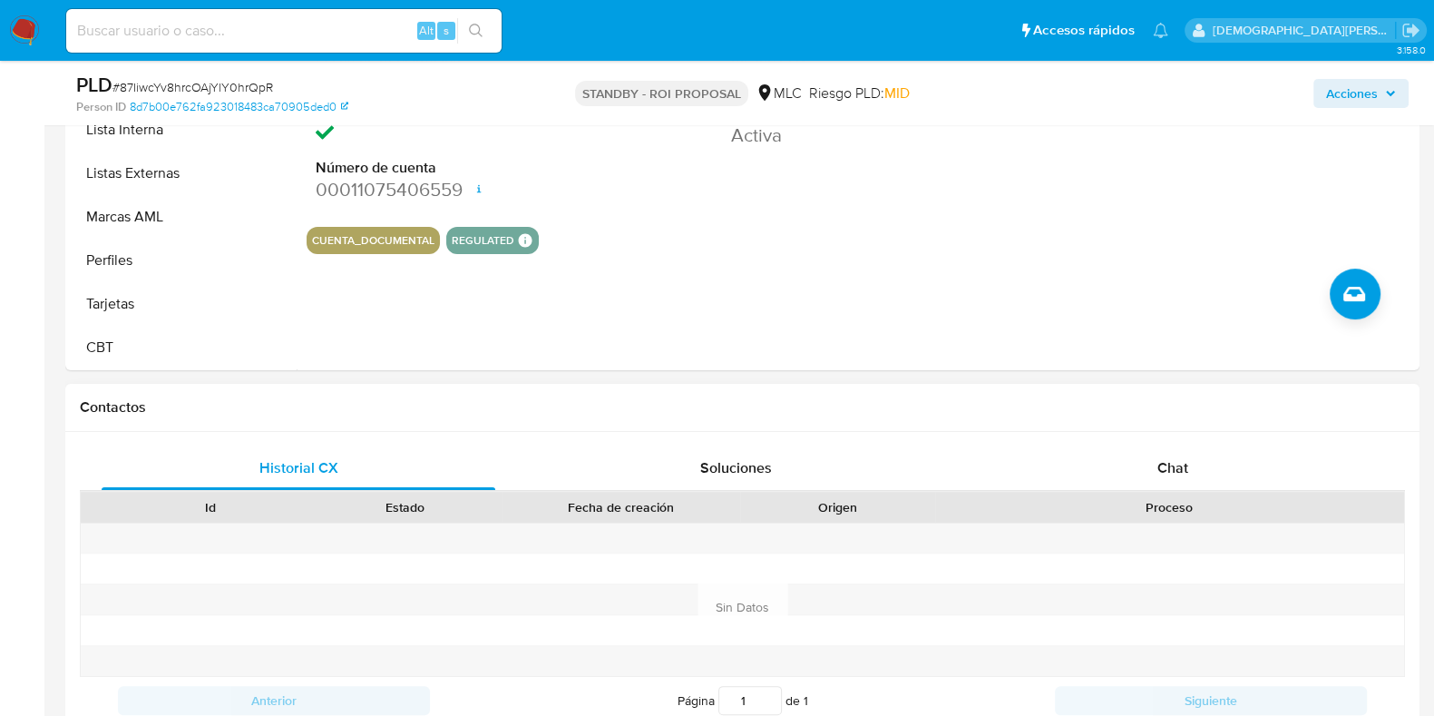
scroll to position [680, 0]
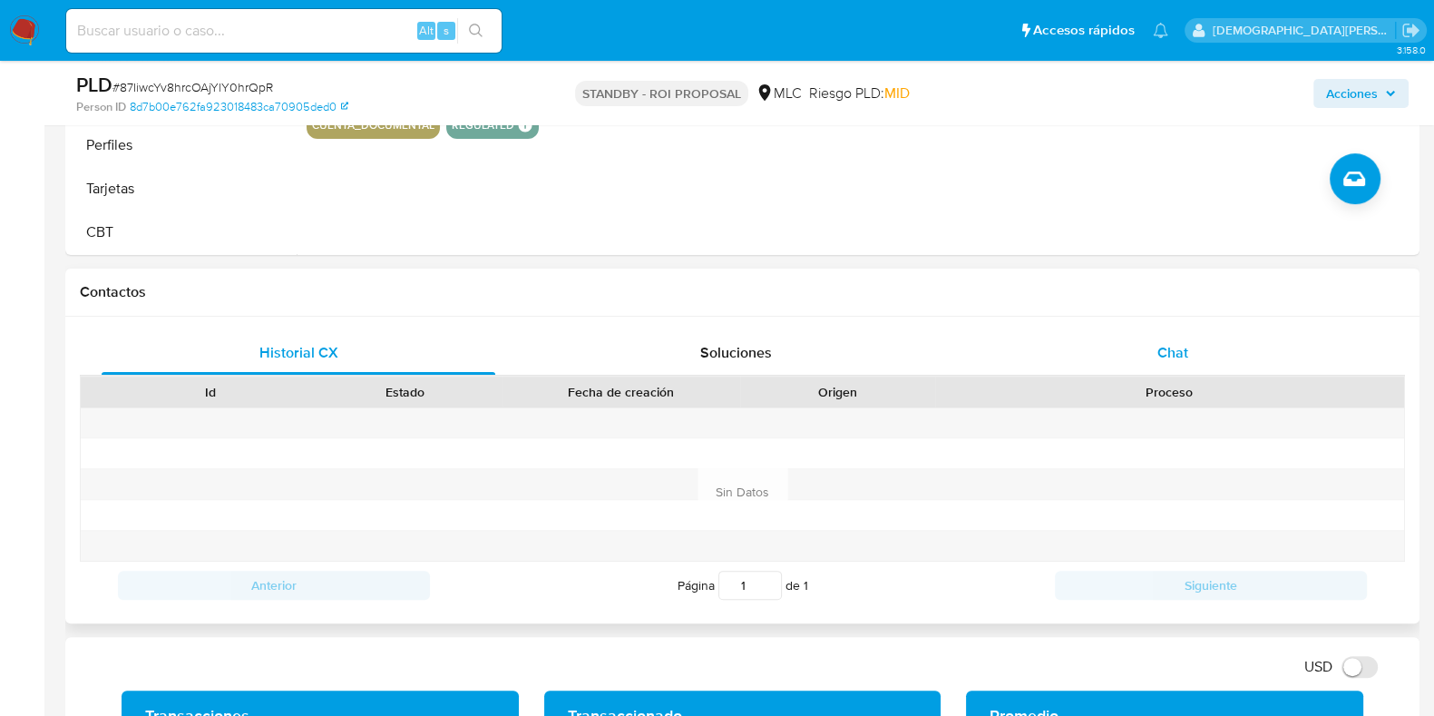
click at [1130, 353] on div "Chat" at bounding box center [1173, 353] width 394 height 44
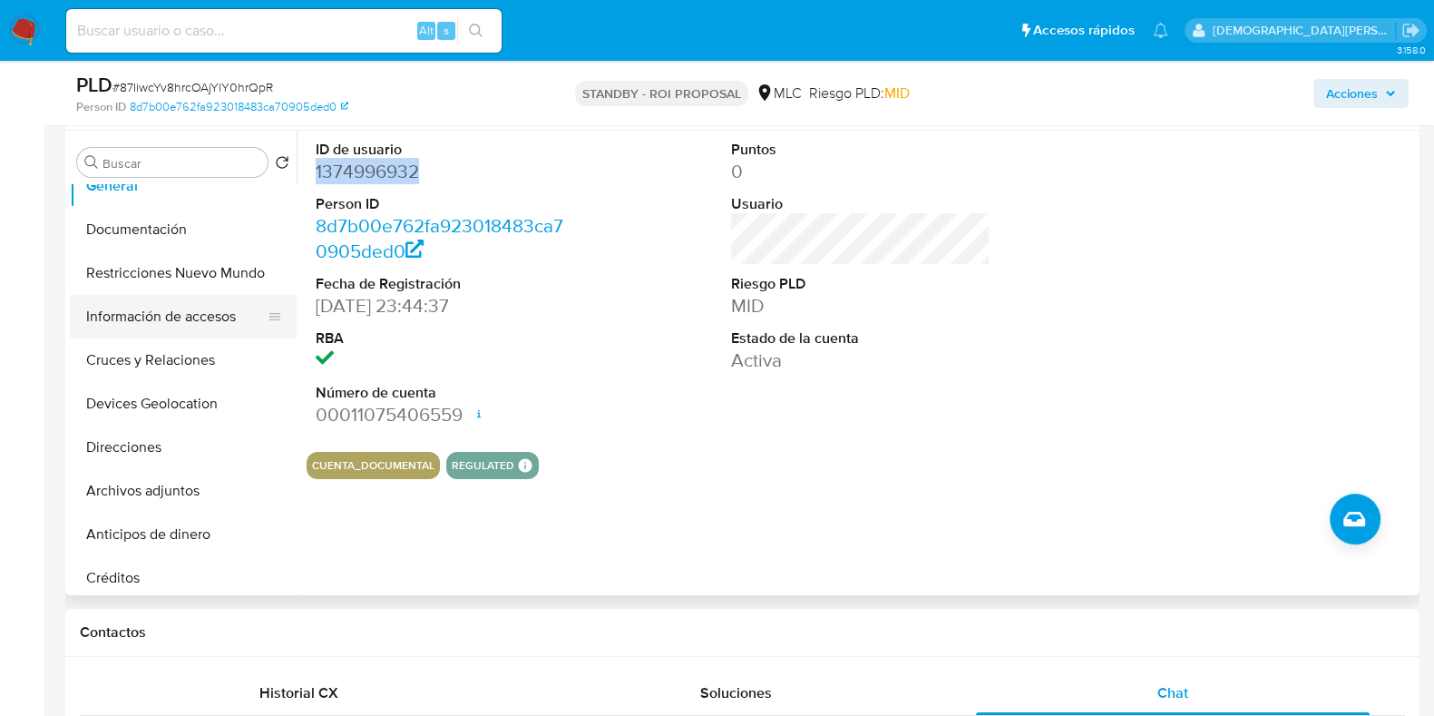
scroll to position [86, 0]
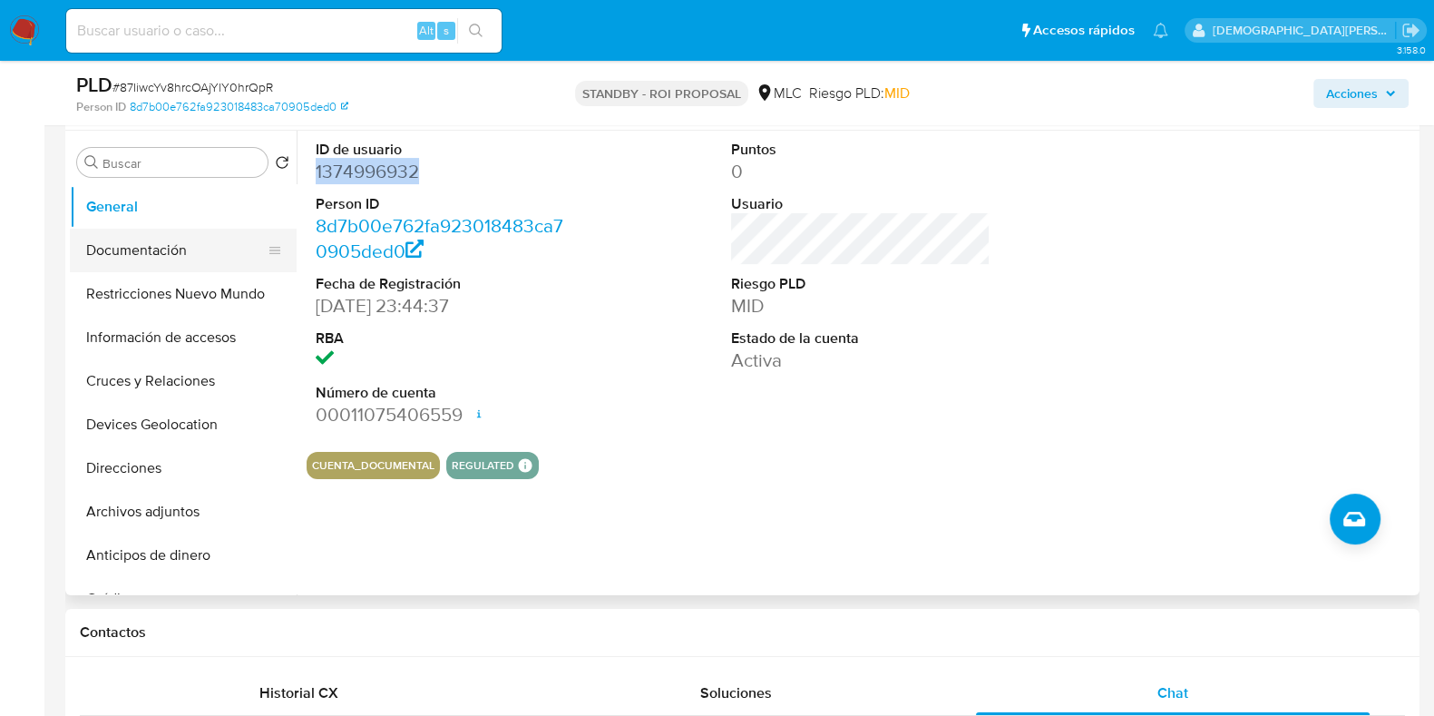
click at [181, 261] on button "Documentación" at bounding box center [176, 251] width 212 height 44
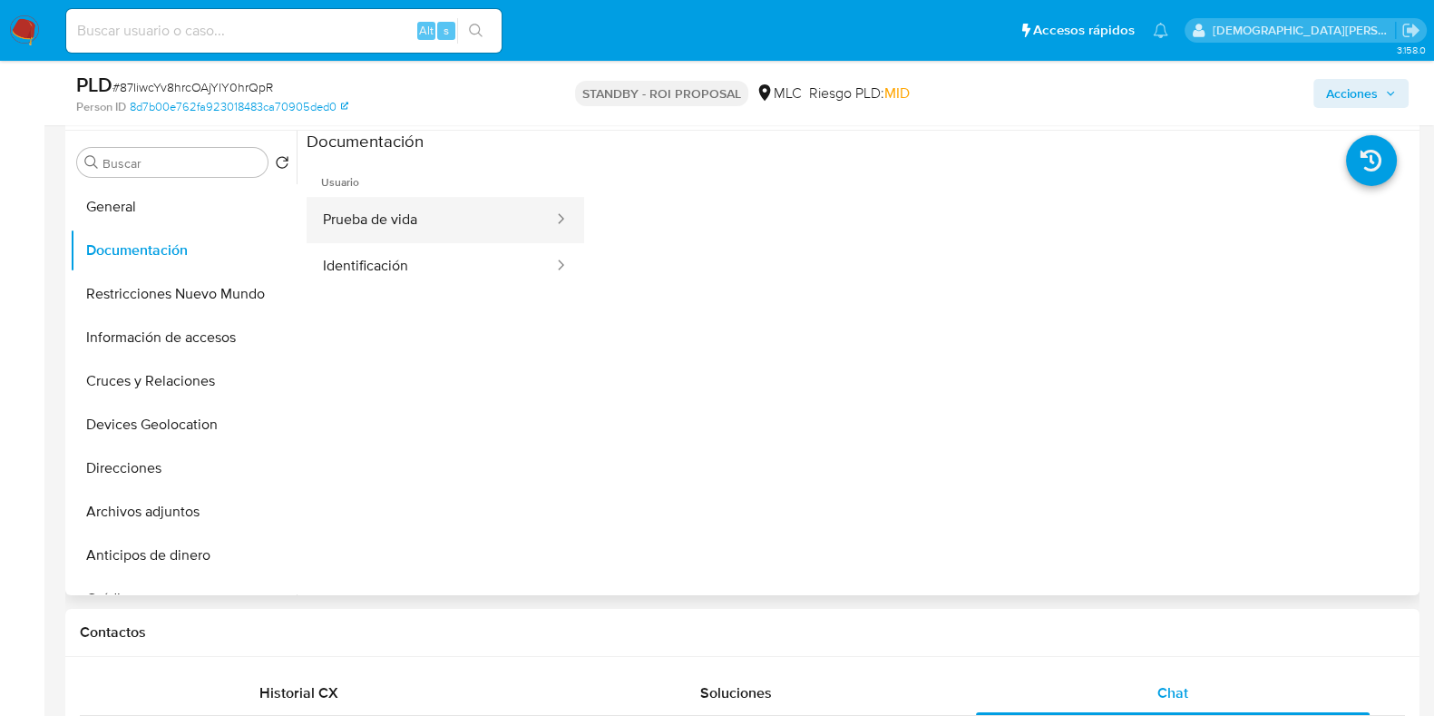
click at [371, 214] on button "Prueba de vida" at bounding box center [431, 220] width 249 height 46
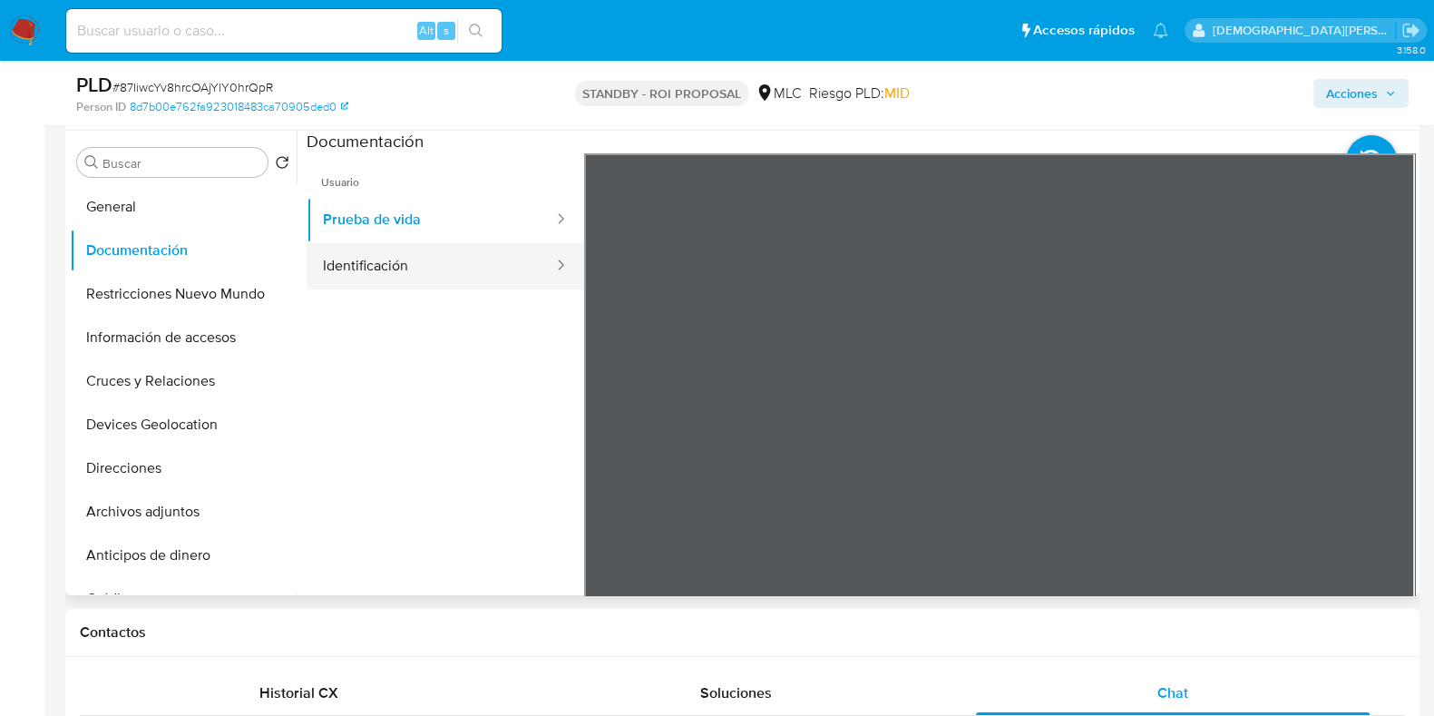
click at [345, 265] on button "Identificación" at bounding box center [431, 266] width 249 height 46
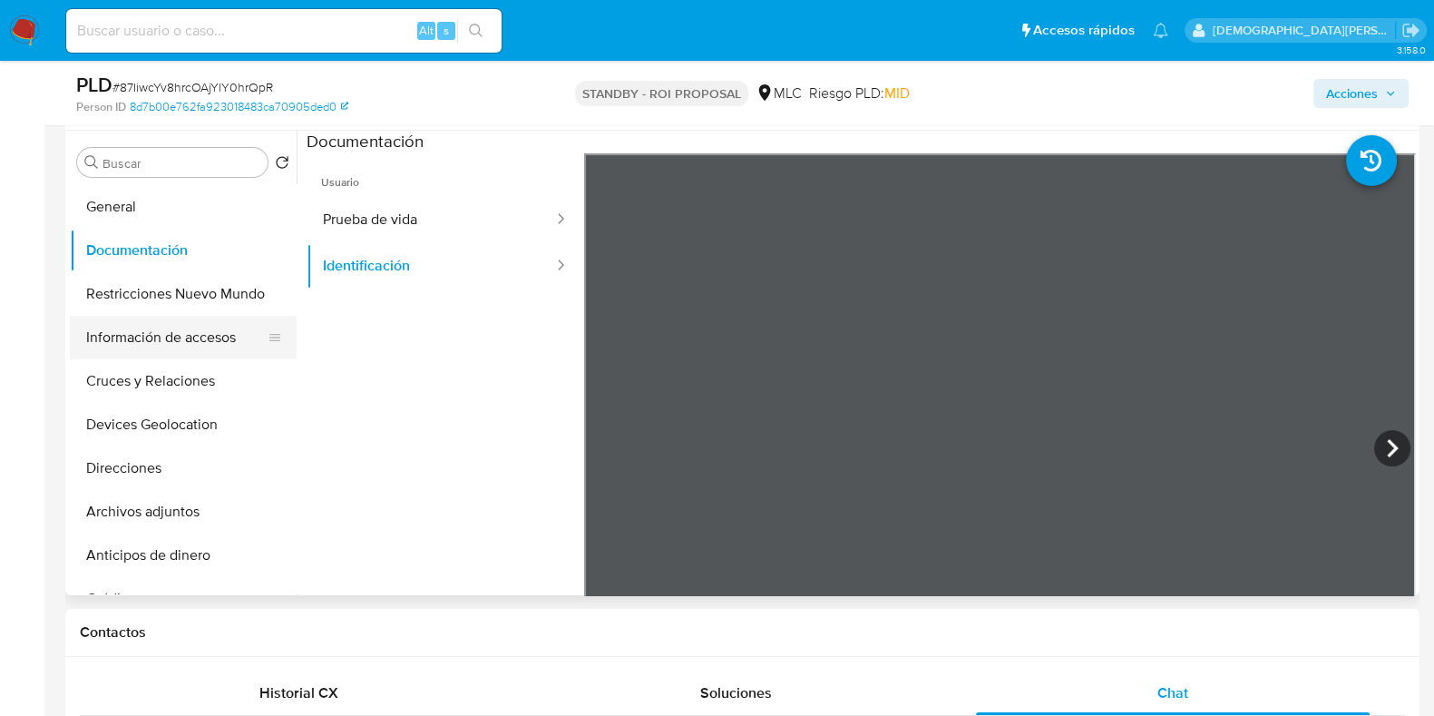
scroll to position [0, 0]
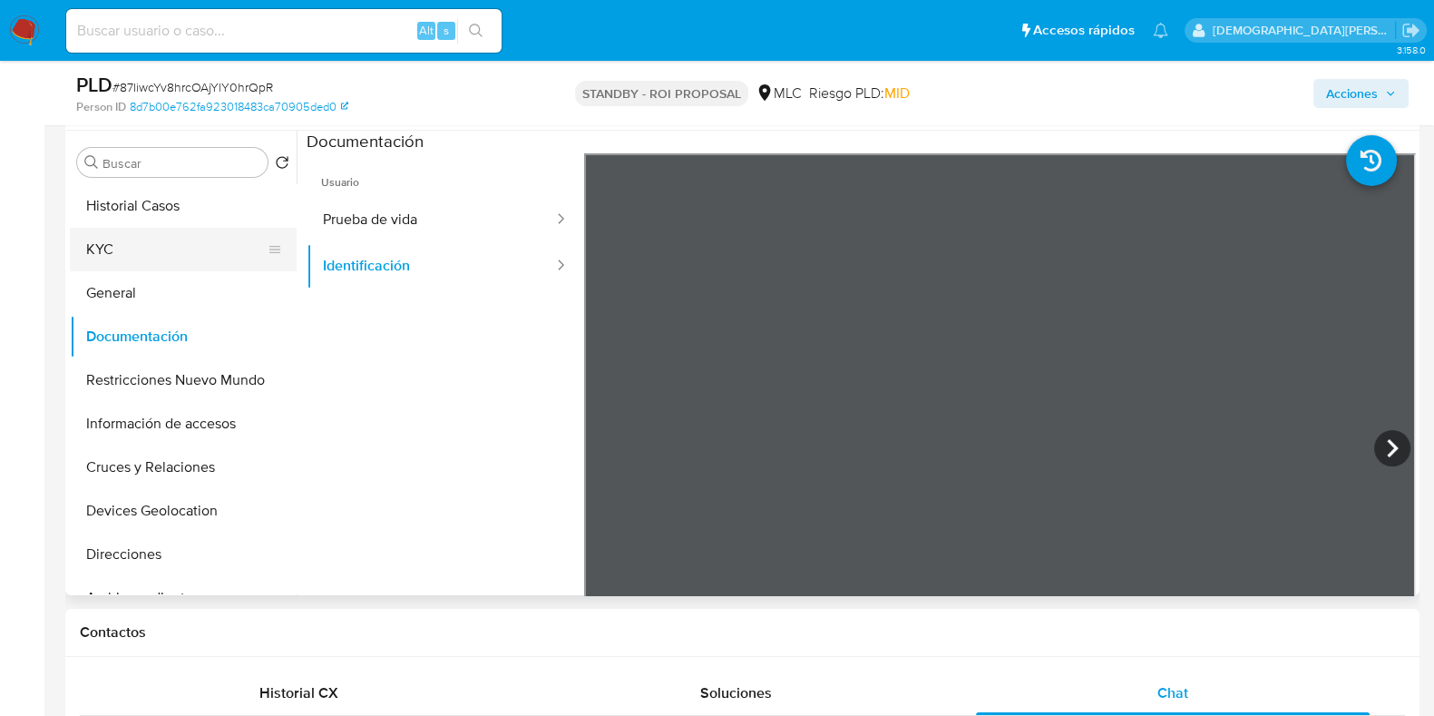
click at [179, 261] on button "KYC" at bounding box center [176, 250] width 212 height 44
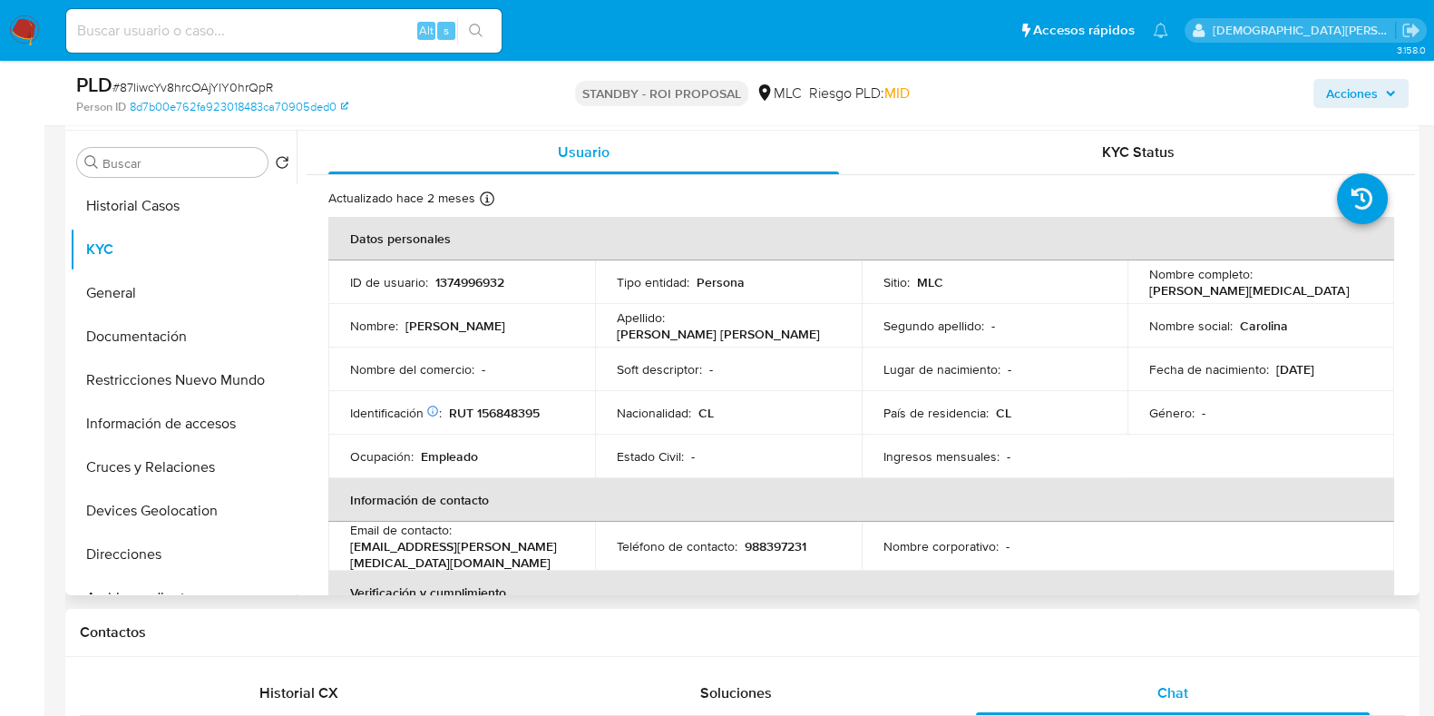
click at [1160, 288] on p "[PERSON_NAME][MEDICAL_DATA]" at bounding box center [1249, 290] width 200 height 16
click at [1160, 295] on p "[PERSON_NAME][MEDICAL_DATA]" at bounding box center [1249, 290] width 200 height 16
drag, startPoint x: 1346, startPoint y: 294, endPoint x: 1151, endPoint y: 292, distance: 195.0
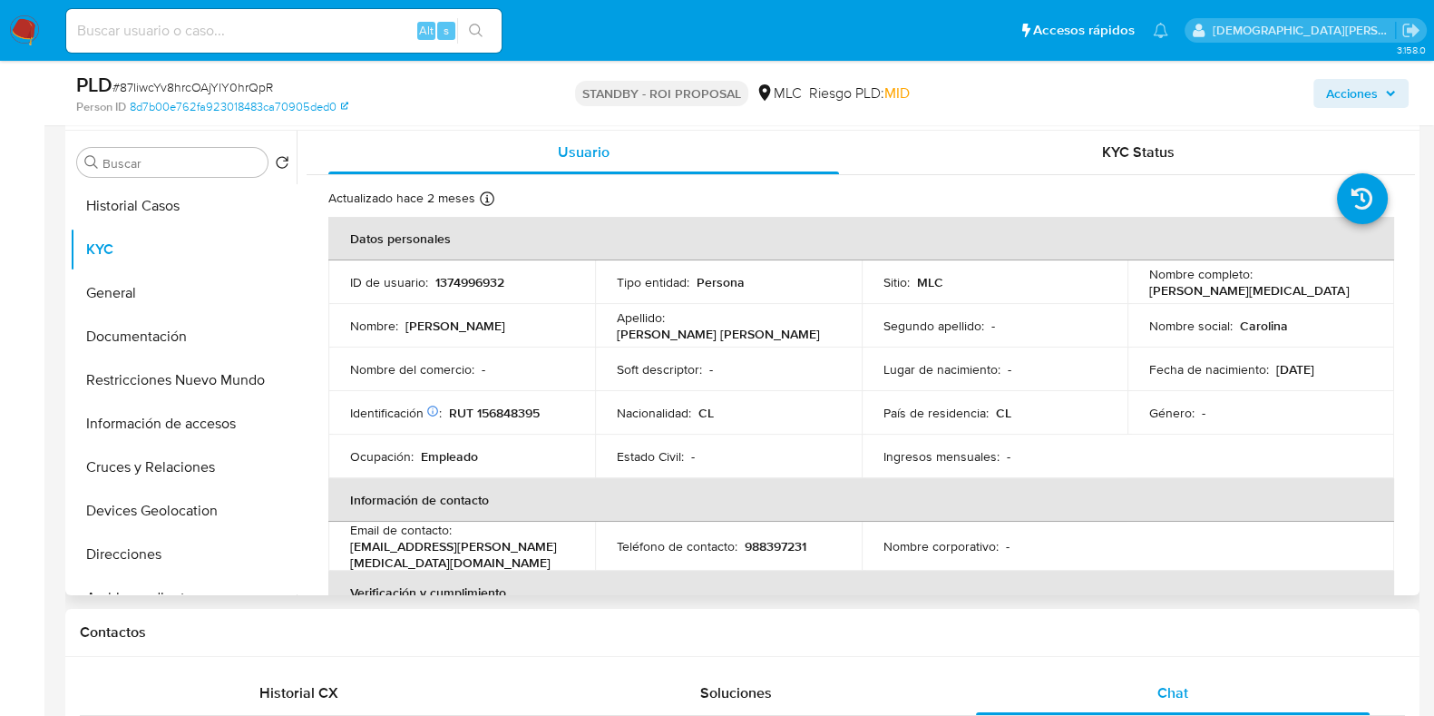
click at [1140, 297] on td "Nombre completo : Carolina Andrea Valdebenito Baros" at bounding box center [1261, 282] width 267 height 44
click at [139, 329] on button "Documentación" at bounding box center [176, 337] width 212 height 44
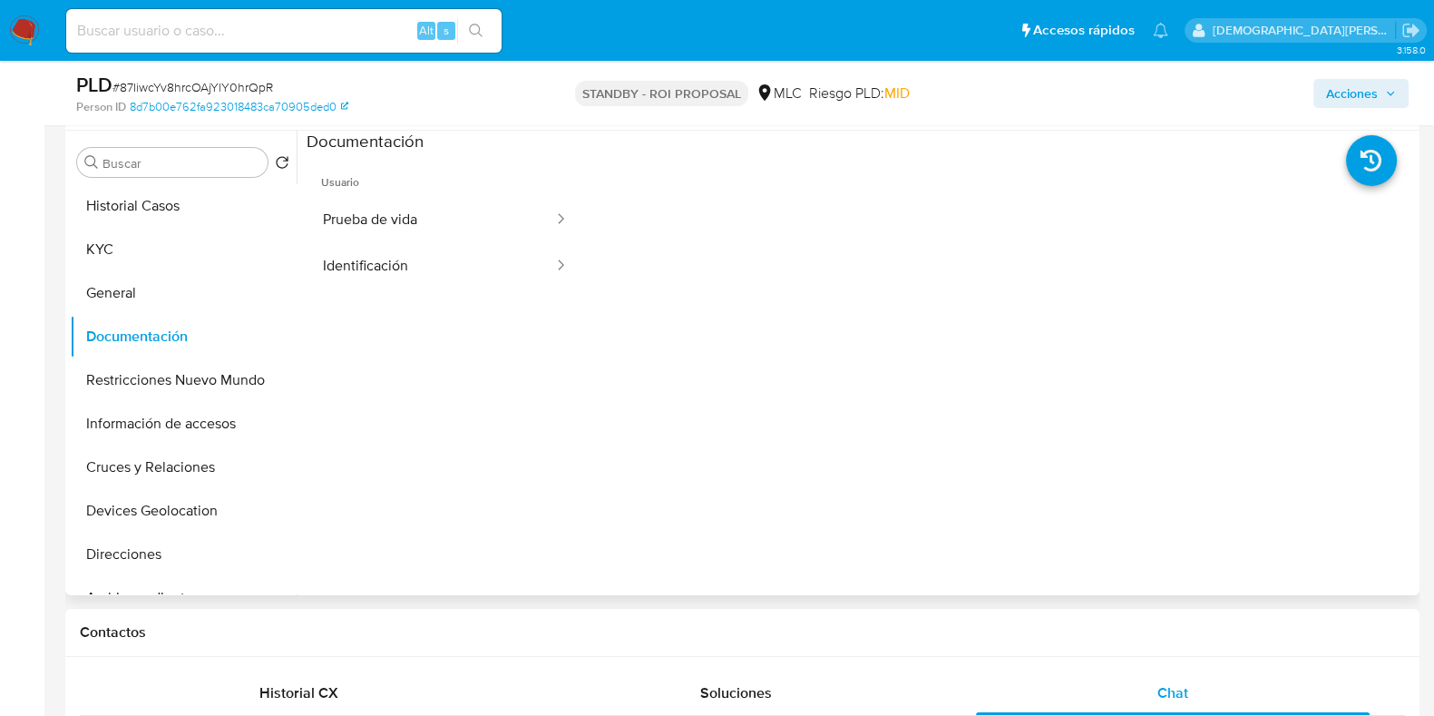
click at [493, 187] on span "Usuario" at bounding box center [446, 175] width 278 height 44
click at [481, 209] on button "Prueba de vida" at bounding box center [431, 220] width 249 height 46
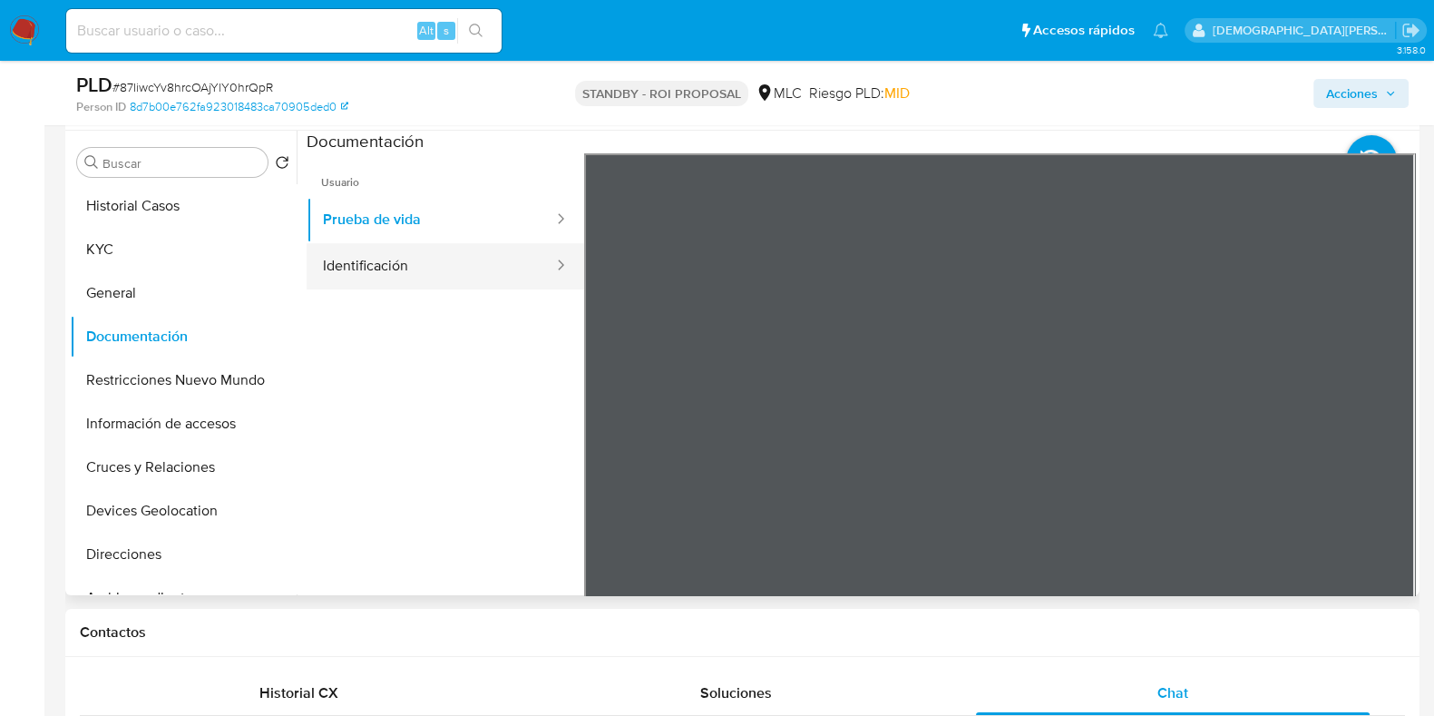
click at [541, 269] on div at bounding box center [555, 266] width 29 height 21
click at [496, 282] on button "Identificación" at bounding box center [431, 266] width 249 height 46
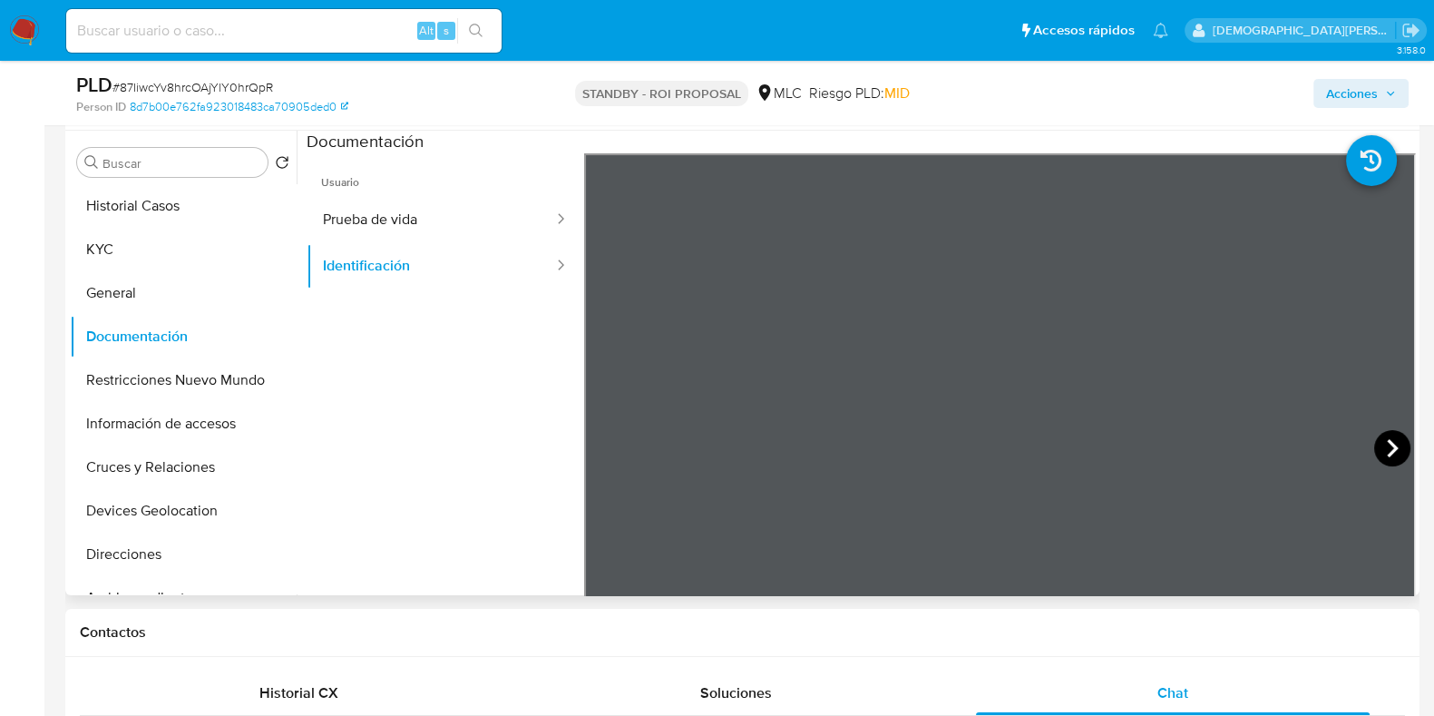
click at [1160, 451] on icon at bounding box center [1392, 448] width 36 height 36
click at [181, 376] on button "Restricciones Nuevo Mundo" at bounding box center [176, 380] width 212 height 44
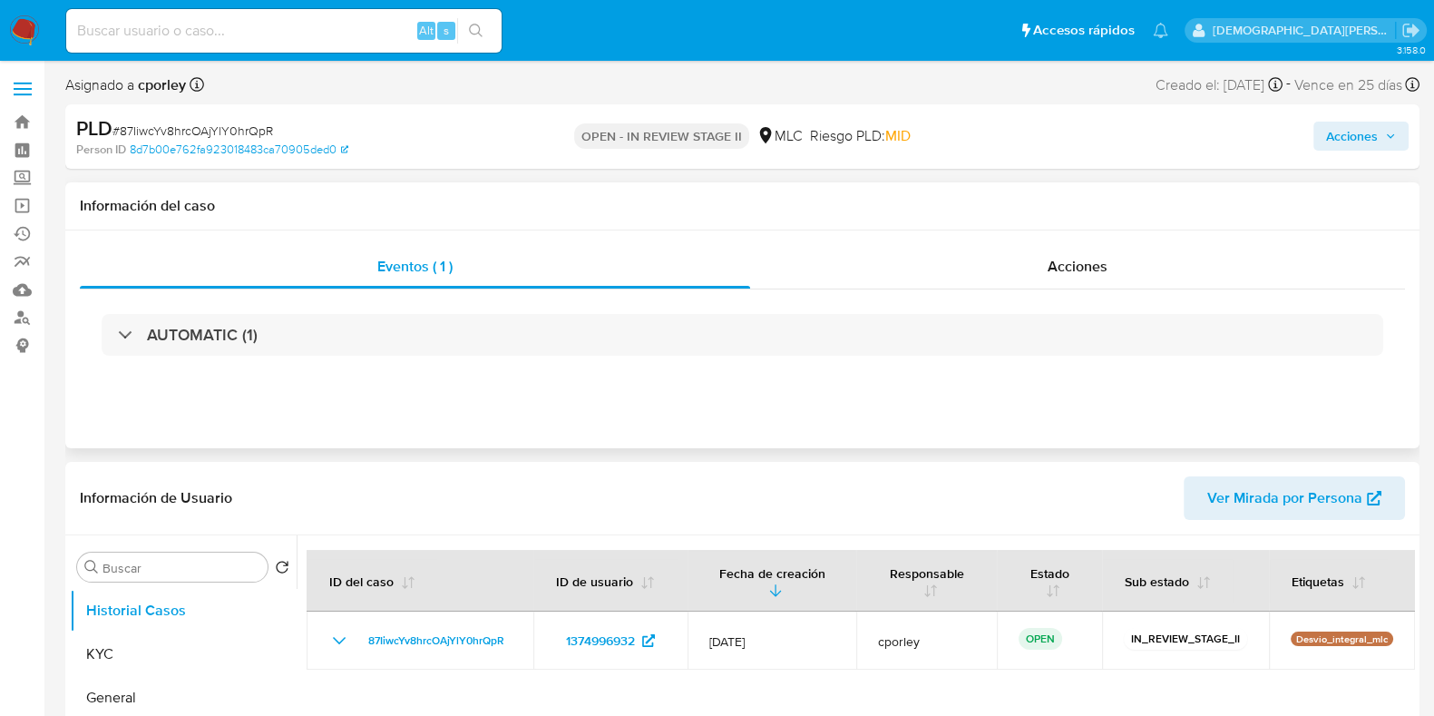
select select "10"
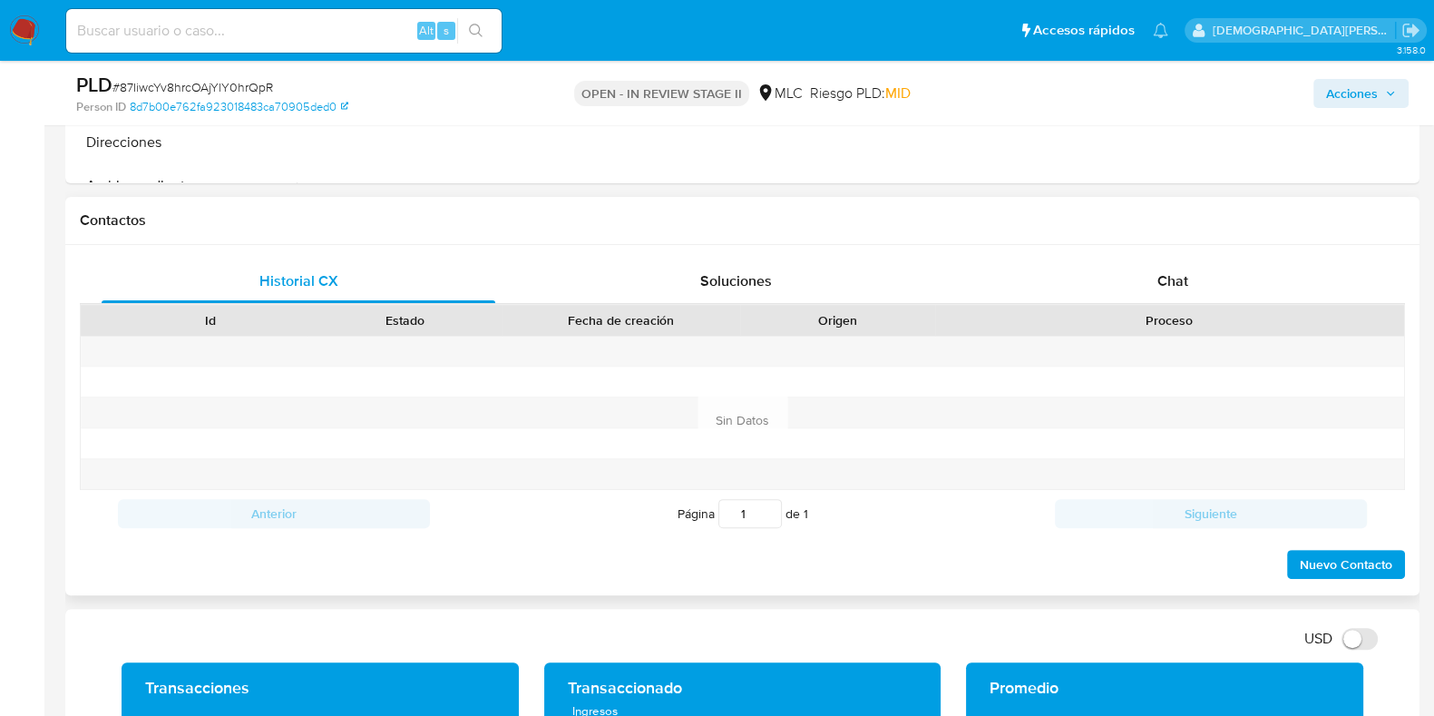
scroll to position [906, 0]
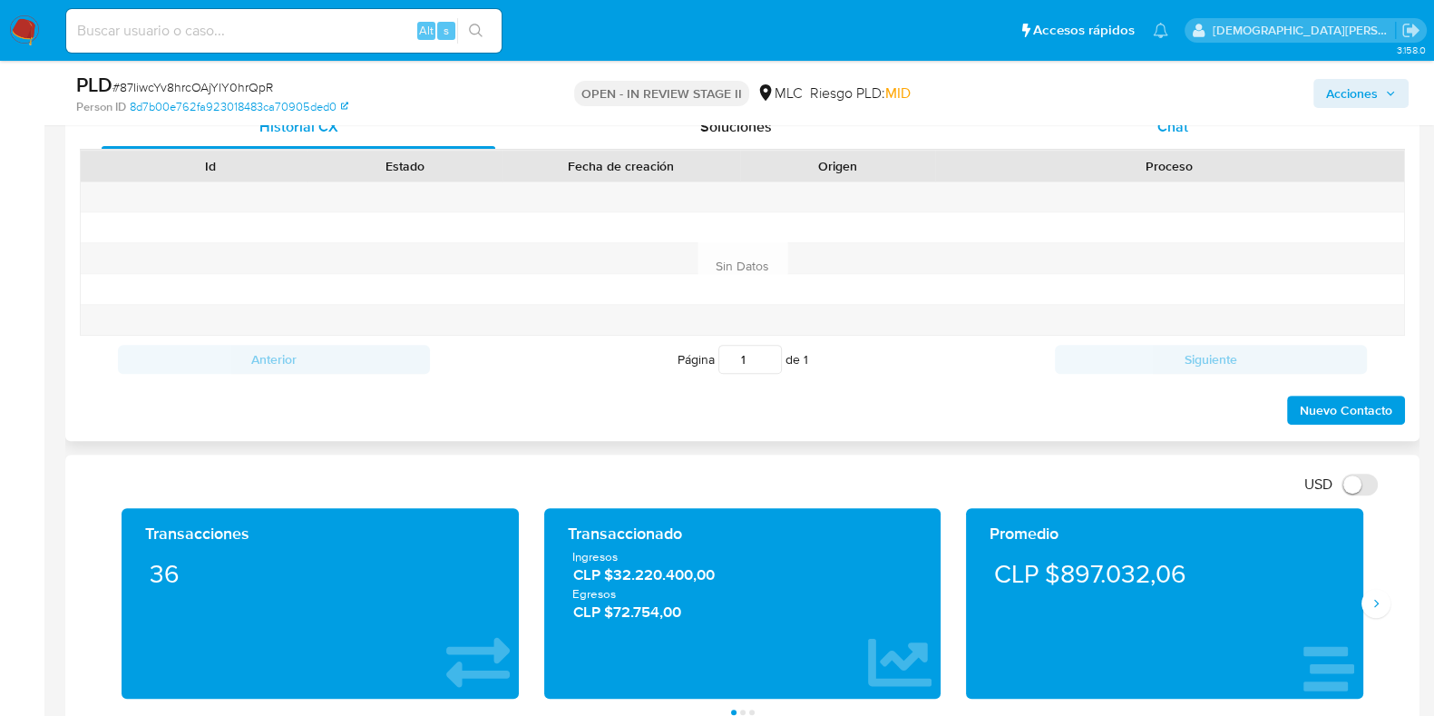
click at [1166, 127] on span "Chat" at bounding box center [1173, 126] width 31 height 21
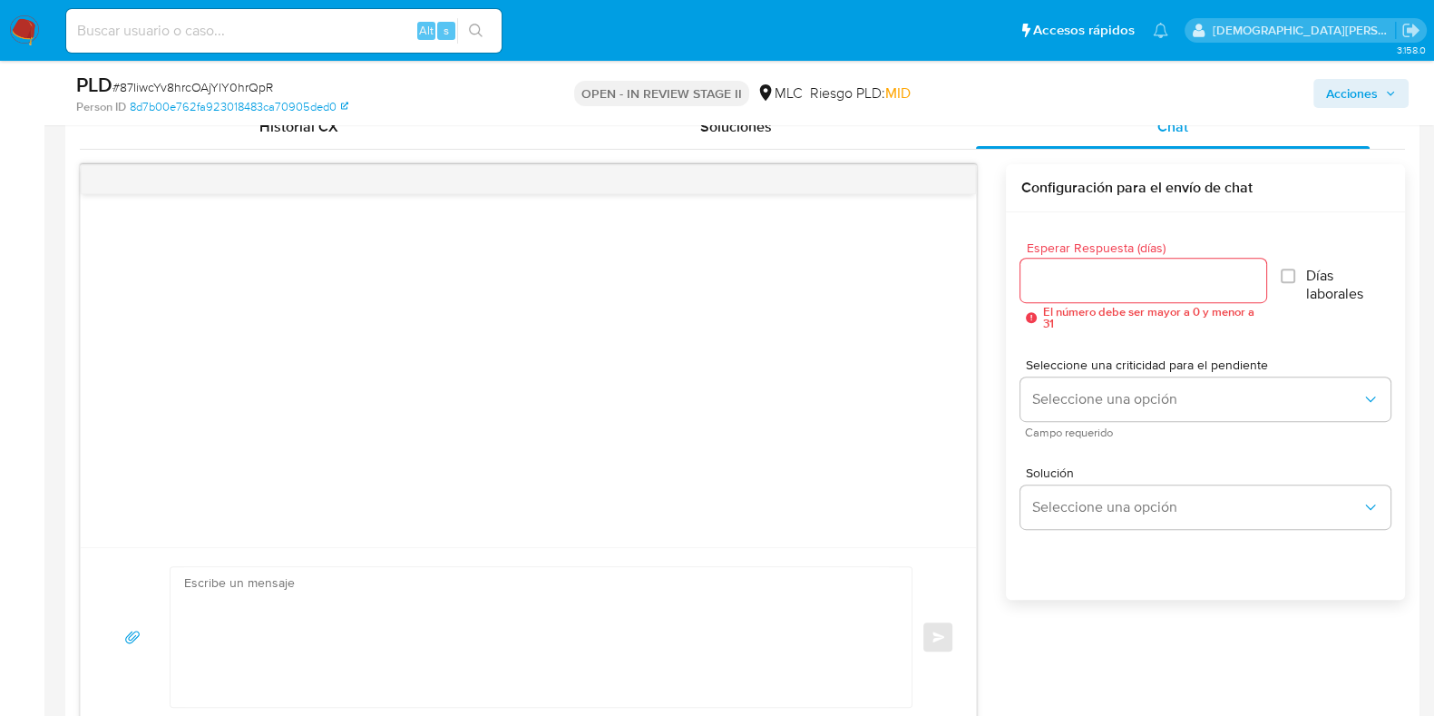
click at [1197, 287] on input "Esperar Respuesta (días)" at bounding box center [1143, 281] width 245 height 24
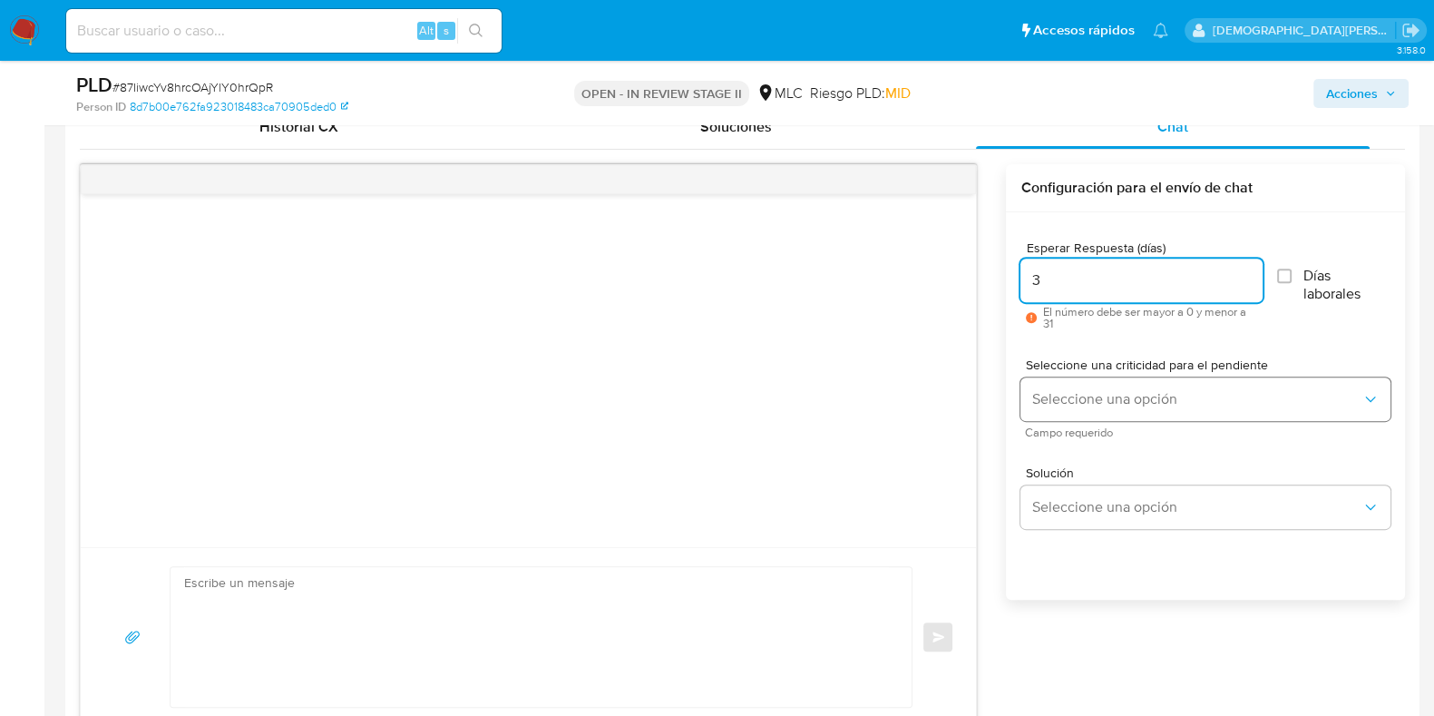
type input "3"
click at [1125, 396] on span "Seleccione una opción" at bounding box center [1196, 399] width 330 height 18
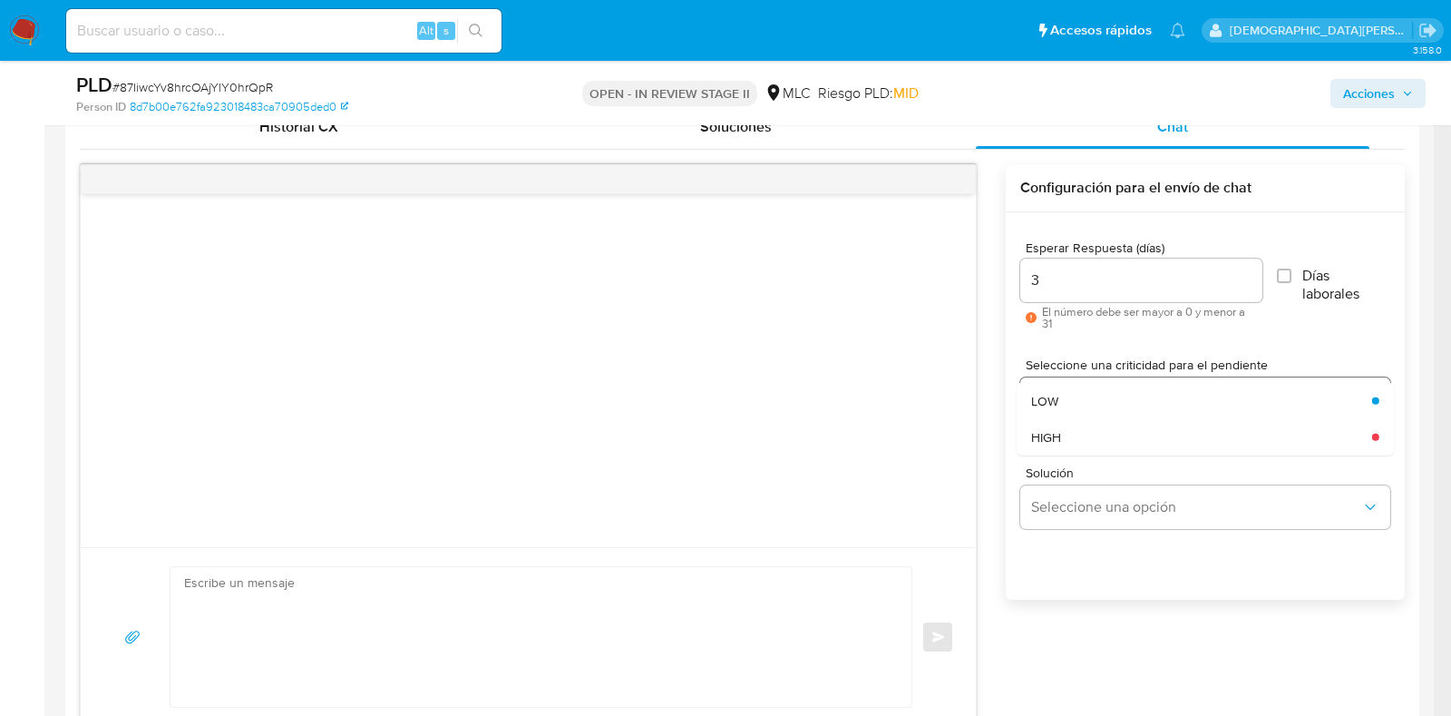
click at [1125, 396] on div "LOW" at bounding box center [1196, 400] width 330 height 36
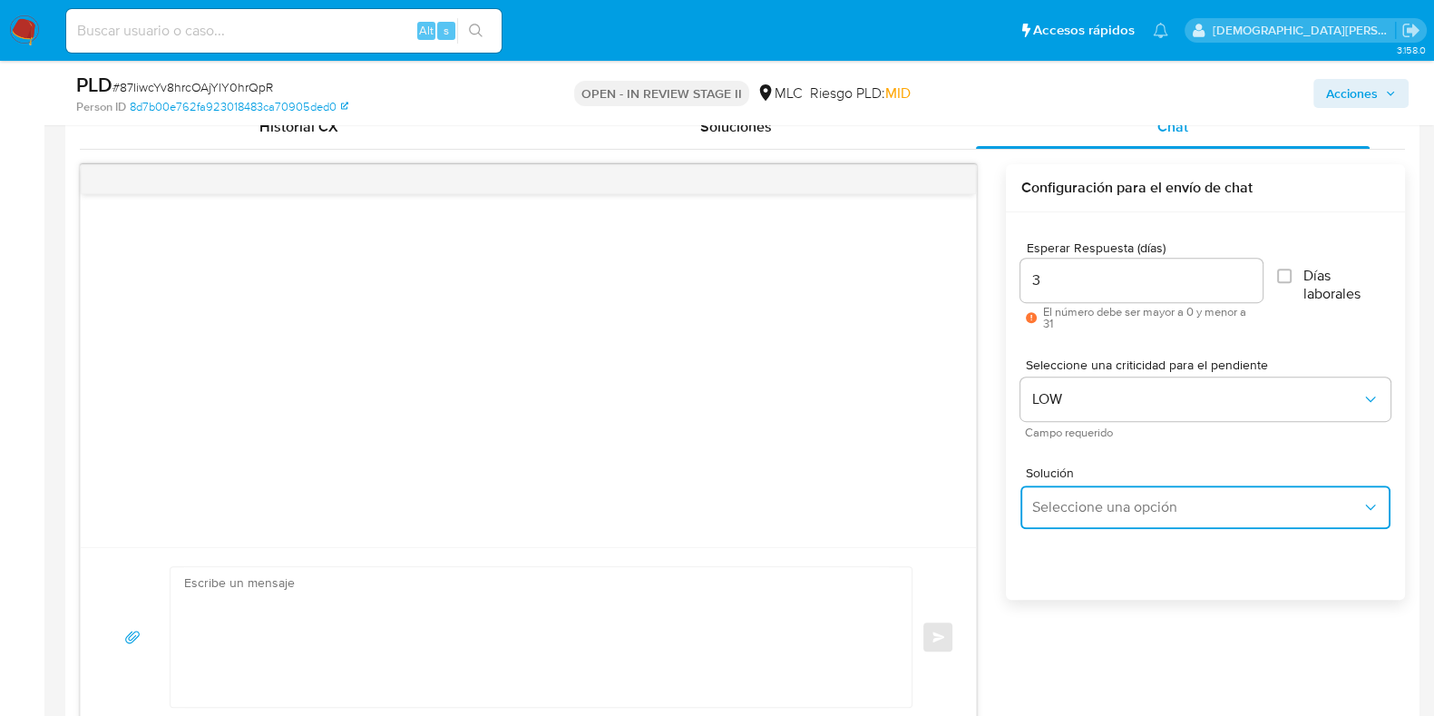
click at [1104, 509] on span "Seleccione una opción" at bounding box center [1196, 507] width 330 height 18
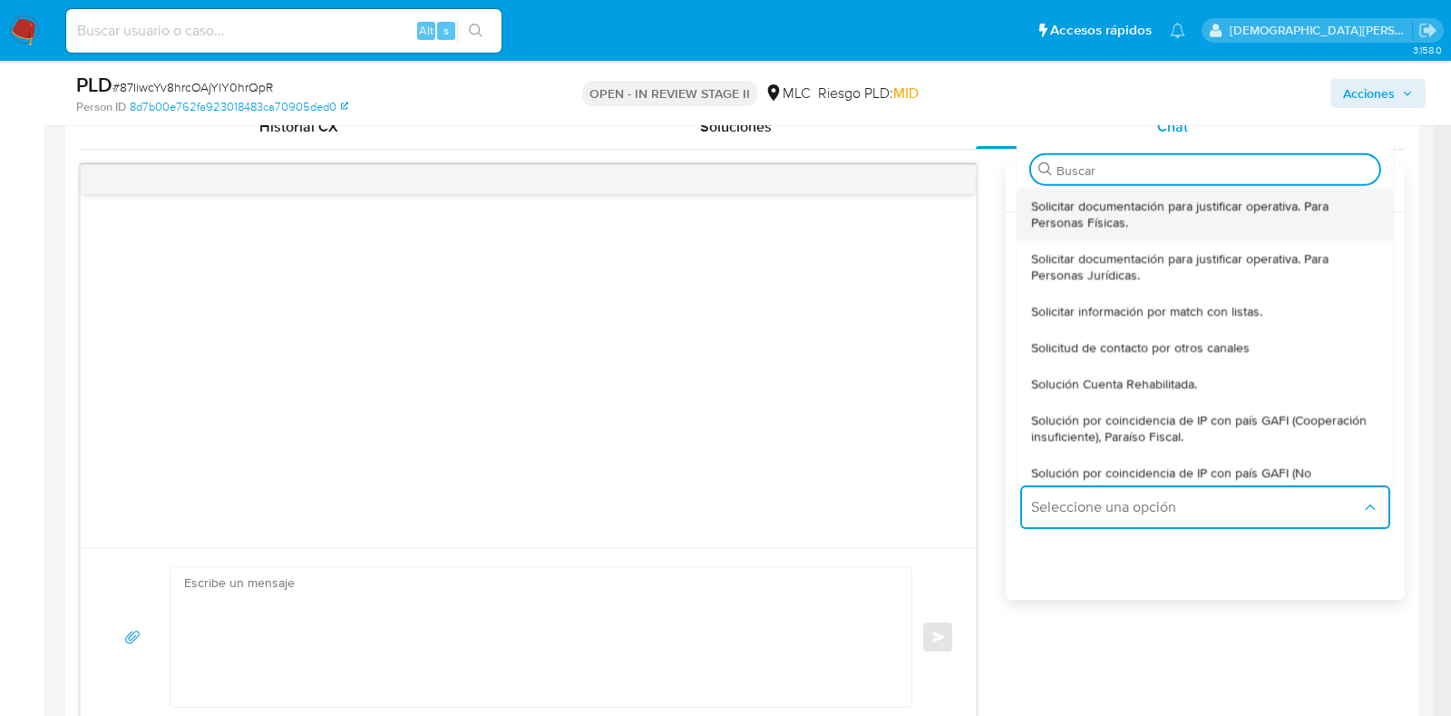
click at [1234, 219] on span "Solicitar documentación para justificar operativa. Para Personas Físicas." at bounding box center [1199, 213] width 337 height 33
type textarea "Hola ,Te contactamos dado que tu cuenta fue suspendida para una verificación de…"
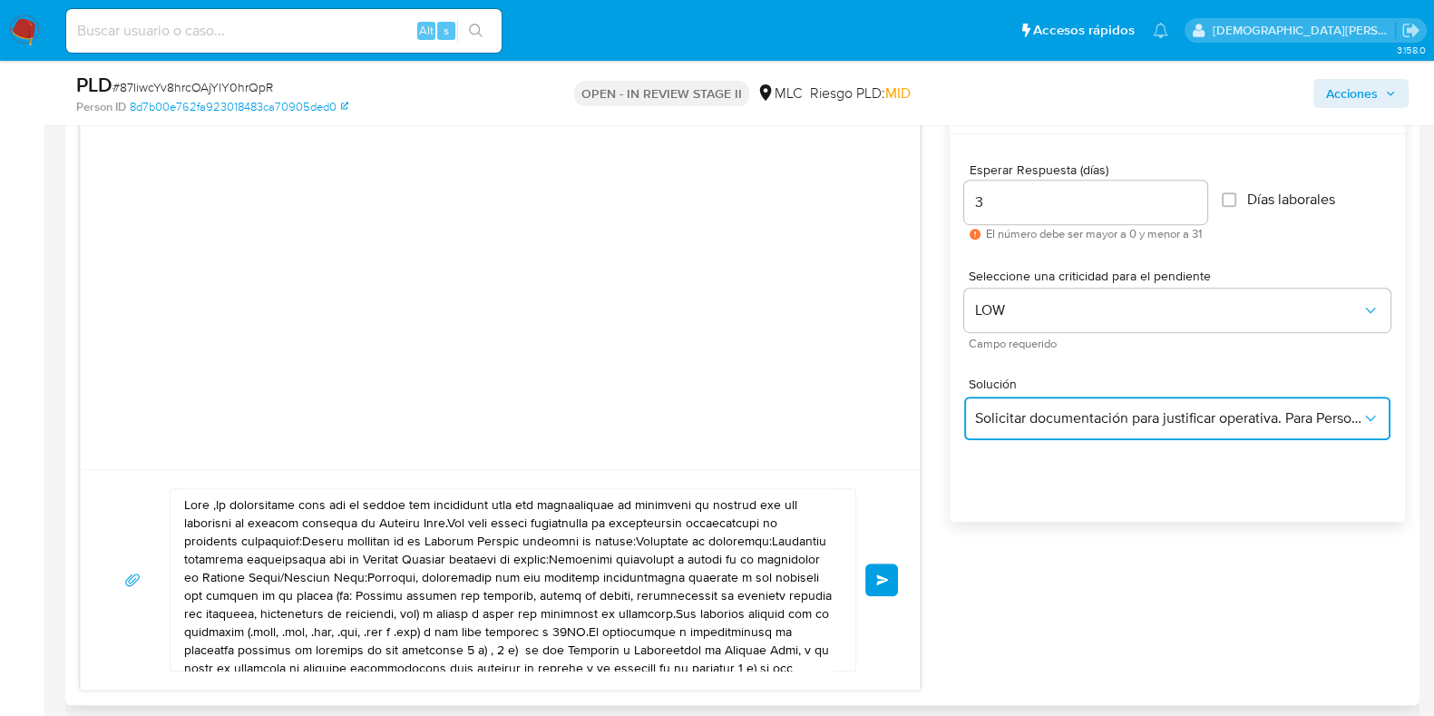
scroll to position [1021, 0]
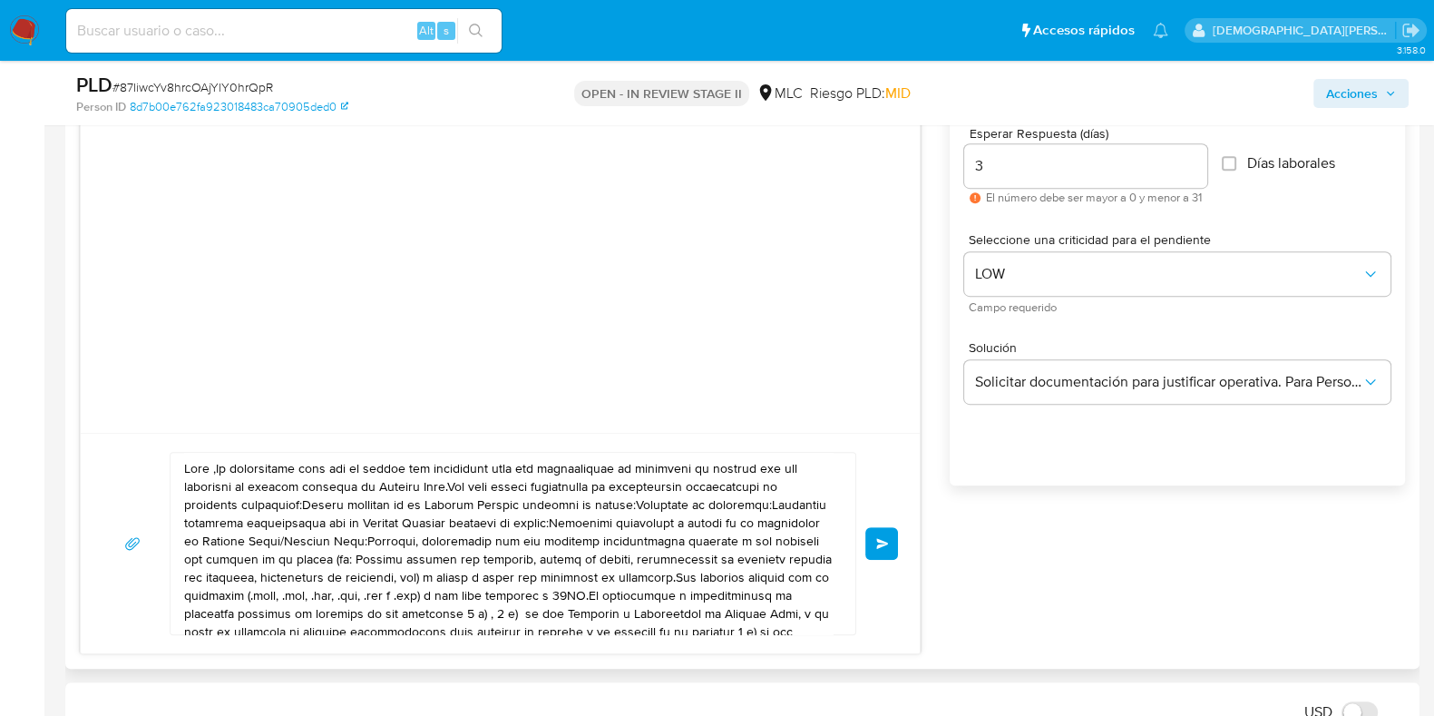
click at [261, 569] on textarea at bounding box center [508, 543] width 649 height 181
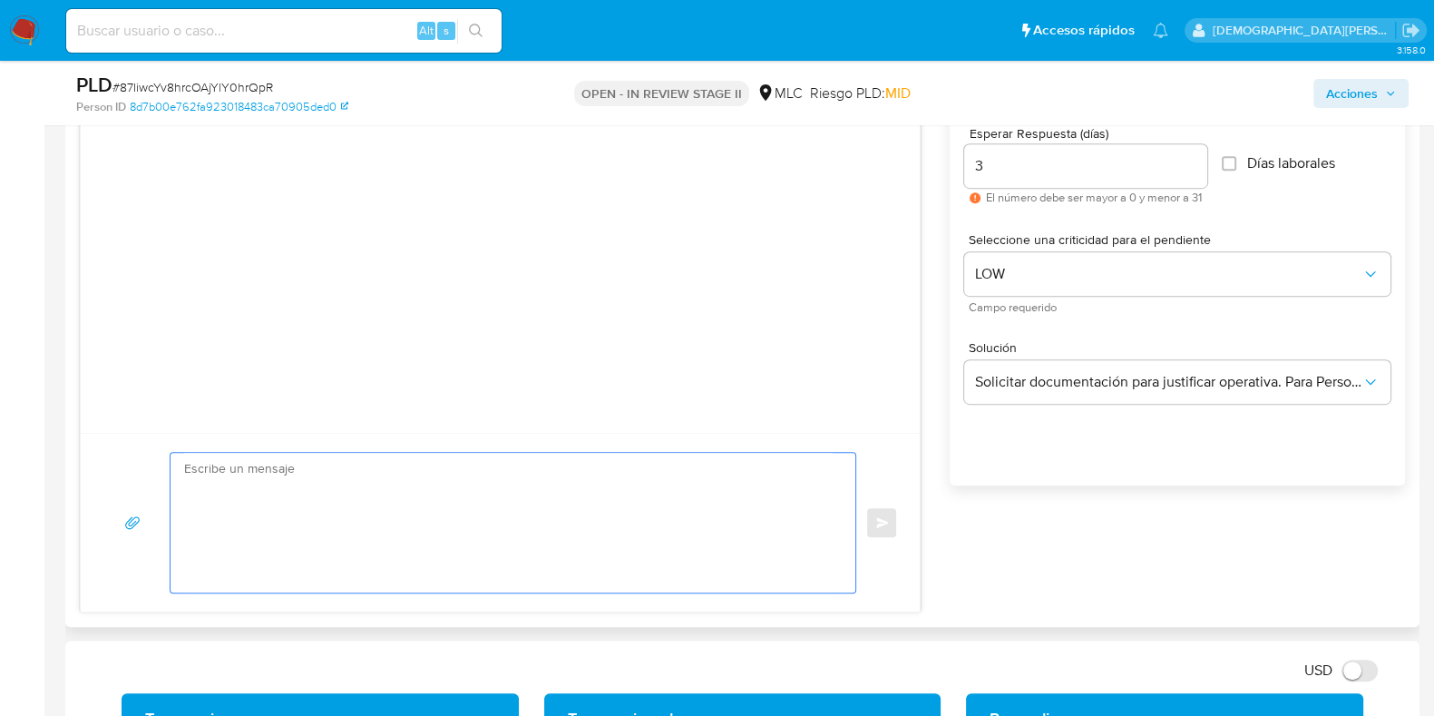
click at [450, 492] on textarea at bounding box center [508, 523] width 649 height 140
paste textarea "Hola XXX, Te contactamos desde el Equipo de Mercado Pago para verificar tus dat…"
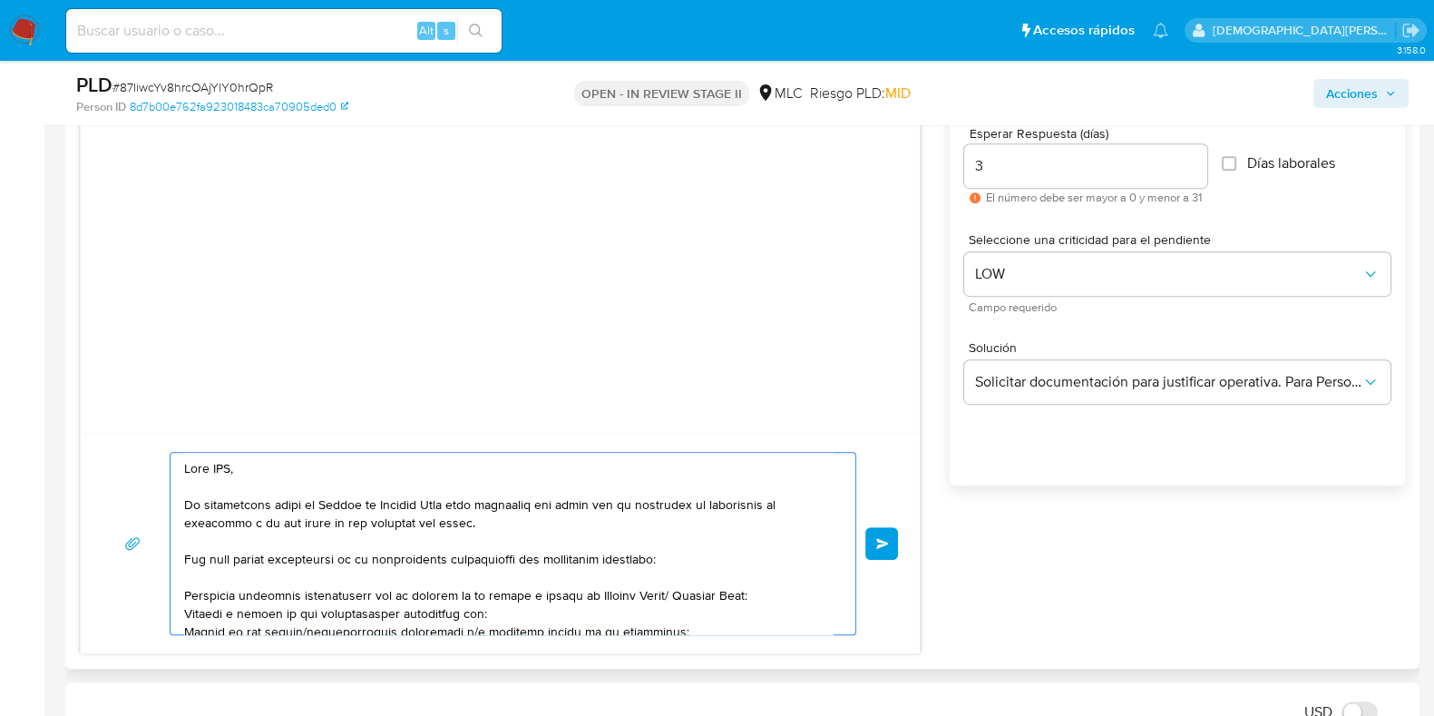
scroll to position [0, 0]
click at [222, 465] on textarea at bounding box center [508, 543] width 649 height 181
click at [225, 469] on textarea at bounding box center [508, 543] width 649 height 181
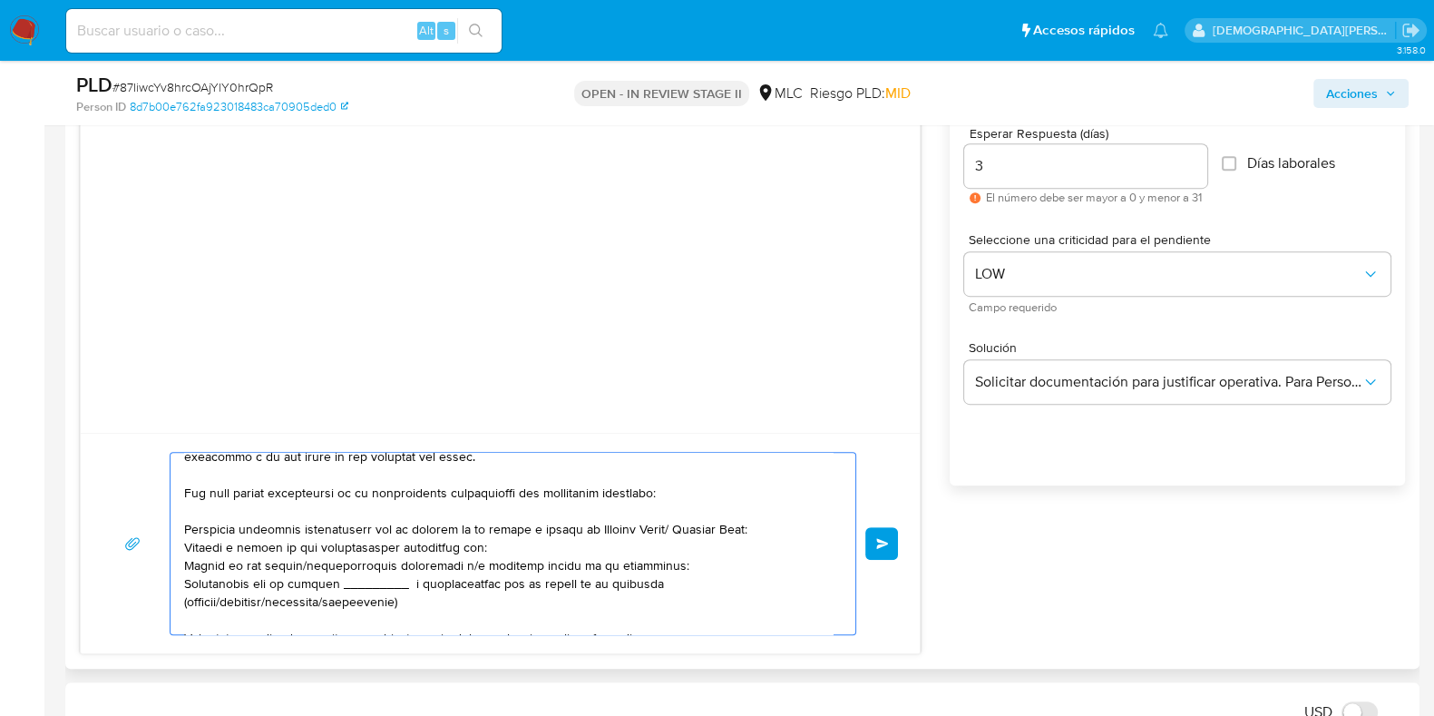
scroll to position [112, 0]
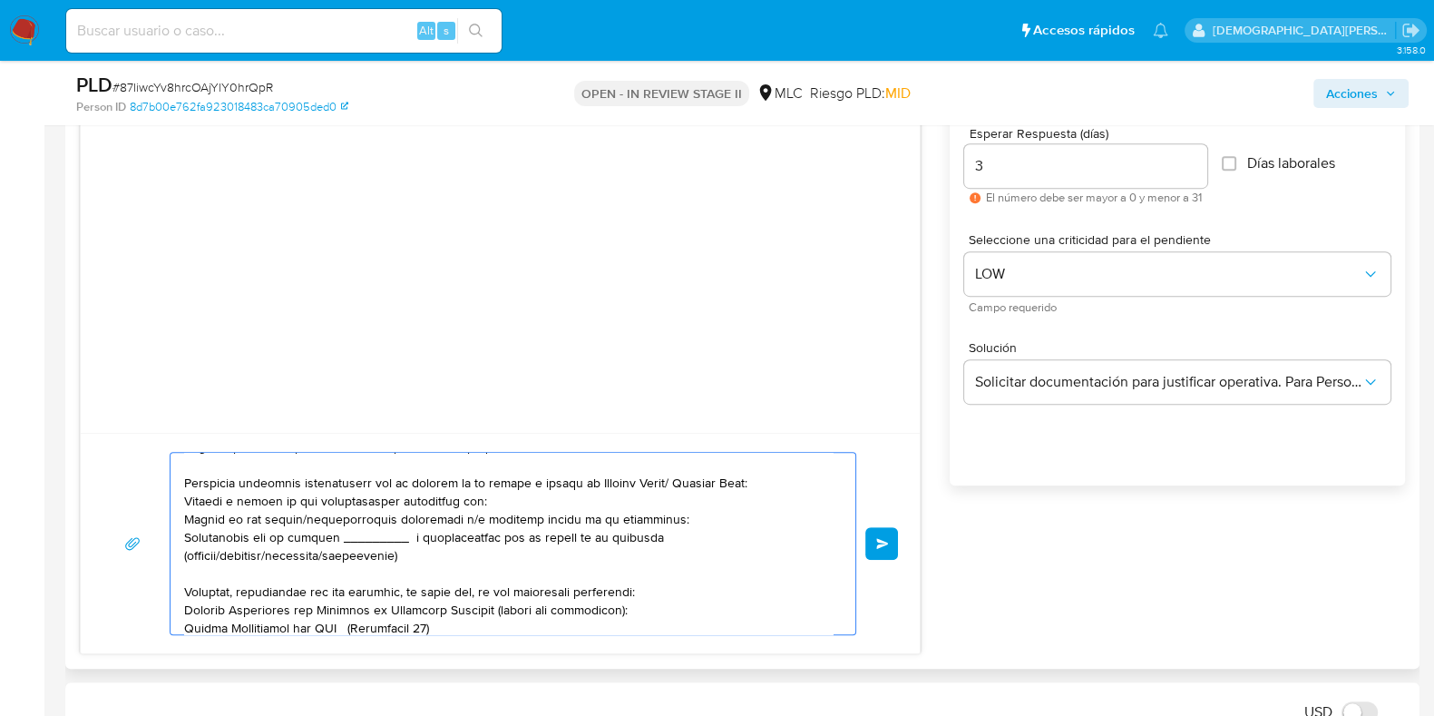
click at [275, 495] on textarea at bounding box center [508, 543] width 649 height 181
click at [454, 493] on textarea at bounding box center [508, 543] width 649 height 181
click at [514, 498] on textarea at bounding box center [508, 543] width 649 height 181
drag, startPoint x: 245, startPoint y: 503, endPoint x: 183, endPoint y: 504, distance: 61.7
click at [184, 504] on textarea at bounding box center [508, 543] width 649 height 181
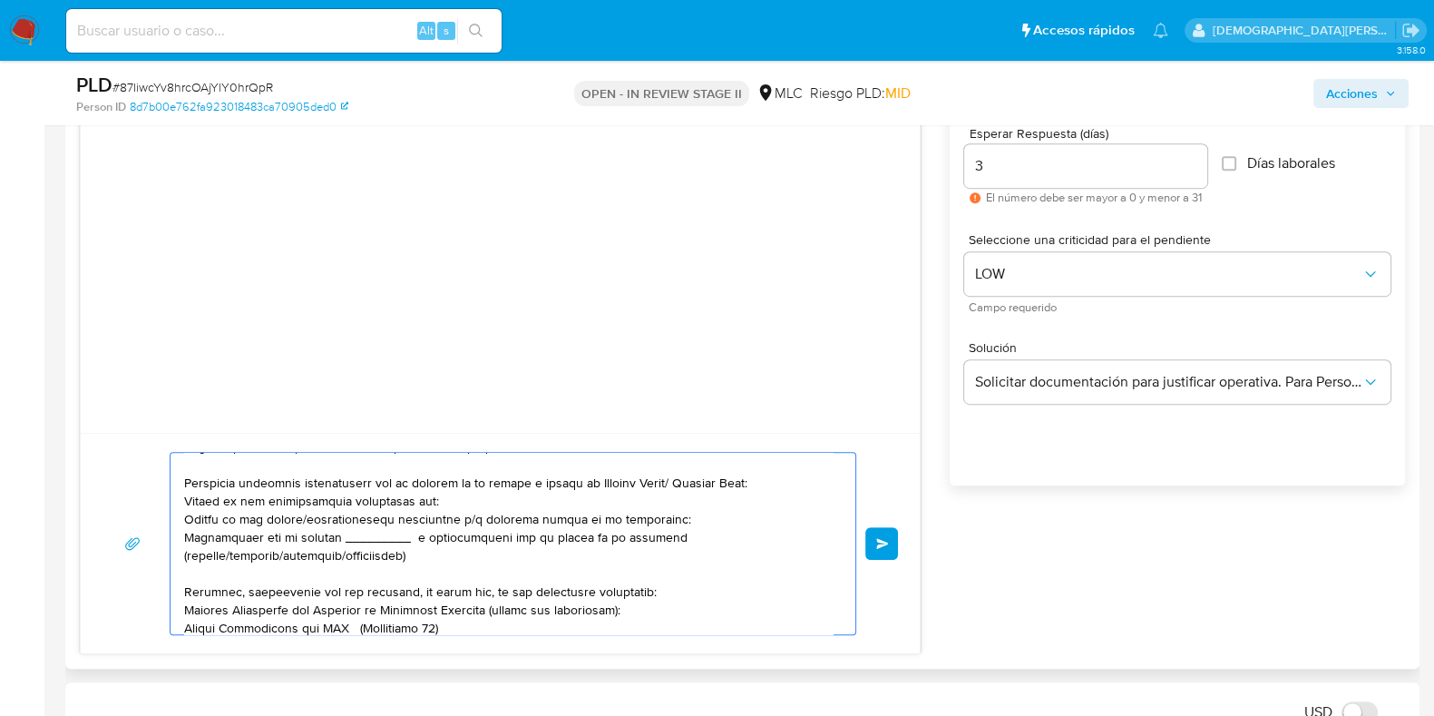
click at [458, 495] on textarea at bounding box center [508, 543] width 649 height 181
click at [247, 519] on textarea at bounding box center [508, 543] width 649 height 181
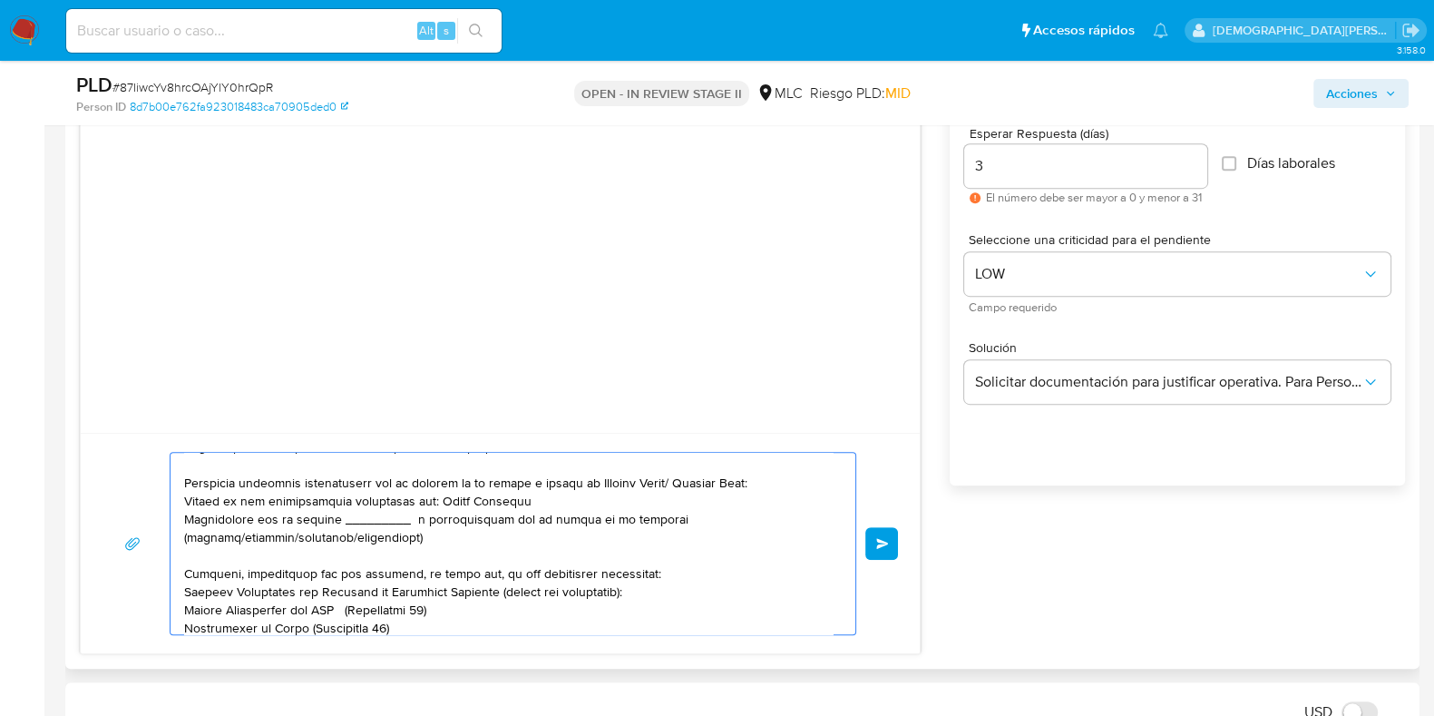
click at [239, 523] on textarea at bounding box center [508, 543] width 649 height 181
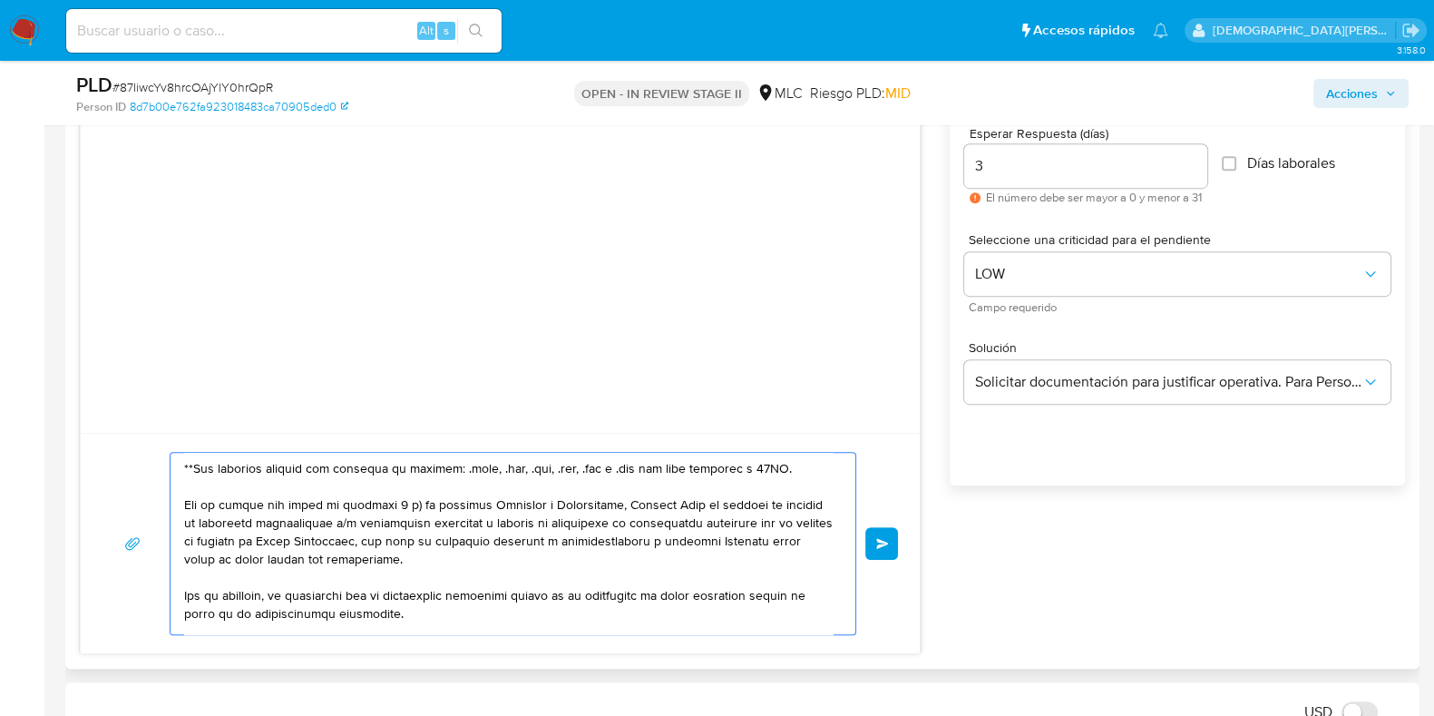
scroll to position [340, 0]
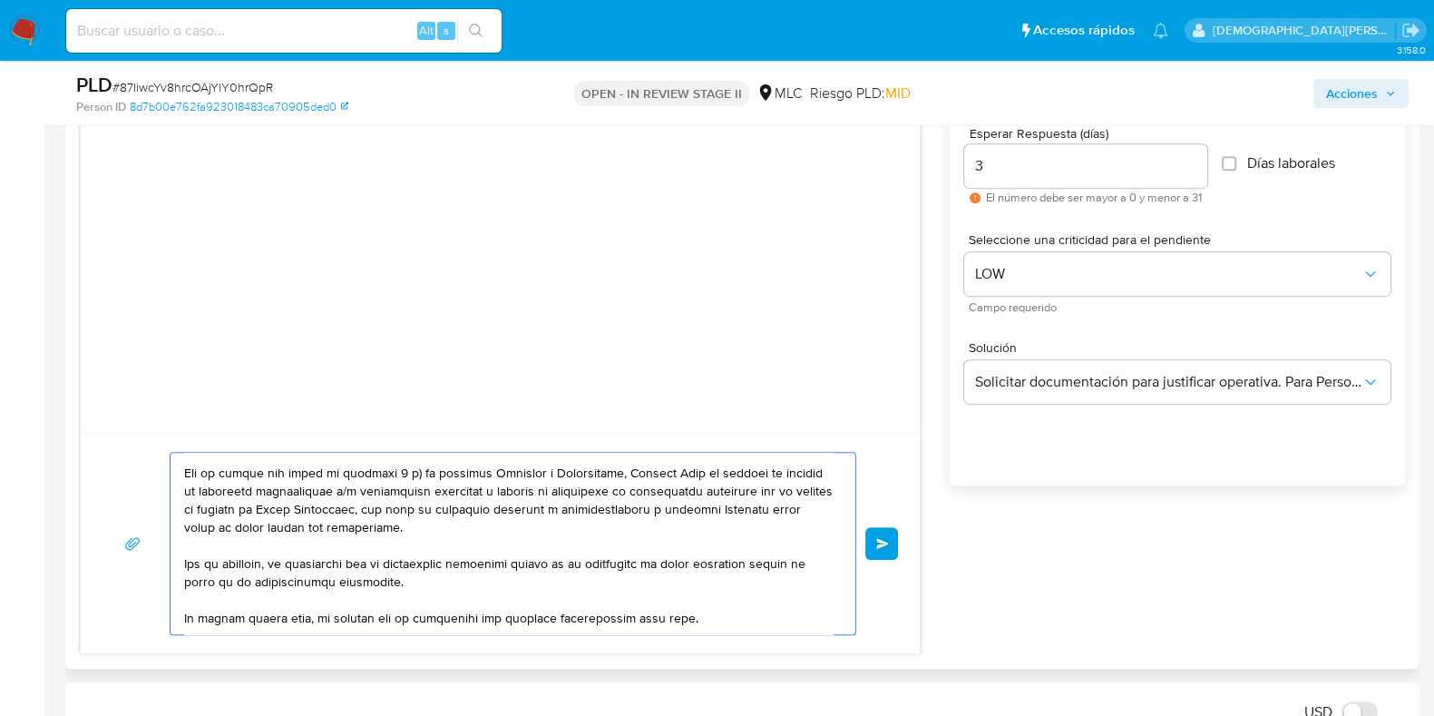
click at [357, 499] on textarea at bounding box center [508, 543] width 649 height 181
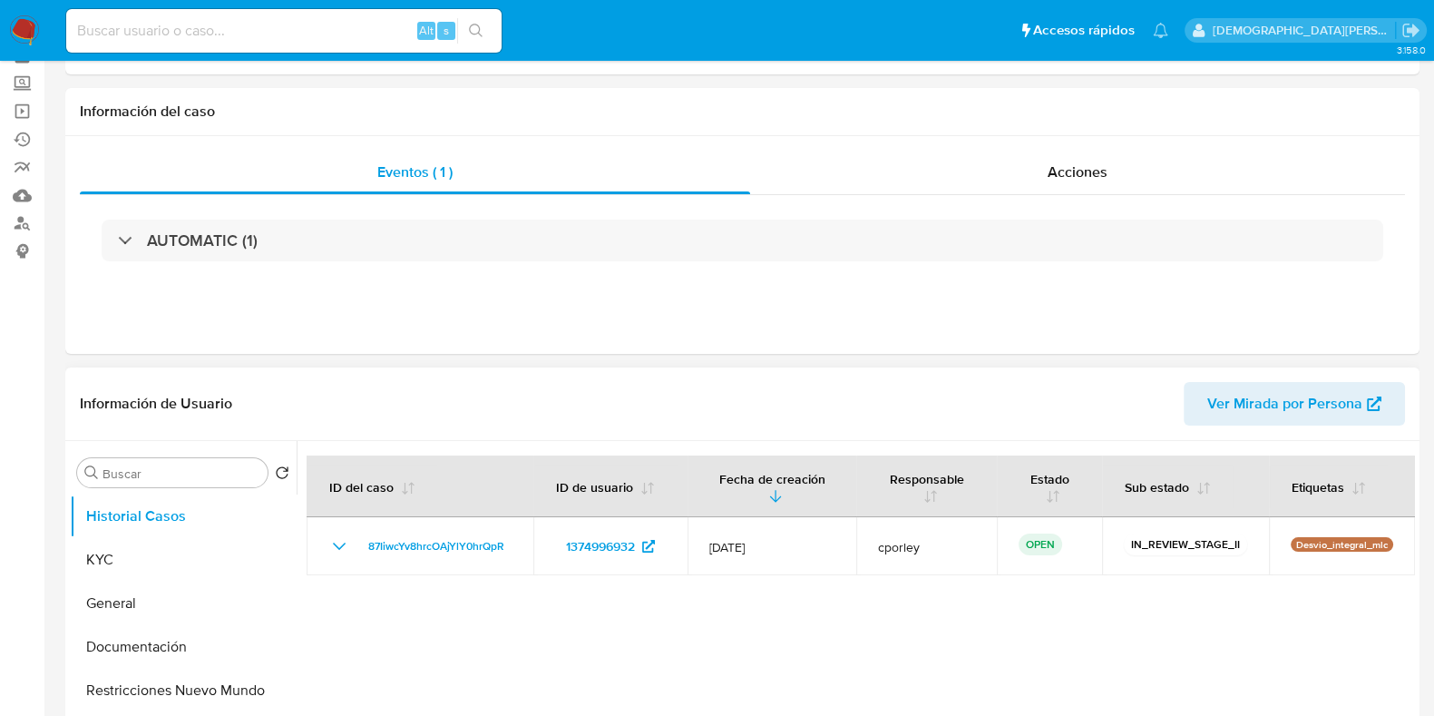
scroll to position [226, 0]
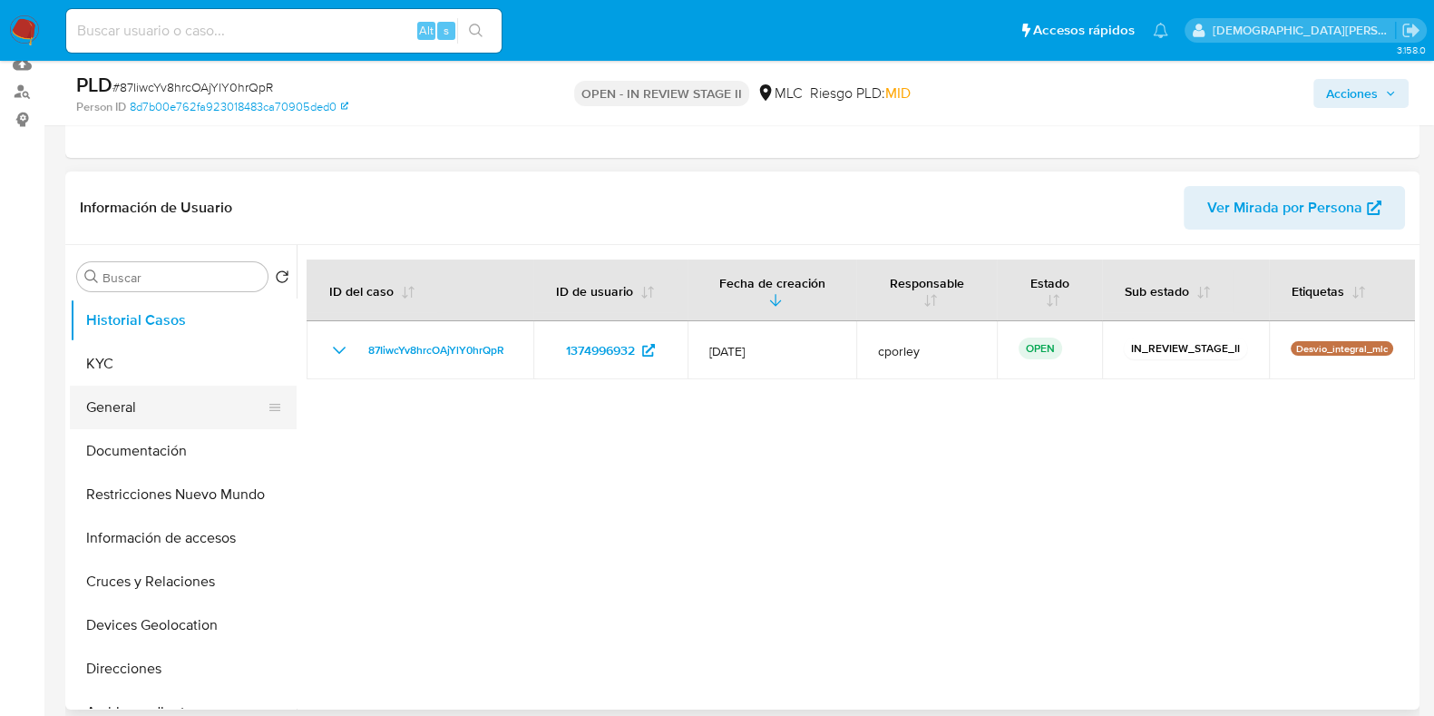
type textarea "Hola Carolina, Te contactamos desde el Equipo de Mercado Pago para verificar tu…"
click at [181, 416] on button "General" at bounding box center [176, 408] width 212 height 44
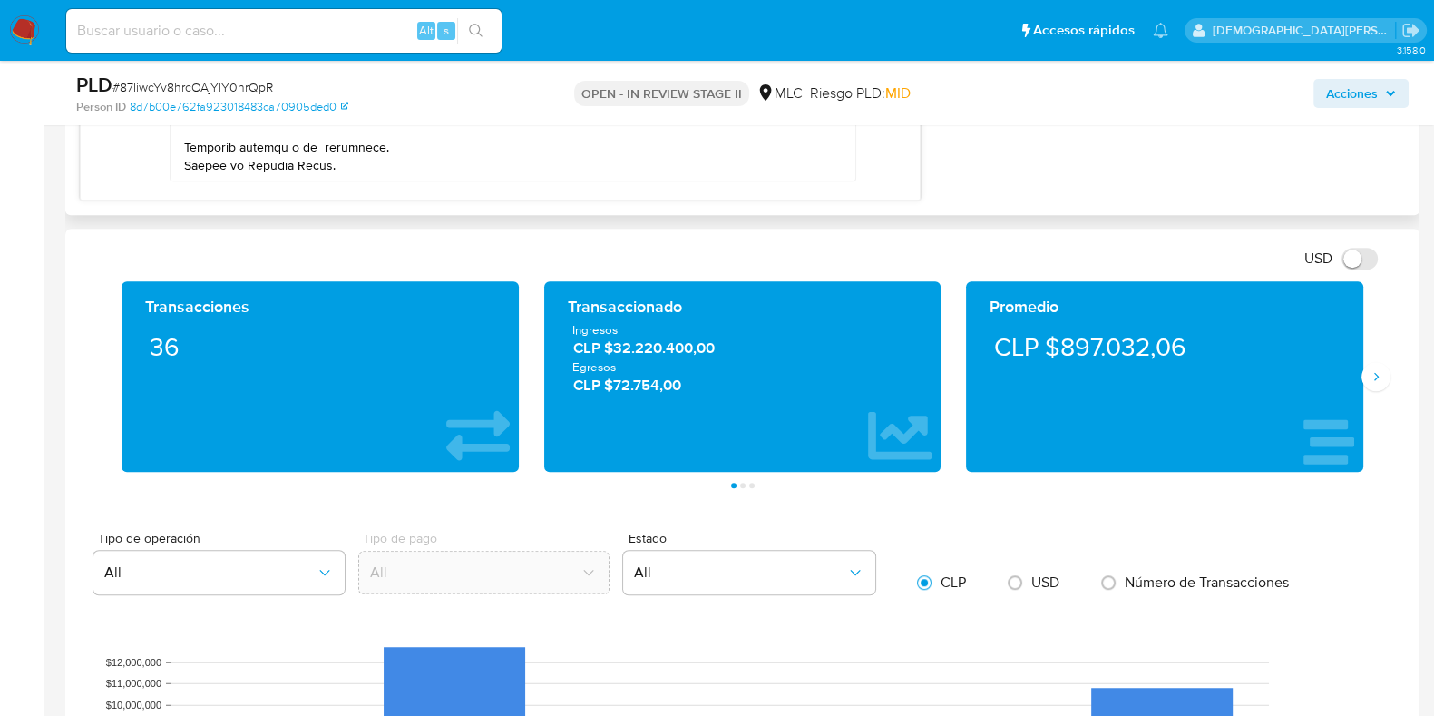
scroll to position [1134, 0]
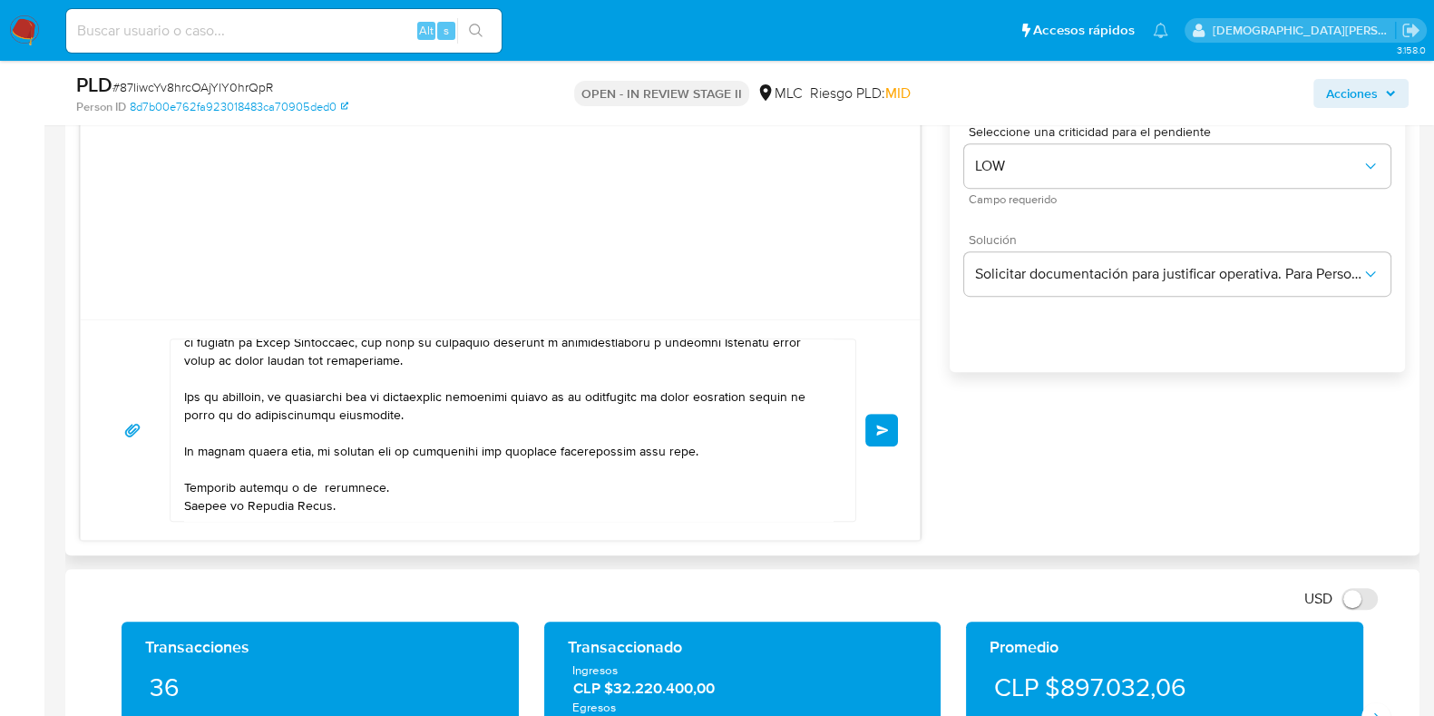
click at [881, 432] on span "Enviar" at bounding box center [882, 430] width 13 height 11
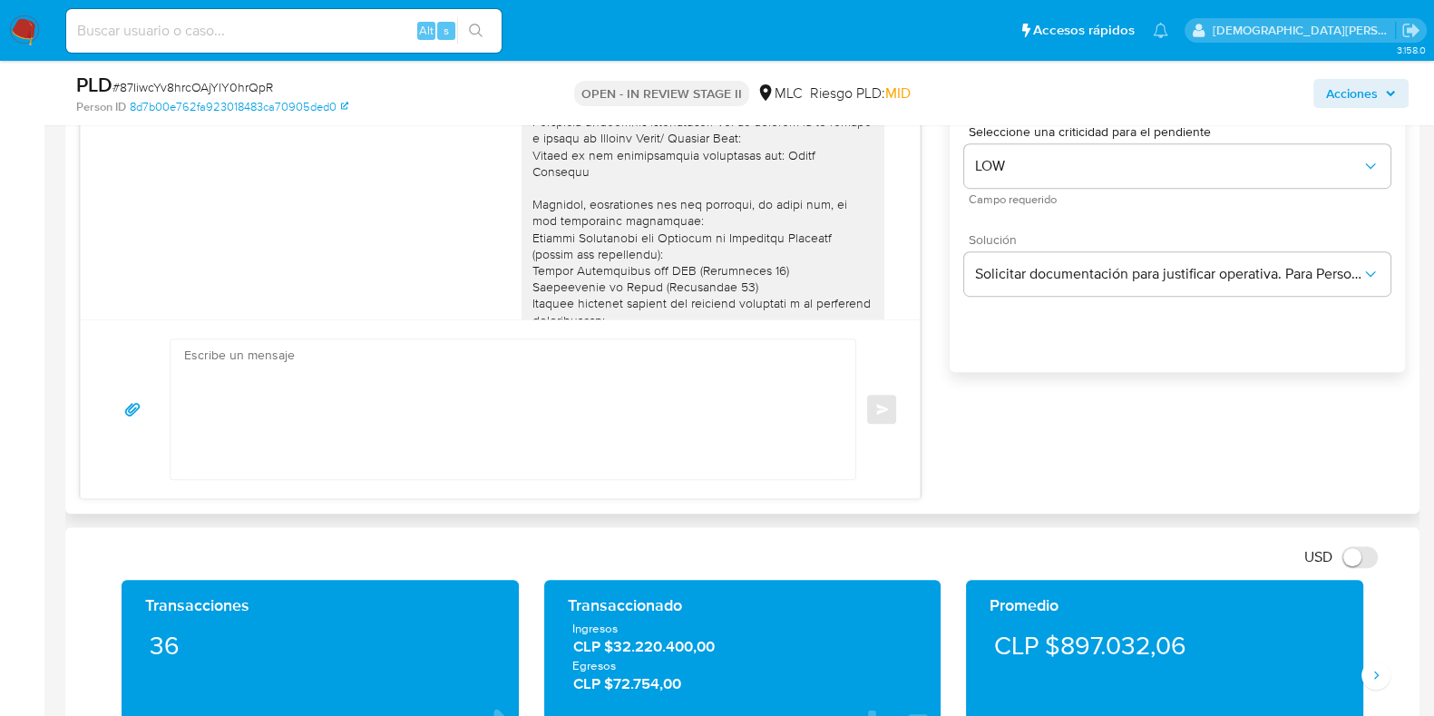
scroll to position [0, 0]
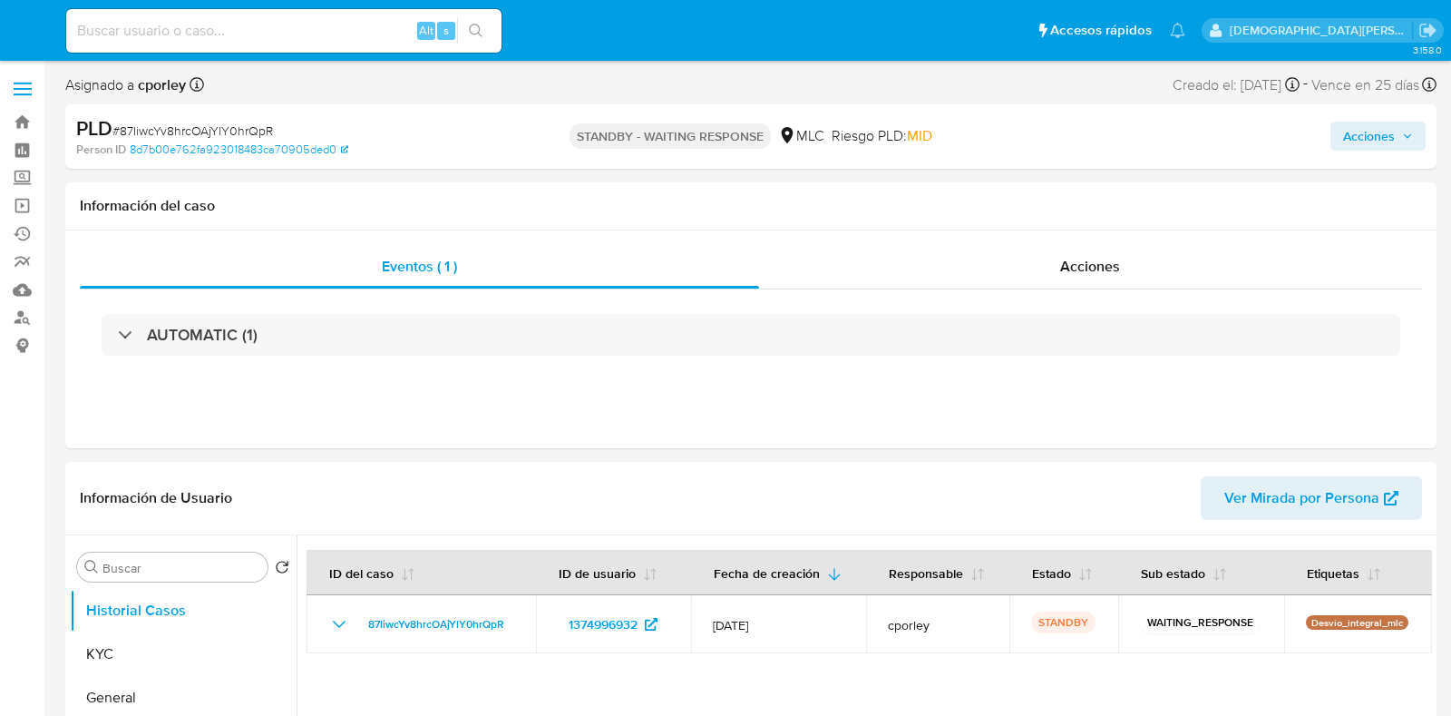
select select "10"
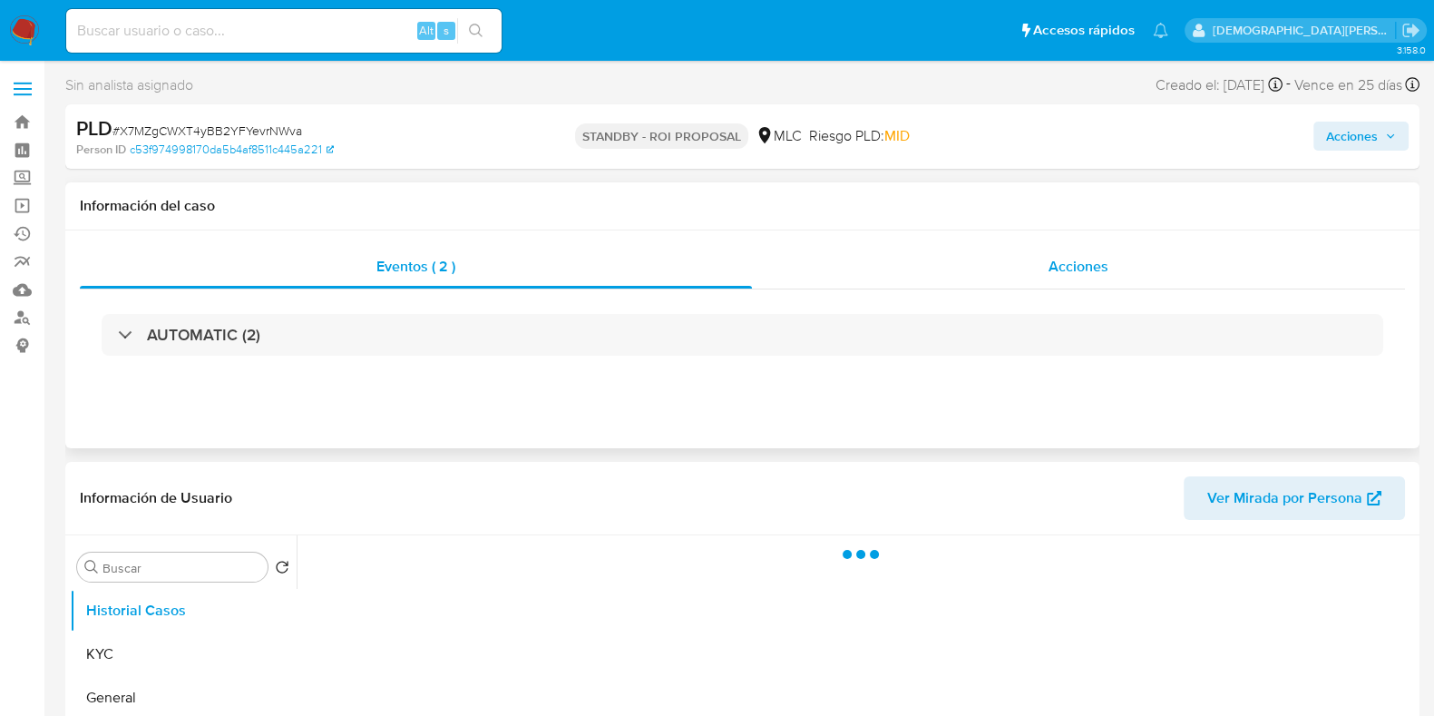
click at [1048, 269] on div "Acciones" at bounding box center [1078, 267] width 653 height 44
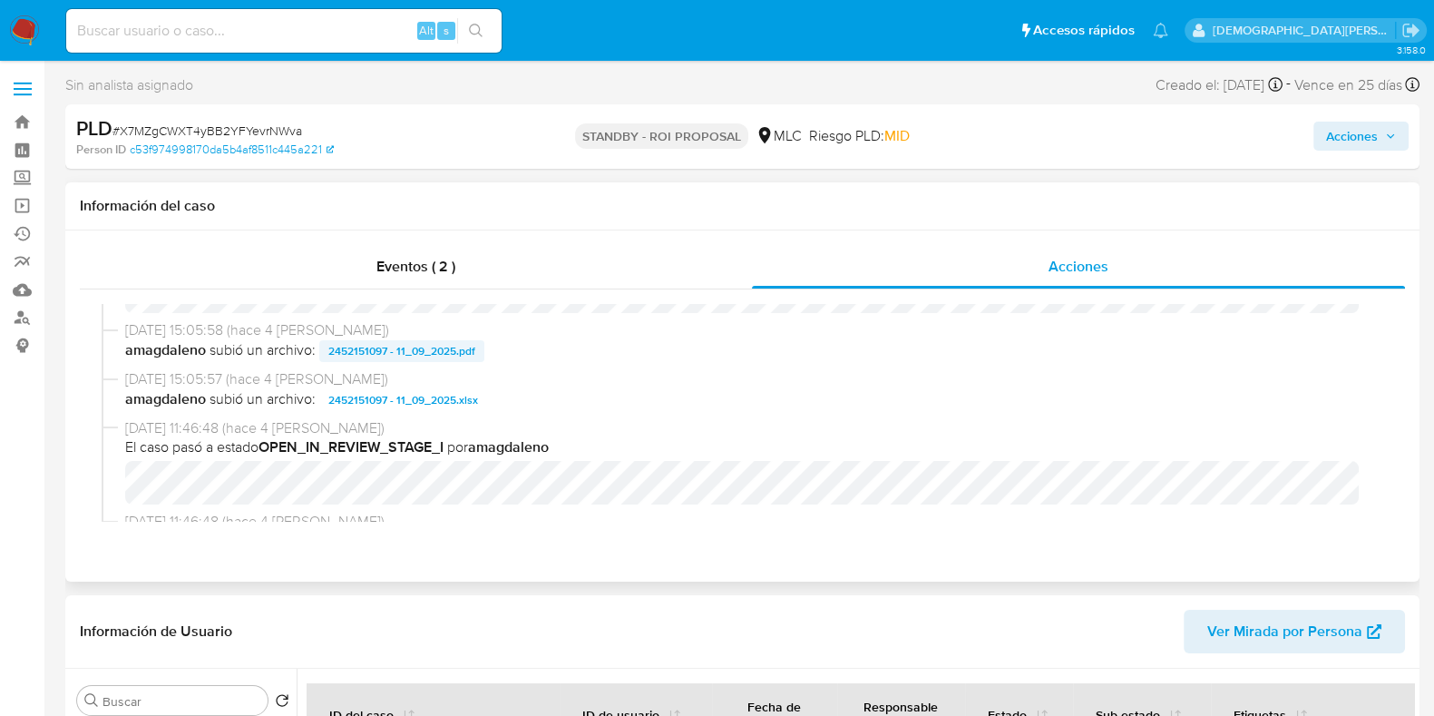
scroll to position [112, 0]
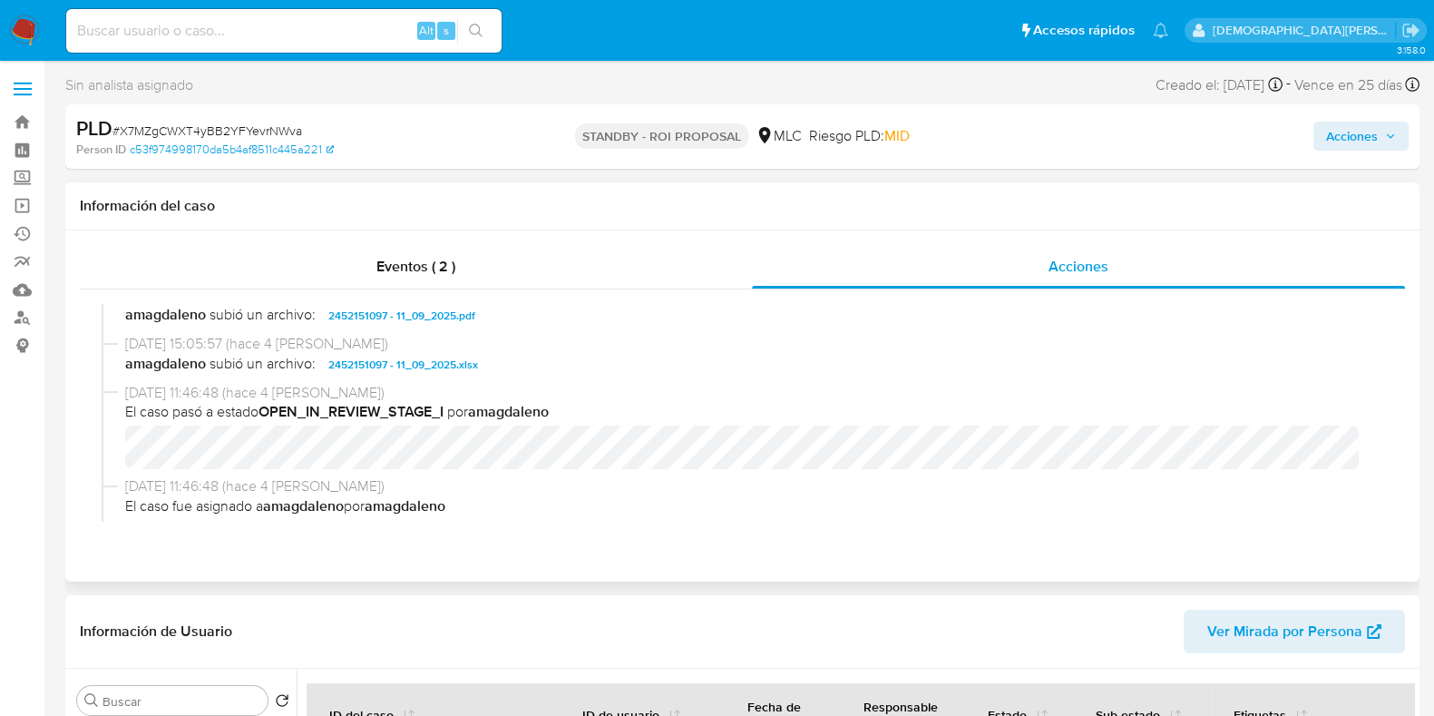
select select "10"
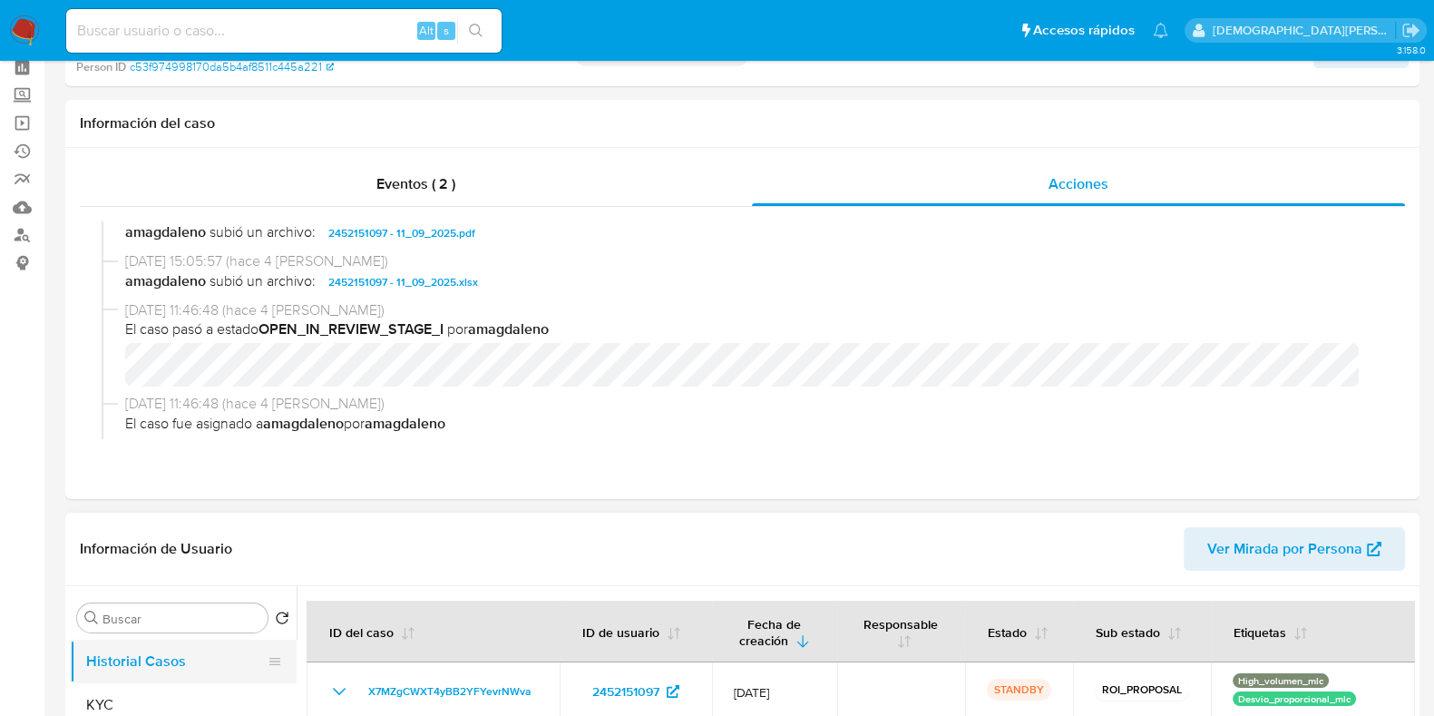
scroll to position [226, 0]
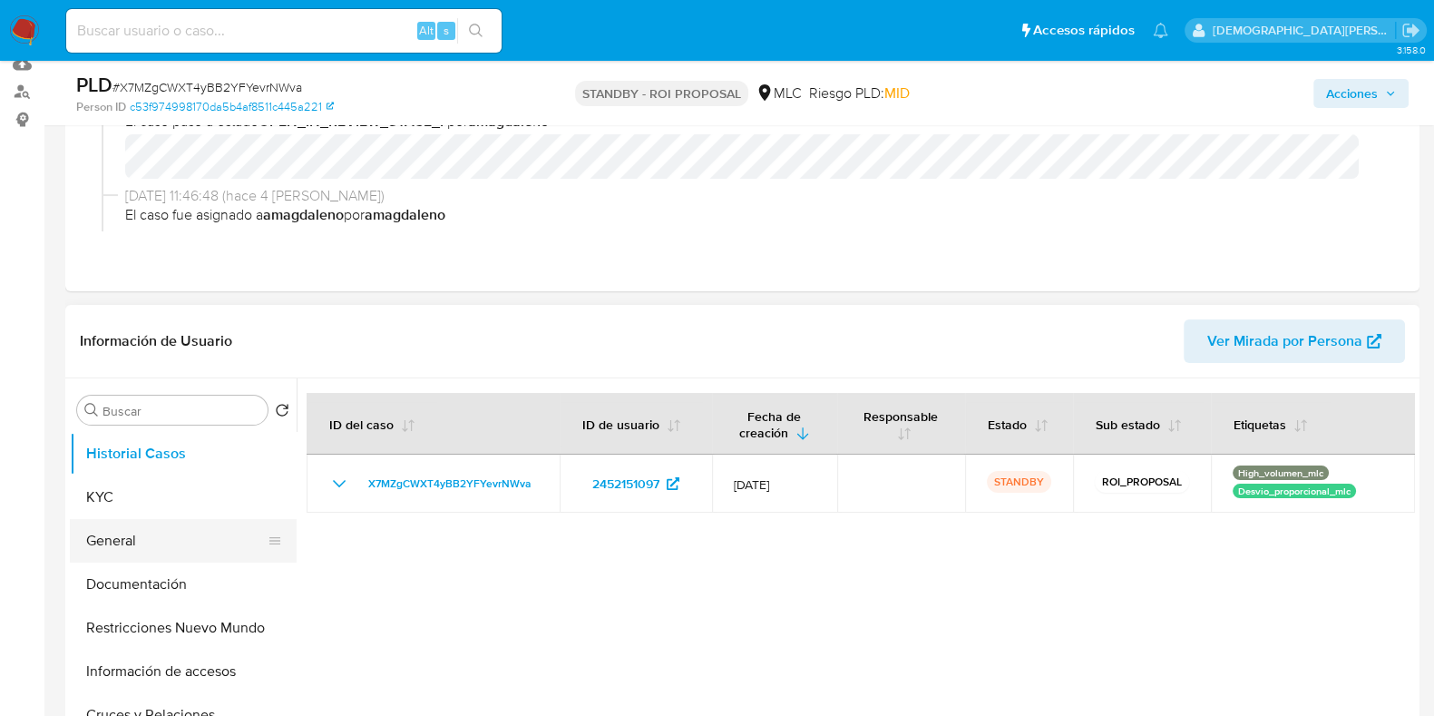
click at [103, 534] on button "General" at bounding box center [176, 541] width 212 height 44
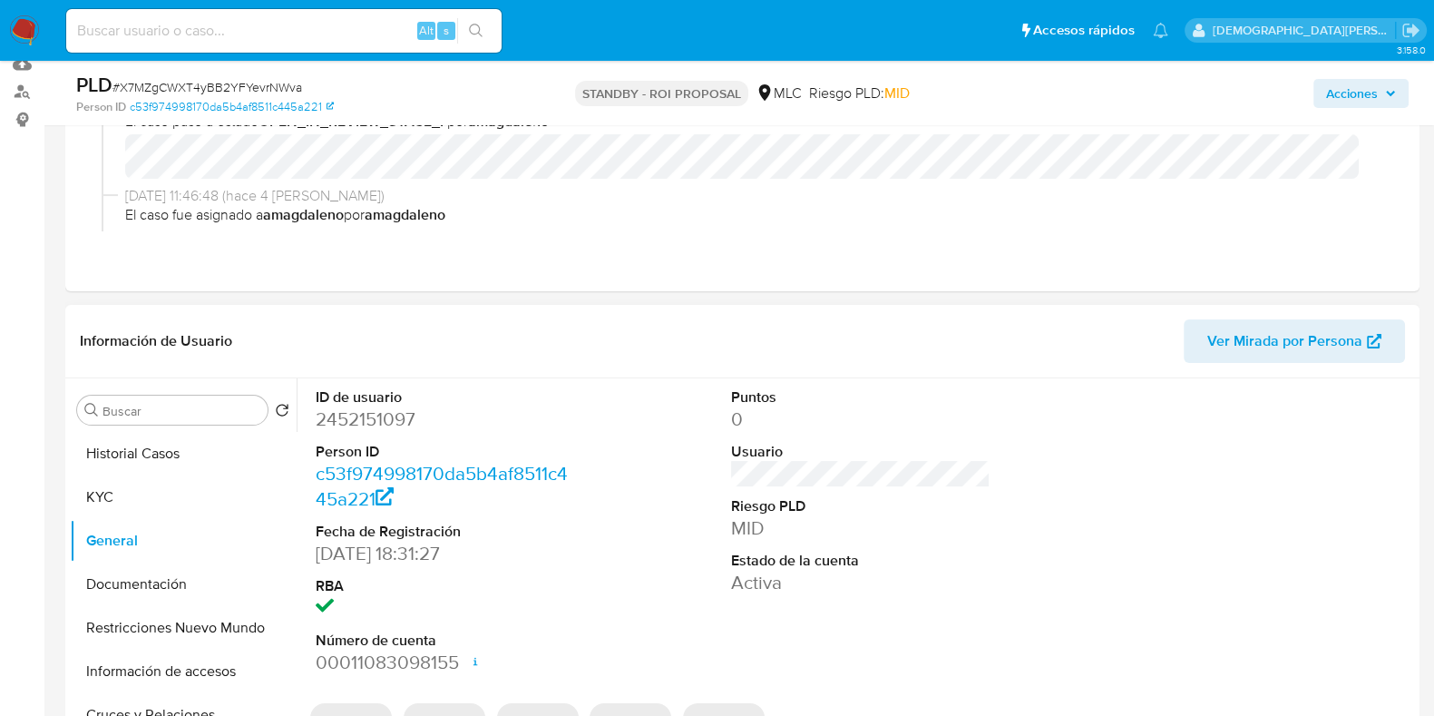
click at [382, 410] on dd "2452151097" at bounding box center [445, 418] width 259 height 25
copy dd "2452151097"
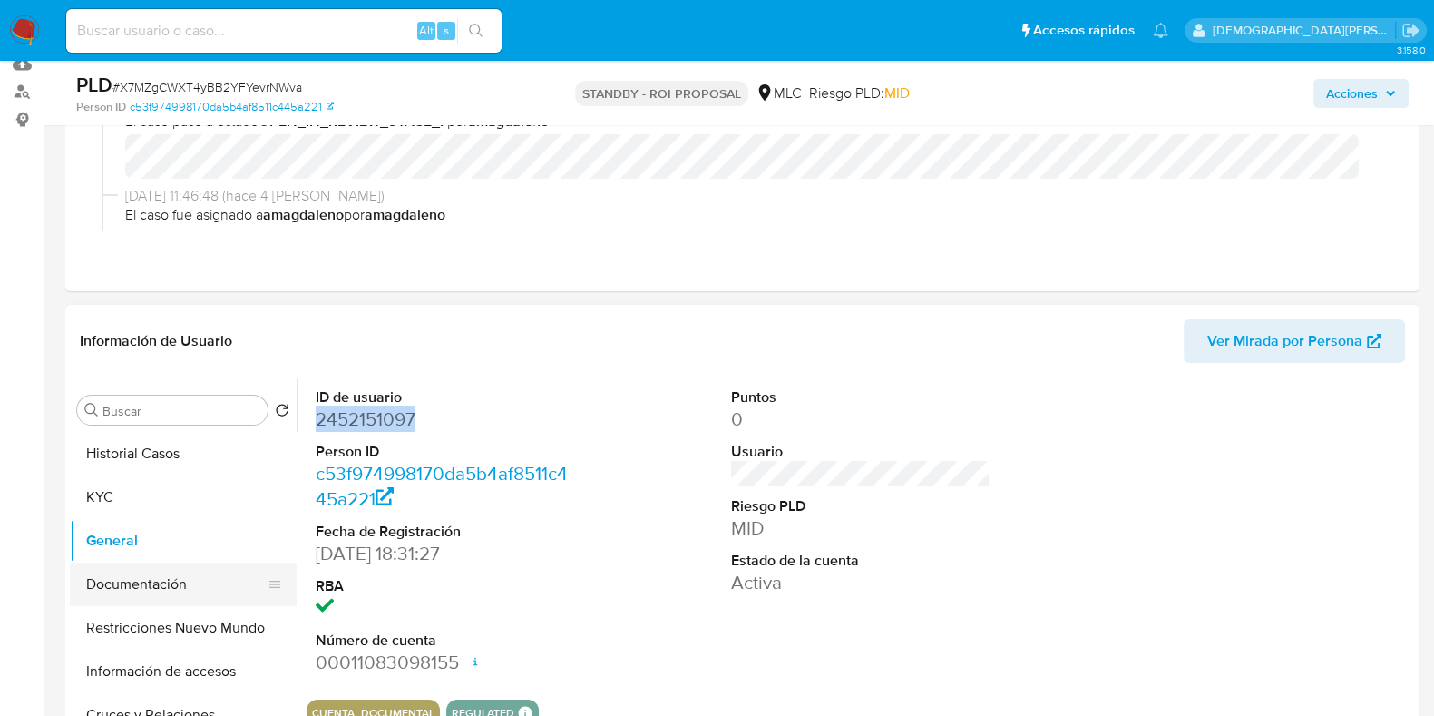
drag, startPoint x: 147, startPoint y: 586, endPoint x: 309, endPoint y: 483, distance: 192.5
click at [148, 582] on button "Documentación" at bounding box center [183, 584] width 227 height 44
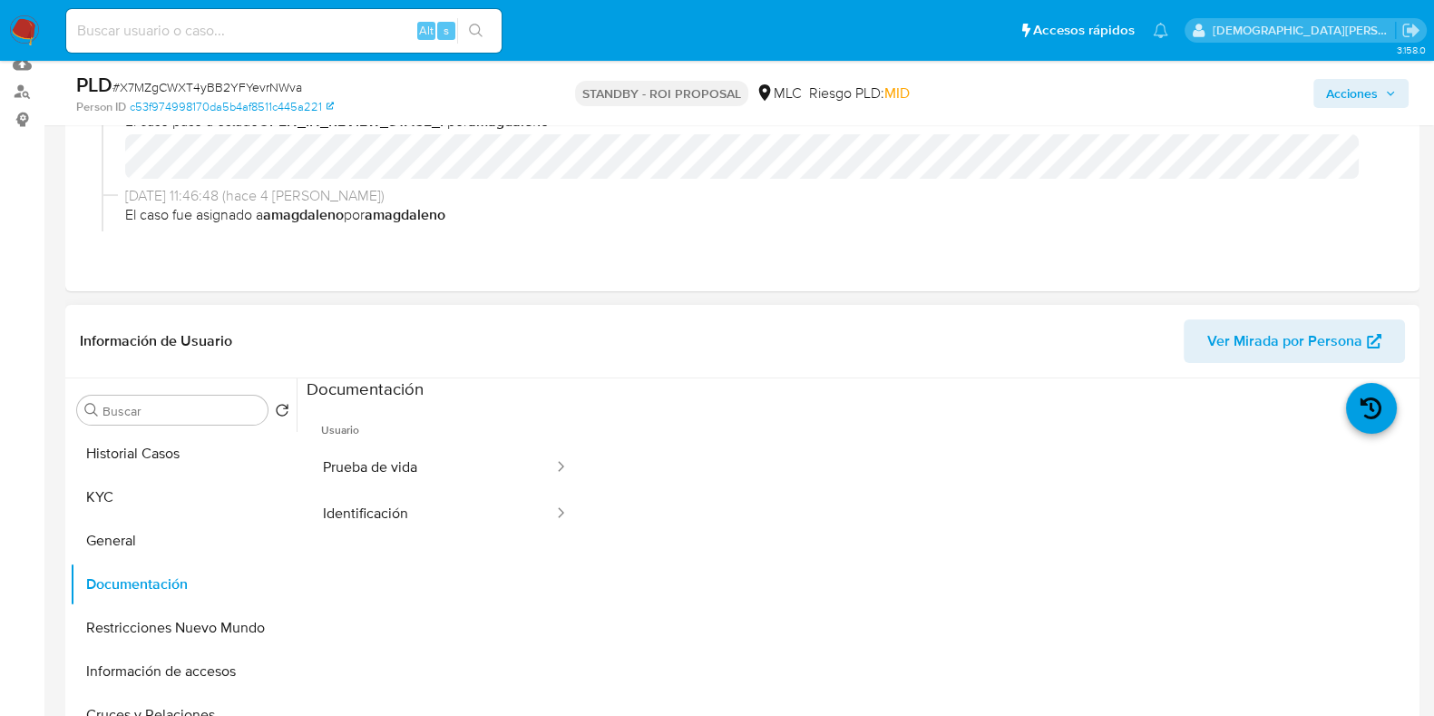
scroll to position [340, 0]
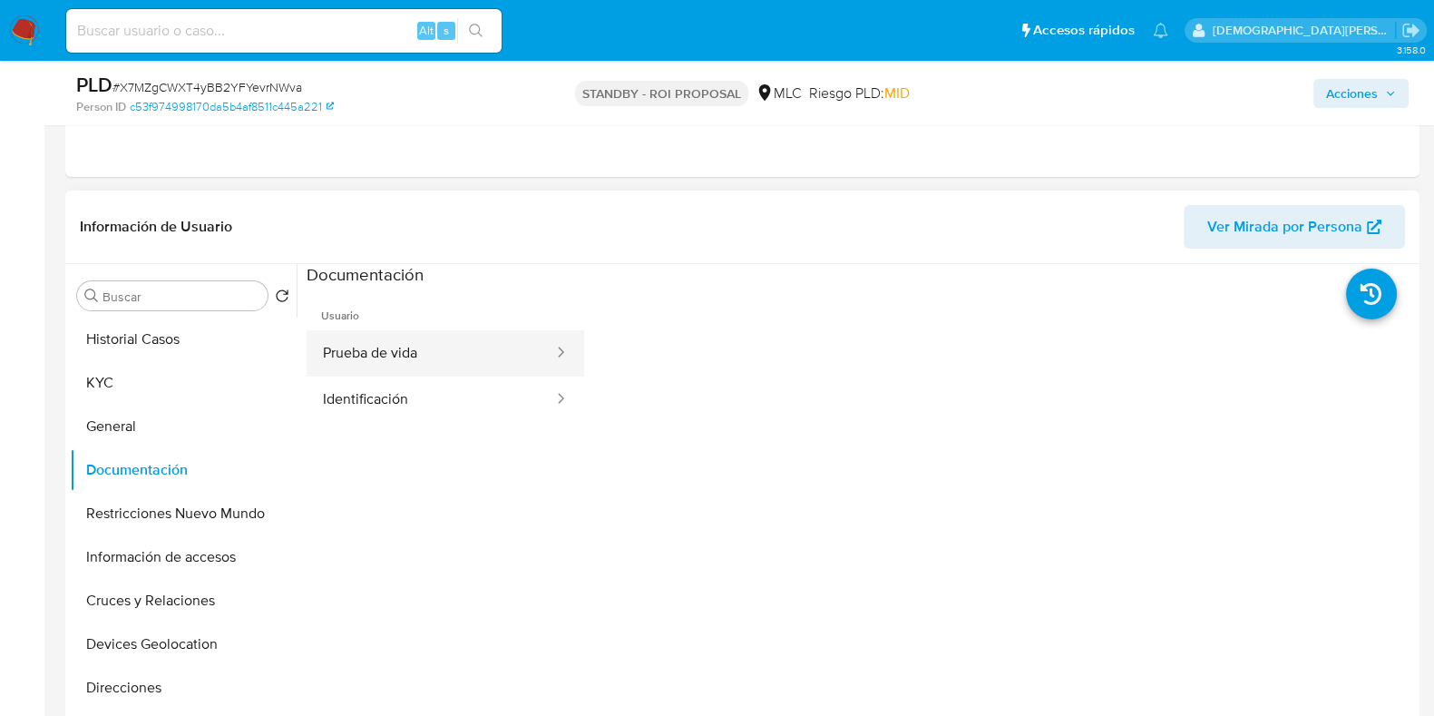
click at [435, 360] on button "Prueba de vida" at bounding box center [431, 353] width 249 height 46
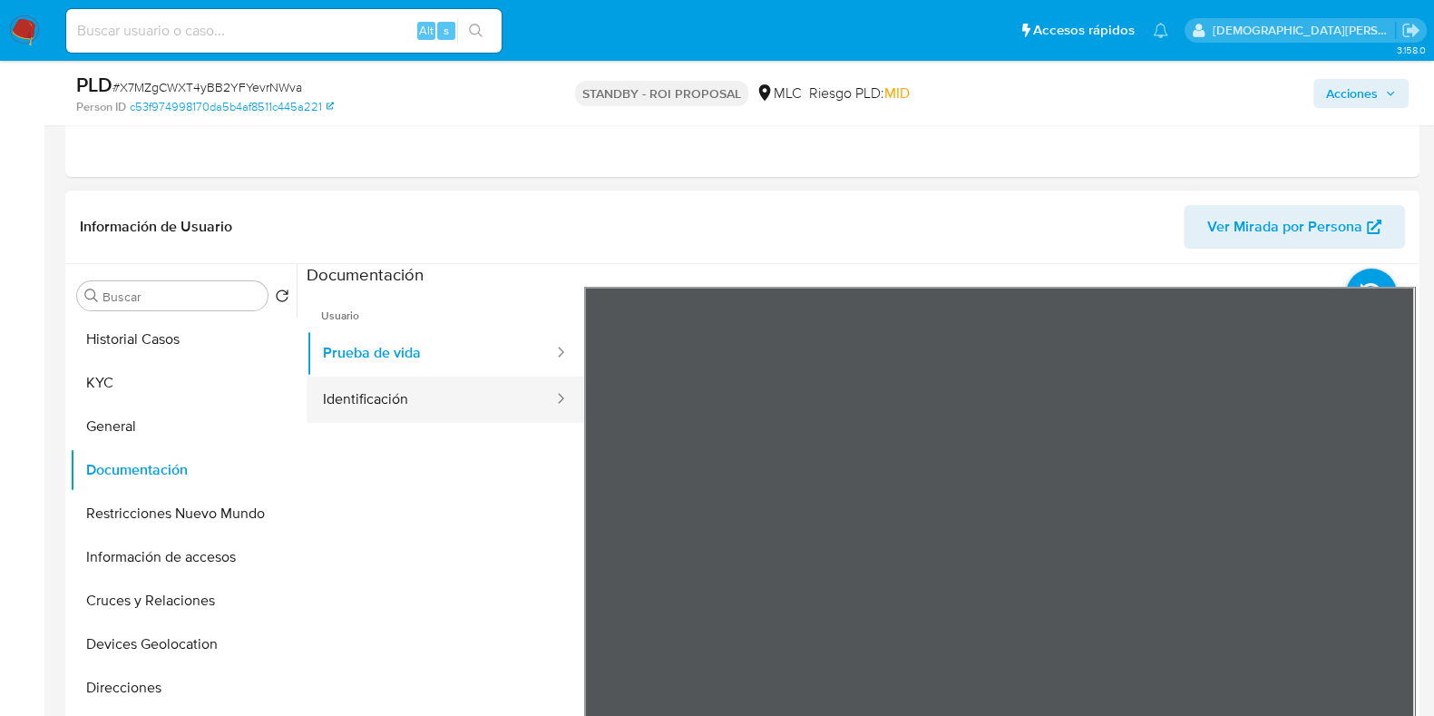
click at [508, 398] on button "Identificación" at bounding box center [431, 399] width 249 height 46
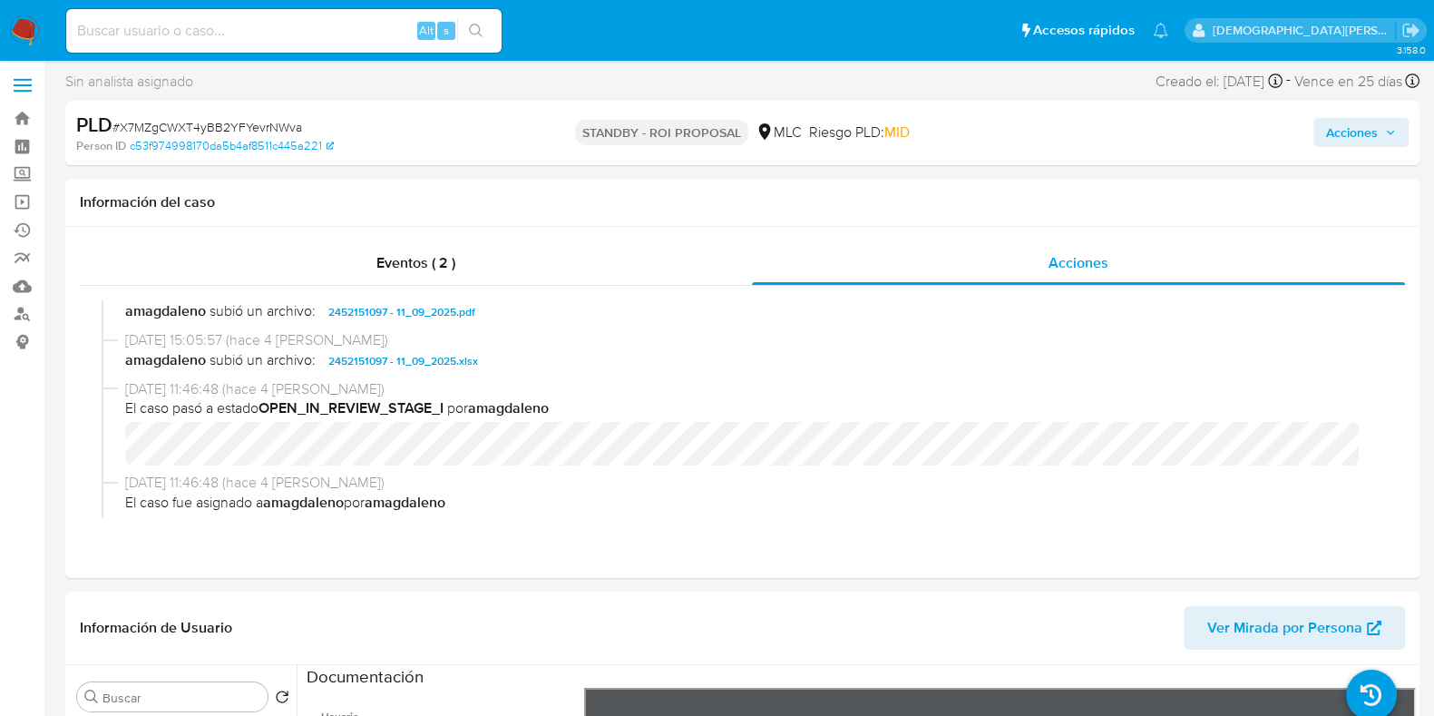
scroll to position [0, 0]
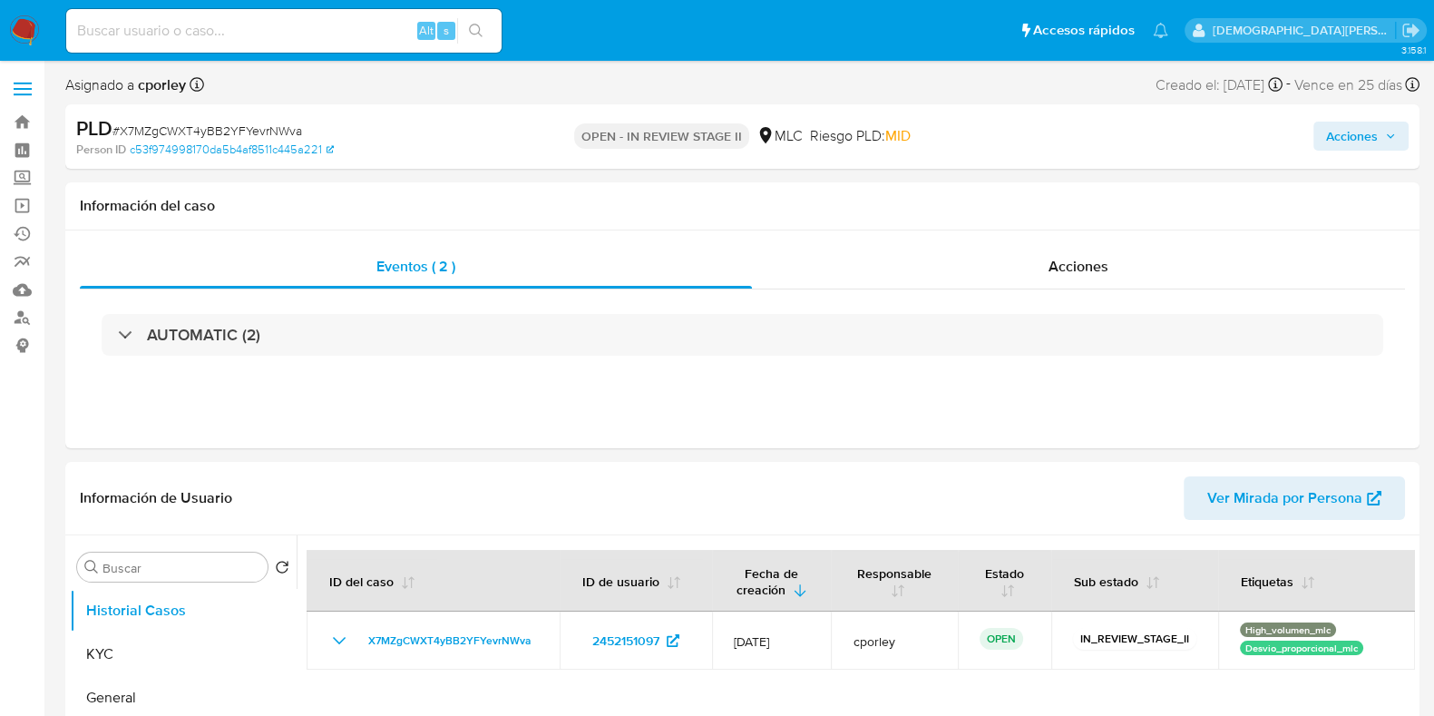
select select "10"
click at [1350, 137] on span "Acciones" at bounding box center [1352, 136] width 52 height 29
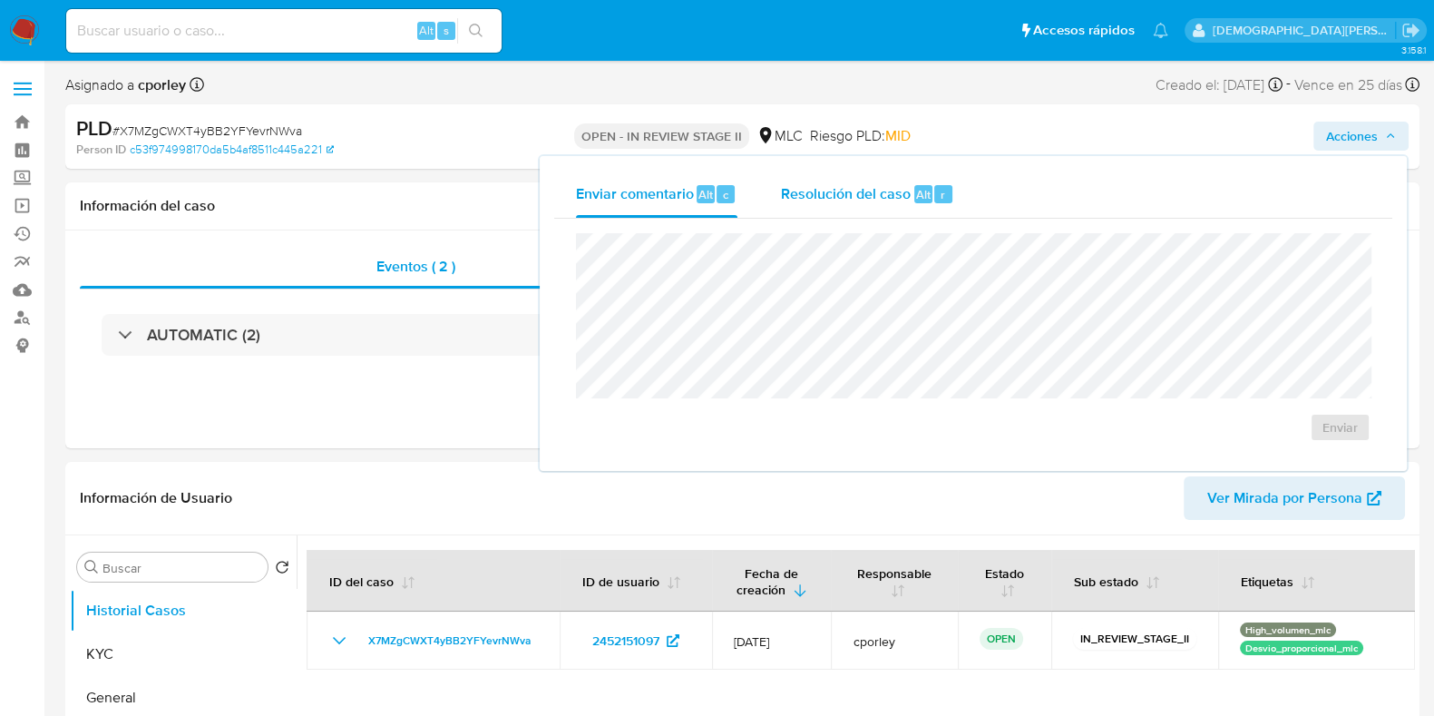
click at [775, 187] on button "Resolución del caso Alt r" at bounding box center [867, 194] width 217 height 47
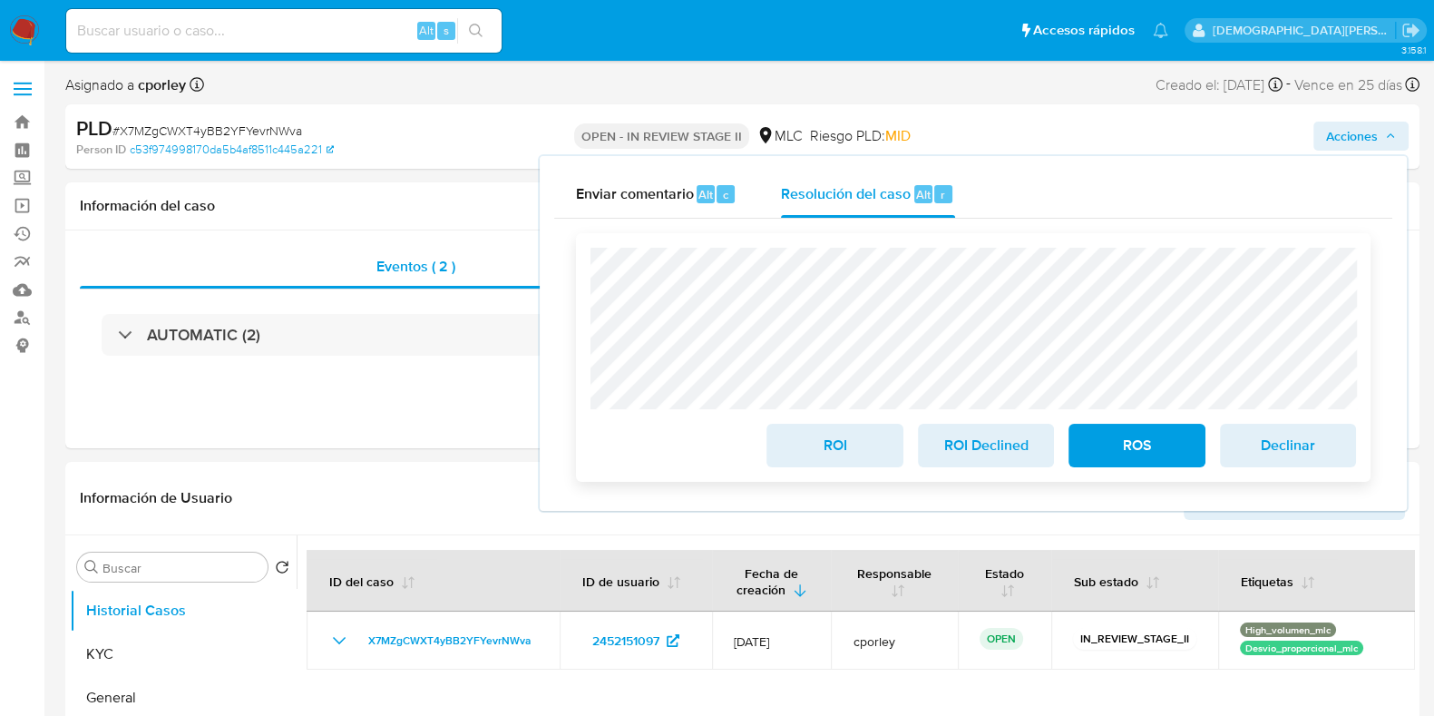
click at [1123, 445] on span "ROS" at bounding box center [1136, 445] width 89 height 40
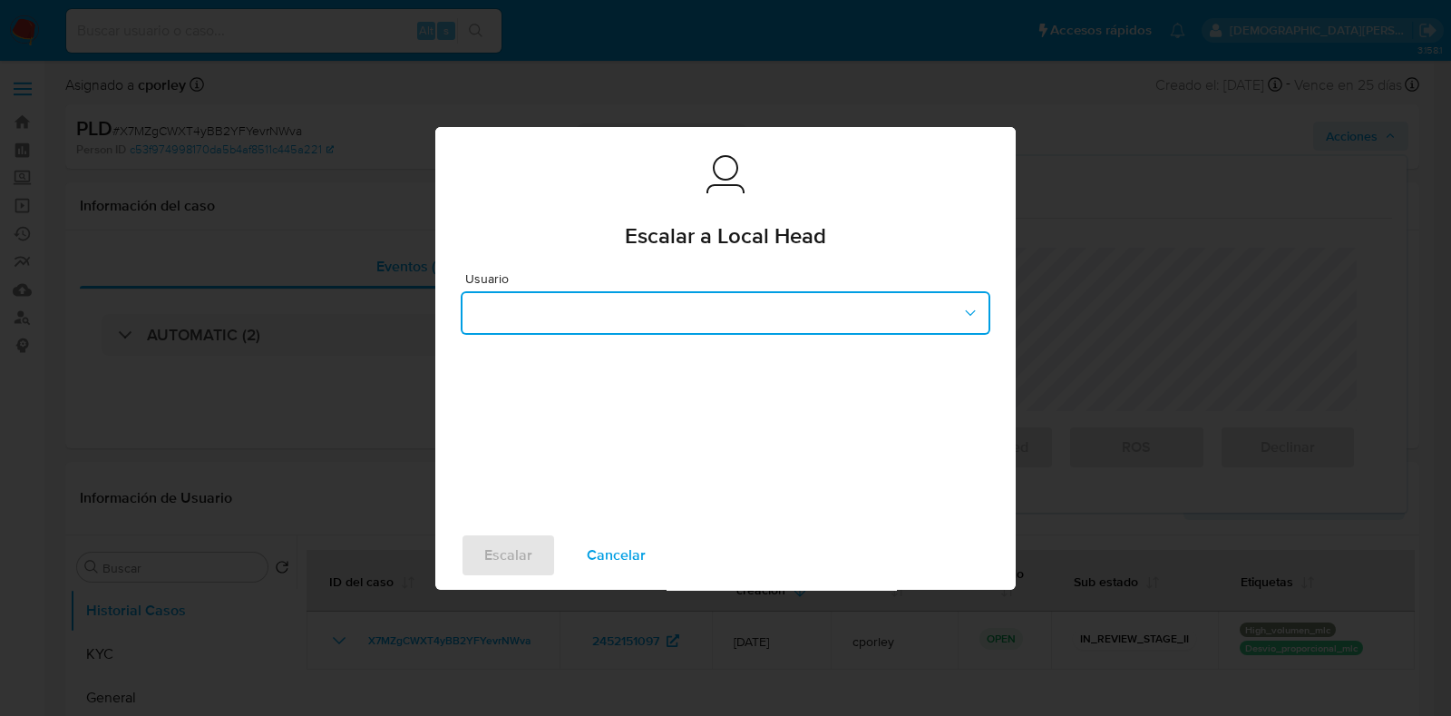
click at [568, 309] on button "button" at bounding box center [726, 313] width 530 height 44
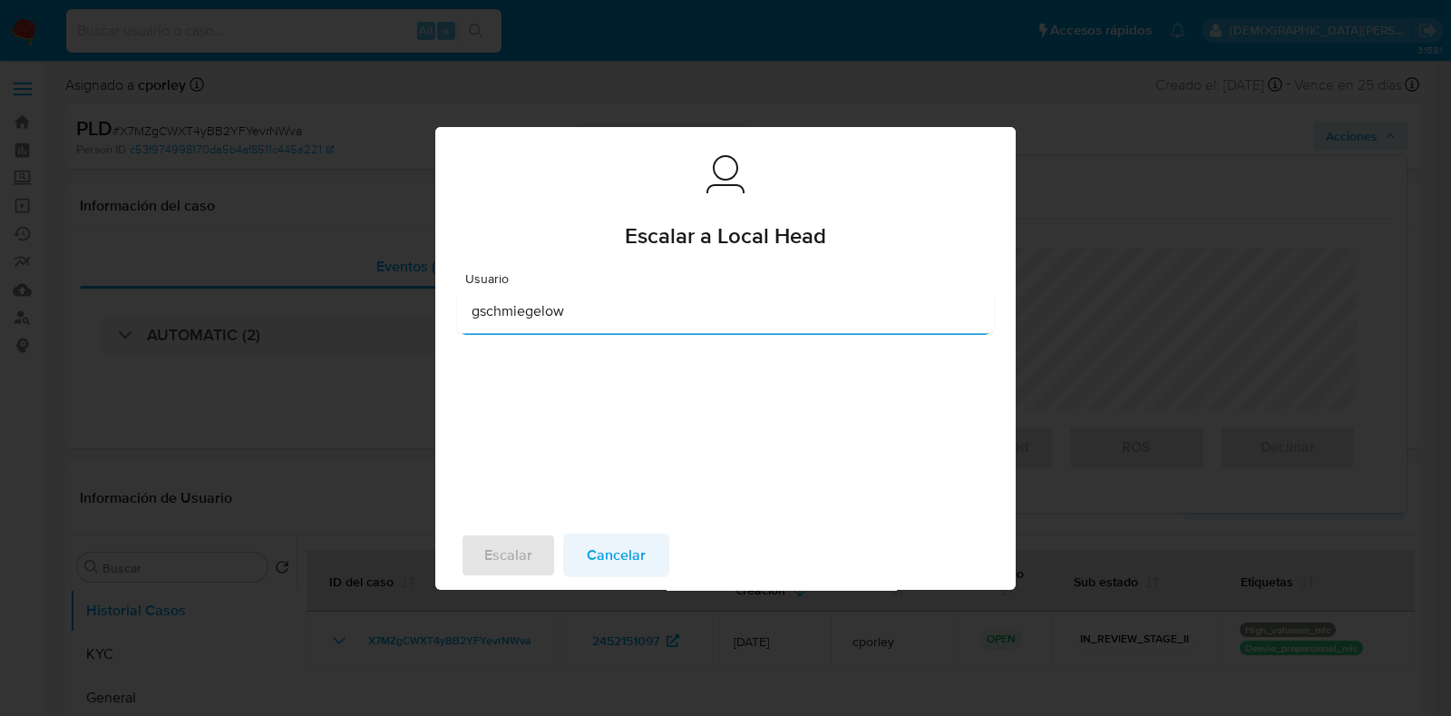
click at [615, 543] on span "Cancelar" at bounding box center [616, 555] width 59 height 40
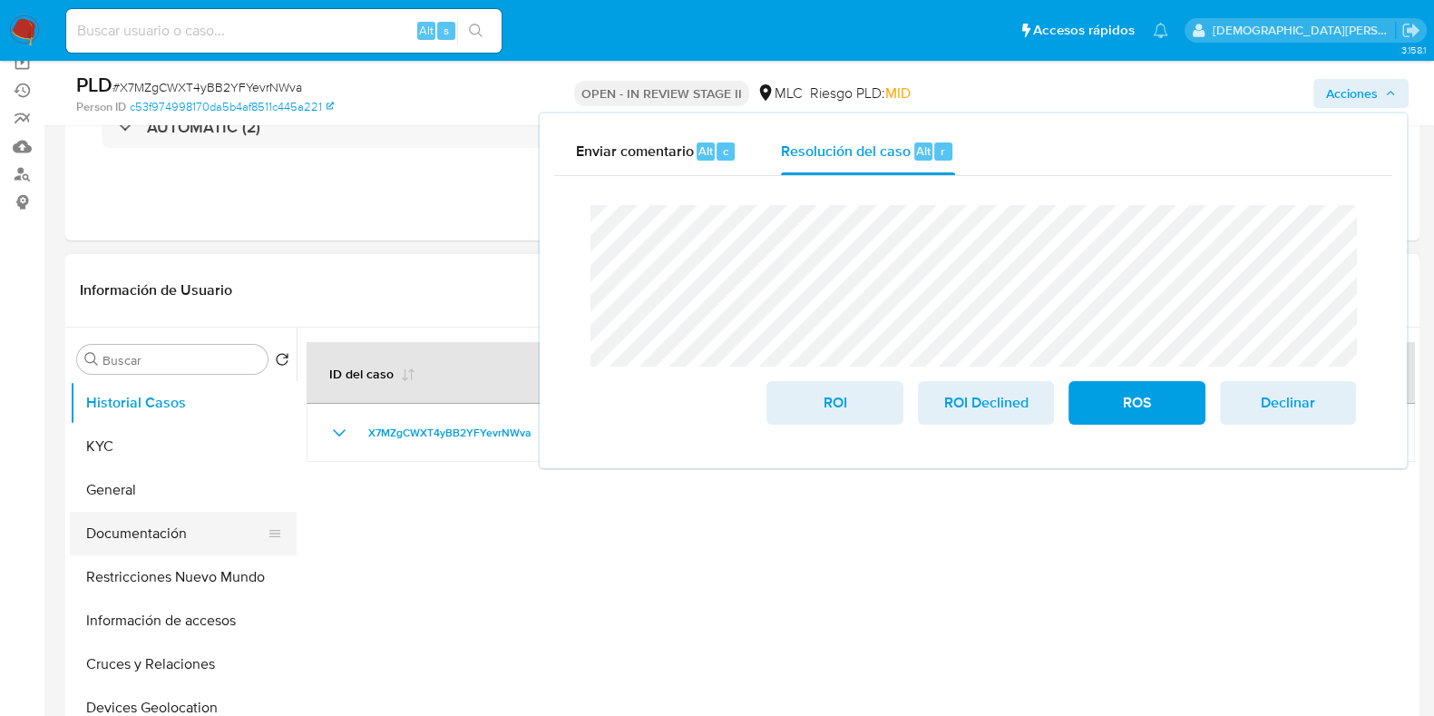
scroll to position [226, 0]
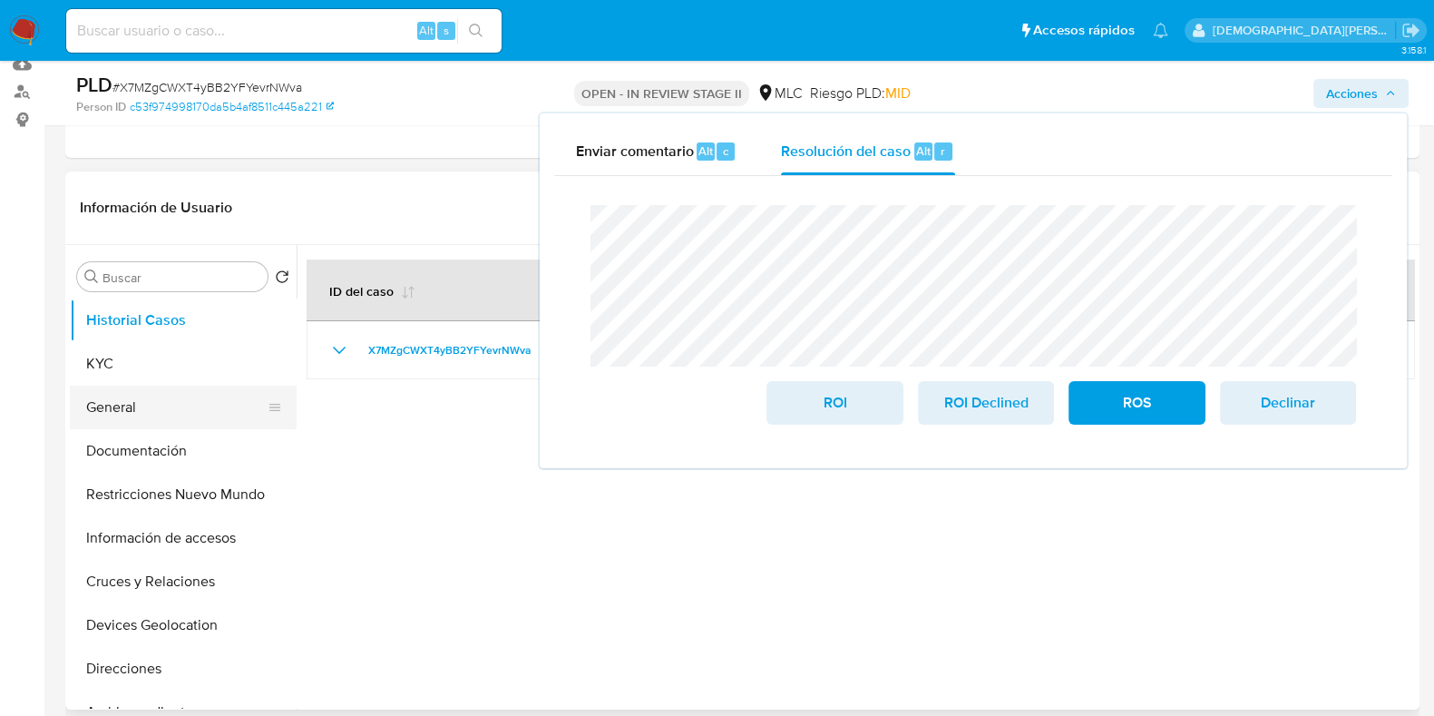
click at [141, 405] on button "General" at bounding box center [176, 408] width 212 height 44
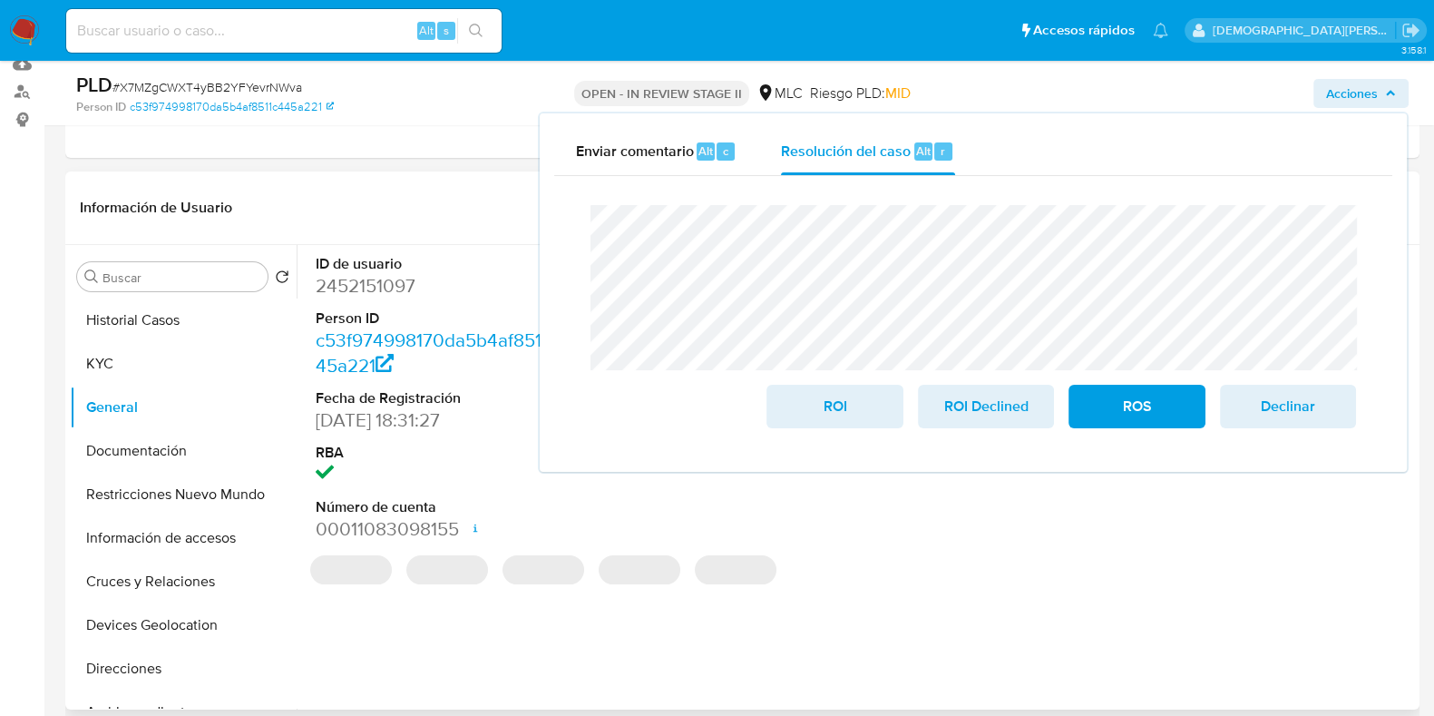
click at [395, 277] on dd "2452151097" at bounding box center [445, 285] width 259 height 25
copy dd "2452151097"
